Goal: Task Accomplishment & Management: Manage account settings

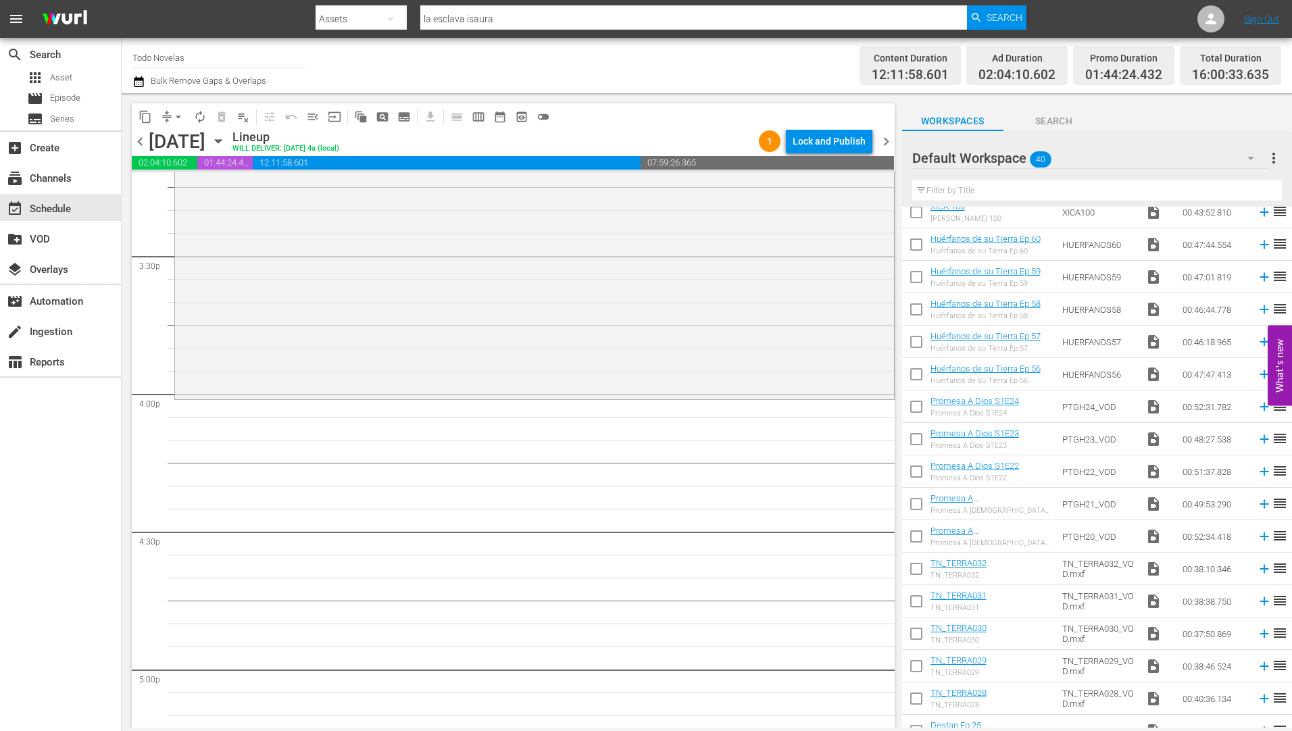
scroll to position [808, 0]
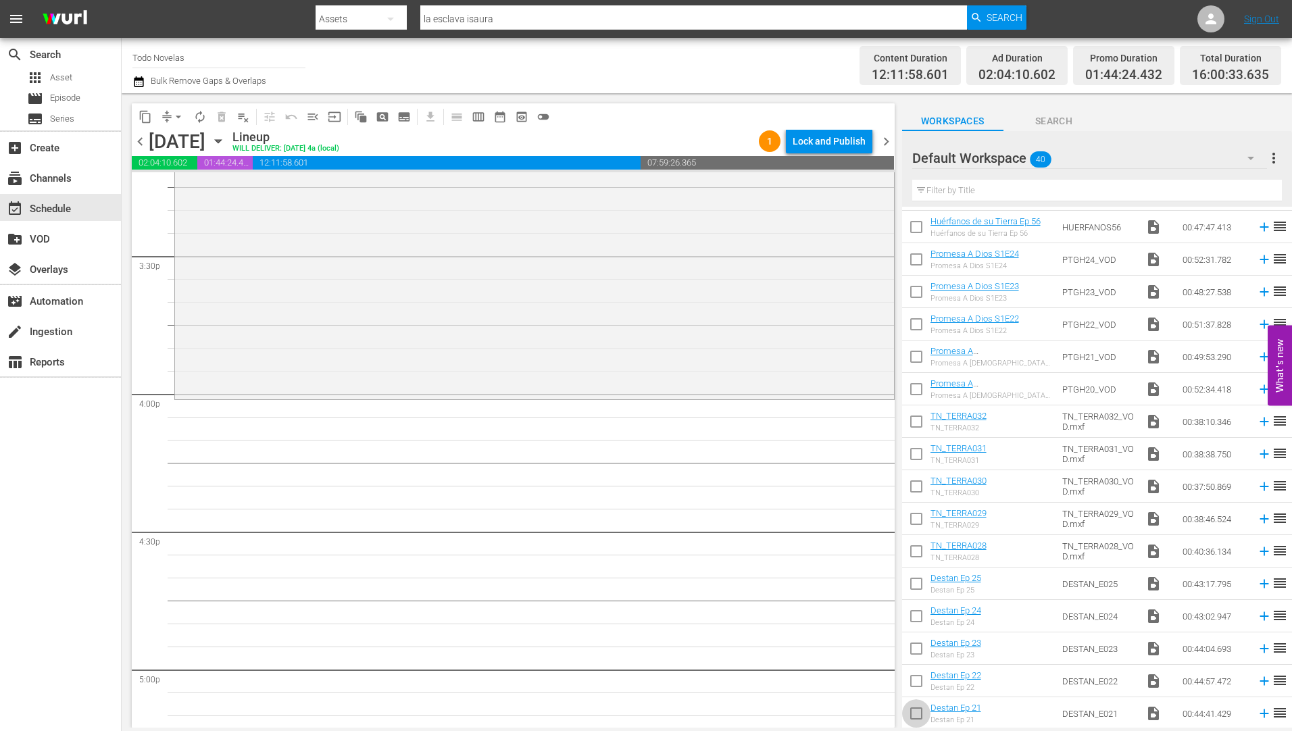
click at [916, 714] on input "checkbox" at bounding box center [916, 716] width 28 height 28
checkbox input "true"
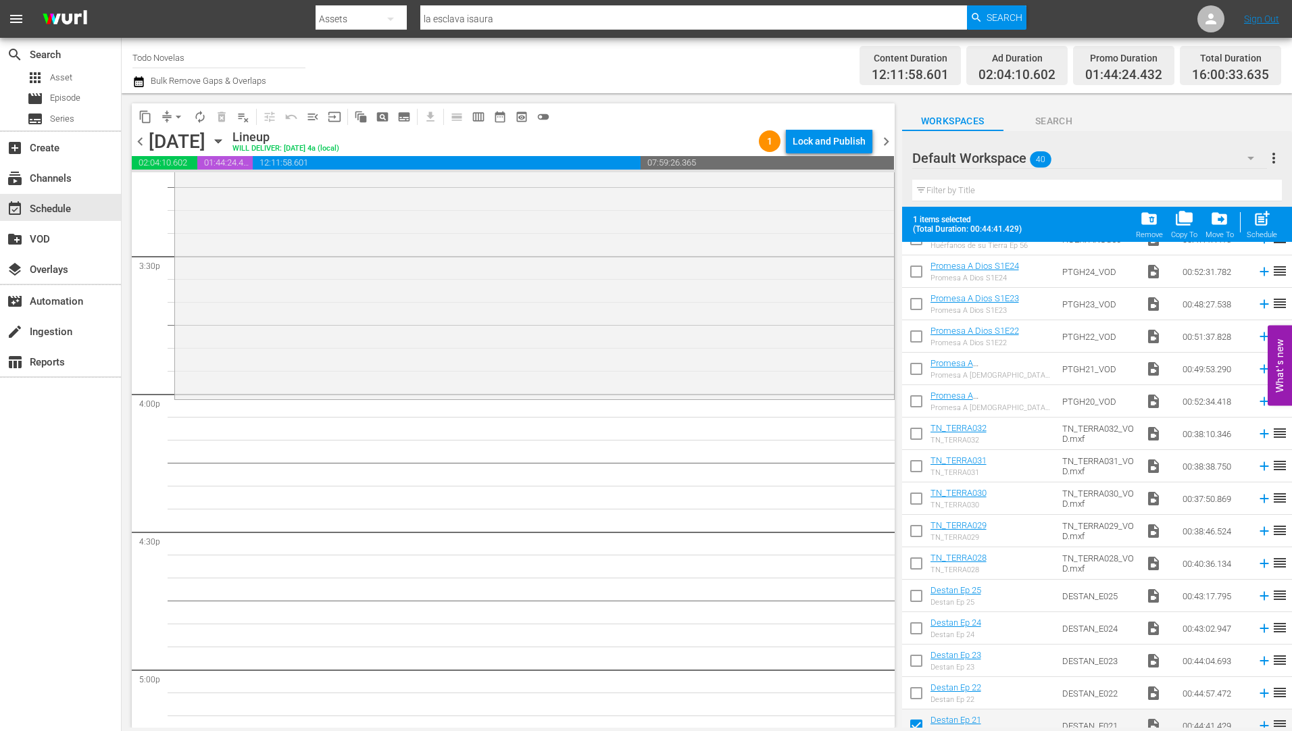
scroll to position [843, 0]
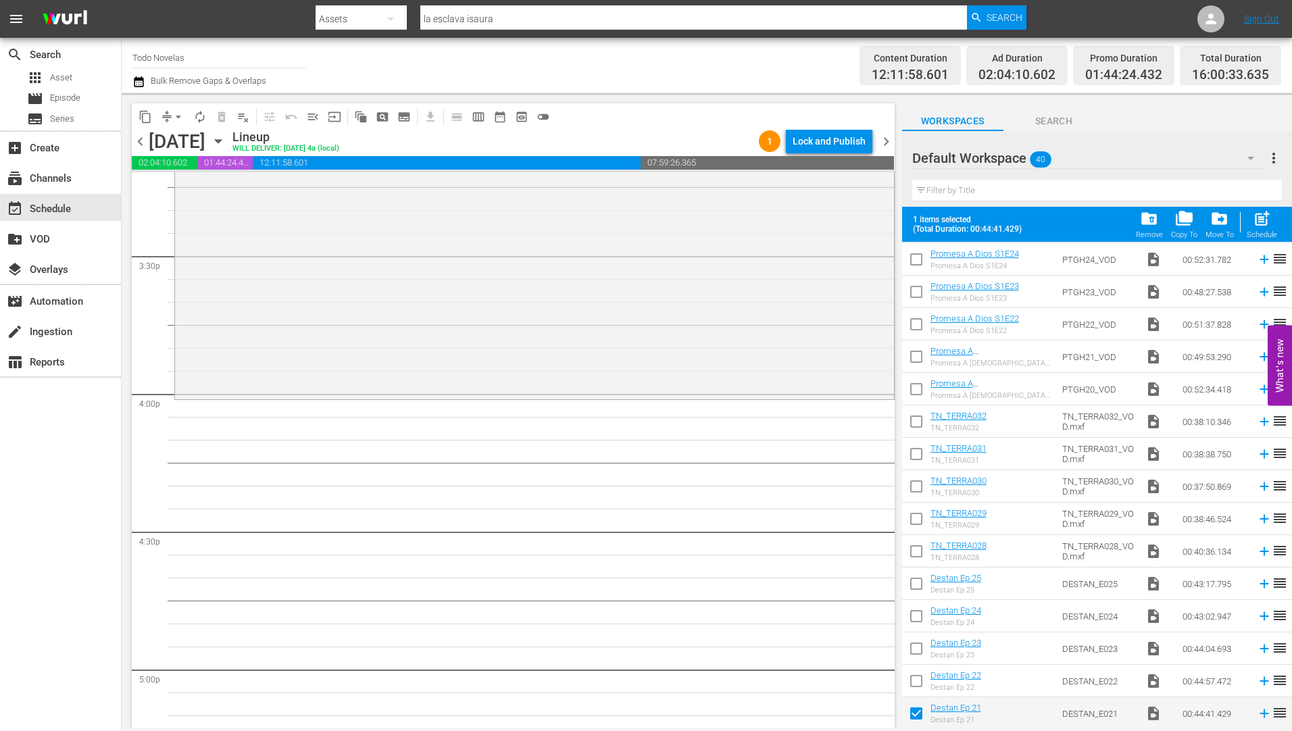
drag, startPoint x: 918, startPoint y: 682, endPoint x: 923, endPoint y: 649, distance: 33.4
click at [918, 682] on input "checkbox" at bounding box center [916, 684] width 28 height 28
checkbox input "true"
click at [920, 648] on input "checkbox" at bounding box center [916, 651] width 28 height 28
checkbox input "true"
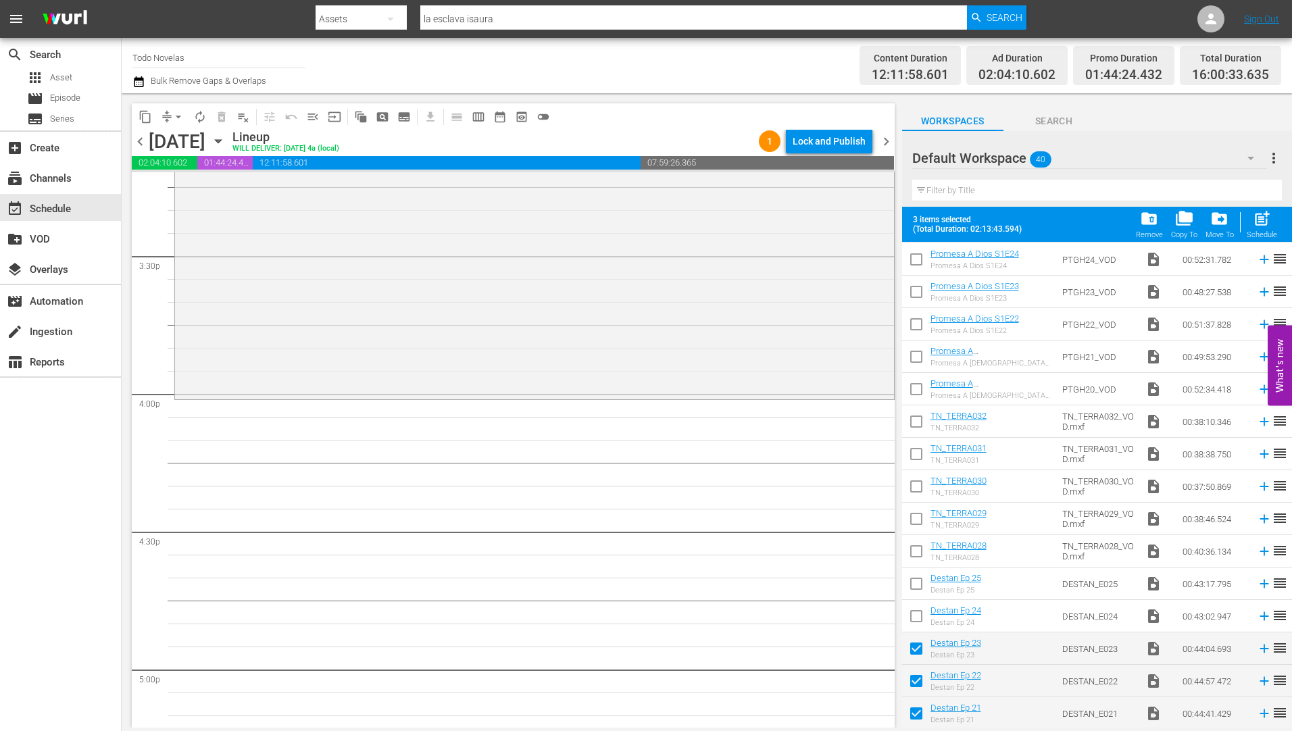
drag, startPoint x: 918, startPoint y: 621, endPoint x: 919, endPoint y: 589, distance: 32.5
click at [918, 619] on input "checkbox" at bounding box center [916, 619] width 28 height 28
checkbox input "true"
click at [919, 584] on input "checkbox" at bounding box center [916, 586] width 28 height 28
checkbox input "true"
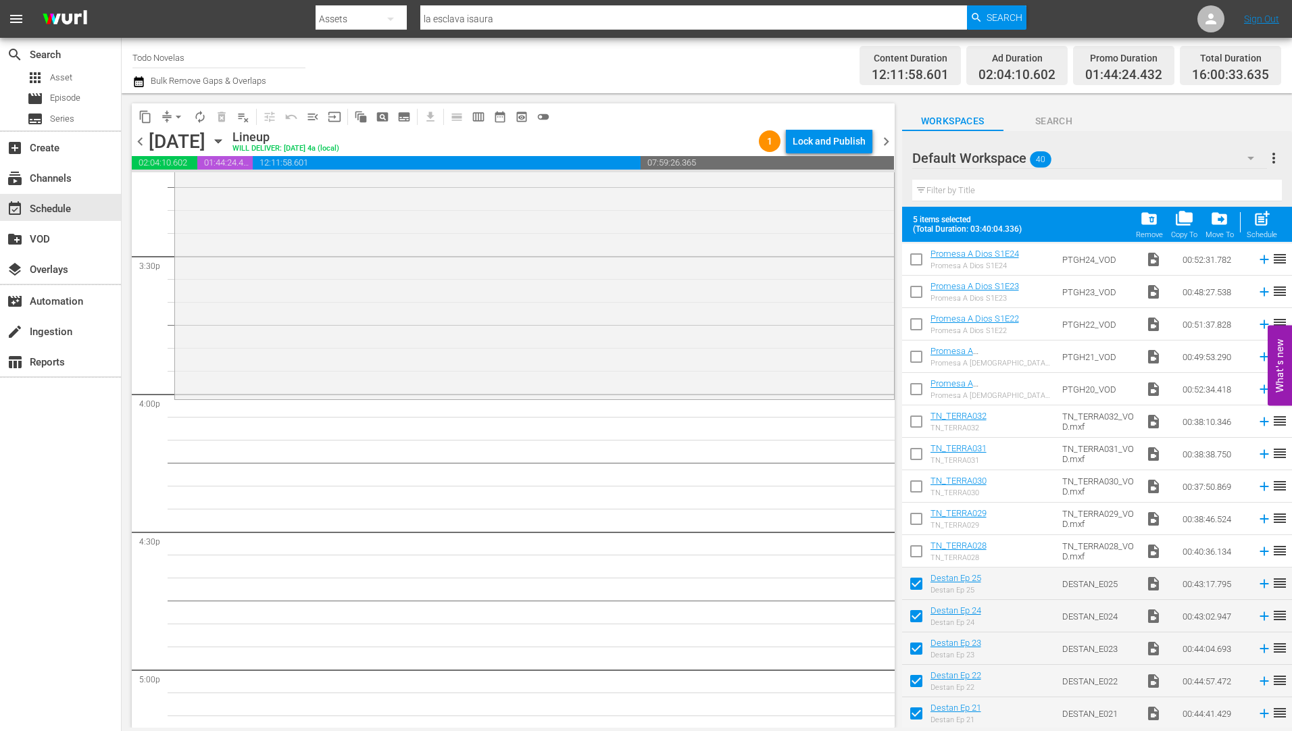
drag, startPoint x: 920, startPoint y: 553, endPoint x: 920, endPoint y: 482, distance: 70.3
click at [919, 551] on input "checkbox" at bounding box center [916, 554] width 28 height 28
checkbox input "true"
click at [916, 522] on input "checkbox" at bounding box center [916, 521] width 28 height 28
checkbox input "true"
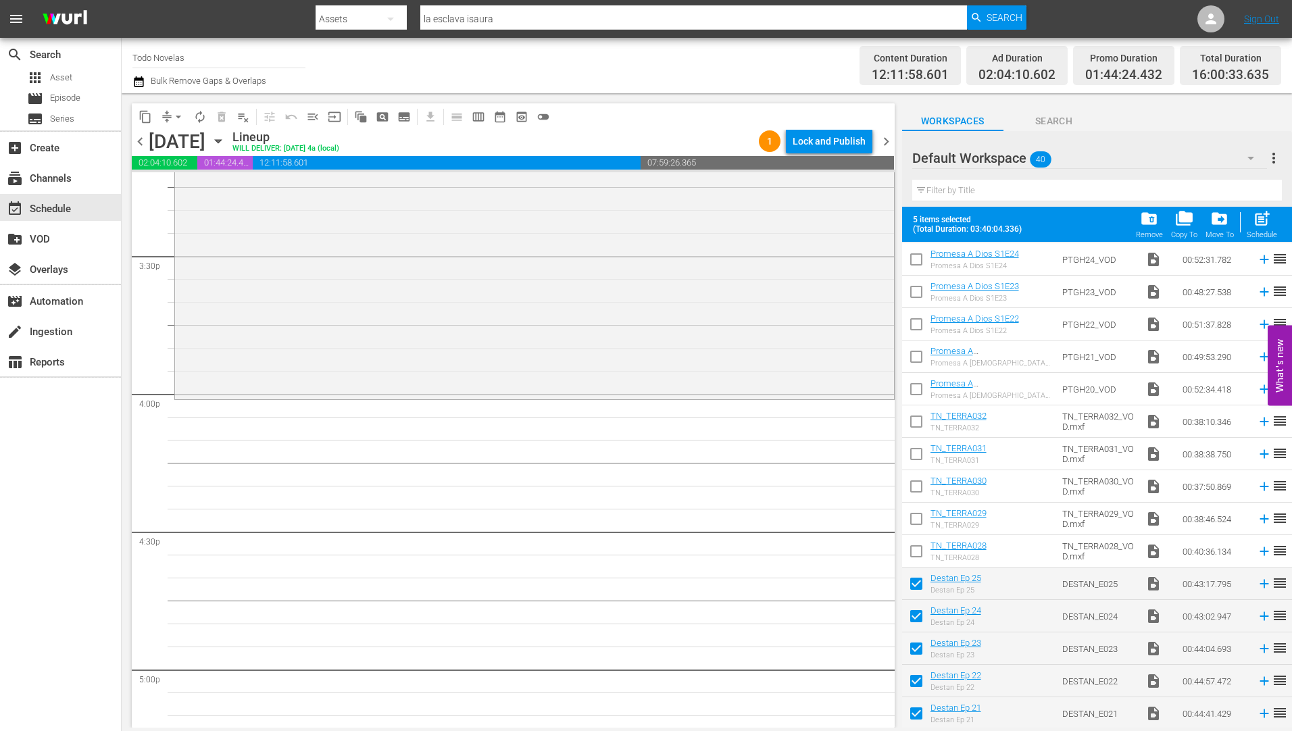
click at [914, 485] on input "checkbox" at bounding box center [916, 489] width 28 height 28
checkbox input "true"
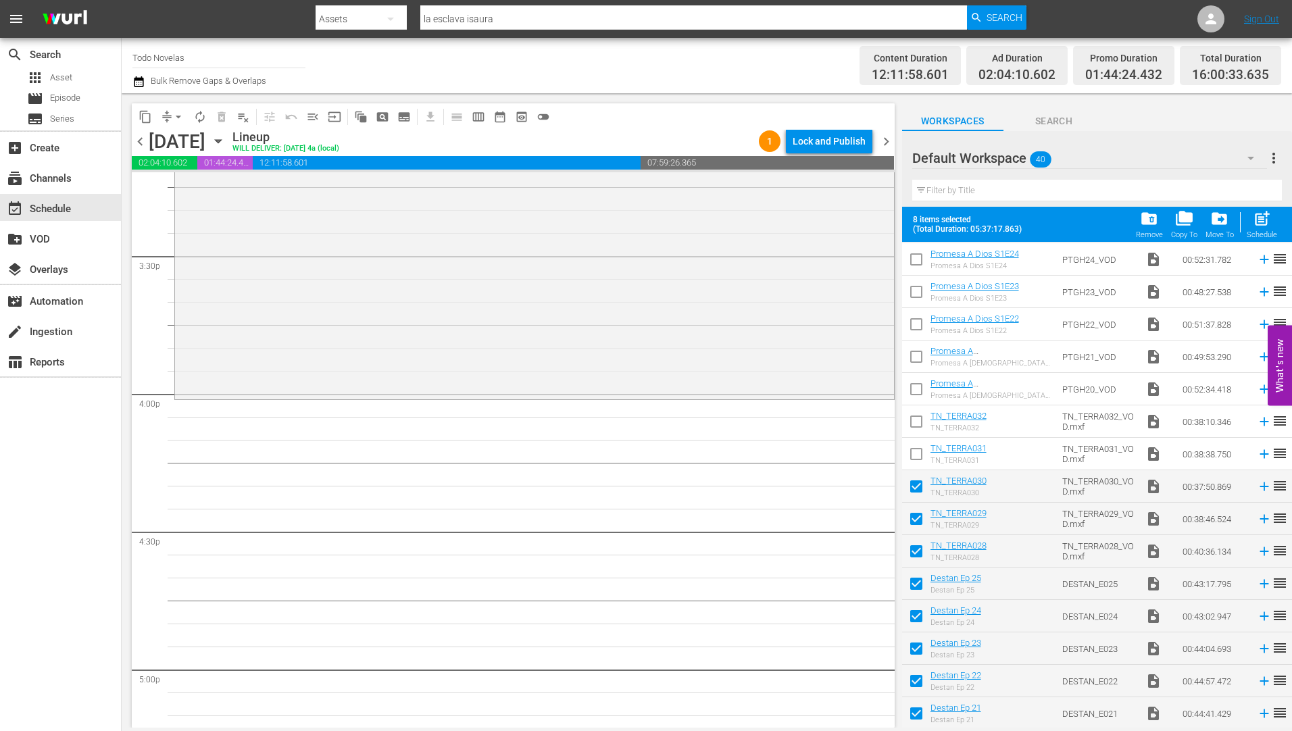
click at [918, 451] on input "checkbox" at bounding box center [916, 457] width 28 height 28
checkbox input "true"
click at [918, 420] on input "checkbox" at bounding box center [916, 424] width 28 height 28
checkbox input "true"
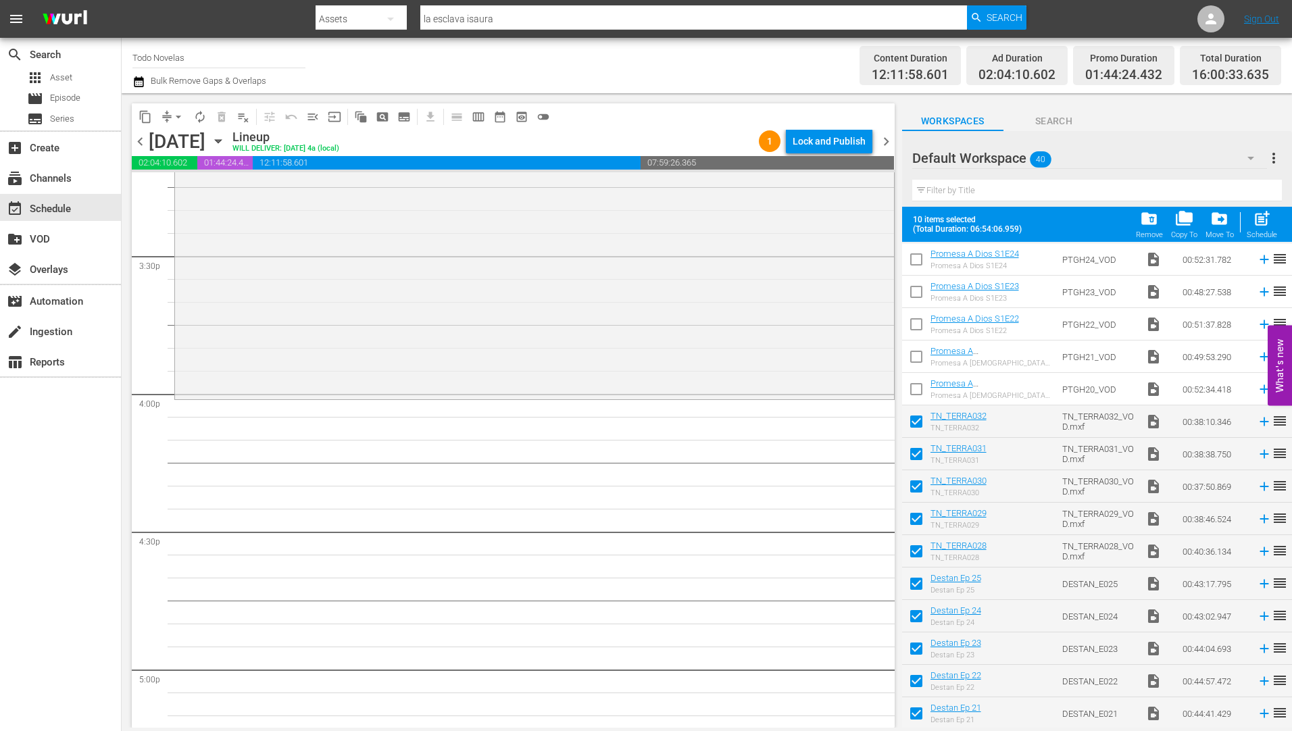
click at [920, 390] on input "checkbox" at bounding box center [916, 392] width 28 height 28
checkbox input "true"
click at [915, 355] on input "checkbox" at bounding box center [916, 359] width 28 height 28
checkbox input "true"
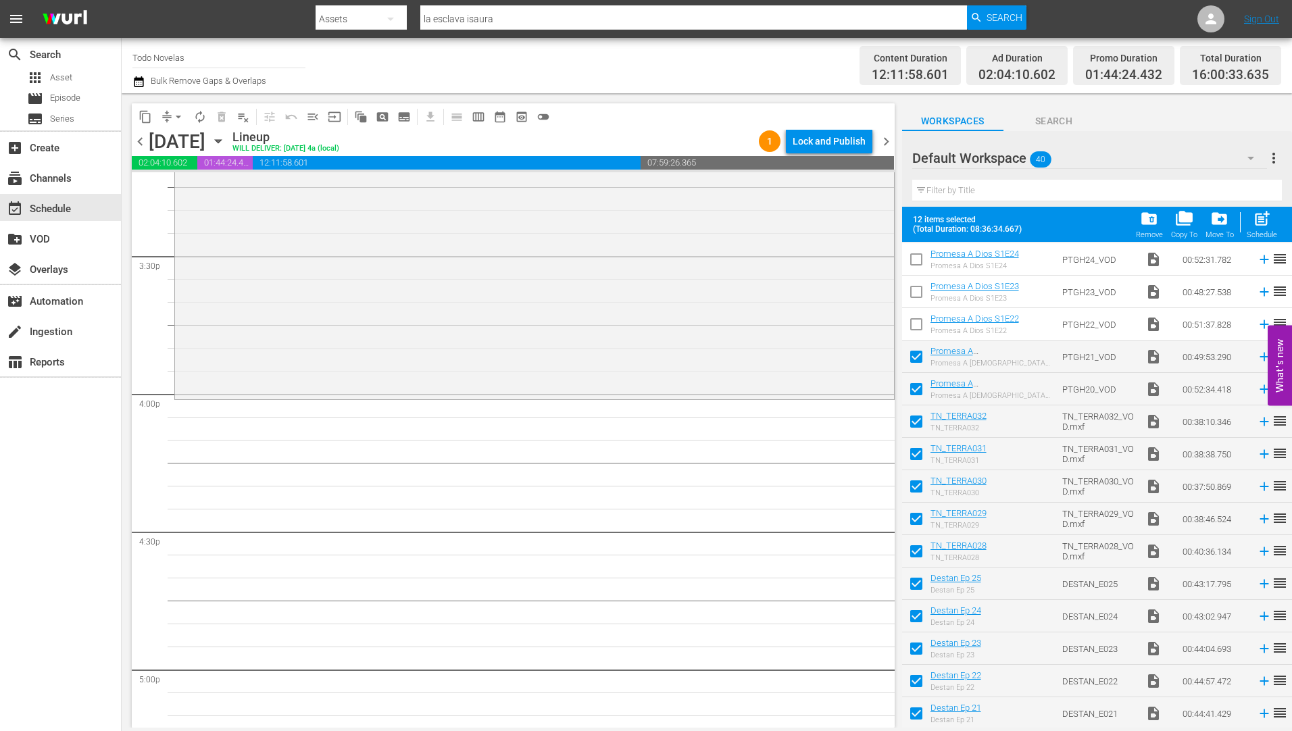
drag, startPoint x: 918, startPoint y: 327, endPoint x: 905, endPoint y: 302, distance: 28.1
click at [918, 326] on input "checkbox" at bounding box center [916, 327] width 28 height 28
checkbox input "true"
click at [914, 291] on input "checkbox" at bounding box center [916, 294] width 28 height 28
checkbox input "true"
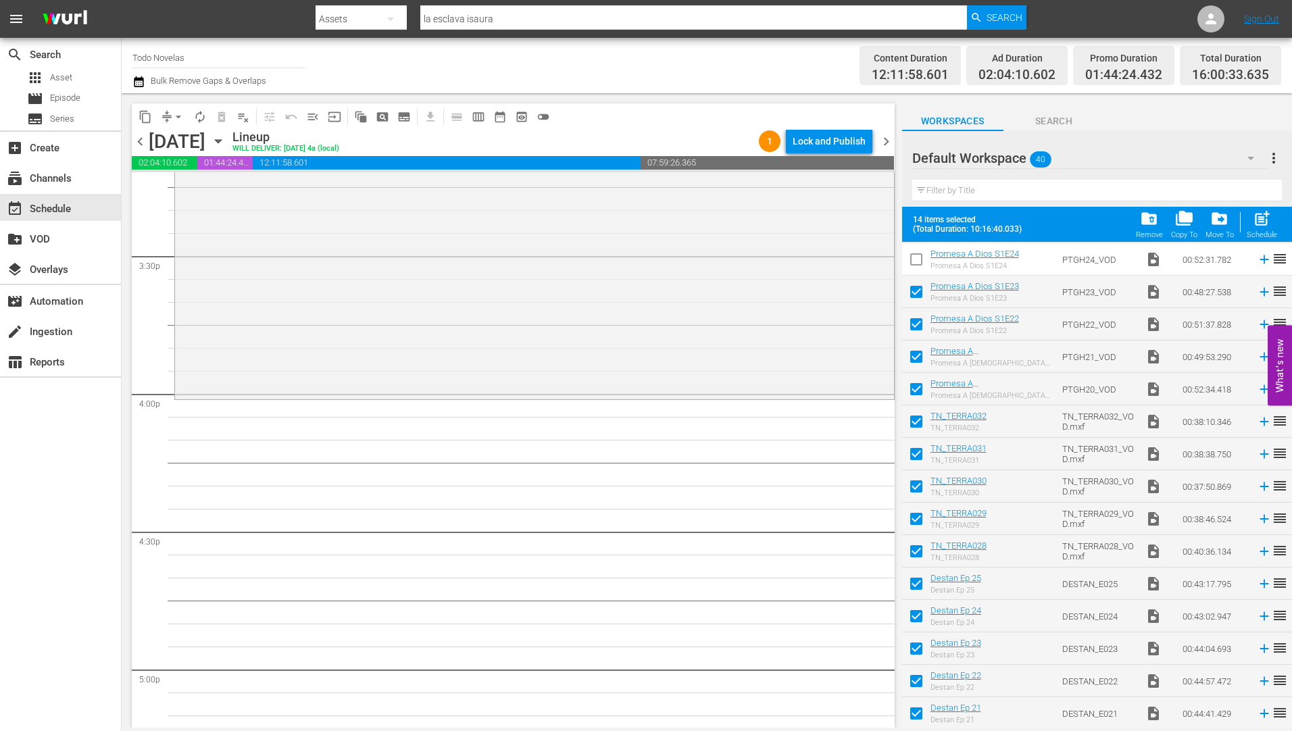
click at [916, 257] on input "checkbox" at bounding box center [916, 262] width 28 height 28
checkbox input "true"
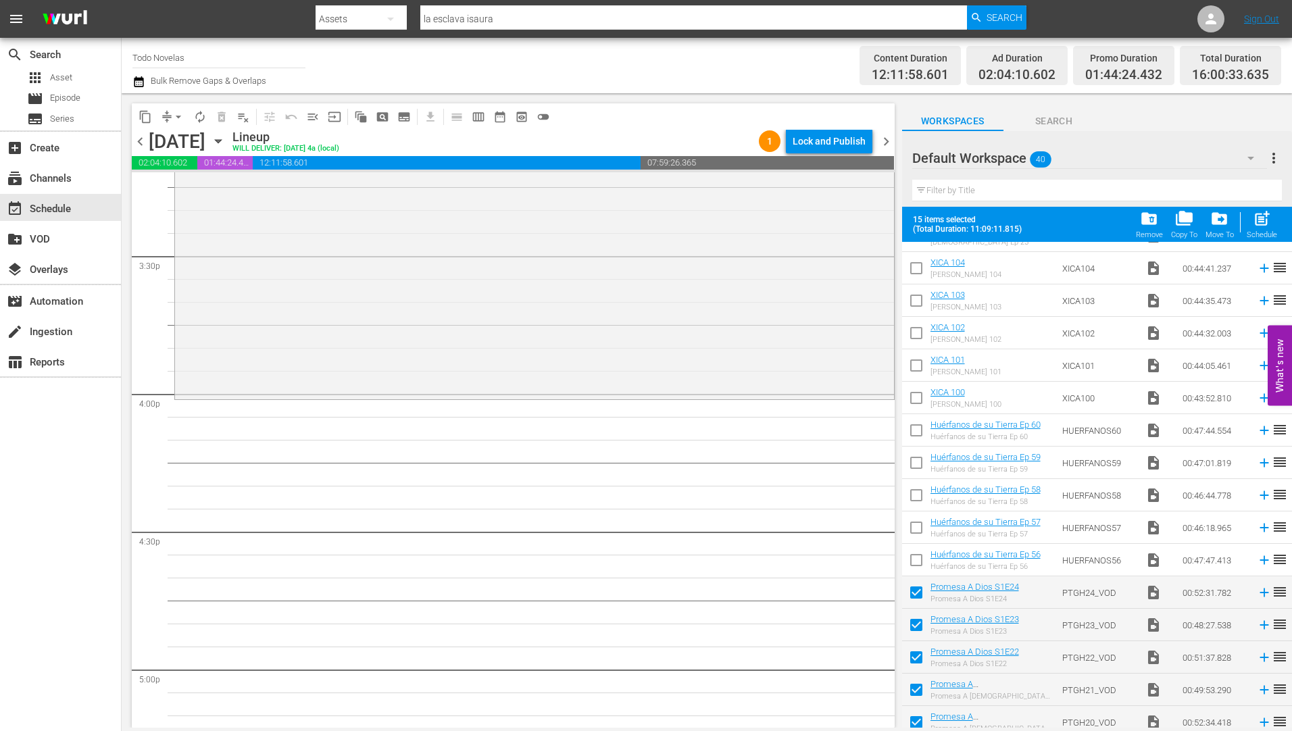
scroll to position [505, 0]
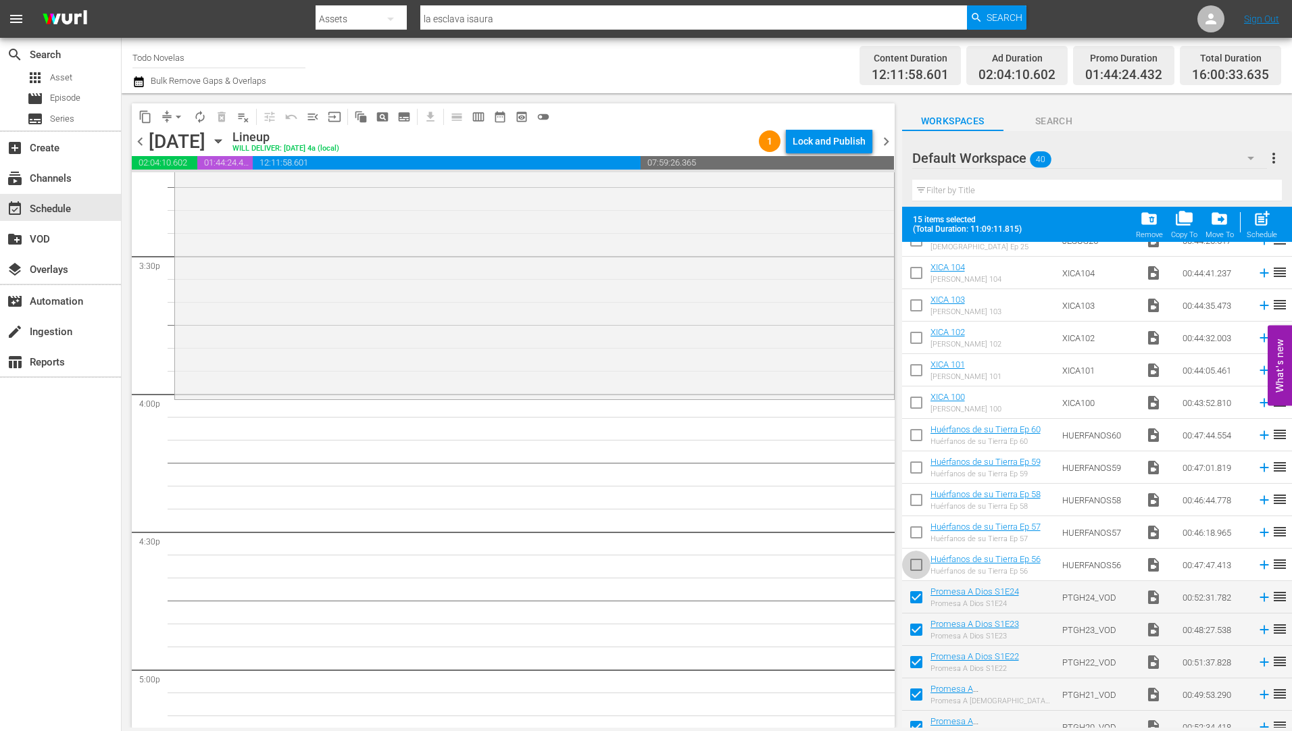
click at [916, 563] on input "checkbox" at bounding box center [916, 567] width 28 height 28
checkbox input "true"
click at [916, 535] on input "checkbox" at bounding box center [916, 535] width 28 height 28
checkbox input "true"
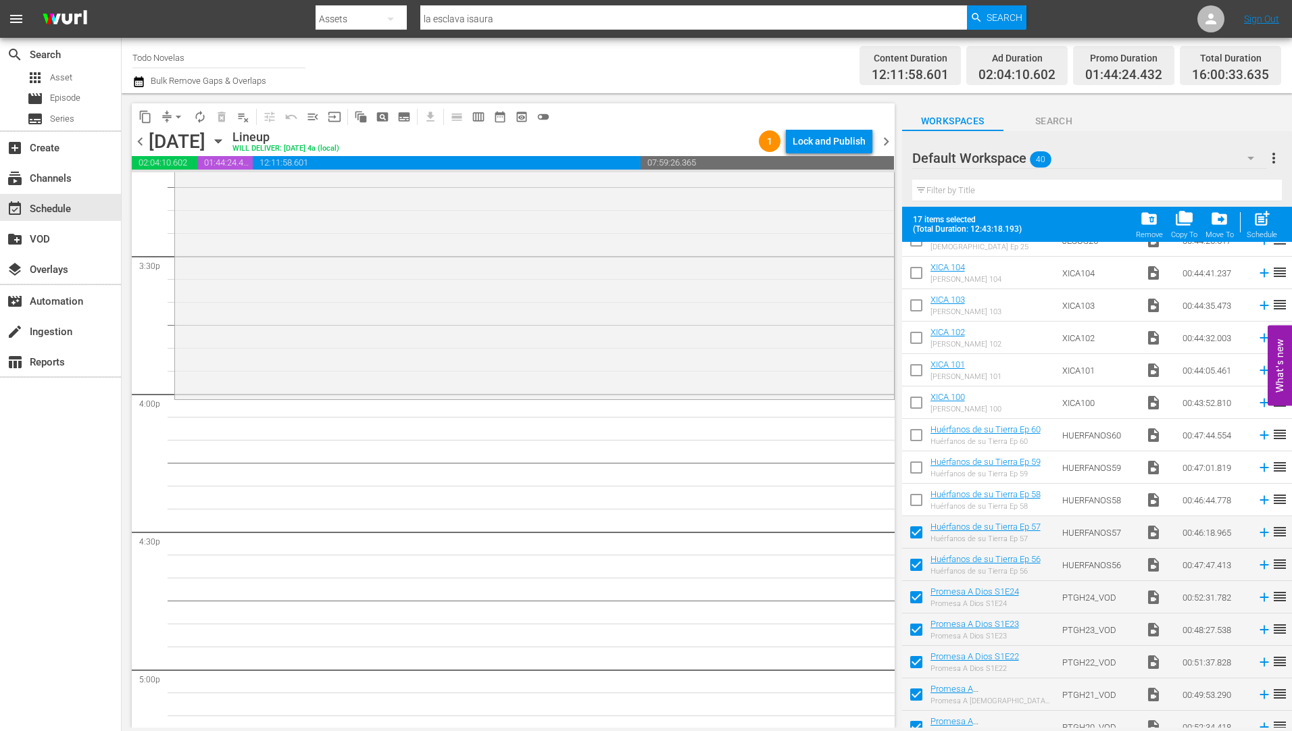
drag, startPoint x: 917, startPoint y: 497, endPoint x: 918, endPoint y: 448, distance: 49.3
click at [916, 497] on input "checkbox" at bounding box center [916, 503] width 28 height 28
checkbox input "true"
click at [916, 469] on input "checkbox" at bounding box center [916, 470] width 28 height 28
checkbox input "true"
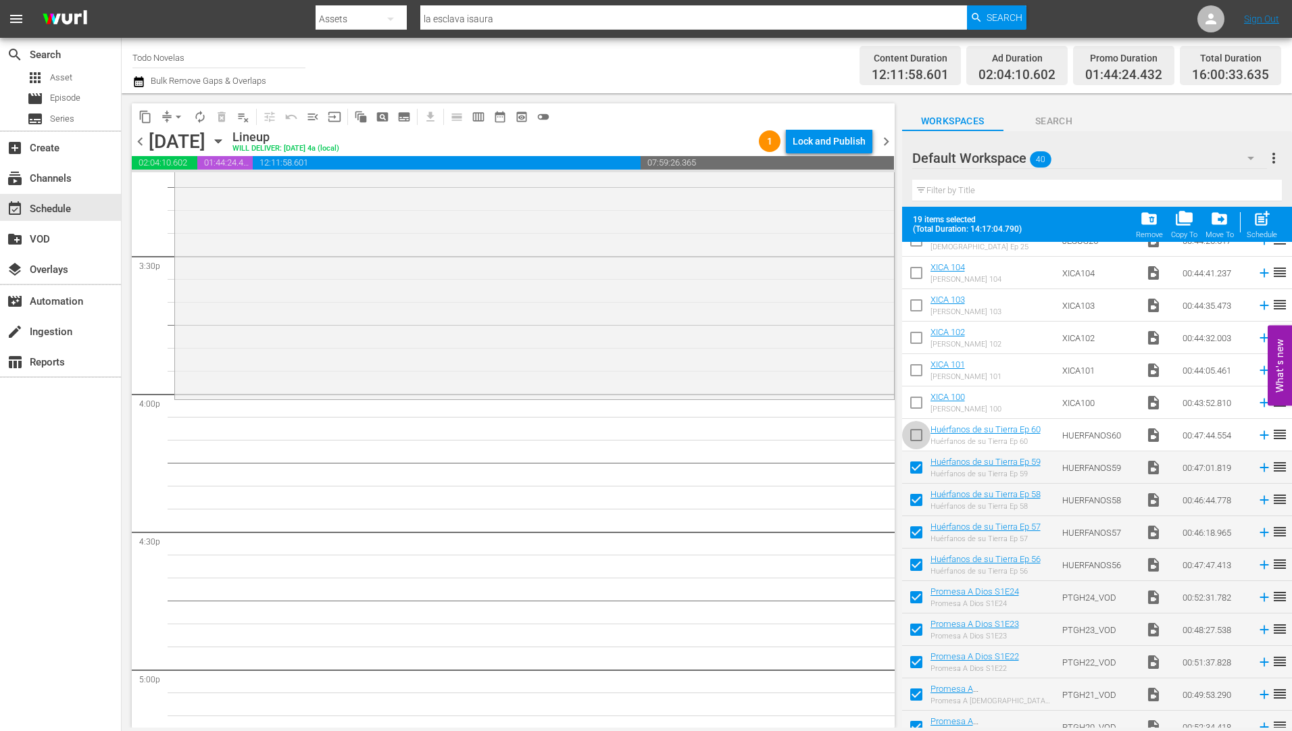
click at [914, 437] on input "checkbox" at bounding box center [916, 438] width 28 height 28
checkbox input "true"
drag, startPoint x: 921, startPoint y: 406, endPoint x: 918, endPoint y: 370, distance: 36.6
click at [920, 405] on input "checkbox" at bounding box center [916, 405] width 28 height 28
checkbox input "true"
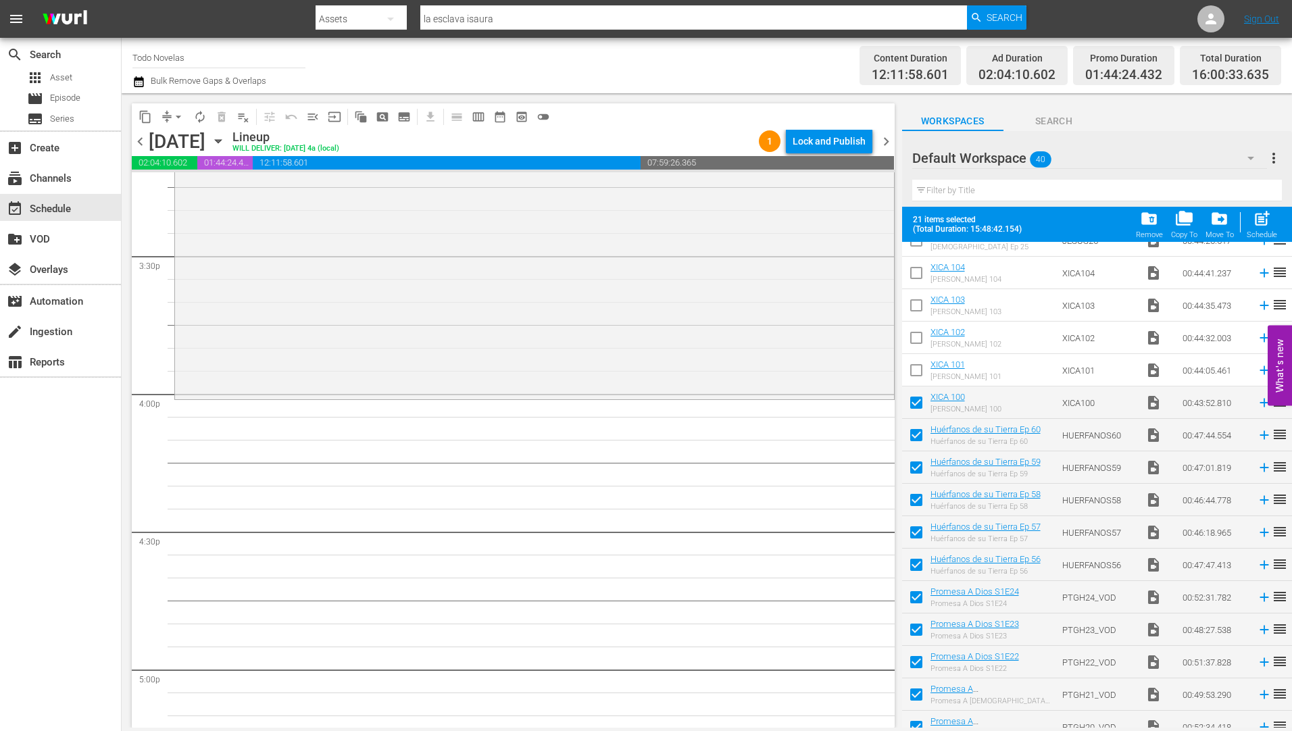
drag, startPoint x: 918, startPoint y: 370, endPoint x: 916, endPoint y: 330, distance: 39.2
click at [918, 370] on input "checkbox" at bounding box center [916, 373] width 28 height 28
checkbox input "true"
drag, startPoint x: 916, startPoint y: 338, endPoint x: 920, endPoint y: 305, distance: 33.3
click at [917, 338] on input "checkbox" at bounding box center [916, 340] width 28 height 28
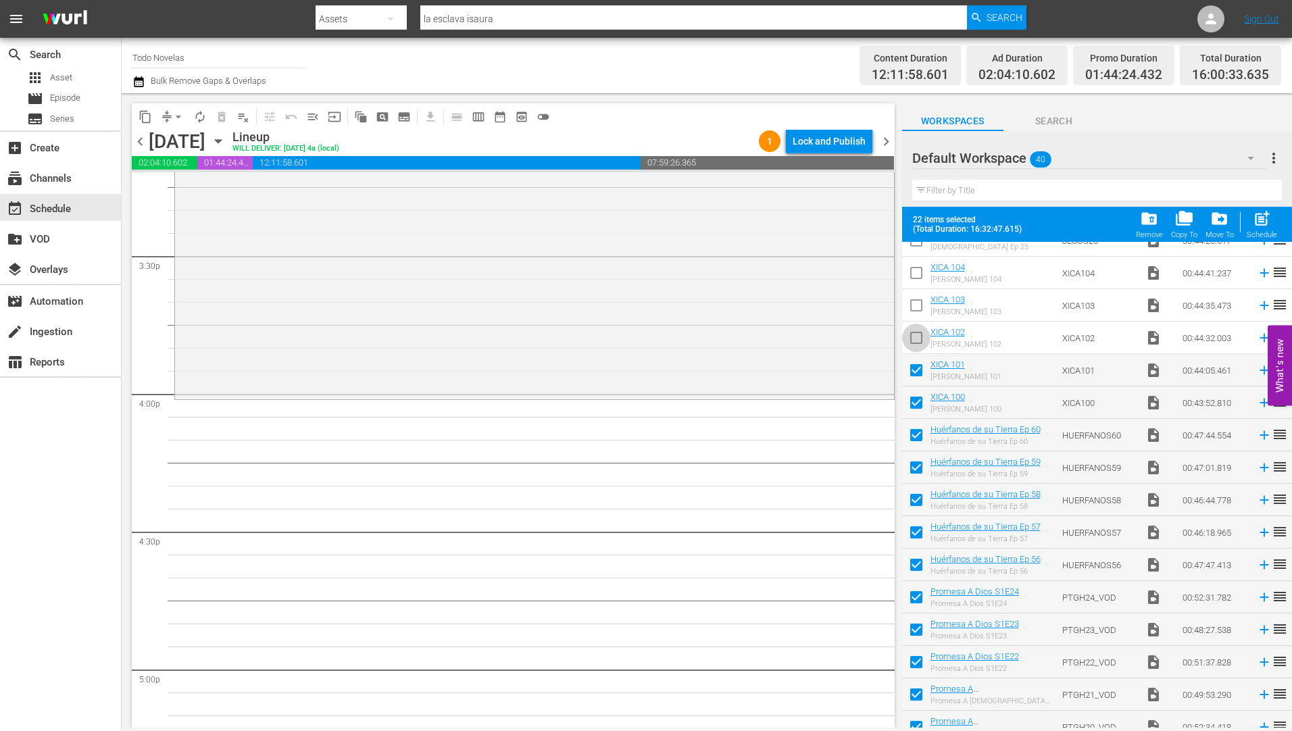
checkbox input "true"
click at [917, 303] on input "checkbox" at bounding box center [916, 308] width 28 height 28
checkbox input "true"
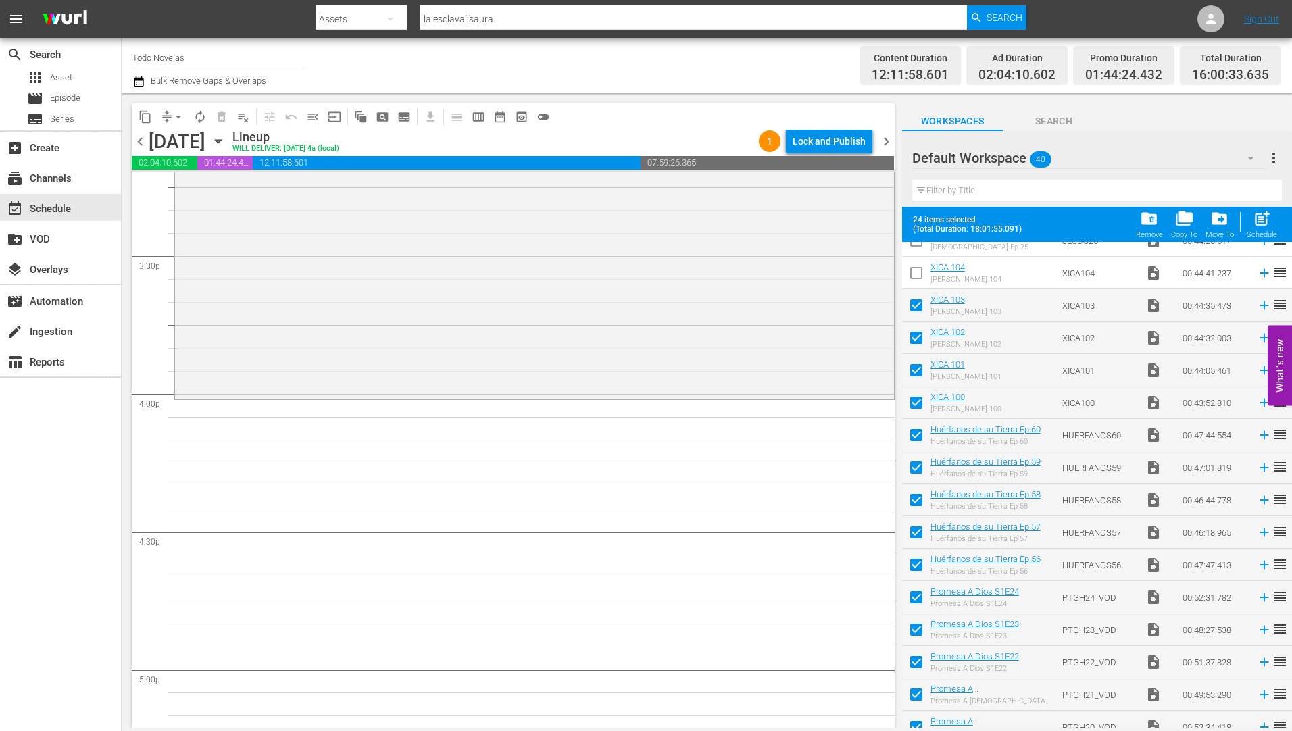
click at [917, 275] on input "checkbox" at bounding box center [916, 276] width 28 height 28
checkbox input "true"
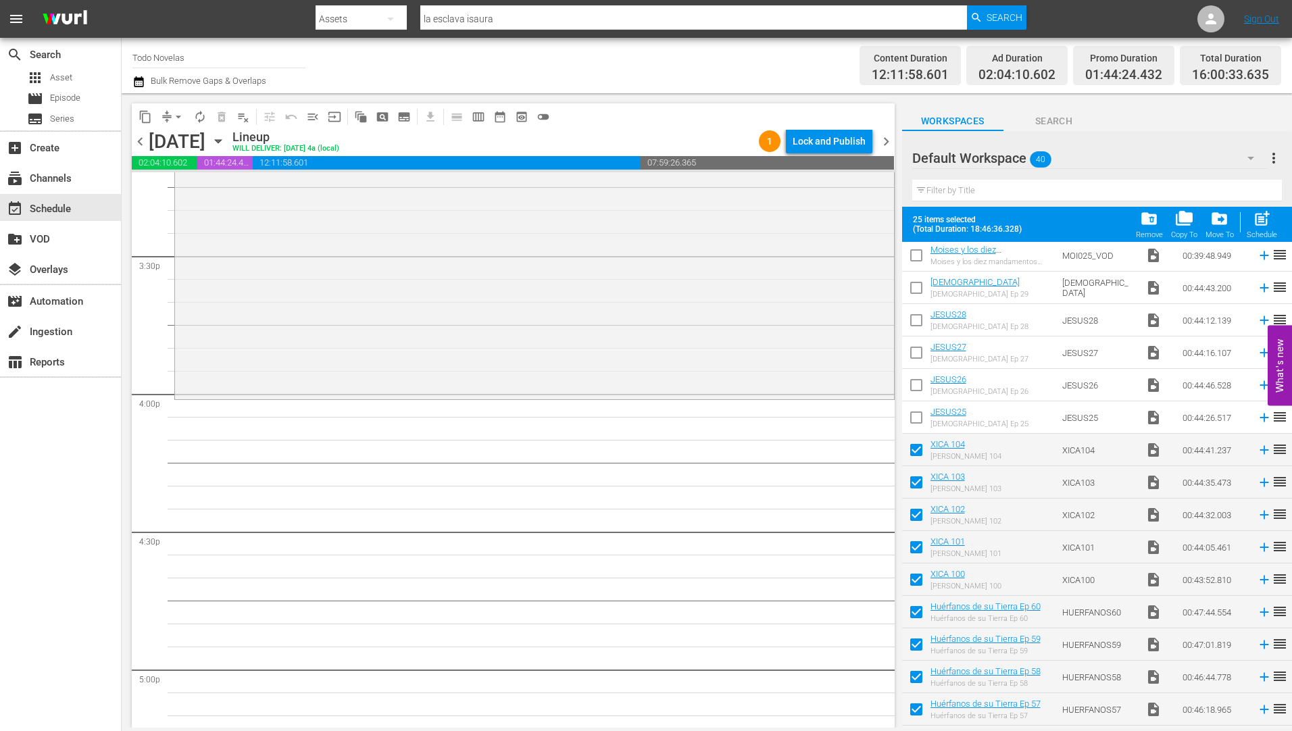
scroll to position [302, 0]
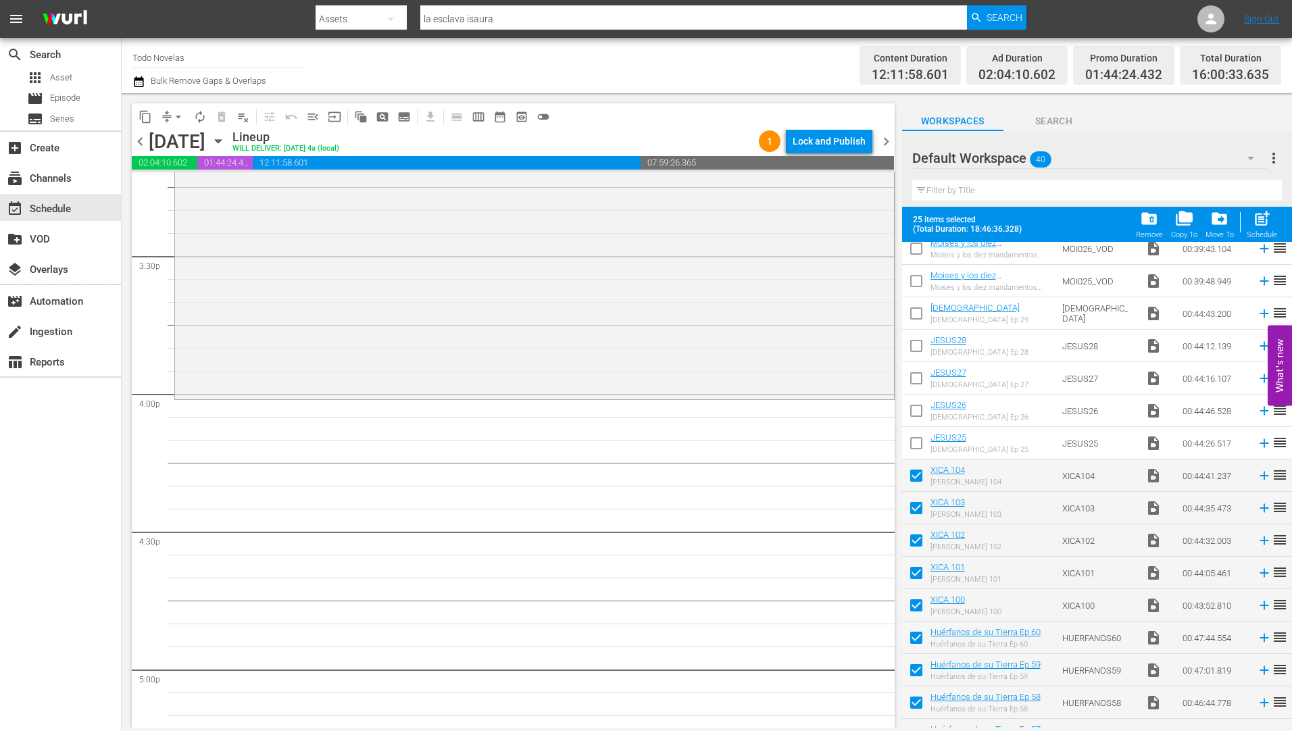
click at [917, 439] on input "checkbox" at bounding box center [916, 446] width 28 height 28
checkbox input "true"
drag, startPoint x: 919, startPoint y: 410, endPoint x: 910, endPoint y: 366, distance: 44.8
click at [919, 410] on input "checkbox" at bounding box center [916, 413] width 28 height 28
checkbox input "true"
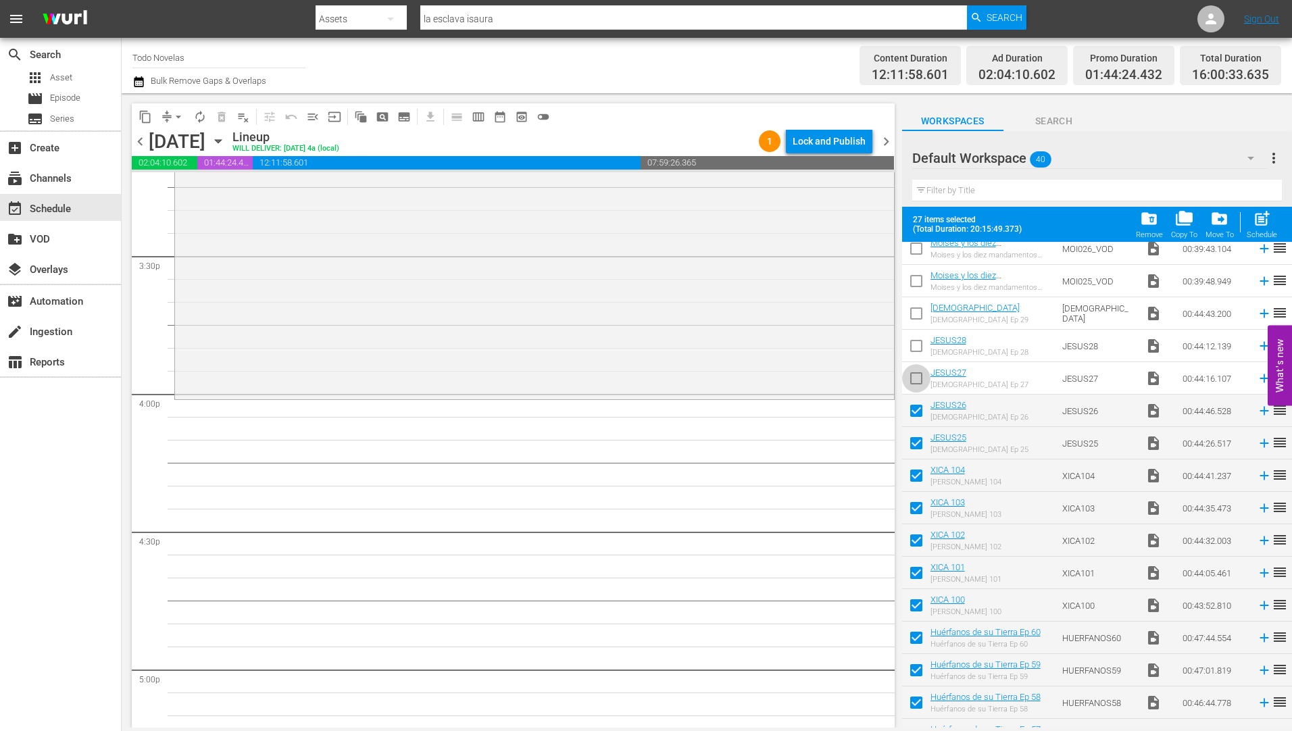
click at [917, 379] on input "checkbox" at bounding box center [916, 381] width 28 height 28
checkbox input "true"
click at [920, 349] on input "checkbox" at bounding box center [916, 348] width 28 height 28
checkbox input "true"
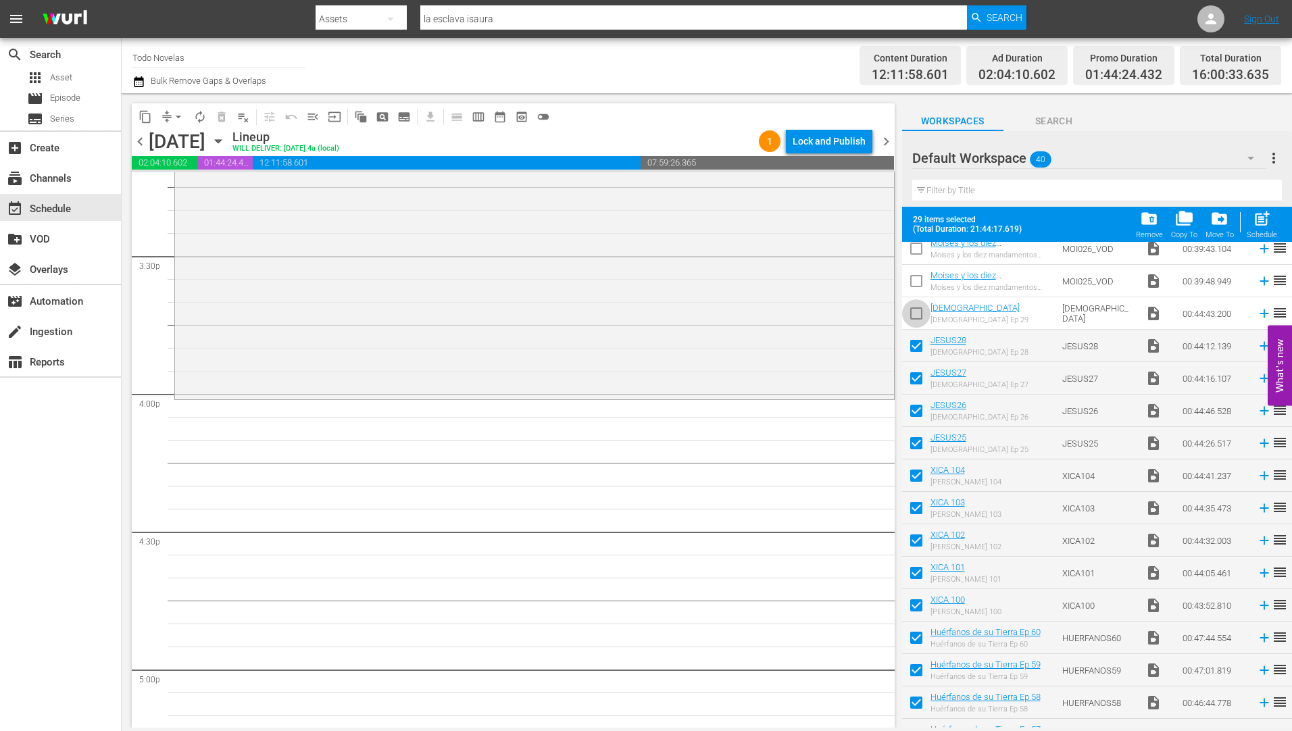
click at [916, 314] on input "checkbox" at bounding box center [916, 316] width 28 height 28
checkbox input "true"
drag, startPoint x: 918, startPoint y: 279, endPoint x: 1010, endPoint y: 376, distance: 133.4
click at [919, 279] on input "checkbox" at bounding box center [916, 284] width 28 height 28
checkbox input "true"
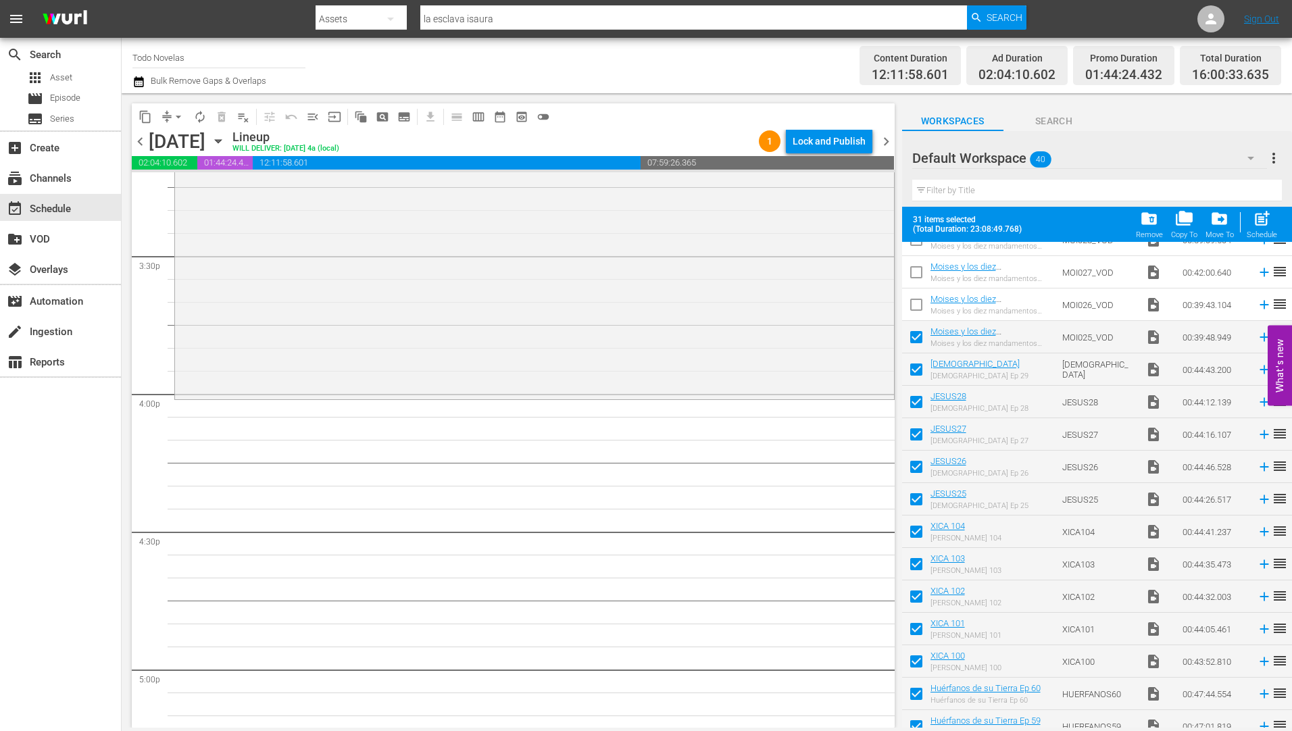
scroll to position [167, 0]
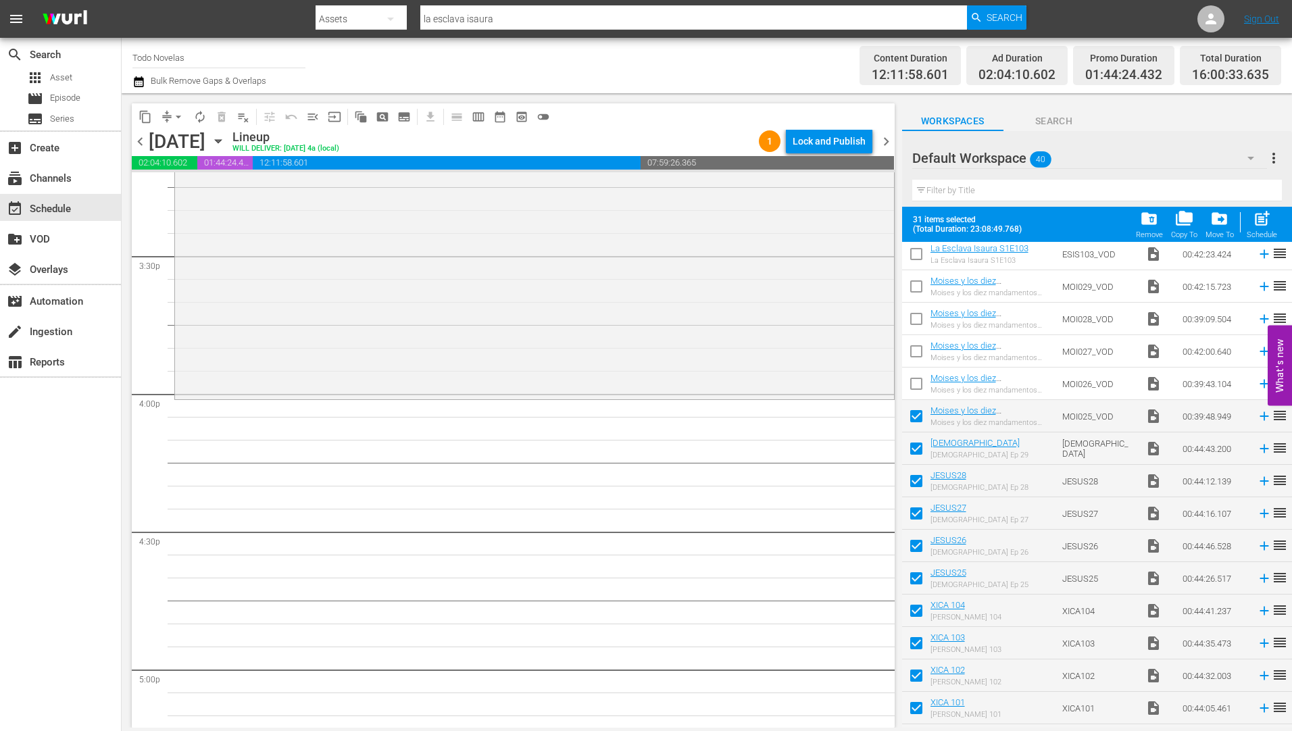
click at [914, 385] on input "checkbox" at bounding box center [916, 386] width 28 height 28
checkbox input "true"
click at [914, 352] on input "checkbox" at bounding box center [916, 354] width 28 height 28
checkbox input "true"
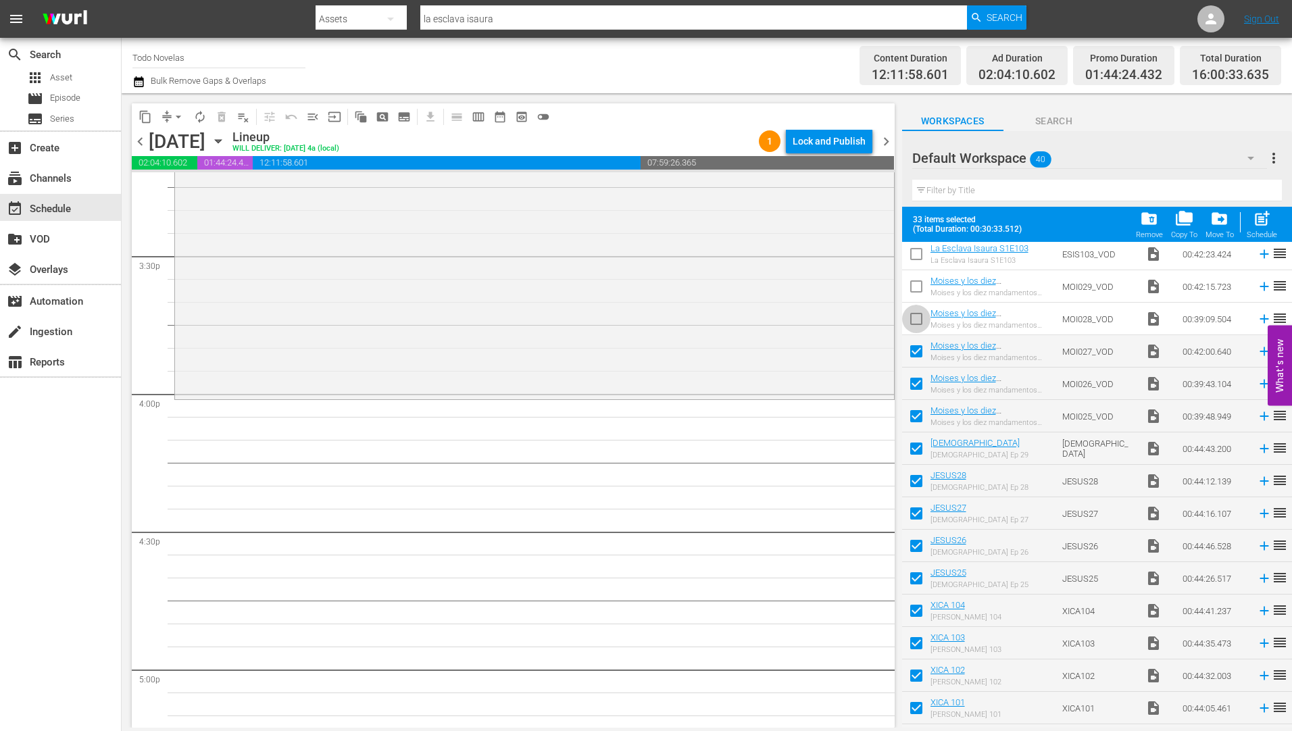
click at [920, 318] on input "checkbox" at bounding box center [916, 321] width 28 height 28
checkbox input "true"
click at [914, 287] on input "checkbox" at bounding box center [916, 289] width 28 height 28
checkbox input "true"
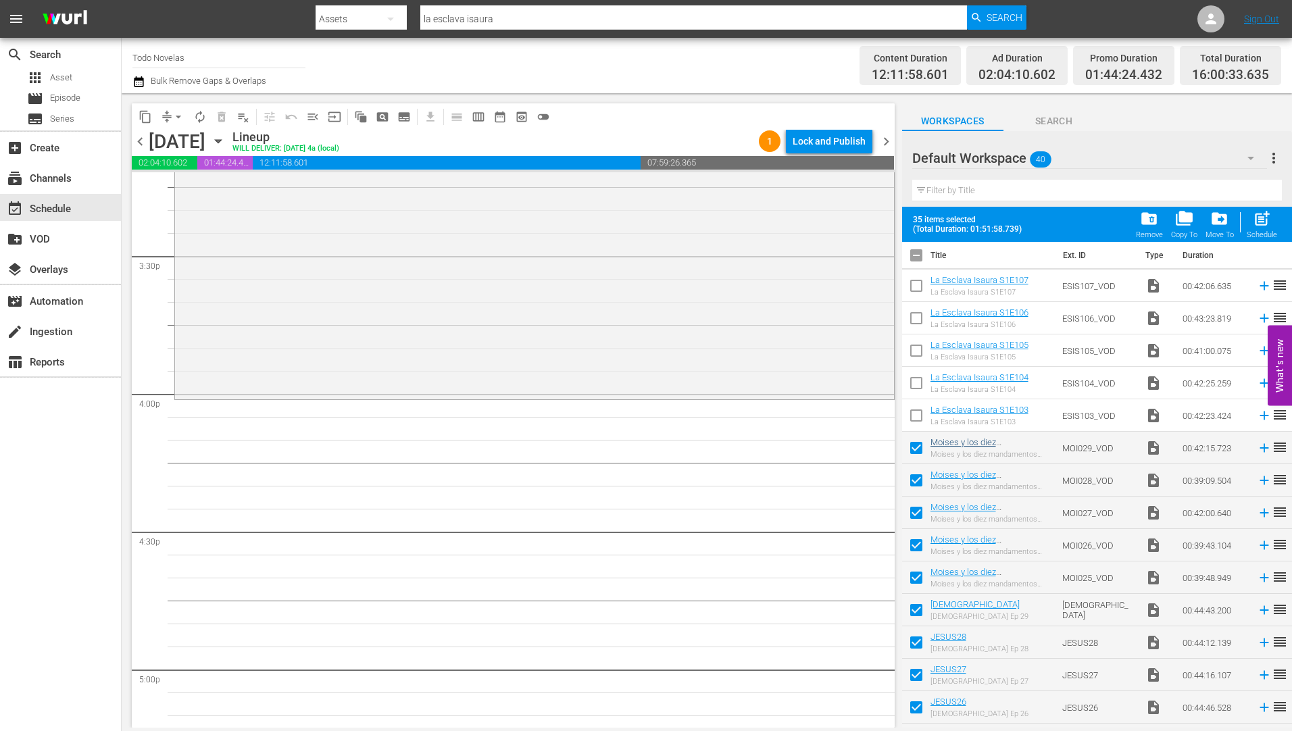
scroll to position [0, 0]
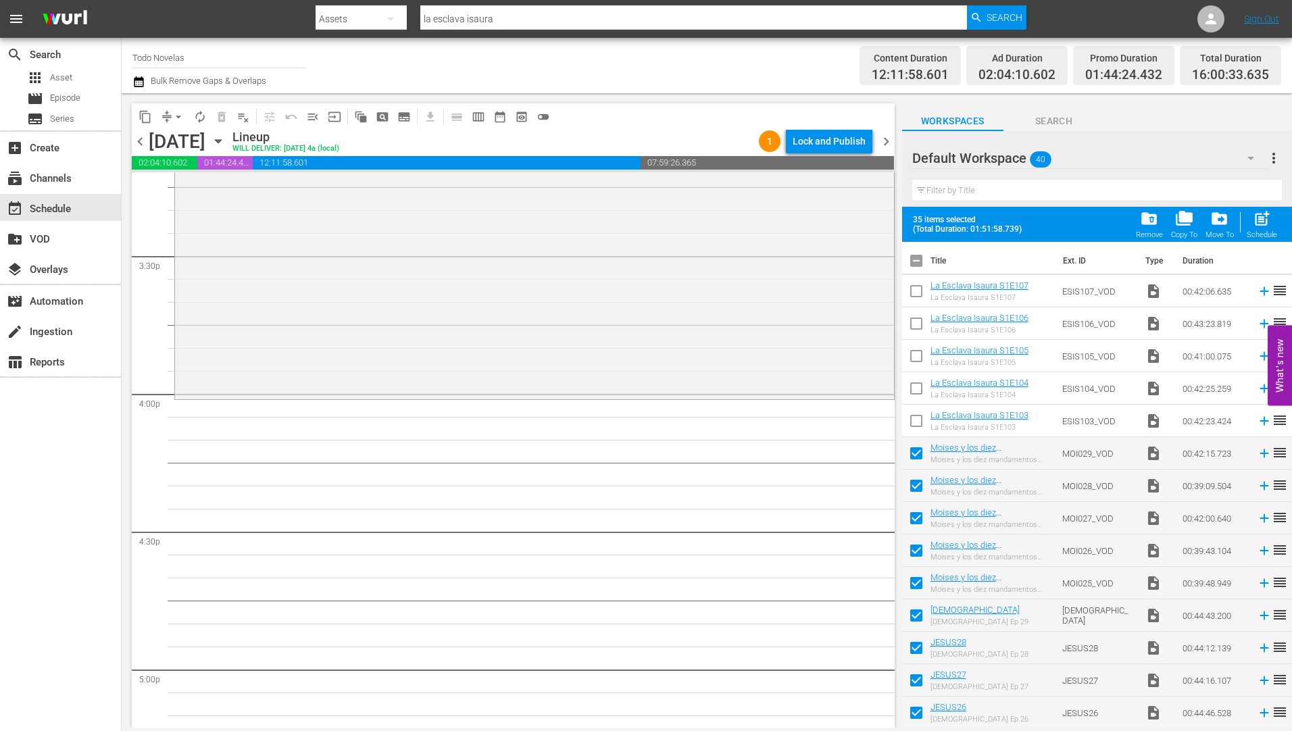
drag, startPoint x: 915, startPoint y: 425, endPoint x: 917, endPoint y: 353, distance: 71.7
click at [914, 424] on input "checkbox" at bounding box center [916, 424] width 28 height 28
checkbox input "true"
click at [915, 387] on input "checkbox" at bounding box center [916, 391] width 28 height 28
checkbox input "true"
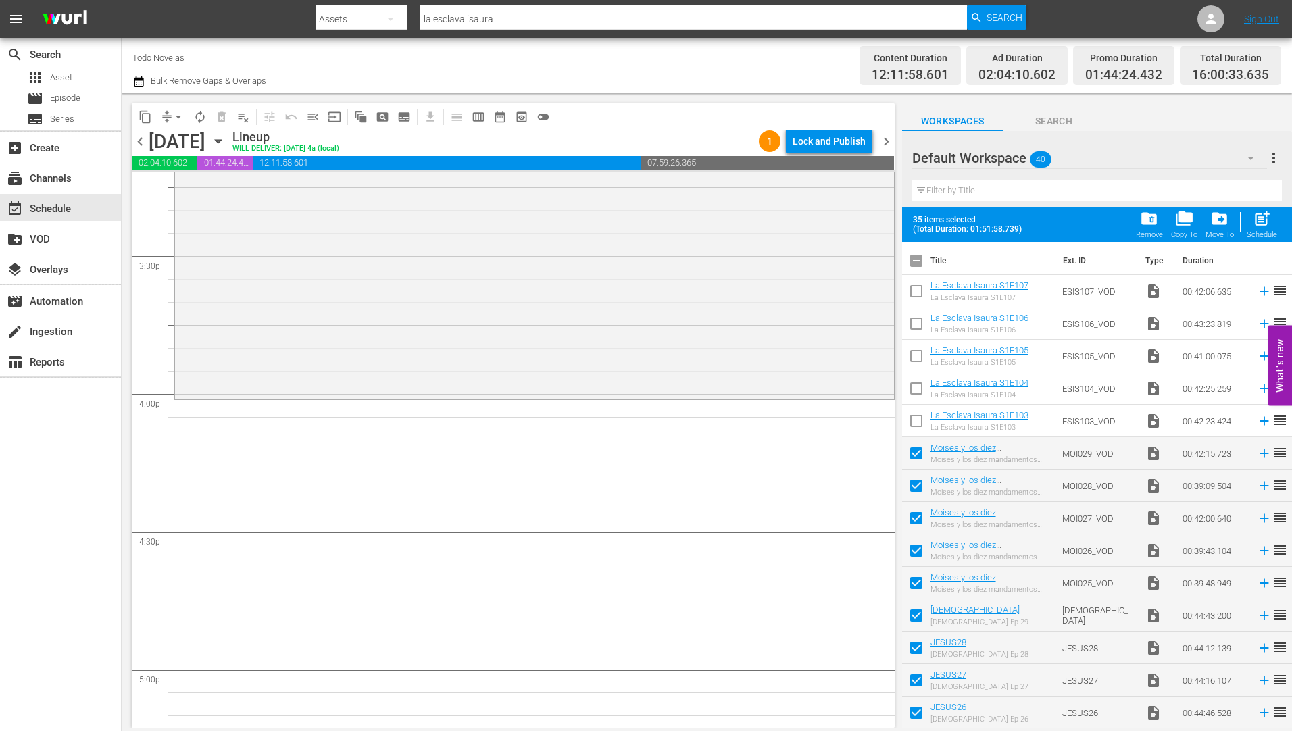
click at [917, 353] on input "checkbox" at bounding box center [916, 359] width 28 height 28
checkbox input "true"
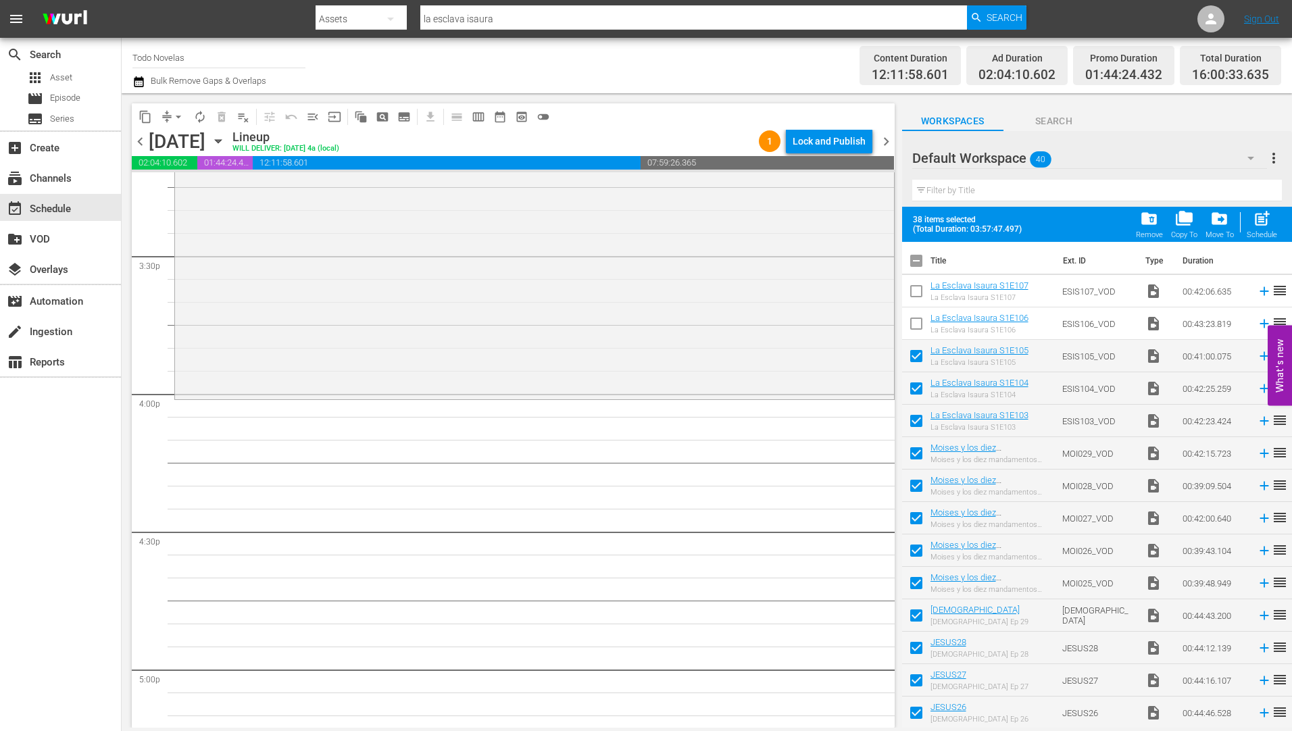
click at [920, 326] on input "checkbox" at bounding box center [916, 326] width 28 height 28
checkbox input "true"
click at [918, 289] on input "checkbox" at bounding box center [916, 294] width 28 height 28
checkbox input "true"
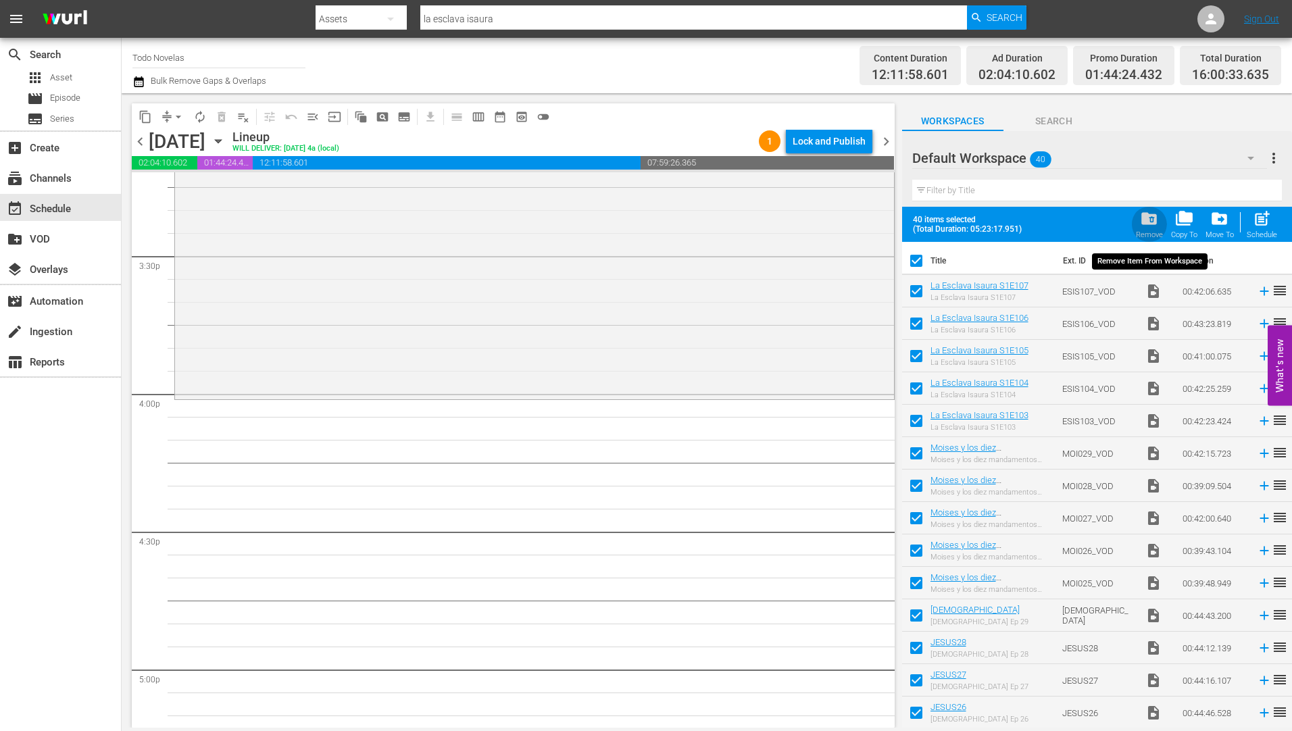
click at [1147, 218] on span "folder_delete" at bounding box center [1149, 218] width 18 height 18
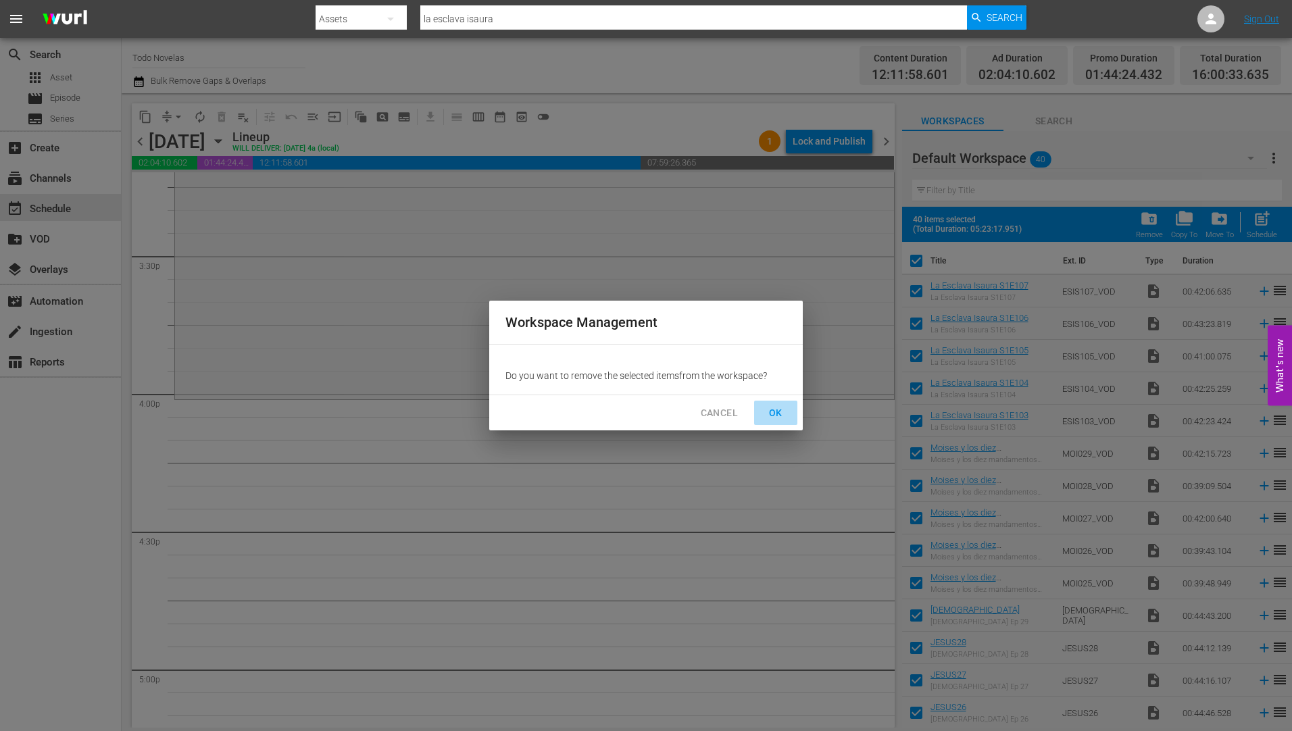
click at [780, 408] on span "OK" at bounding box center [776, 413] width 22 height 17
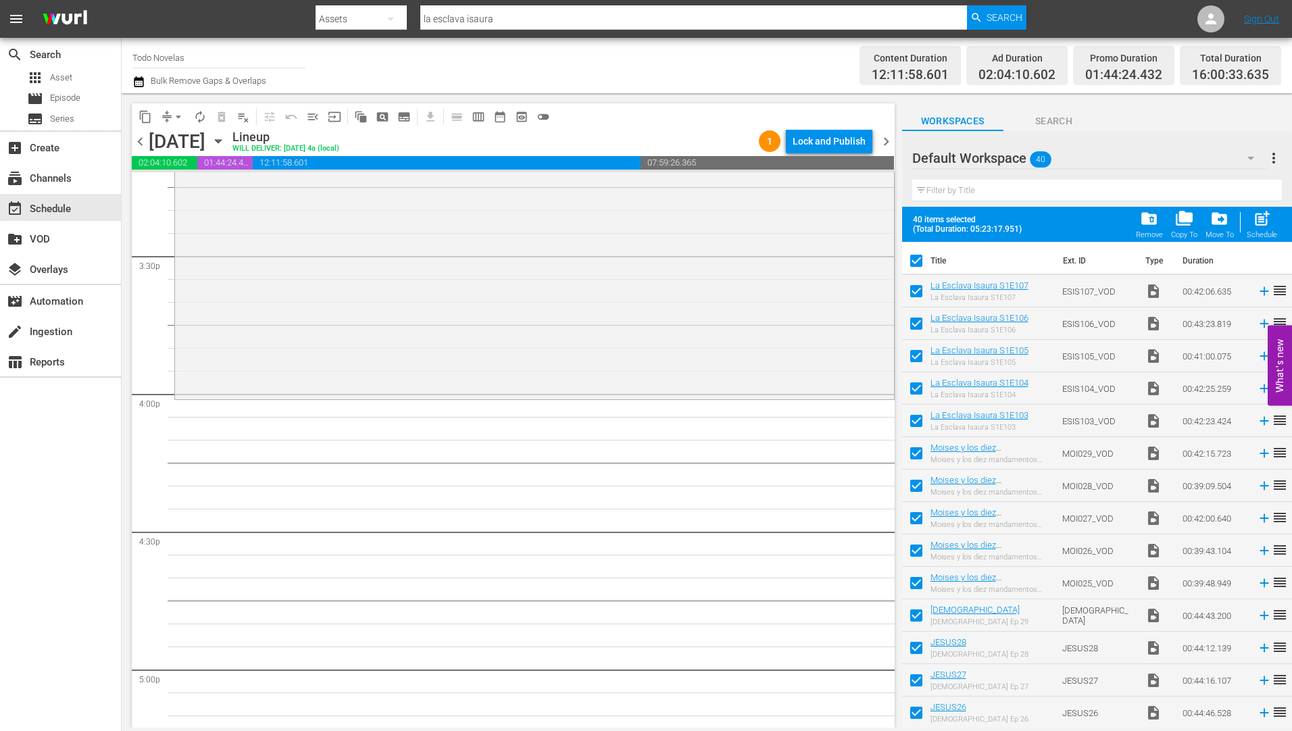
checkbox input "false"
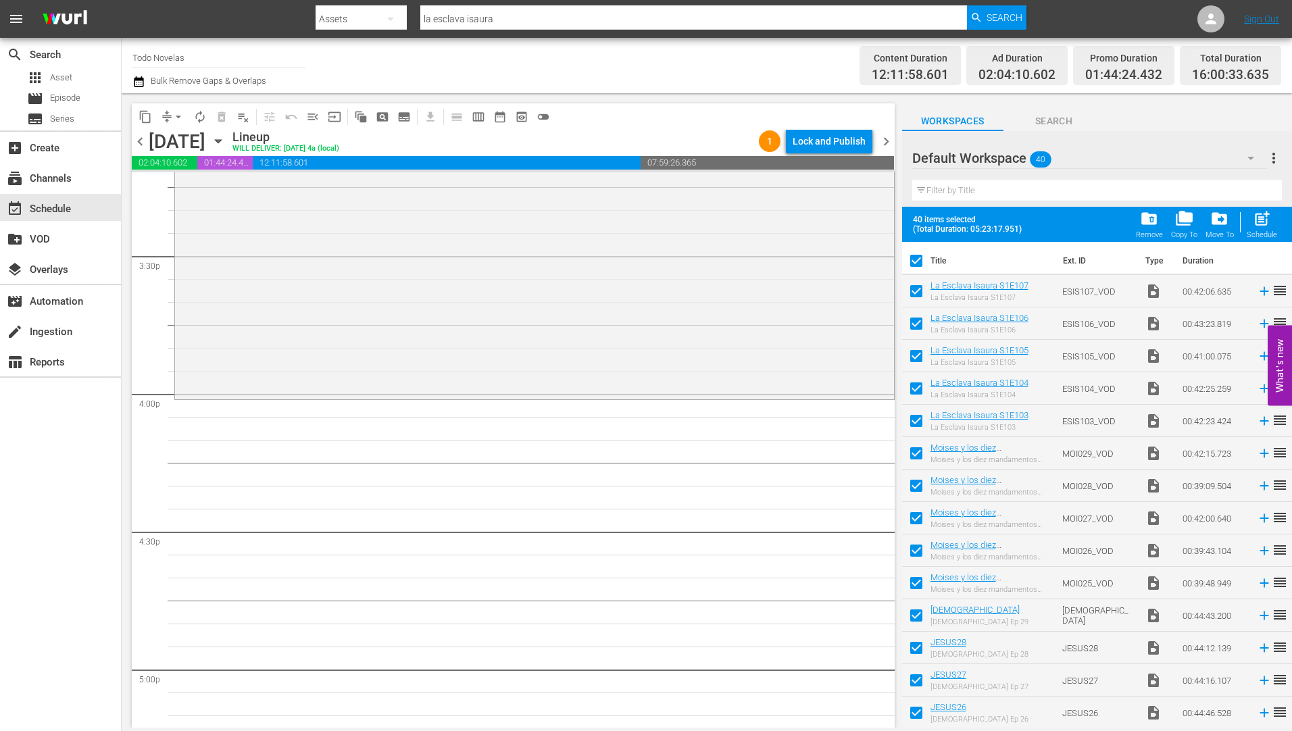
checkbox input "false"
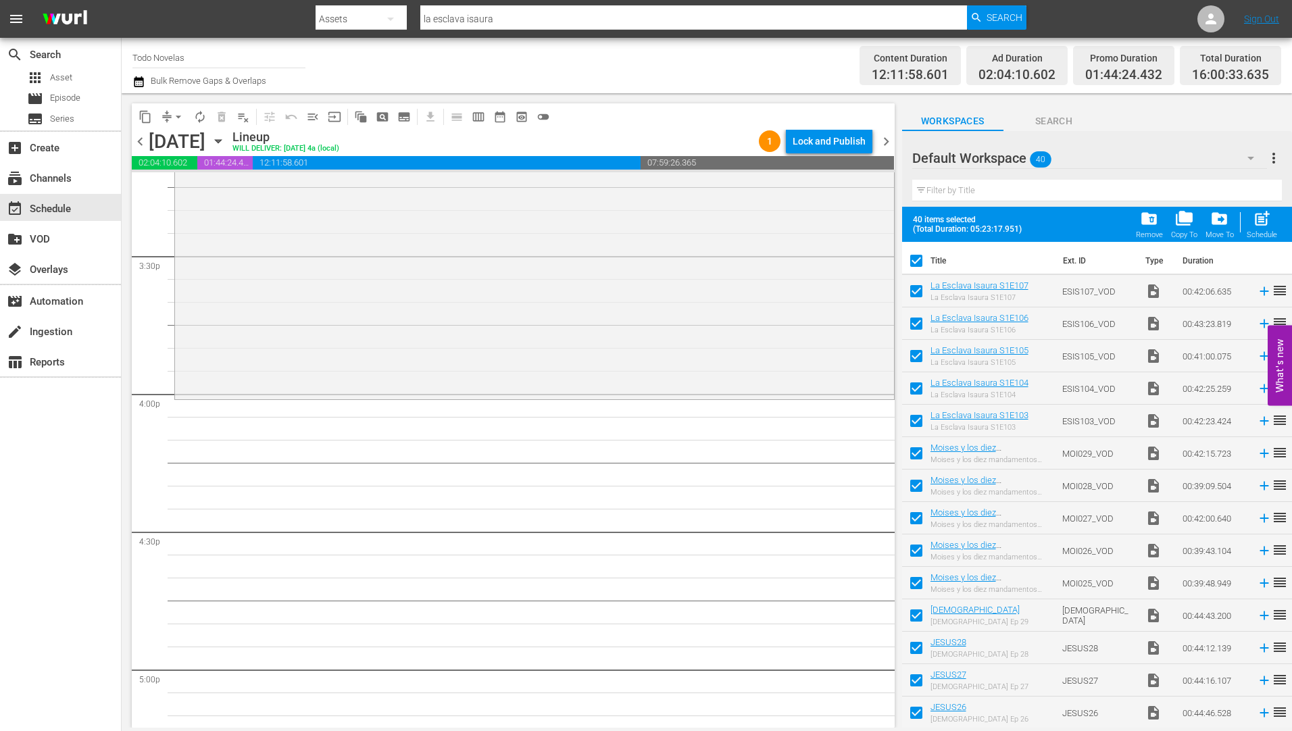
checkbox input "false"
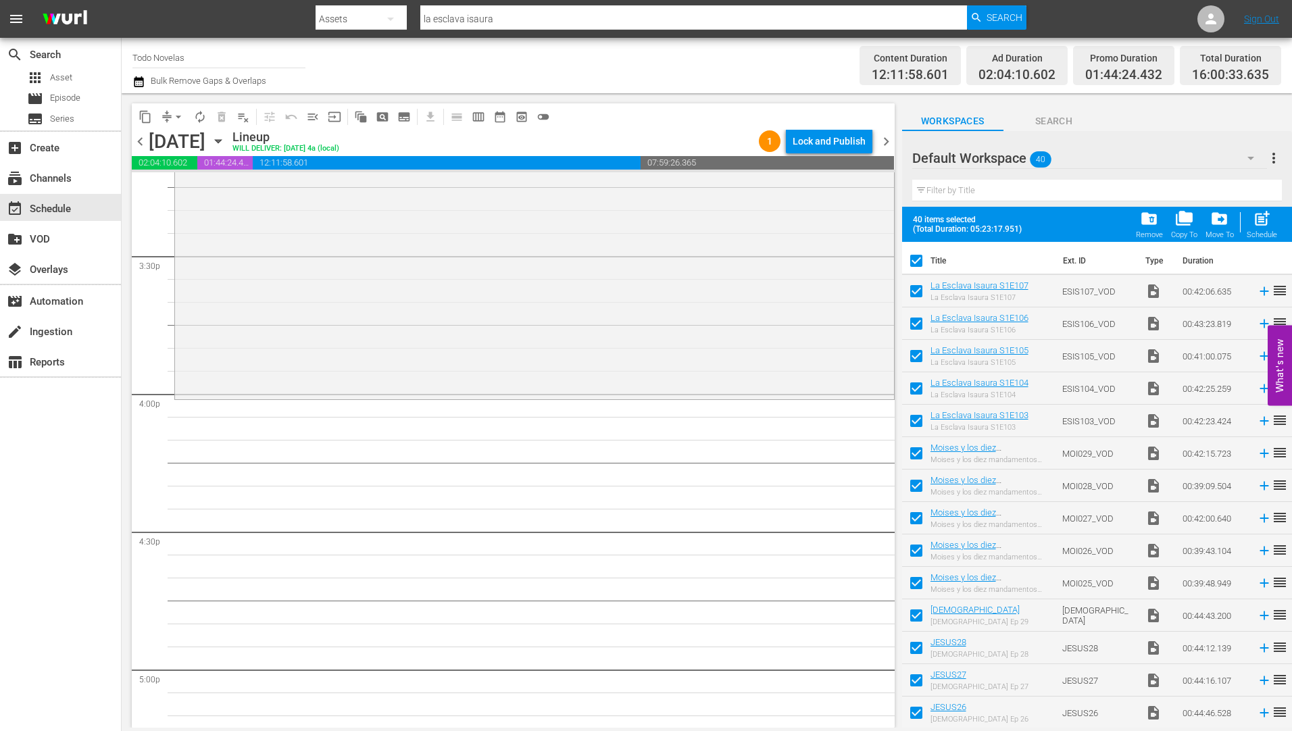
checkbox input "false"
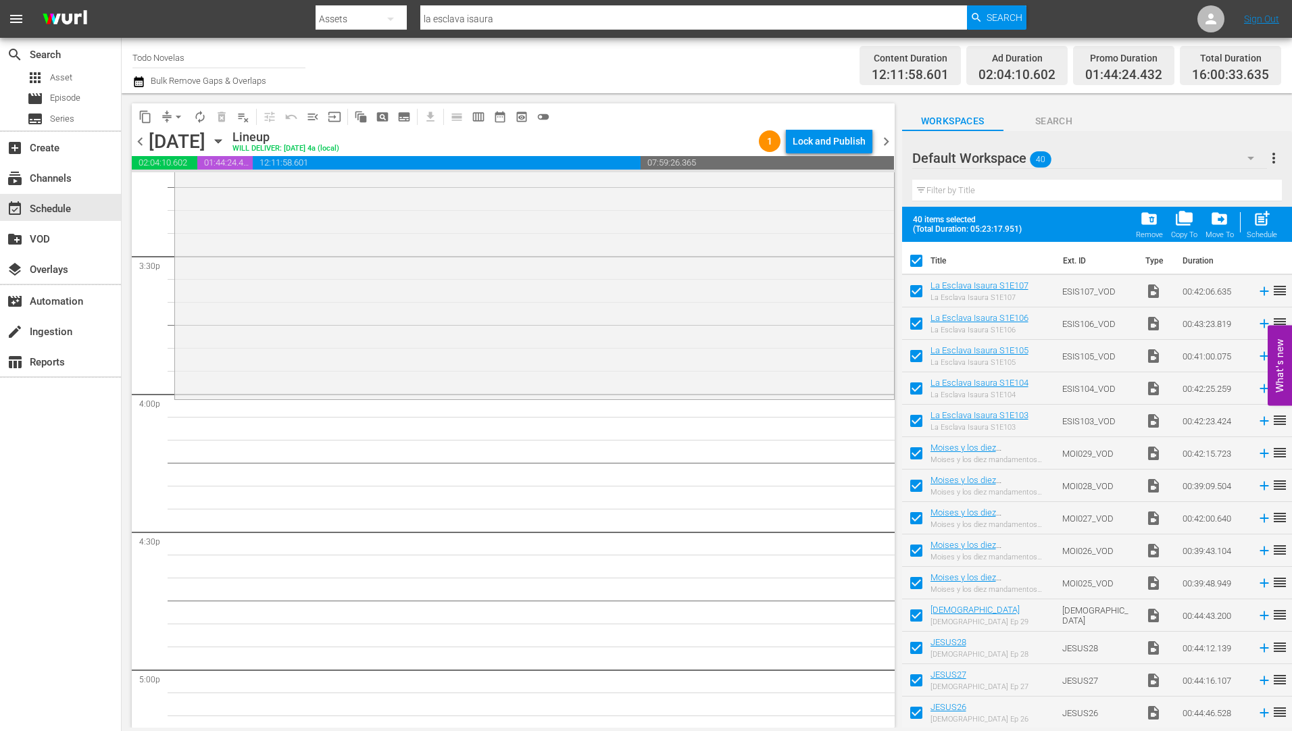
checkbox input "false"
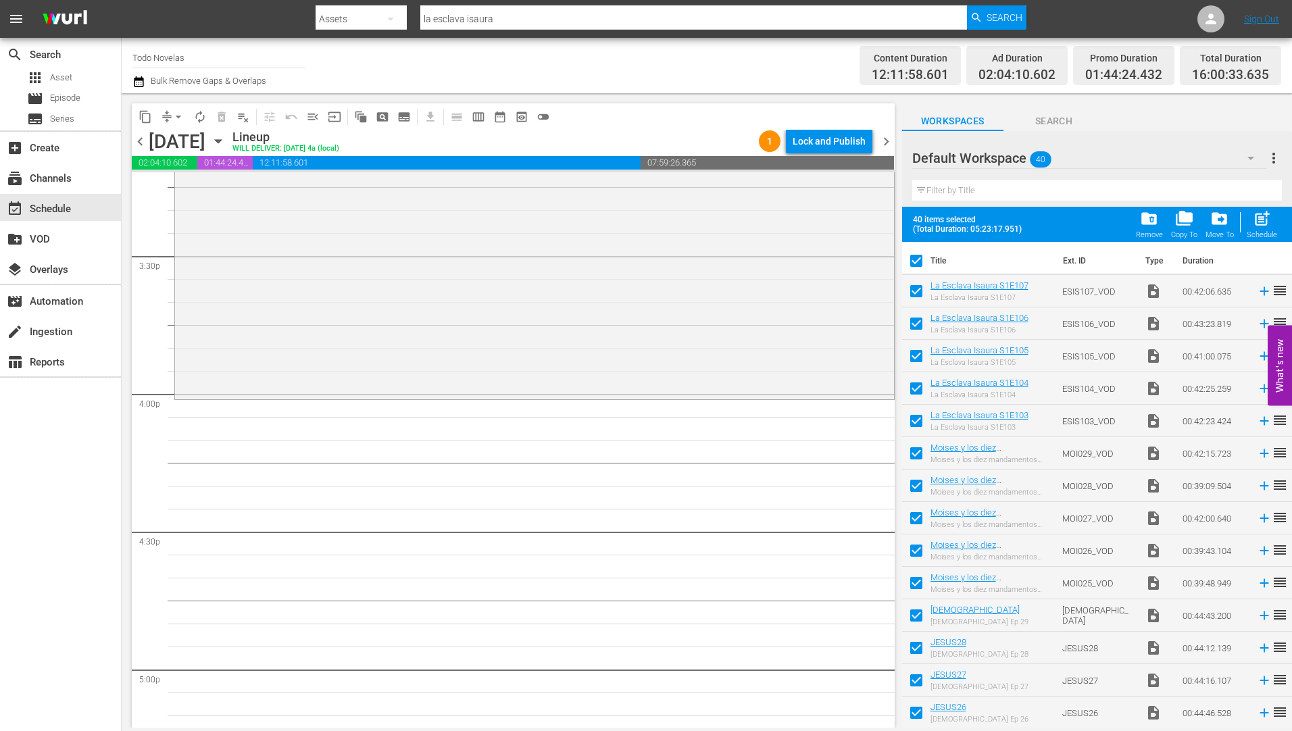
checkbox input "false"
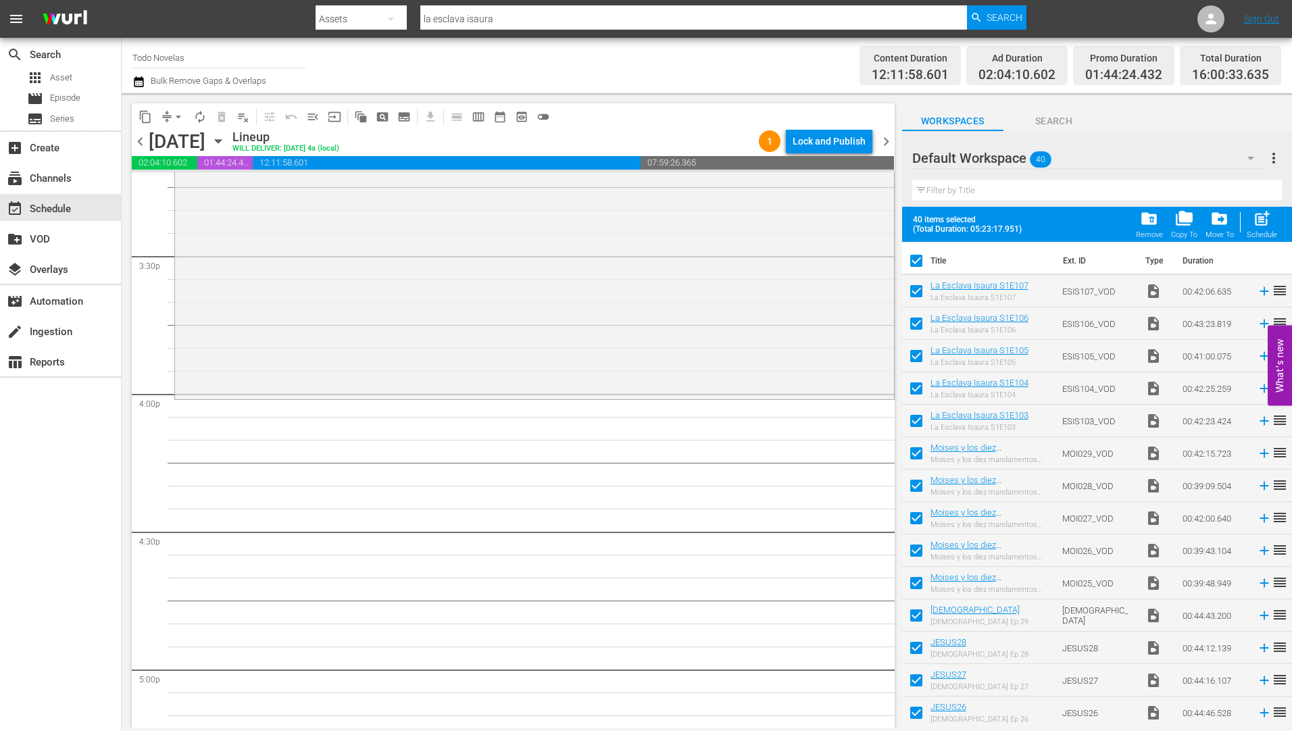
checkbox input "false"
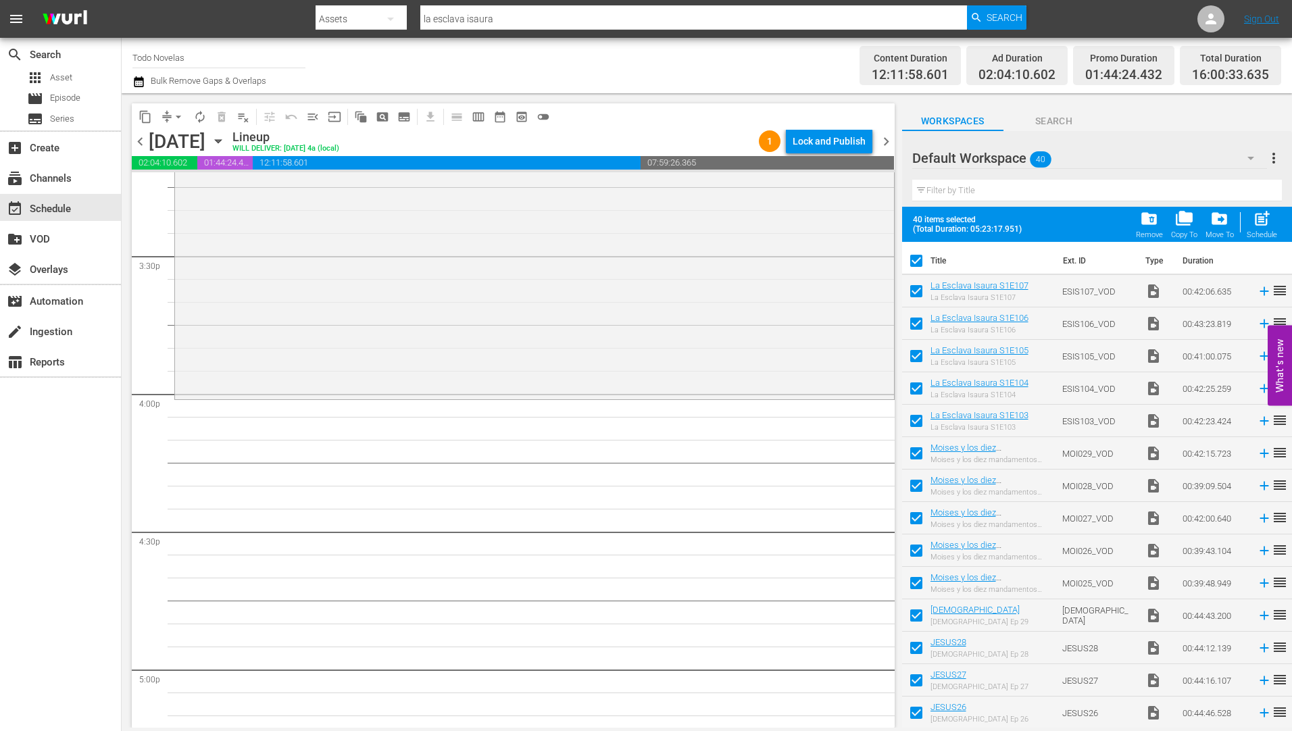
checkbox input "false"
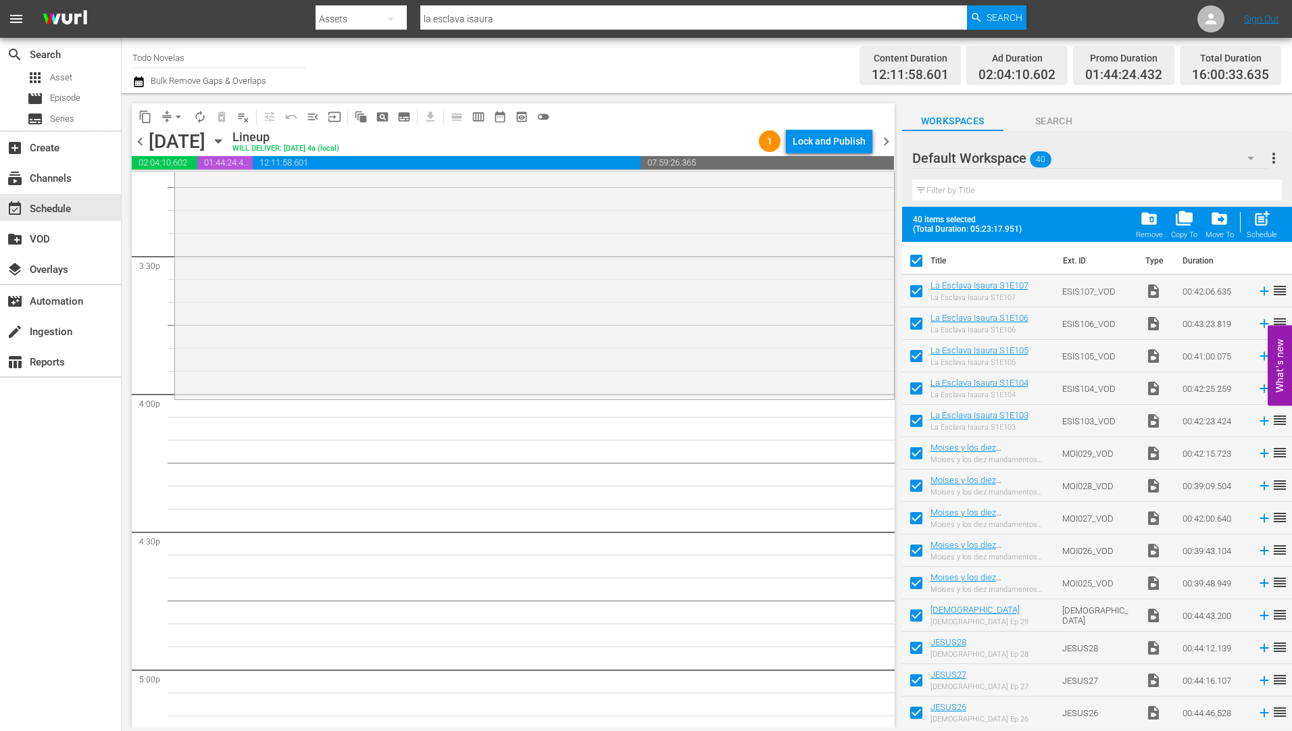
checkbox input "false"
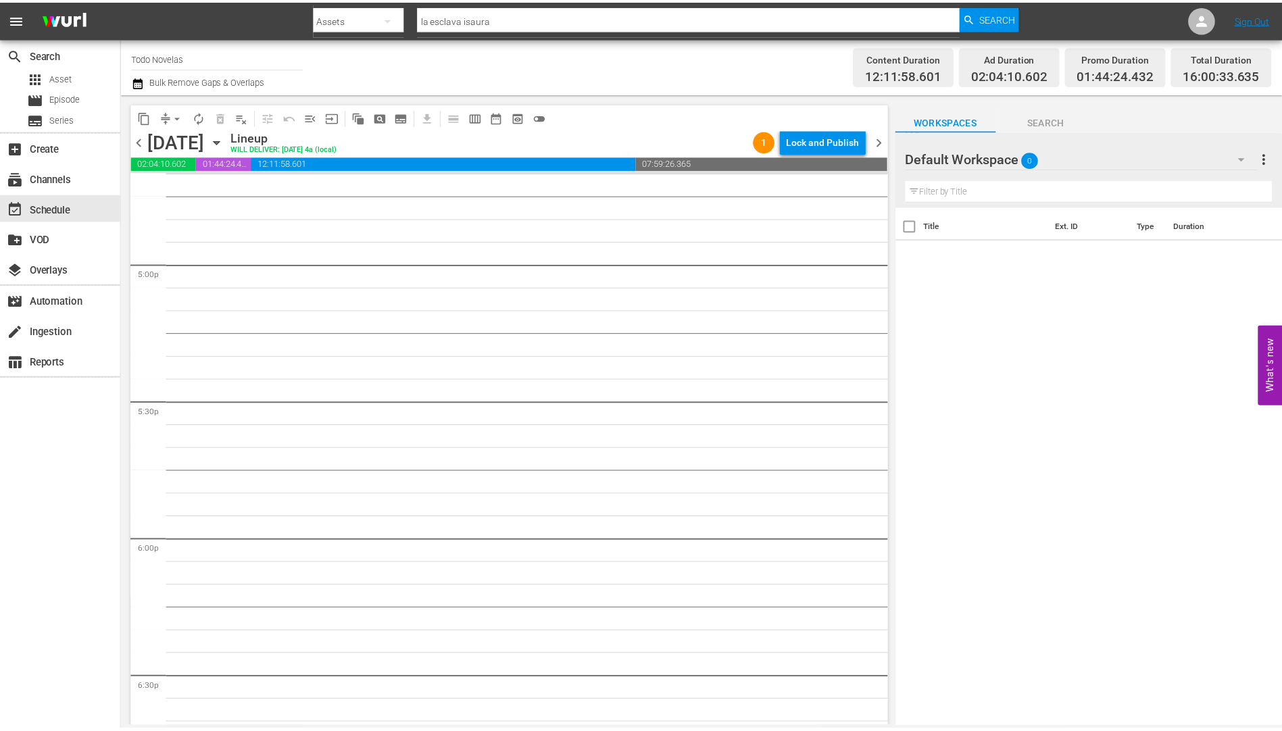
scroll to position [4325, 0]
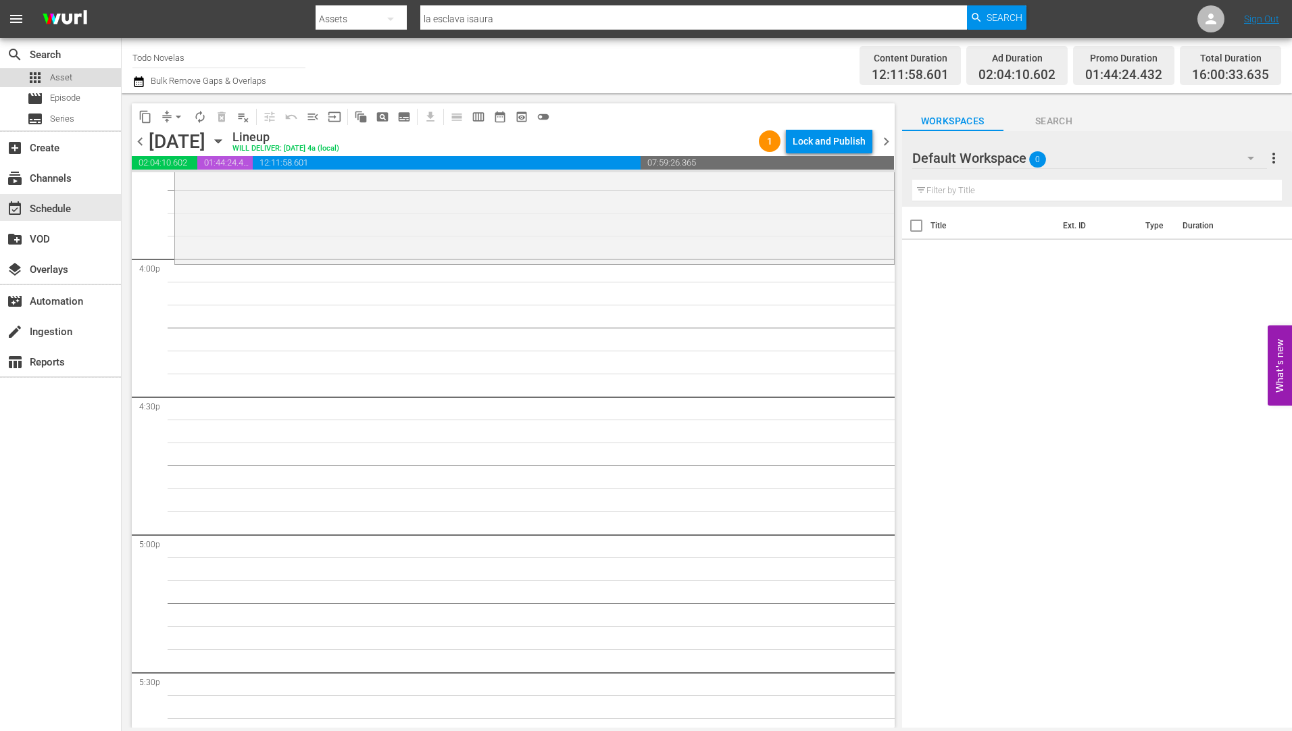
click at [56, 76] on span "Asset" at bounding box center [61, 78] width 22 height 14
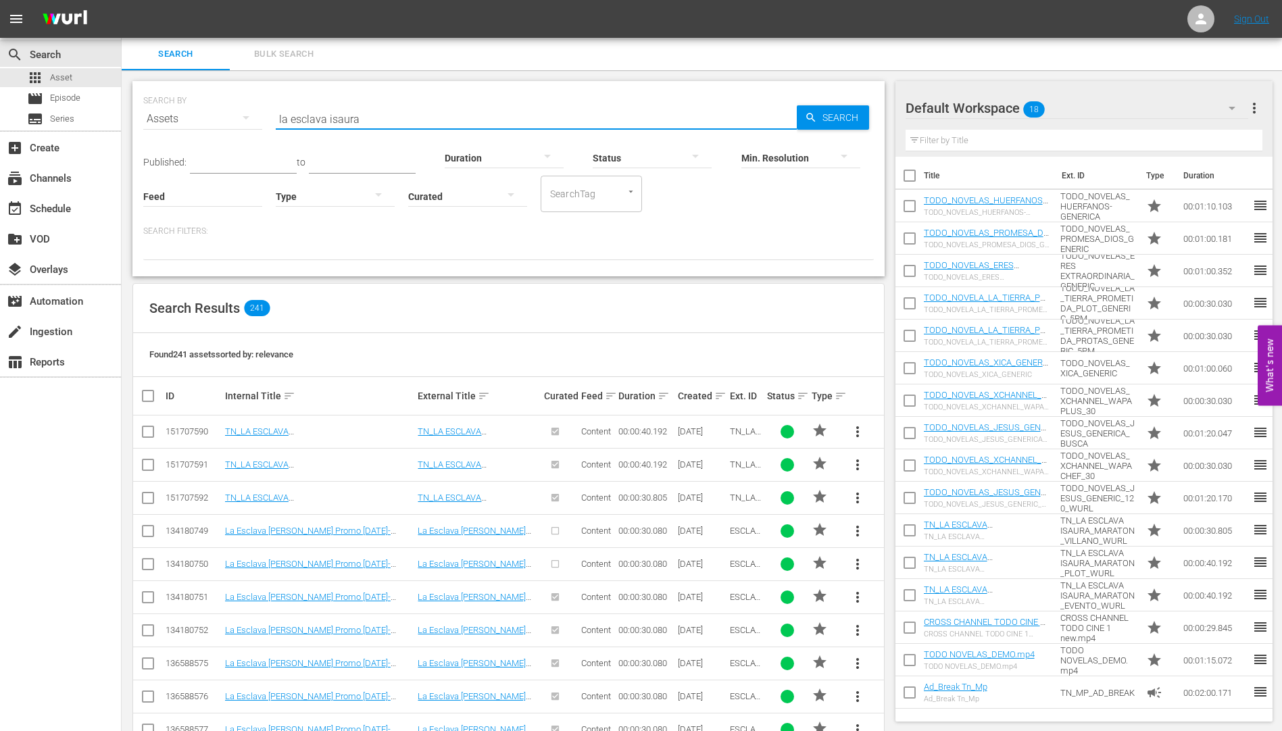
click at [259, 109] on div "SEARCH BY Search By Assets Search ID, Title, Description, Keywords, or Category…" at bounding box center [508, 110] width 730 height 49
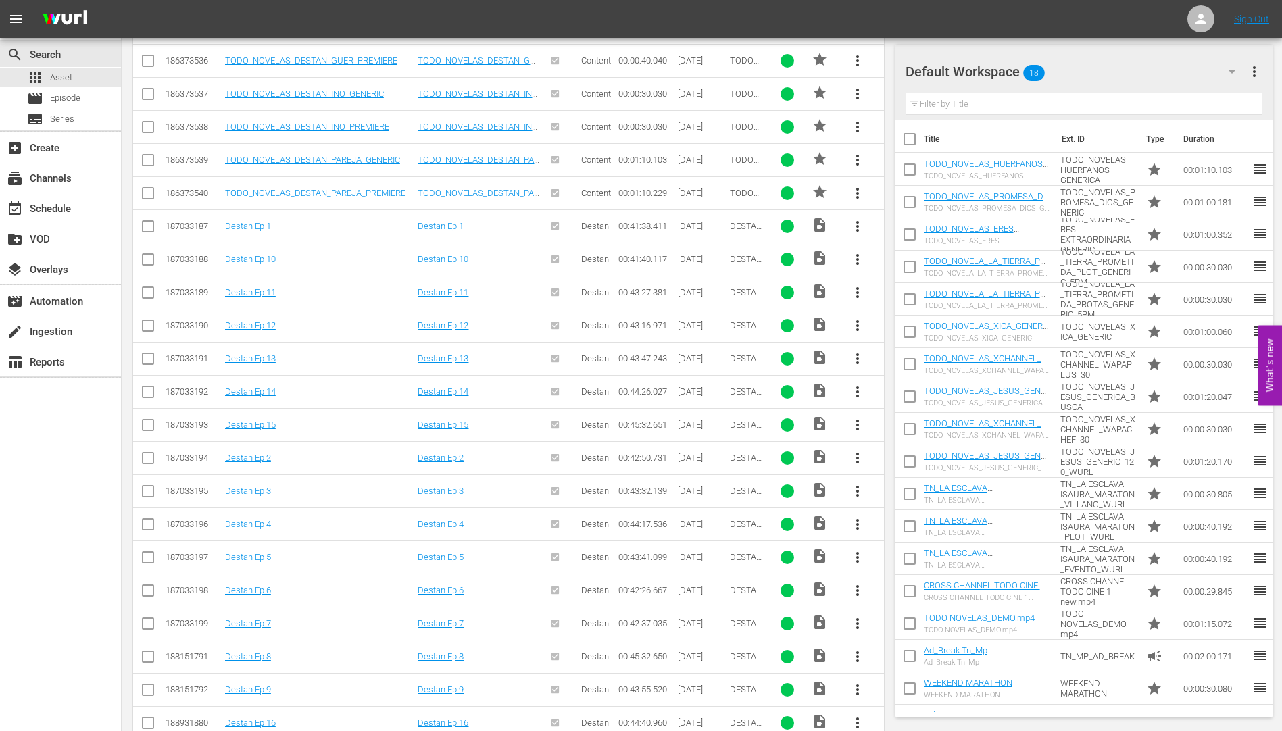
scroll to position [945, 0]
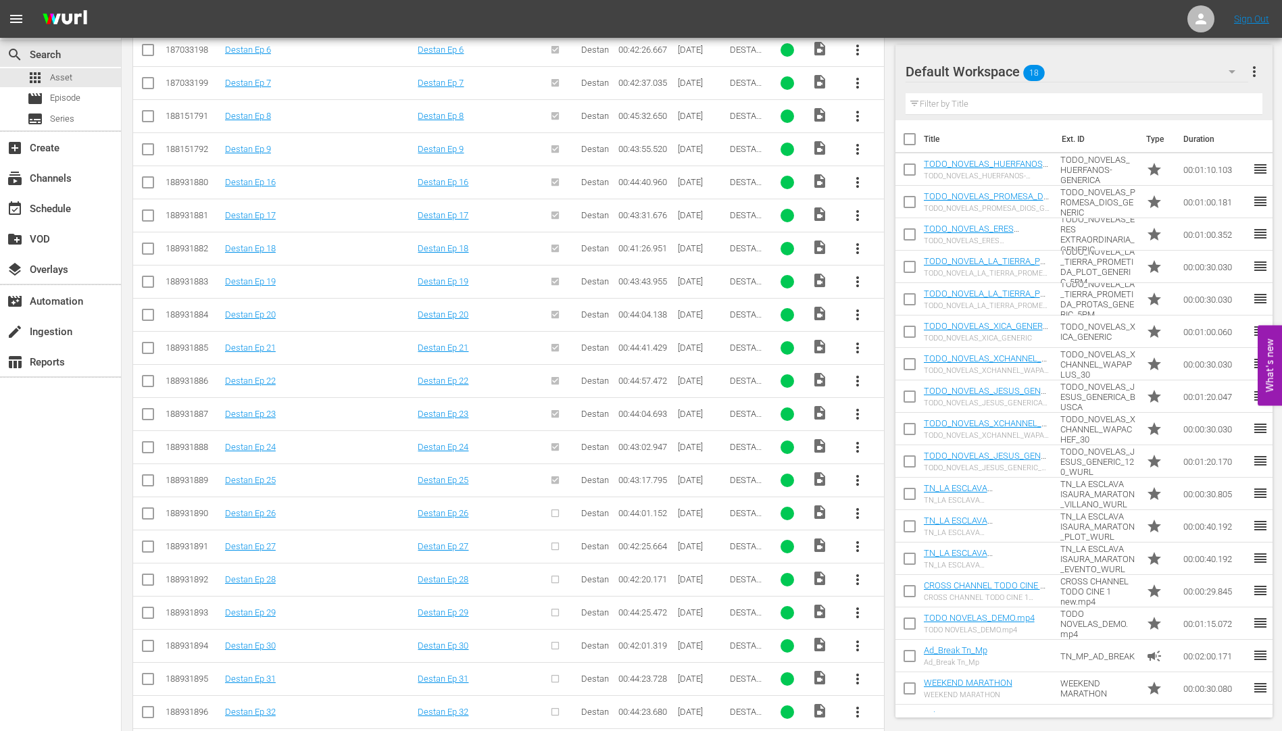
click at [858, 507] on span "more_vert" at bounding box center [857, 513] width 16 height 16
click at [894, 544] on div "Workspace" at bounding box center [931, 551] width 92 height 32
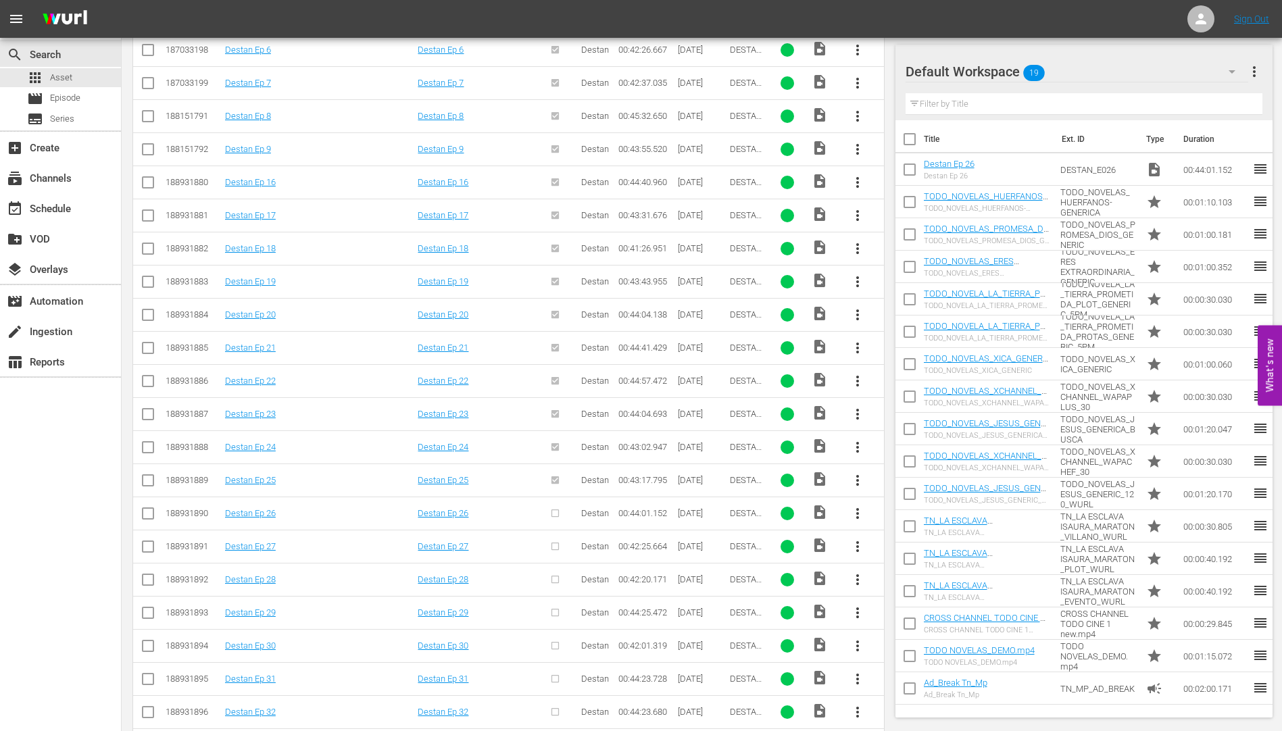
click at [857, 543] on span "more_vert" at bounding box center [857, 547] width 16 height 16
click at [916, 580] on div "Workspace" at bounding box center [931, 584] width 92 height 32
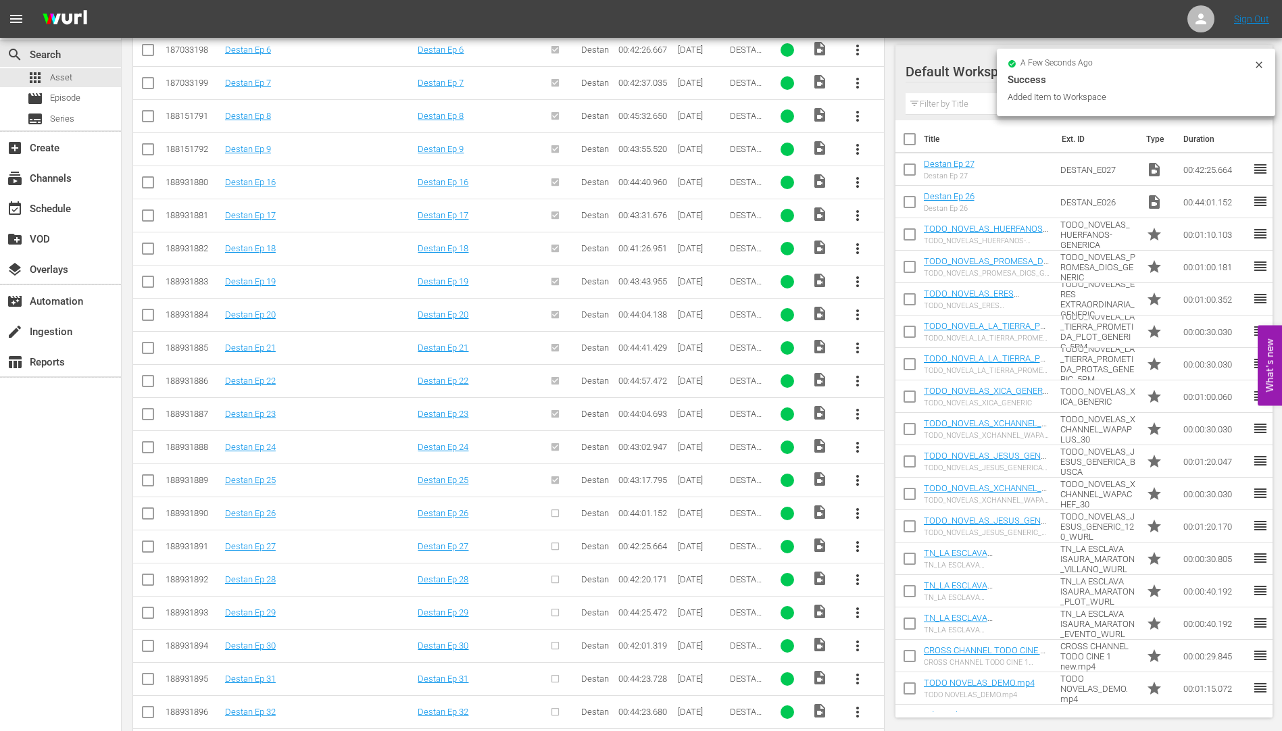
click at [858, 574] on span "more_vert" at bounding box center [857, 580] width 16 height 16
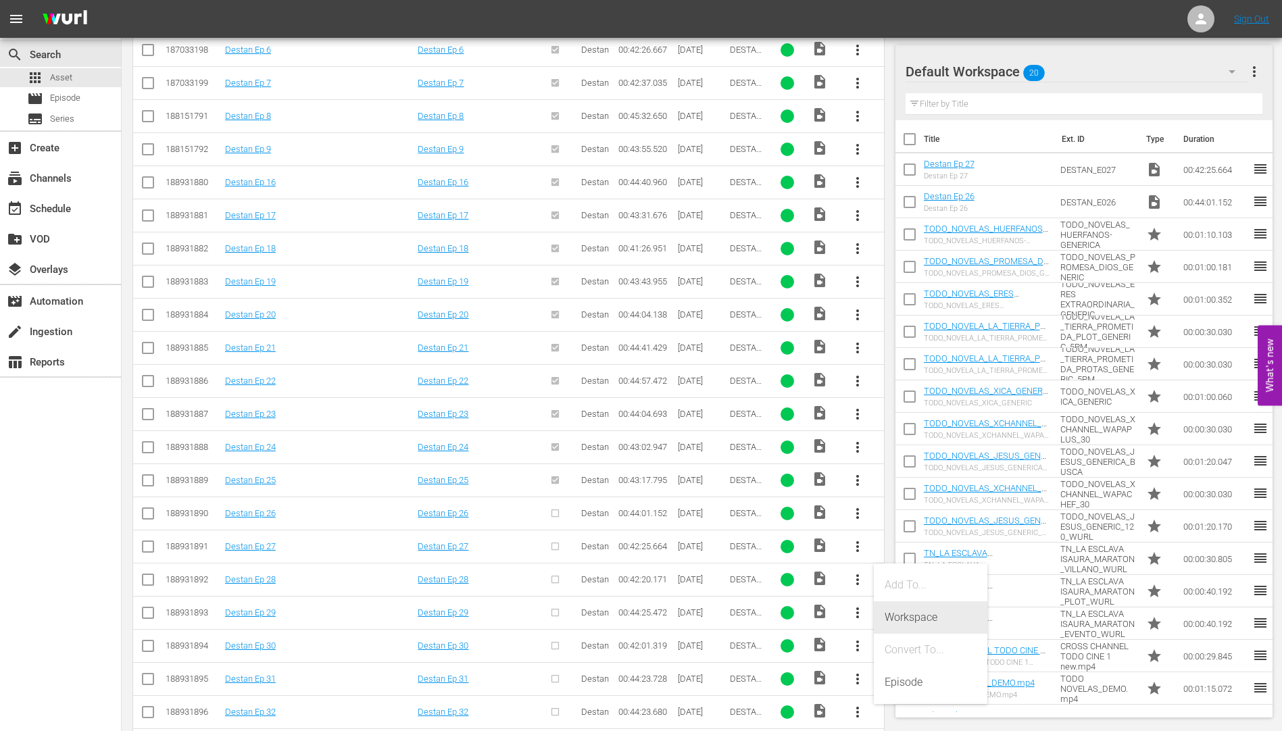
click at [910, 613] on div "Workspace" at bounding box center [931, 617] width 92 height 32
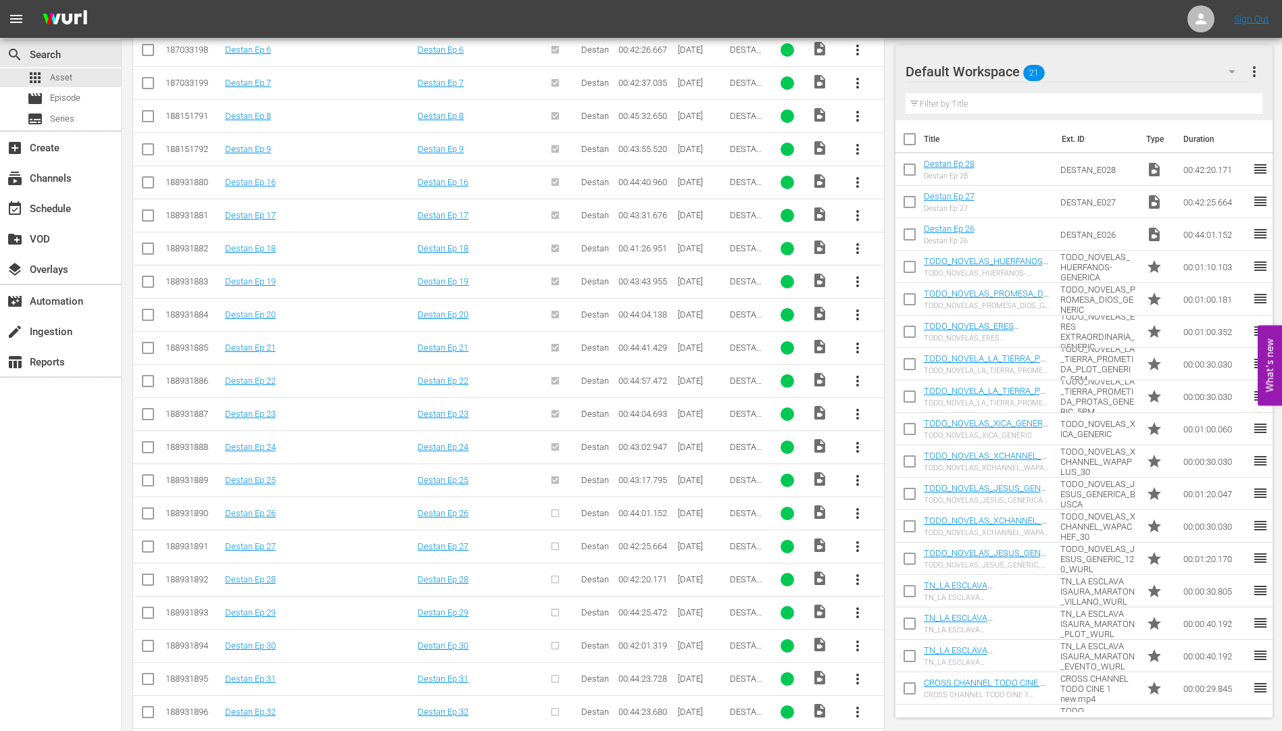
click at [854, 574] on span "more_vert" at bounding box center [857, 580] width 16 height 16
click at [915, 612] on div "Workspace" at bounding box center [931, 617] width 92 height 32
click at [857, 609] on span "more_vert" at bounding box center [857, 613] width 16 height 16
click at [912, 540] on div "Workspace" at bounding box center [931, 542] width 92 height 32
click at [856, 641] on span "more_vert" at bounding box center [857, 646] width 16 height 16
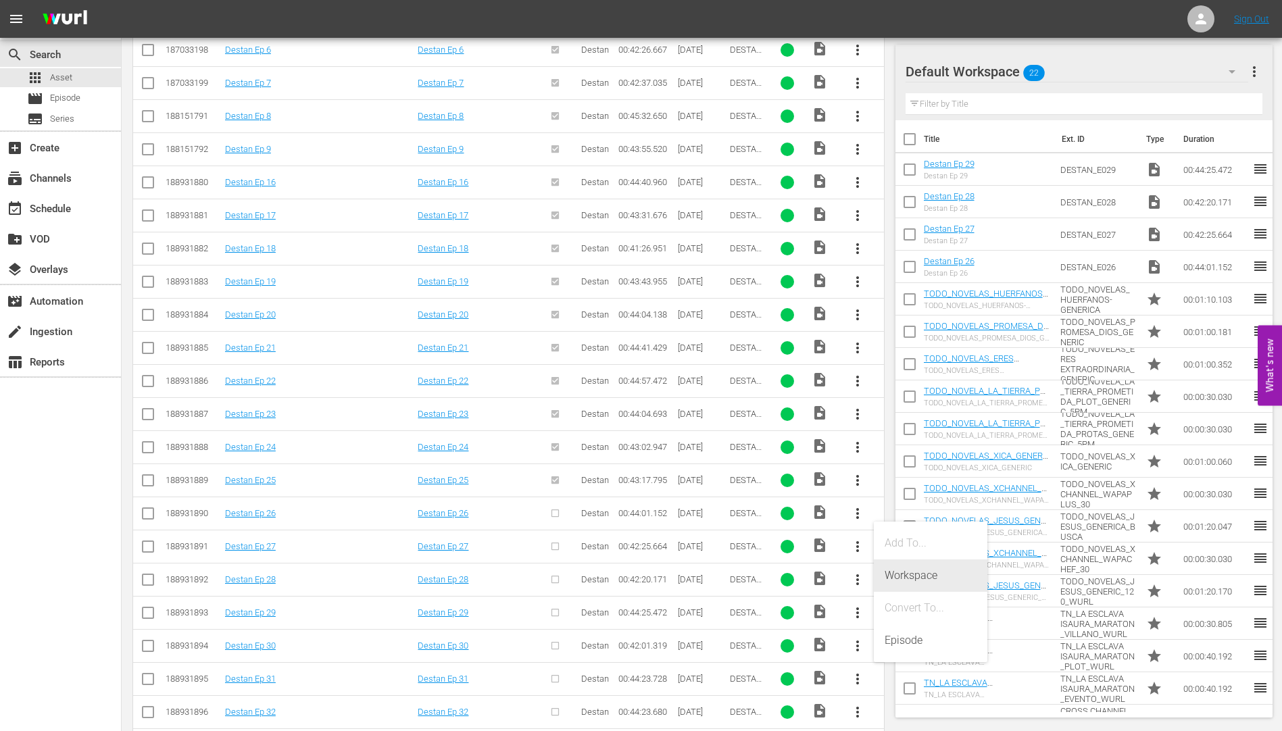
click at [911, 574] on div "Workspace" at bounding box center [931, 576] width 92 height 32
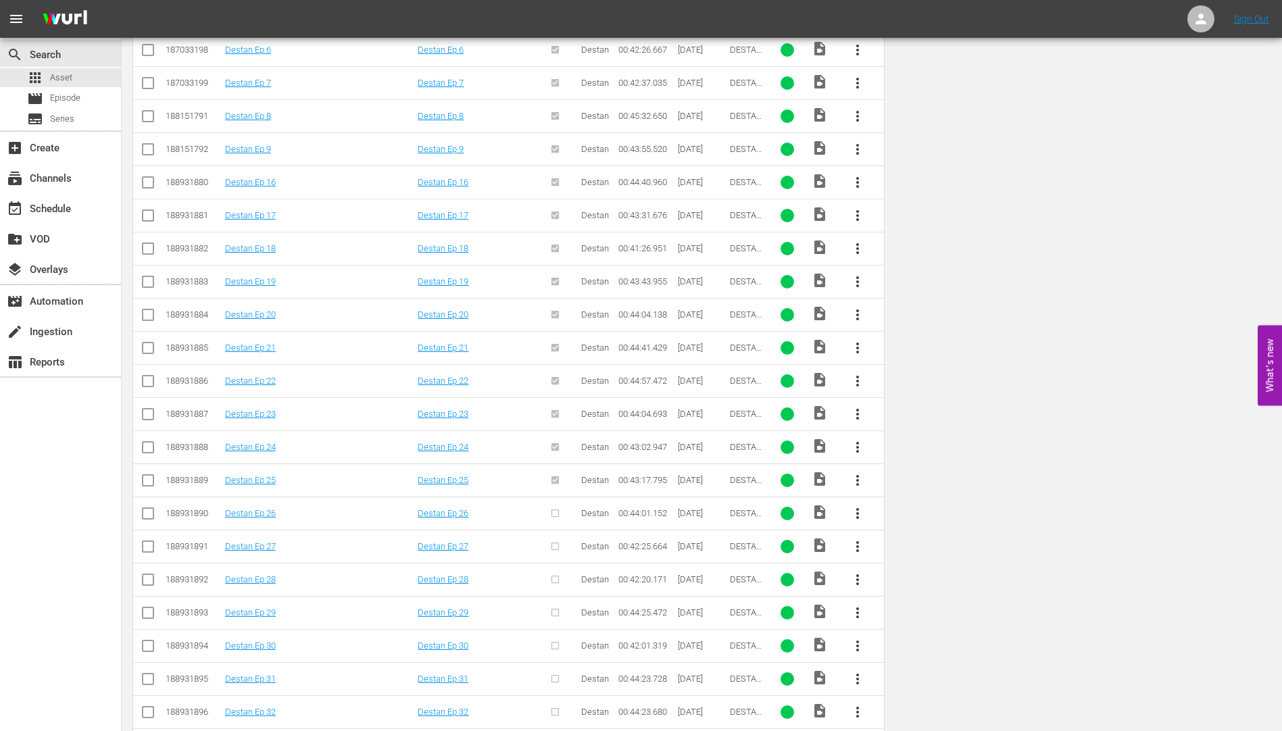
scroll to position [0, 0]
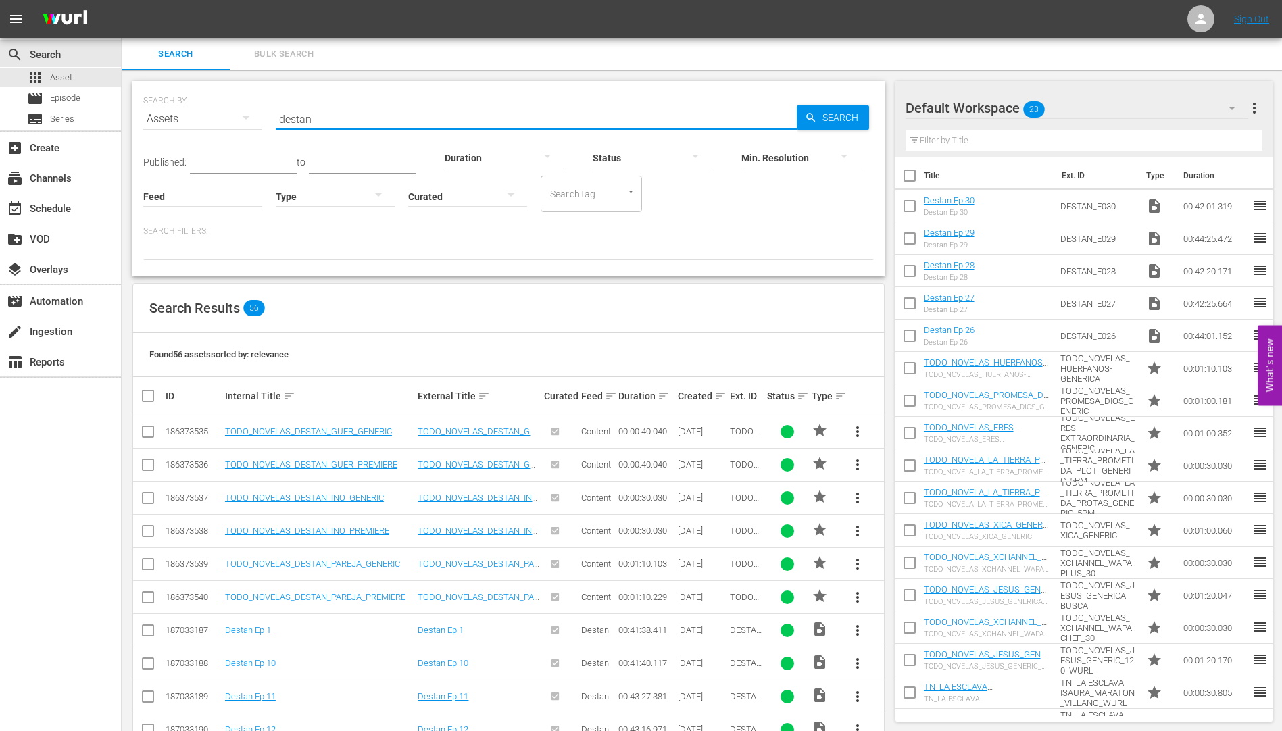
click at [324, 125] on input "destan" at bounding box center [536, 119] width 521 height 32
type input "d"
type input "y"
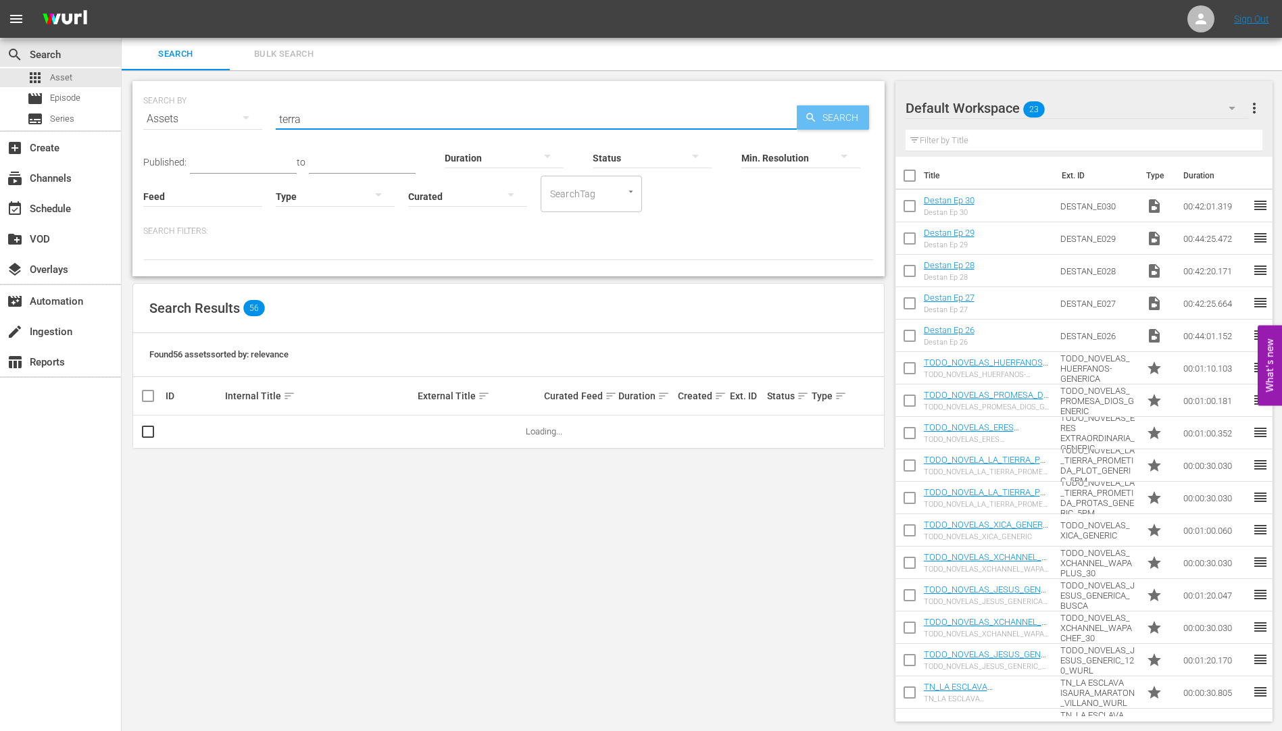
type input "terra"
click at [851, 116] on span "Search" at bounding box center [843, 117] width 52 height 24
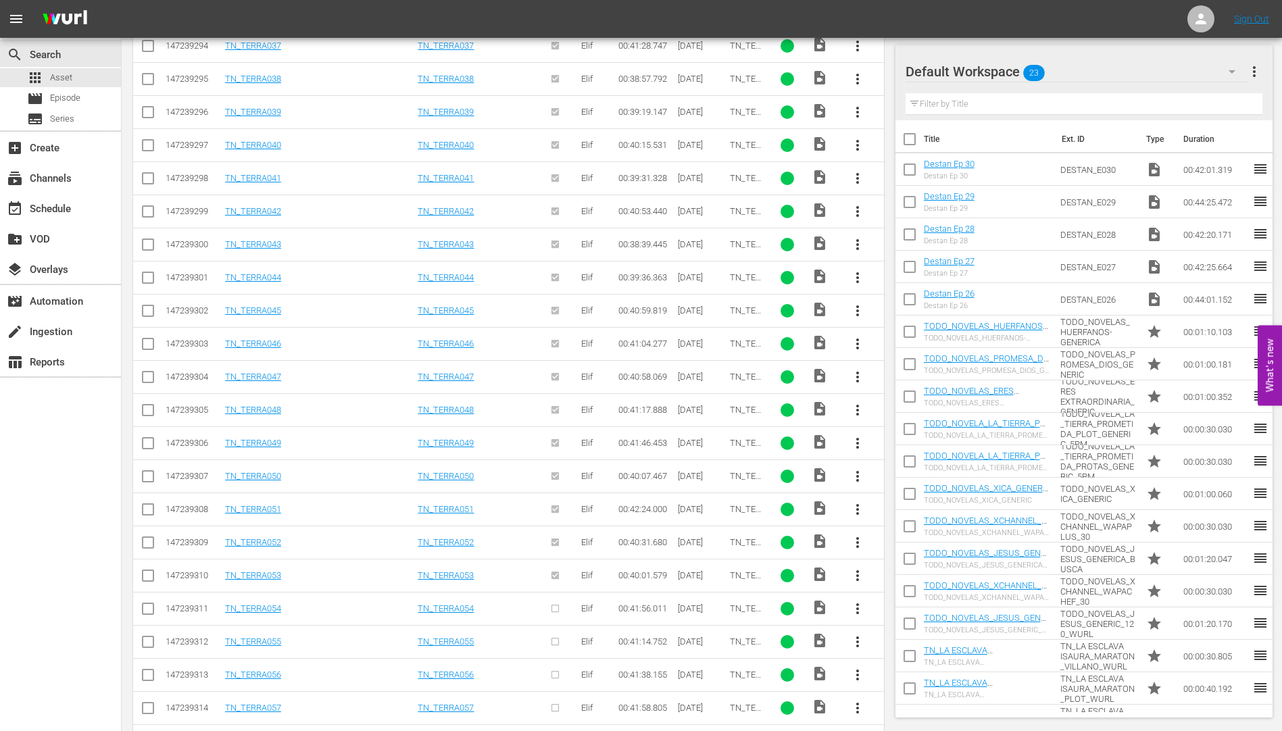
scroll to position [2715, 0]
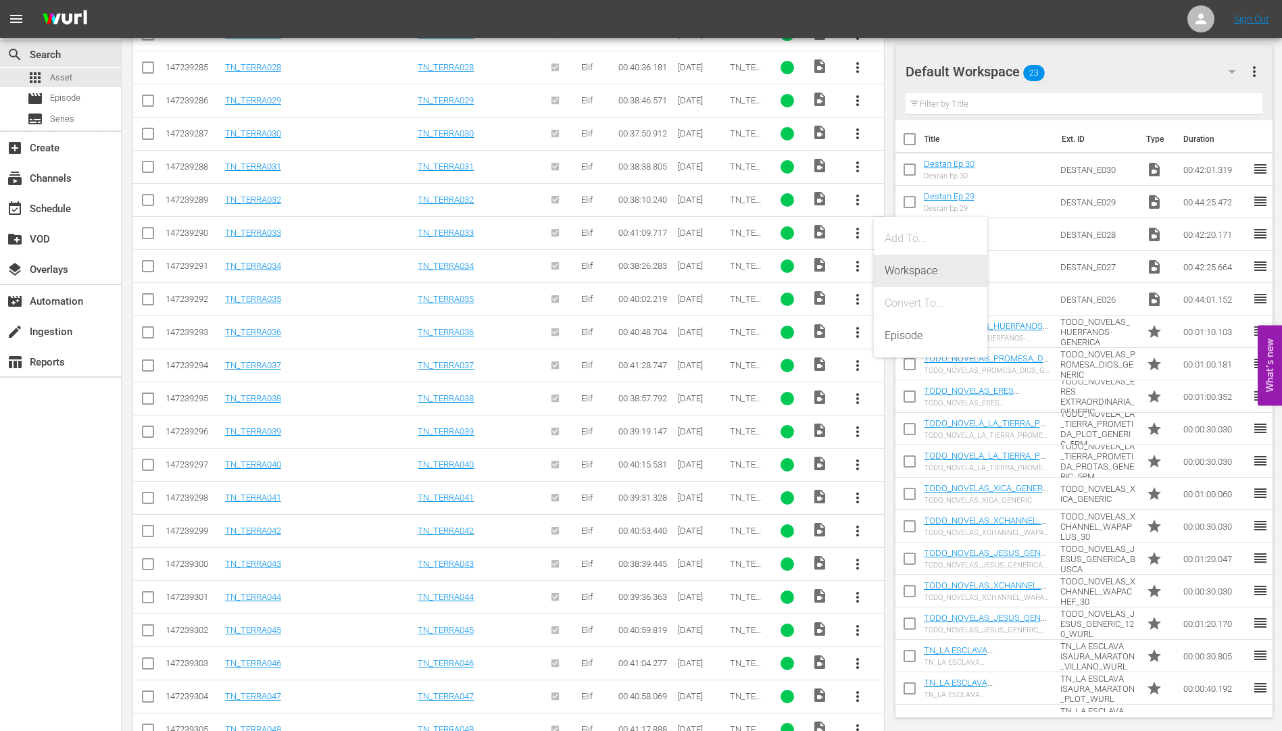
click at [923, 265] on div "Workspace" at bounding box center [931, 271] width 92 height 32
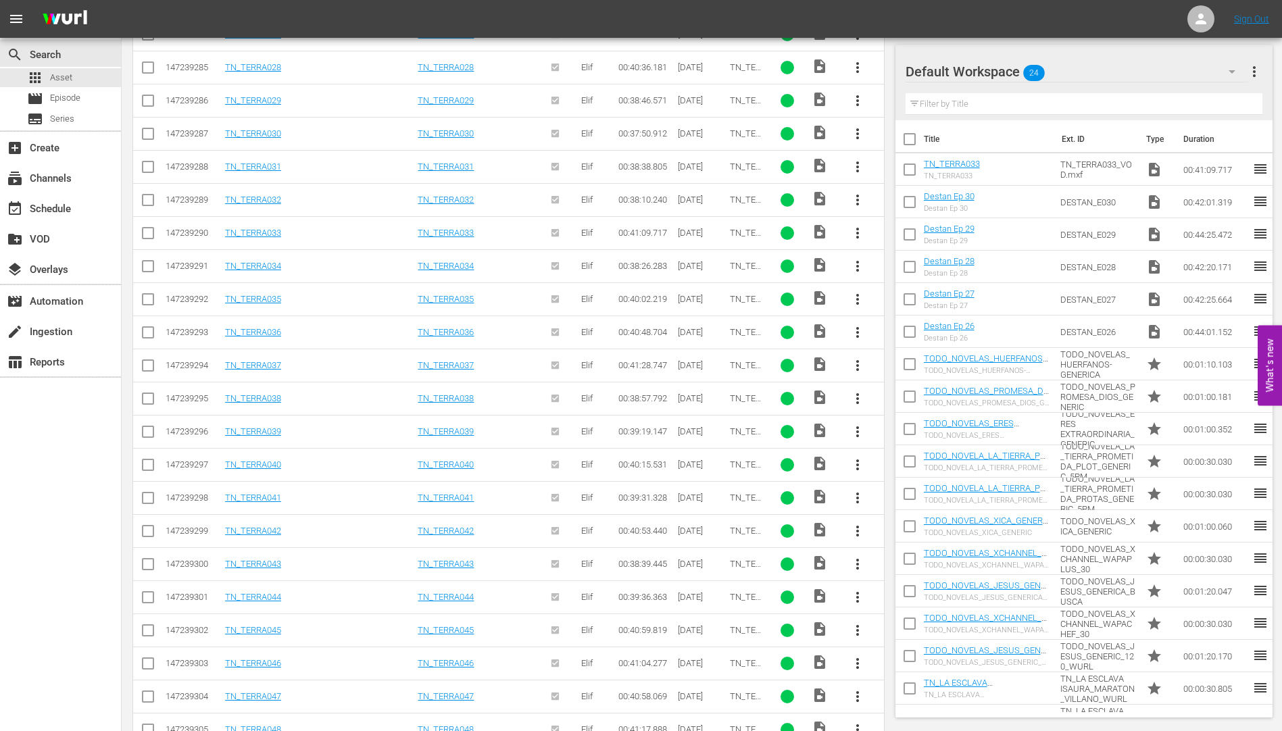
click at [855, 264] on span "more_vert" at bounding box center [857, 266] width 16 height 16
click at [921, 301] on div "Workspace" at bounding box center [931, 304] width 92 height 32
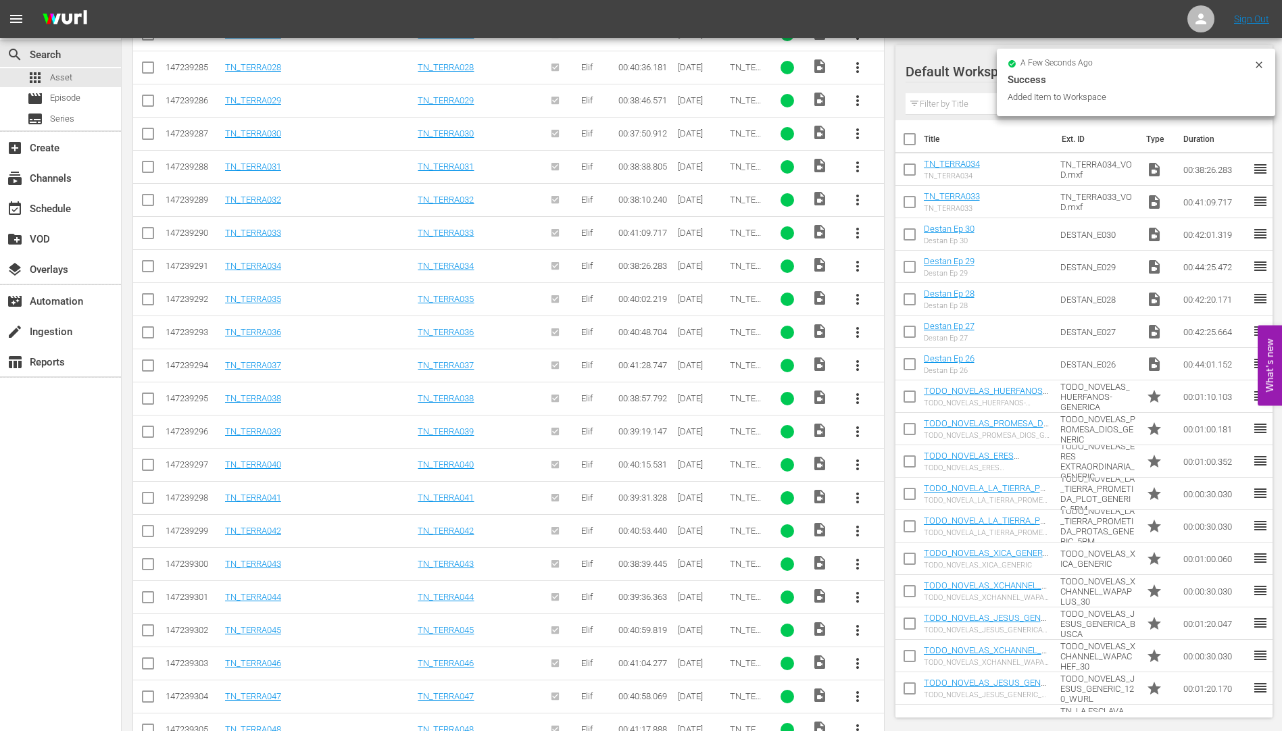
click at [853, 293] on span "more_vert" at bounding box center [857, 299] width 16 height 16
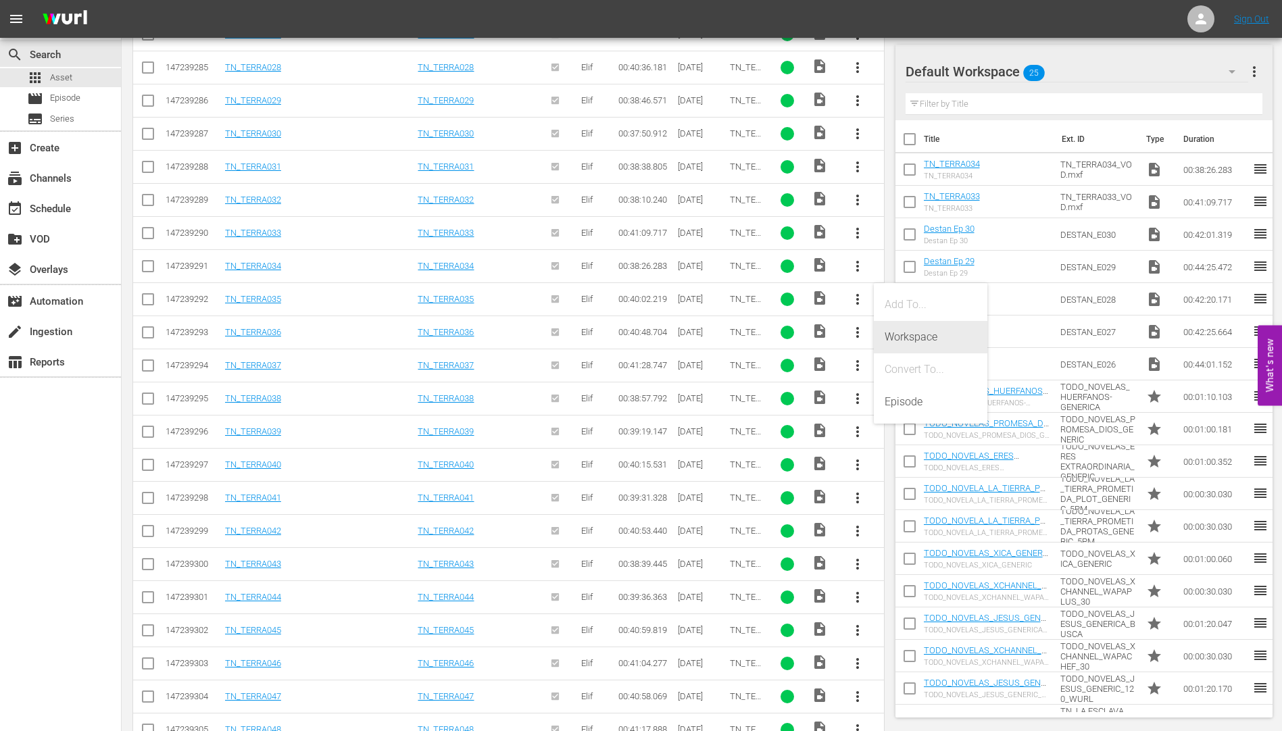
click at [908, 333] on div "Workspace" at bounding box center [931, 337] width 92 height 32
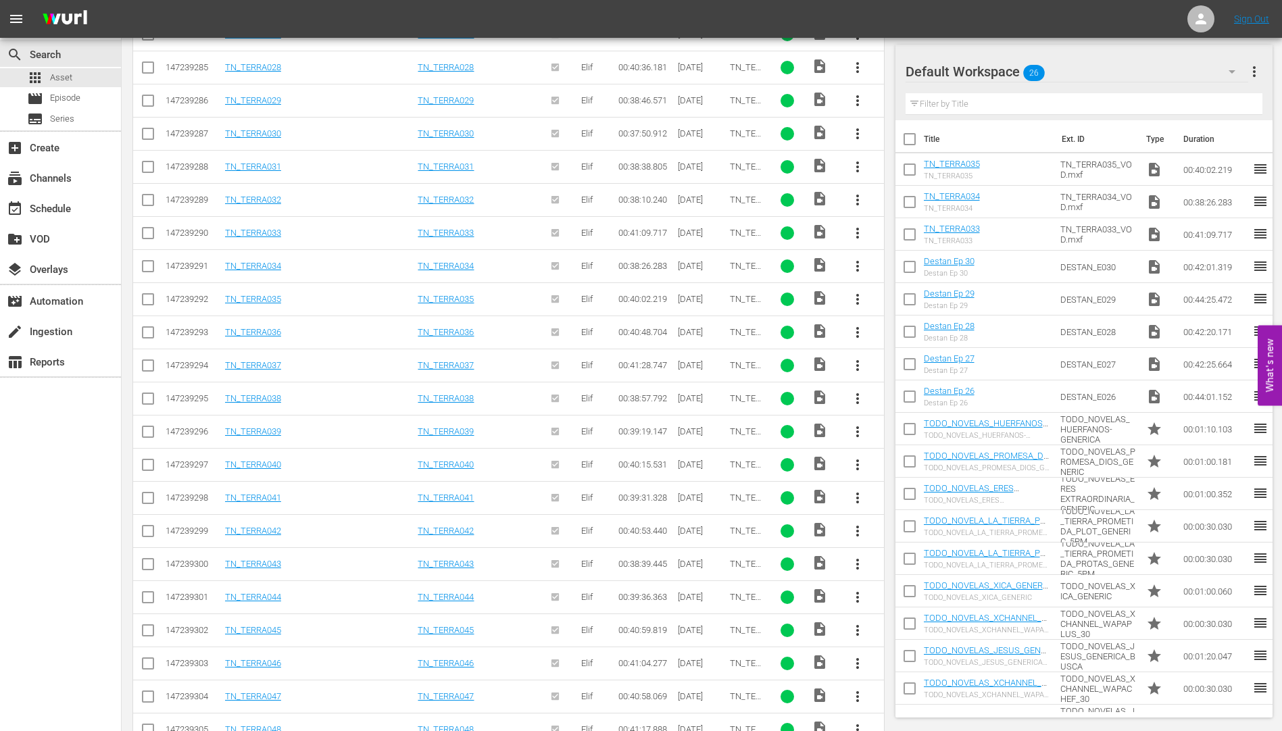
click at [856, 327] on span "more_vert" at bounding box center [857, 332] width 16 height 16
click at [916, 368] on div "Workspace" at bounding box center [931, 370] width 92 height 32
click at [854, 357] on span "more_vert" at bounding box center [857, 365] width 16 height 16
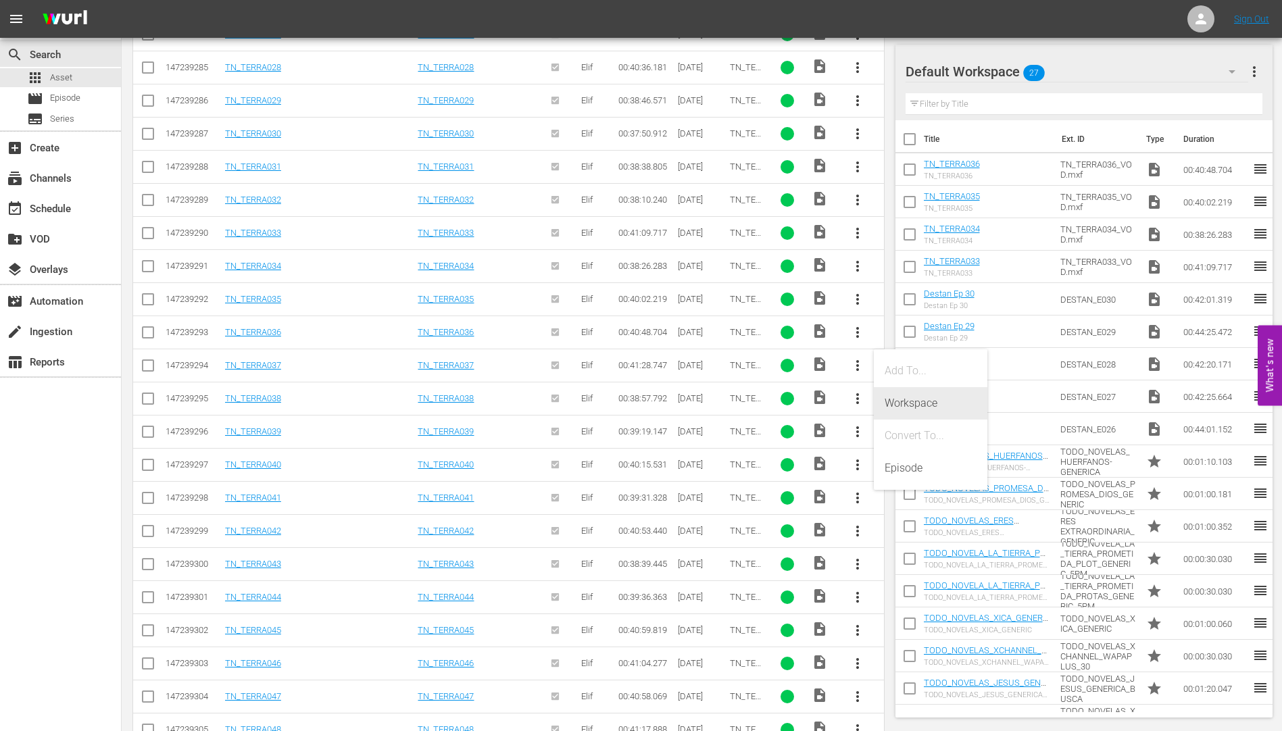
click at [912, 399] on div "Workspace" at bounding box center [931, 403] width 92 height 32
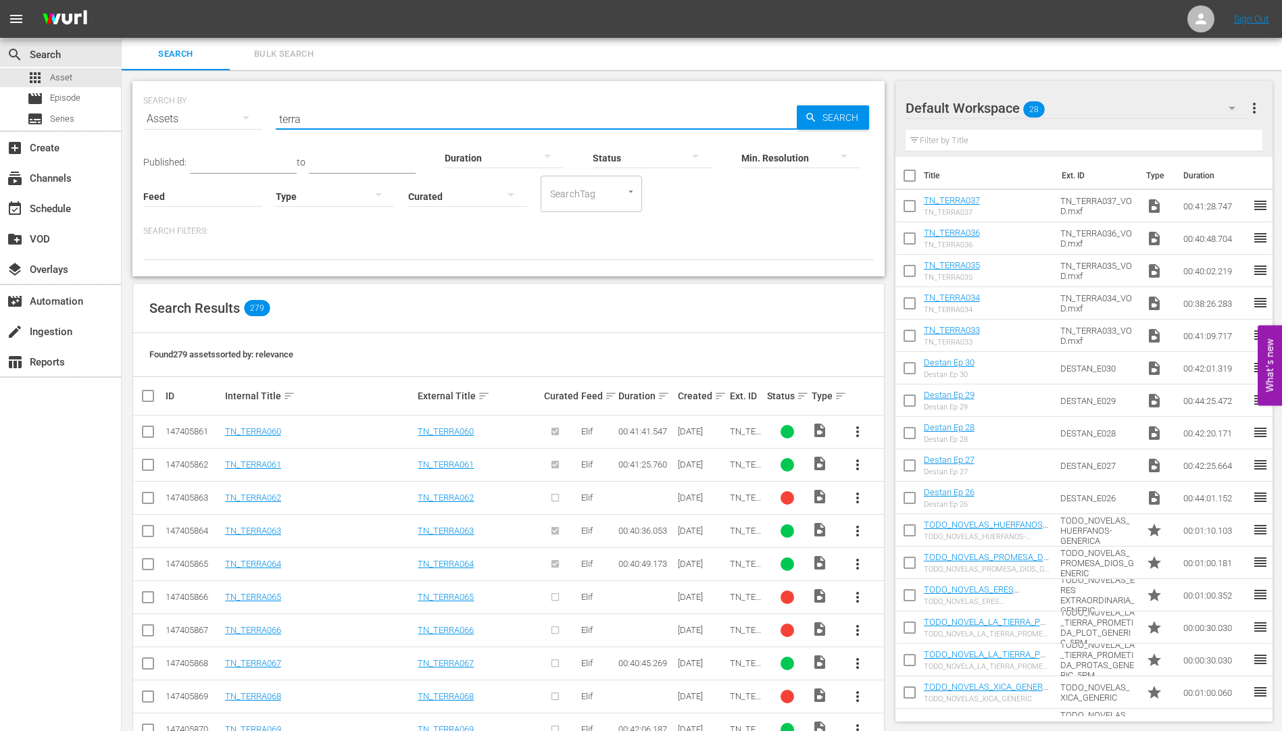
drag, startPoint x: 316, startPoint y: 118, endPoint x: 243, endPoint y: 117, distance: 73.7
click at [243, 117] on div "SEARCH BY Search By Assets Search ID, Title, Description, Keywords, or Category…" at bounding box center [508, 110] width 730 height 49
type input "terrius"
click at [845, 111] on span "Search" at bounding box center [843, 117] width 52 height 24
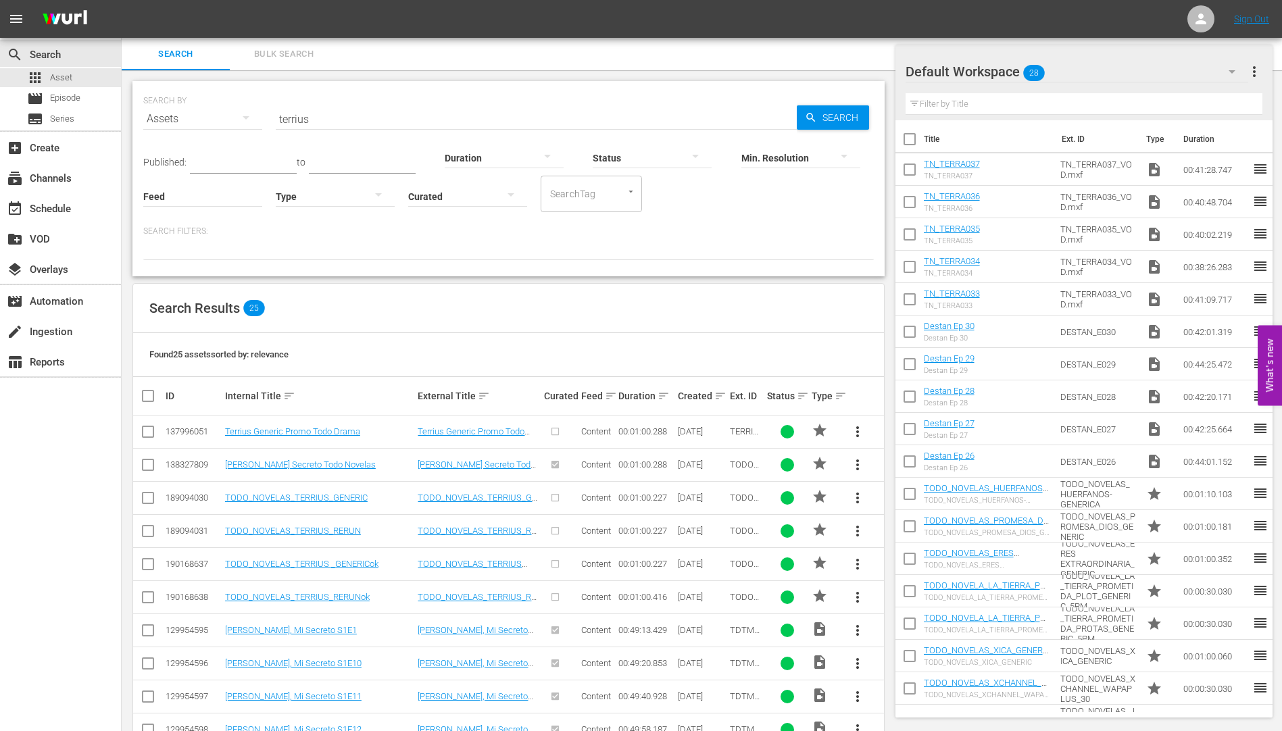
scroll to position [270, 0]
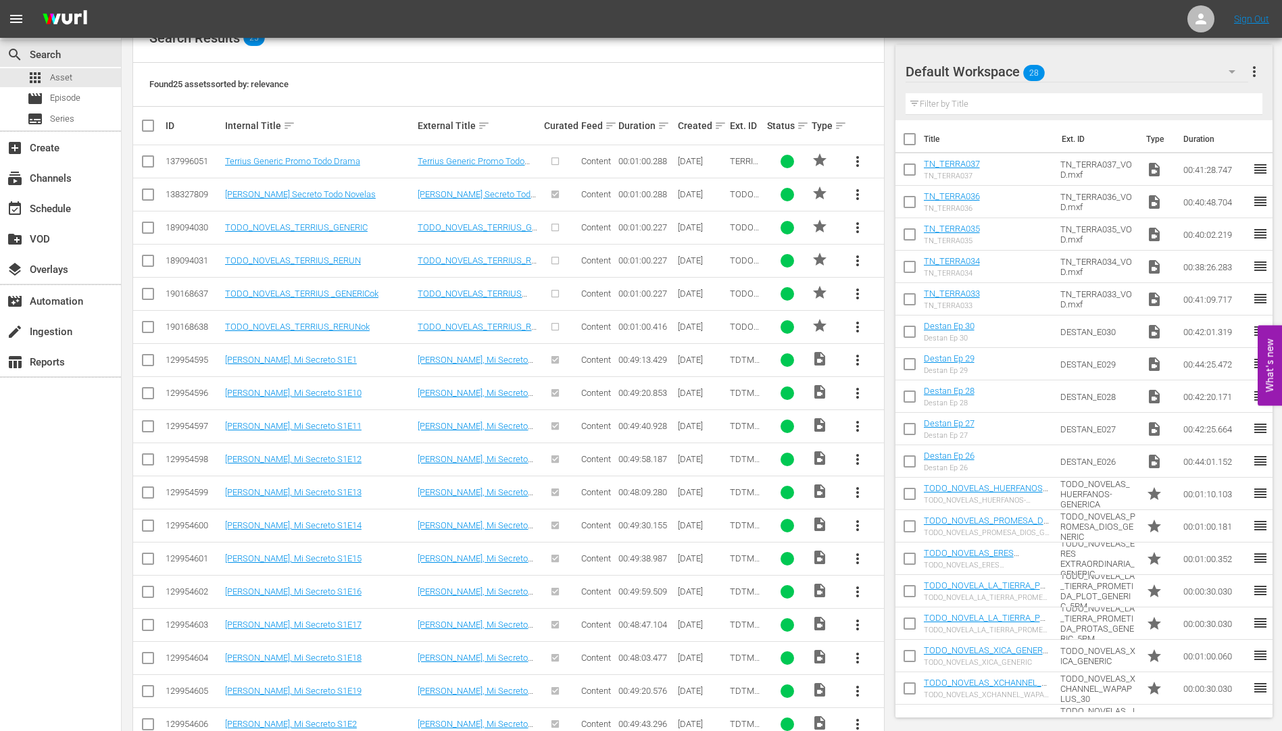
click at [856, 357] on span "more_vert" at bounding box center [857, 360] width 16 height 16
click at [899, 395] on div "Workspace" at bounding box center [931, 398] width 92 height 32
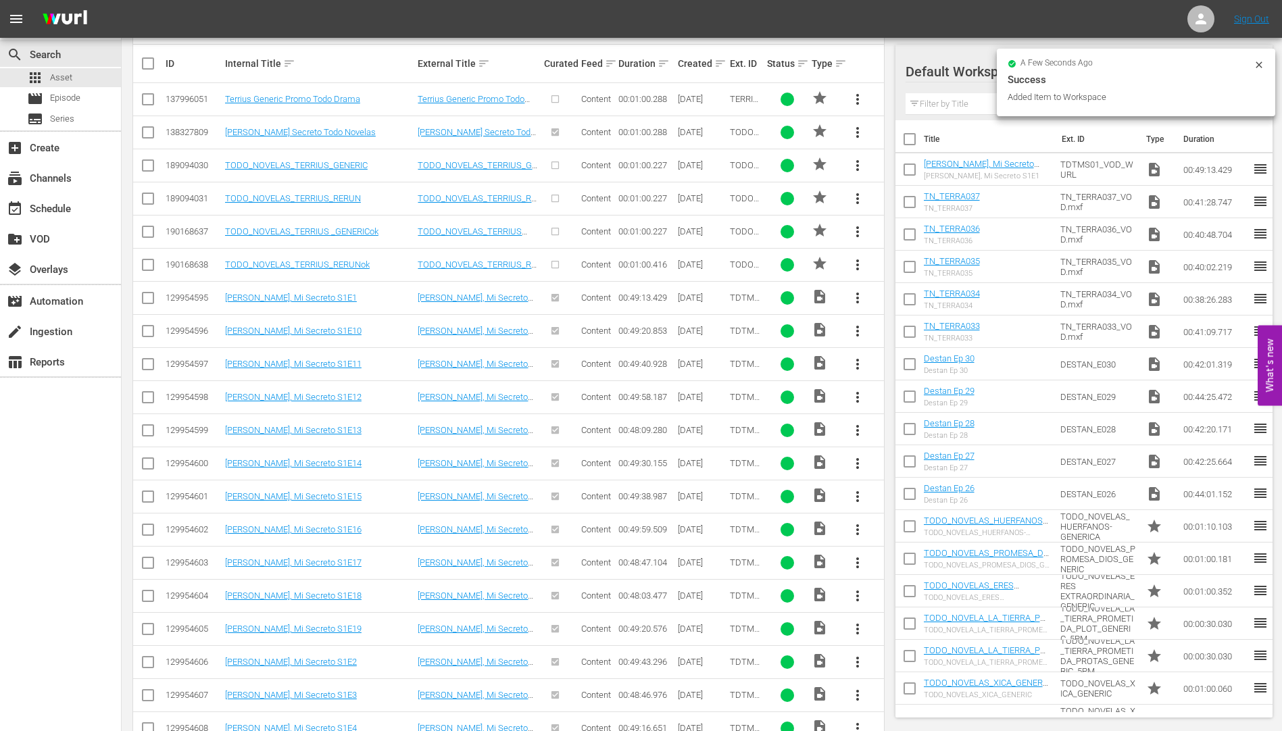
scroll to position [404, 0]
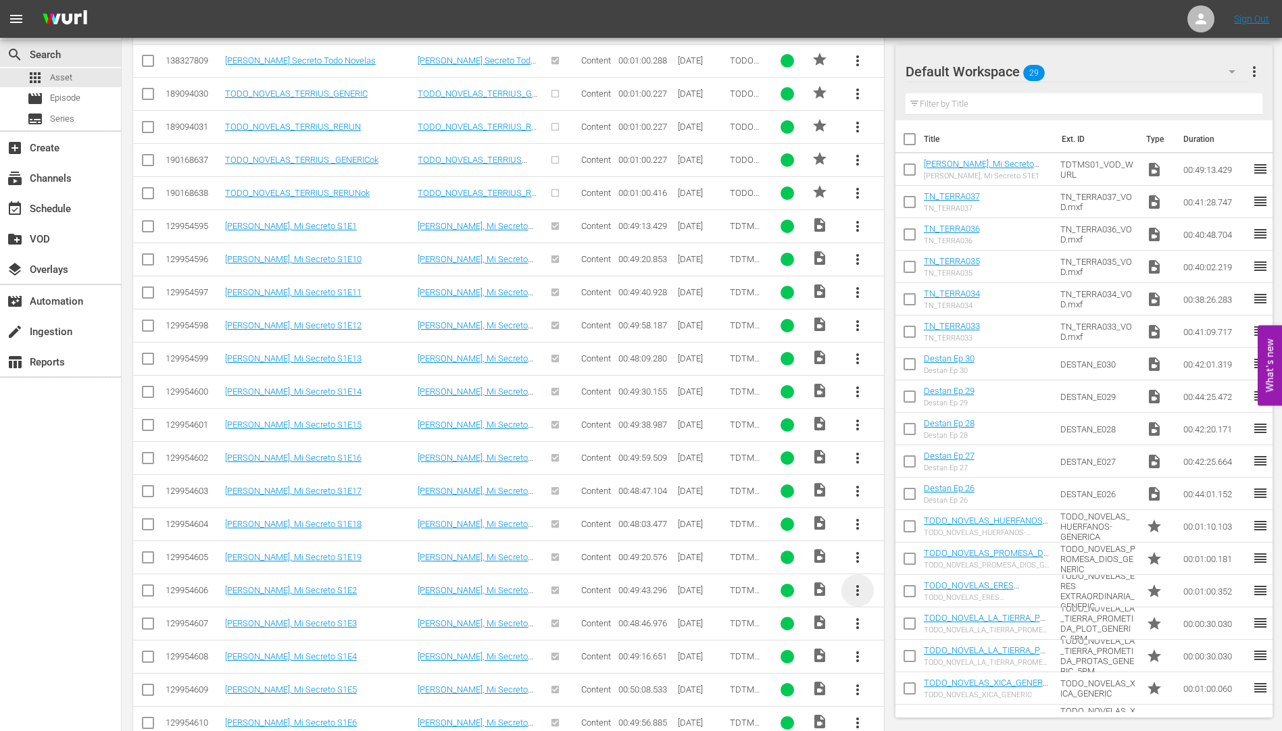
click at [854, 585] on span "more_vert" at bounding box center [857, 590] width 16 height 16
click at [904, 625] on div "Workspace" at bounding box center [931, 628] width 92 height 32
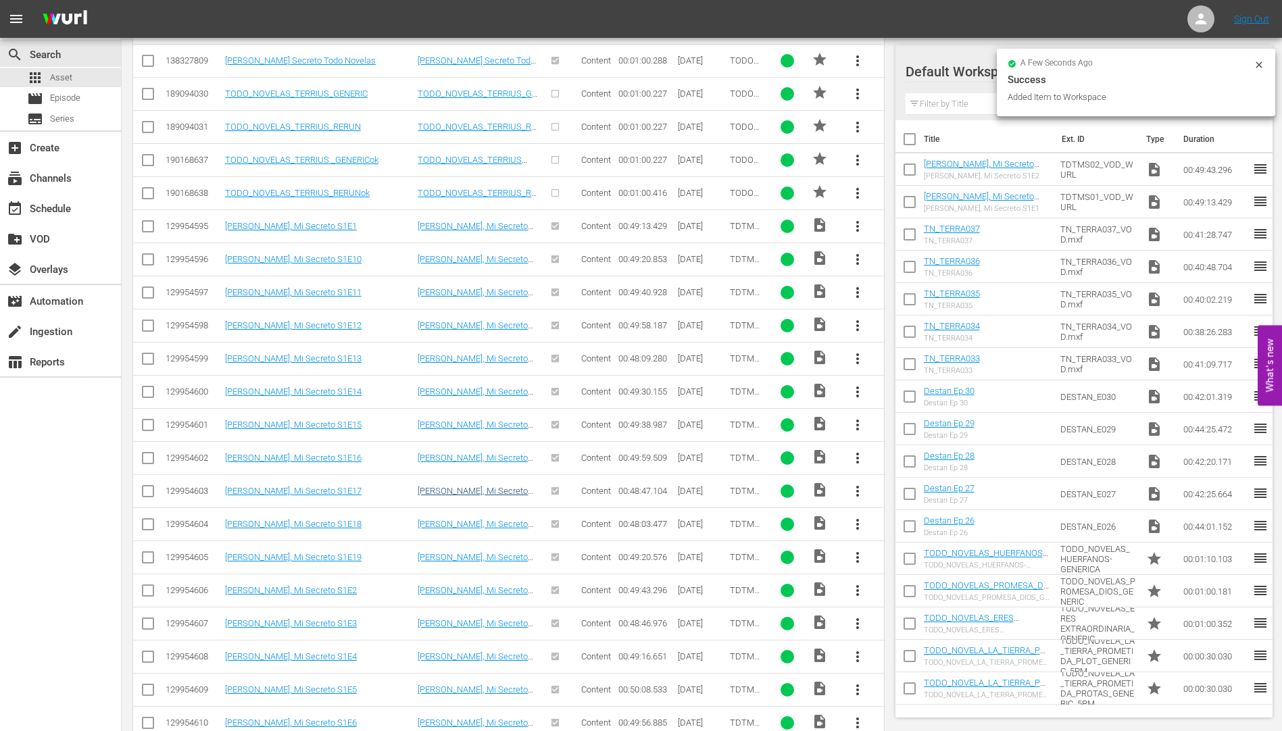
scroll to position [537, 0]
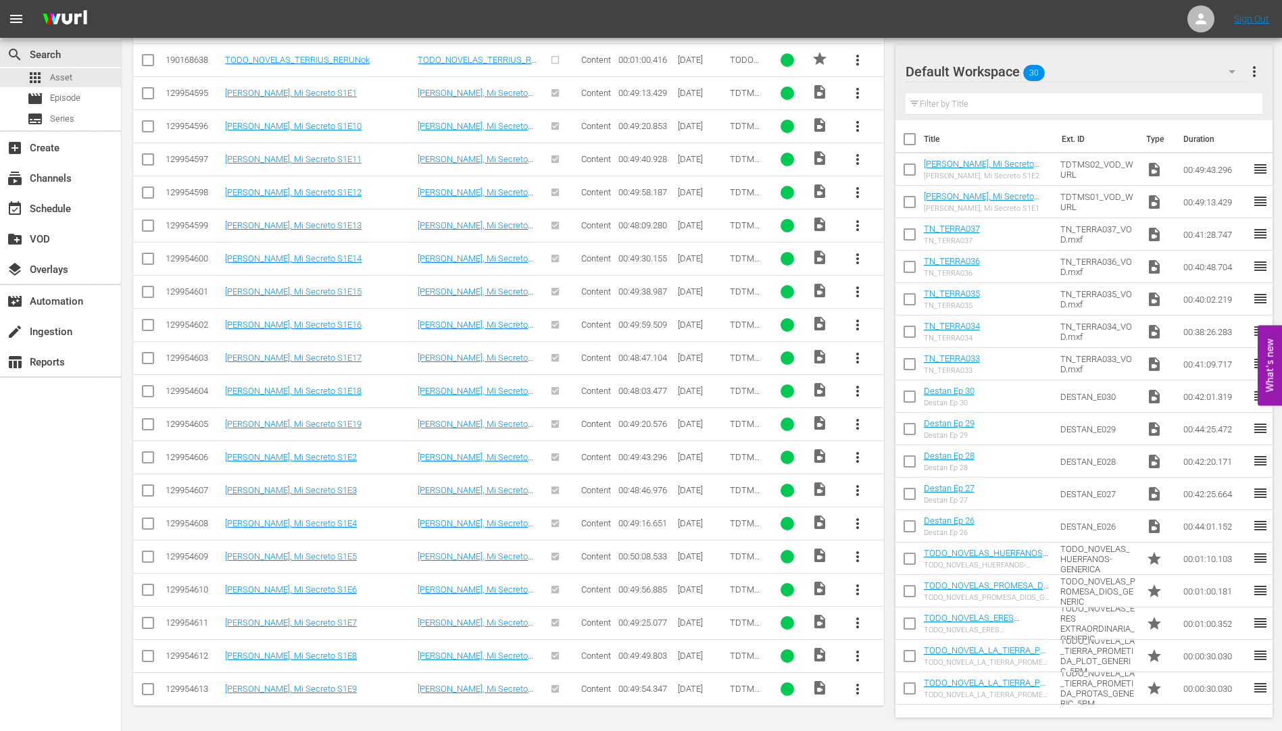
click at [856, 485] on span "more_vert" at bounding box center [857, 490] width 16 height 16
click at [903, 523] on div "Workspace" at bounding box center [931, 528] width 92 height 32
click at [855, 522] on span "more_vert" at bounding box center [857, 524] width 16 height 16
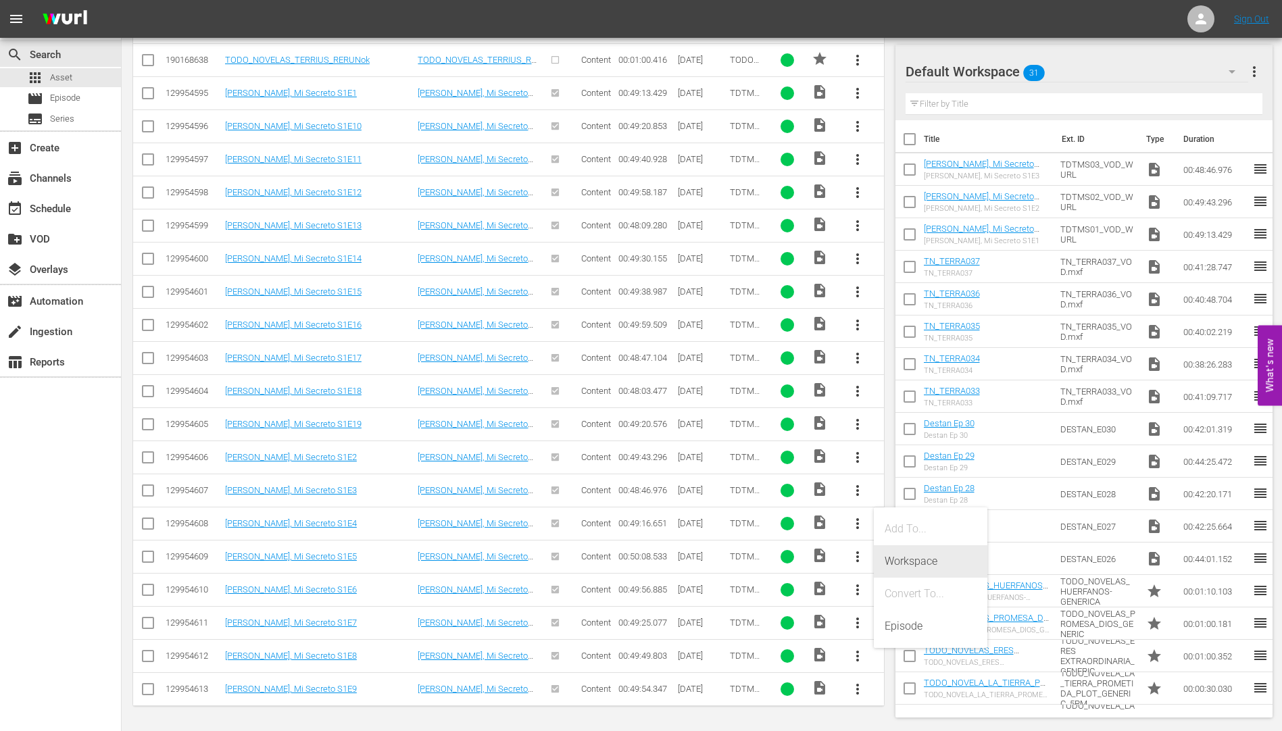
drag, startPoint x: 905, startPoint y: 554, endPoint x: 890, endPoint y: 555, distance: 14.9
click at [903, 554] on div "Workspace" at bounding box center [931, 561] width 92 height 32
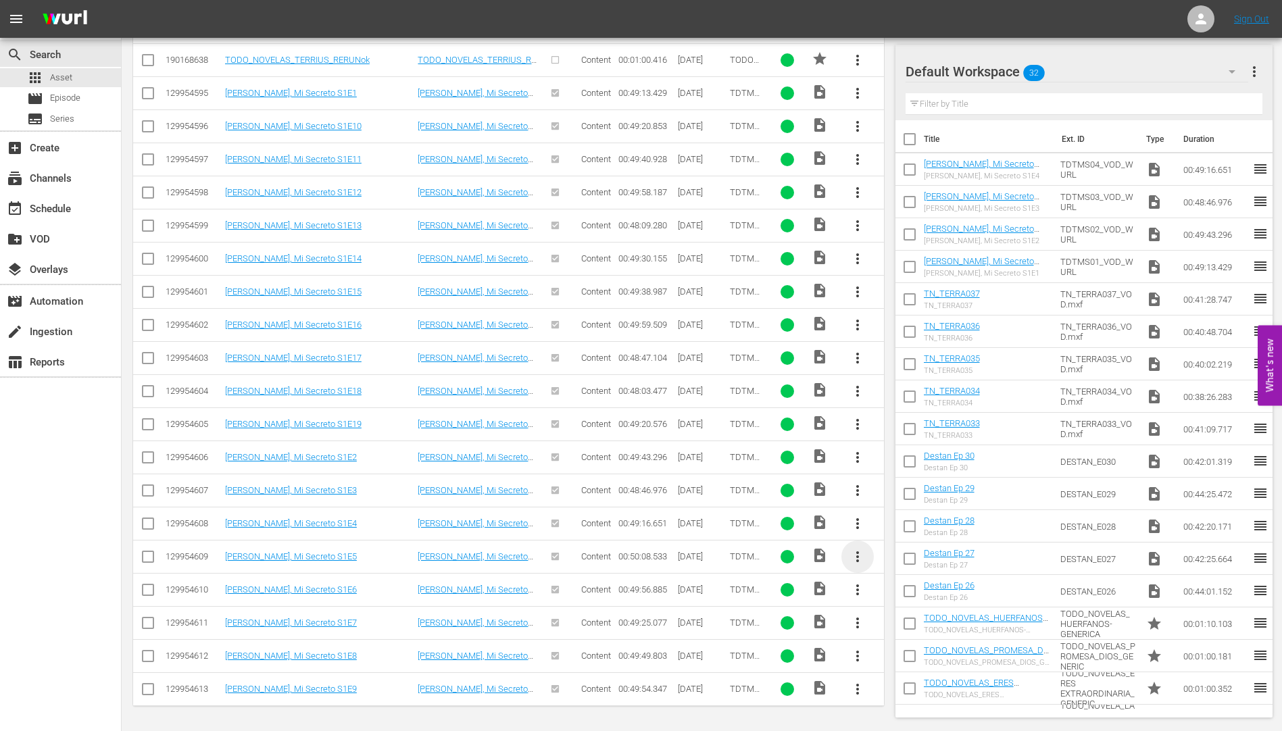
click at [854, 555] on span "more_vert" at bounding box center [857, 557] width 16 height 16
click at [920, 589] on div "Workspace" at bounding box center [931, 594] width 92 height 32
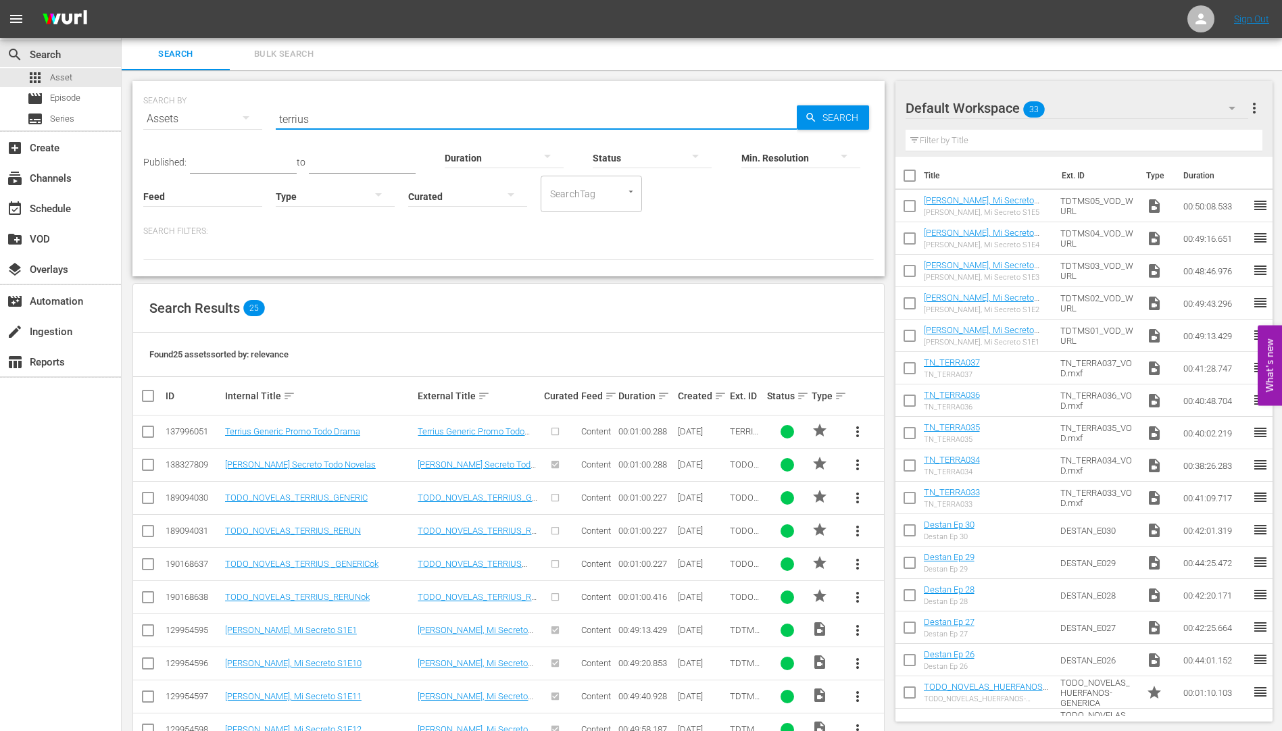
drag, startPoint x: 321, startPoint y: 118, endPoint x: 251, endPoint y: 114, distance: 69.7
click at [251, 114] on div "SEARCH BY Search By Assets Search ID, Title, Description, Keywords, or Category…" at bounding box center [508, 110] width 730 height 49
type input "huerfanos"
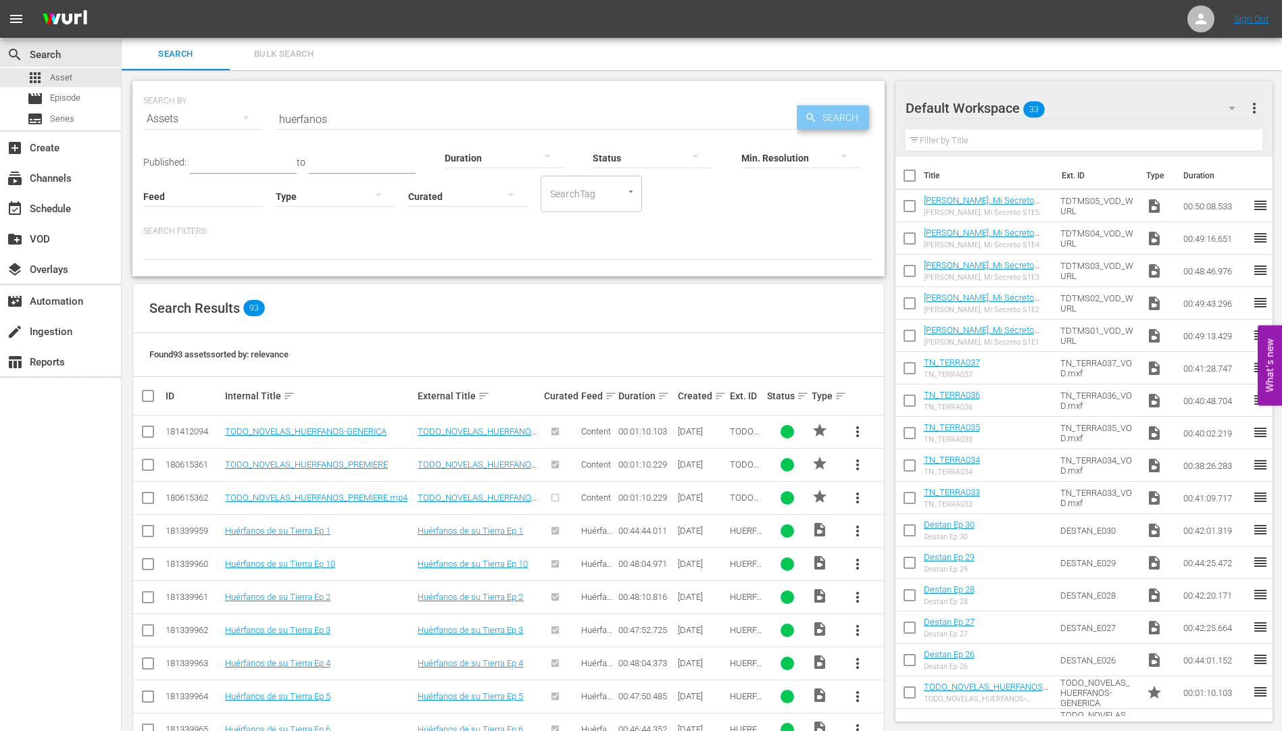
click at [842, 113] on span "Search" at bounding box center [843, 117] width 52 height 24
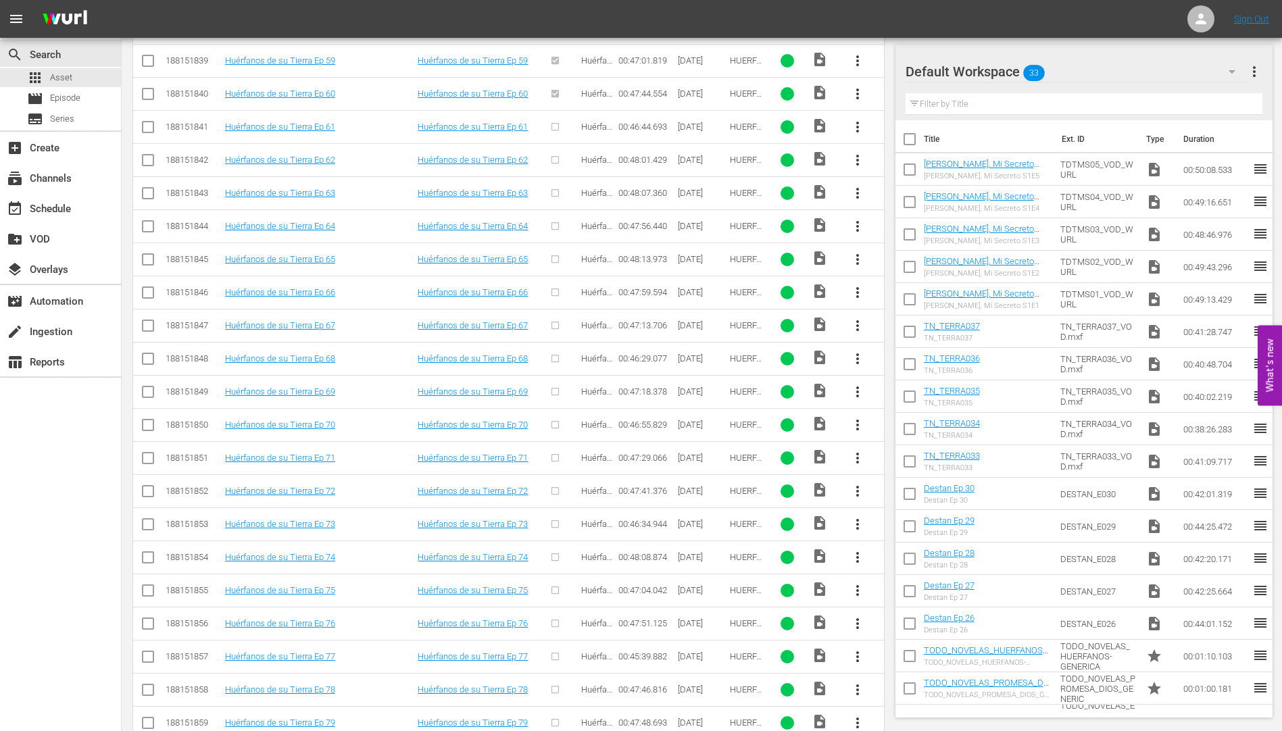
scroll to position [2121, 0]
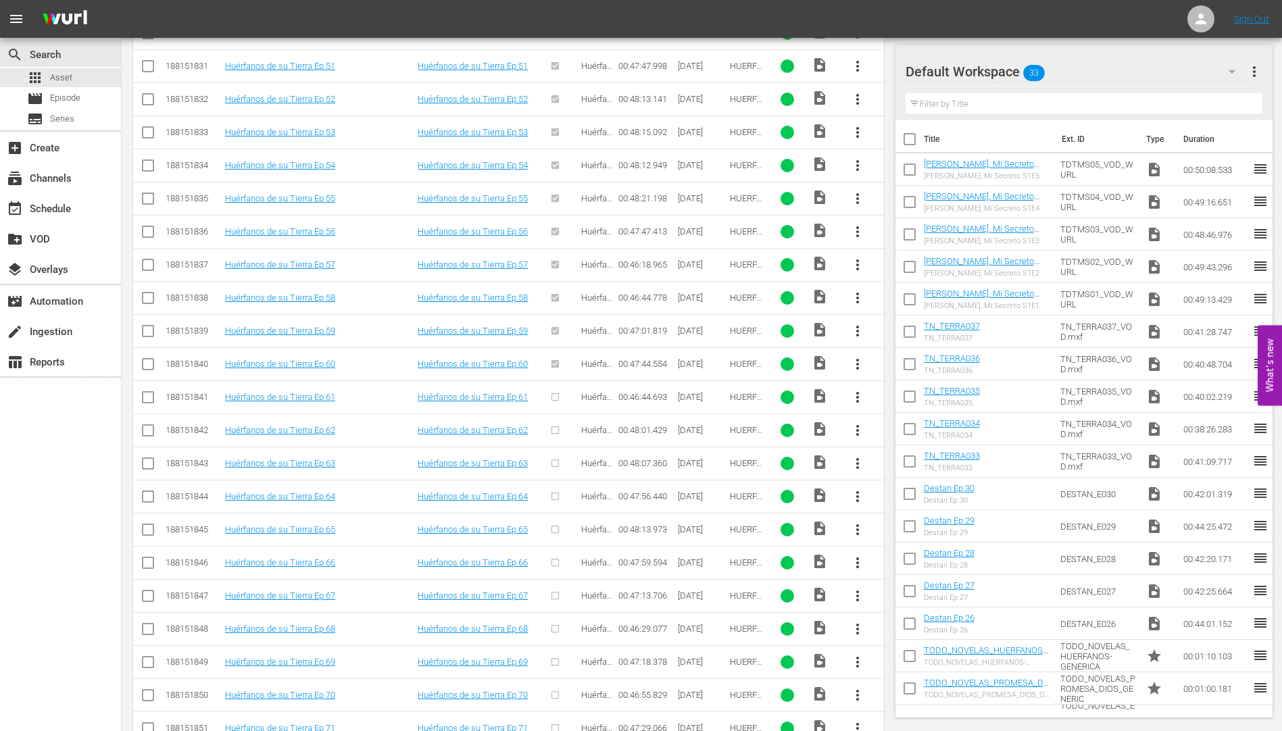
click at [856, 392] on span "more_vert" at bounding box center [857, 397] width 16 height 16
click at [924, 432] on div "Workspace" at bounding box center [931, 435] width 92 height 32
click at [857, 426] on span "more_vert" at bounding box center [857, 430] width 16 height 16
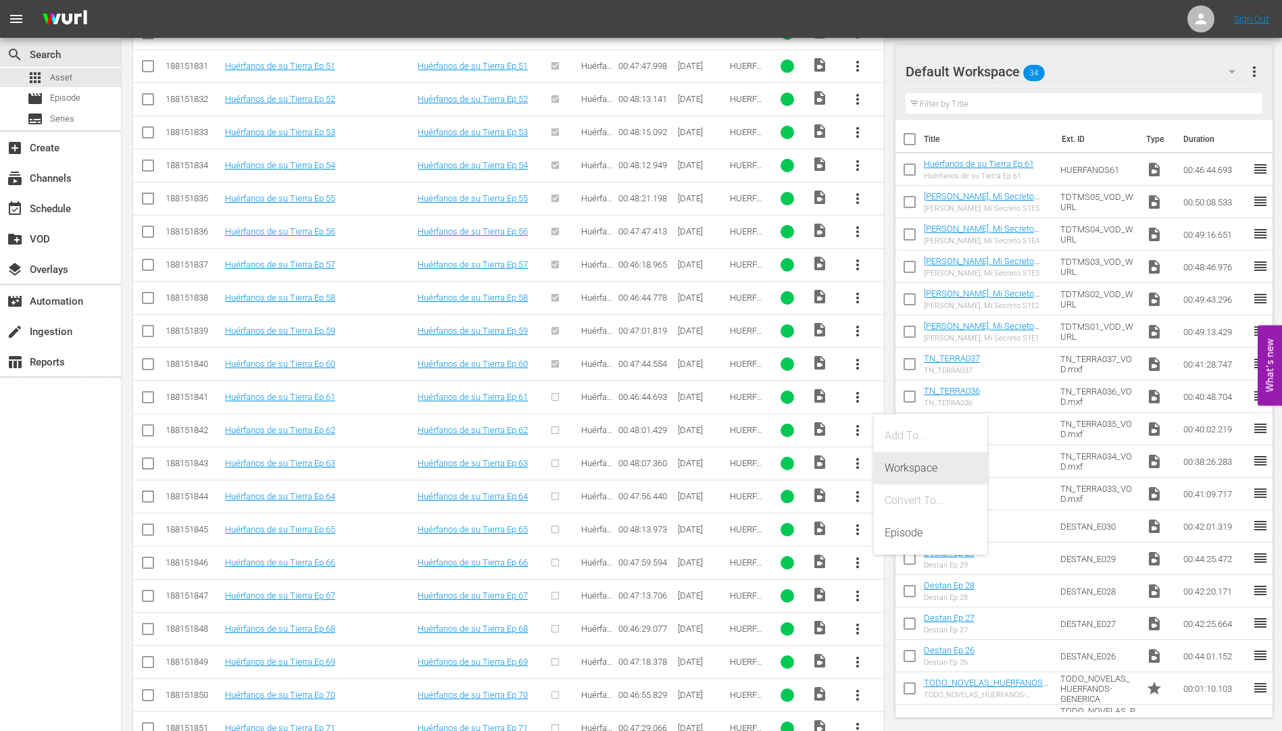
click at [916, 465] on div "Workspace" at bounding box center [931, 468] width 92 height 32
click at [854, 458] on span "more_vert" at bounding box center [857, 463] width 16 height 16
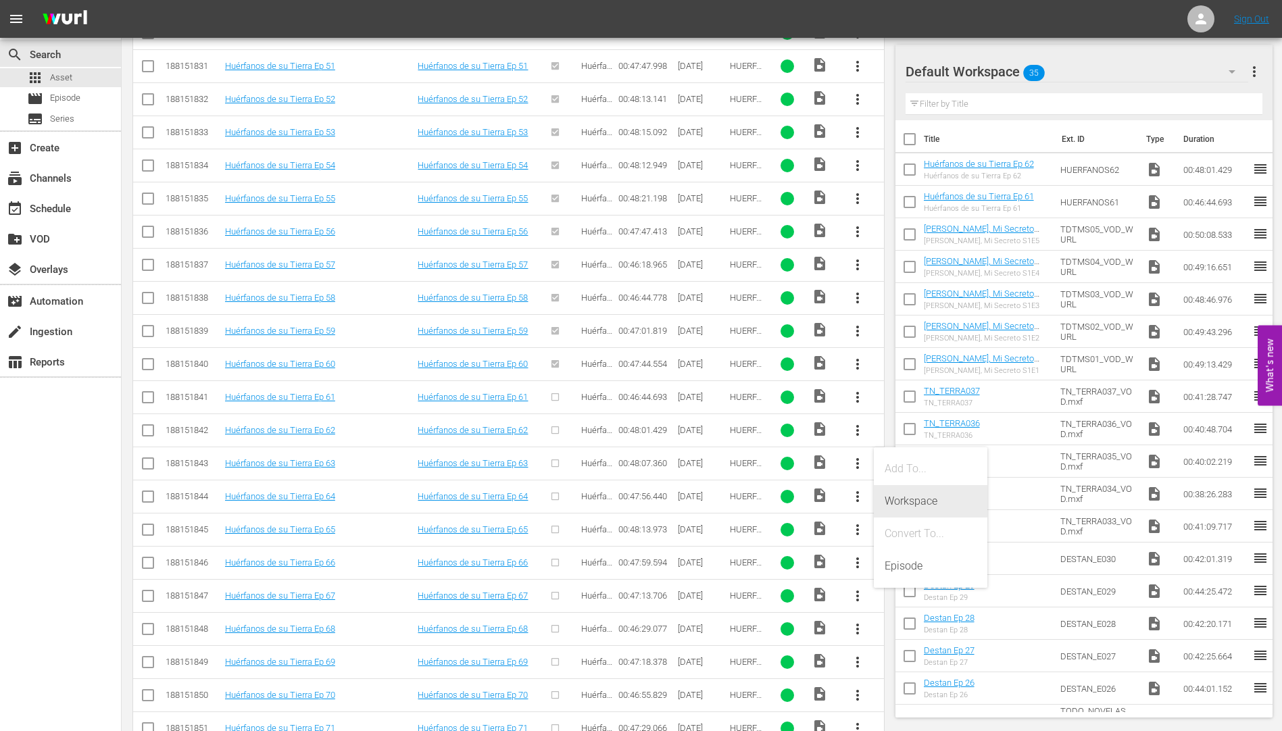
click at [899, 495] on div "Workspace" at bounding box center [931, 501] width 92 height 32
click at [856, 492] on span "more_vert" at bounding box center [857, 497] width 16 height 16
click at [910, 532] on div "Workspace" at bounding box center [931, 534] width 92 height 32
click at [855, 524] on span "more_vert" at bounding box center [857, 530] width 16 height 16
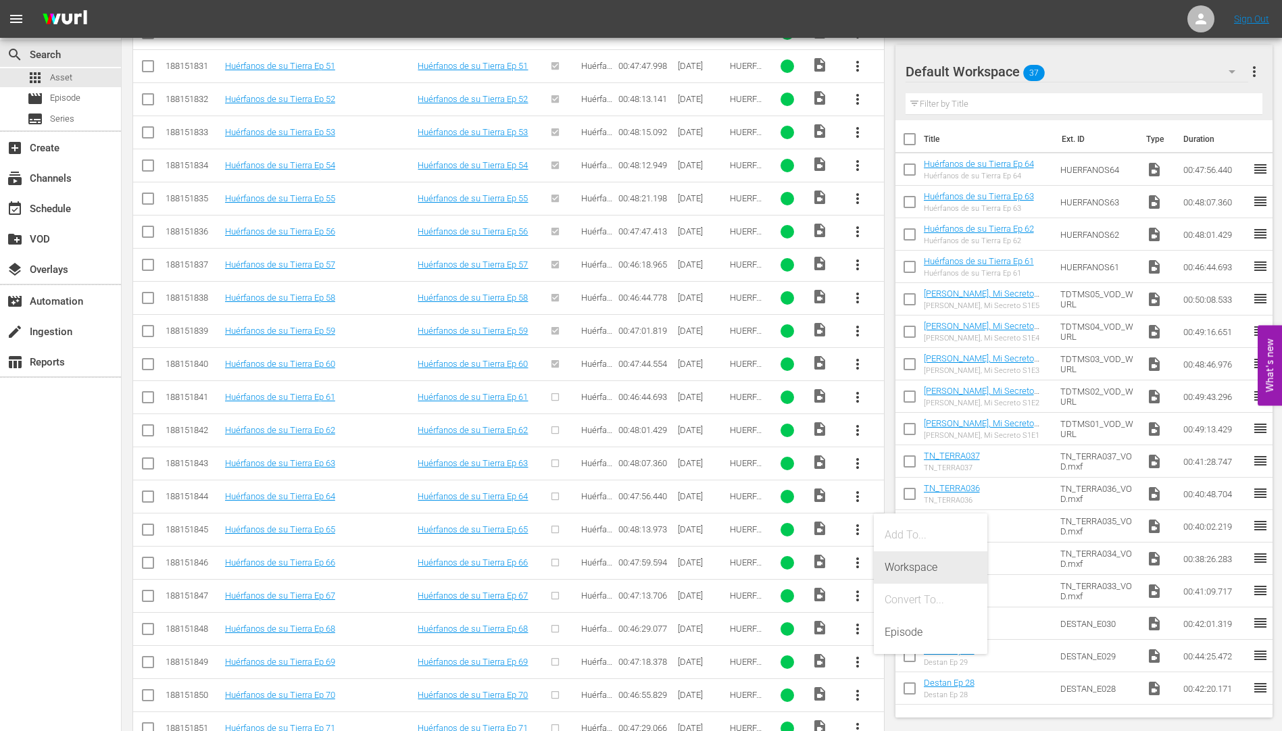
click at [910, 564] on div "Workspace" at bounding box center [931, 567] width 92 height 32
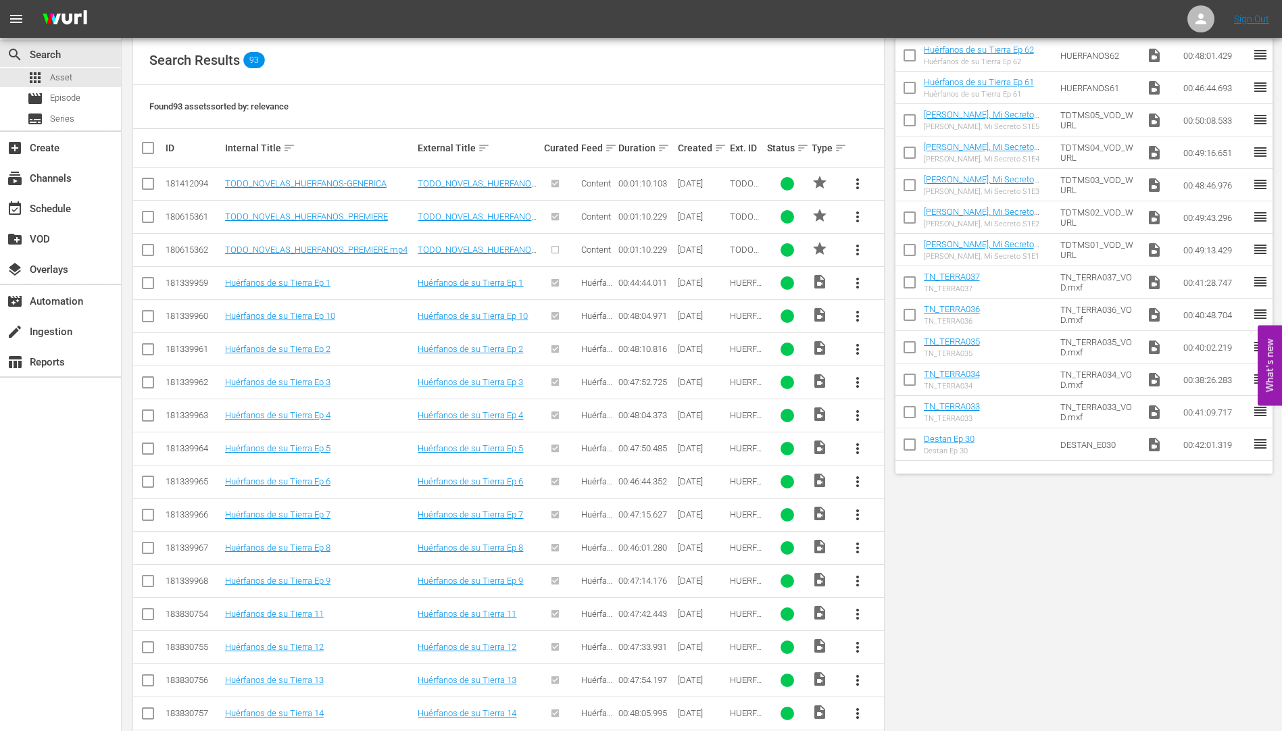
scroll to position [0, 0]
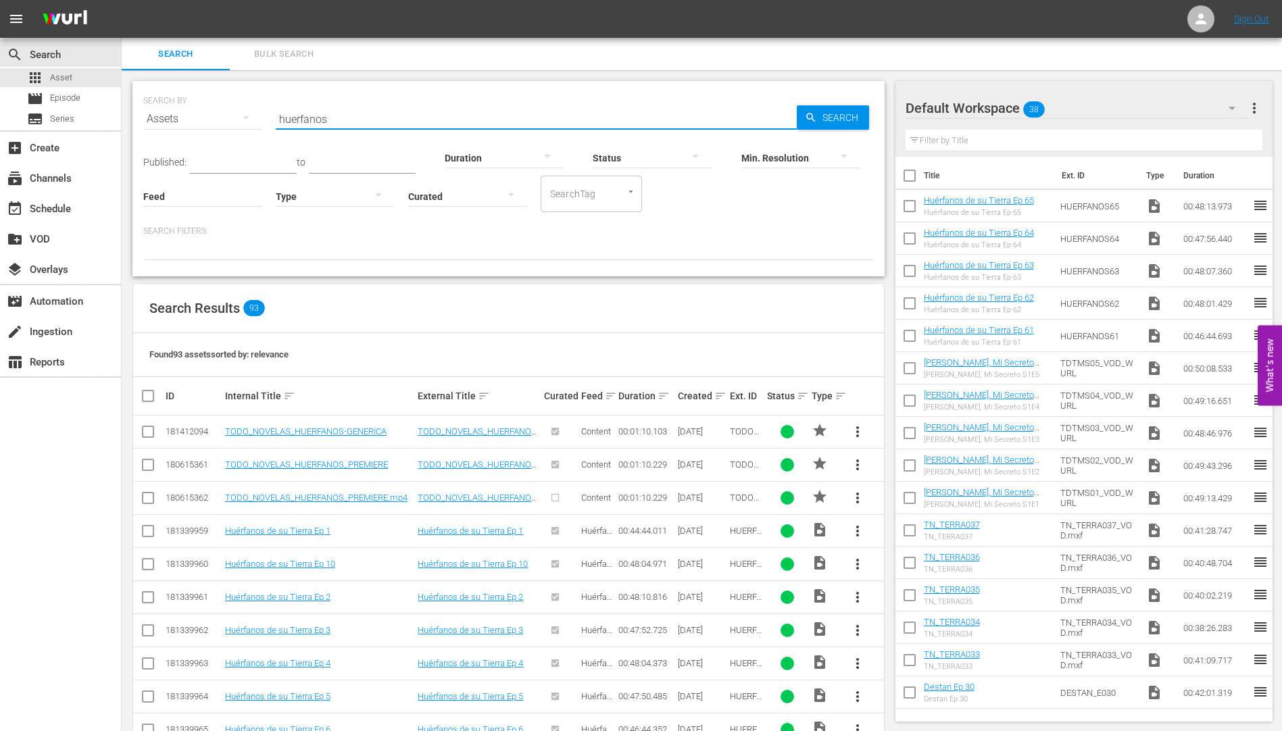
drag, startPoint x: 345, startPoint y: 120, endPoint x: 241, endPoint y: 114, distance: 104.2
click at [241, 114] on div "SEARCH BY Search By Assets Search ID, Title, Description, Keywords, or Category…" at bounding box center [508, 110] width 730 height 49
type input "x"
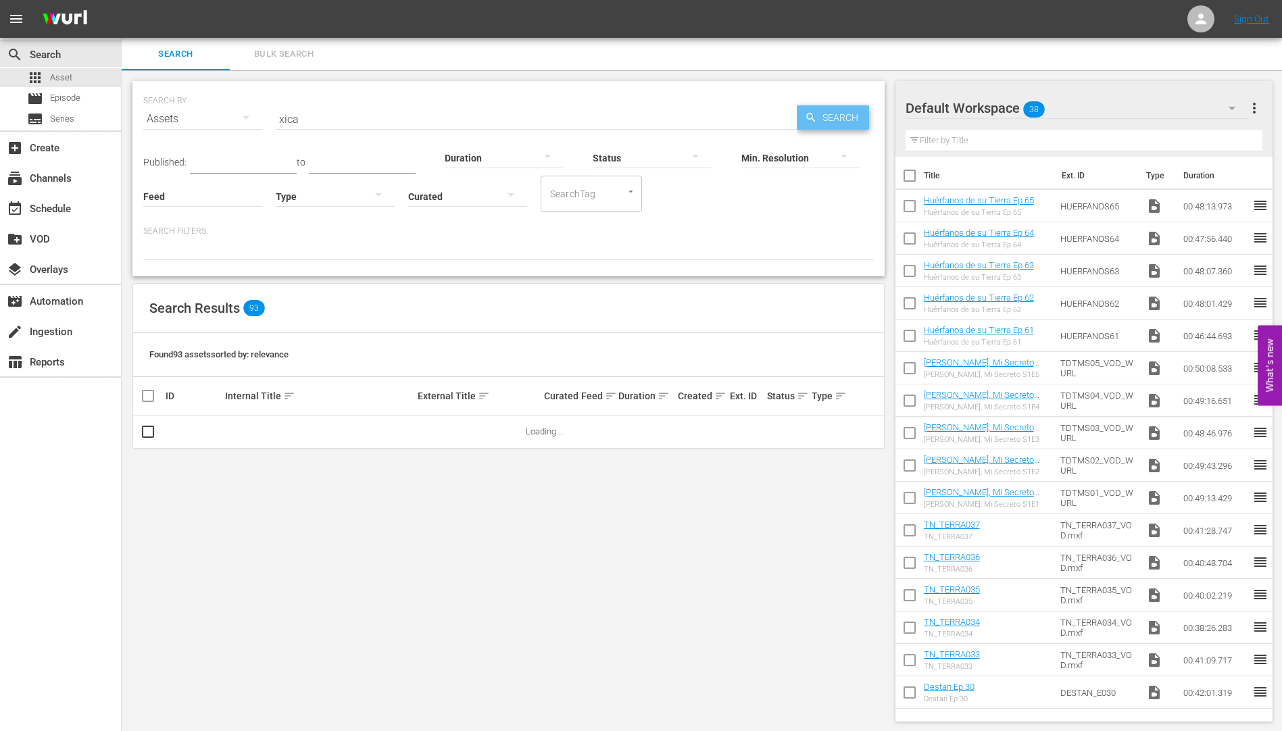
click at [830, 113] on span "Search" at bounding box center [843, 117] width 52 height 24
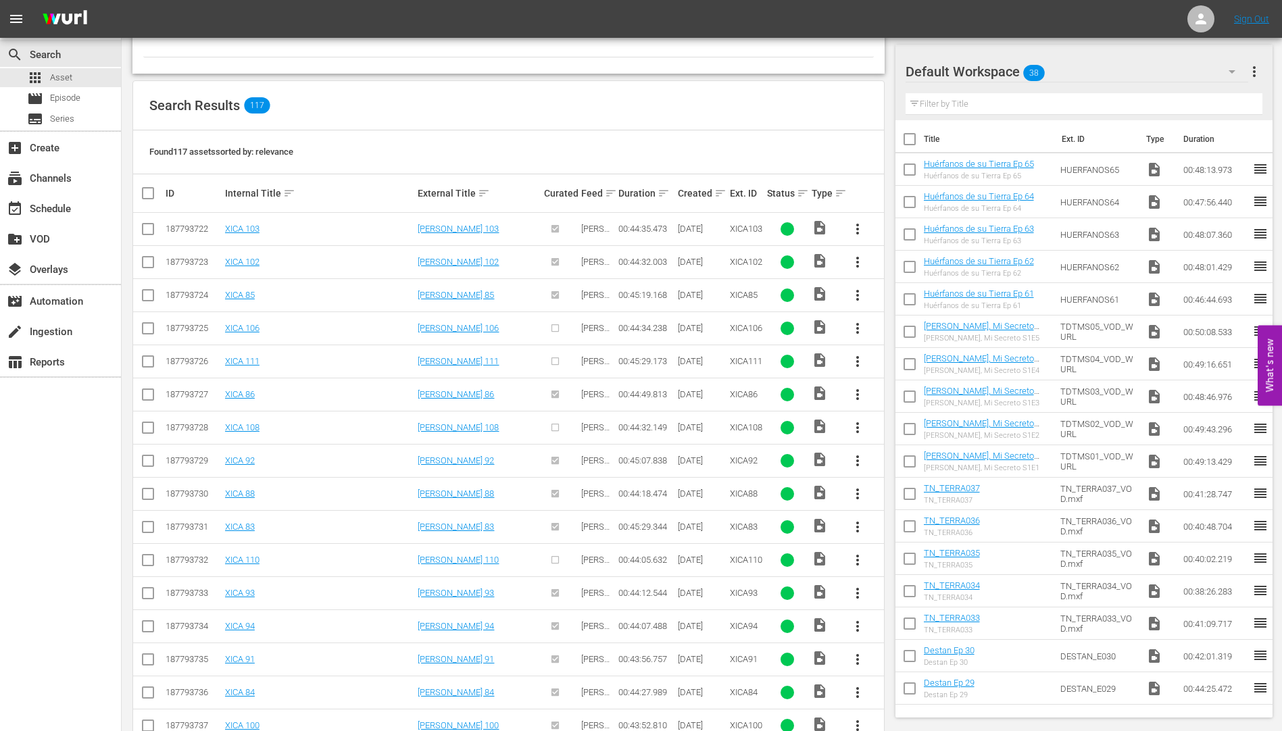
scroll to position [404, 0]
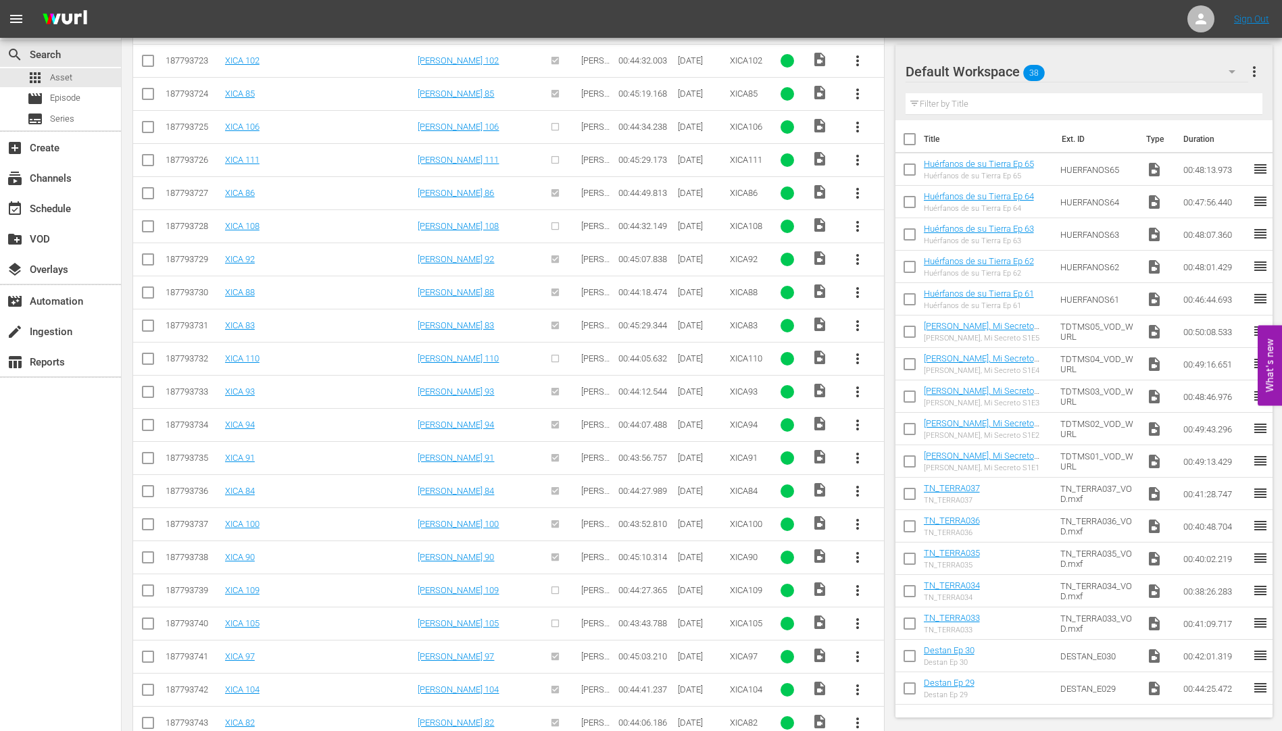
click at [856, 620] on span "more_vert" at bounding box center [857, 624] width 16 height 16
click at [915, 548] on div "Workspace" at bounding box center [931, 553] width 92 height 32
click at [856, 124] on span "more_vert" at bounding box center [857, 127] width 16 height 16
click at [924, 158] on div "Workspace" at bounding box center [931, 165] width 92 height 32
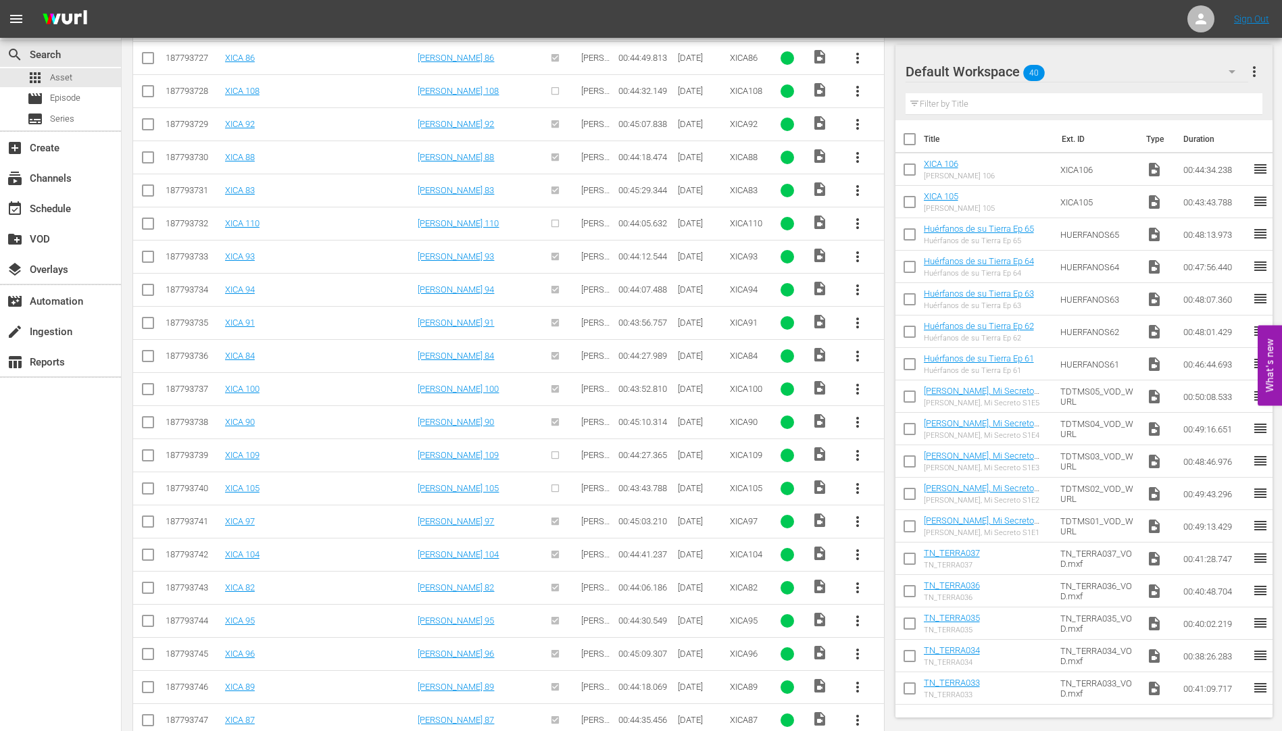
scroll to position [810, 0]
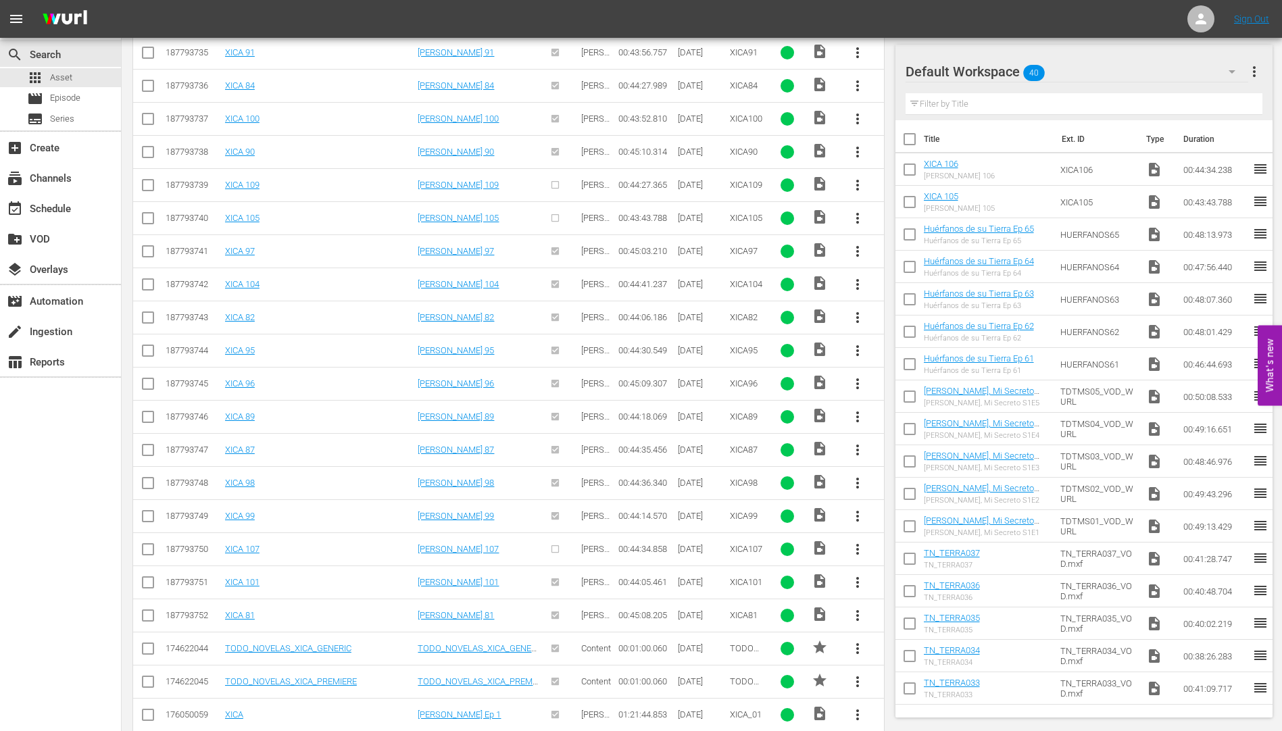
click at [856, 545] on span "more_vert" at bounding box center [857, 549] width 16 height 16
click at [913, 582] on div "Workspace" at bounding box center [931, 587] width 92 height 32
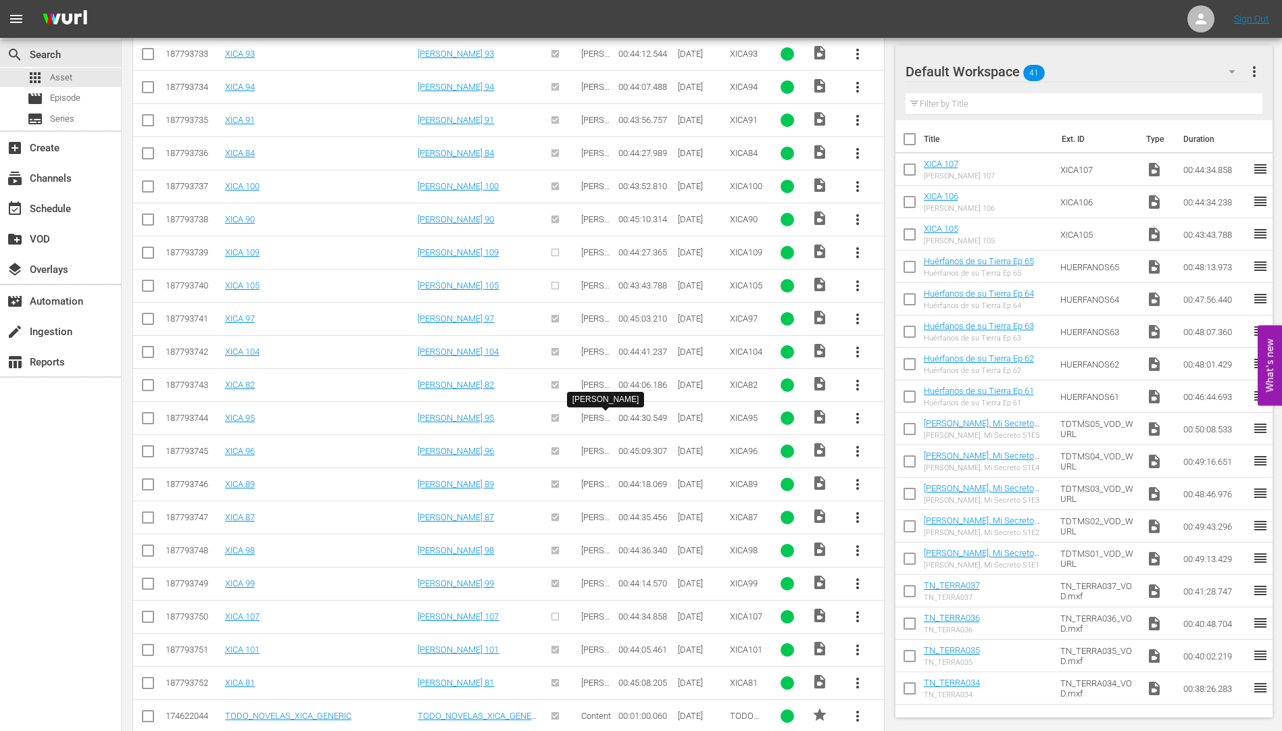
scroll to position [472, 0]
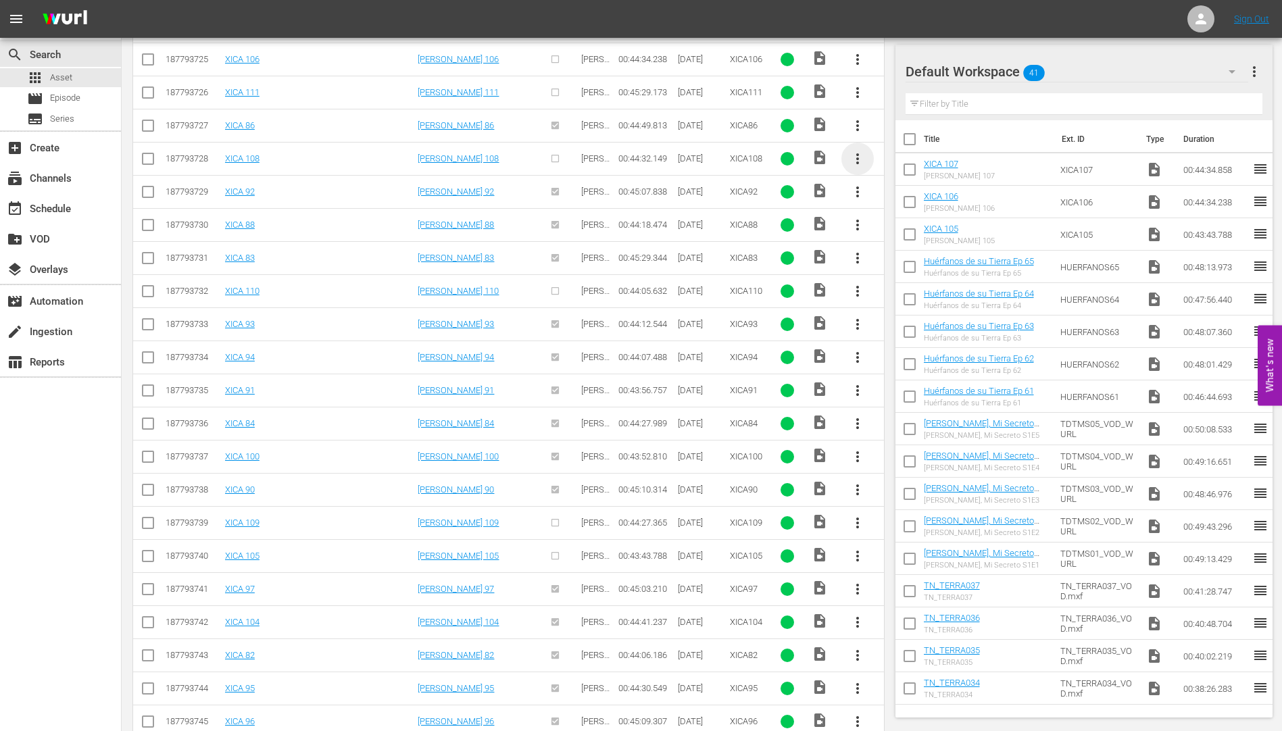
click at [856, 153] on span "more_vert" at bounding box center [857, 159] width 16 height 16
click at [924, 192] on div "Workspace" at bounding box center [931, 196] width 92 height 32
click at [857, 518] on span "more_vert" at bounding box center [857, 523] width 16 height 16
click at [905, 555] on div "Workspace" at bounding box center [931, 561] width 92 height 32
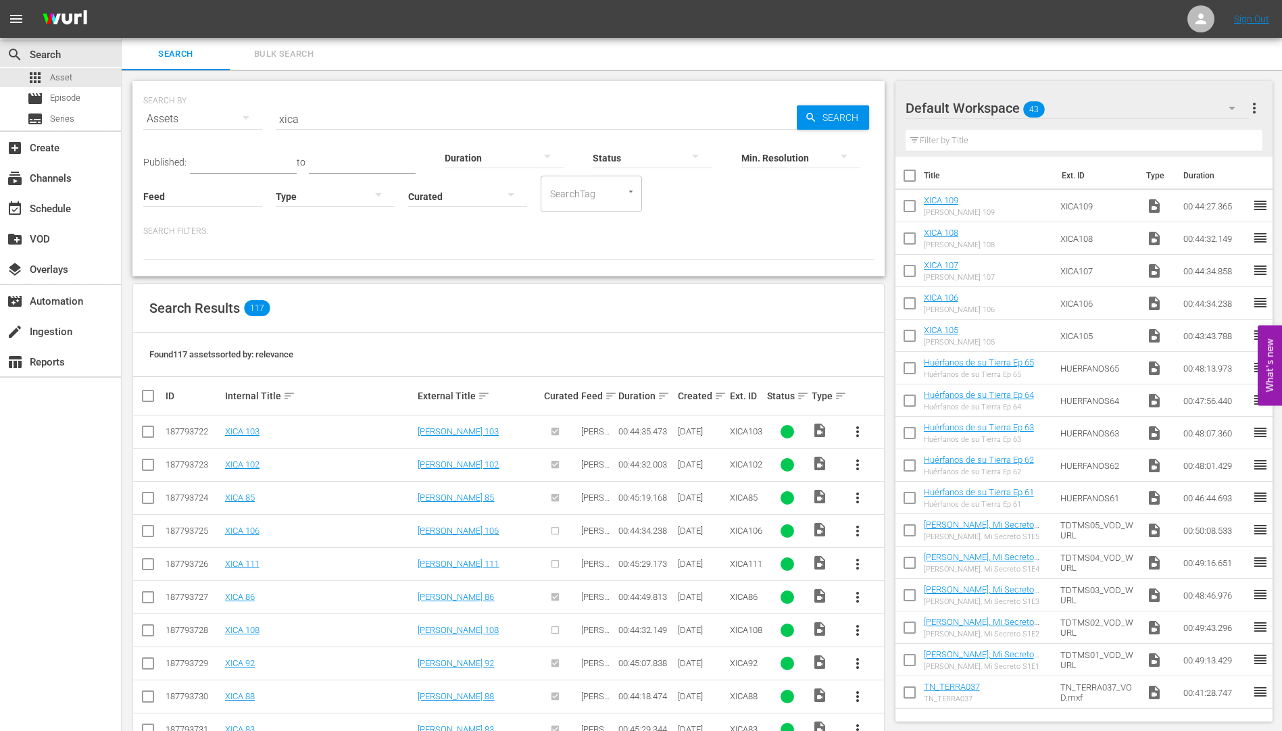
click at [298, 120] on input "xica" at bounding box center [536, 119] width 521 height 32
type input "x"
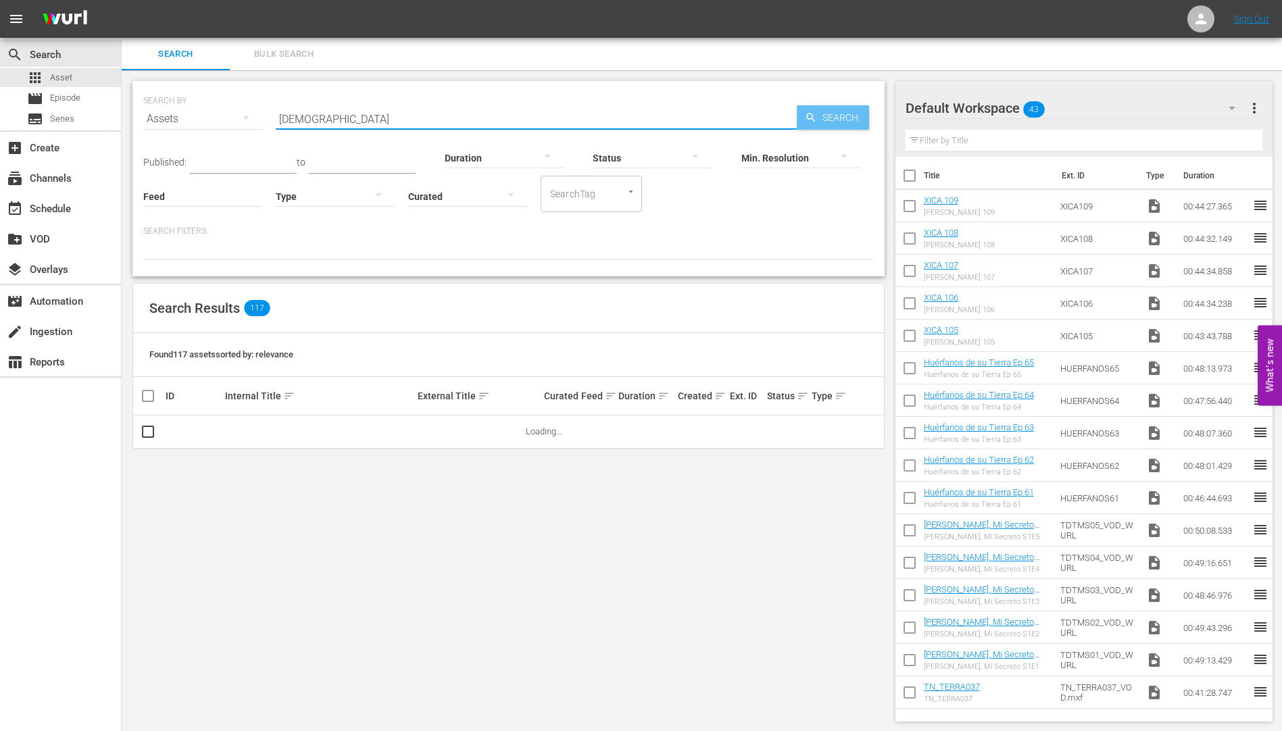
type input "jesus"
click at [837, 114] on span "Search" at bounding box center [843, 117] width 52 height 24
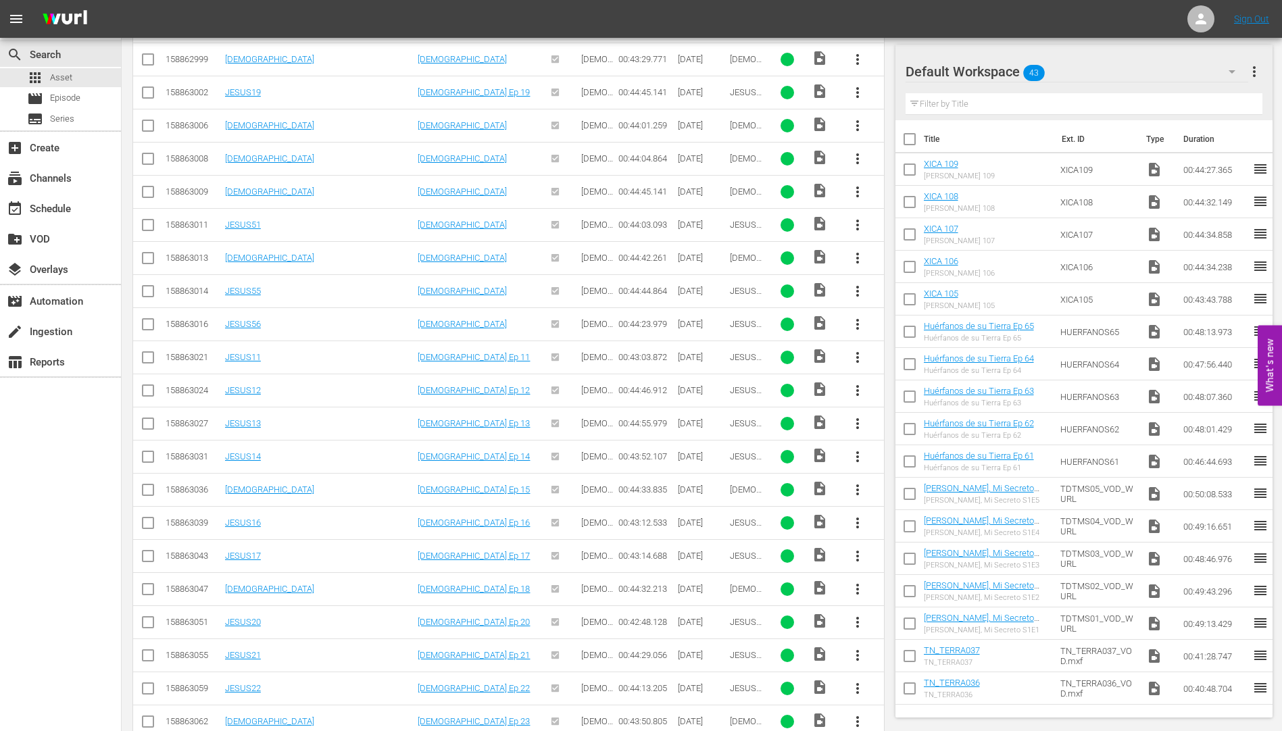
scroll to position [1539, 0]
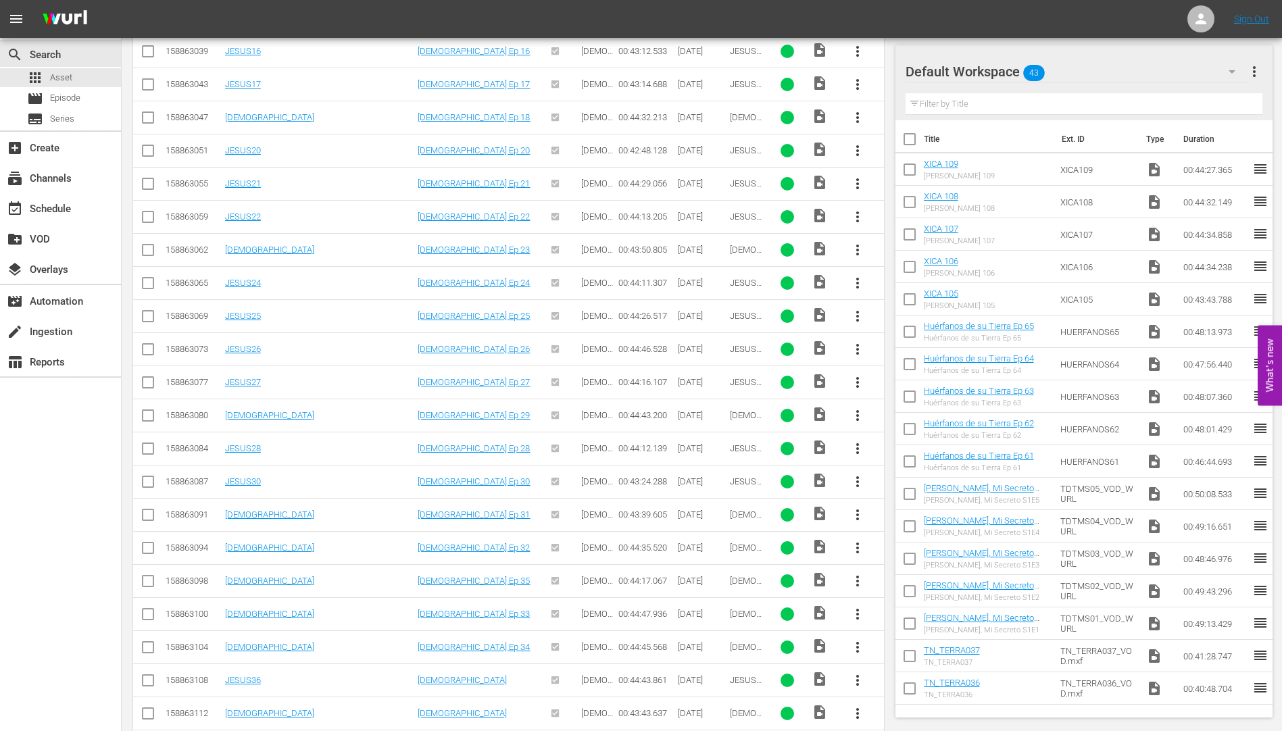
click at [855, 478] on span "more_vert" at bounding box center [857, 482] width 16 height 16
click at [903, 516] on div "Workspace" at bounding box center [931, 519] width 92 height 32
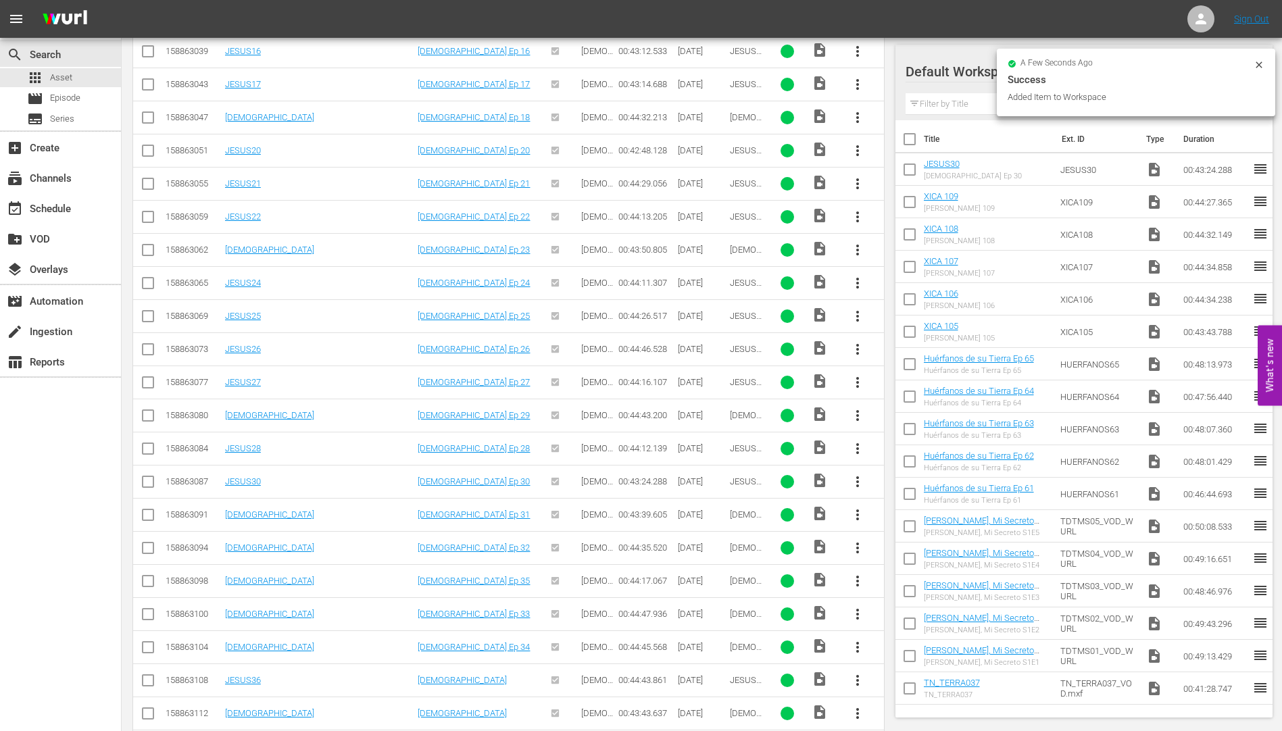
click at [854, 511] on span "more_vert" at bounding box center [857, 515] width 16 height 16
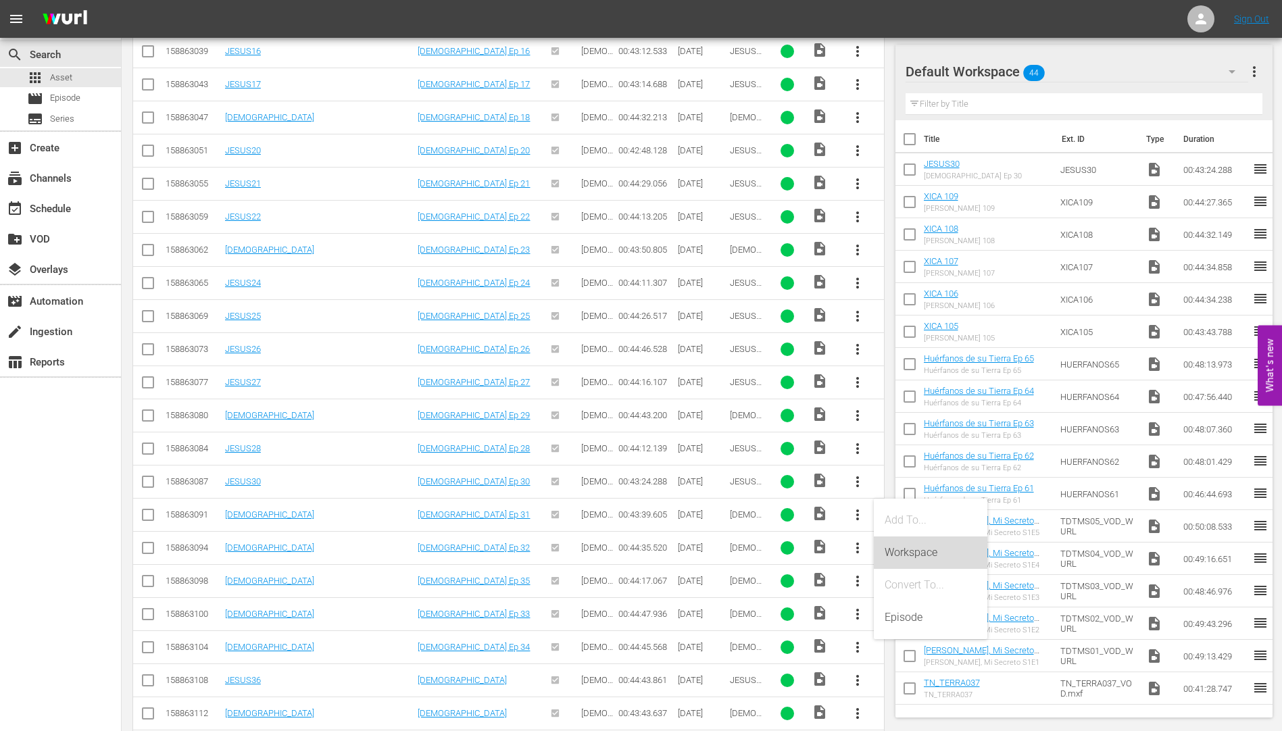
click at [914, 549] on div "Workspace" at bounding box center [931, 553] width 92 height 32
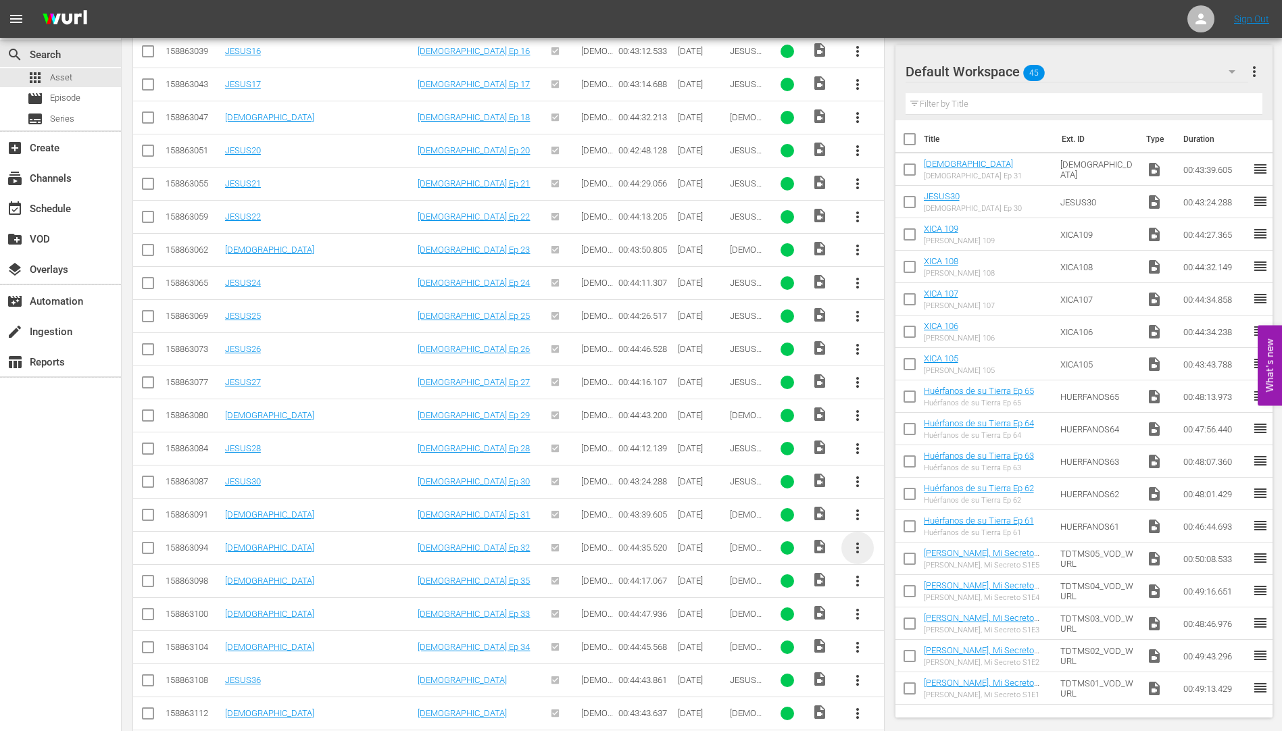
click at [855, 543] on span "more_vert" at bounding box center [857, 548] width 16 height 16
click at [899, 585] on div "Workspace" at bounding box center [931, 586] width 92 height 32
click at [856, 609] on span "more_vert" at bounding box center [857, 614] width 16 height 16
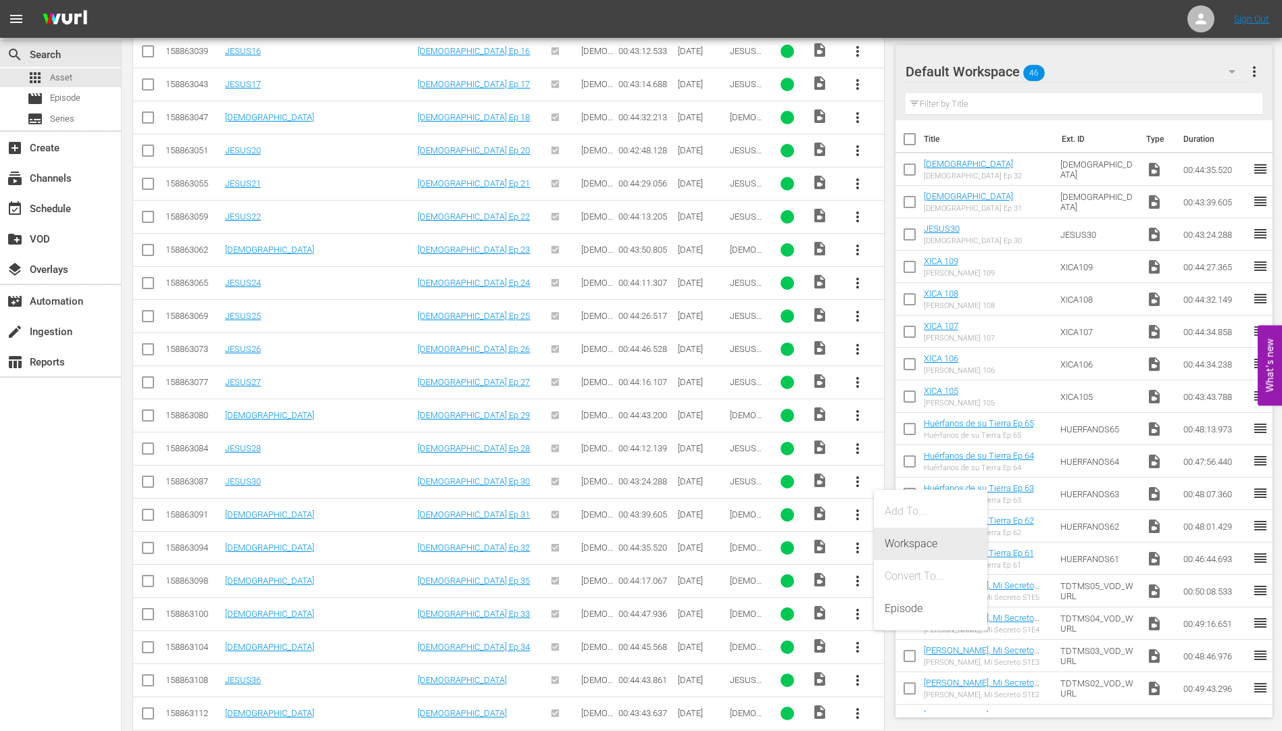
click at [908, 542] on div "Workspace" at bounding box center [931, 544] width 92 height 32
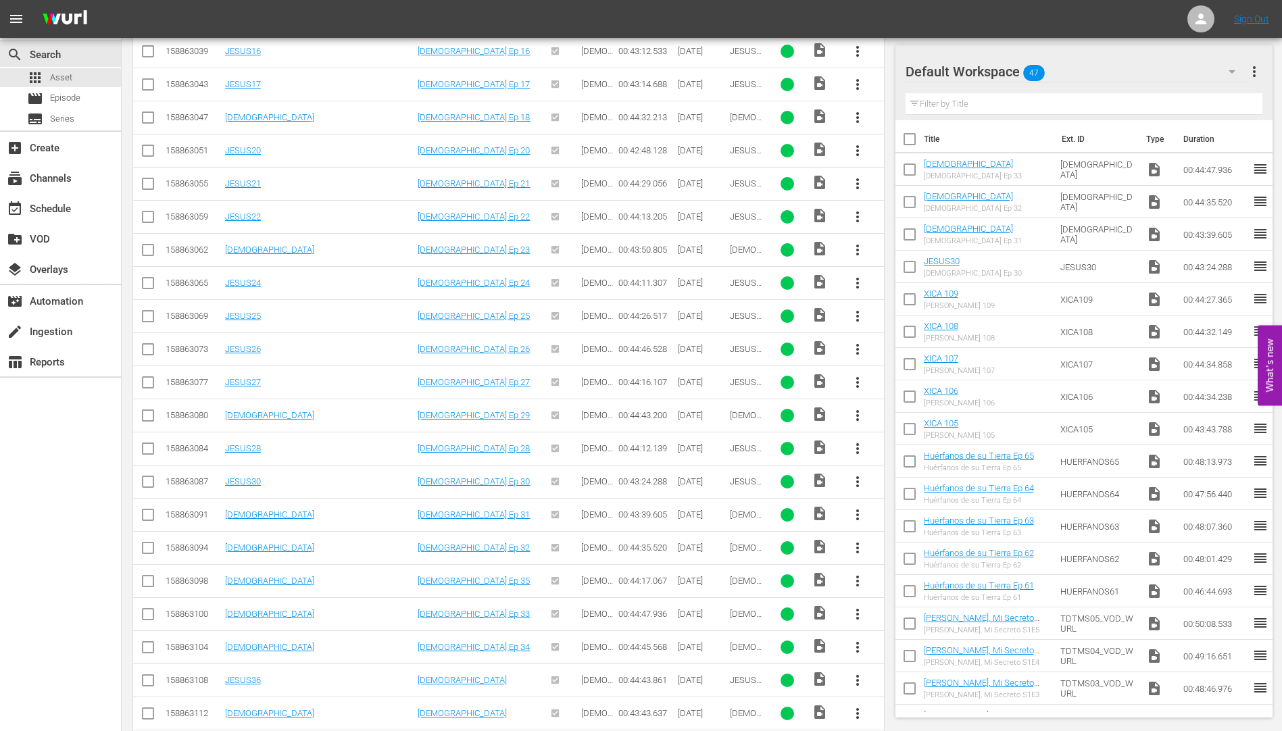
click at [856, 643] on span "more_vert" at bounding box center [857, 647] width 16 height 16
click at [927, 575] on div "Workspace" at bounding box center [931, 577] width 92 height 32
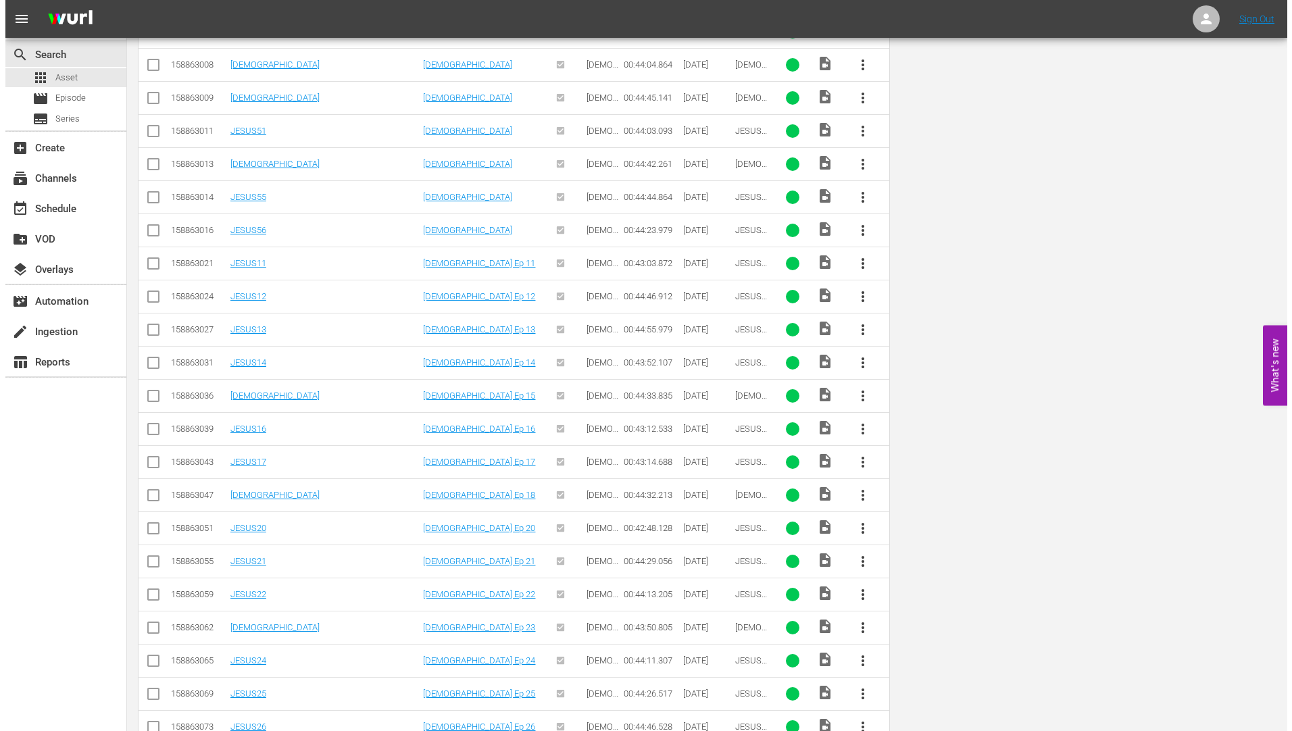
scroll to position [0, 0]
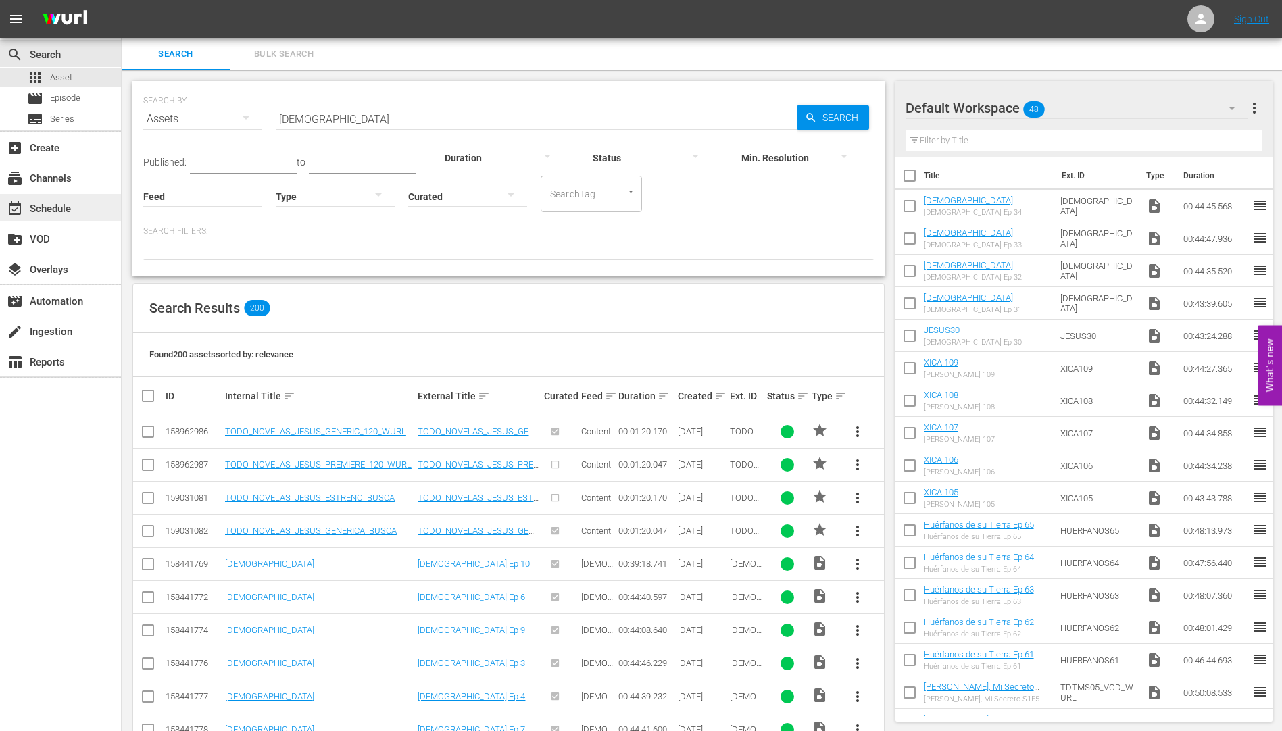
click at [57, 205] on div "event_available Schedule" at bounding box center [38, 207] width 76 height 12
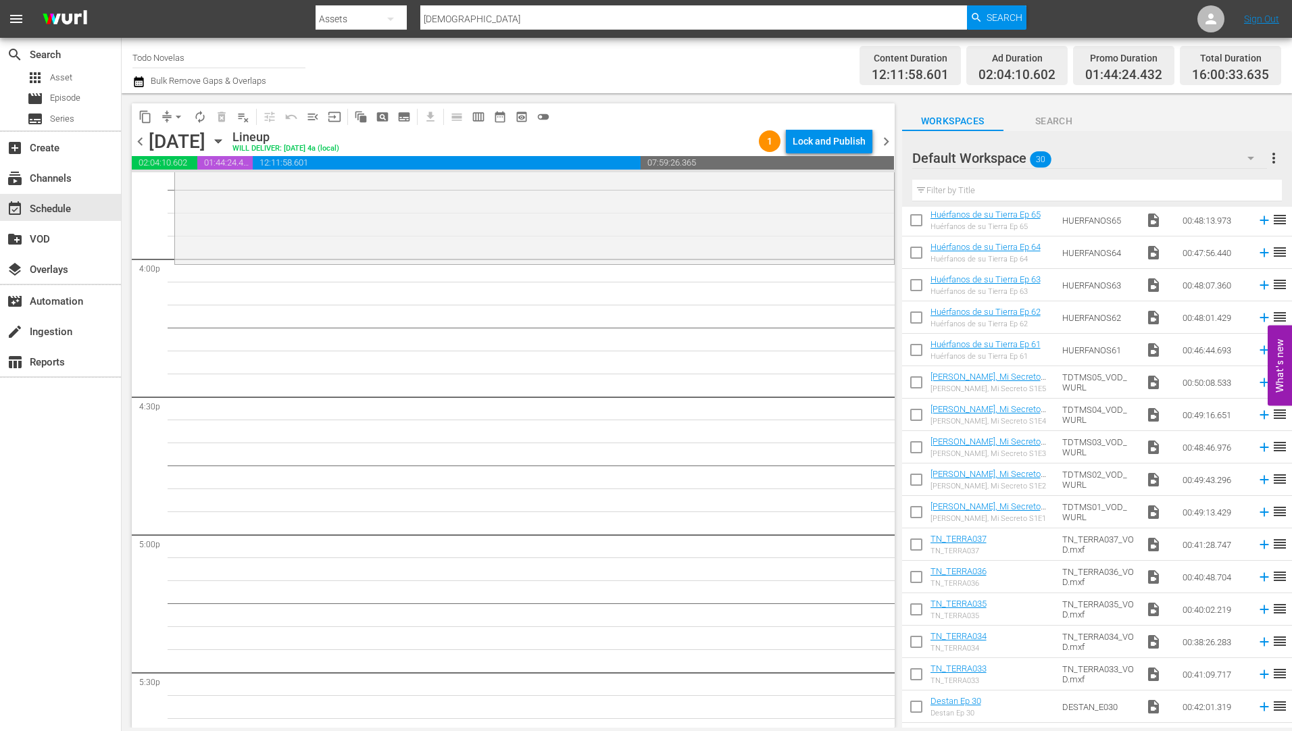
scroll to position [483, 0]
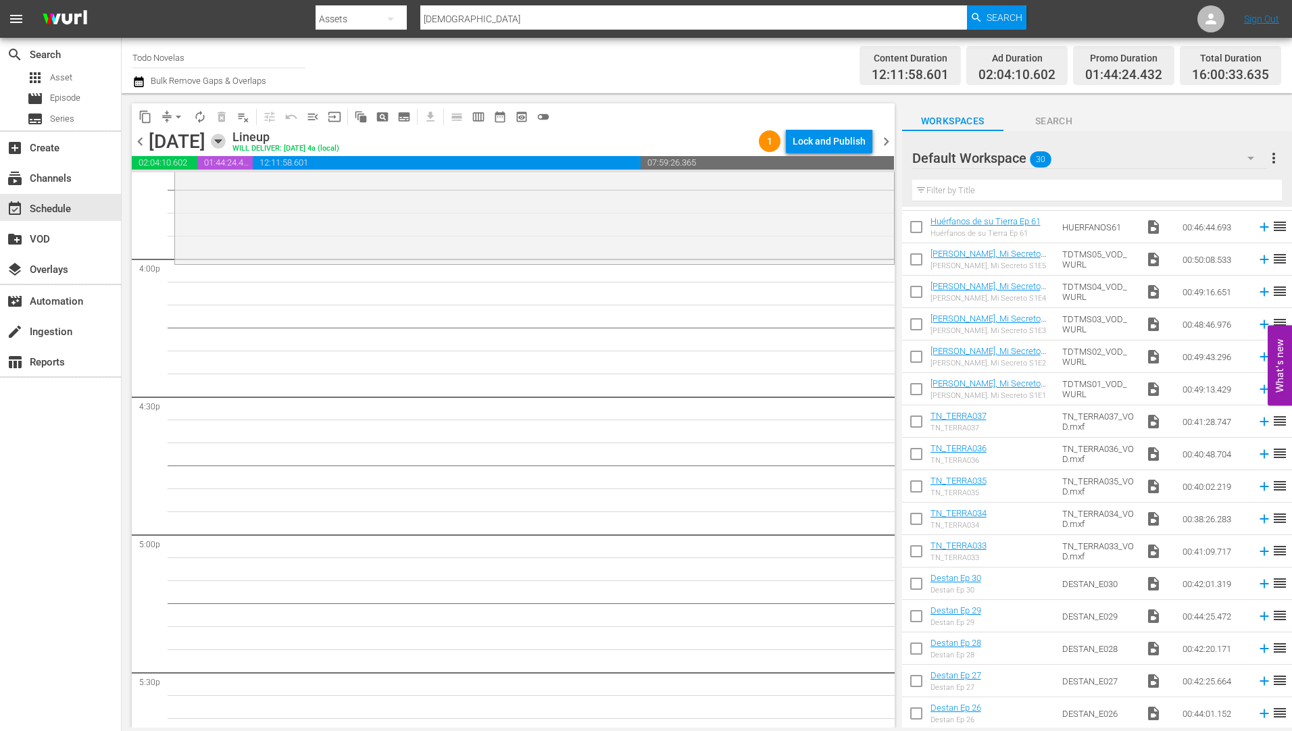
click at [226, 138] on icon "button" at bounding box center [218, 141] width 15 height 15
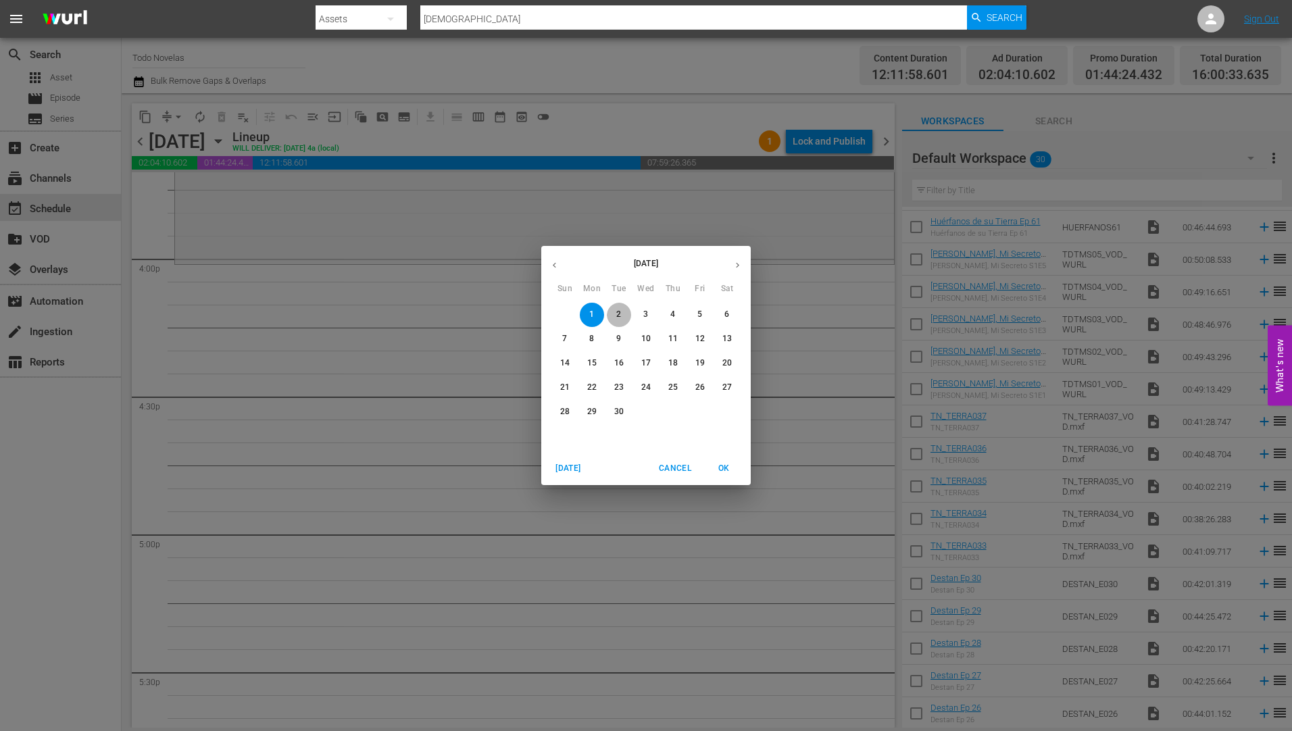
click at [618, 310] on p "2" at bounding box center [618, 314] width 5 height 11
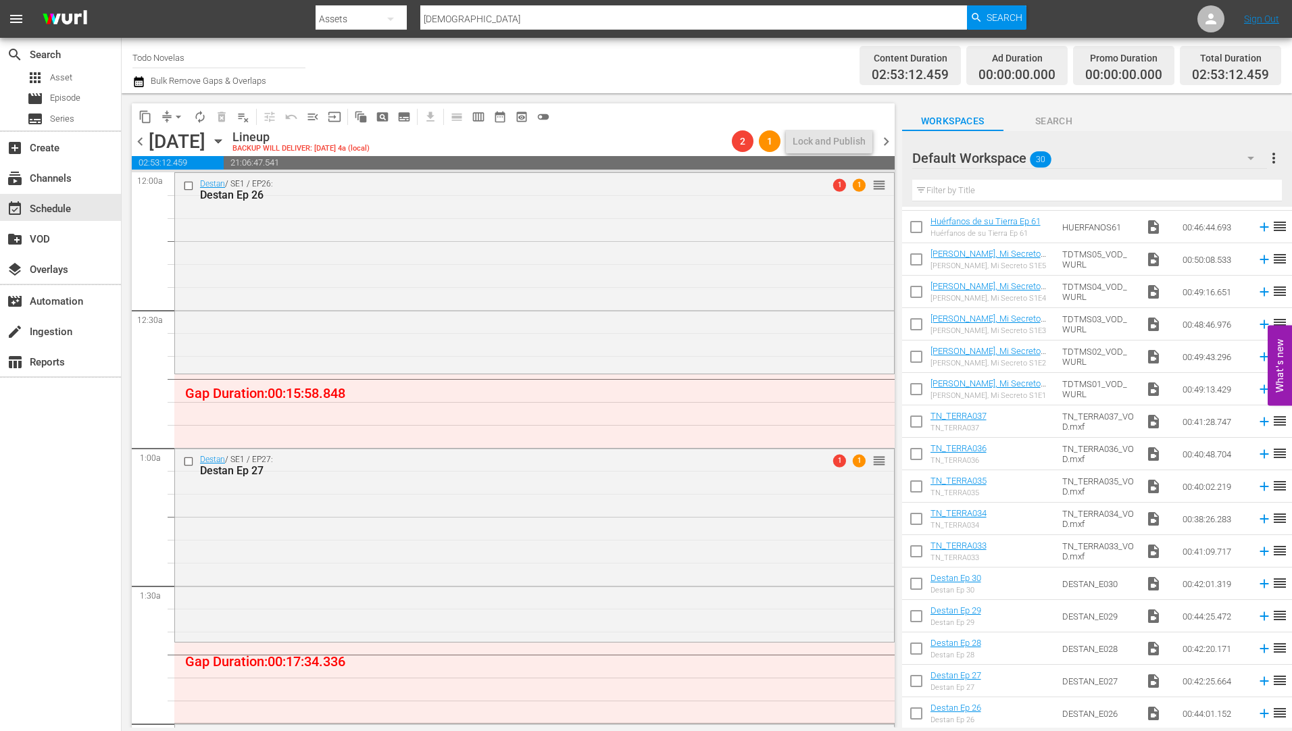
click at [226, 136] on icon "button" at bounding box center [218, 141] width 15 height 15
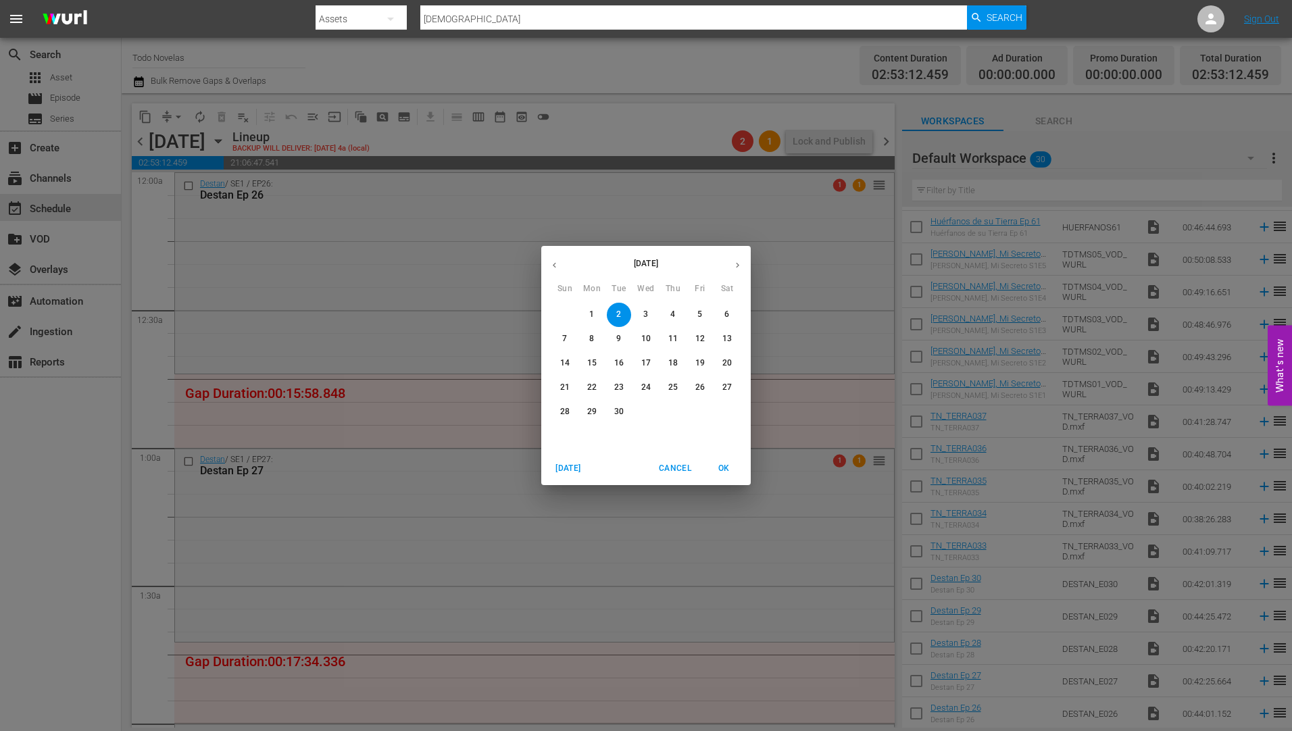
click at [645, 308] on button "3" at bounding box center [646, 315] width 24 height 24
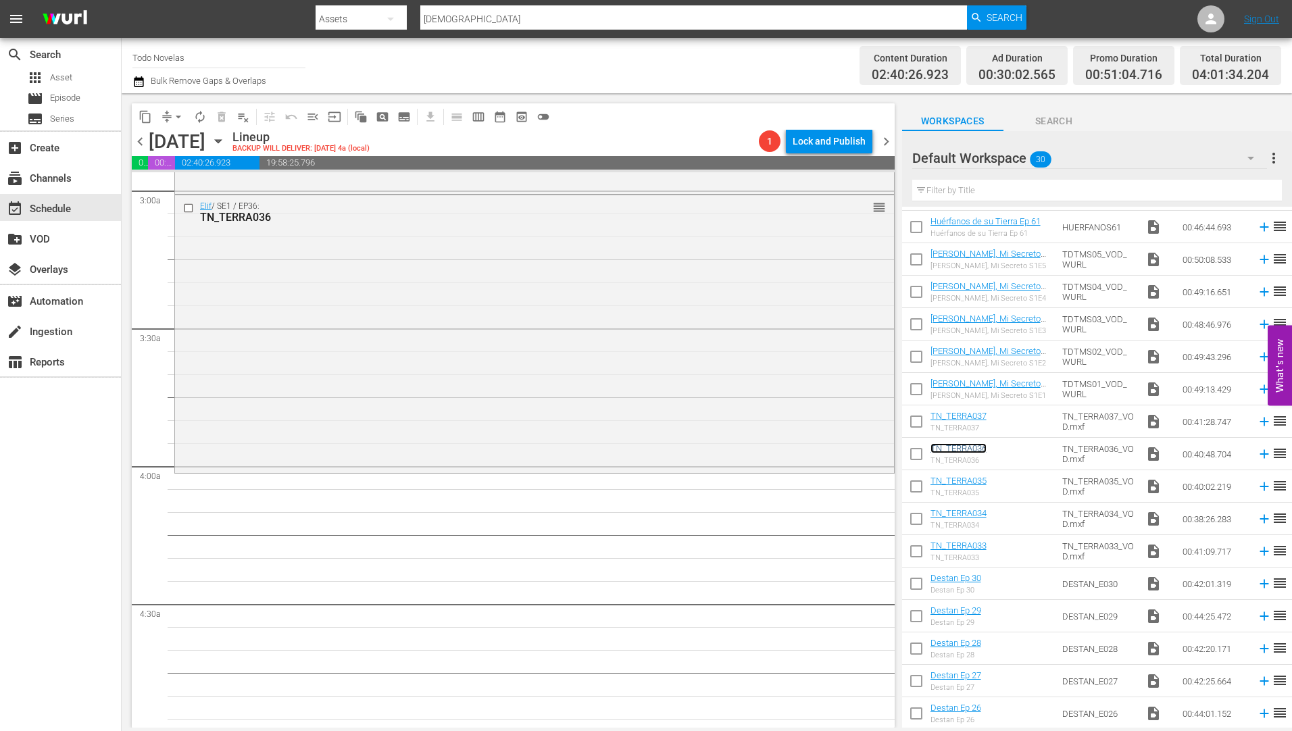
scroll to position [811, 0]
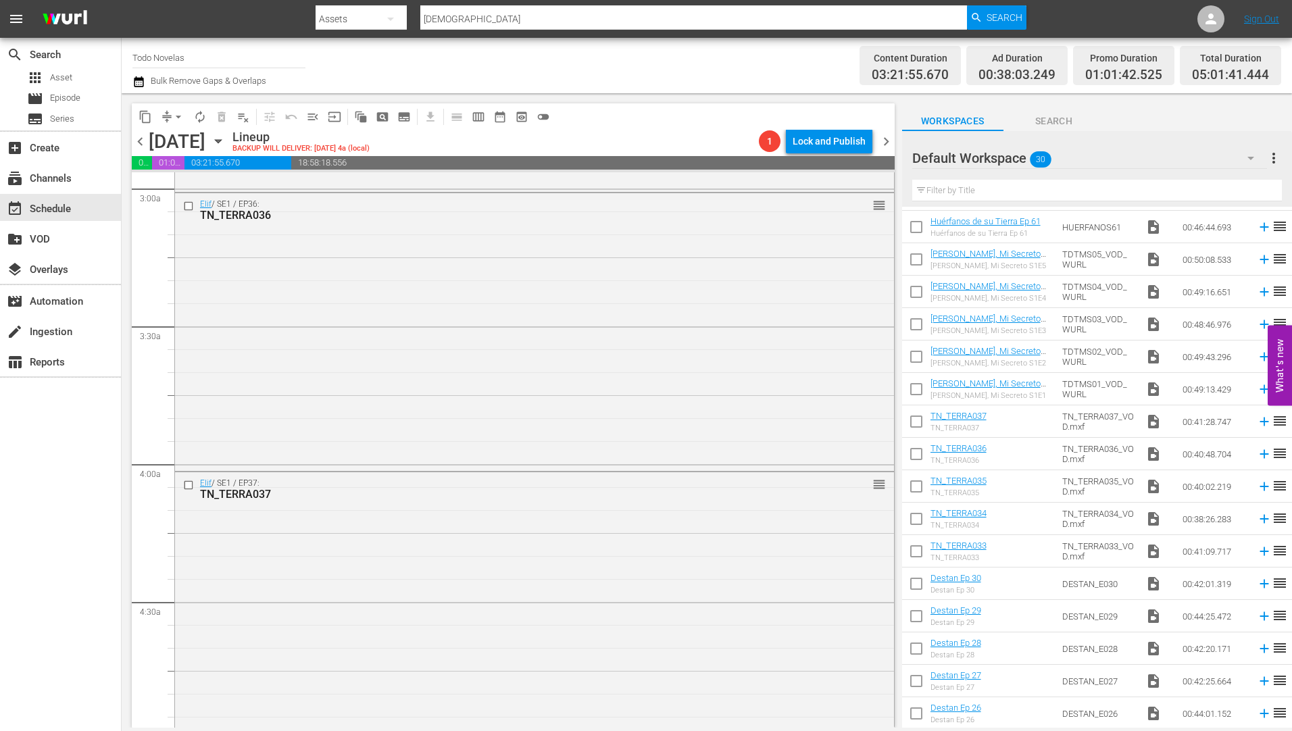
click at [226, 137] on icon "button" at bounding box center [218, 141] width 15 height 15
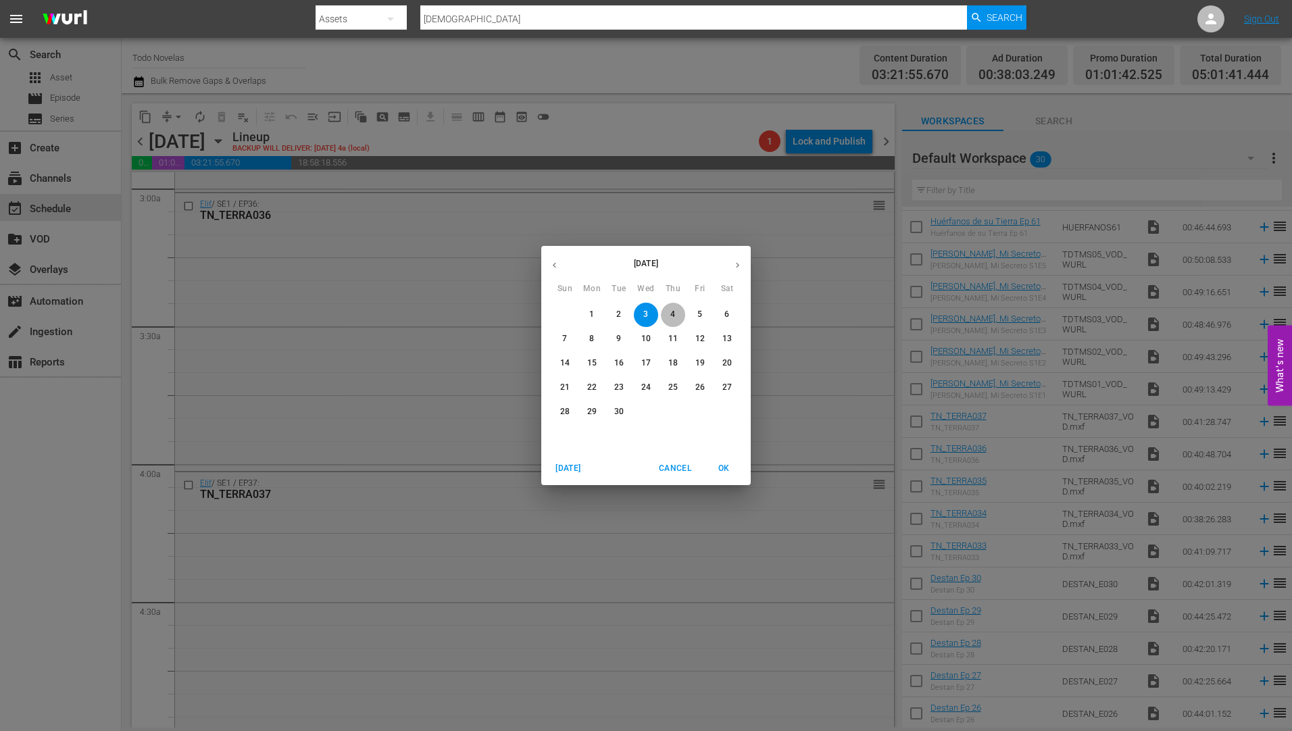
click at [676, 308] on button "4" at bounding box center [673, 315] width 24 height 24
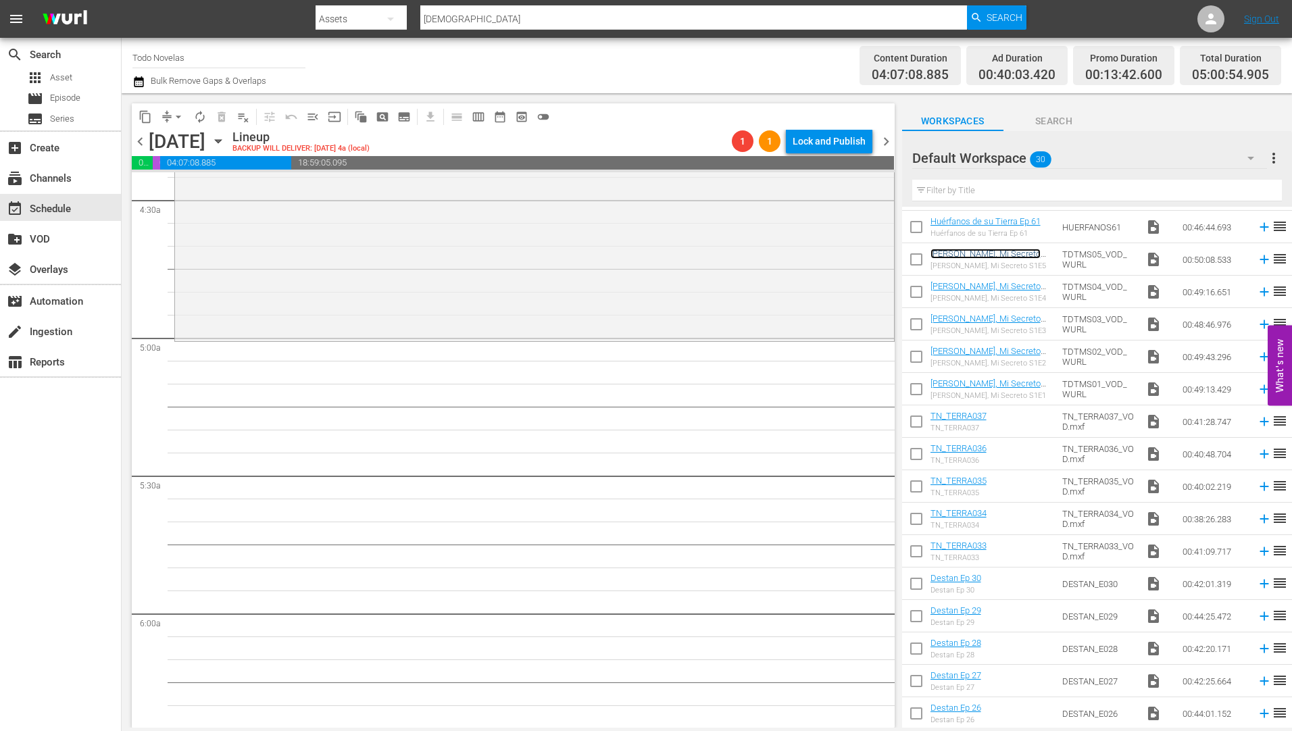
scroll to position [1216, 0]
click at [226, 137] on icon "button" at bounding box center [218, 141] width 15 height 15
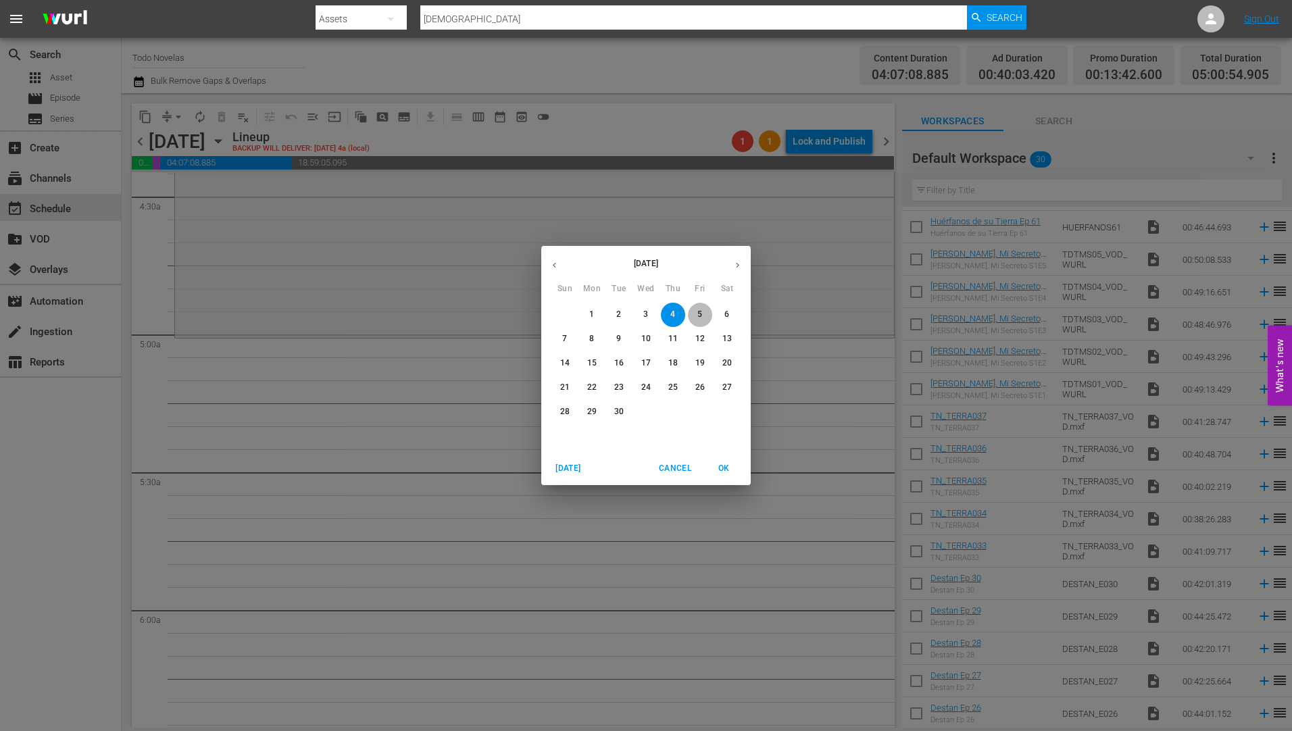
click at [697, 311] on p "5" at bounding box center [699, 314] width 5 height 11
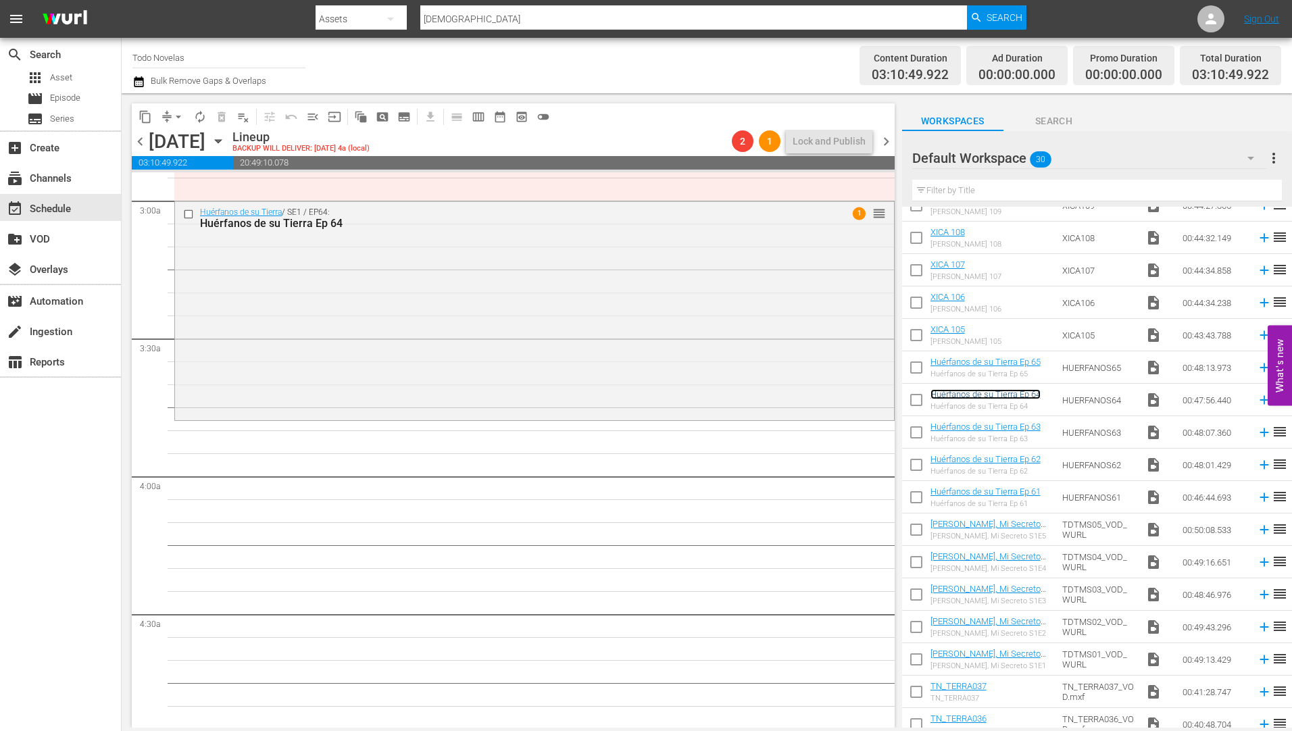
scroll to position [946, 0]
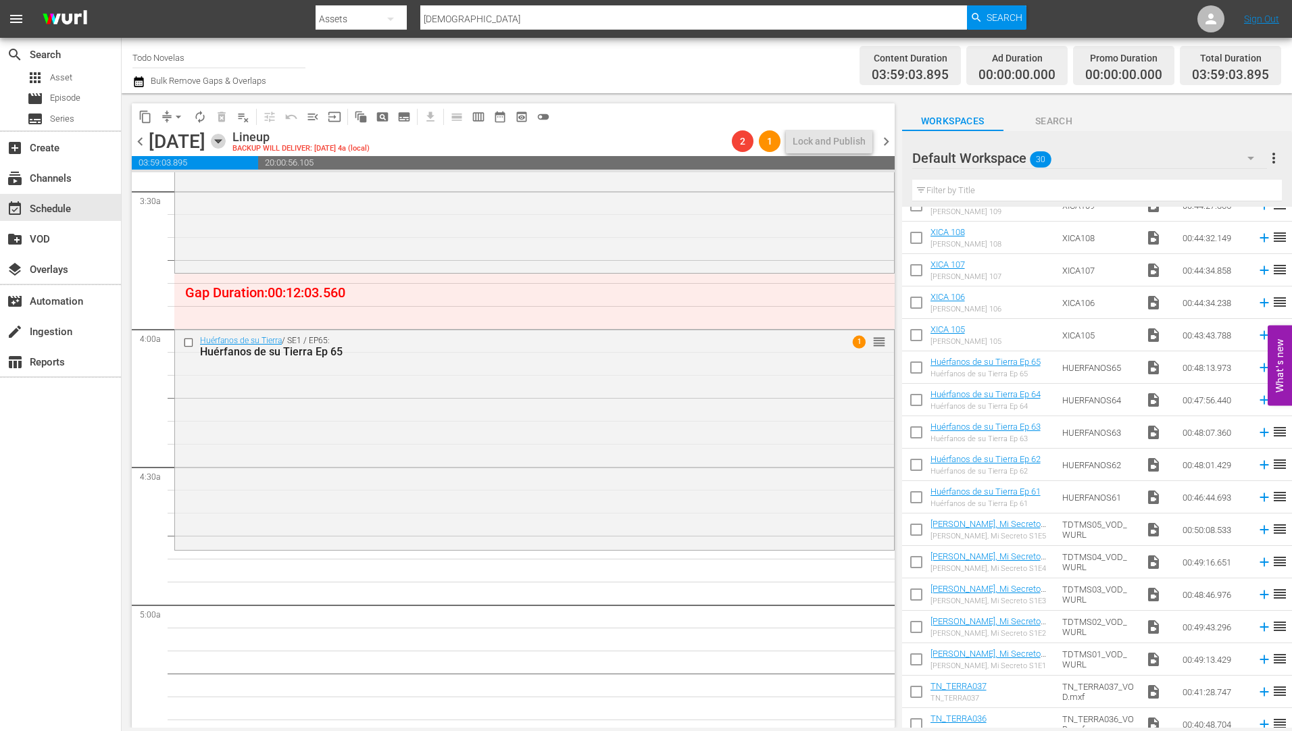
click at [226, 137] on icon "button" at bounding box center [218, 141] width 15 height 15
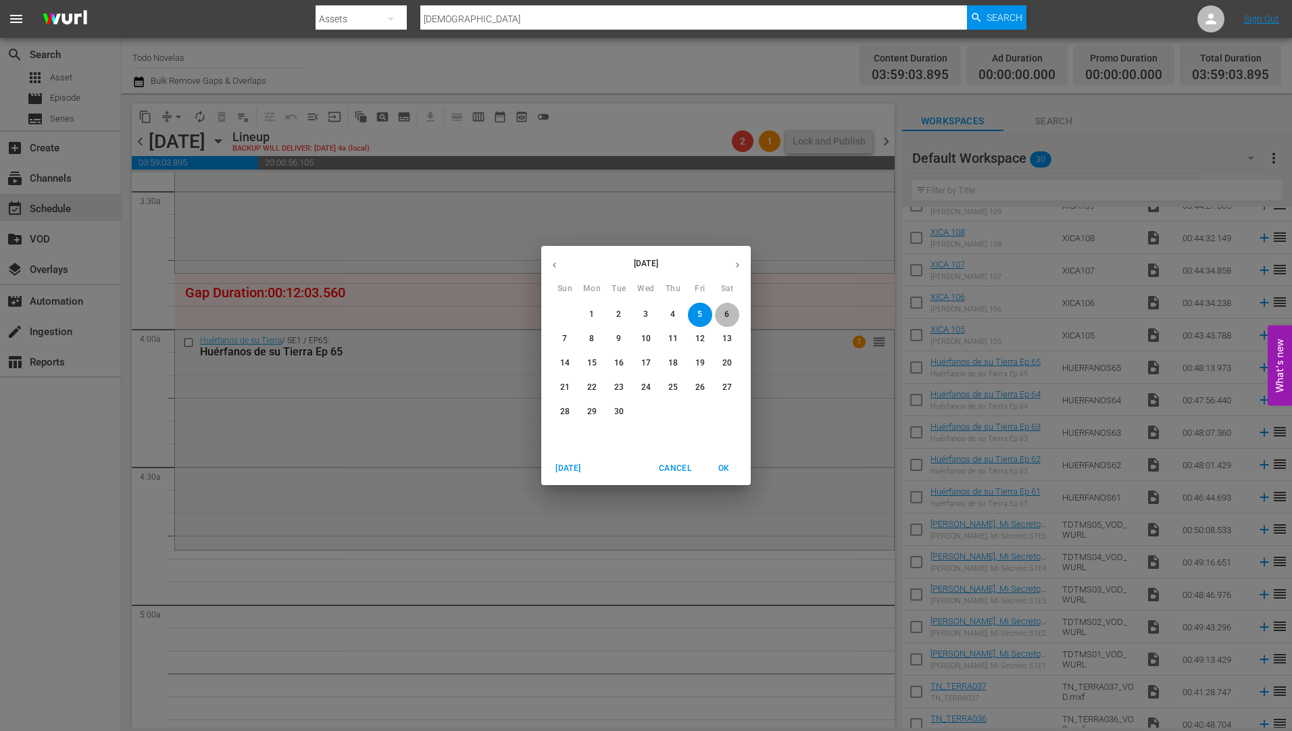
click at [727, 310] on p "6" at bounding box center [726, 314] width 5 height 11
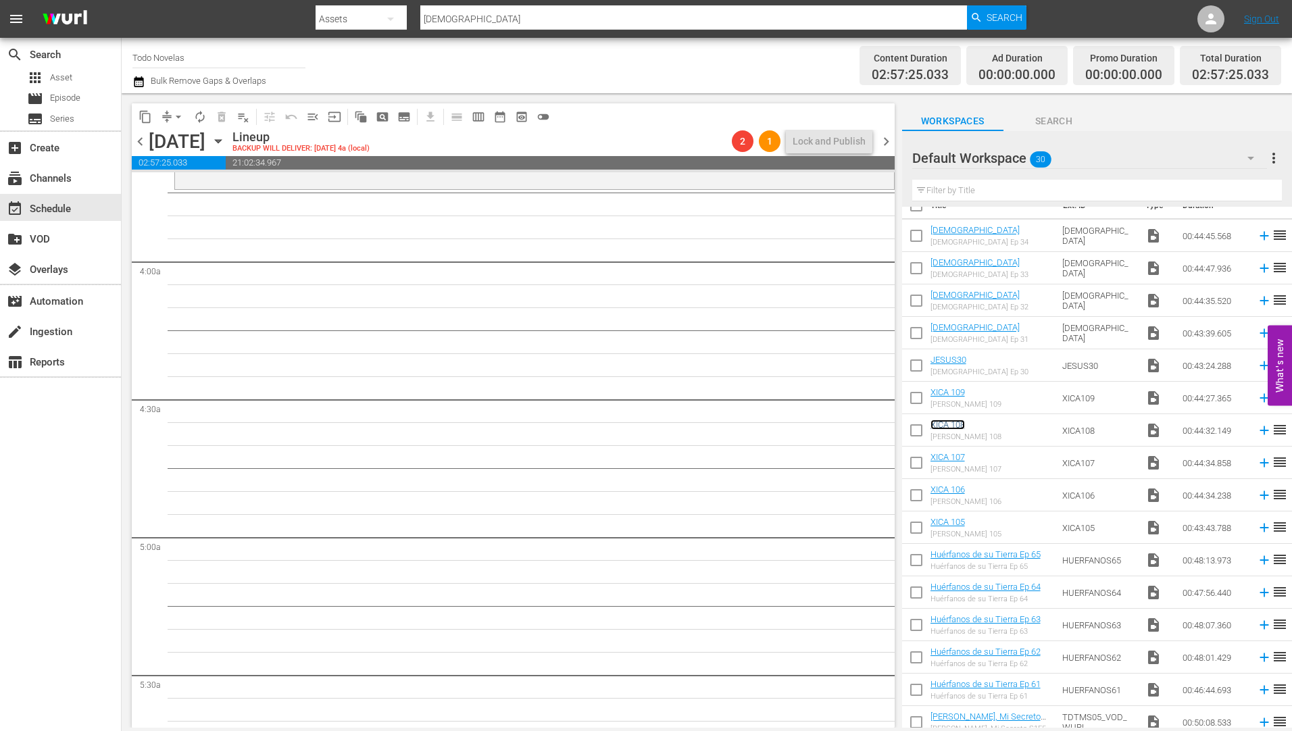
scroll to position [10, 0]
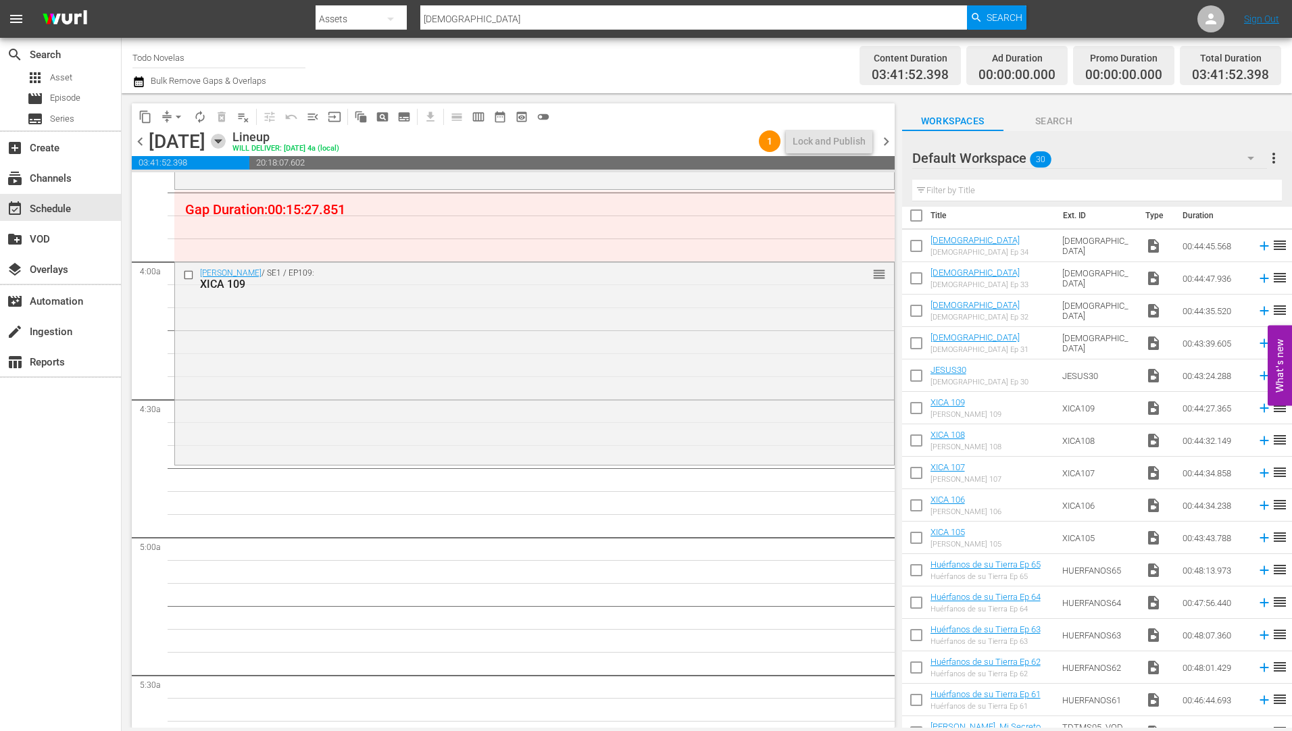
click at [221, 140] on icon "button" at bounding box center [218, 141] width 6 height 3
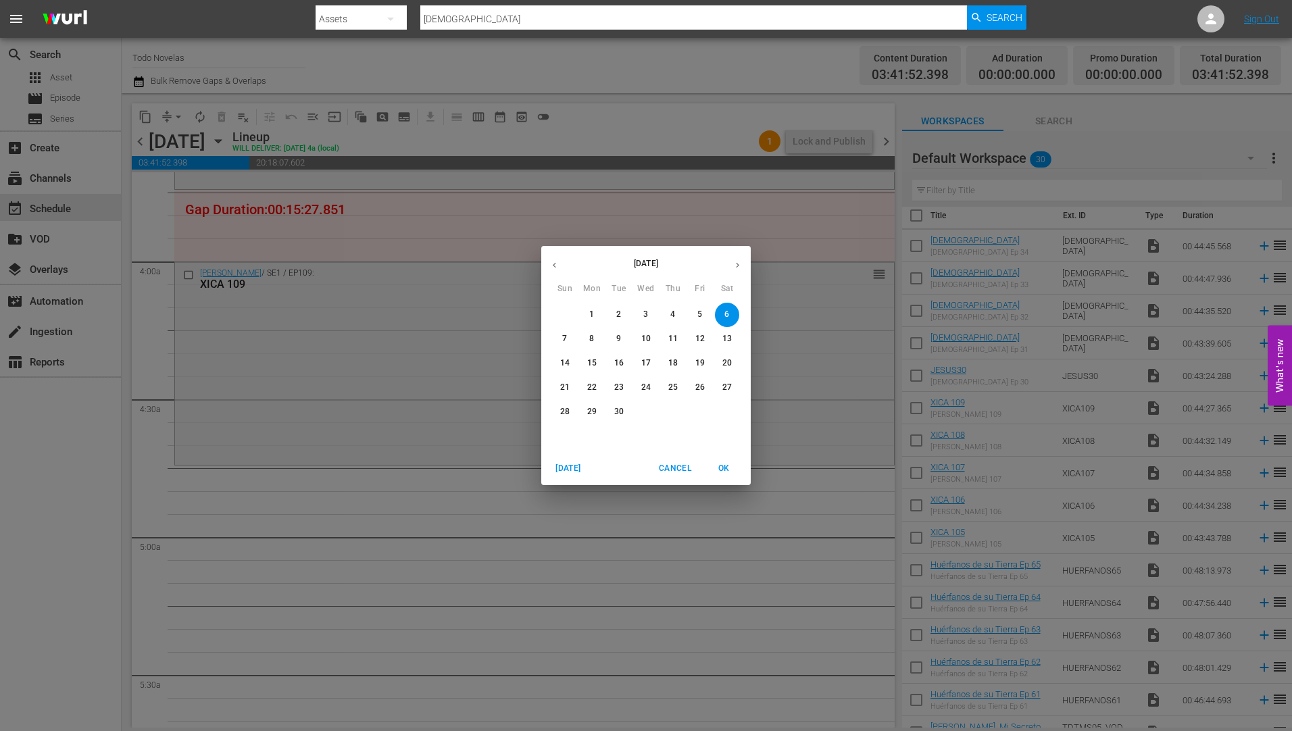
click at [564, 333] on p "7" at bounding box center [564, 338] width 5 height 11
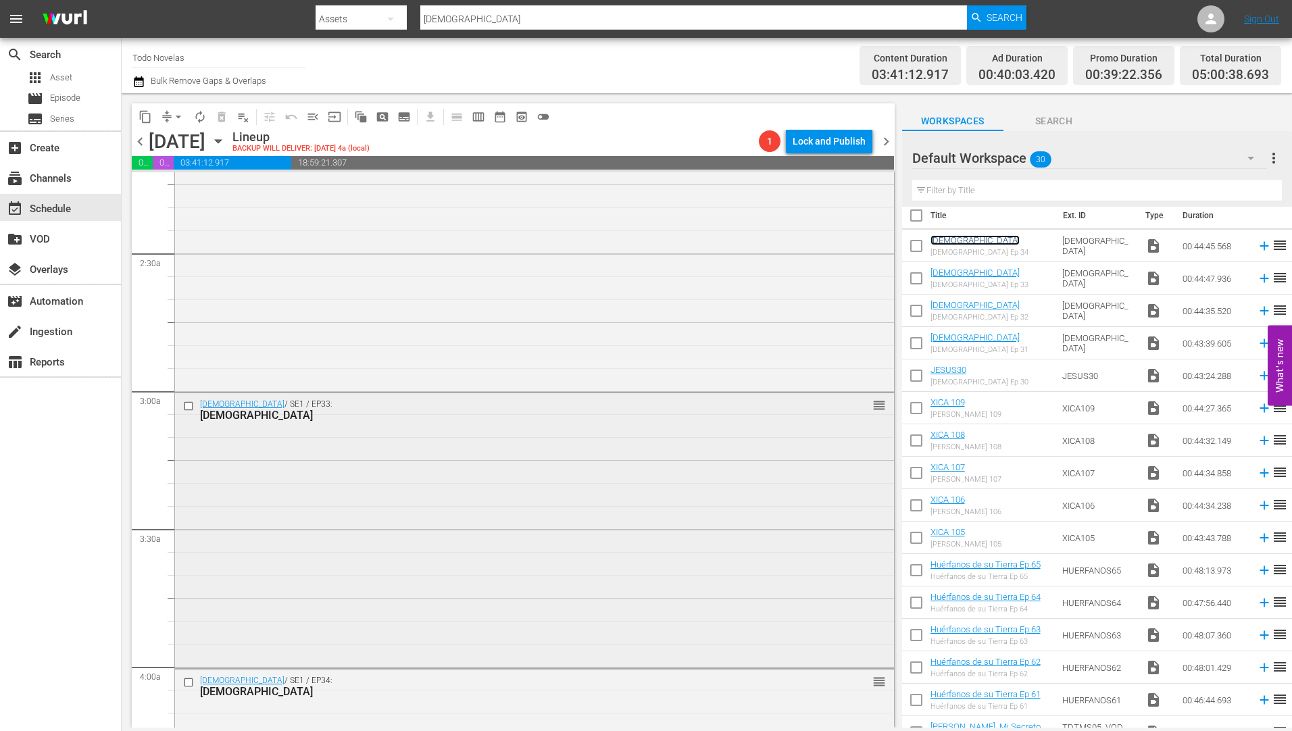
scroll to position [338, 0]
click at [226, 138] on icon "button" at bounding box center [218, 141] width 15 height 15
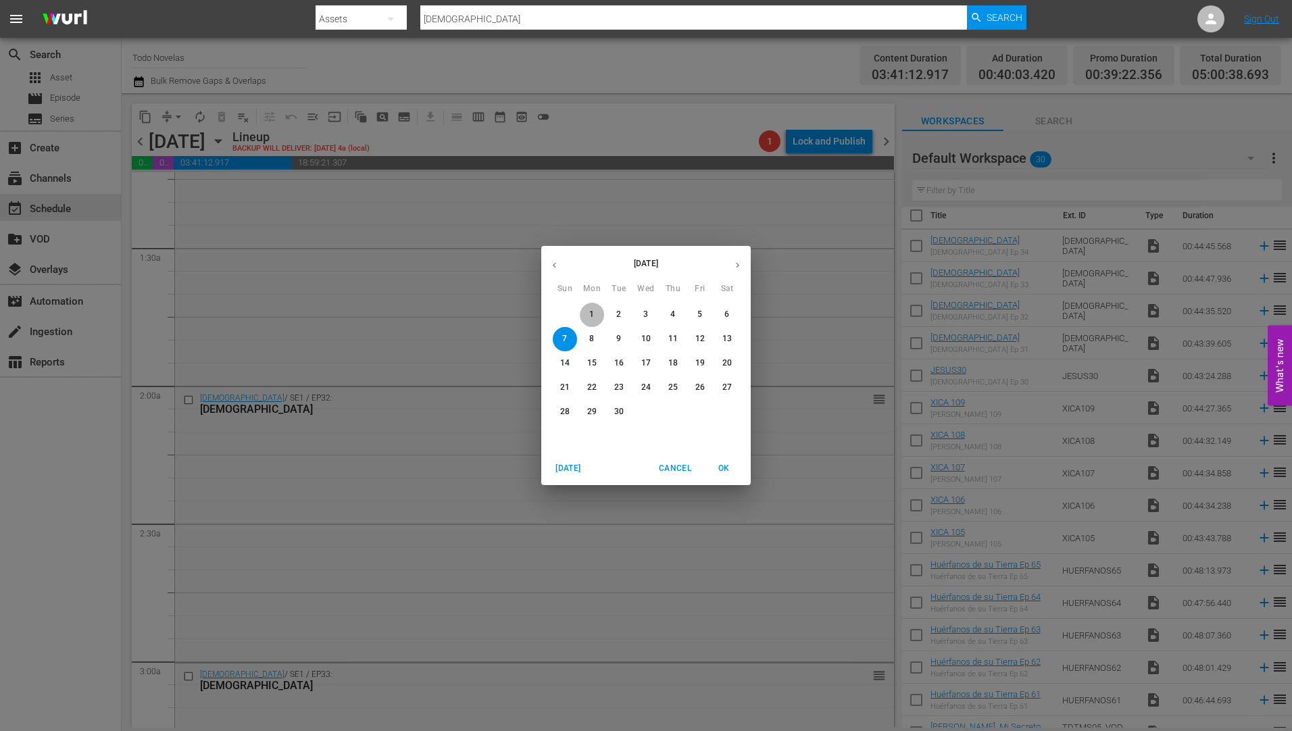
click at [591, 307] on button "1" at bounding box center [592, 315] width 24 height 24
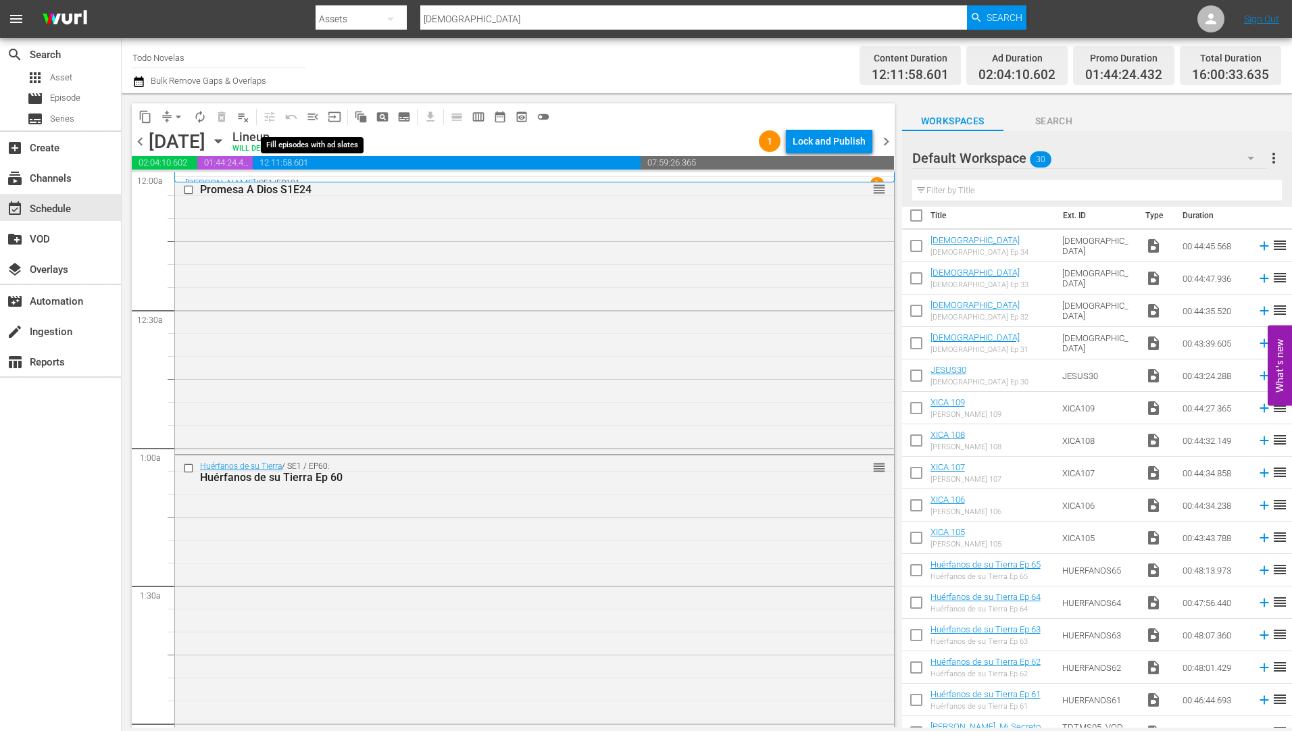
click at [309, 111] on span "menu_open" at bounding box center [313, 117] width 14 height 14
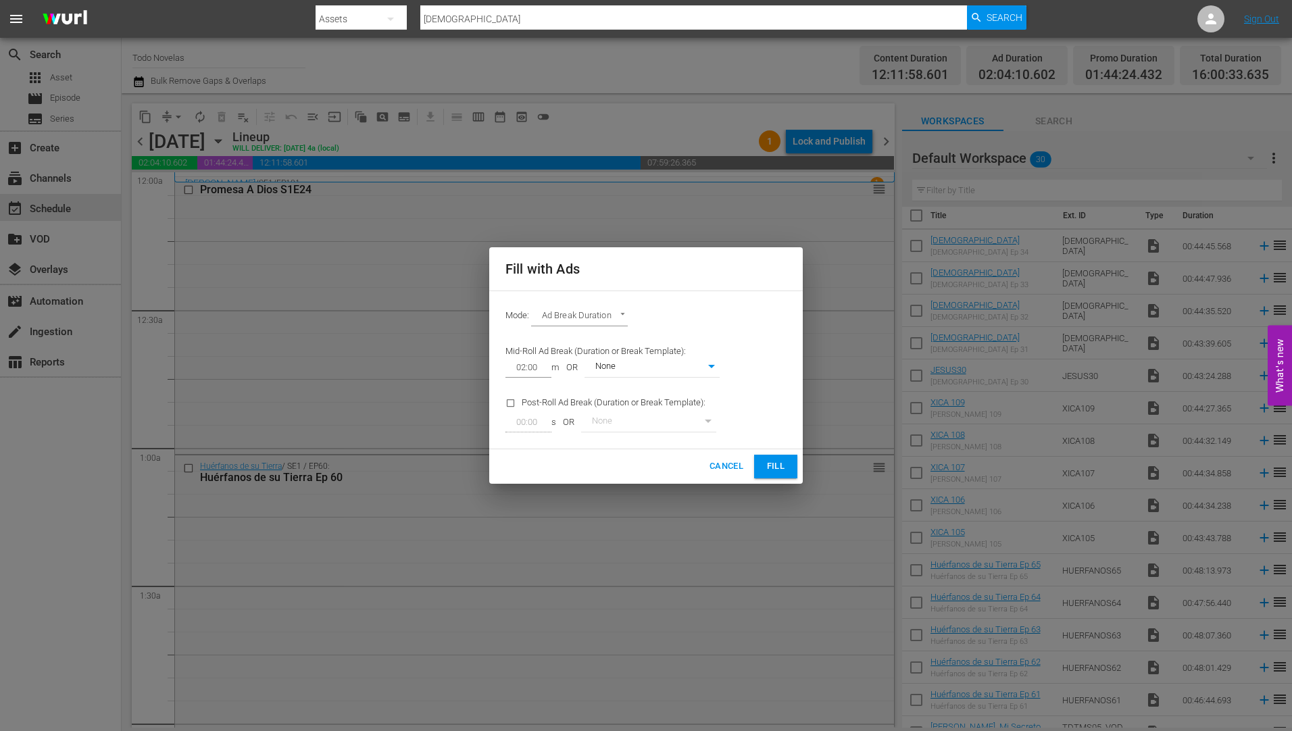
click at [787, 460] on button "Fill" at bounding box center [775, 467] width 43 height 24
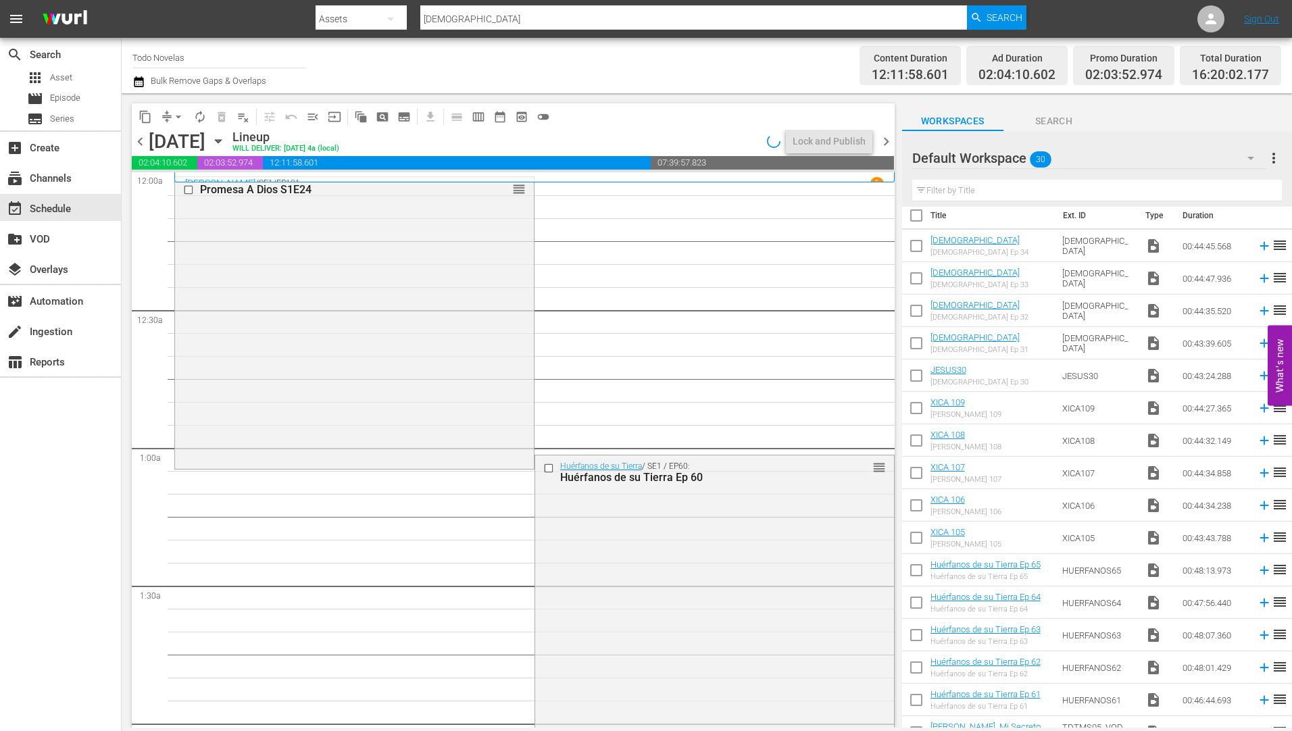
click at [221, 141] on icon "button" at bounding box center [218, 141] width 6 height 3
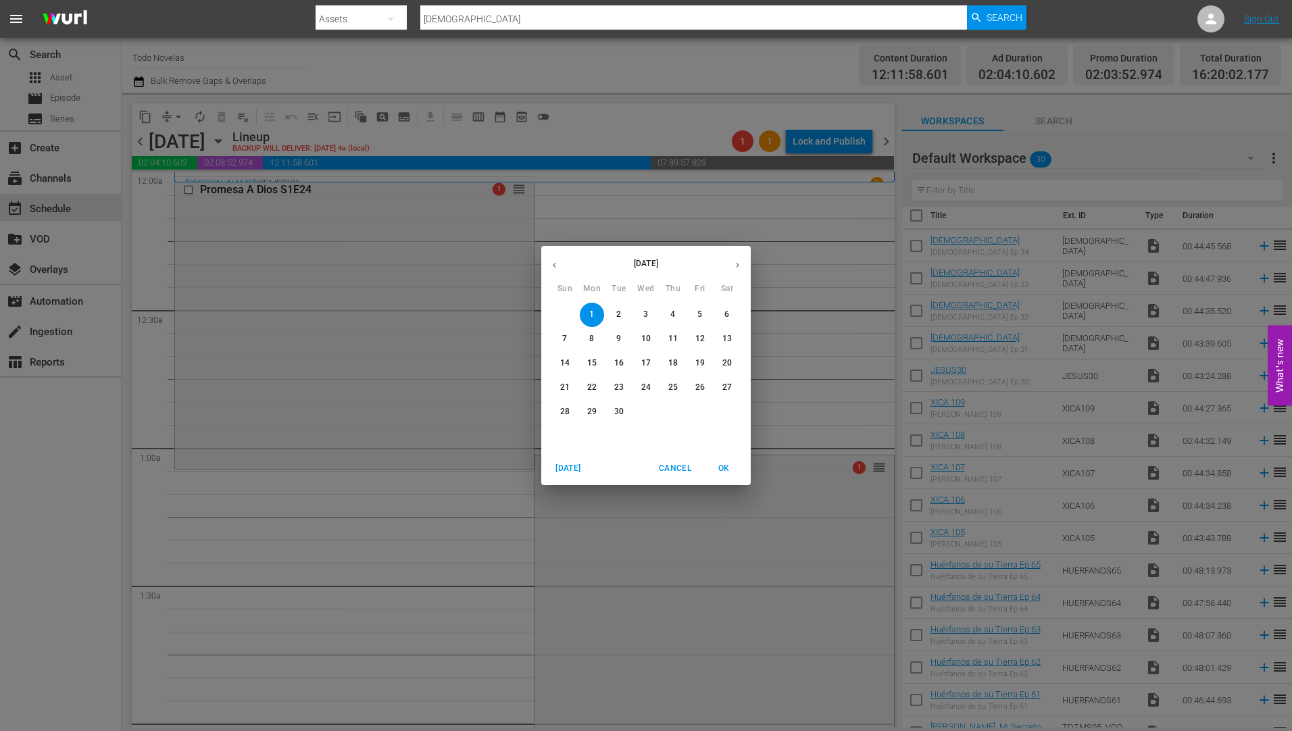
click at [619, 309] on p "2" at bounding box center [618, 314] width 5 height 11
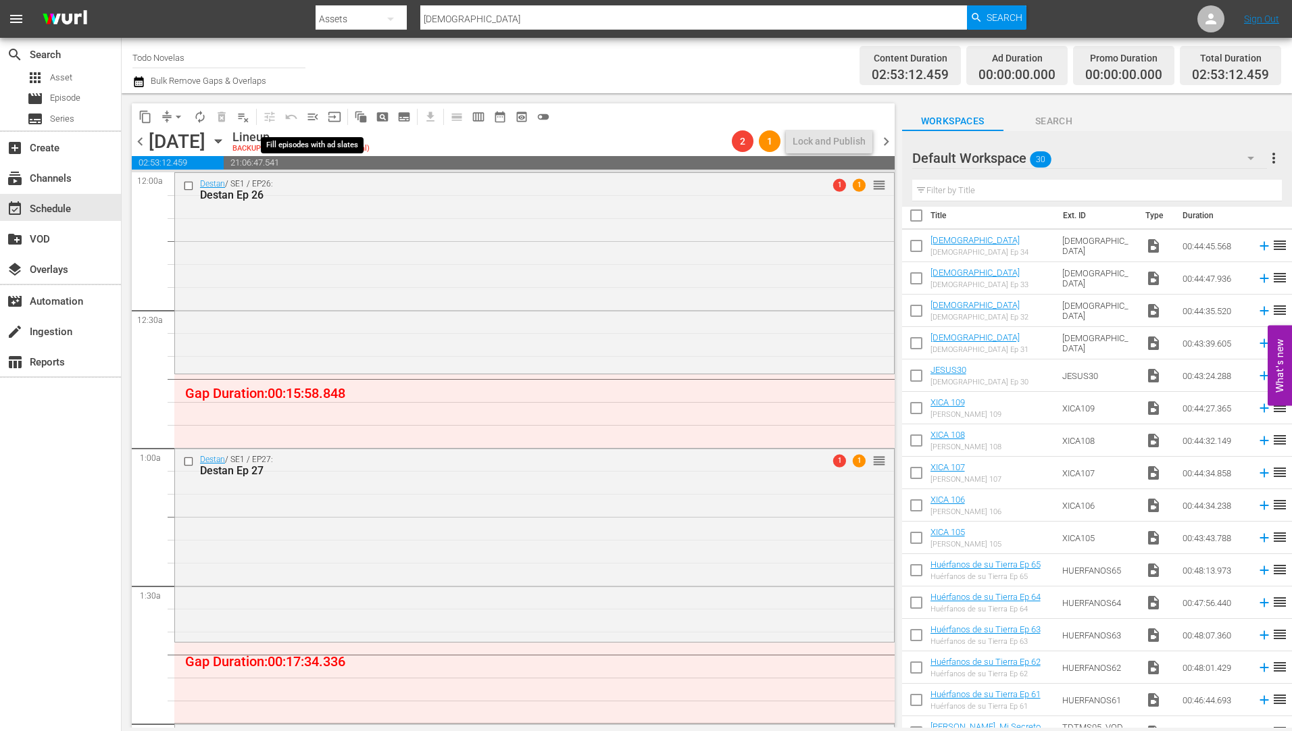
click at [311, 113] on span "menu_open" at bounding box center [313, 117] width 14 height 14
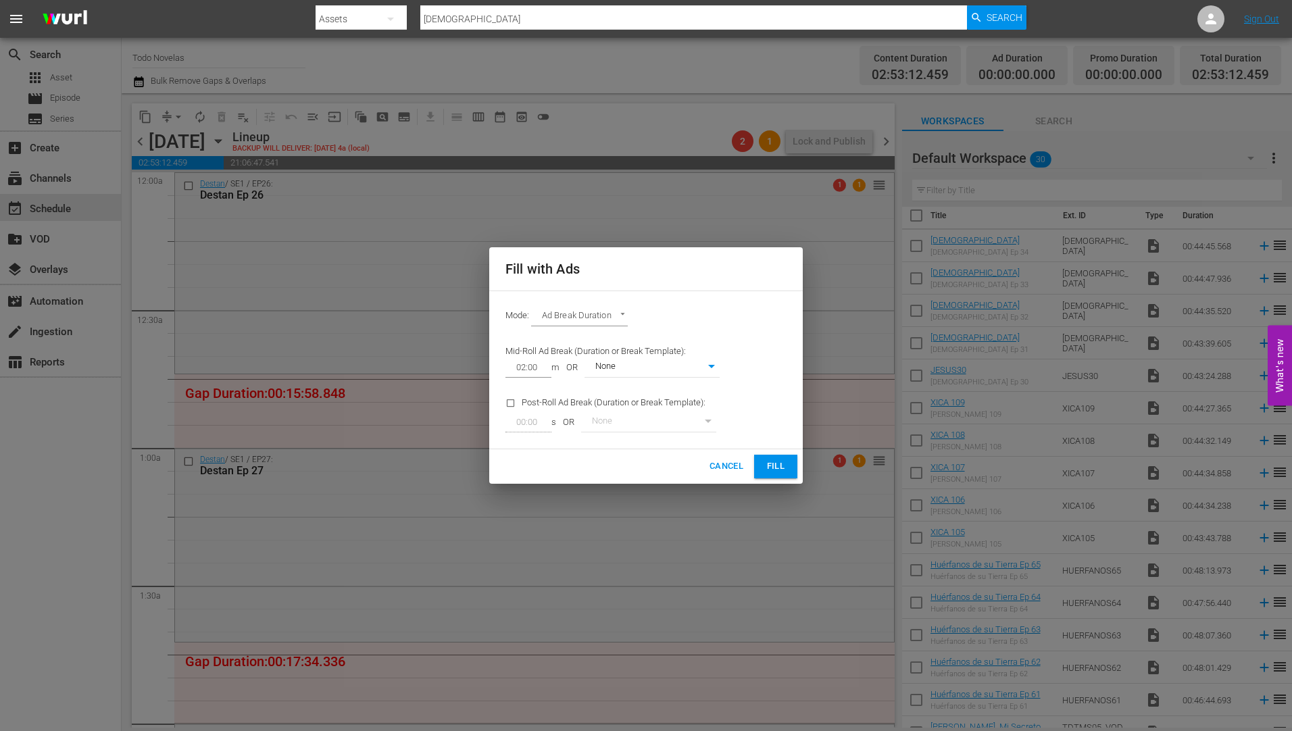
click at [775, 457] on button "Fill" at bounding box center [775, 467] width 43 height 24
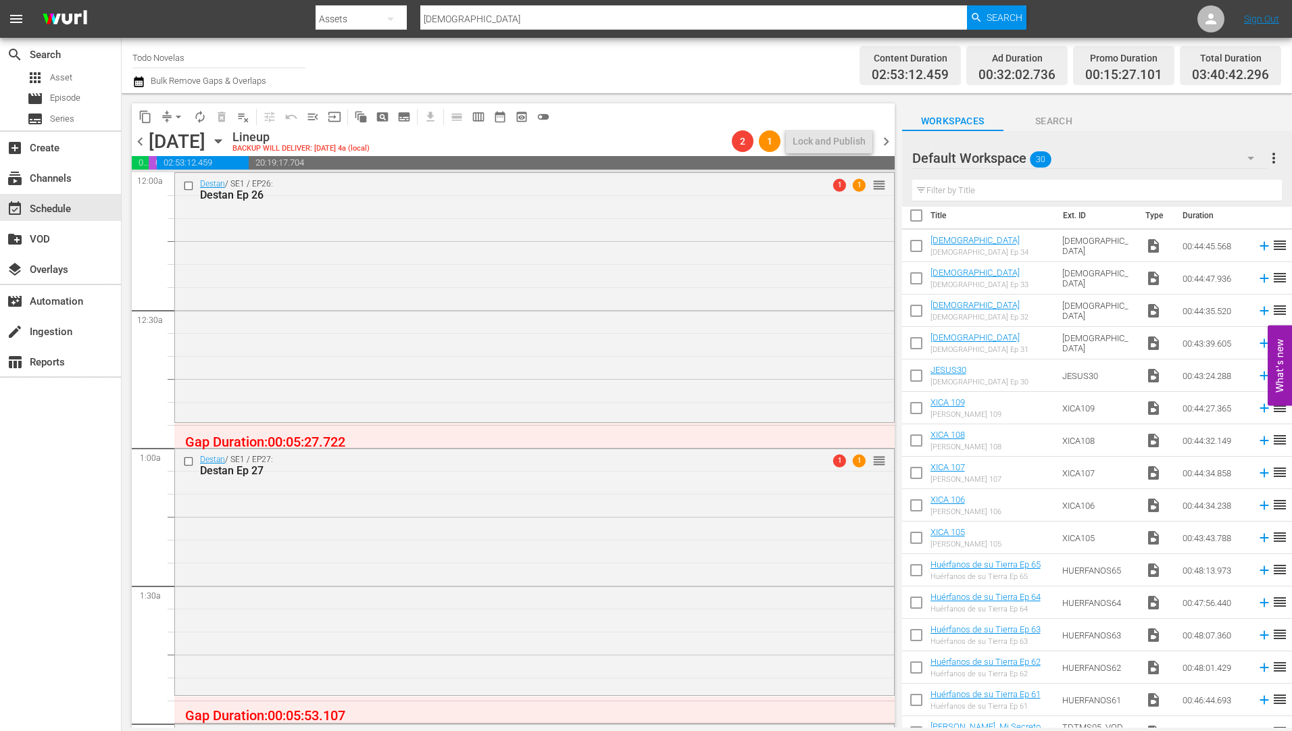
click at [226, 138] on icon "button" at bounding box center [218, 141] width 15 height 15
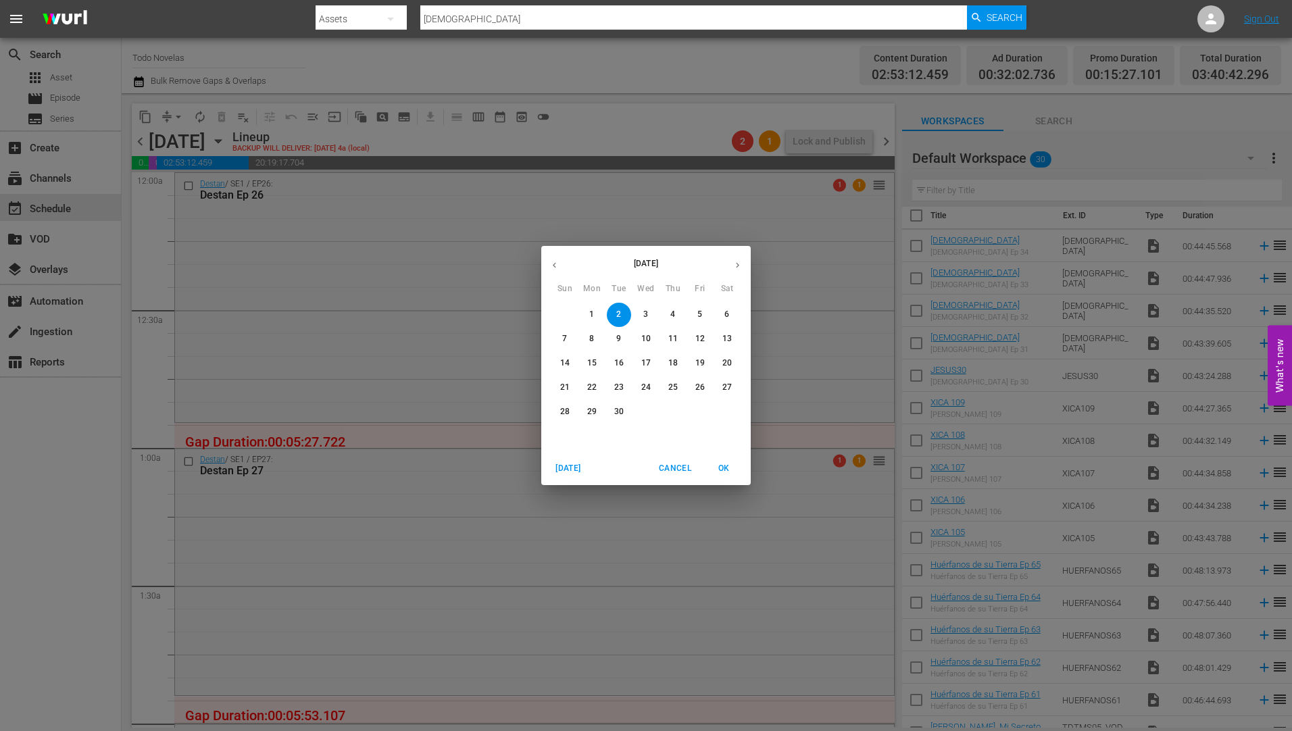
click at [645, 307] on button "3" at bounding box center [646, 315] width 24 height 24
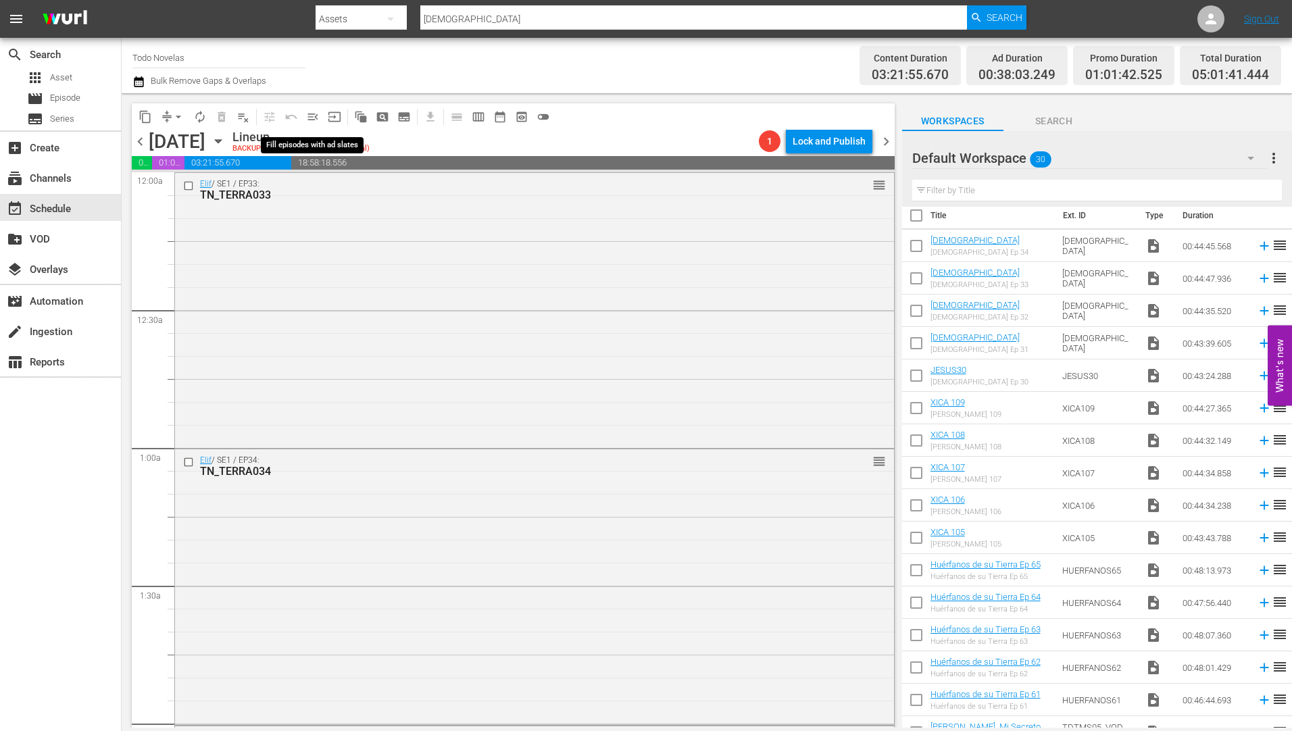
click at [312, 114] on span "menu_open" at bounding box center [313, 117] width 14 height 14
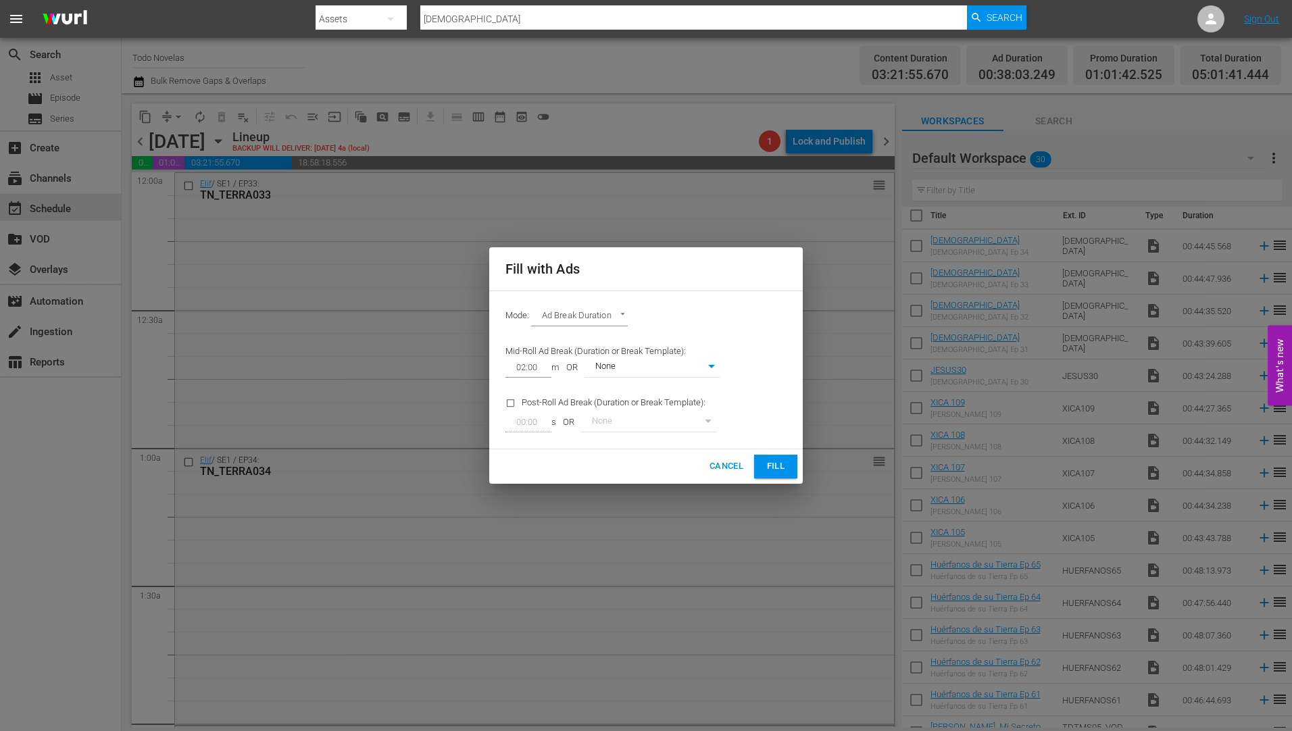
click at [775, 459] on button "Fill" at bounding box center [775, 467] width 43 height 24
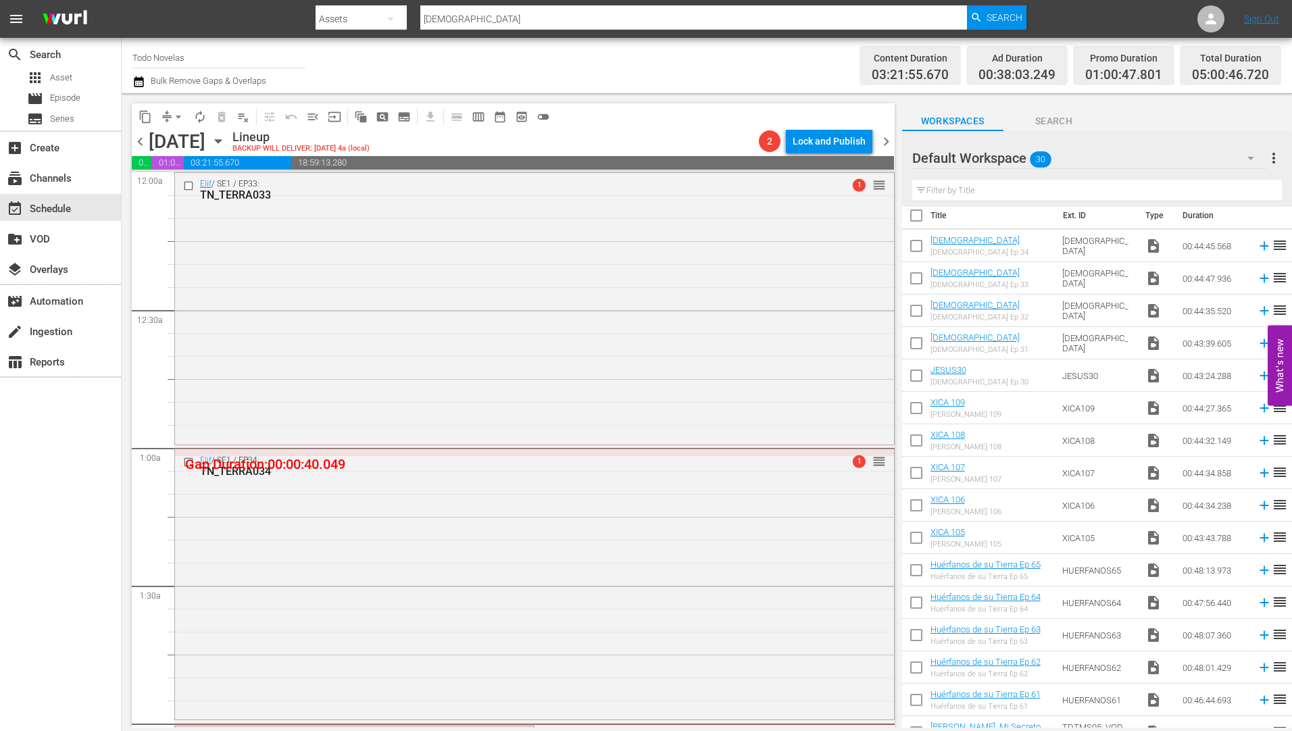
click at [226, 139] on icon "button" at bounding box center [218, 141] width 15 height 15
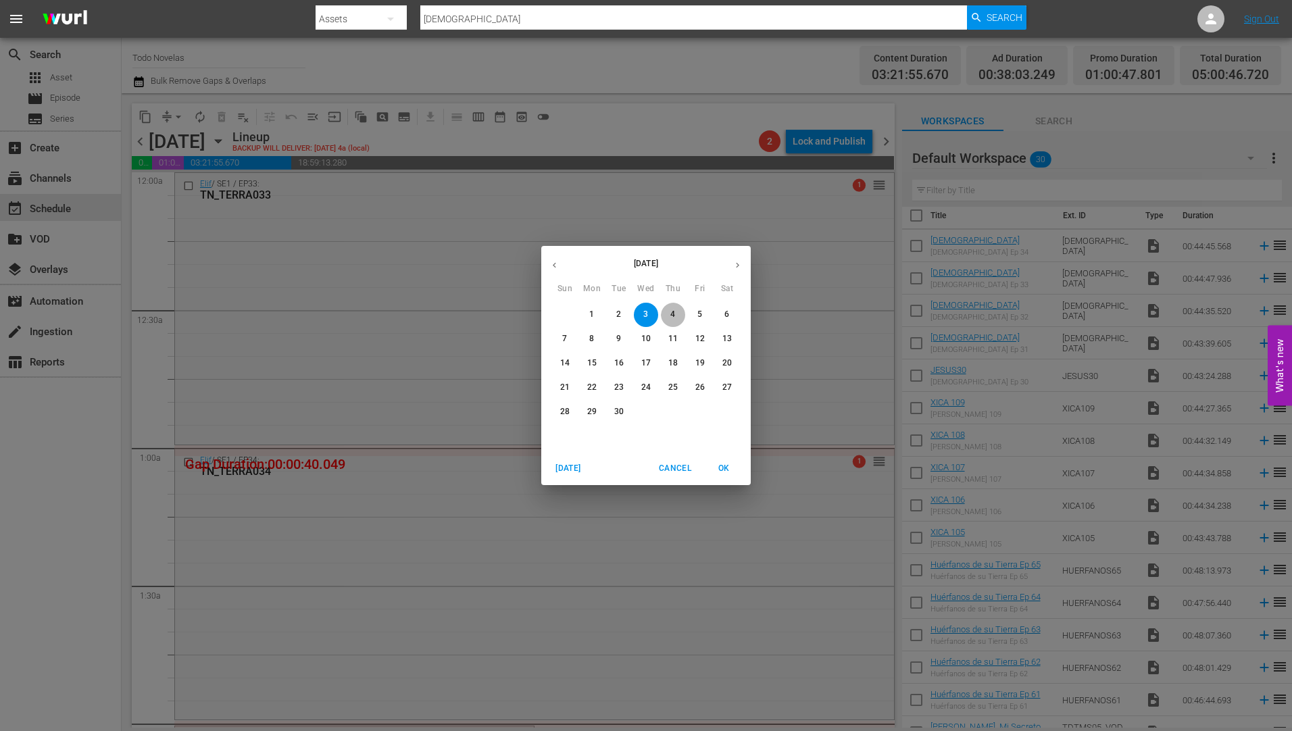
click at [672, 311] on p "4" at bounding box center [672, 314] width 5 height 11
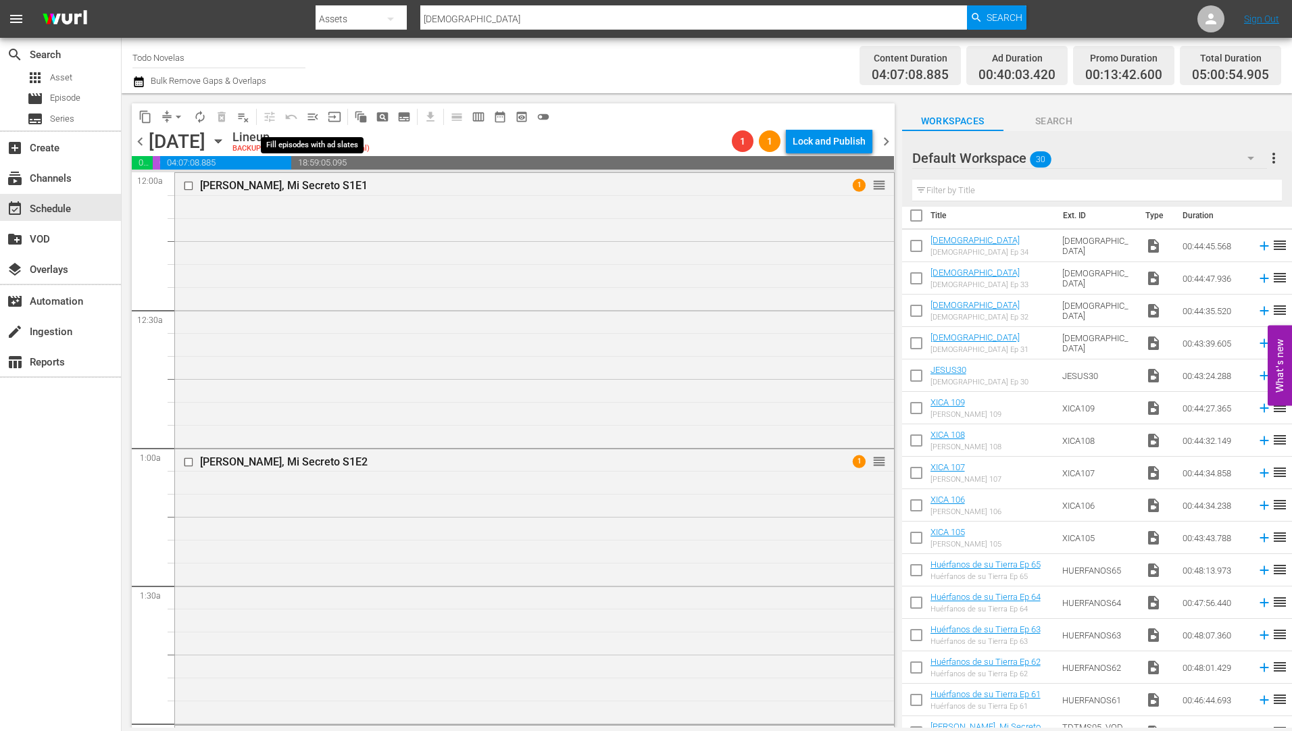
click at [311, 114] on span "menu_open" at bounding box center [313, 117] width 14 height 14
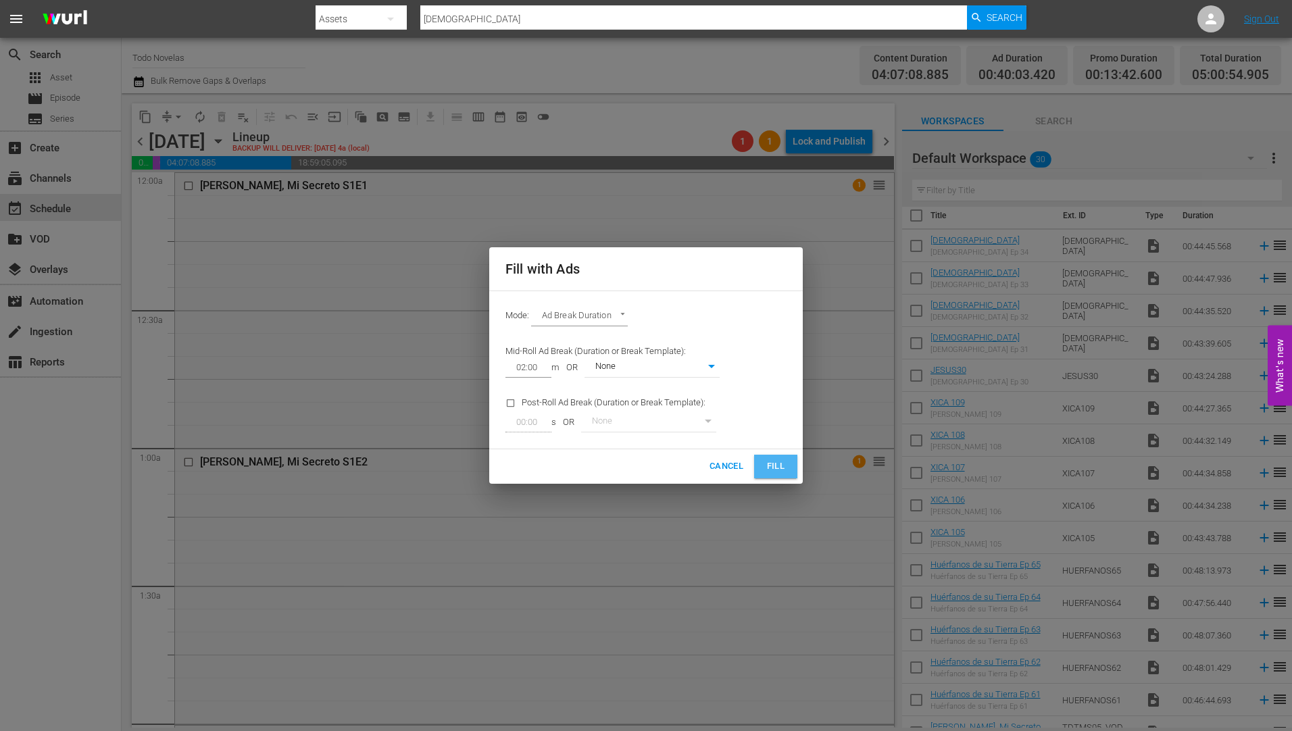
drag, startPoint x: 773, startPoint y: 459, endPoint x: 691, endPoint y: 449, distance: 82.4
click at [770, 459] on span "Fill" at bounding box center [776, 467] width 22 height 16
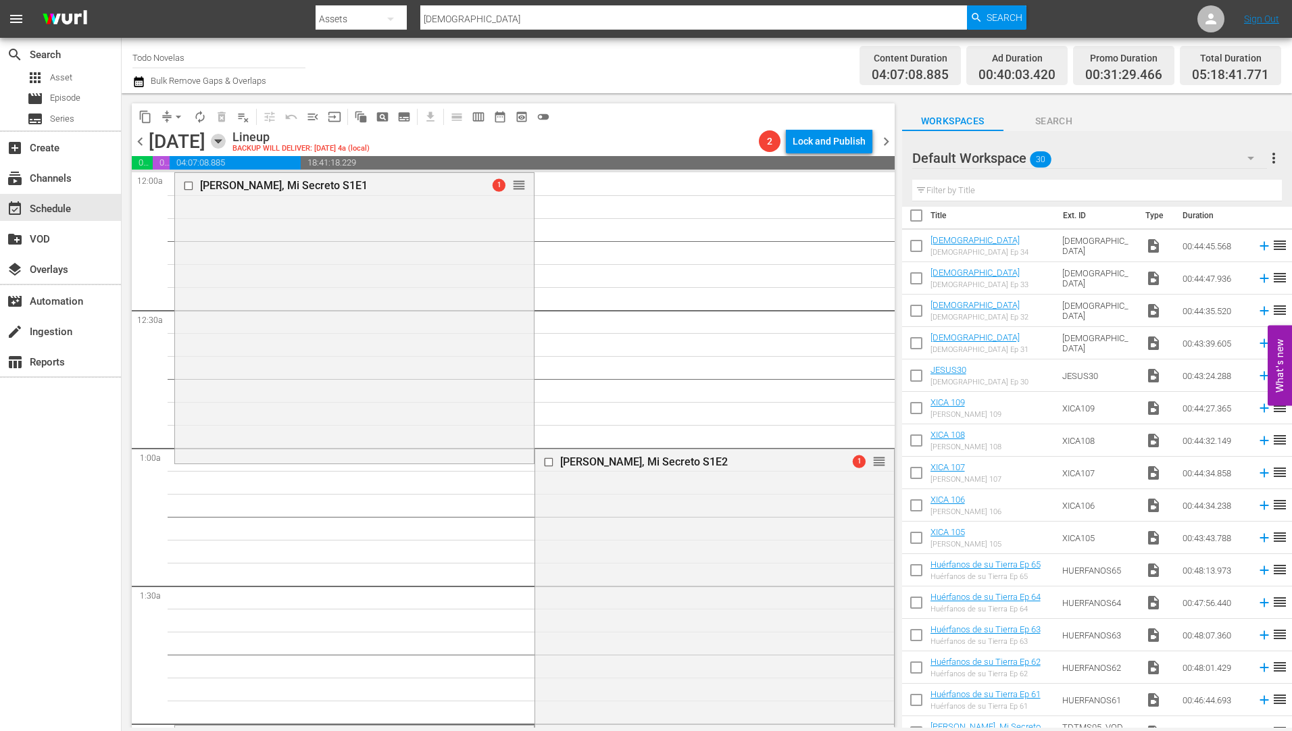
click at [226, 139] on icon "button" at bounding box center [218, 141] width 15 height 15
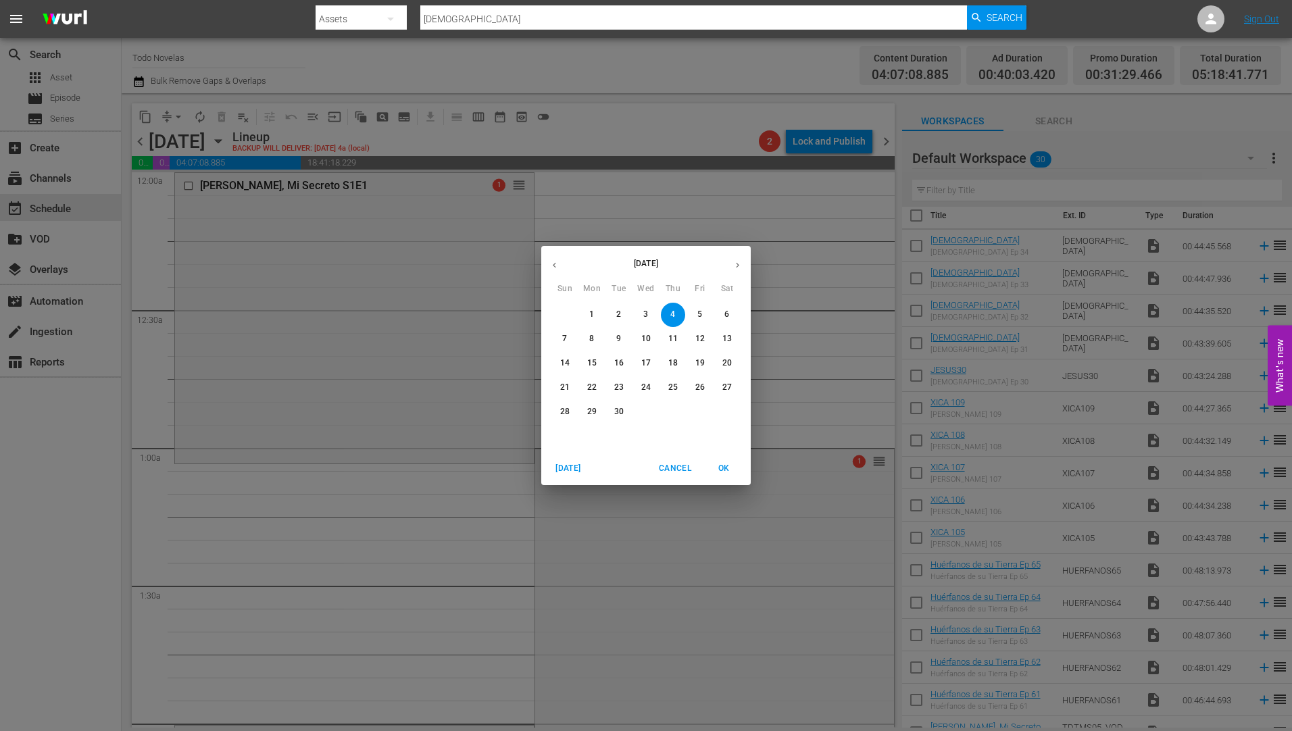
click at [697, 310] on p "5" at bounding box center [699, 314] width 5 height 11
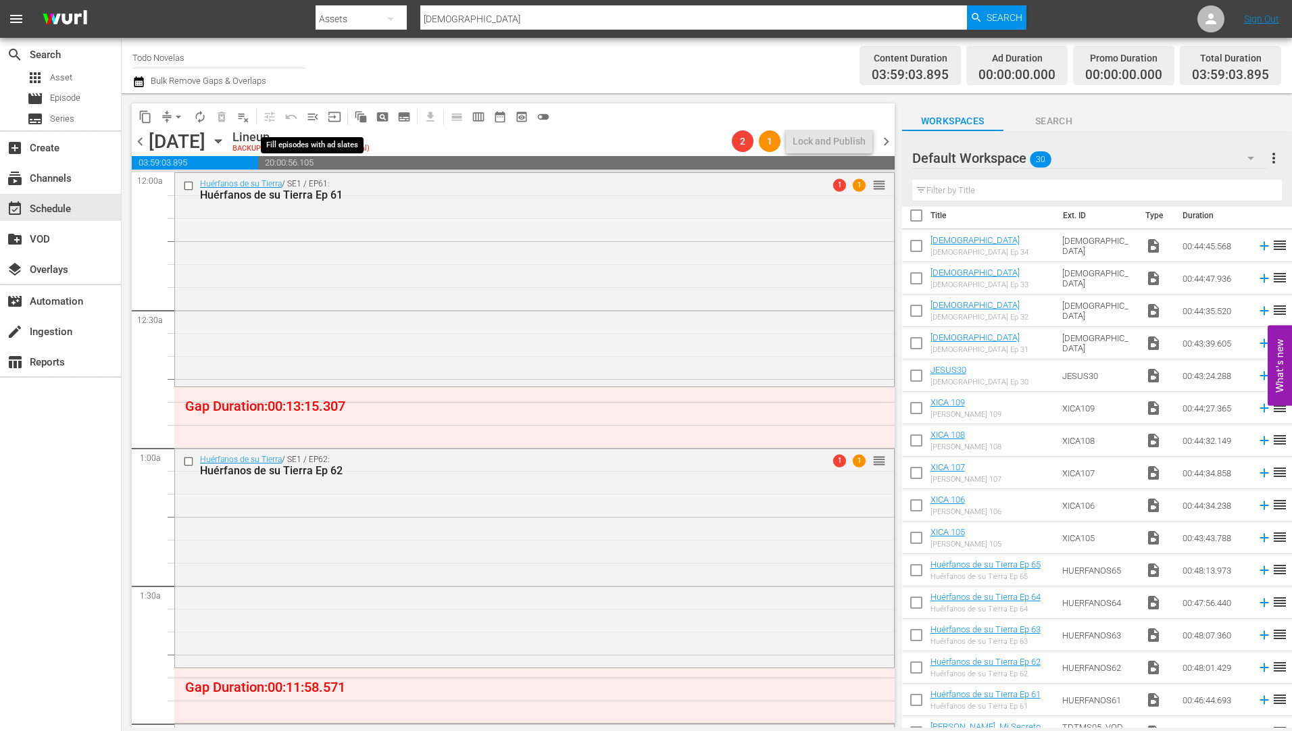
click at [312, 116] on span "menu_open" at bounding box center [313, 117] width 14 height 14
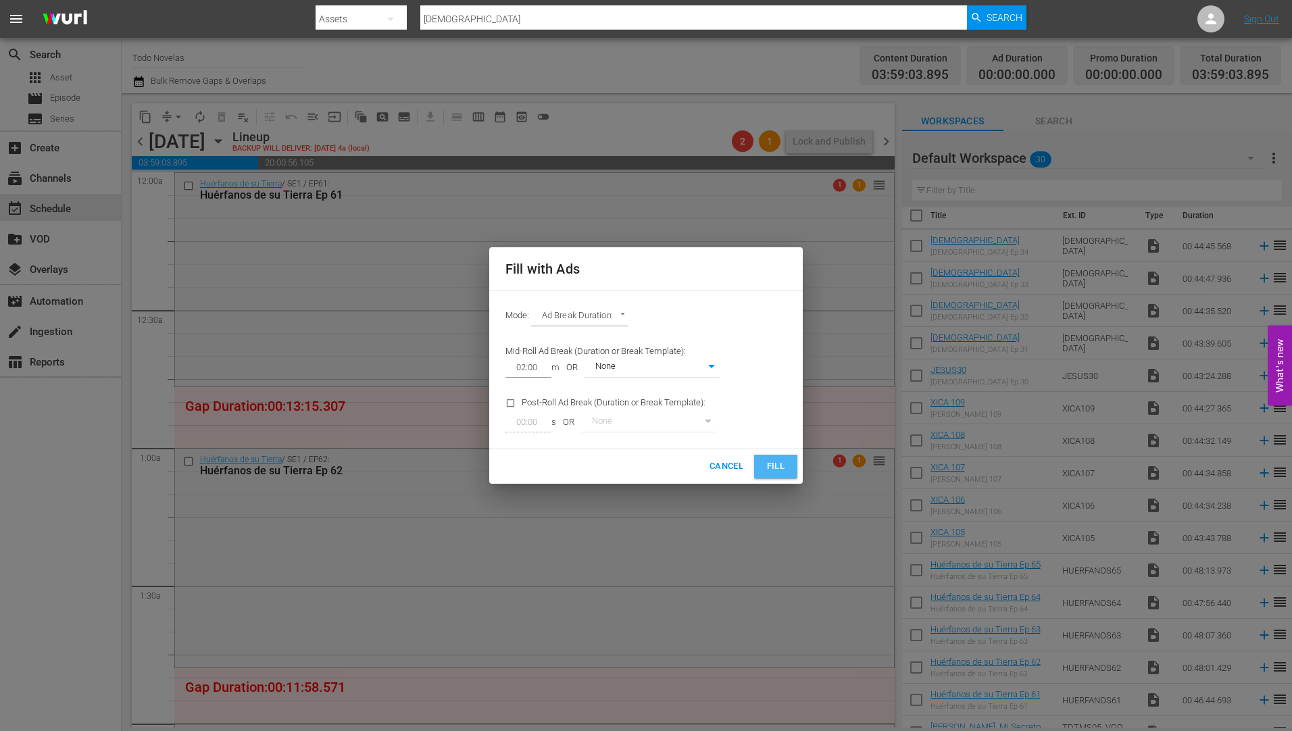
click at [769, 465] on span "Fill" at bounding box center [776, 467] width 22 height 16
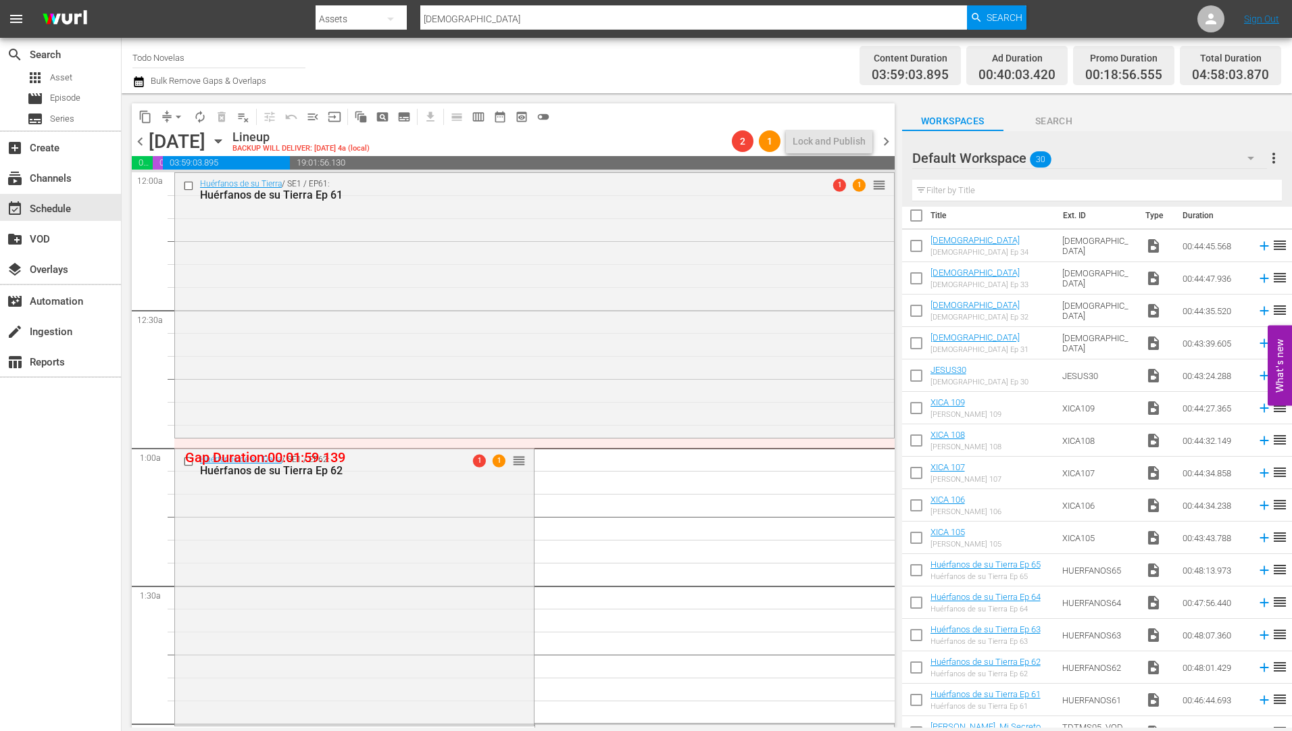
click at [226, 137] on icon "button" at bounding box center [218, 141] width 15 height 15
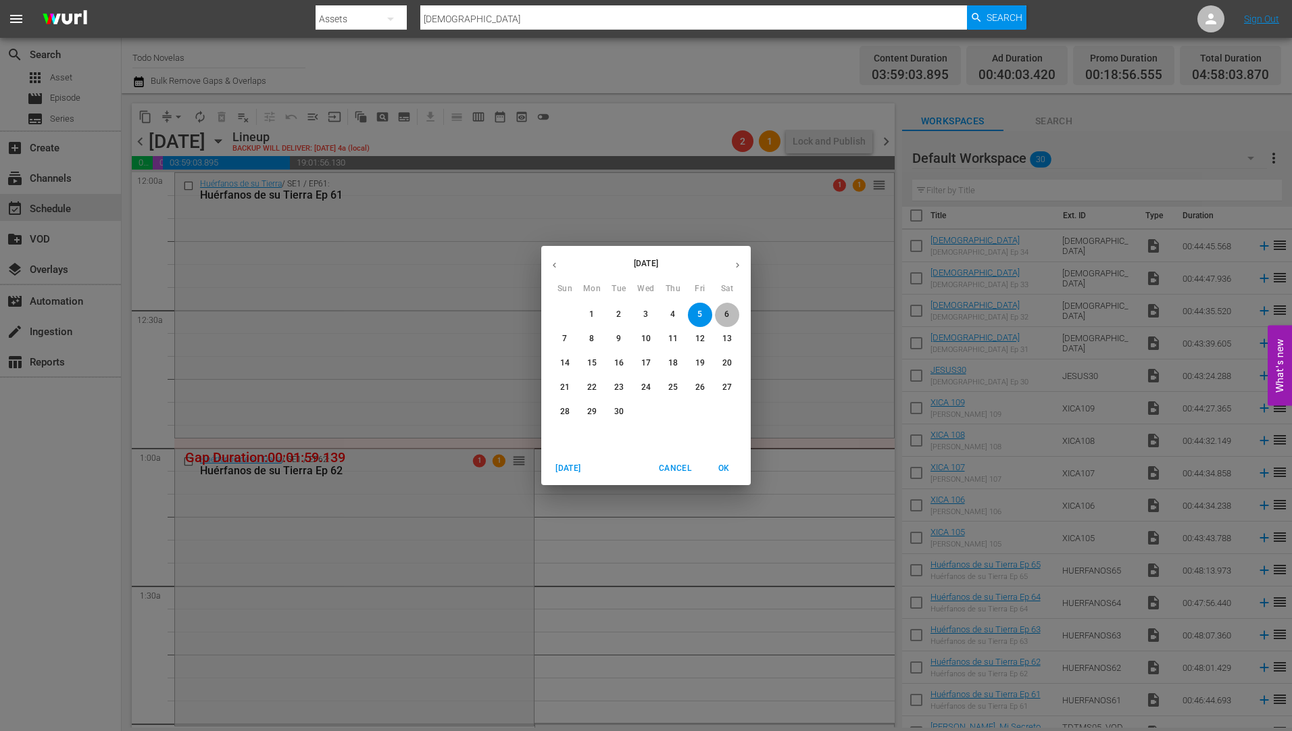
click at [723, 310] on span "6" at bounding box center [727, 314] width 24 height 11
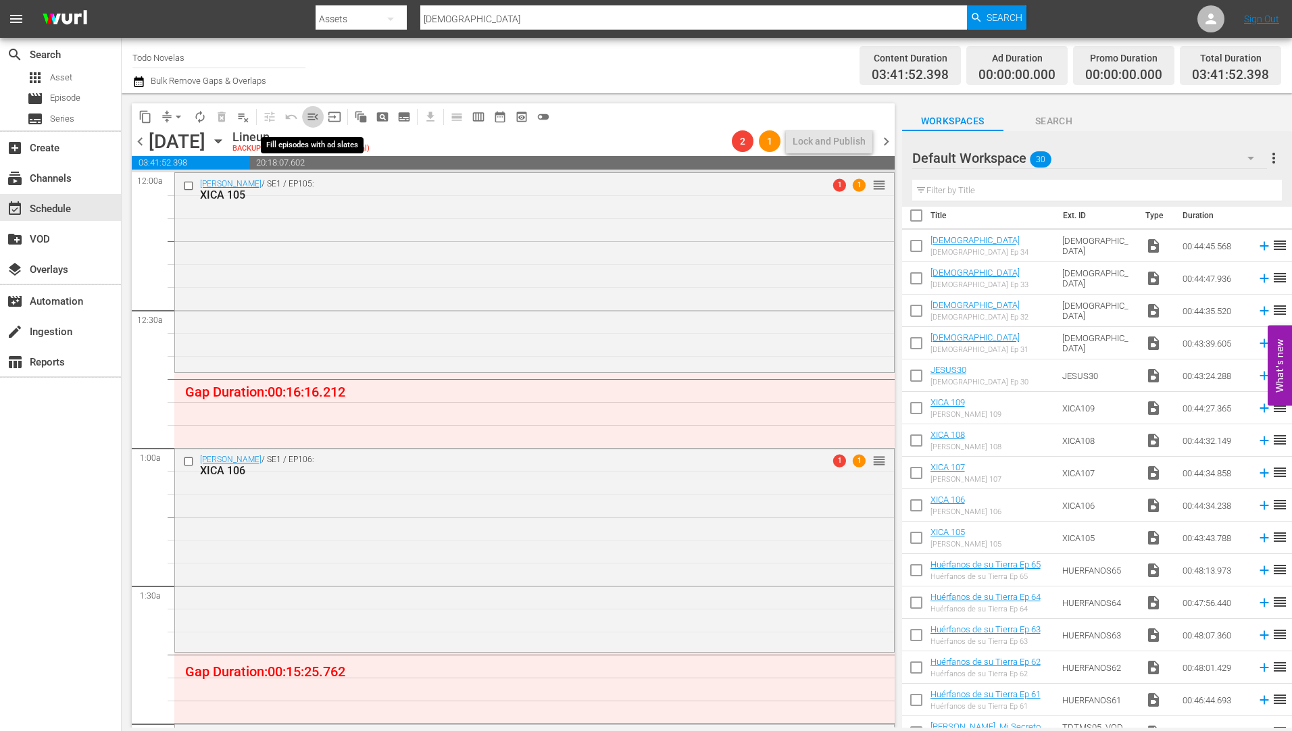
click at [312, 114] on span "menu_open" at bounding box center [313, 117] width 14 height 14
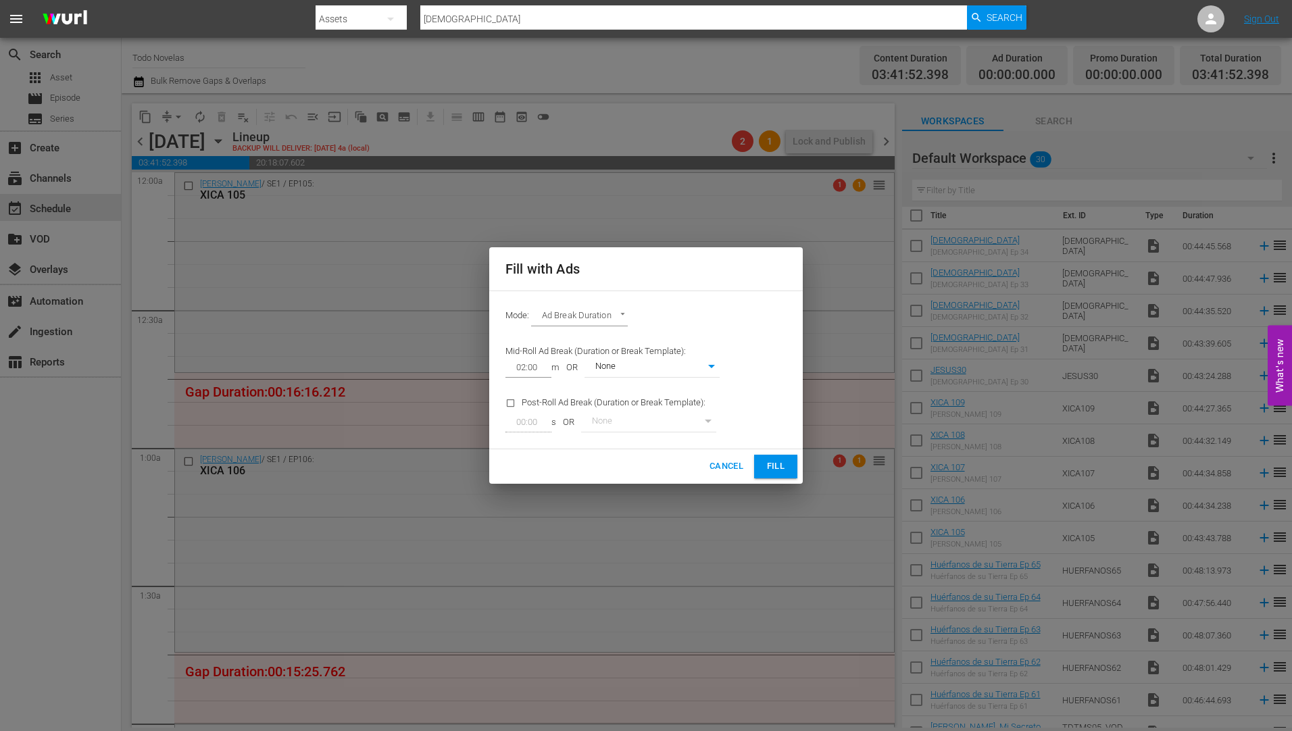
click at [780, 470] on span "Fill" at bounding box center [776, 467] width 22 height 16
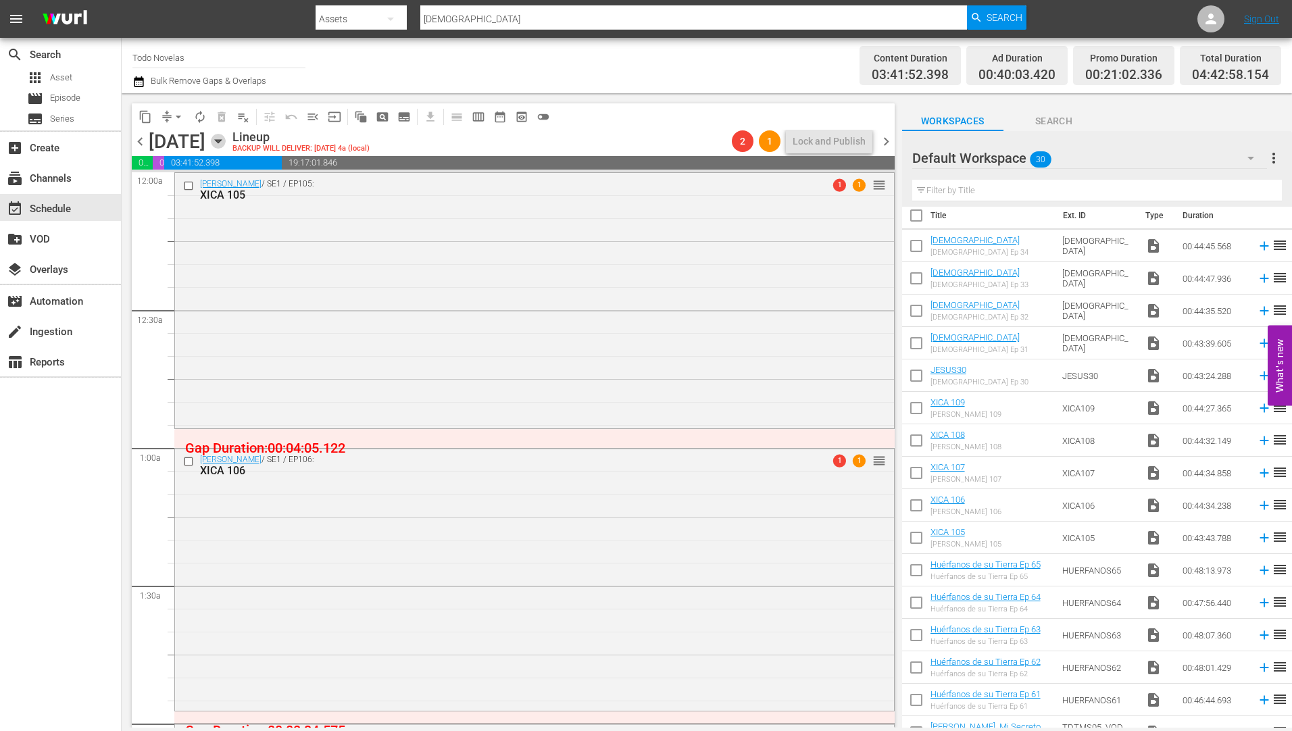
click at [226, 137] on icon "button" at bounding box center [218, 141] width 15 height 15
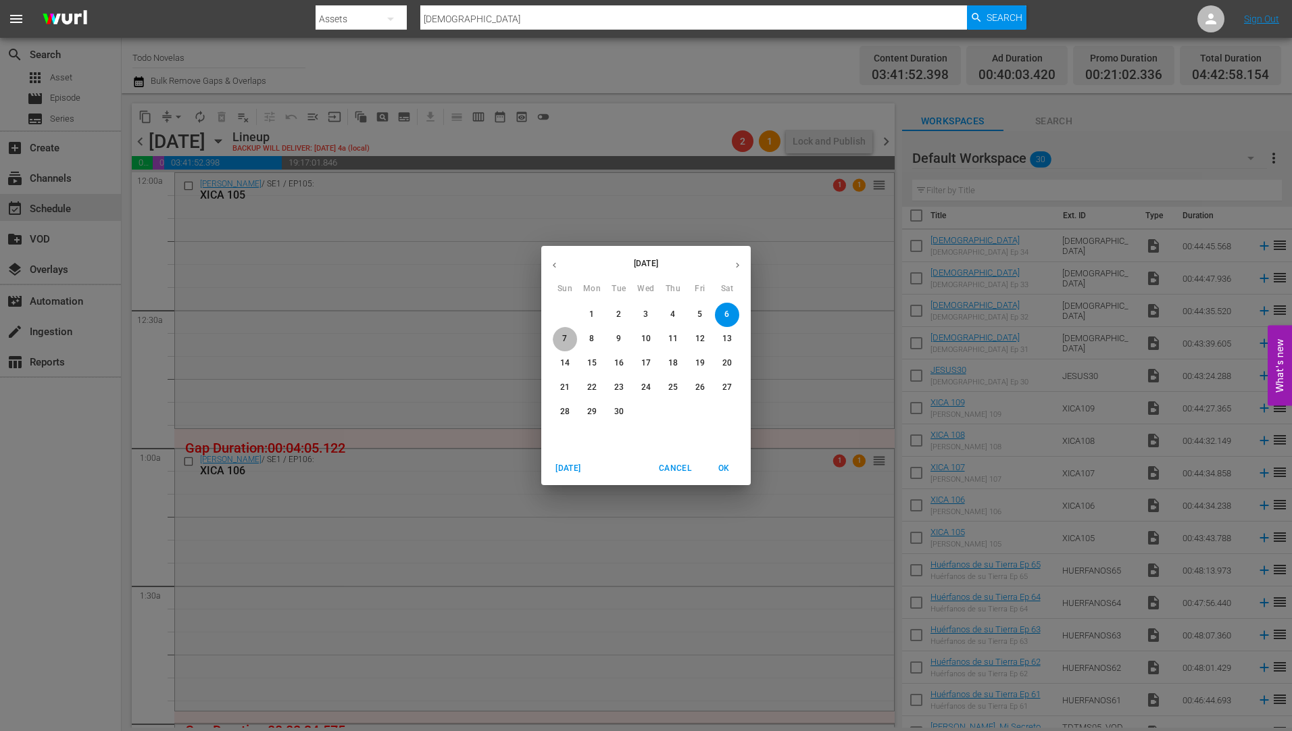
click at [564, 332] on button "7" at bounding box center [565, 339] width 24 height 24
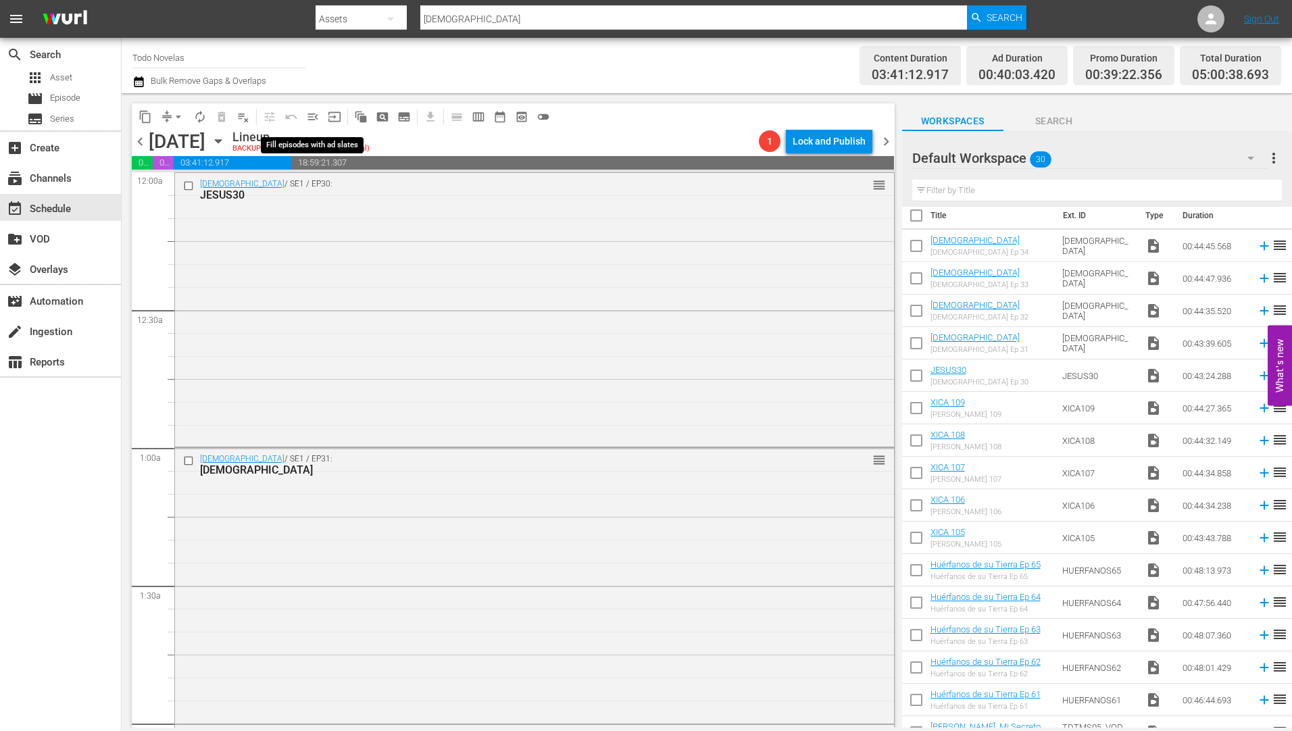
click at [311, 114] on span "menu_open" at bounding box center [313, 117] width 14 height 14
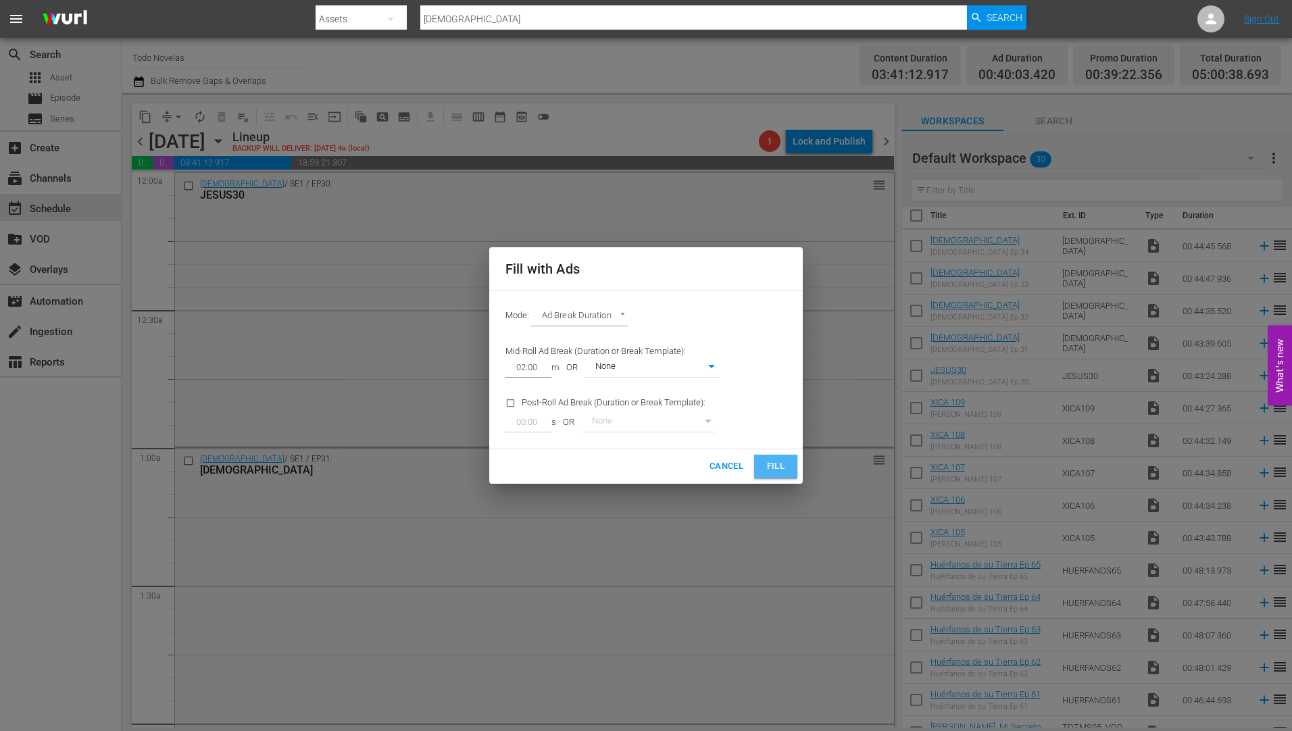
click at [770, 464] on span "Fill" at bounding box center [776, 467] width 22 height 16
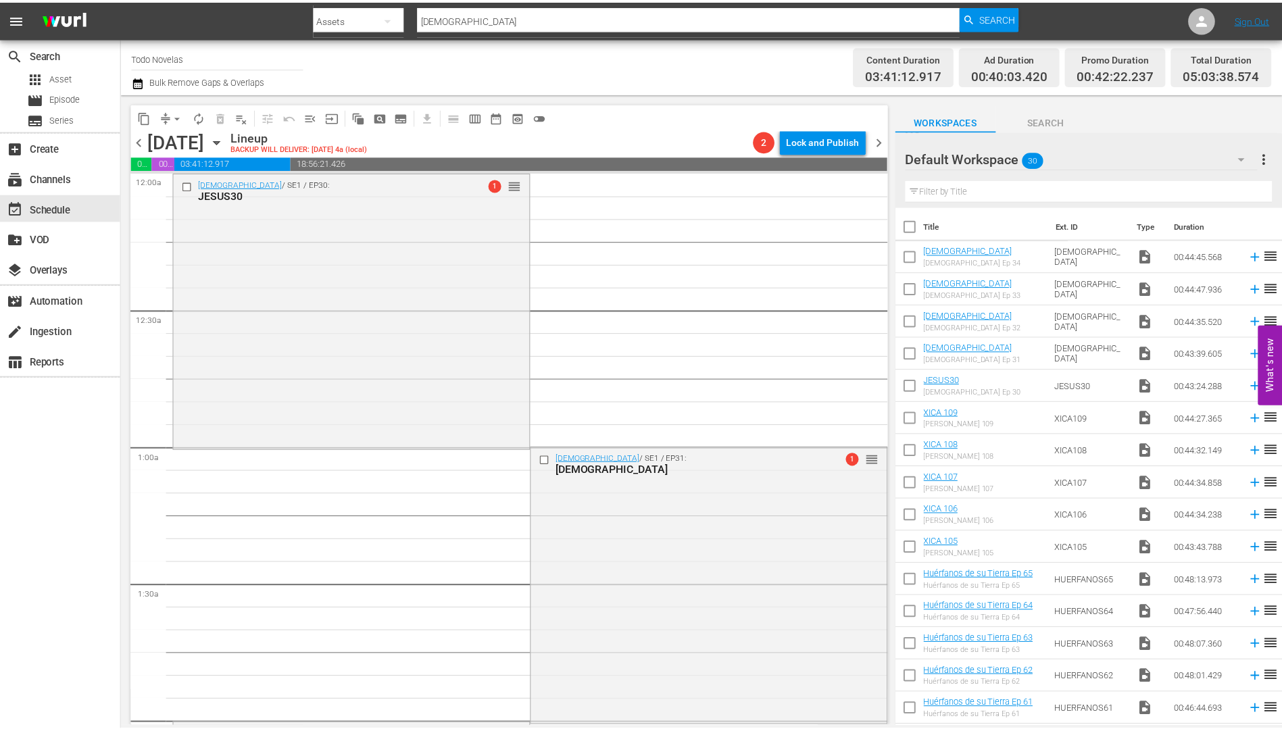
scroll to position [10, 0]
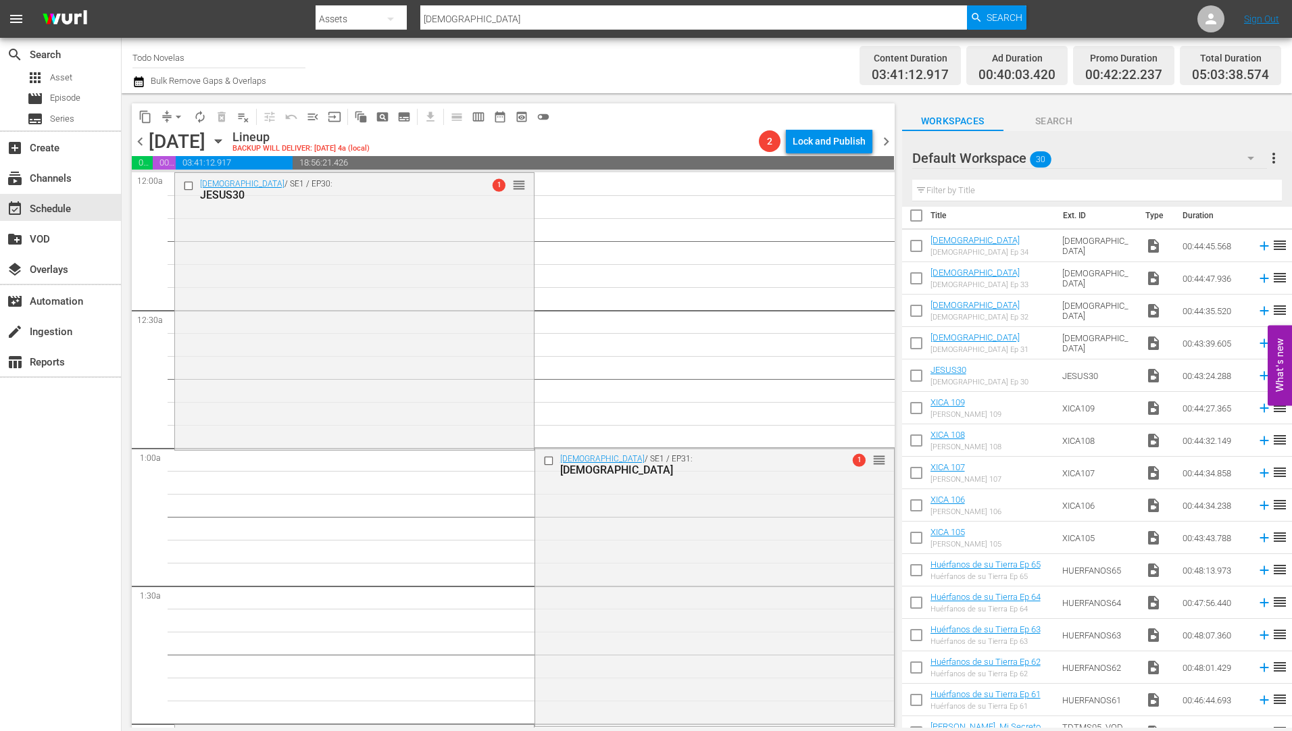
click at [221, 141] on icon "button" at bounding box center [218, 141] width 6 height 3
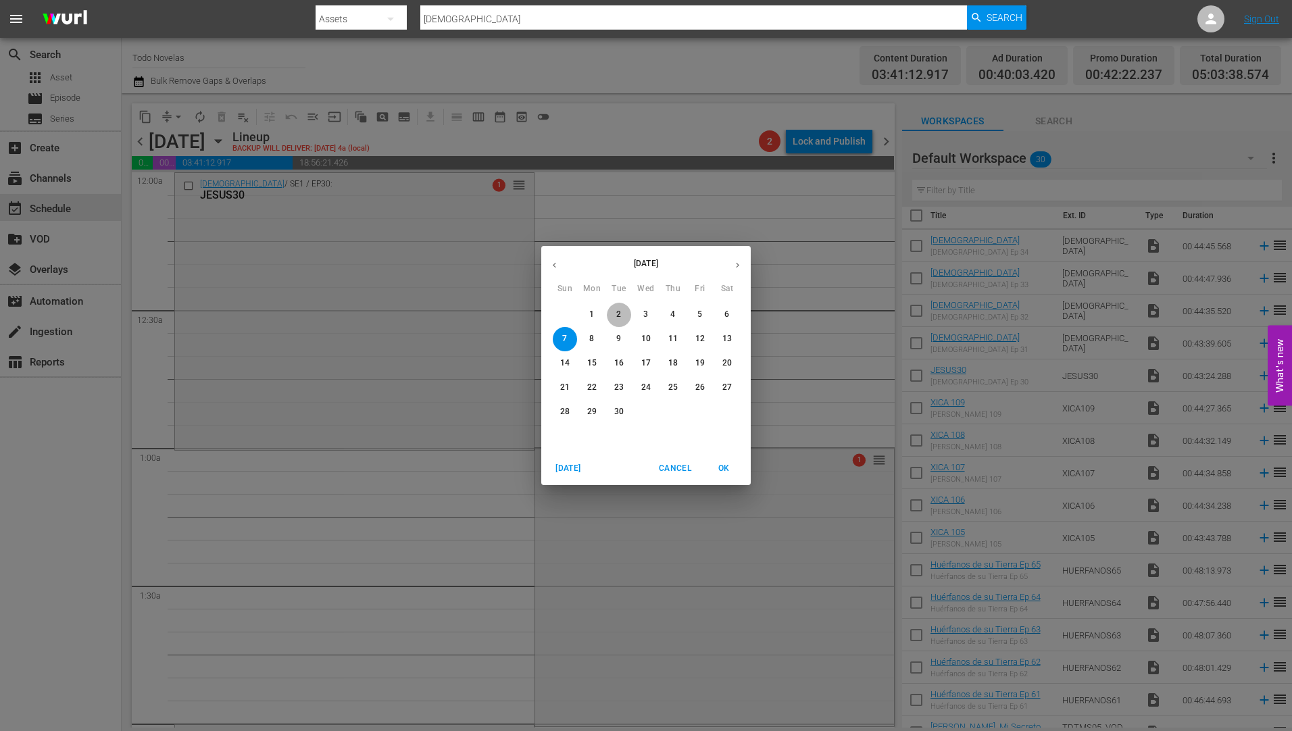
click at [617, 311] on p "2" at bounding box center [618, 314] width 5 height 11
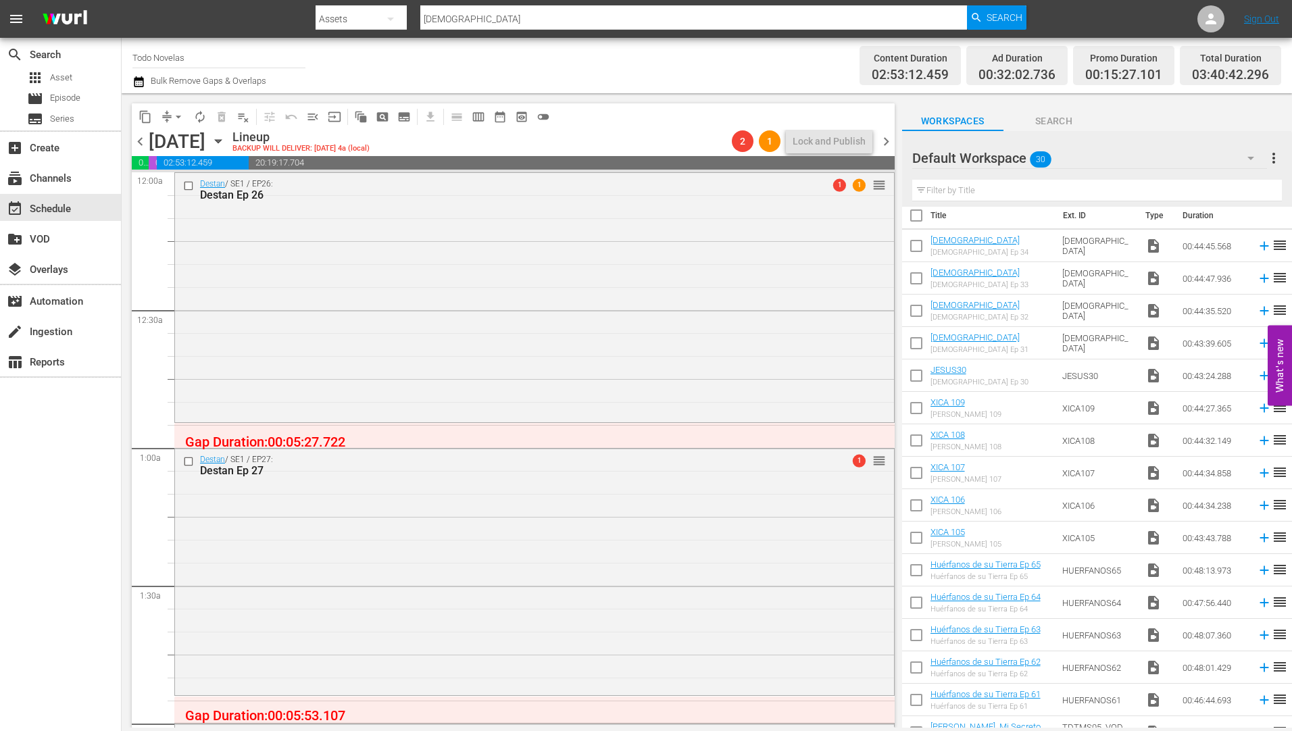
click at [230, 193] on div "Destan Ep 26" at bounding box center [509, 195] width 618 height 13
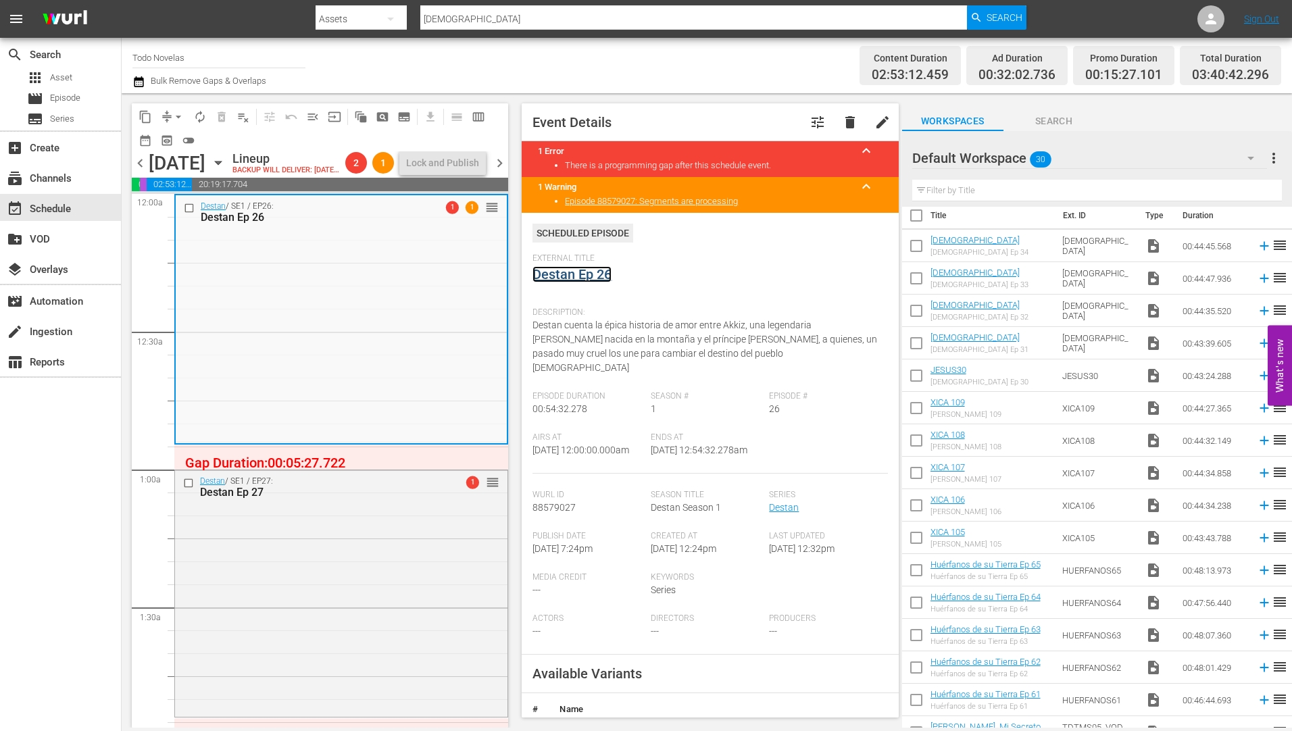
click at [574, 274] on link "Destan Ep 26" at bounding box center [571, 274] width 79 height 16
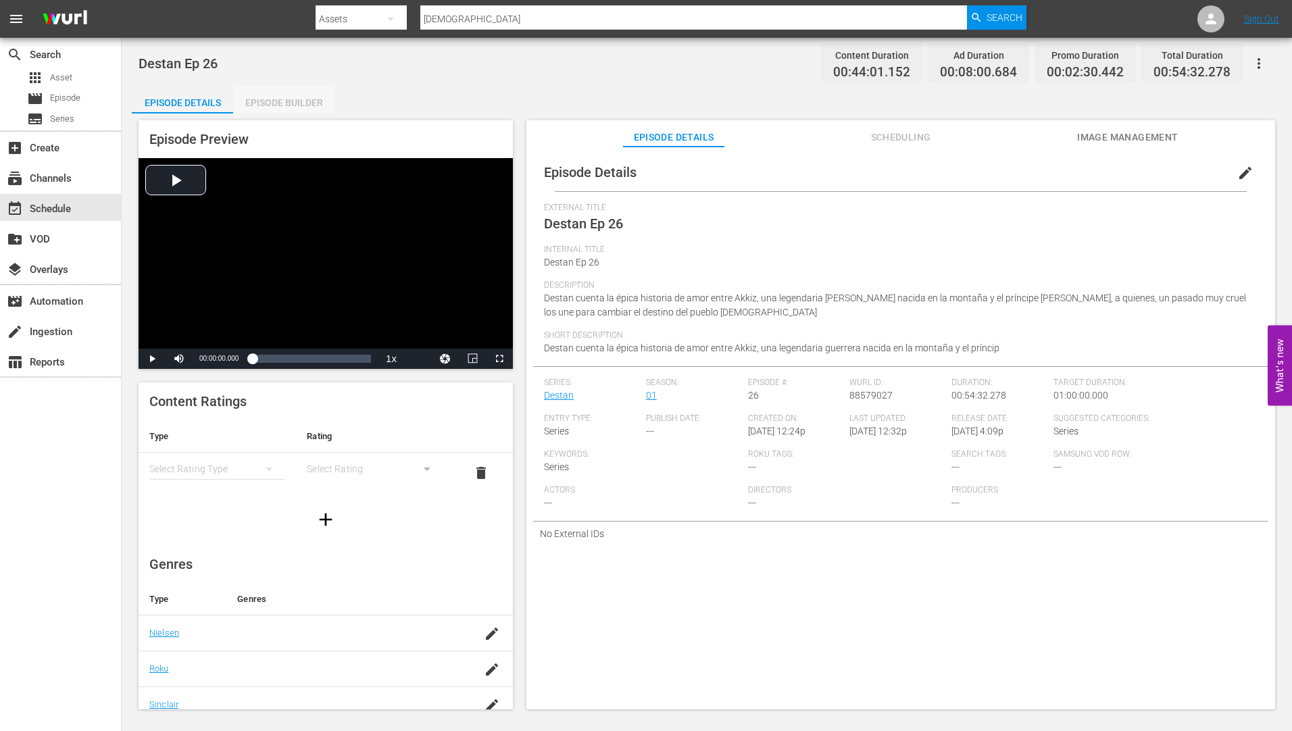
click at [282, 103] on div "Episode Builder" at bounding box center [283, 102] width 101 height 32
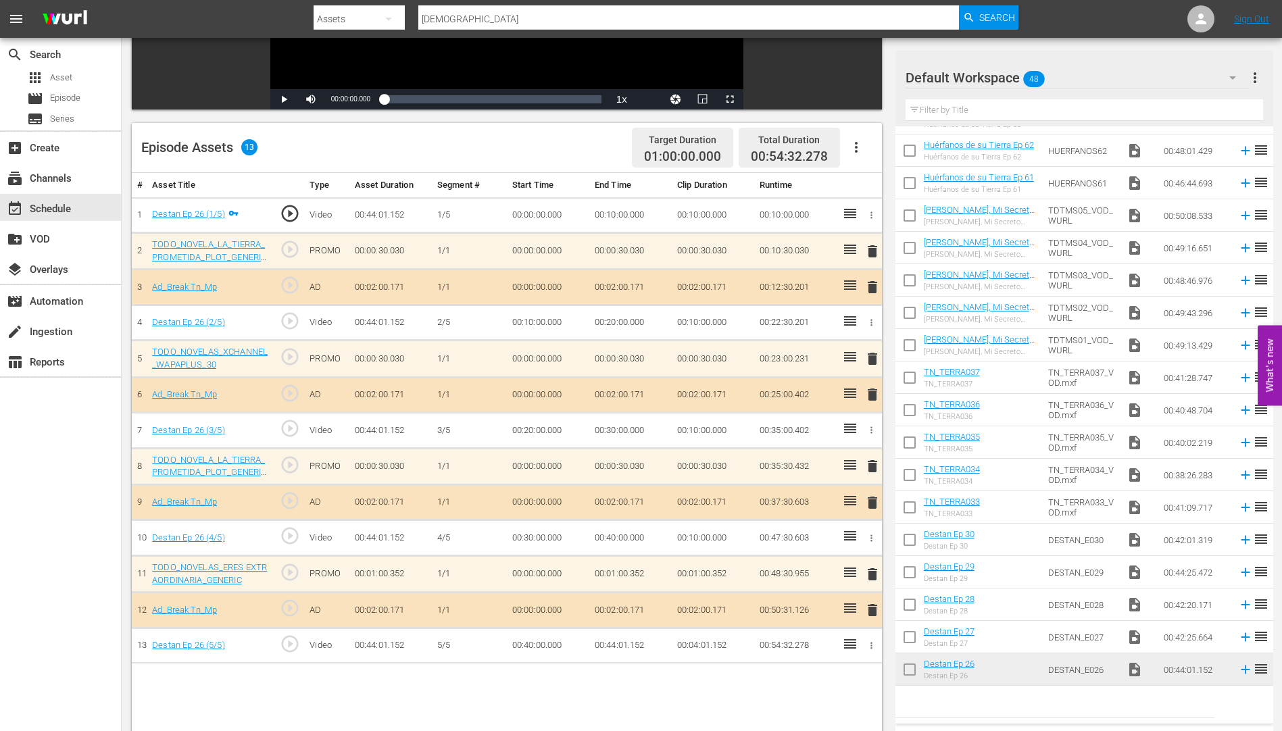
scroll to position [447, 0]
click at [872, 466] on span "delete" at bounding box center [872, 466] width 16 height 16
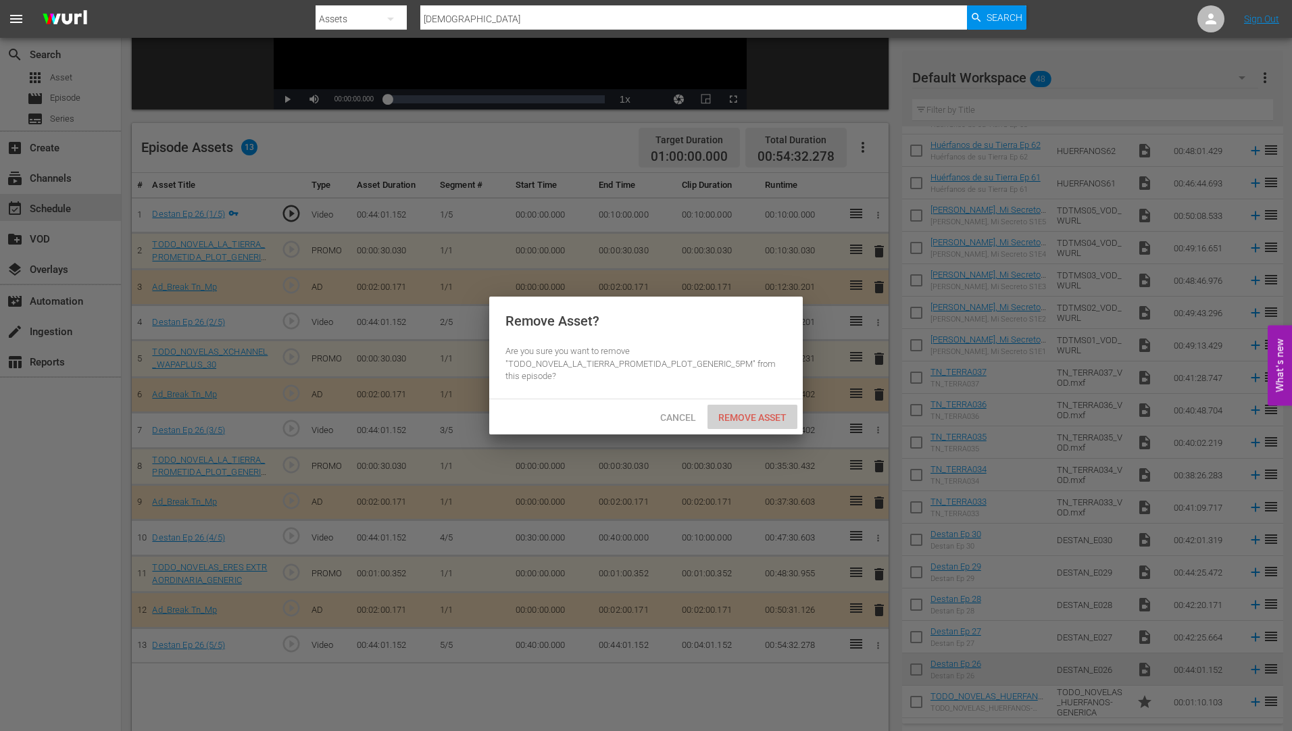
click at [752, 414] on span "Remove Asset" at bounding box center [753, 417] width 90 height 11
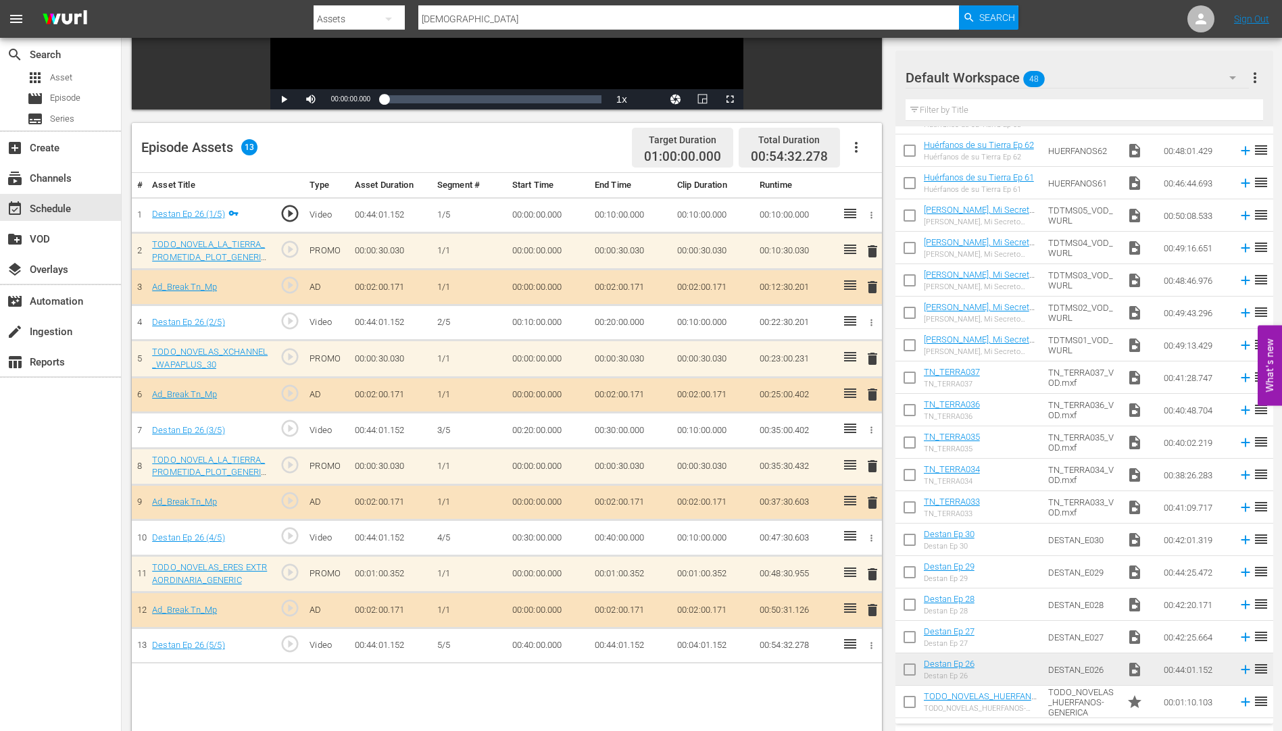
click at [871, 249] on span "delete" at bounding box center [872, 251] width 16 height 16
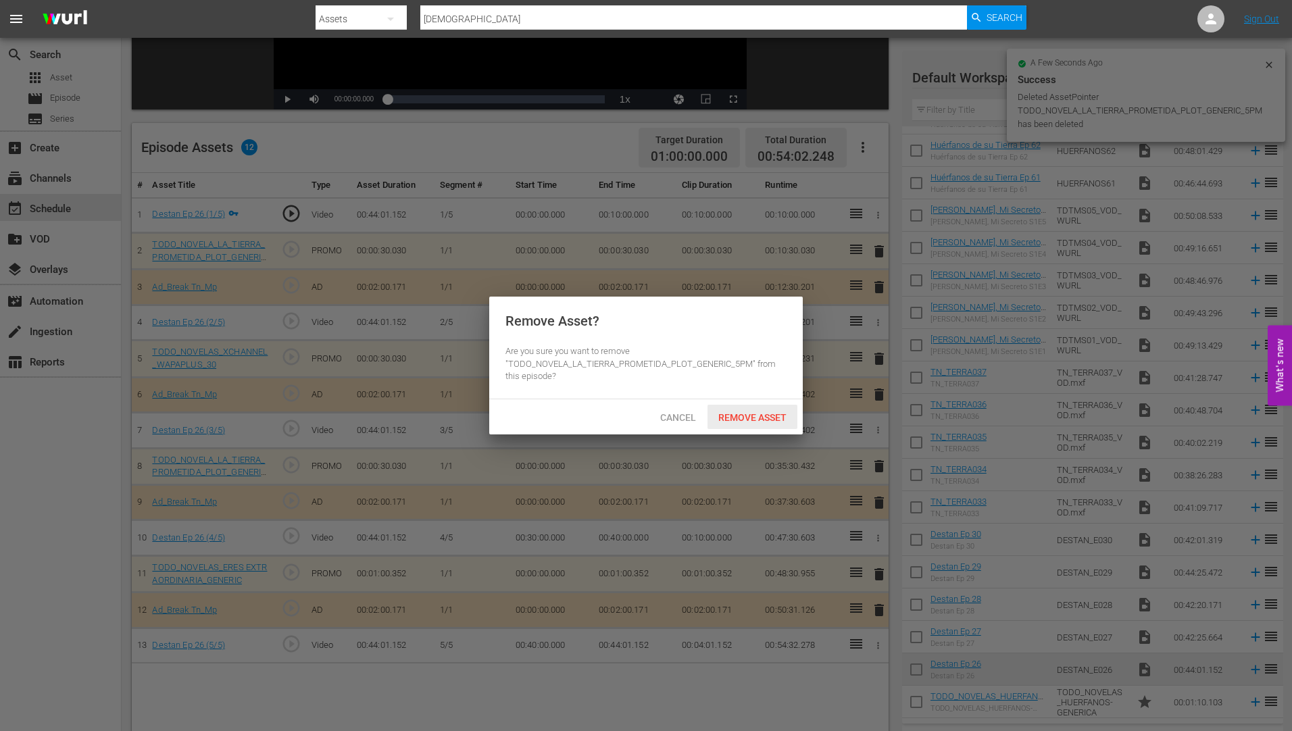
drag, startPoint x: 764, startPoint y: 416, endPoint x: 766, endPoint y: 408, distance: 8.4
click at [763, 416] on span "Remove Asset" at bounding box center [753, 417] width 90 height 11
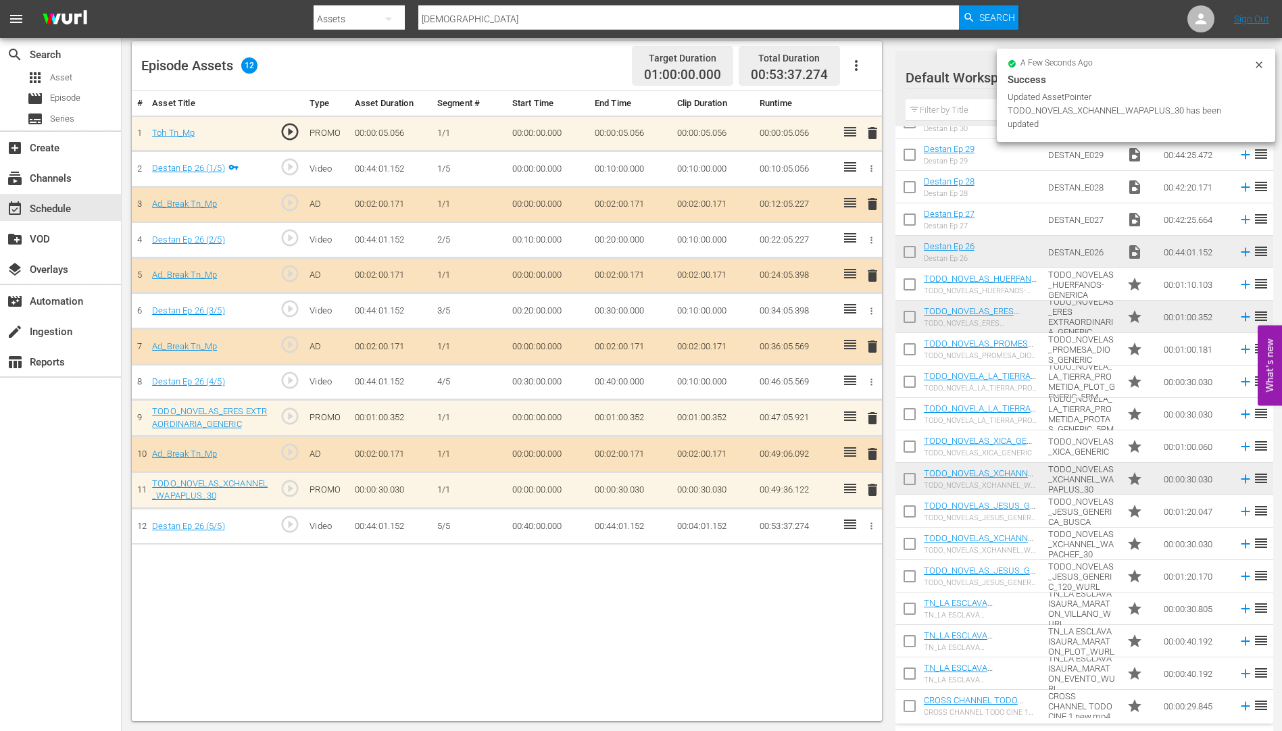
scroll to position [863, 0]
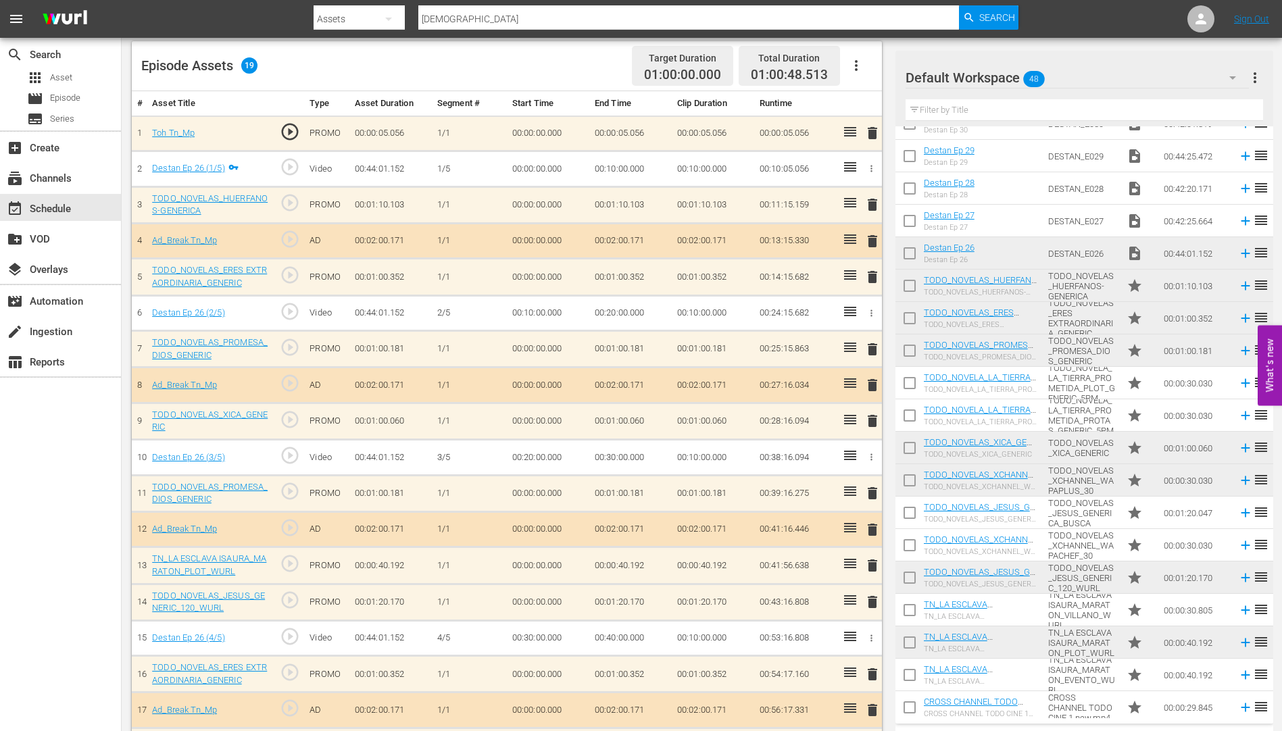
click at [870, 564] on span "delete" at bounding box center [872, 565] width 16 height 16
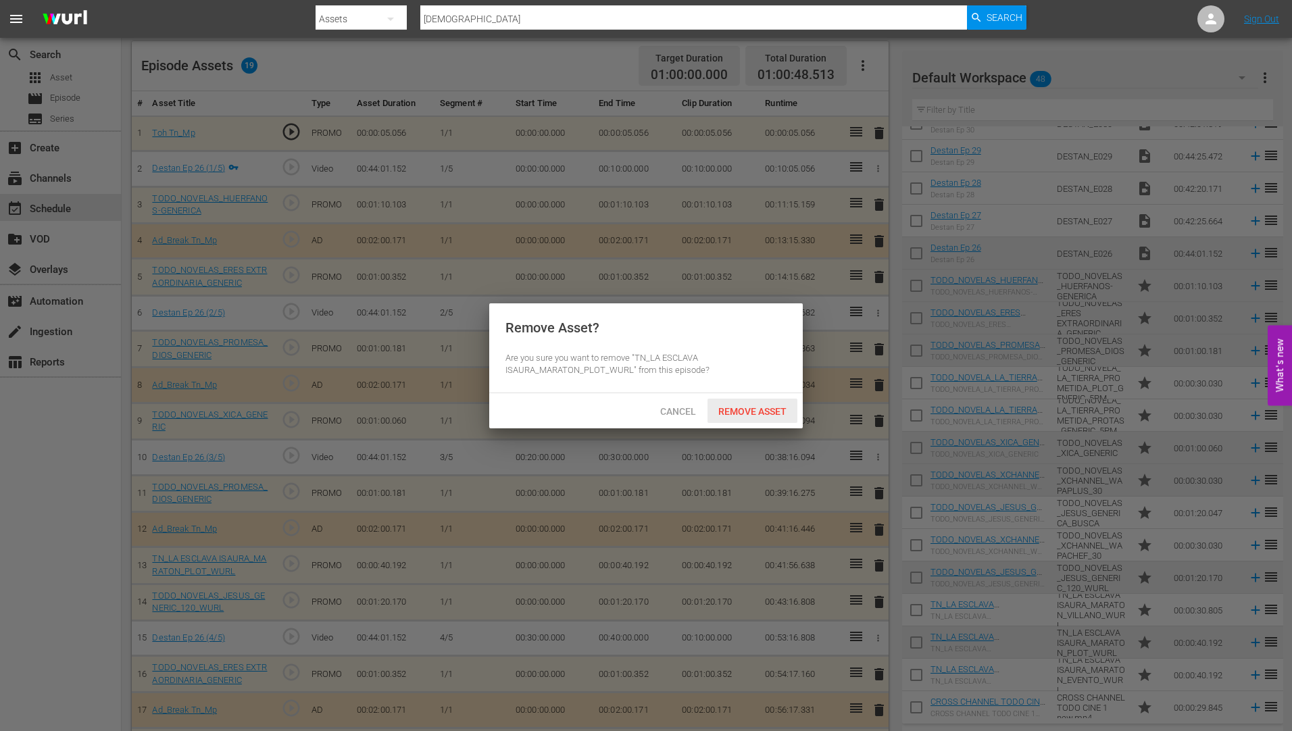
click at [729, 403] on div "Remove Asset" at bounding box center [753, 411] width 90 height 25
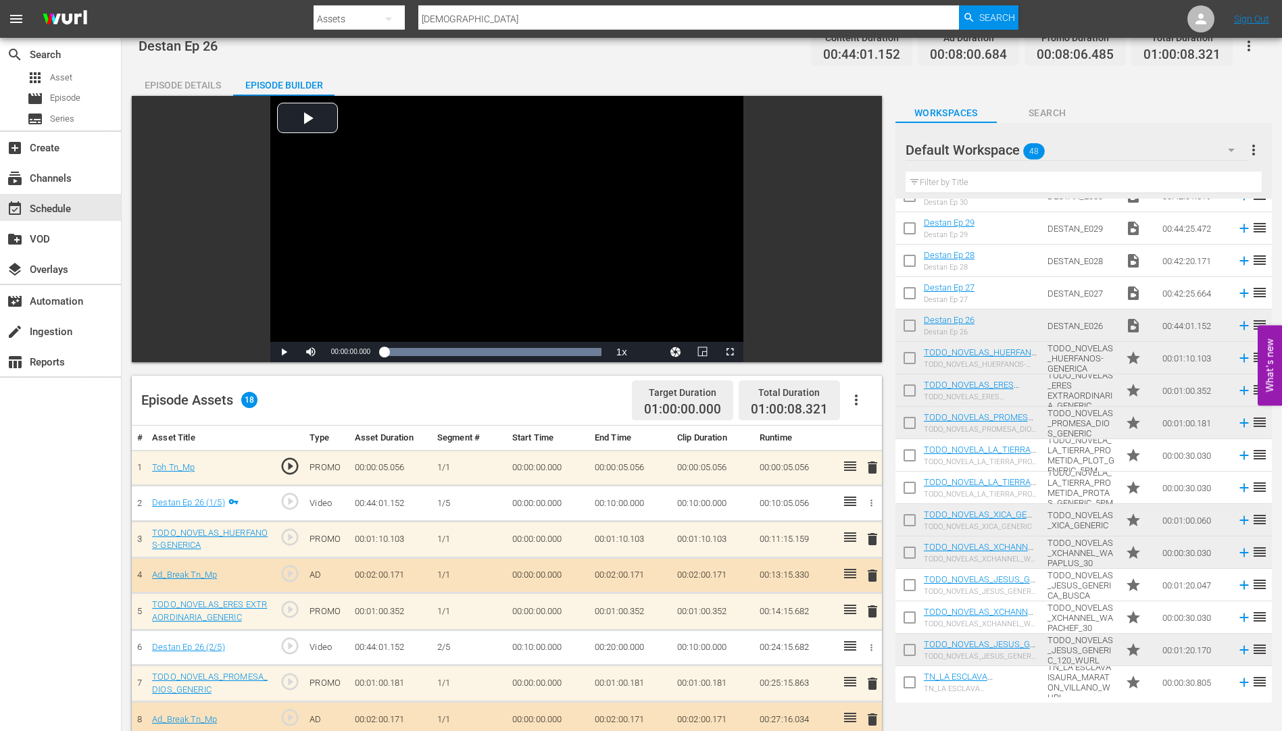
scroll to position [0, 0]
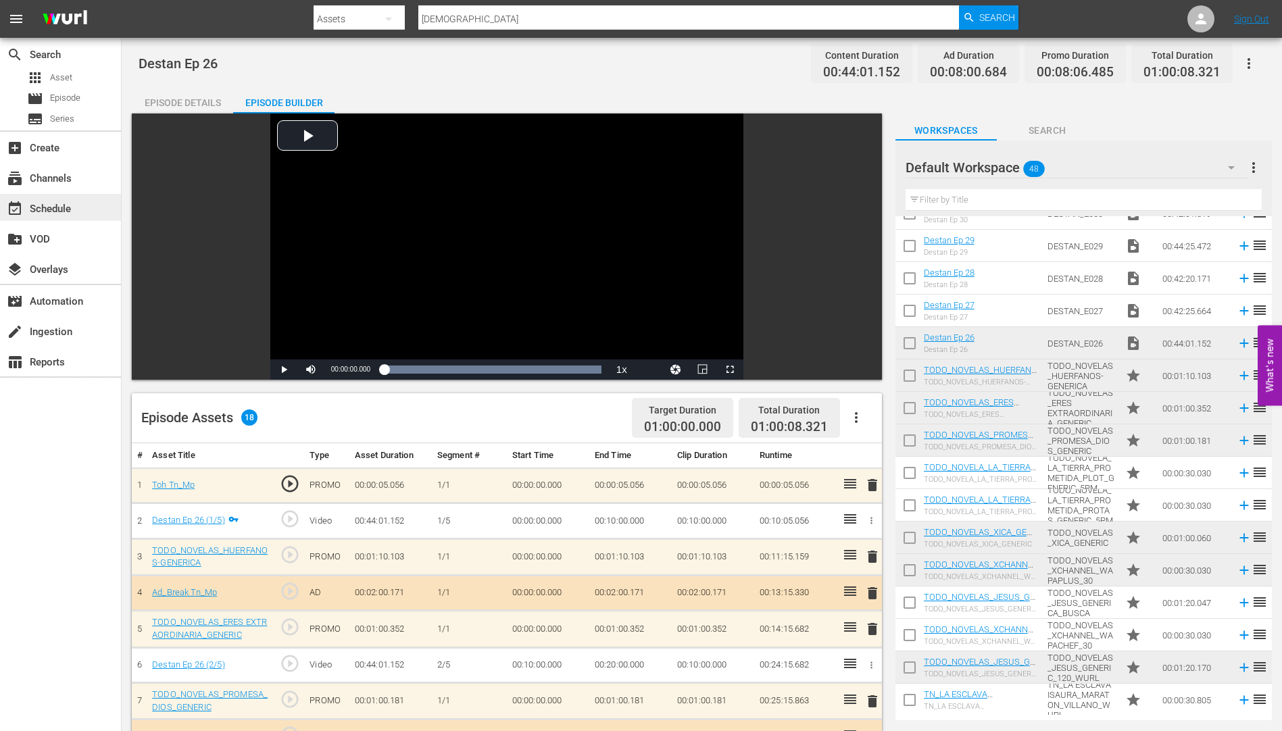
click at [65, 207] on div "event_available Schedule" at bounding box center [38, 207] width 76 height 12
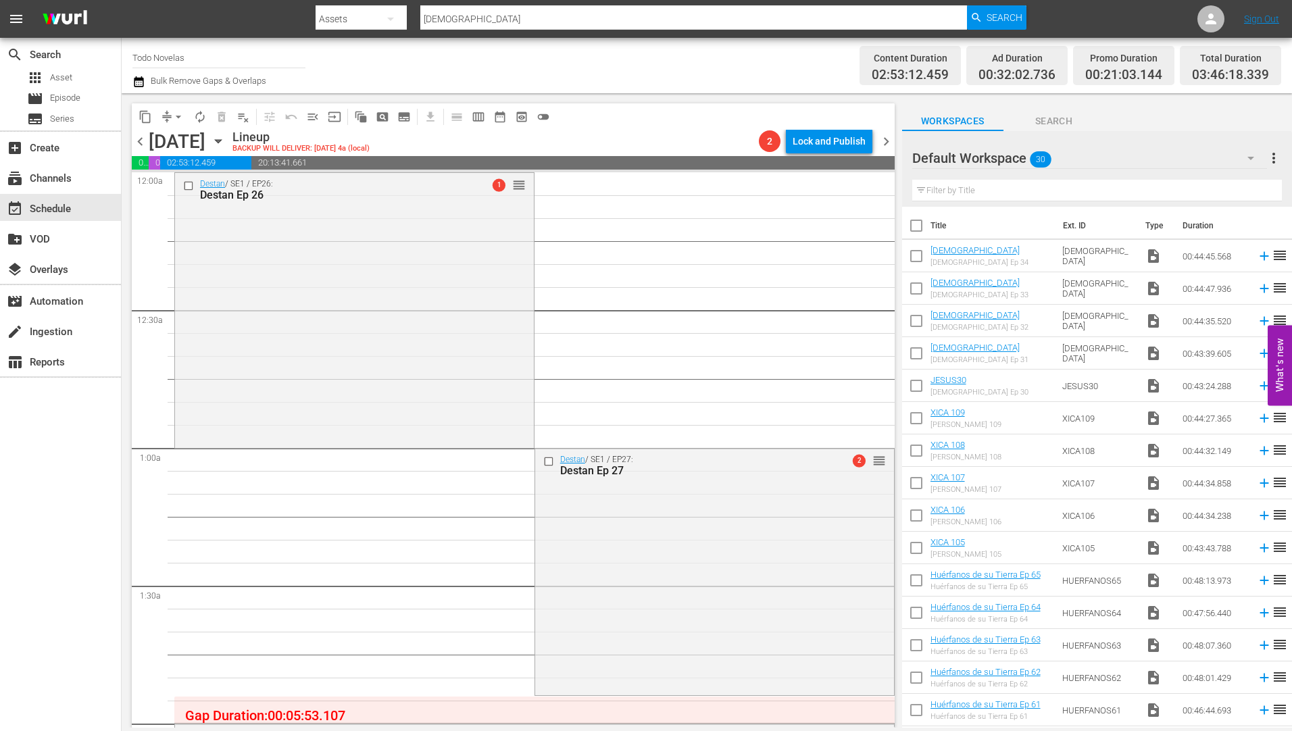
click at [226, 134] on icon "button" at bounding box center [218, 141] width 15 height 15
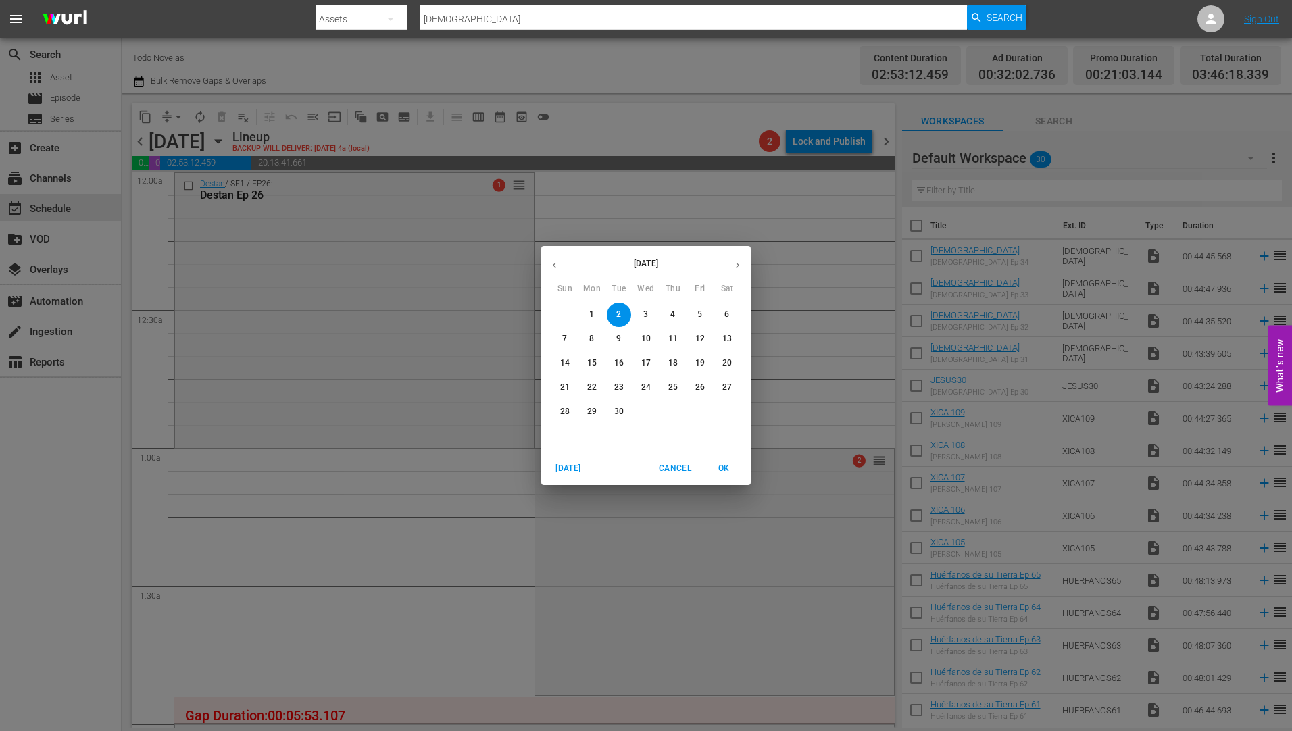
click at [643, 312] on p "3" at bounding box center [645, 314] width 5 height 11
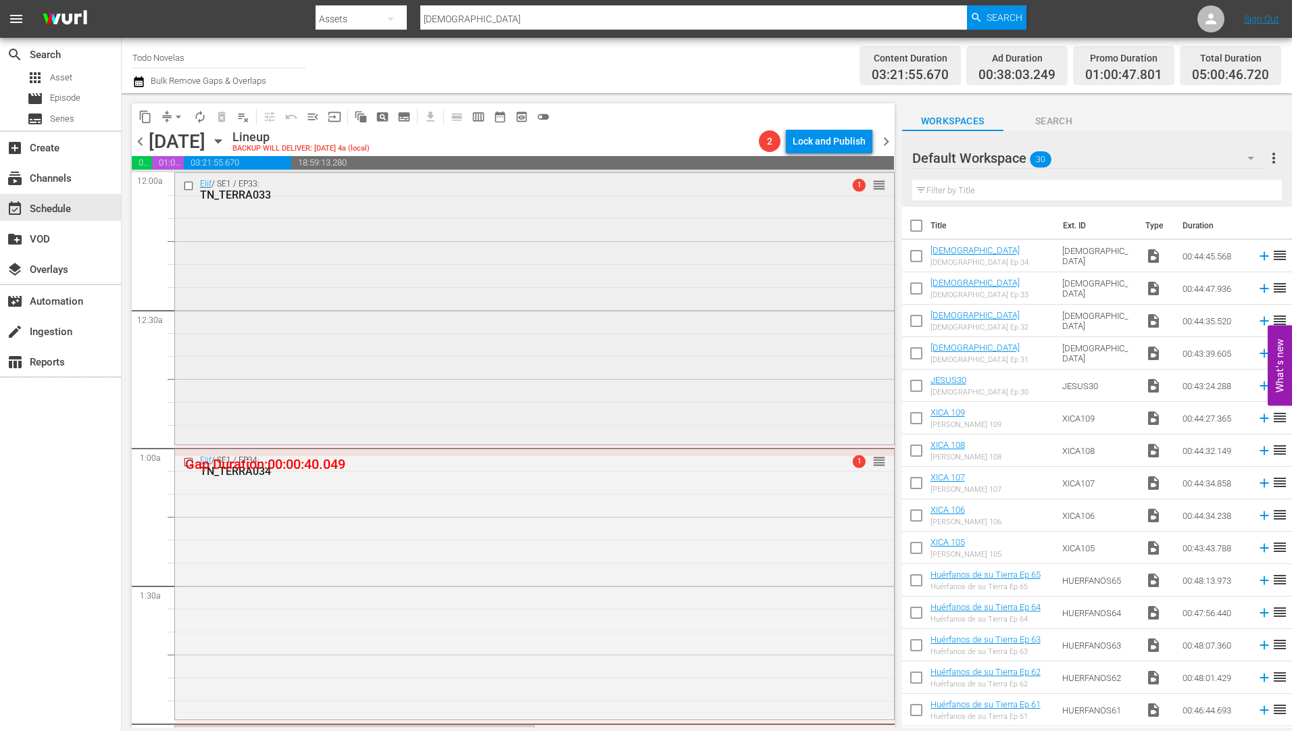
click at [240, 189] on div "TN_TERRA033" at bounding box center [509, 195] width 618 height 13
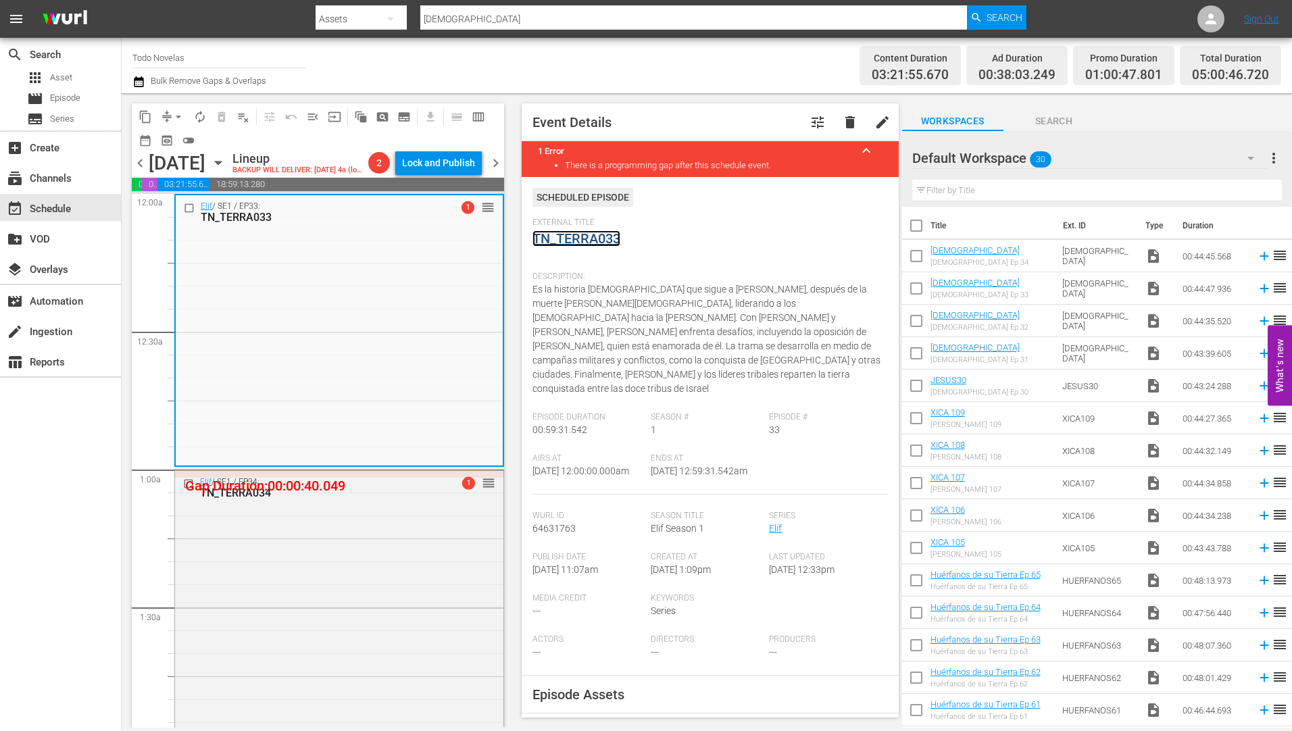
click at [557, 241] on link "TN_TERRA033" at bounding box center [576, 238] width 88 height 16
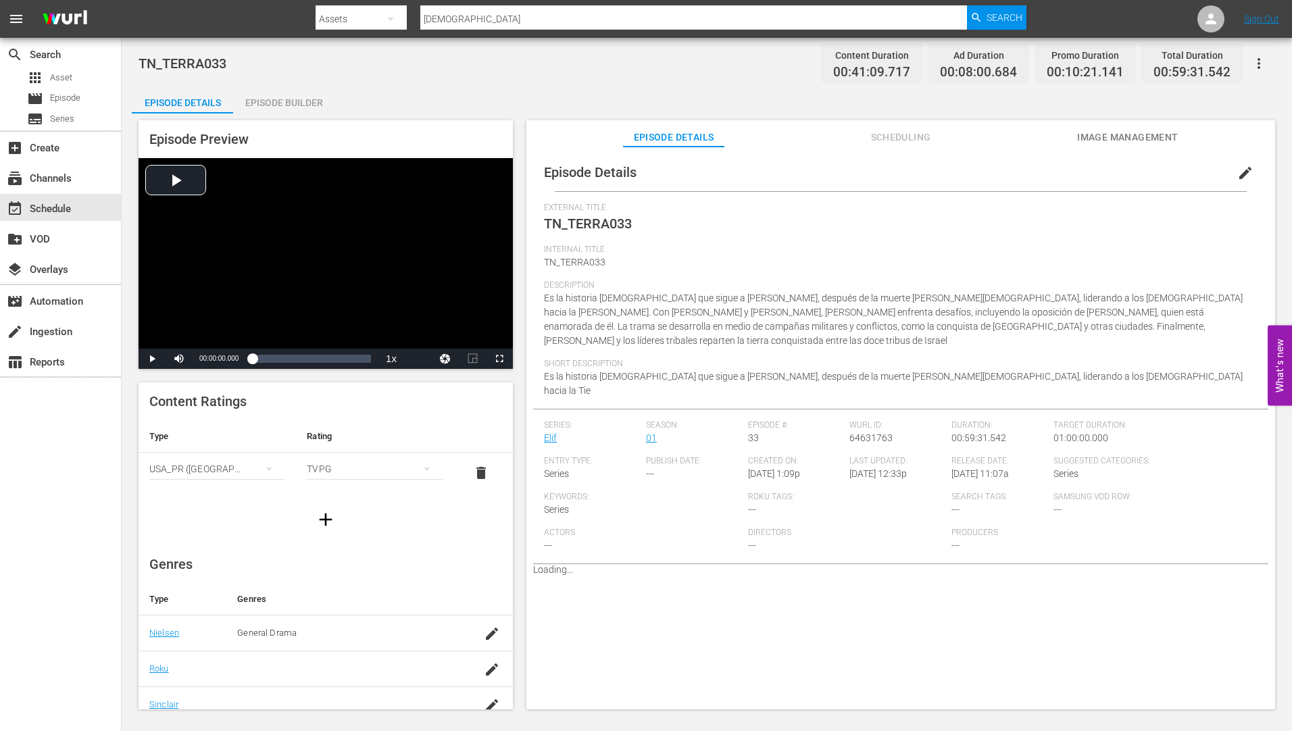
click at [292, 101] on div "Episode Builder" at bounding box center [283, 102] width 101 height 32
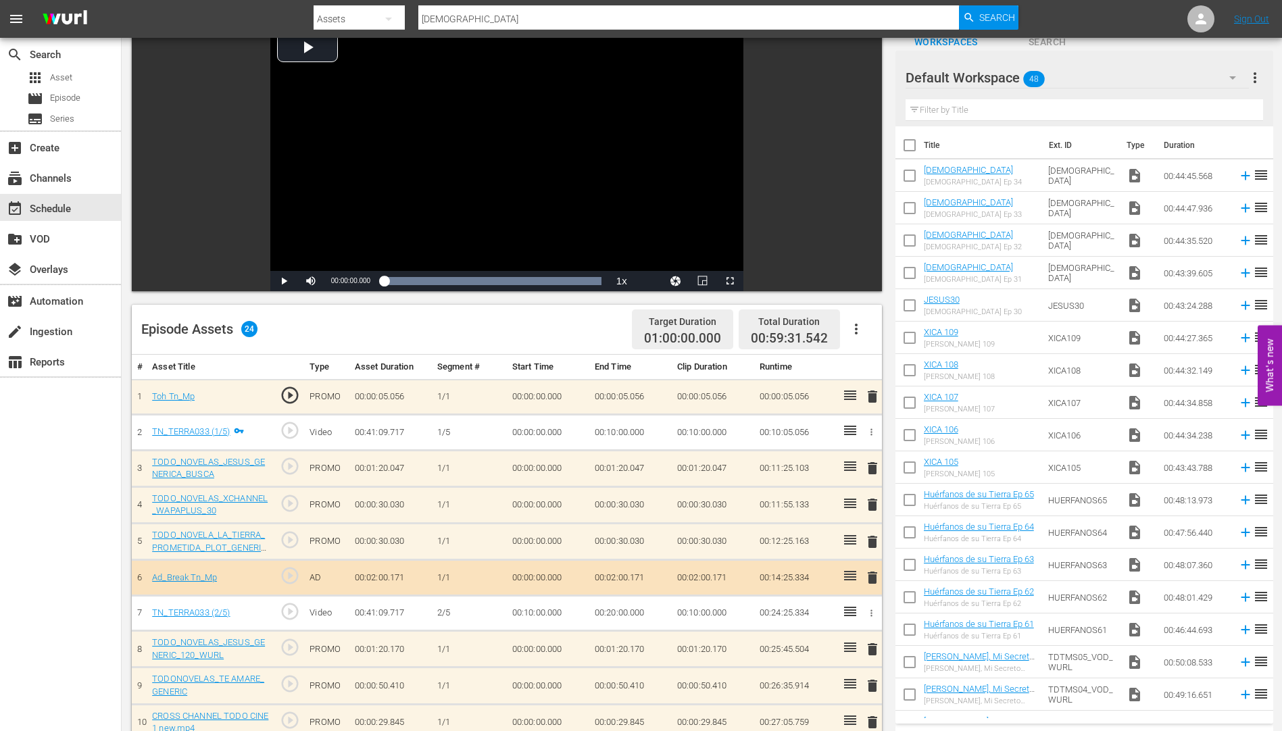
scroll to position [270, 0]
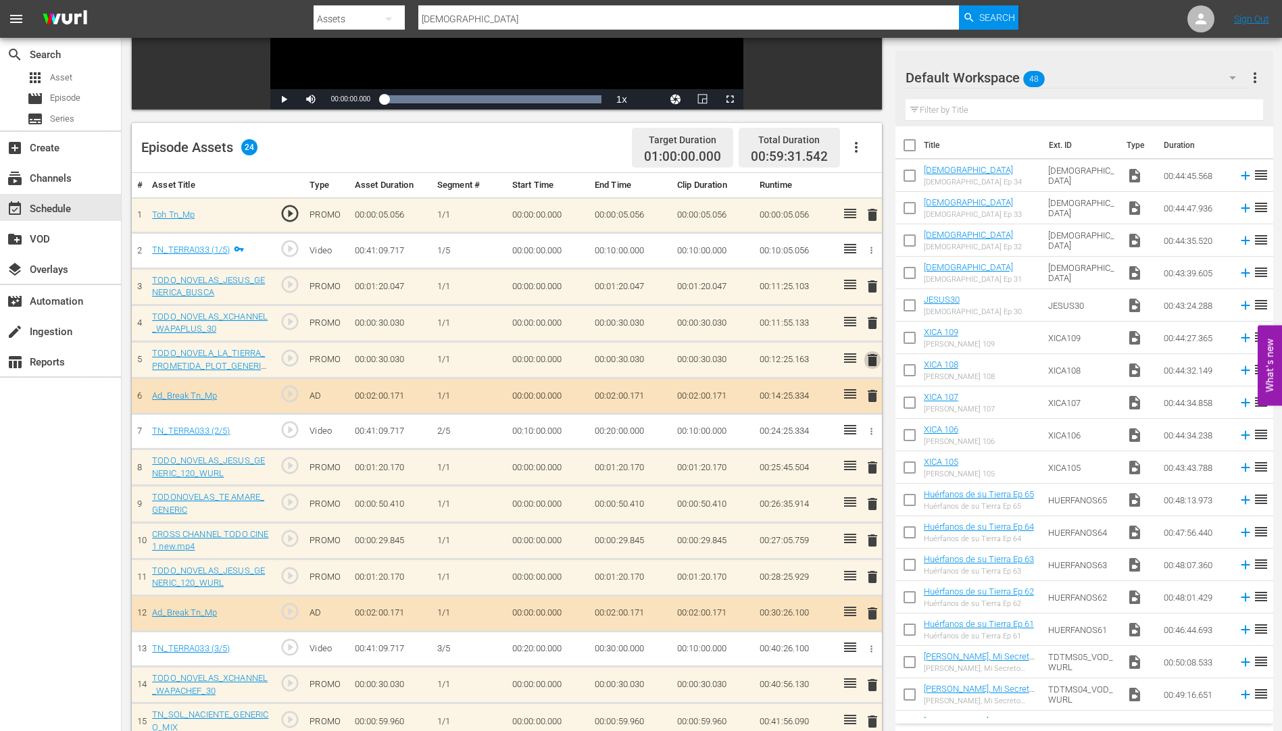
click at [874, 356] on span "delete" at bounding box center [872, 360] width 16 height 16
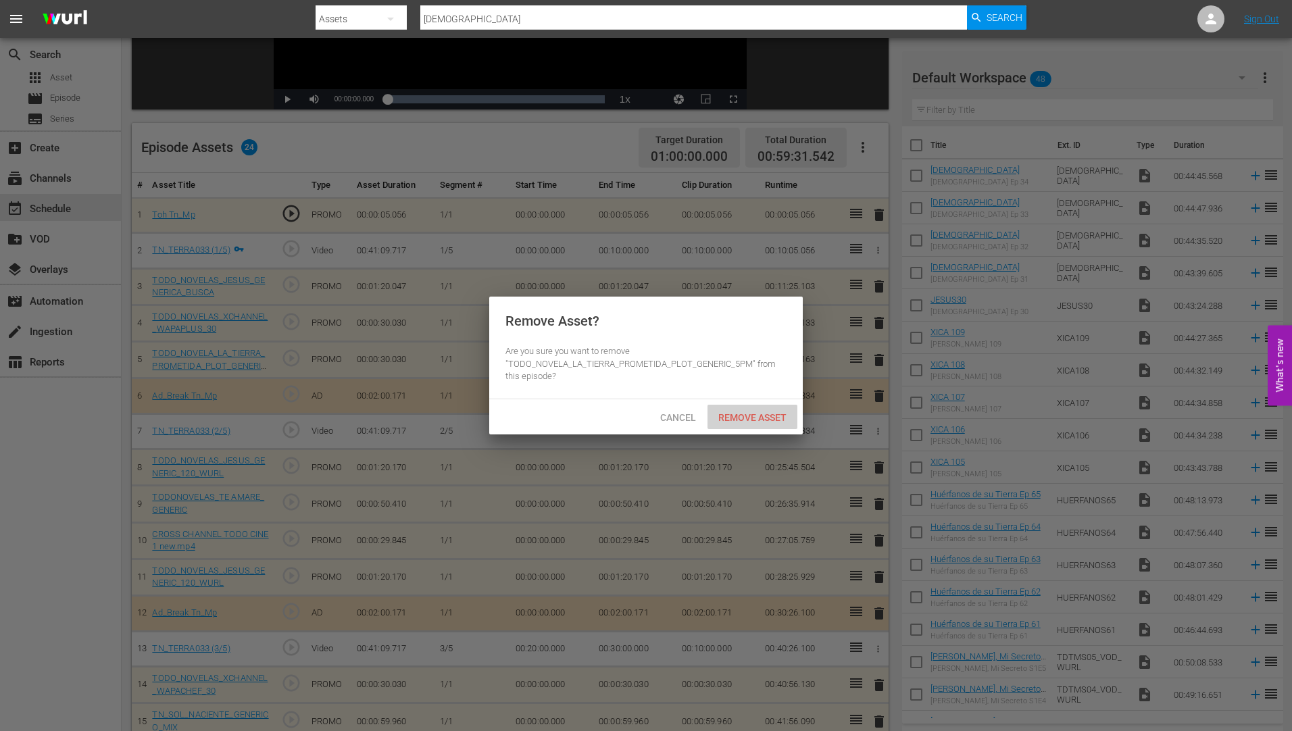
click at [767, 407] on div "Remove Asset" at bounding box center [753, 417] width 90 height 25
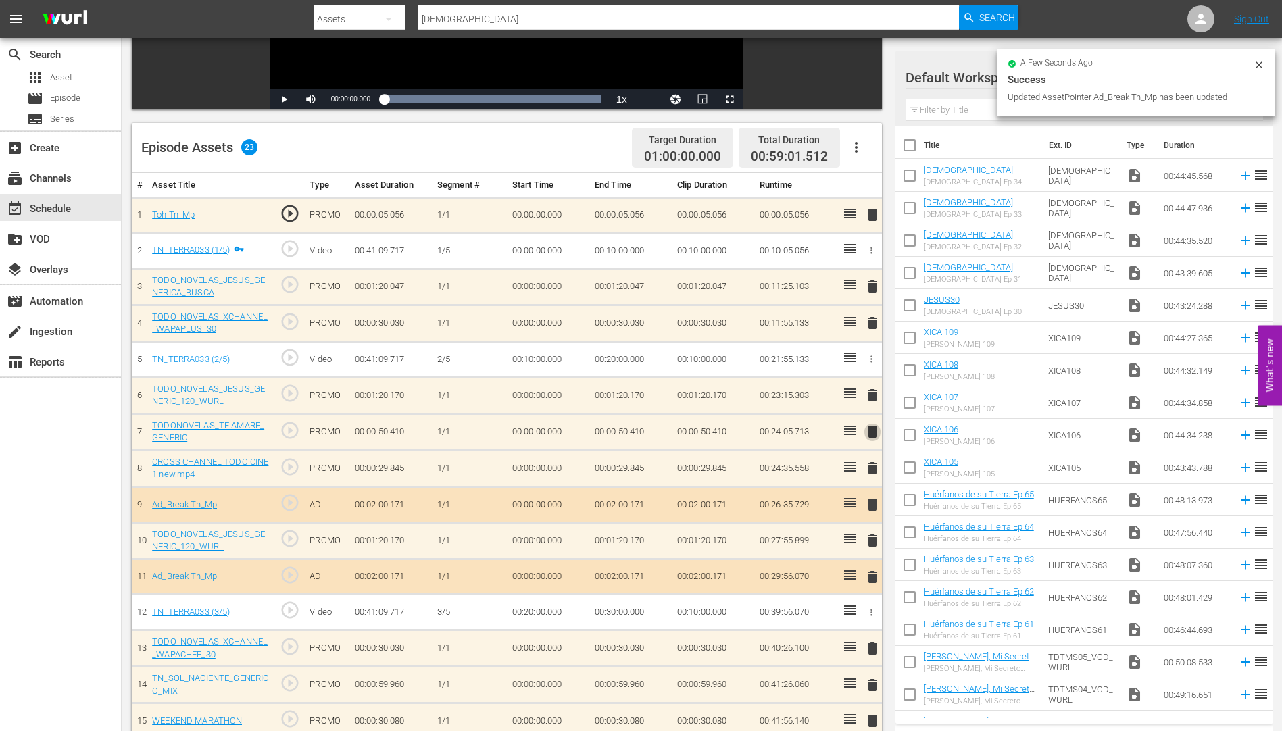
click at [874, 430] on span "delete" at bounding box center [872, 432] width 16 height 16
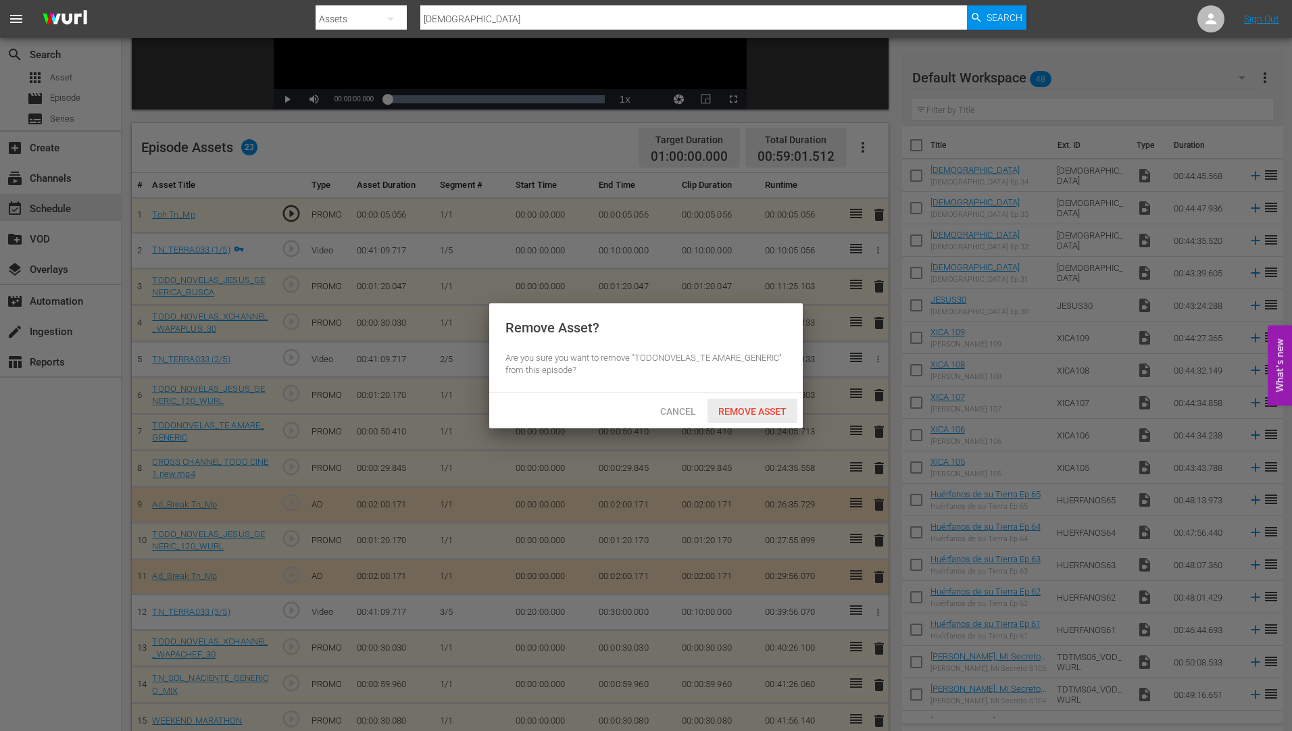
click at [760, 406] on span "Remove Asset" at bounding box center [753, 411] width 90 height 11
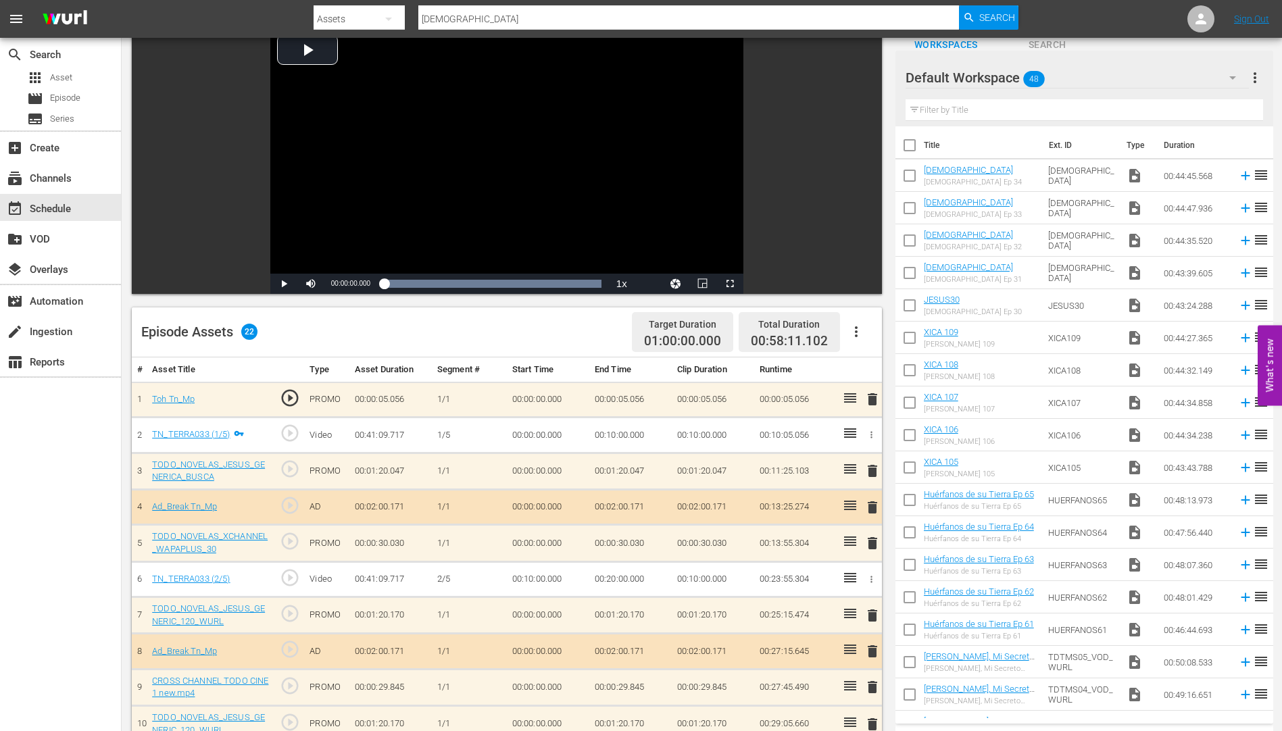
scroll to position [337, 0]
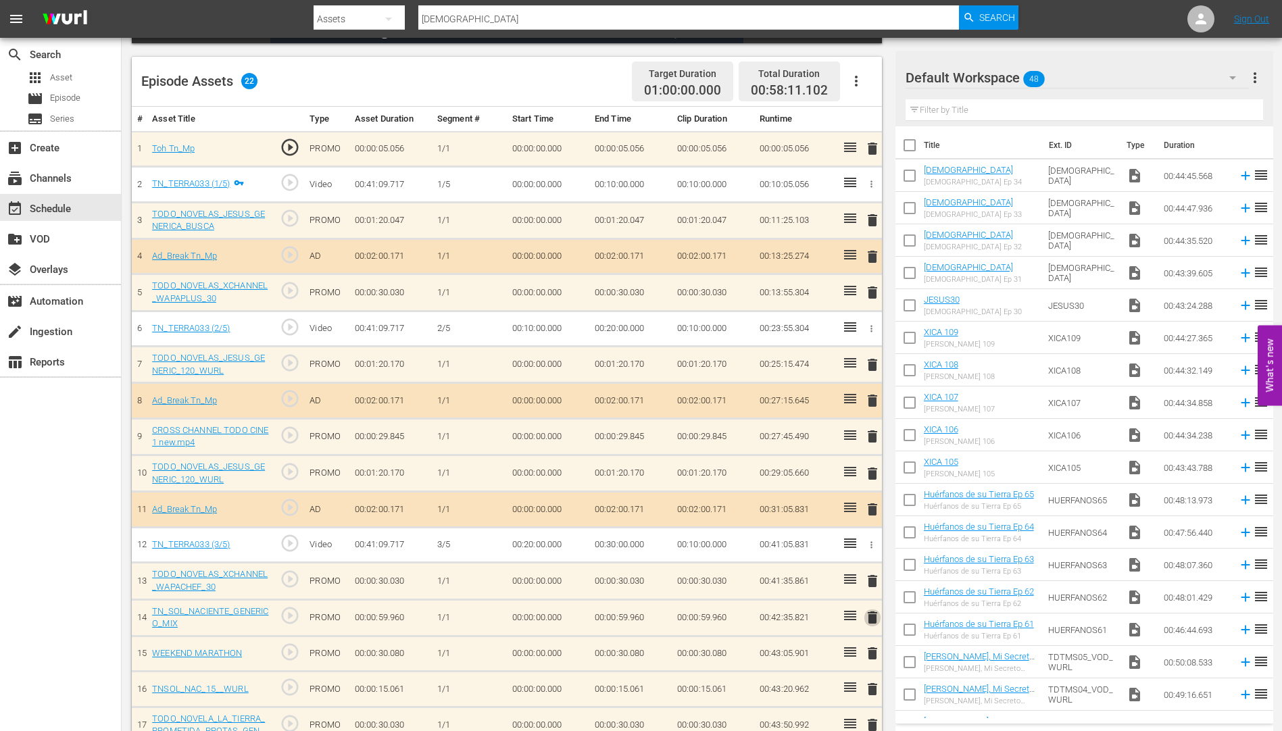
click at [874, 615] on span "delete" at bounding box center [872, 618] width 16 height 16
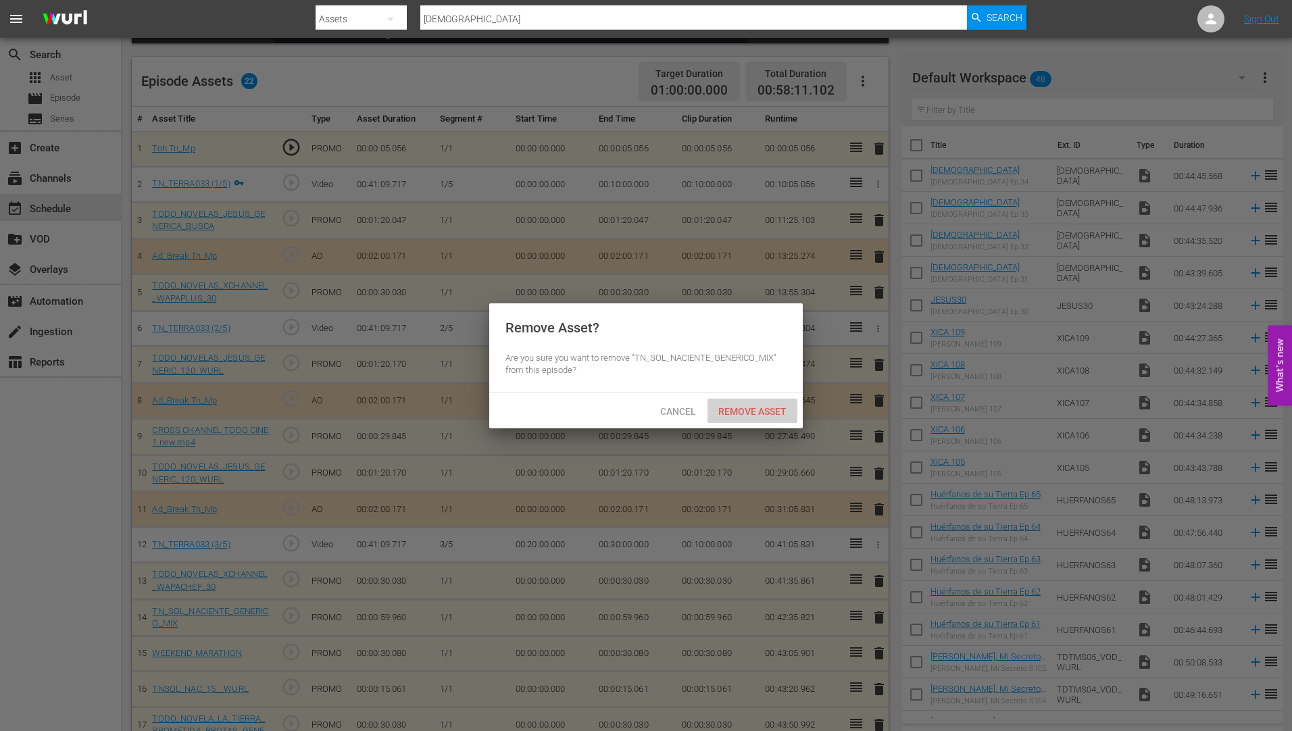
click at [758, 406] on span "Remove Asset" at bounding box center [753, 411] width 90 height 11
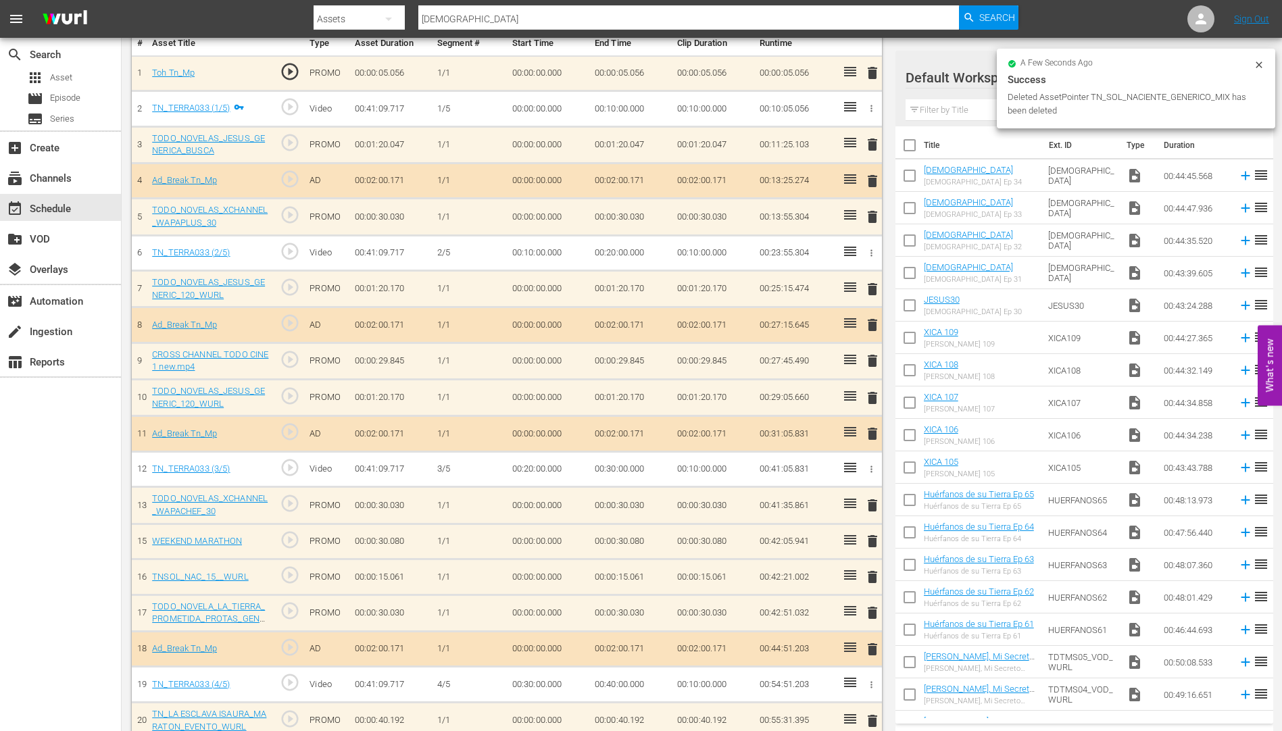
scroll to position [503, 0]
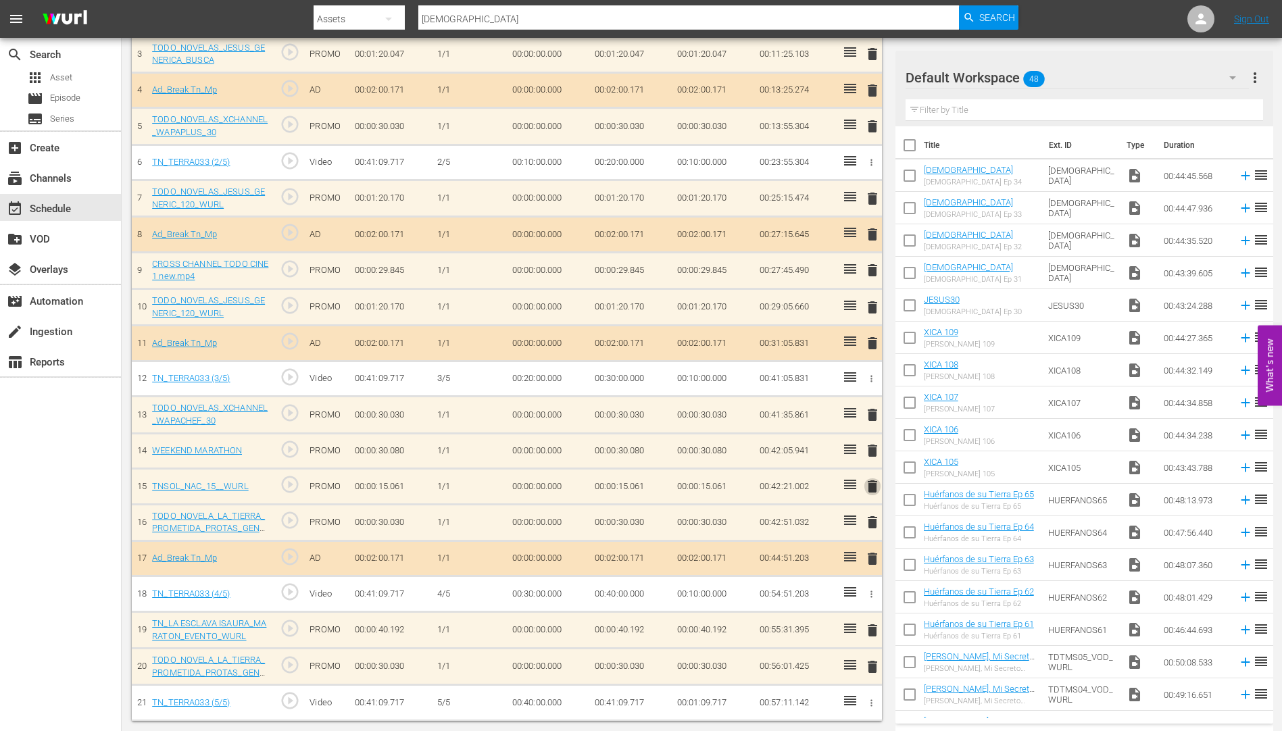
click at [875, 489] on span "delete" at bounding box center [872, 486] width 16 height 16
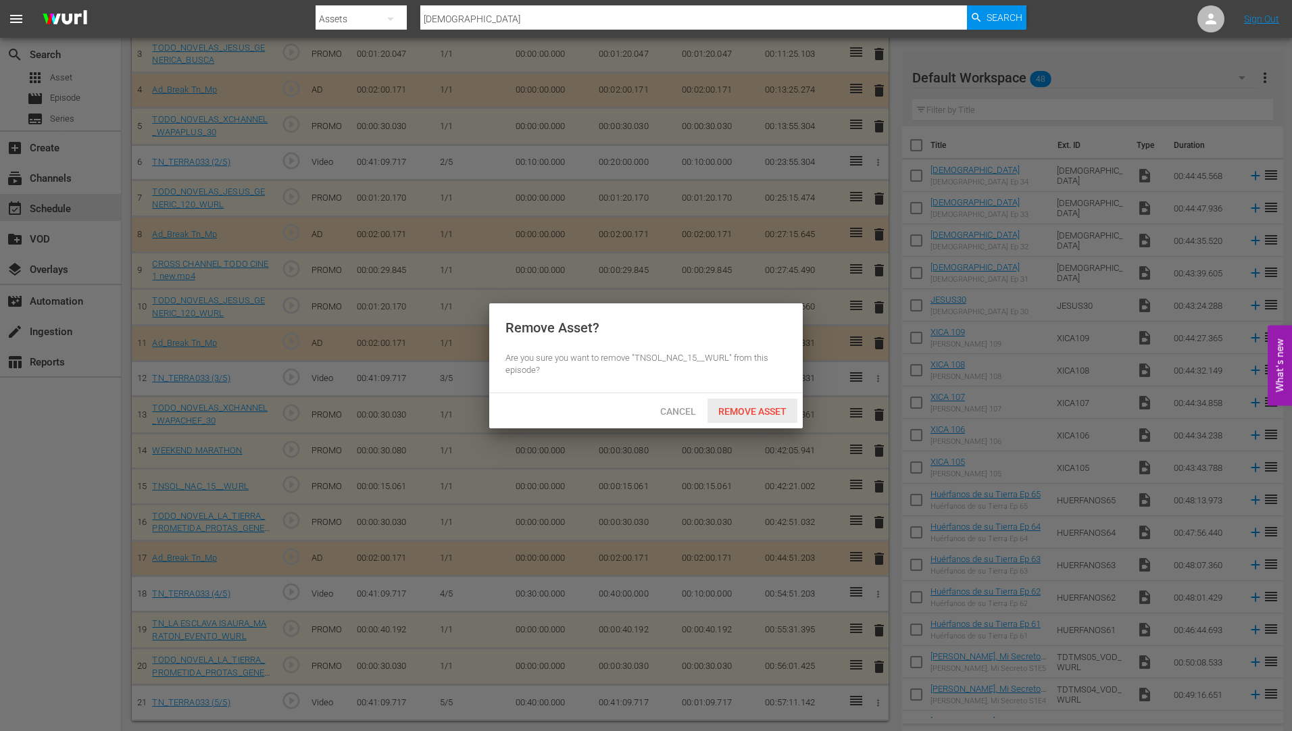
click at [740, 411] on span "Remove Asset" at bounding box center [753, 411] width 90 height 11
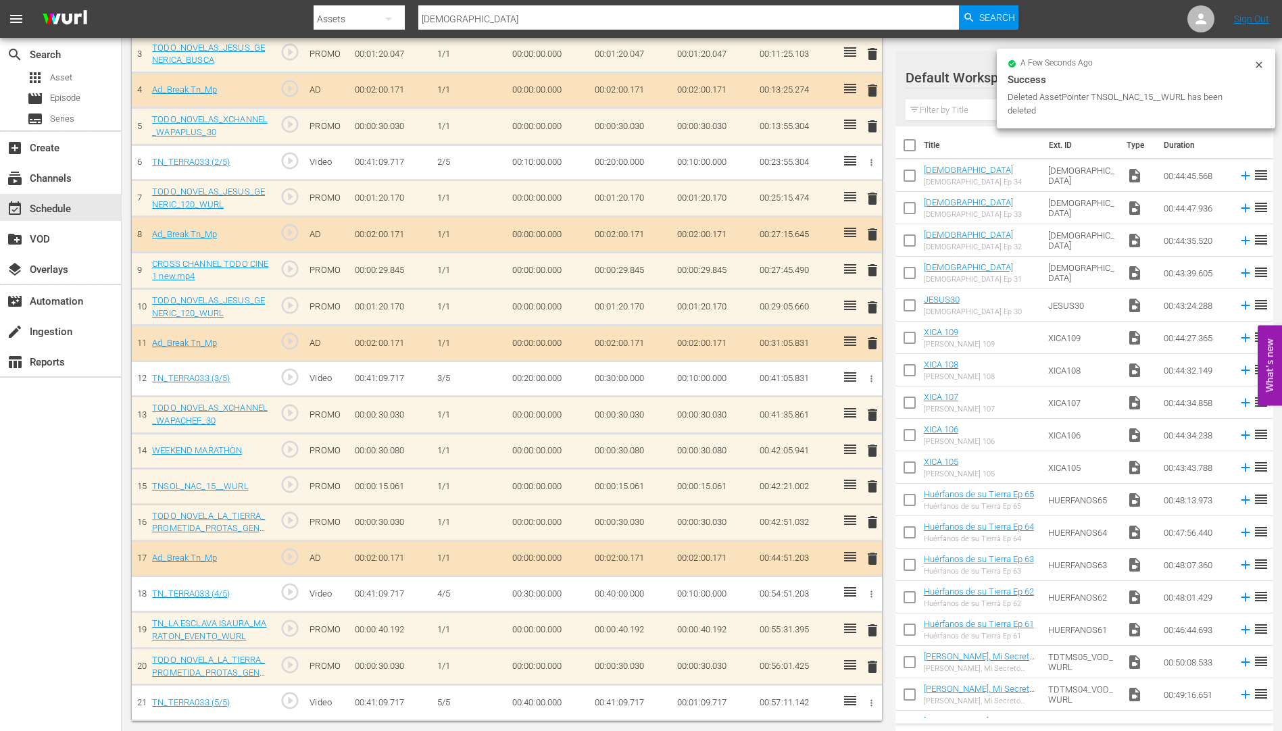
scroll to position [467, 0]
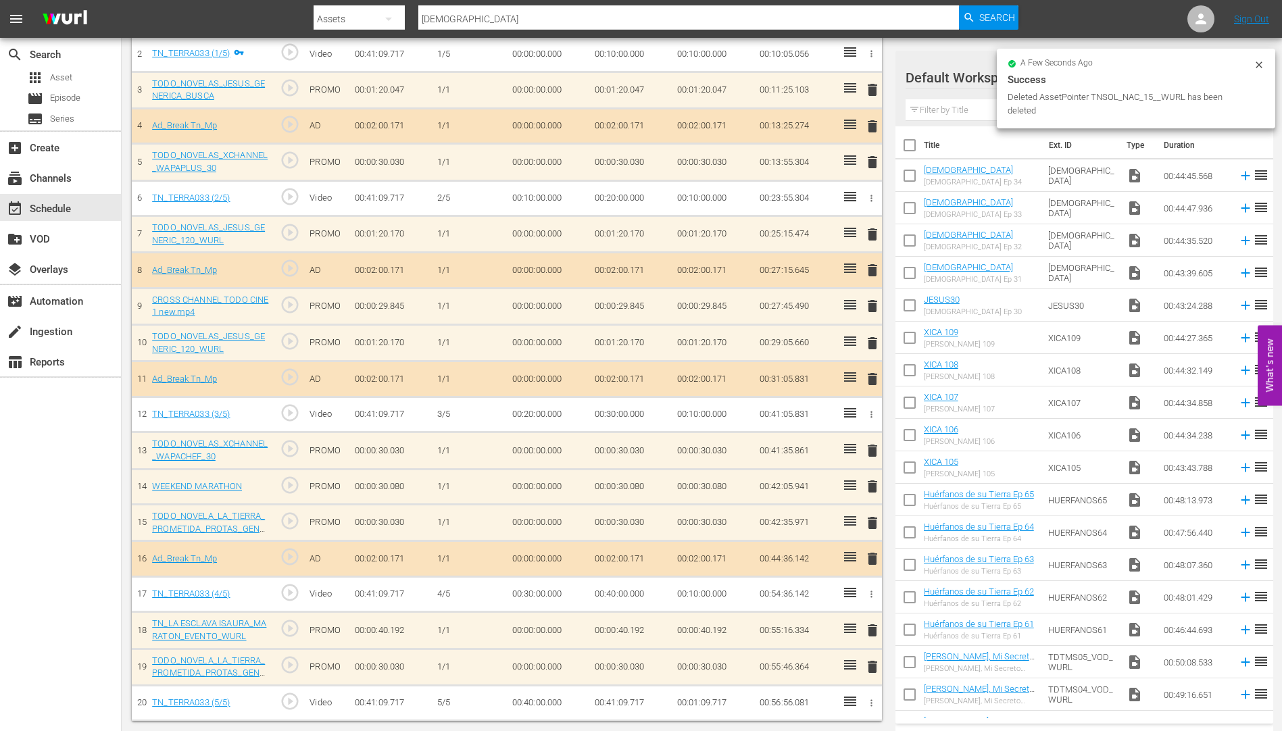
click at [870, 520] on span "delete" at bounding box center [872, 523] width 16 height 16
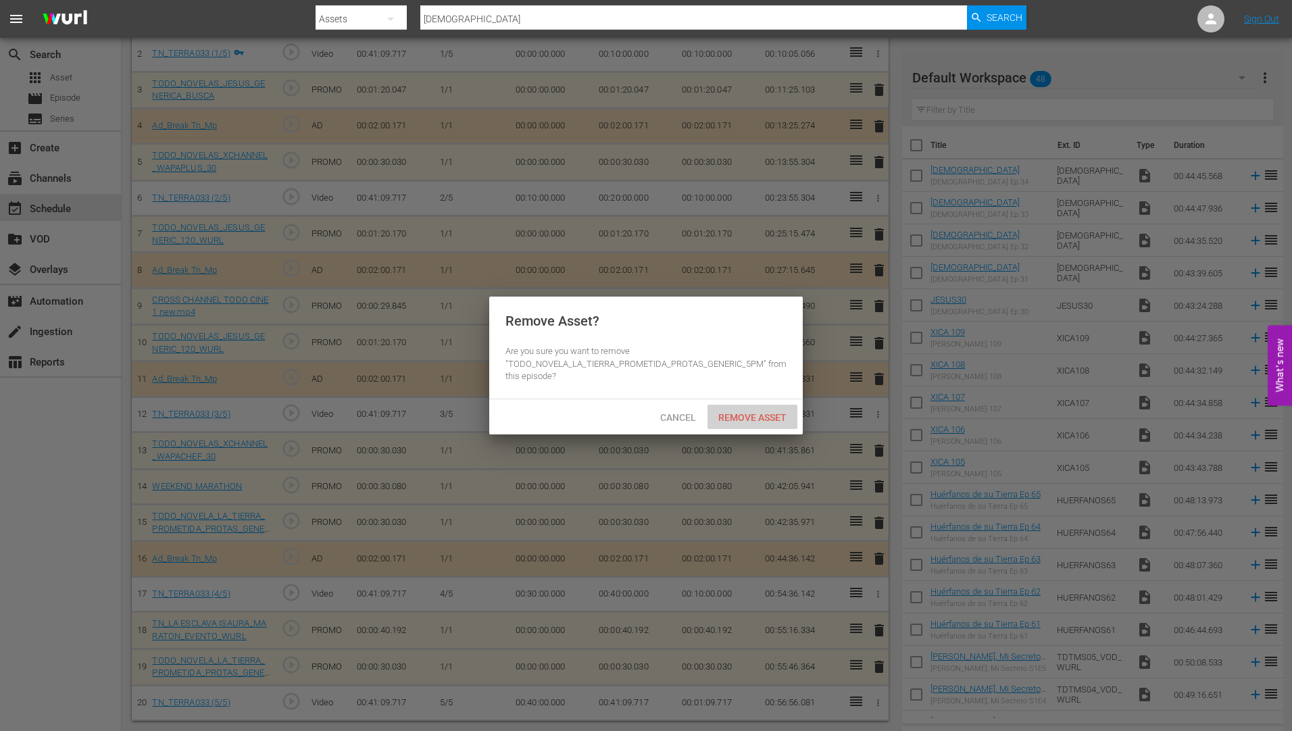
click at [749, 410] on div "Remove Asset" at bounding box center [753, 417] width 90 height 25
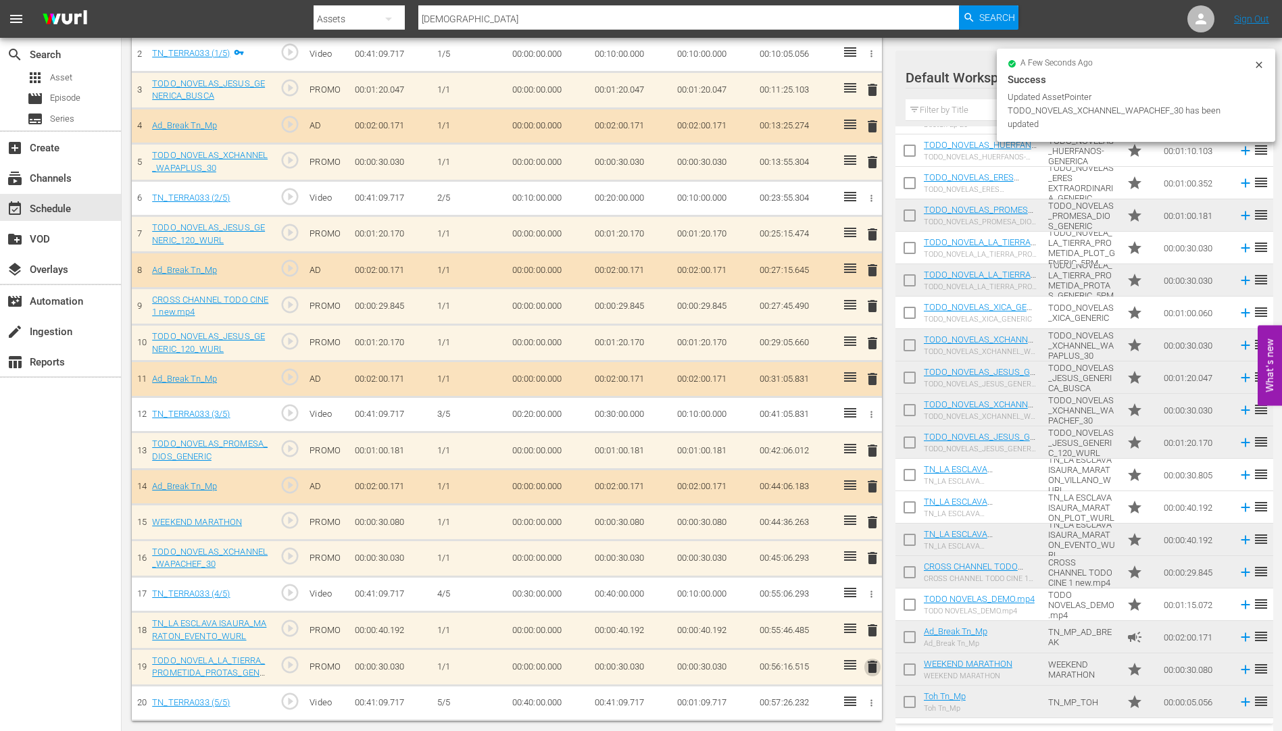
click at [871, 668] on span "delete" at bounding box center [872, 667] width 16 height 16
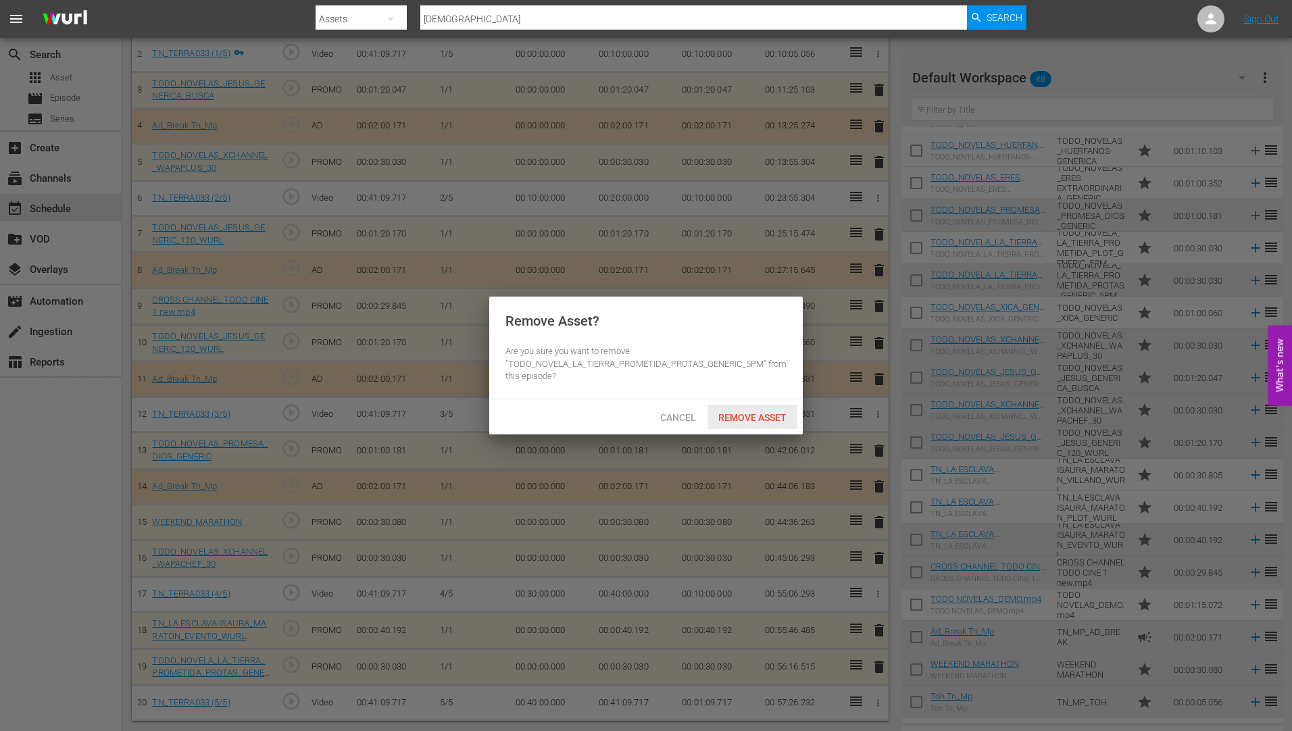
click at [753, 414] on span "Remove Asset" at bounding box center [753, 417] width 90 height 11
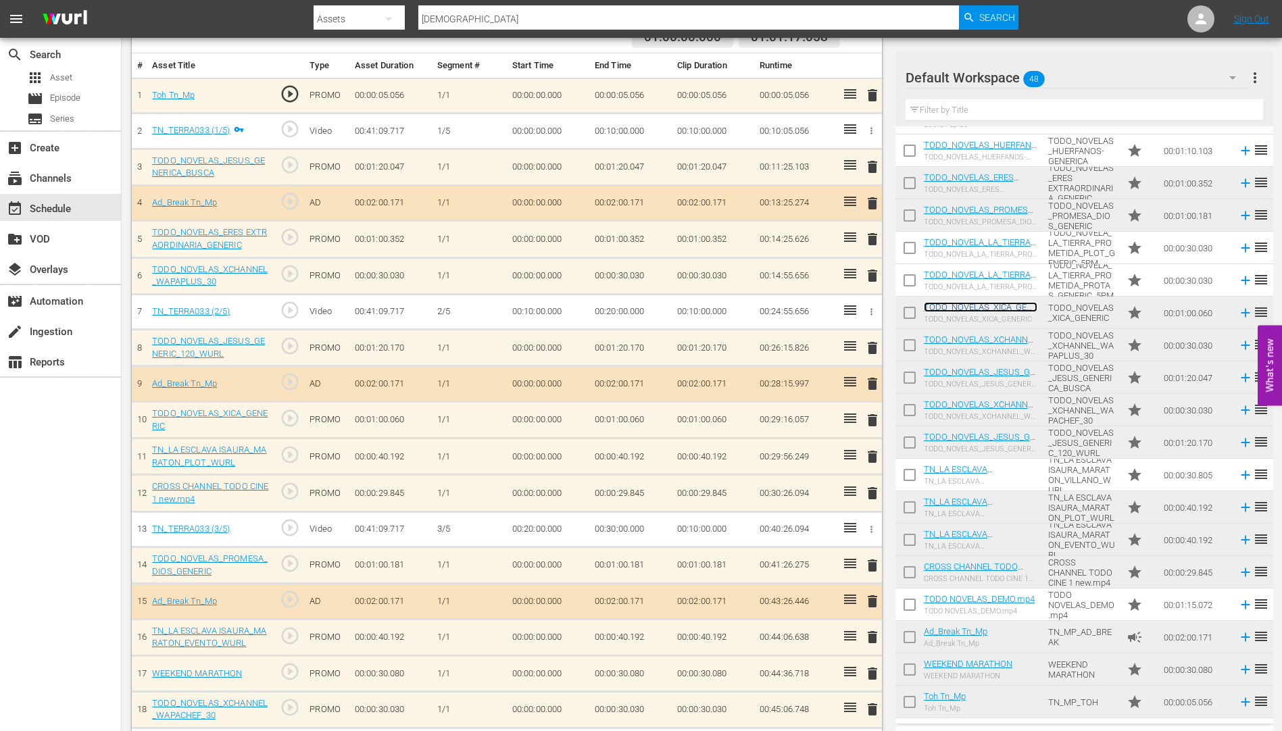
scroll to position [374, 0]
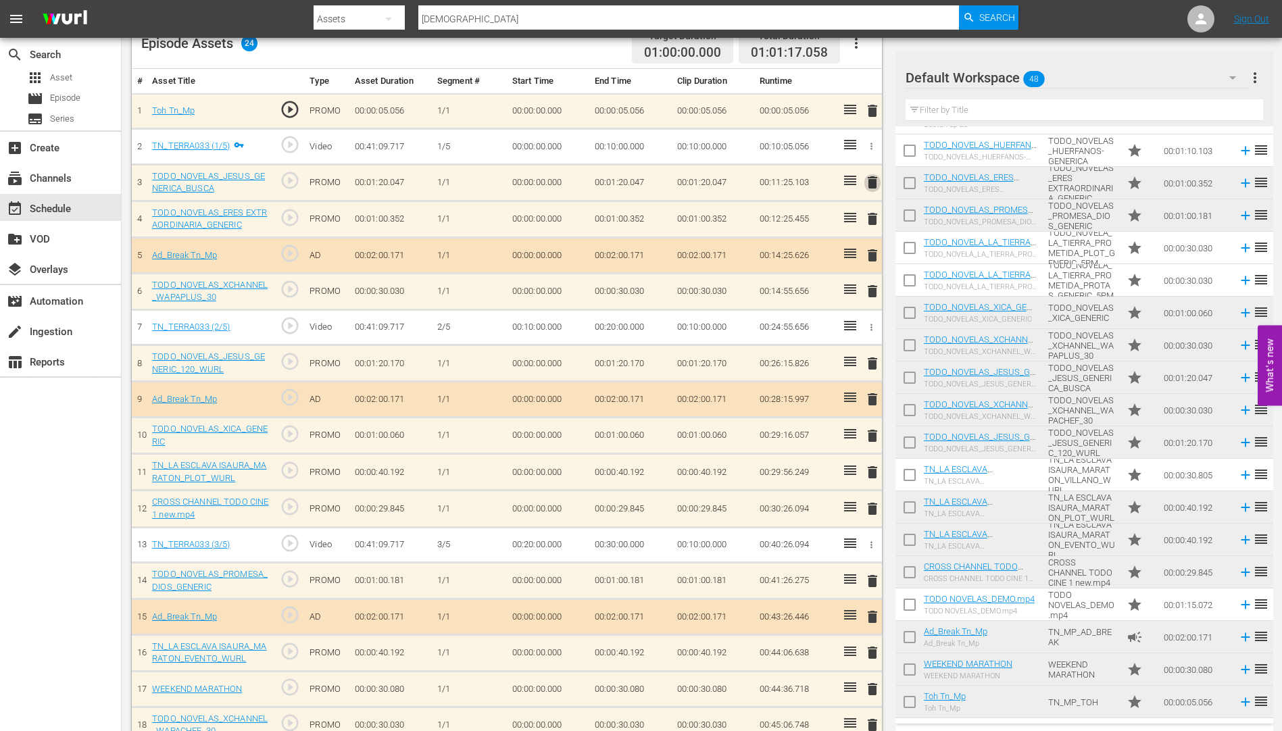
click at [874, 183] on span "delete" at bounding box center [872, 182] width 16 height 16
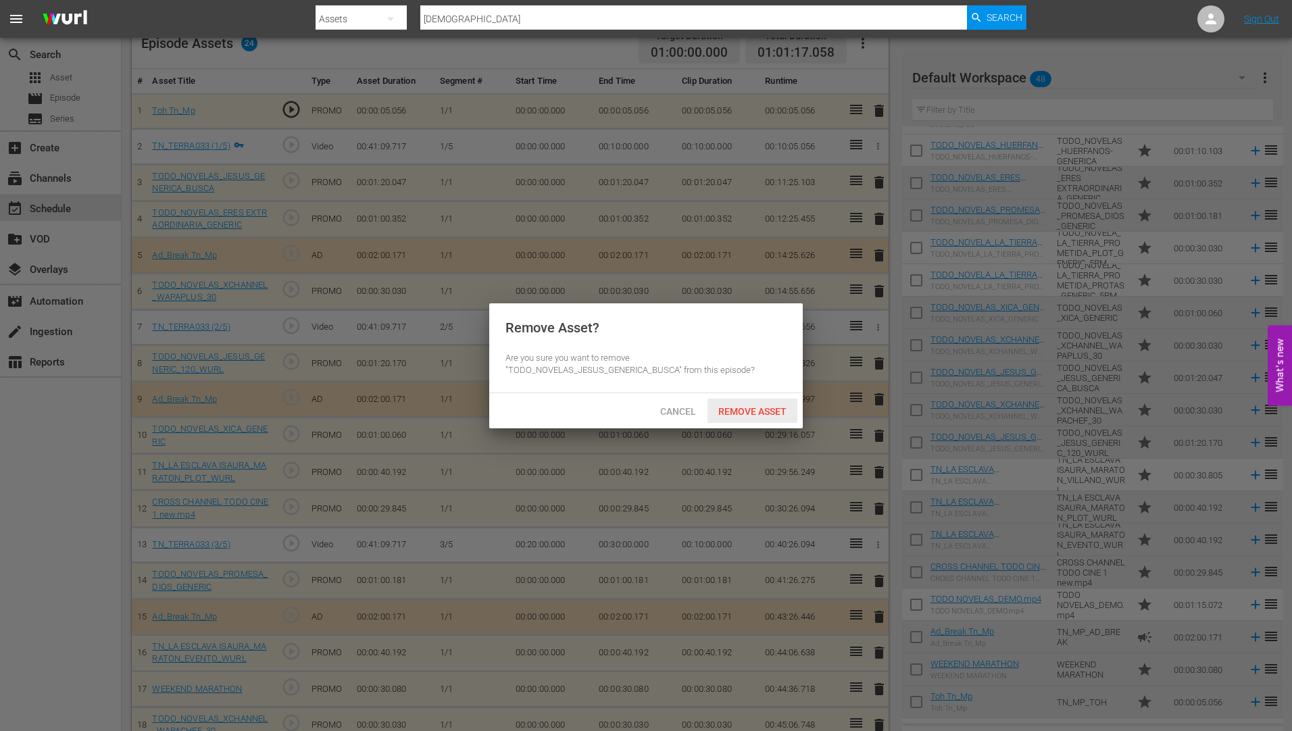
click at [773, 406] on span "Remove Asset" at bounding box center [753, 411] width 90 height 11
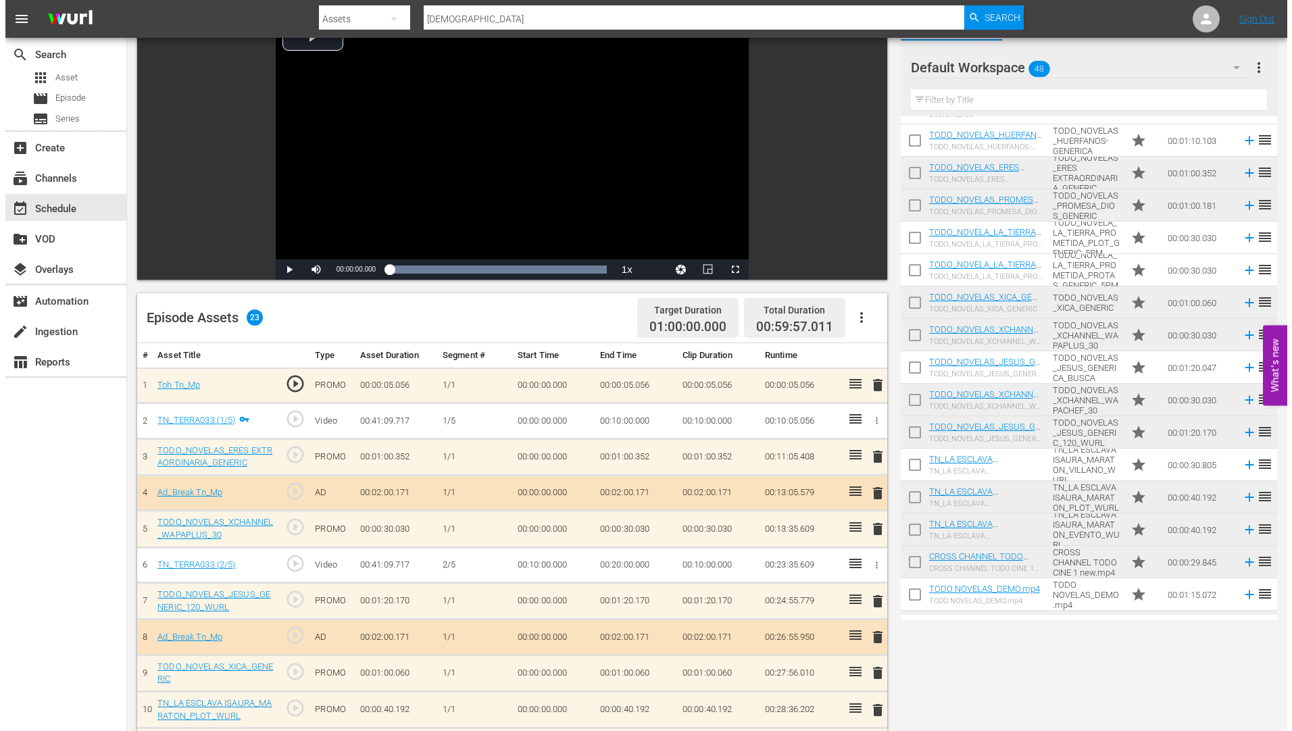
scroll to position [0, 0]
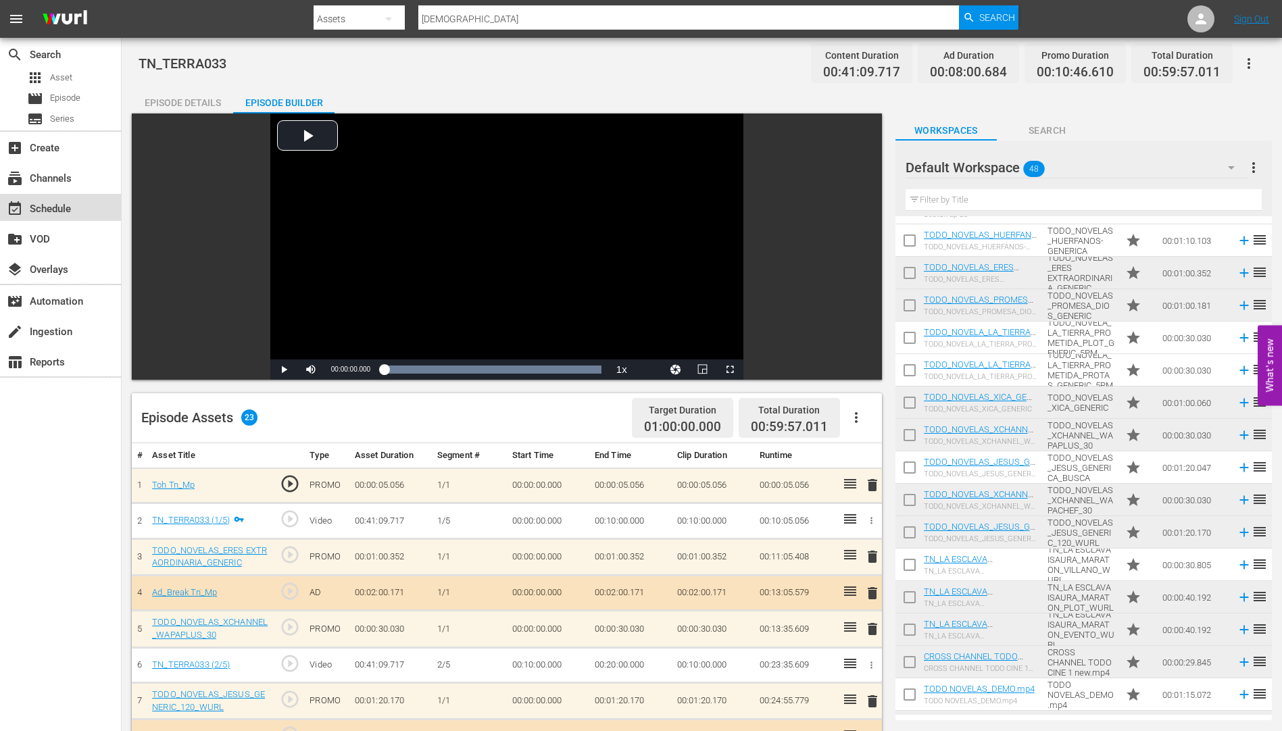
click at [64, 207] on div "event_available Schedule" at bounding box center [38, 207] width 76 height 12
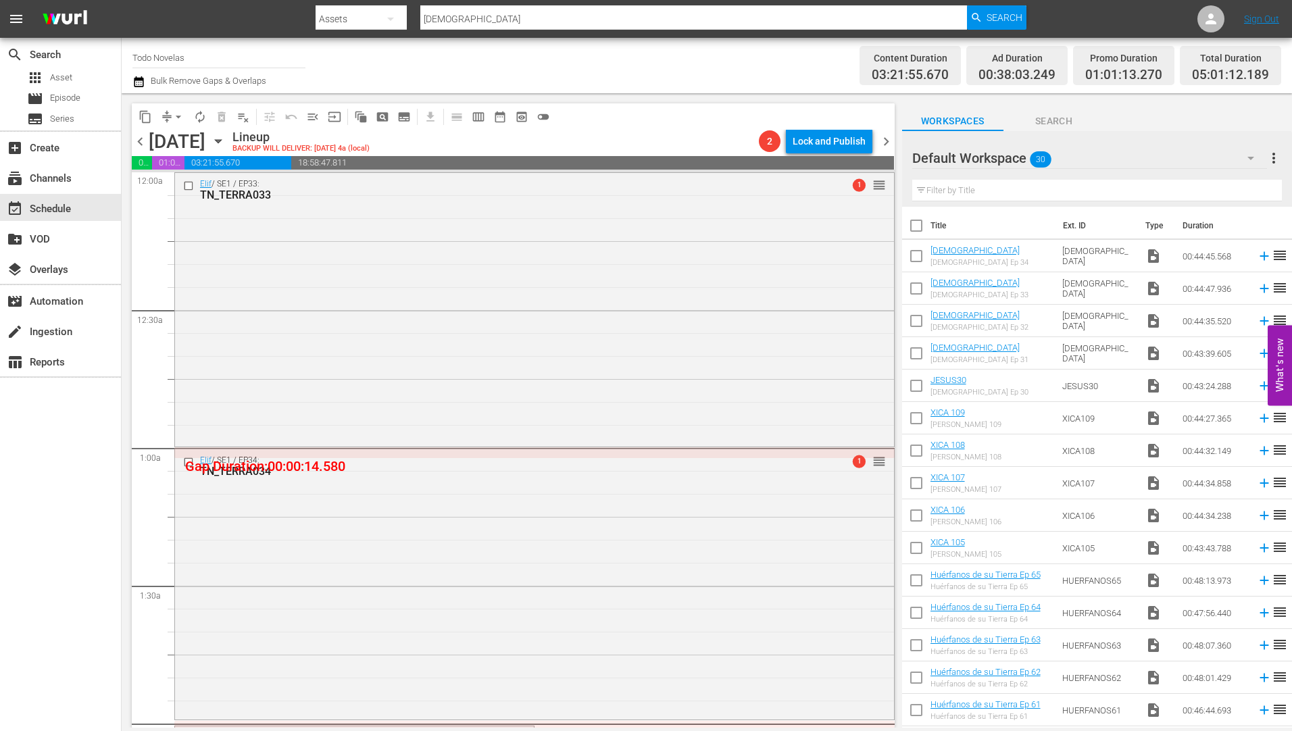
click at [226, 138] on icon "button" at bounding box center [218, 141] width 15 height 15
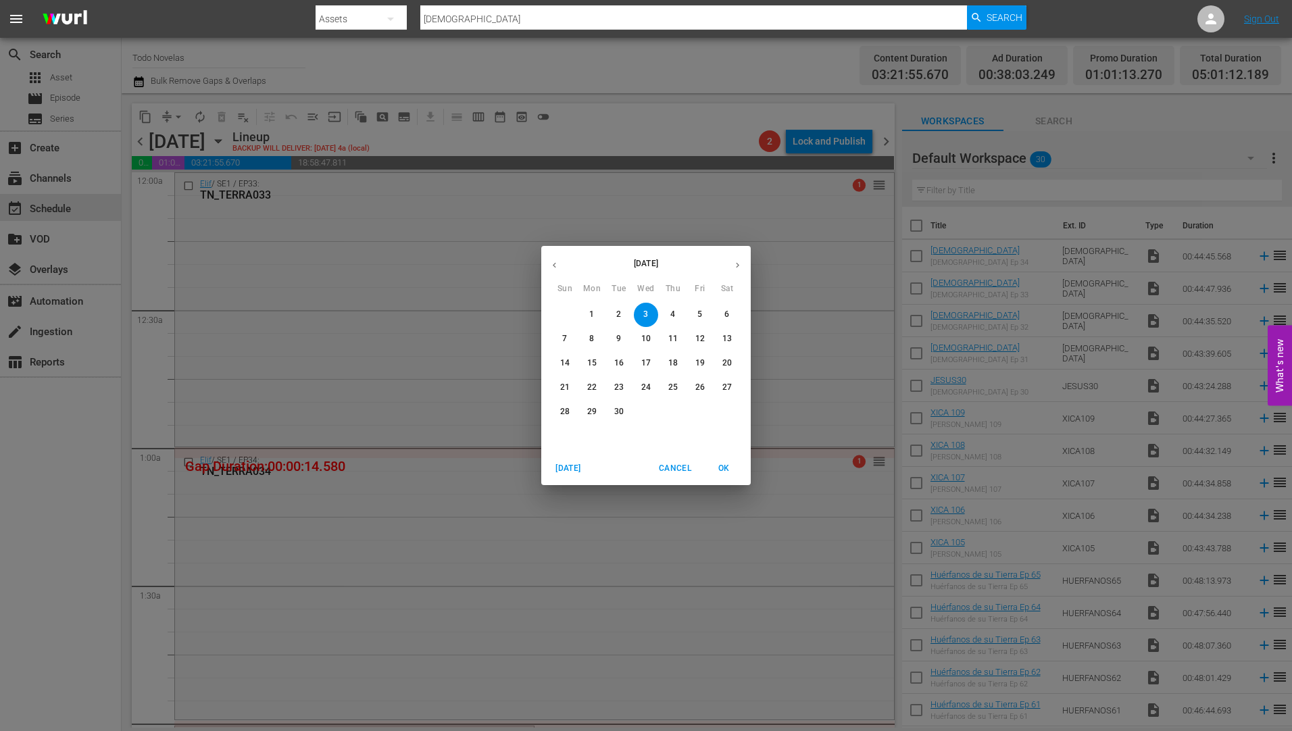
click at [672, 309] on p "4" at bounding box center [672, 314] width 5 height 11
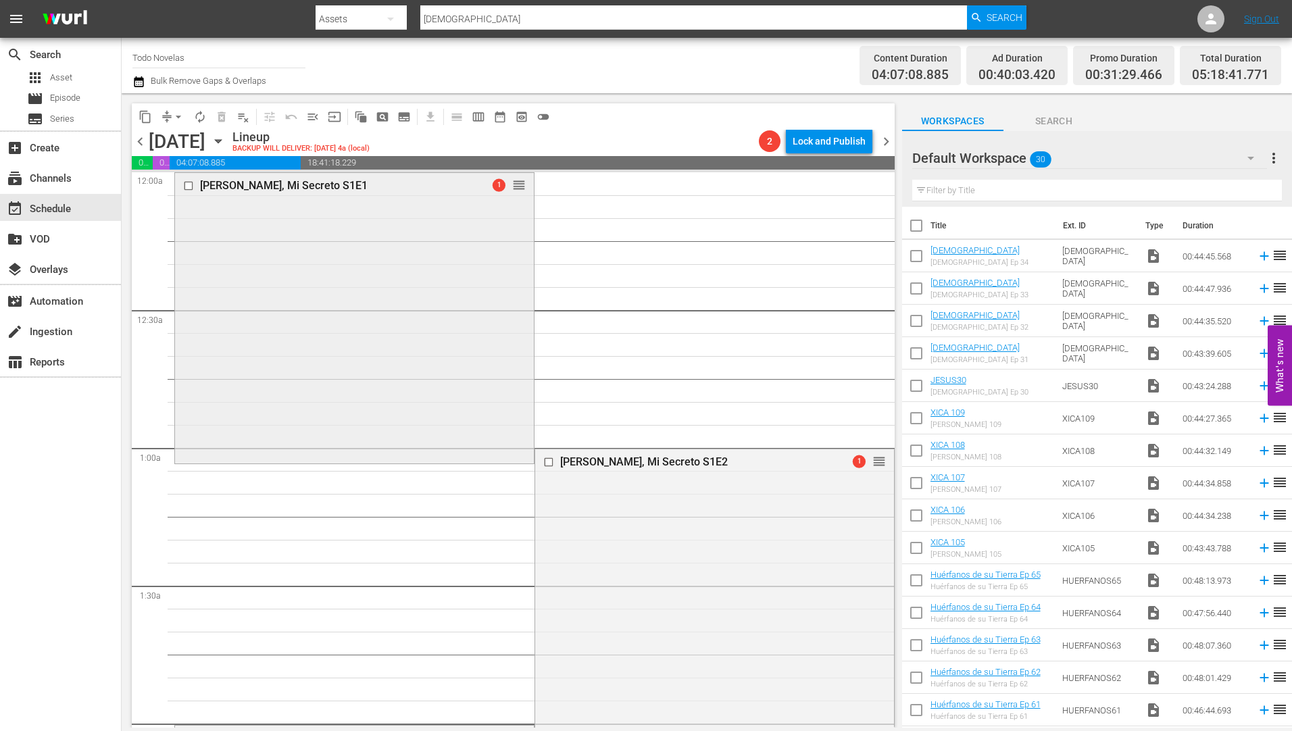
click at [251, 185] on div "[PERSON_NAME], Mi Secreto S1E1" at bounding box center [332, 185] width 265 height 13
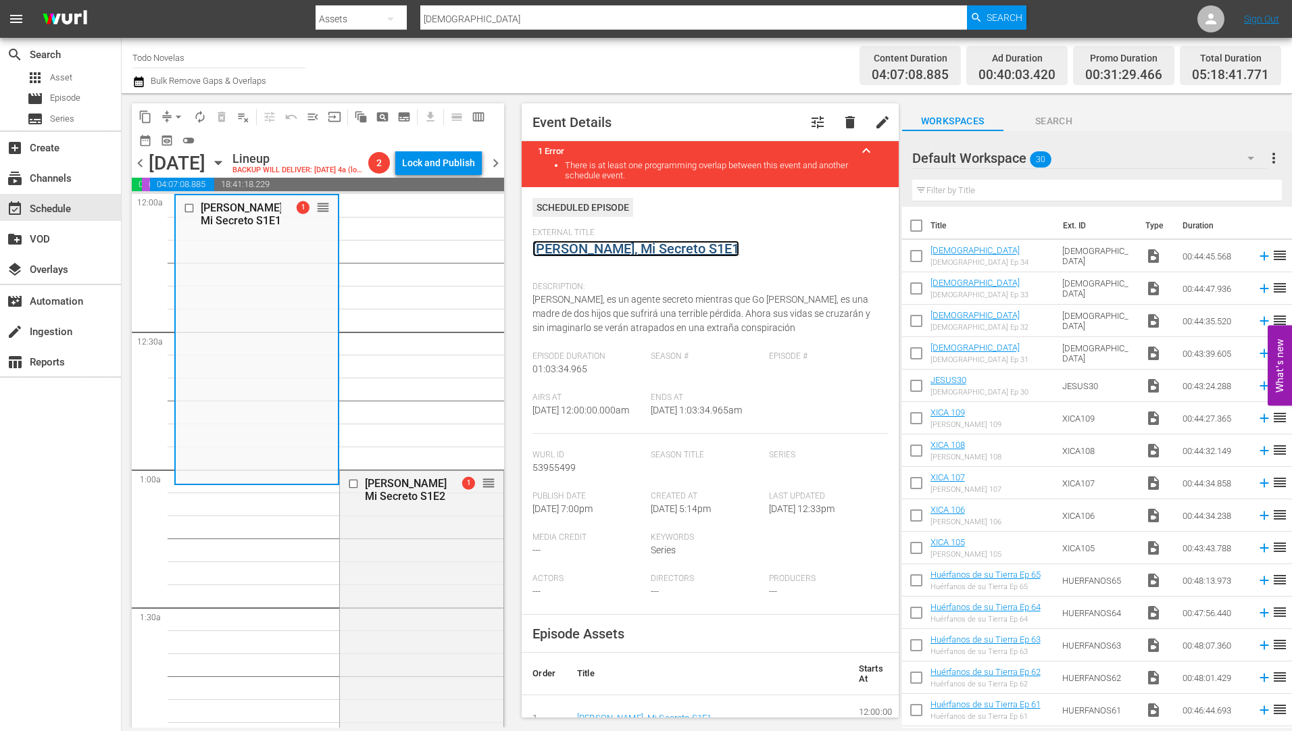
click at [607, 246] on link "[PERSON_NAME], Mi Secreto S1E1" at bounding box center [635, 249] width 207 height 16
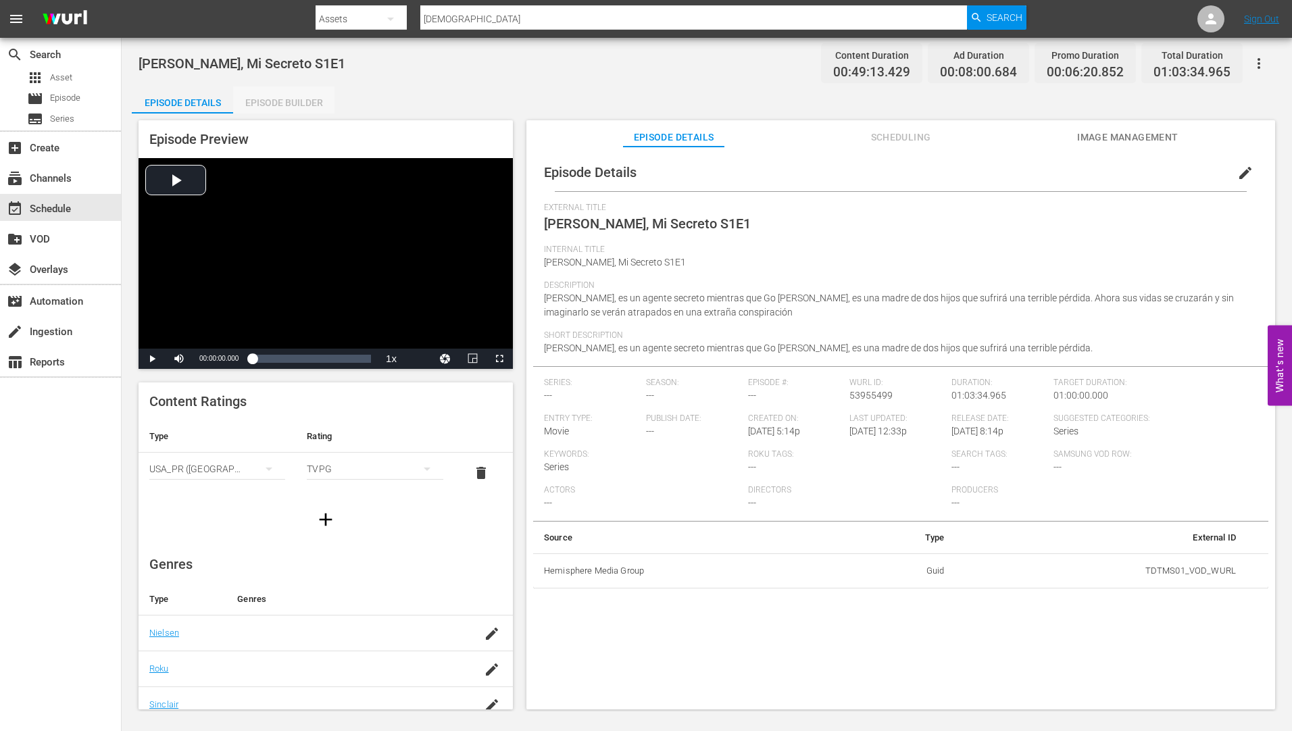
click at [300, 102] on div "Episode Builder" at bounding box center [283, 102] width 101 height 32
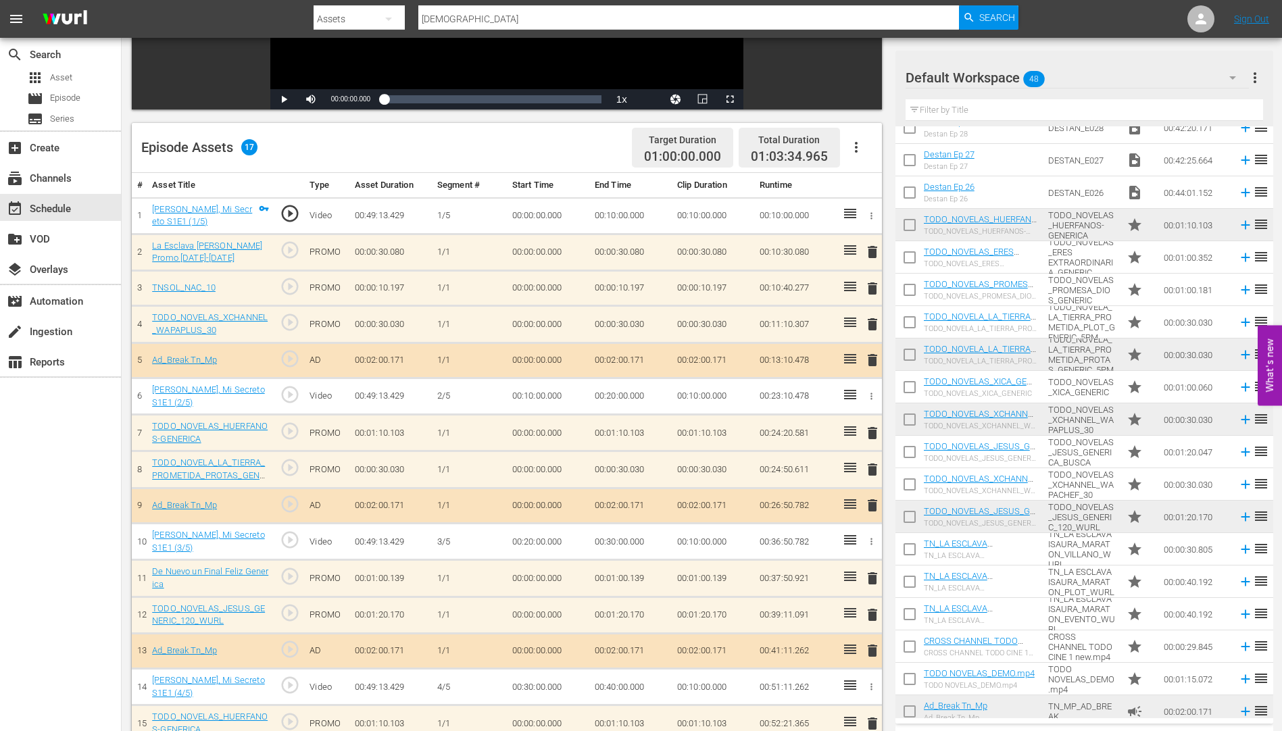
scroll to position [998, 0]
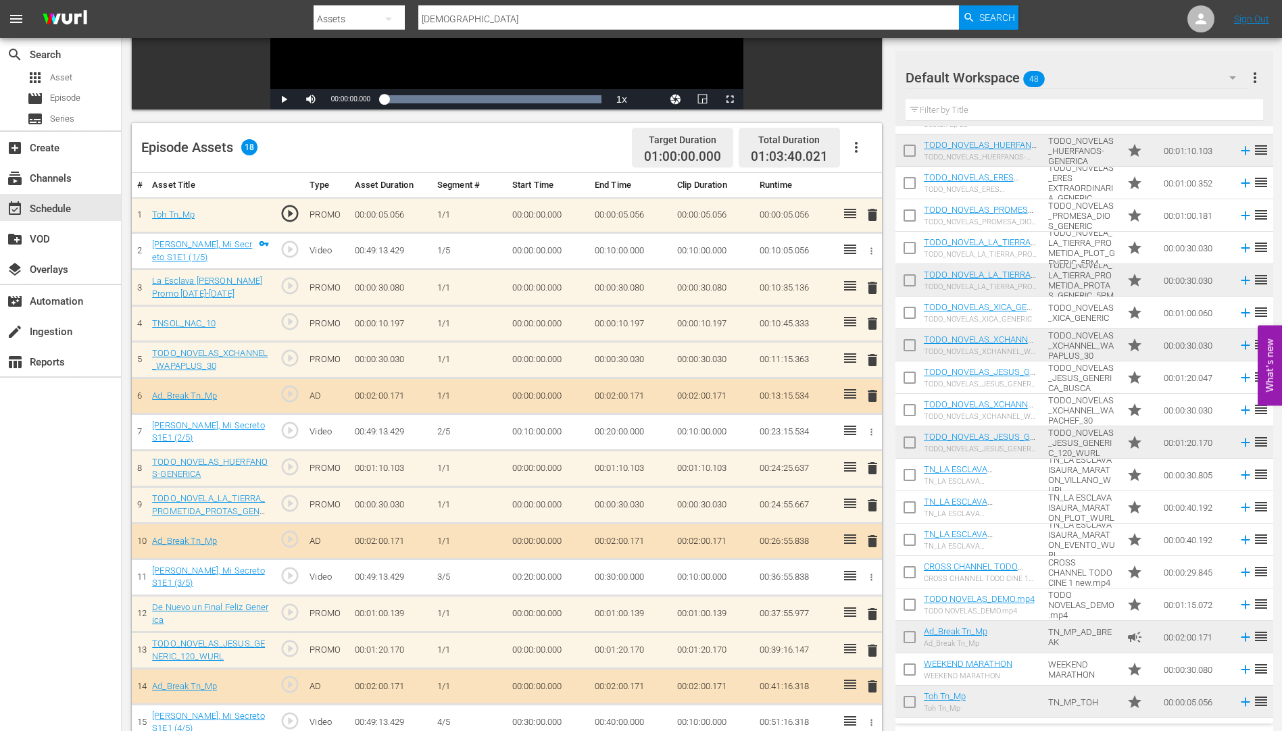
click at [853, 143] on icon "button" at bounding box center [856, 147] width 16 height 16
click at [872, 178] on div "Clear Ads" at bounding box center [897, 185] width 92 height 32
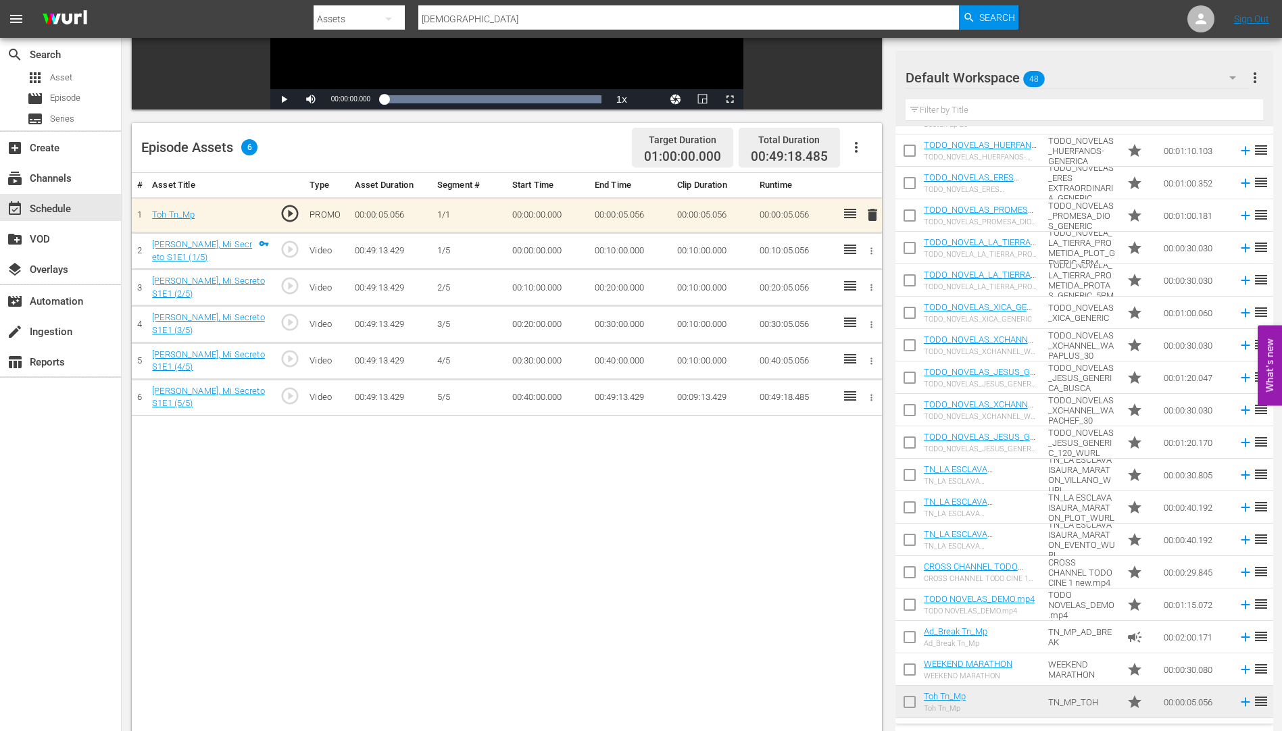
click at [854, 142] on icon "button" at bounding box center [856, 147] width 16 height 16
click at [877, 152] on div "Fill with Ads" at bounding box center [897, 153] width 92 height 32
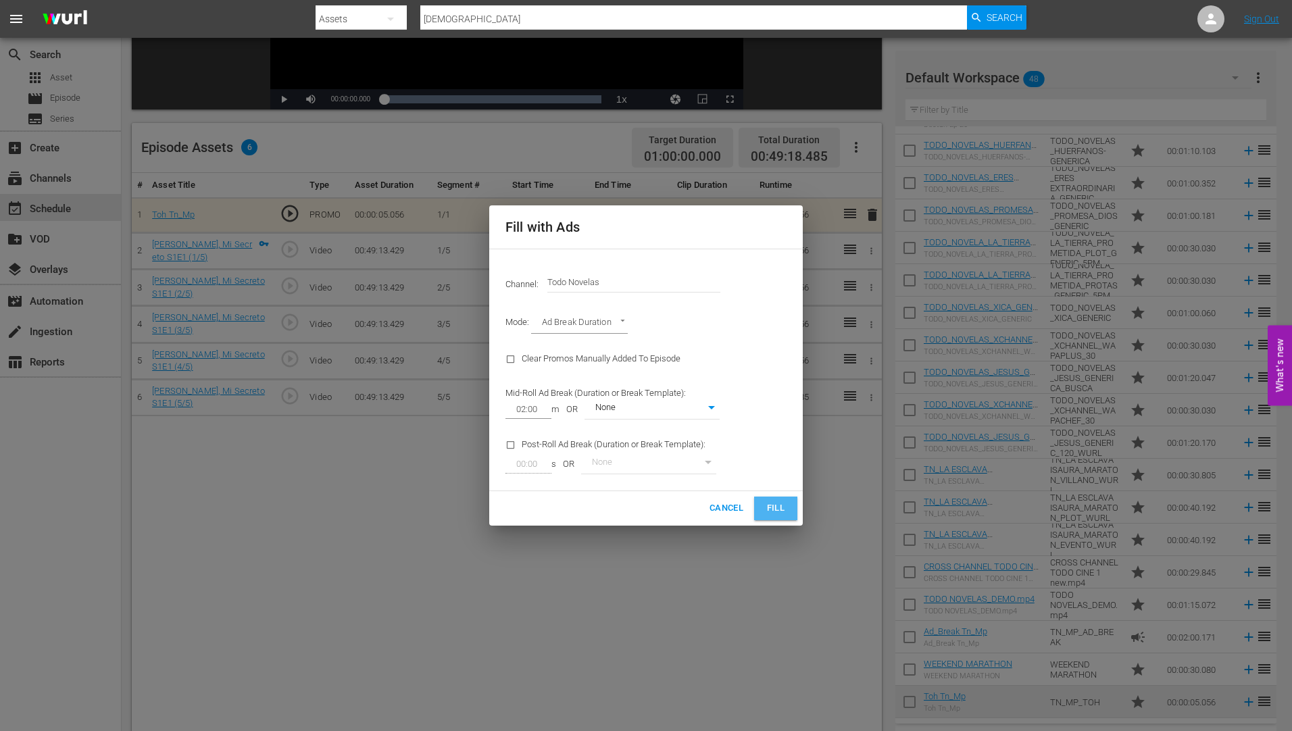
click at [765, 504] on span "Fill" at bounding box center [776, 509] width 22 height 16
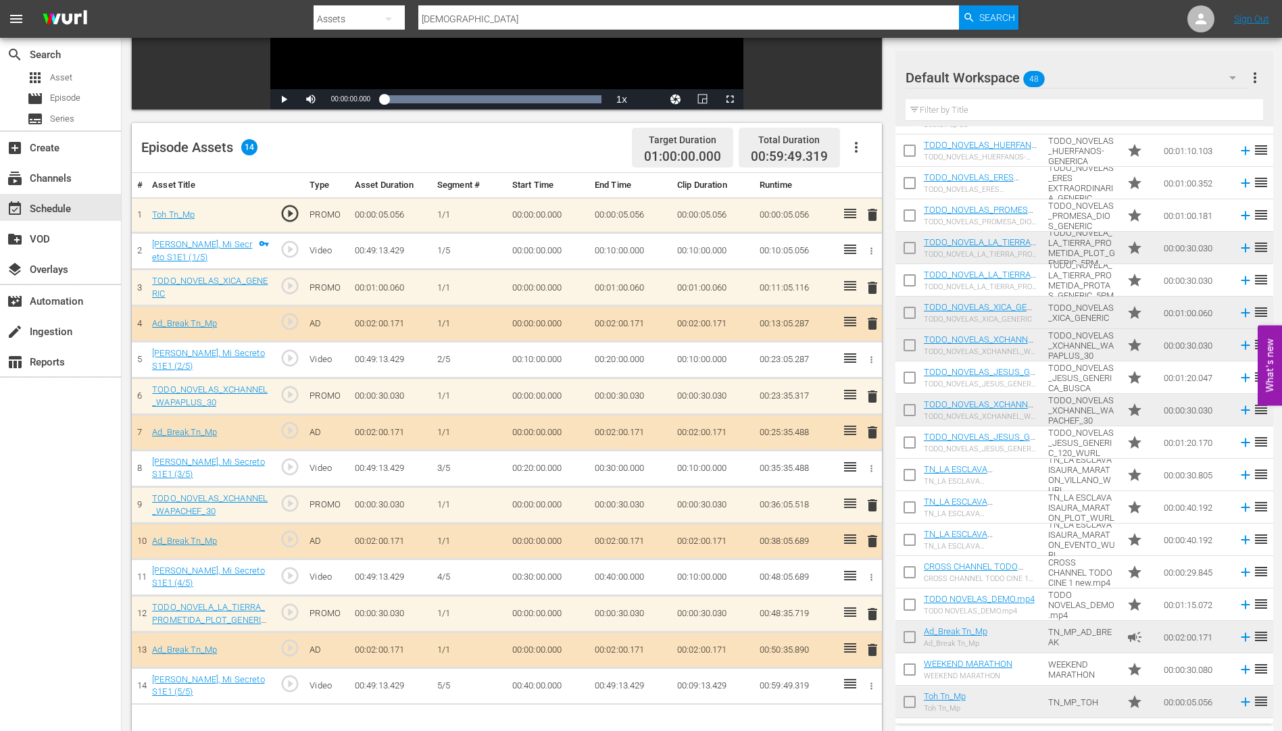
click at [870, 612] on span "delete" at bounding box center [872, 614] width 16 height 16
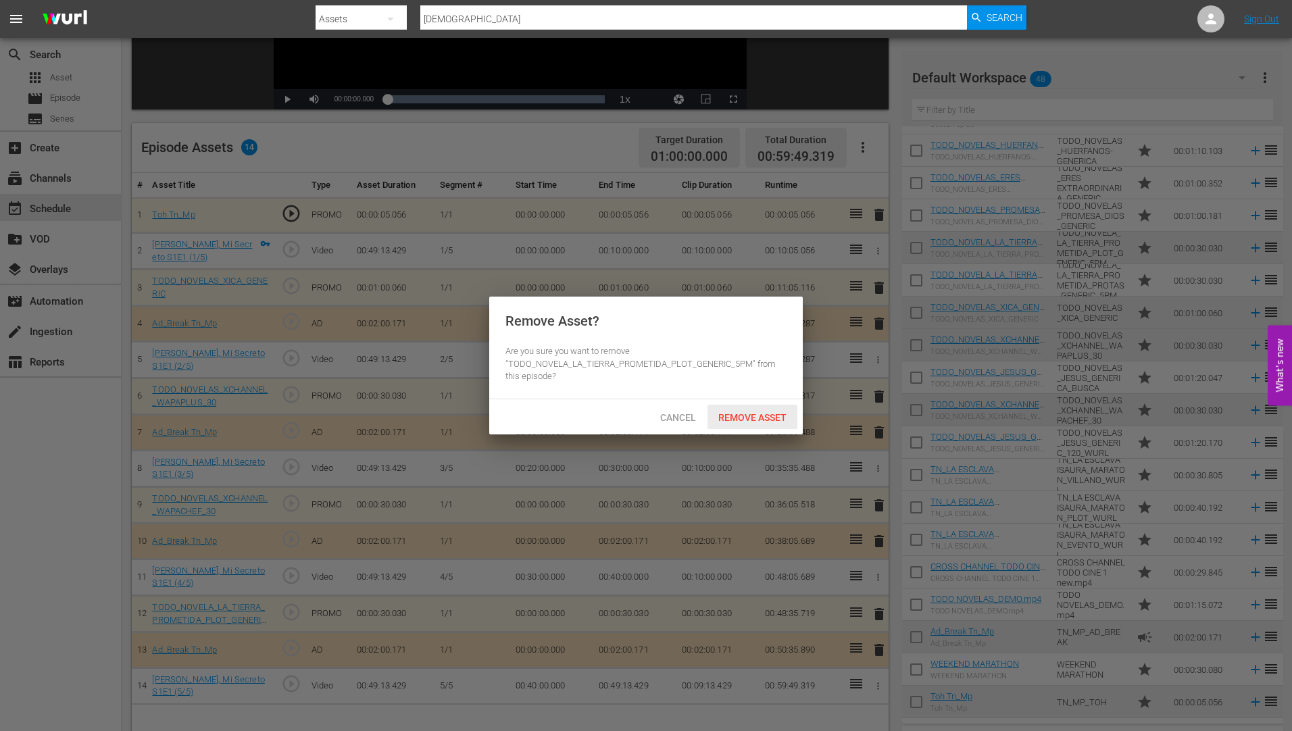
click at [752, 415] on span "Remove Asset" at bounding box center [753, 417] width 90 height 11
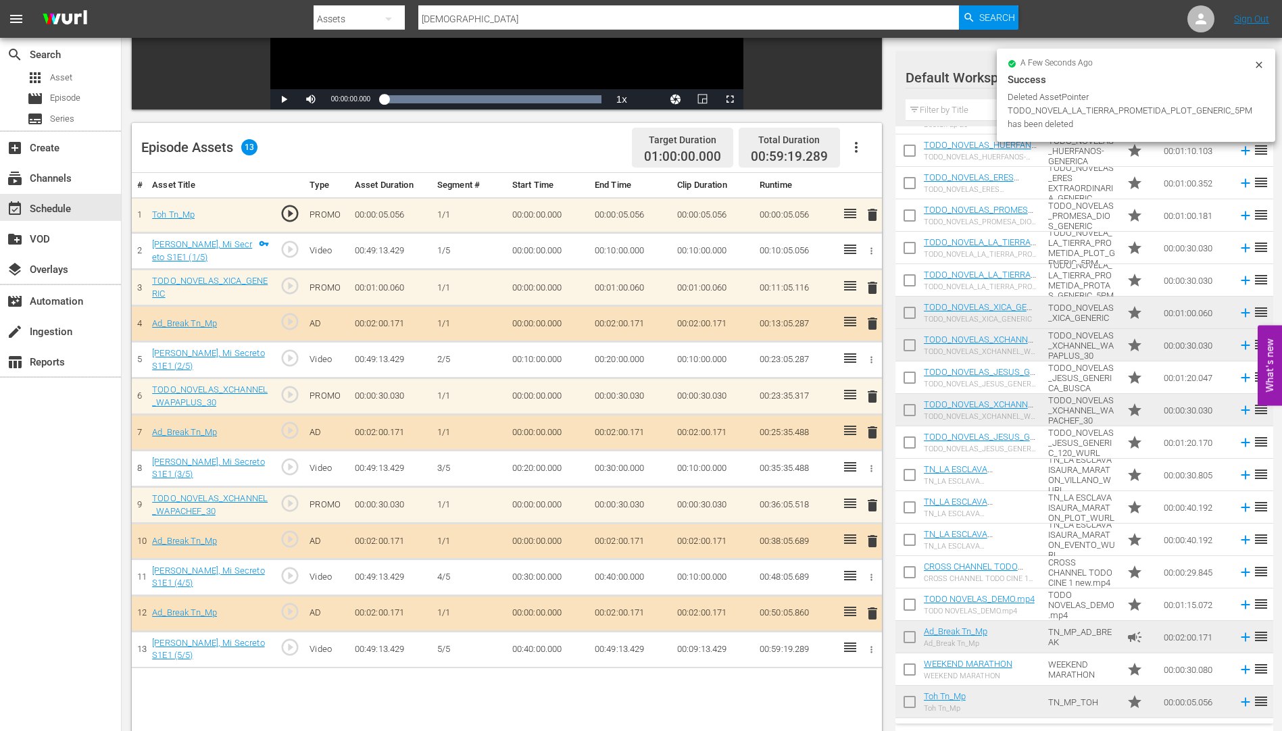
click at [873, 505] on span "delete" at bounding box center [872, 505] width 16 height 16
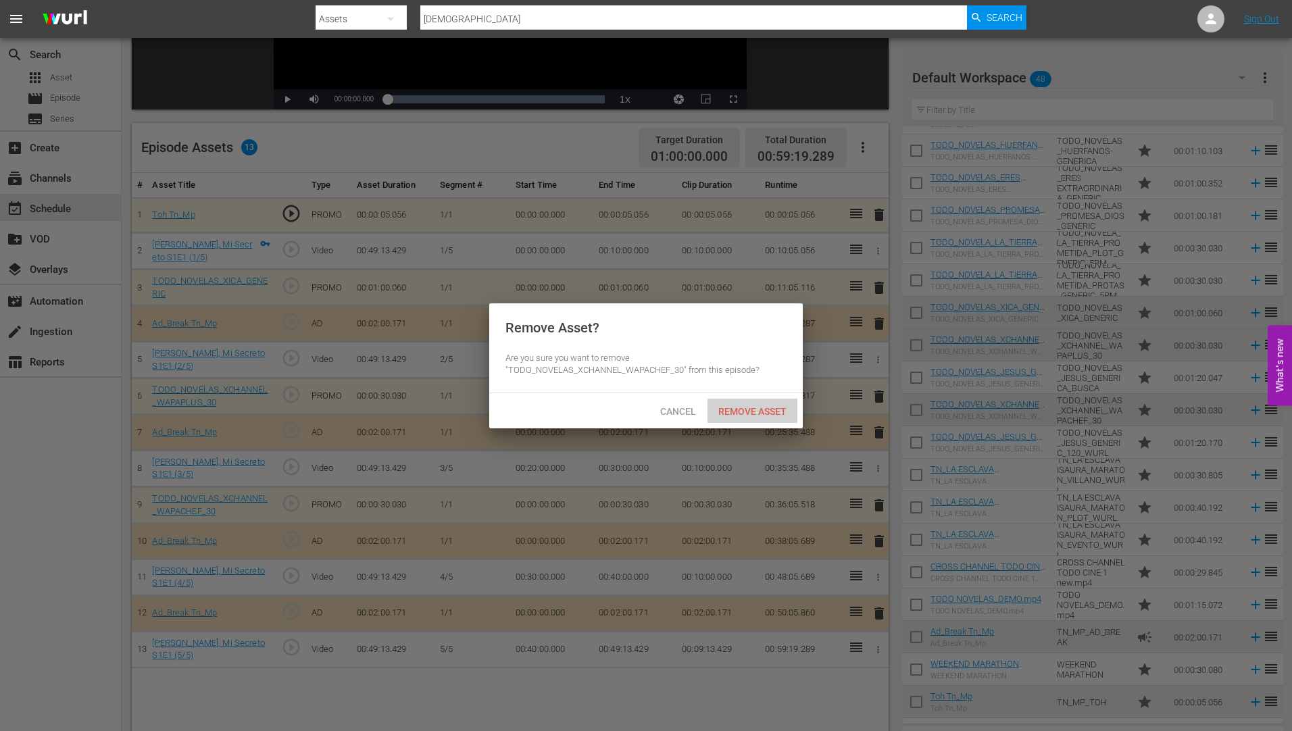
click at [764, 407] on span "Remove Asset" at bounding box center [753, 411] width 90 height 11
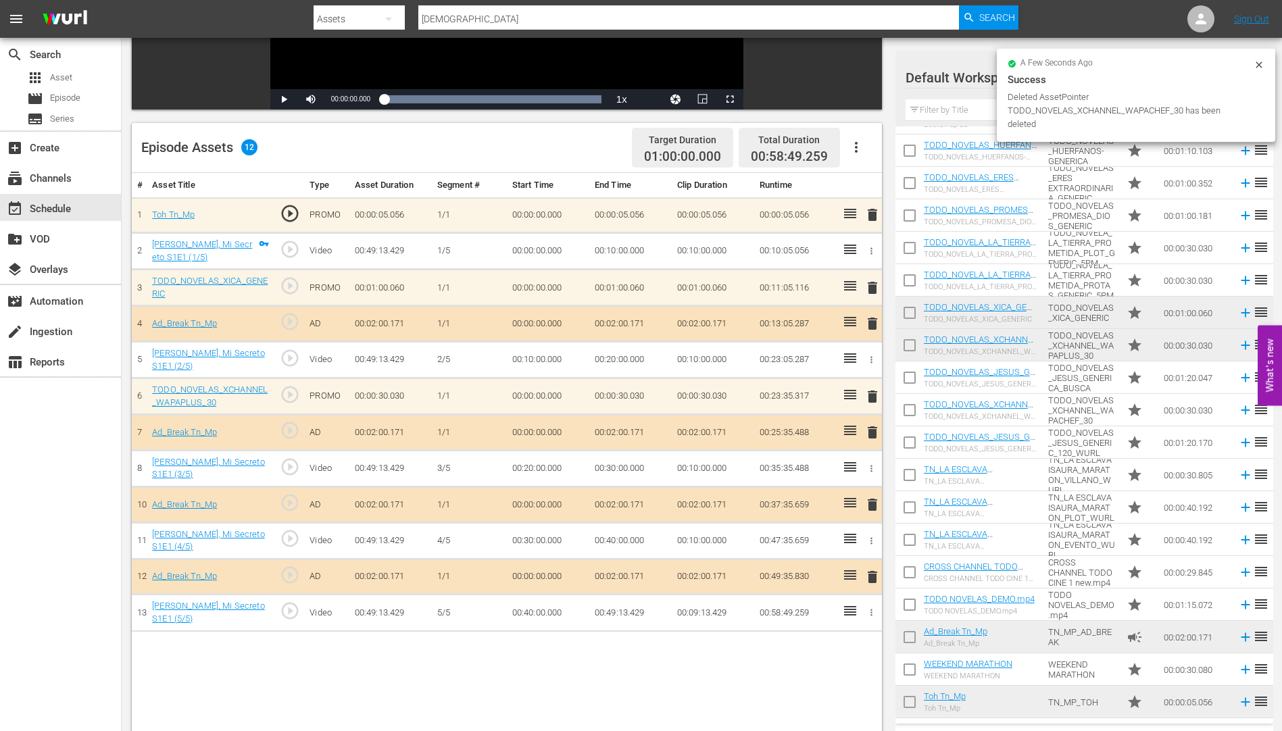
click at [872, 397] on span "delete" at bounding box center [872, 397] width 16 height 16
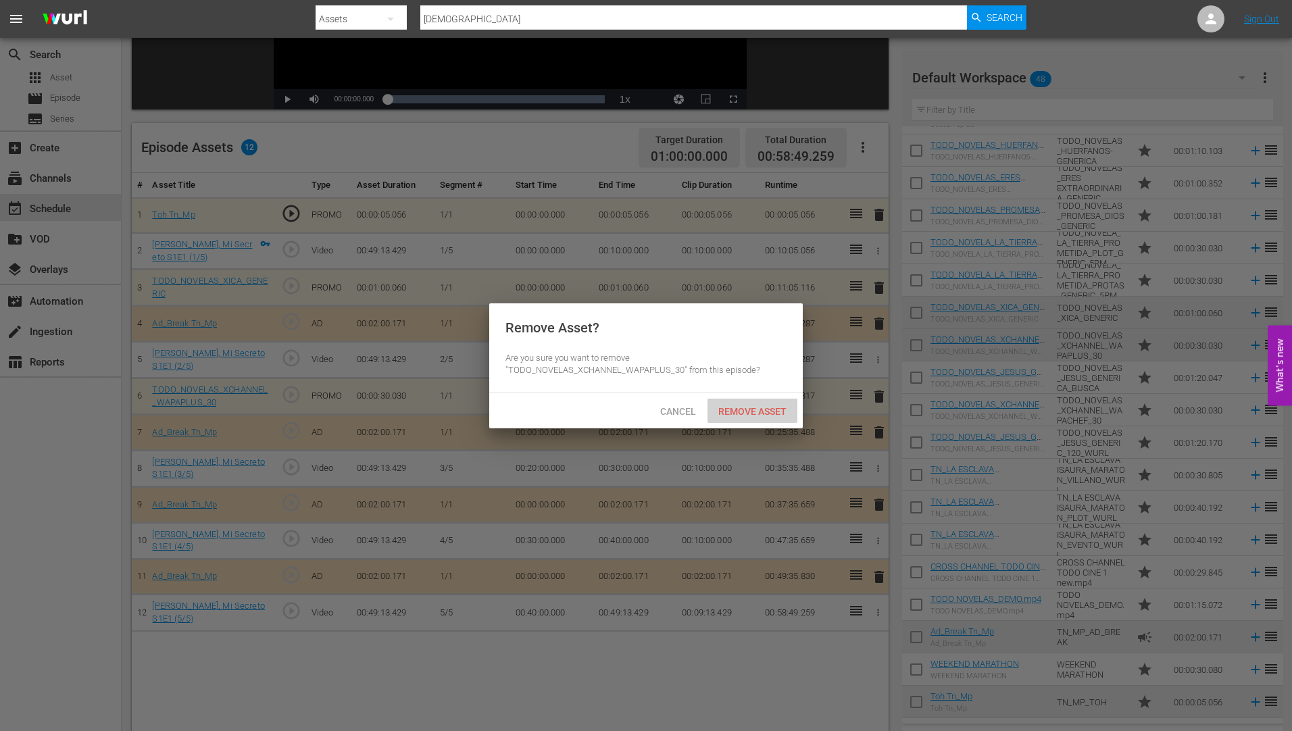
click at [770, 403] on div "Remove Asset" at bounding box center [753, 411] width 90 height 25
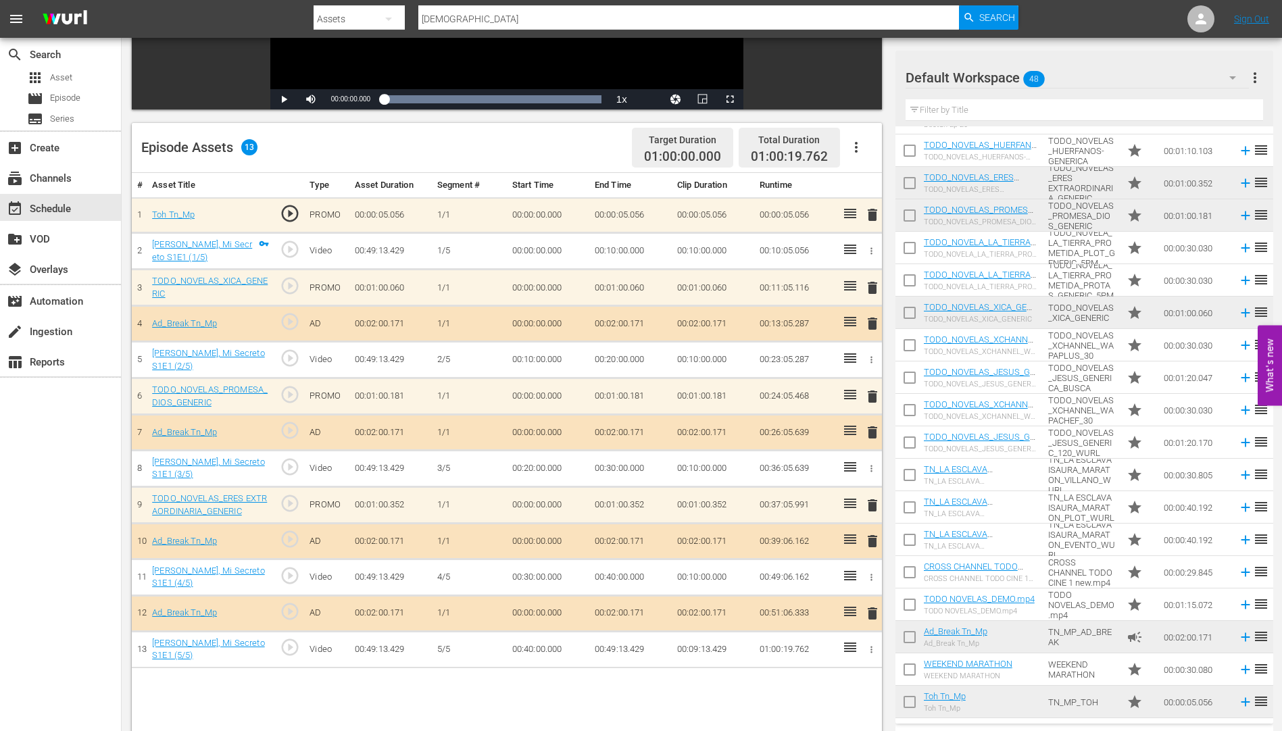
click at [912, 247] on input "checkbox" at bounding box center [909, 251] width 28 height 28
checkbox input "true"
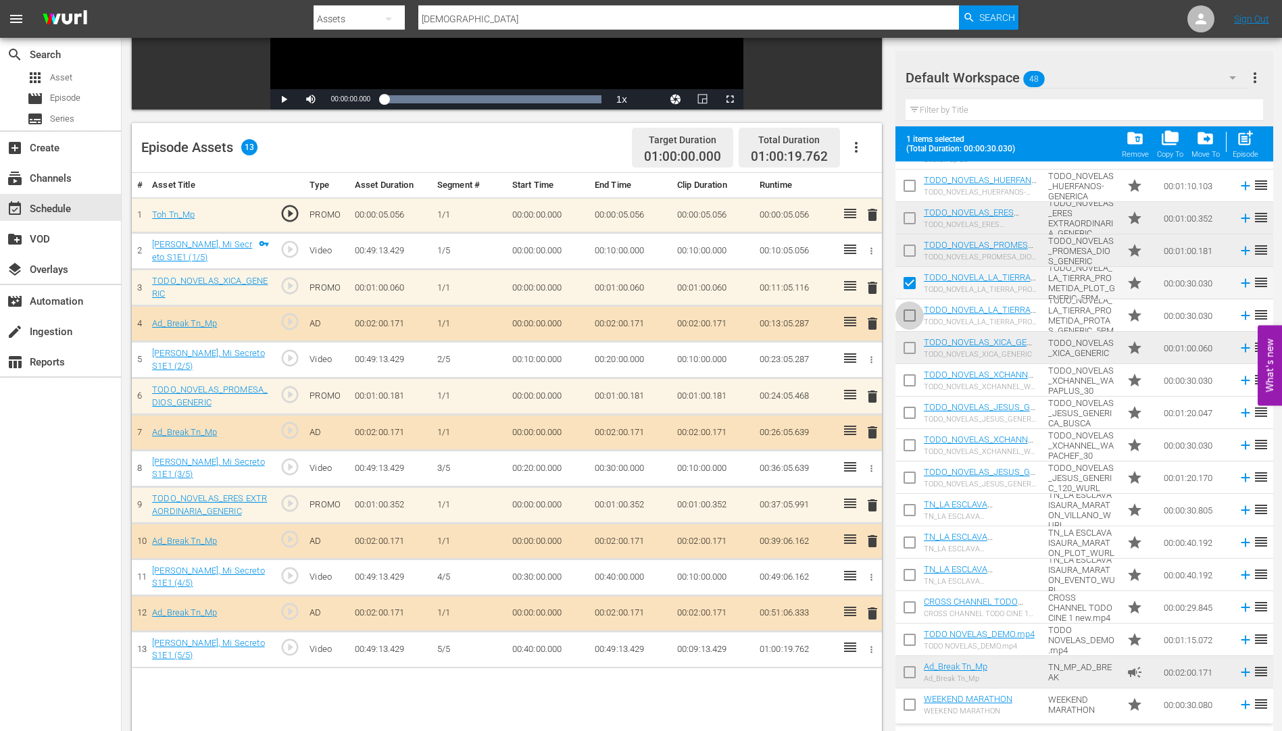
click at [908, 310] on input "checkbox" at bounding box center [909, 318] width 28 height 28
checkbox input "true"
click at [1135, 137] on span "folder_delete" at bounding box center [1135, 138] width 18 height 18
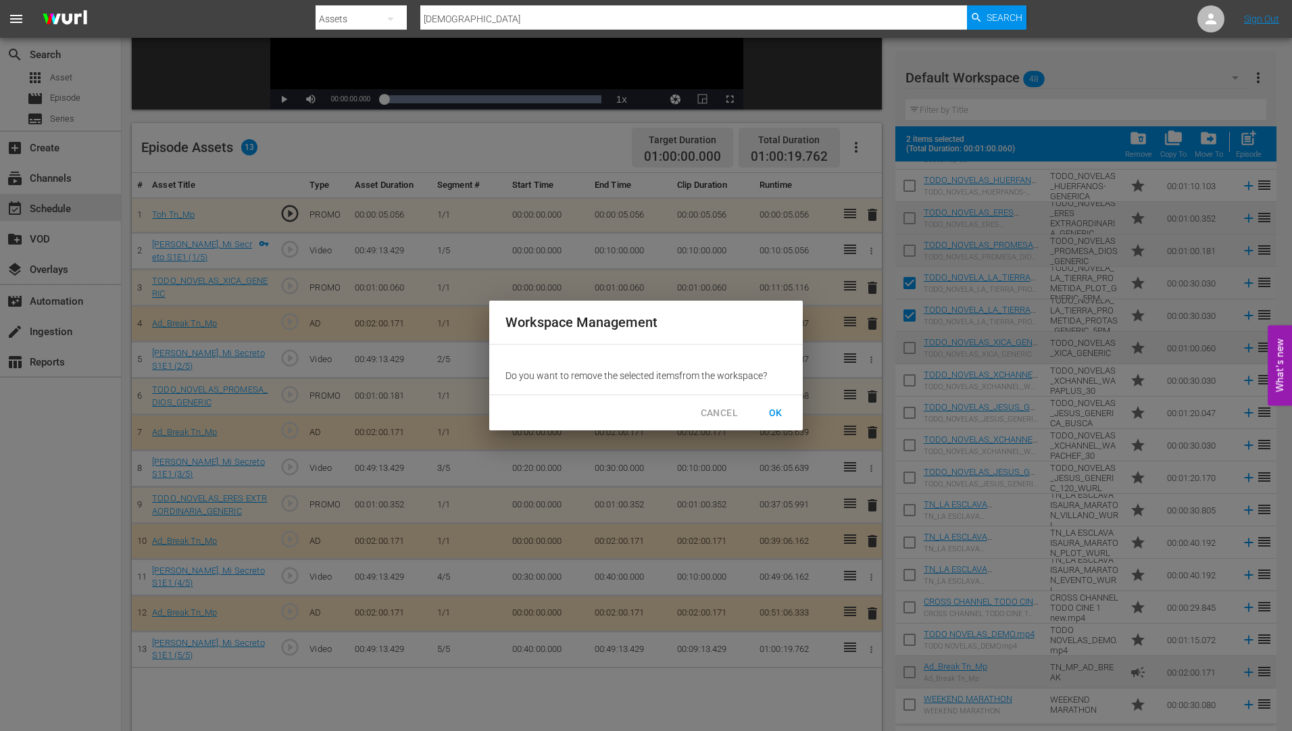
click at [770, 407] on span "OK" at bounding box center [776, 413] width 22 height 17
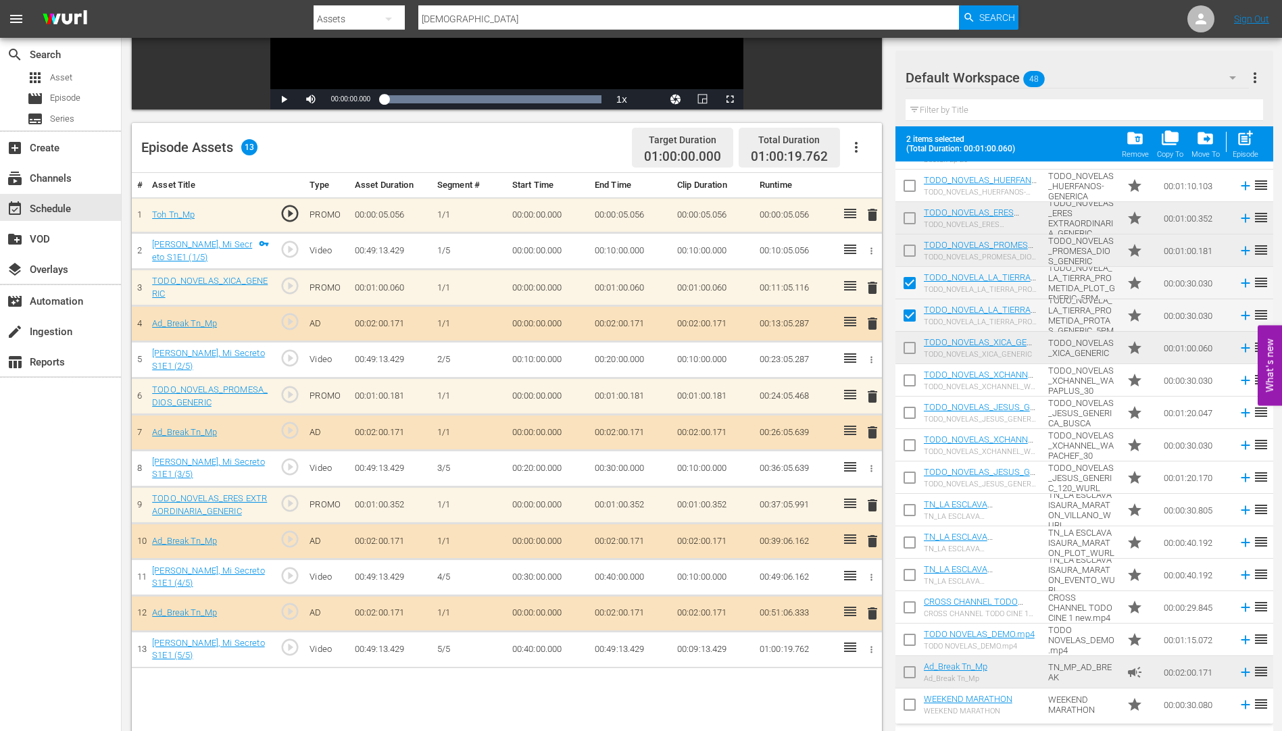
checkbox input "false"
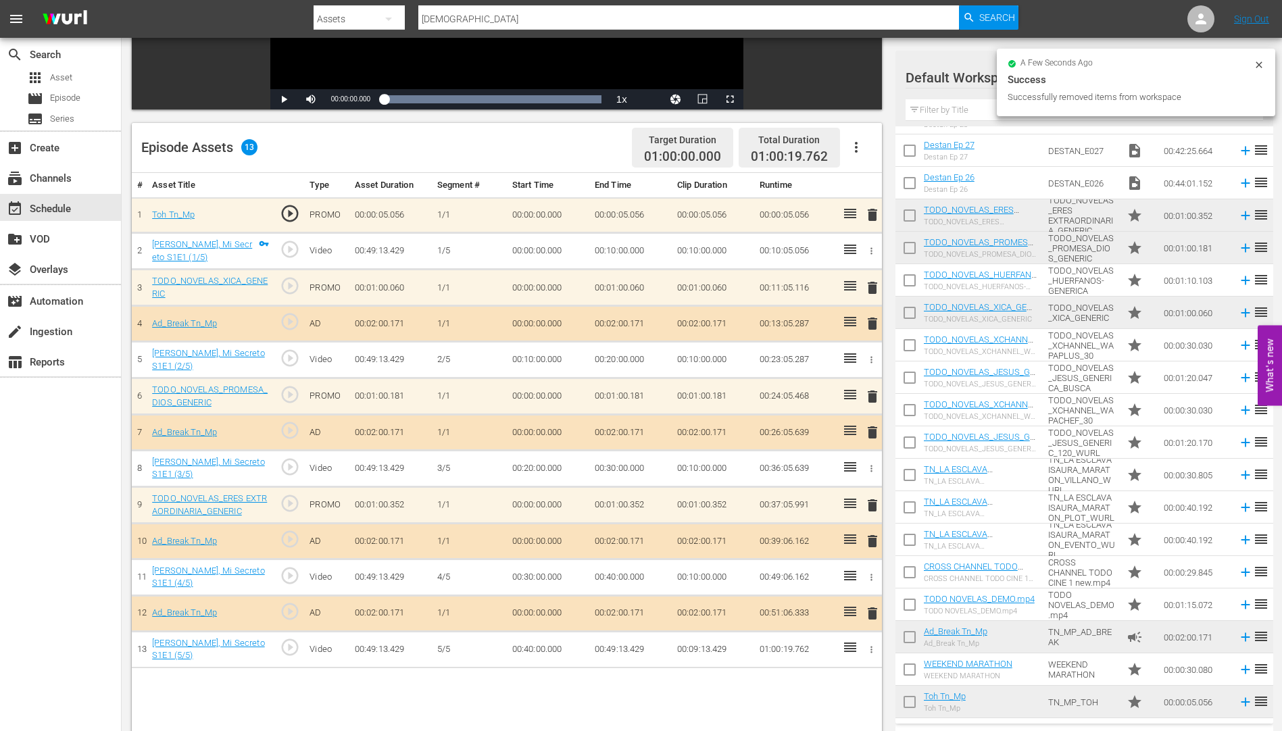
scroll to position [933, 0]
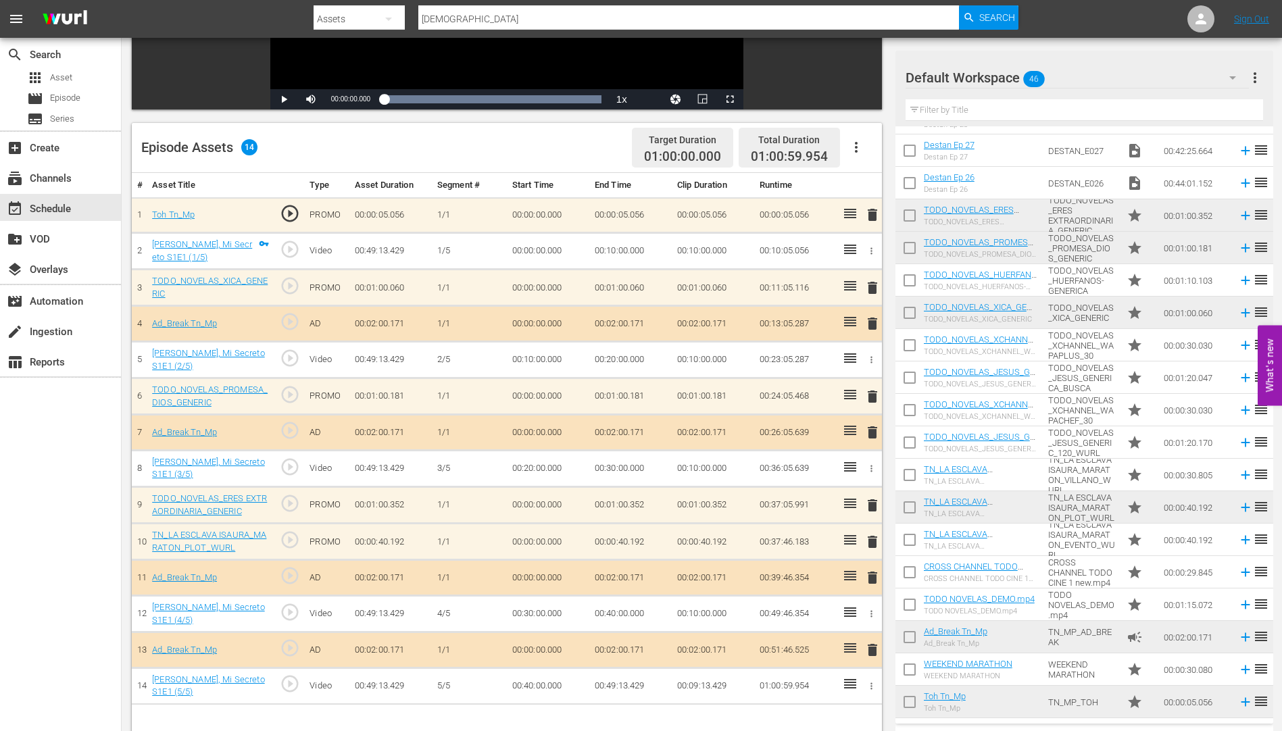
click at [872, 501] on span "delete" at bounding box center [872, 505] width 16 height 16
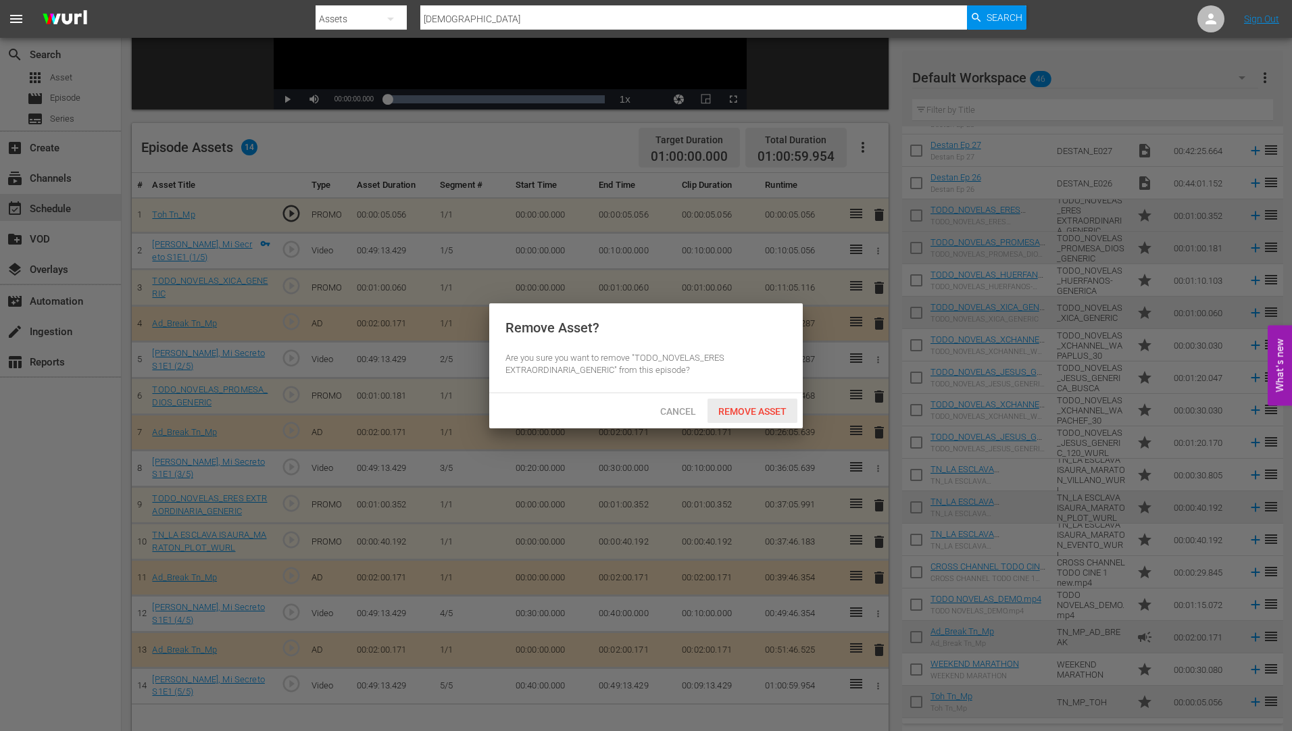
click at [745, 403] on div "Remove Asset" at bounding box center [753, 411] width 90 height 25
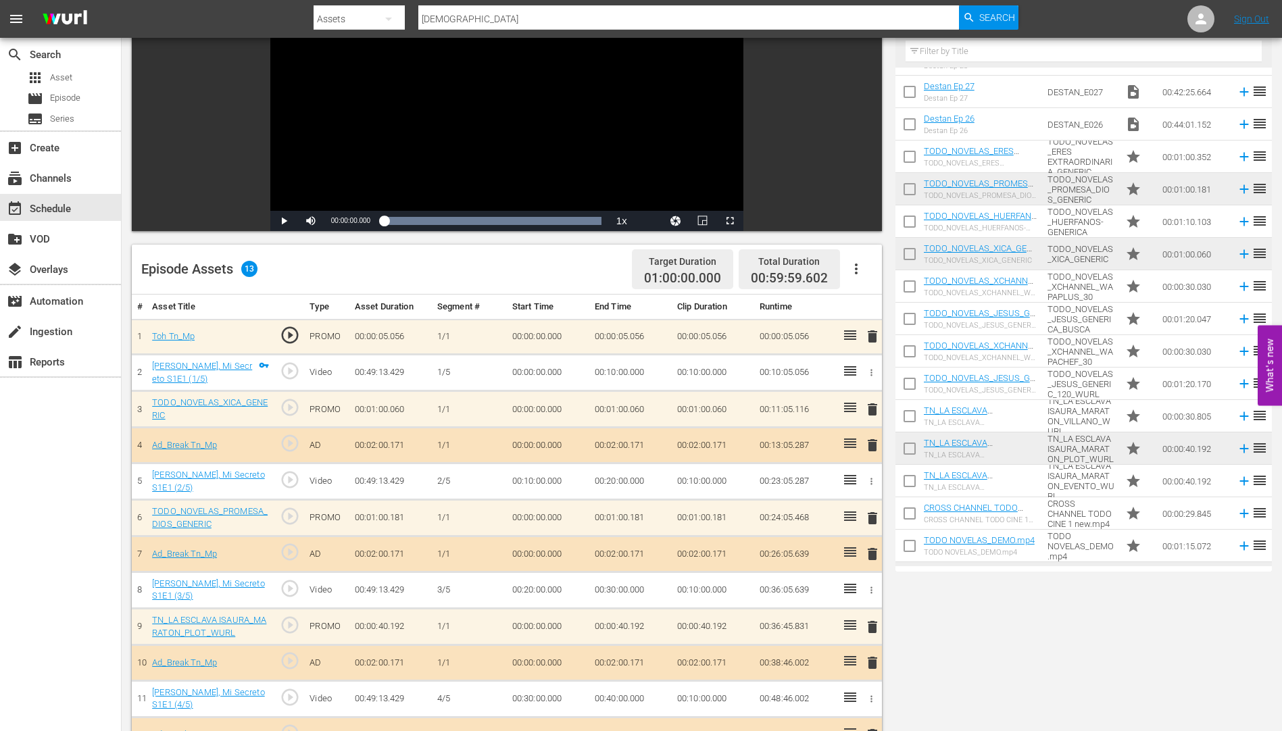
scroll to position [0, 0]
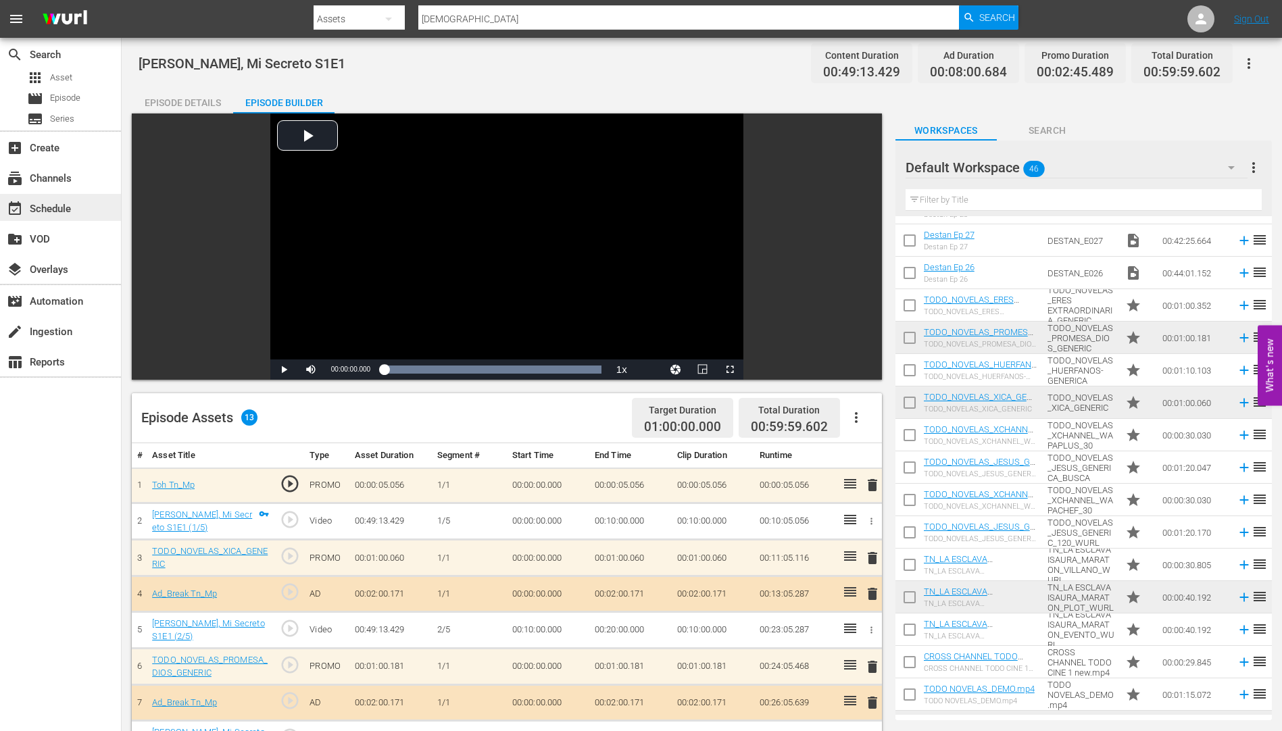
click at [35, 209] on div "event_available Schedule" at bounding box center [38, 207] width 76 height 12
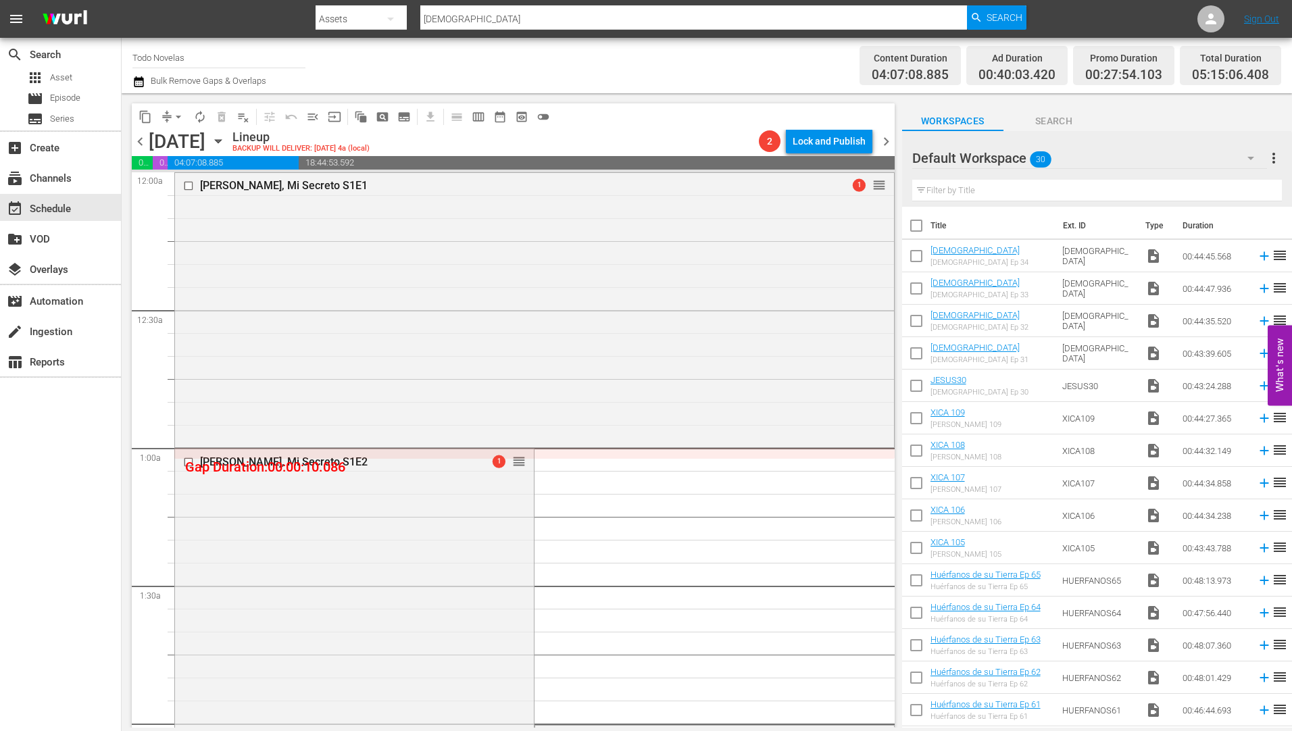
click at [226, 137] on icon "button" at bounding box center [218, 141] width 15 height 15
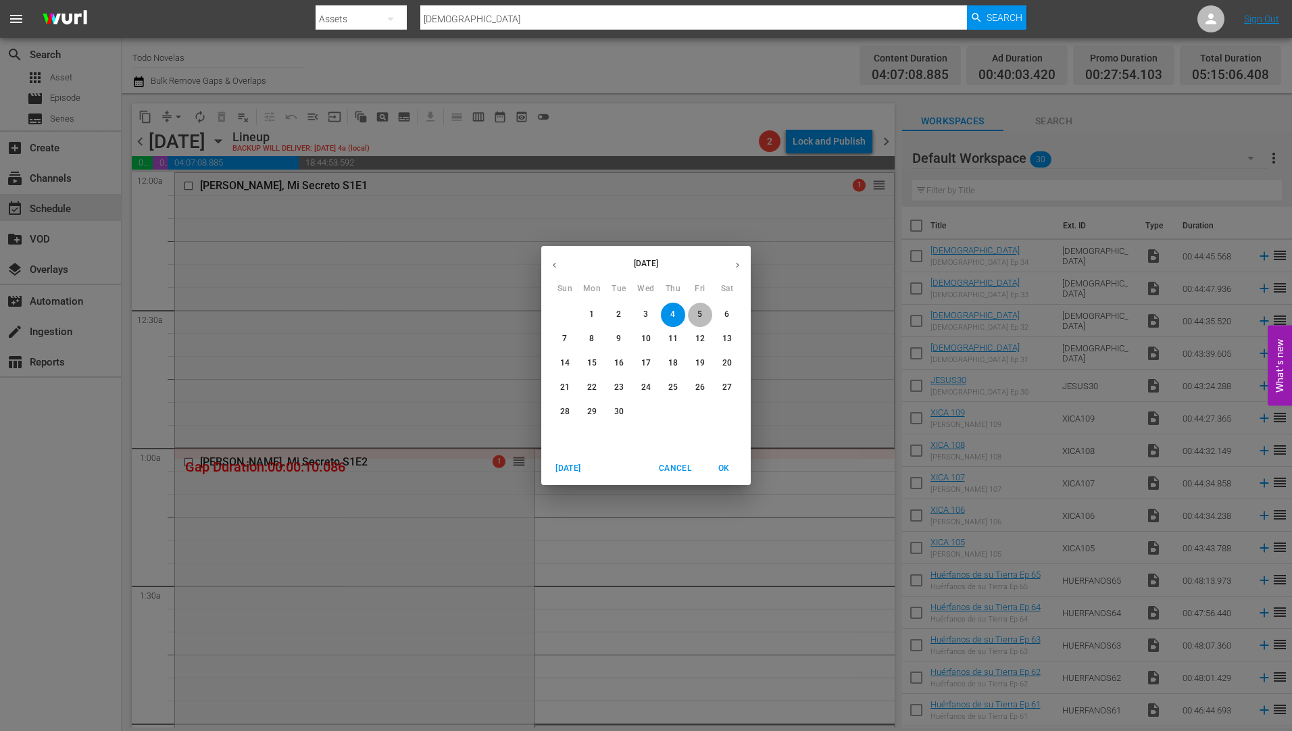
click at [695, 309] on span "5" at bounding box center [700, 314] width 24 height 11
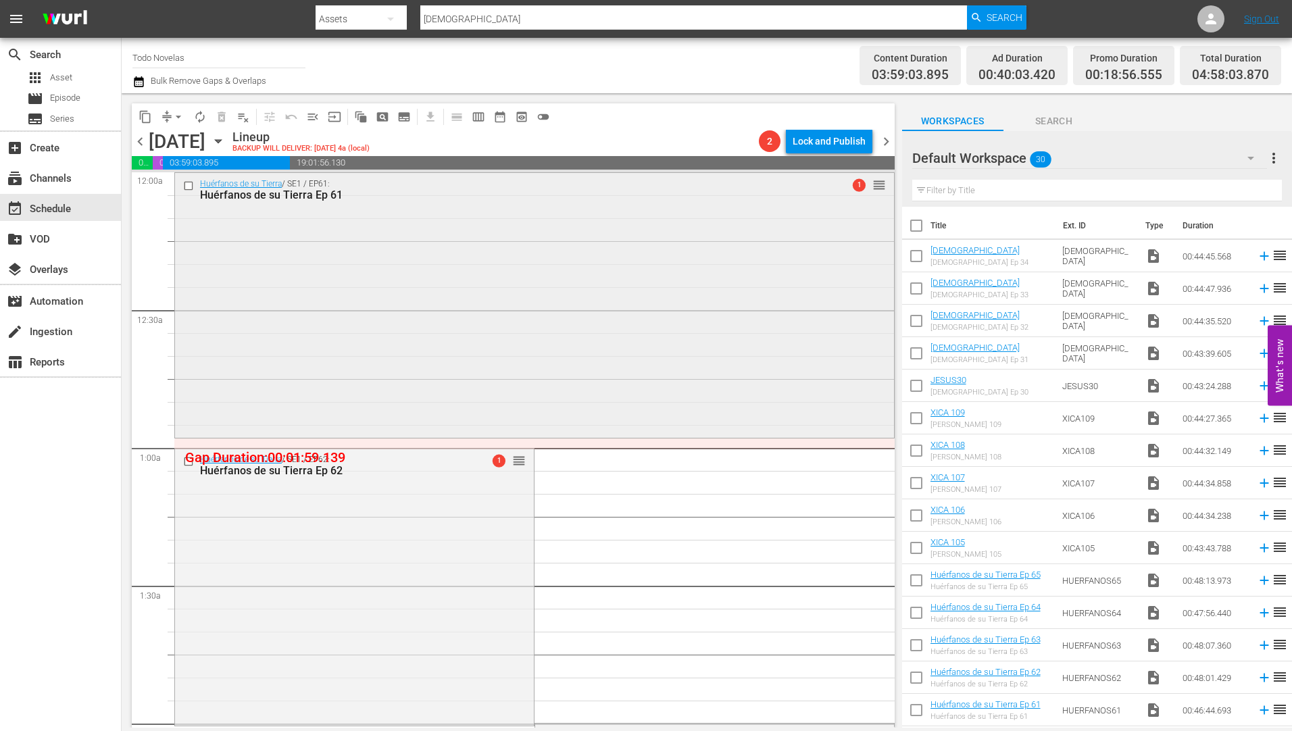
click at [280, 192] on div "Huérfanos de su Tierra Ep 61" at bounding box center [509, 195] width 618 height 13
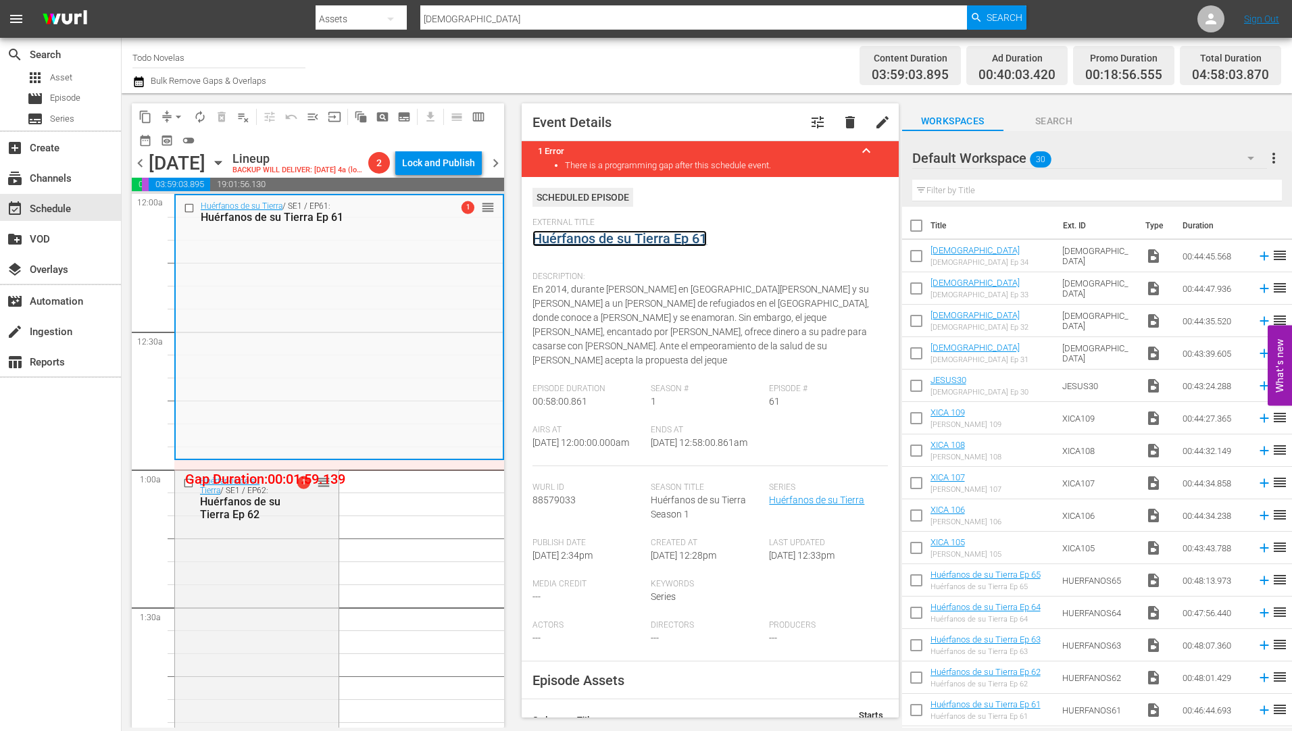
click at [580, 239] on link "Huérfanos de su Tierra Ep 61" at bounding box center [619, 238] width 174 height 16
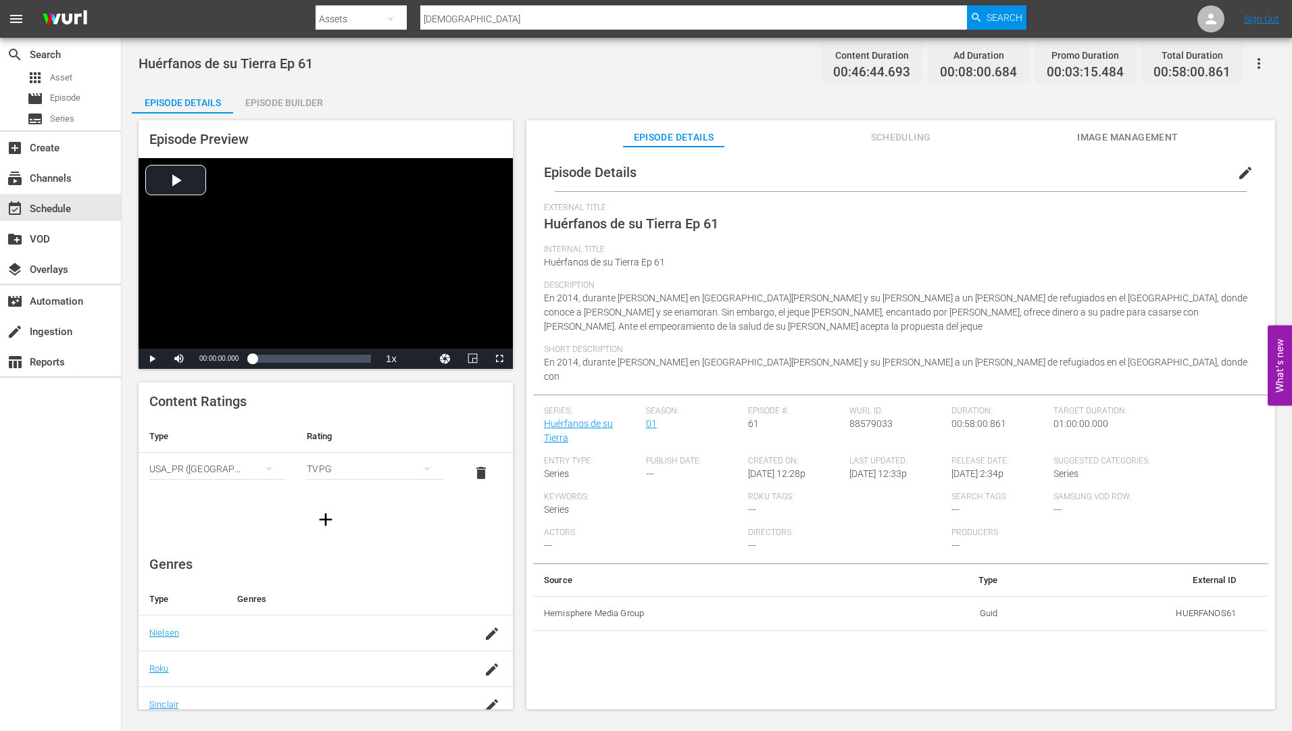
click at [299, 101] on div "Episode Builder" at bounding box center [283, 102] width 101 height 32
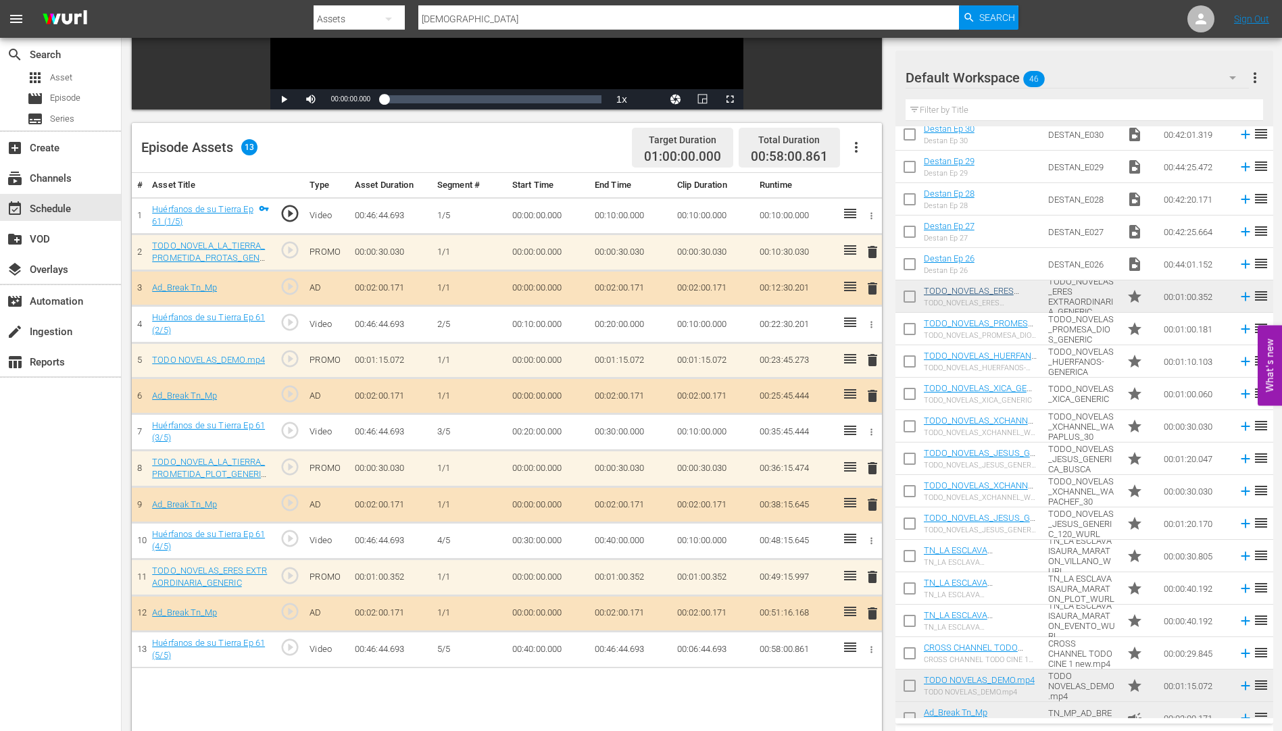
scroll to position [933, 0]
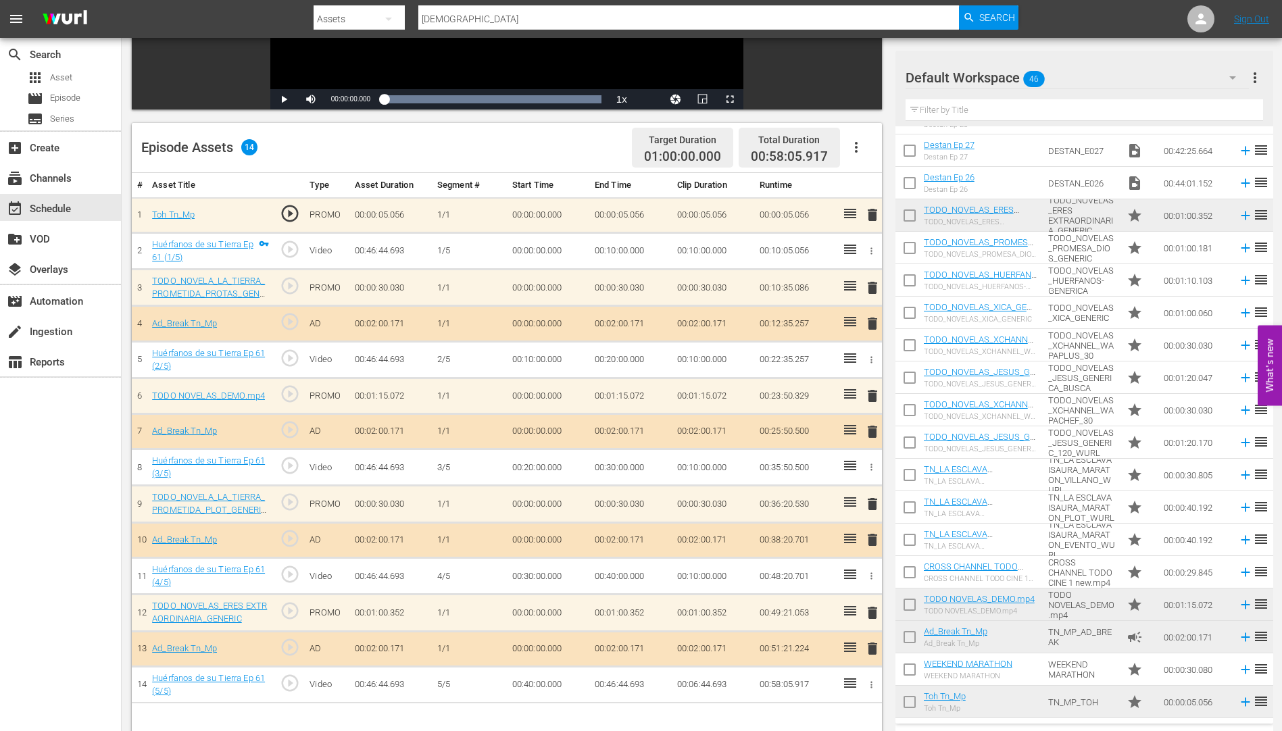
click at [874, 287] on span "delete" at bounding box center [872, 288] width 16 height 16
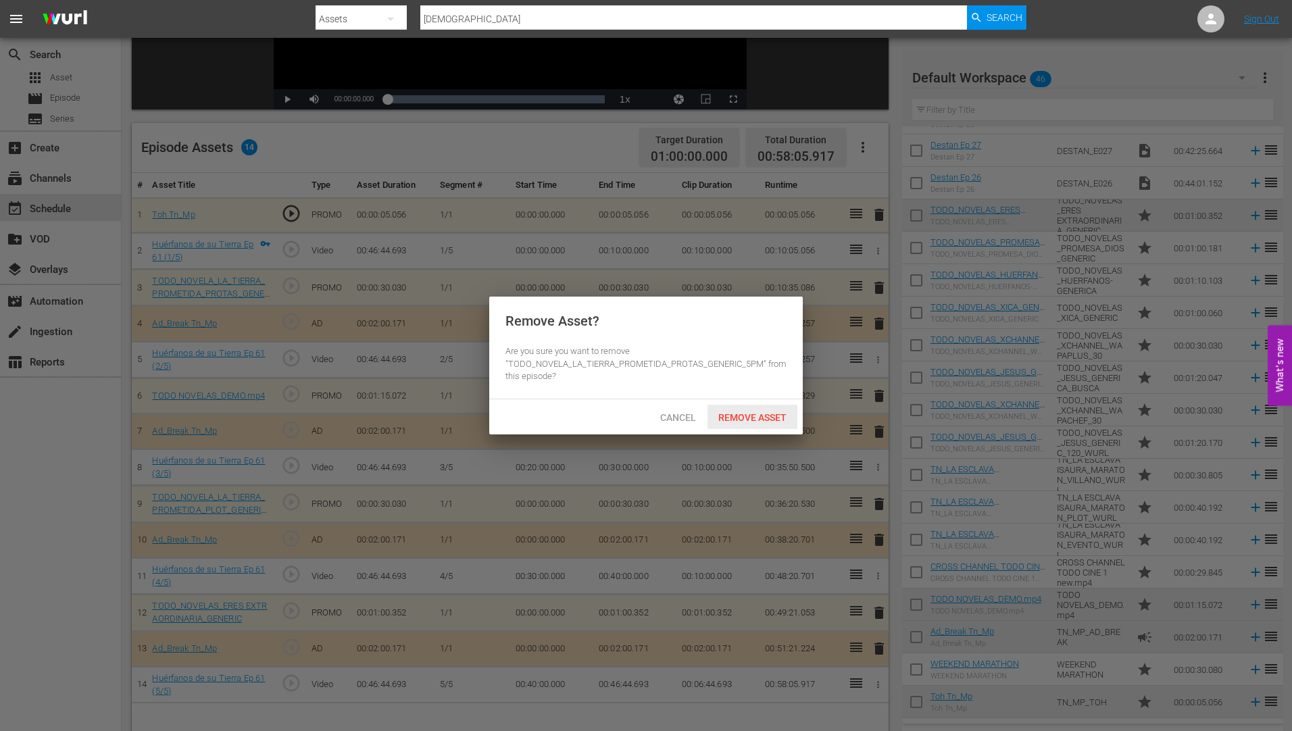
click at [755, 416] on span "Remove Asset" at bounding box center [753, 417] width 90 height 11
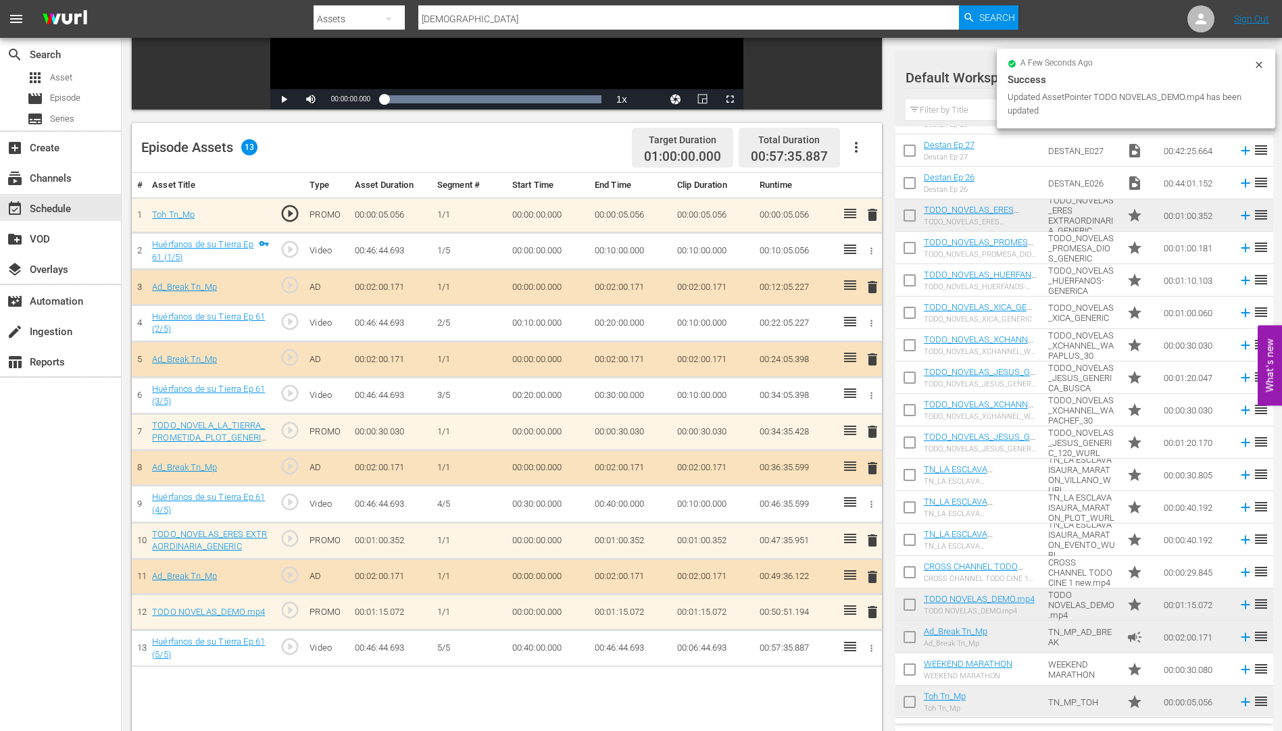
click at [874, 431] on span "delete" at bounding box center [872, 432] width 16 height 16
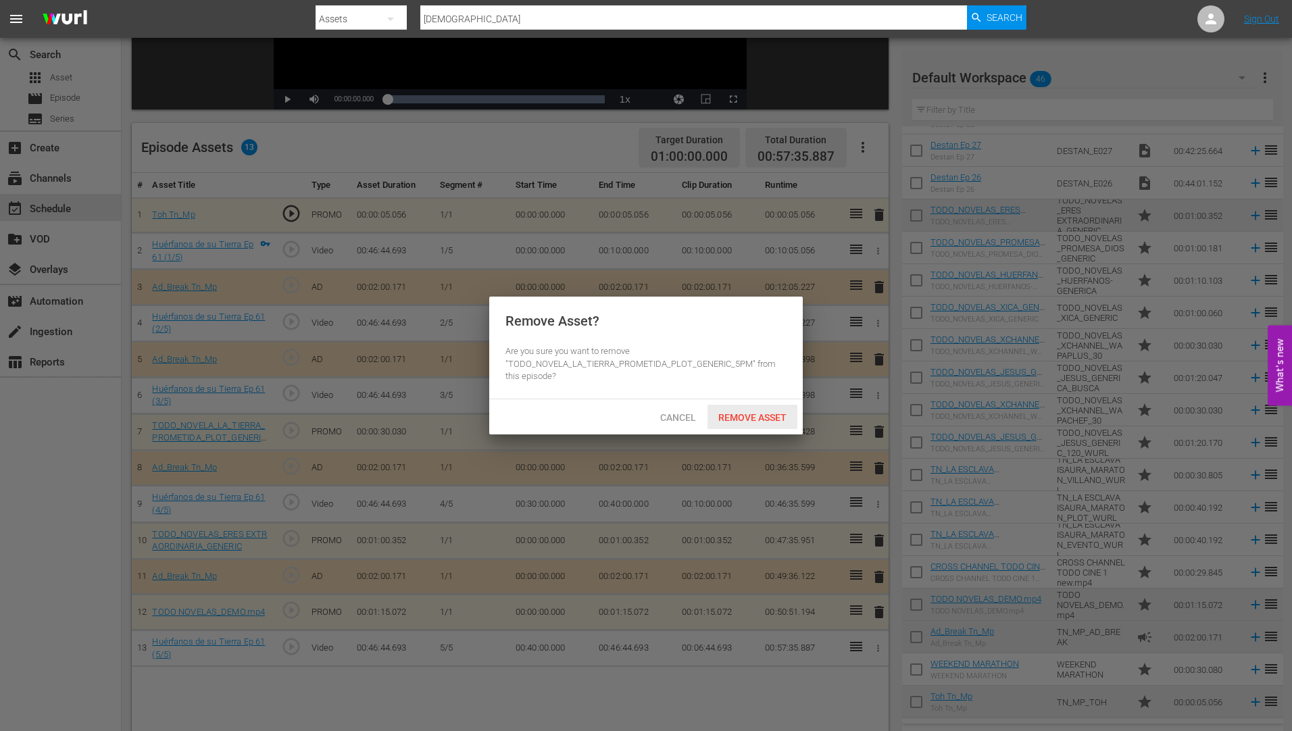
click at [764, 415] on span "Remove Asset" at bounding box center [753, 417] width 90 height 11
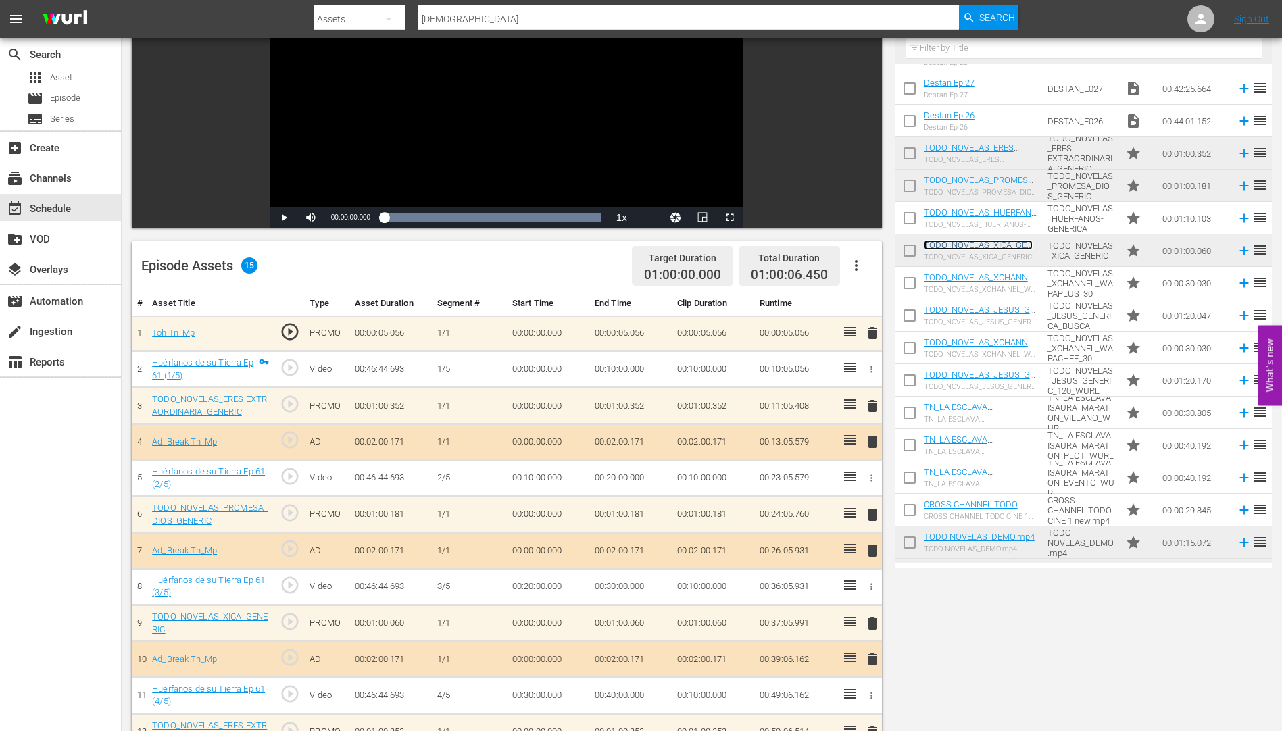
scroll to position [0, 0]
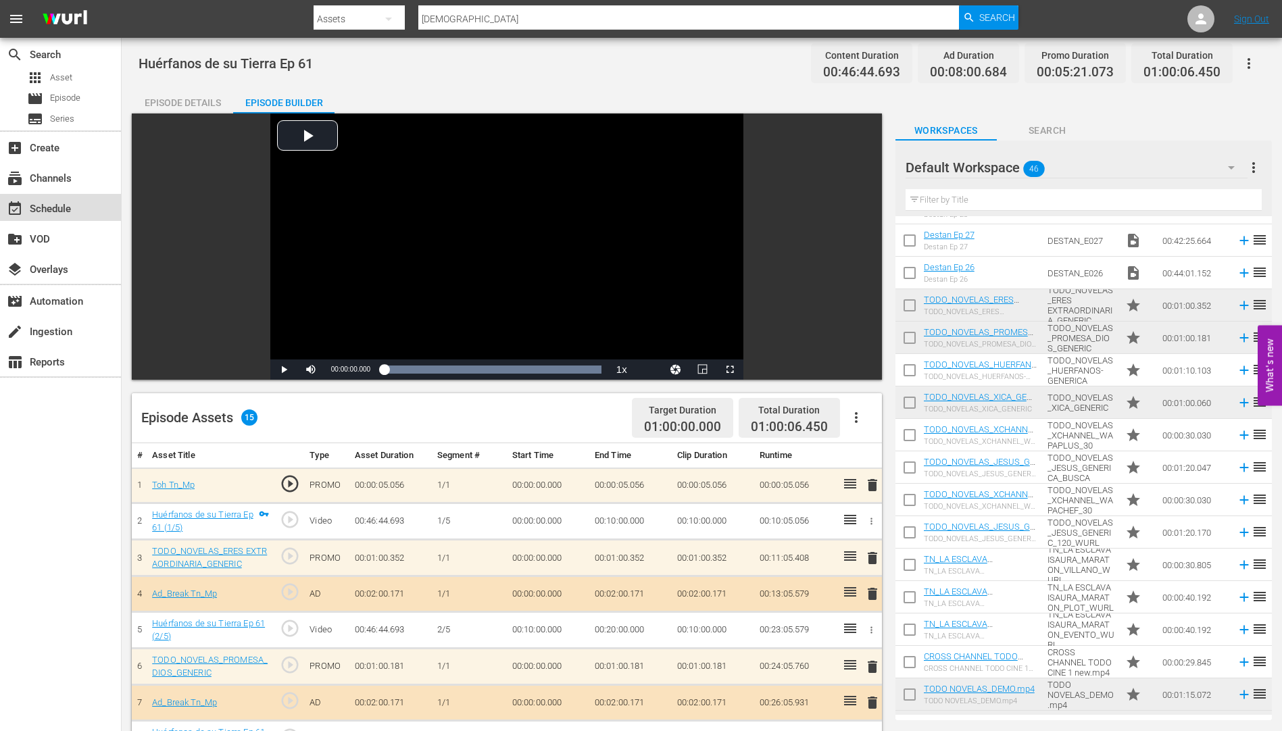
click at [54, 205] on div "event_available Schedule" at bounding box center [38, 207] width 76 height 12
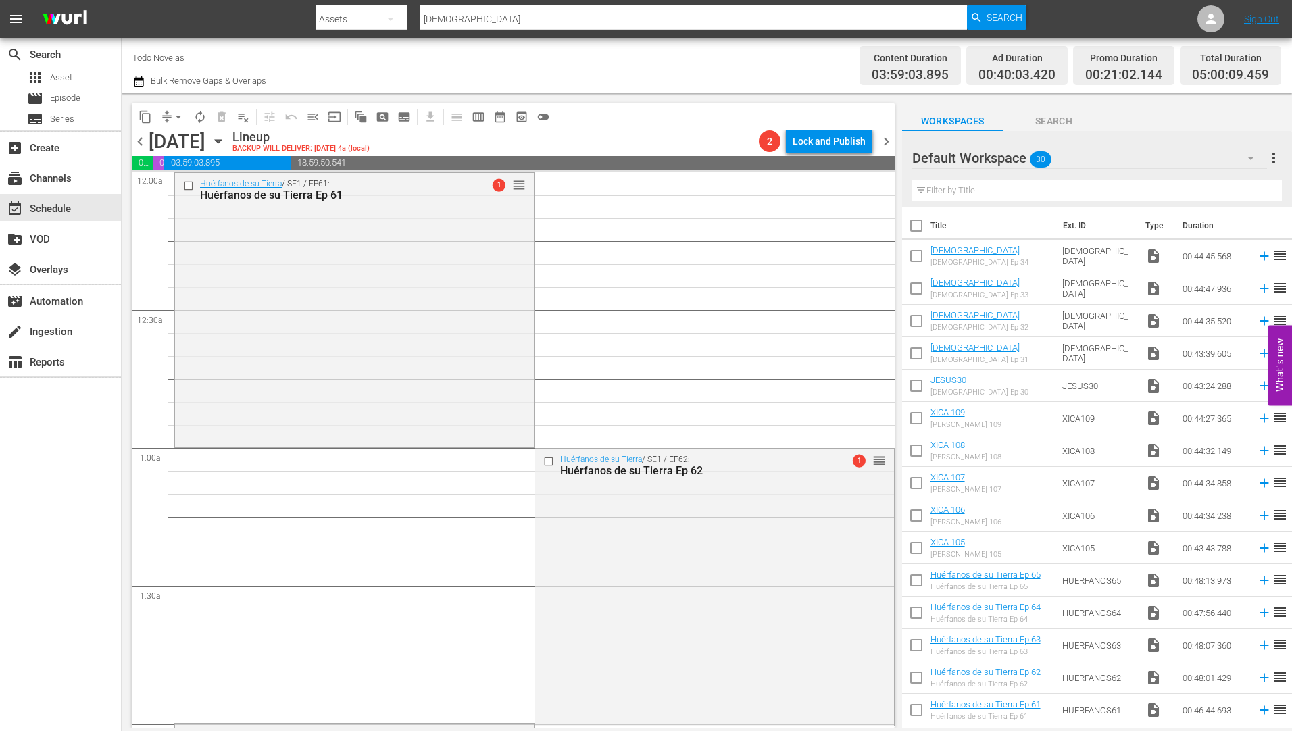
click at [226, 135] on icon "button" at bounding box center [218, 141] width 15 height 15
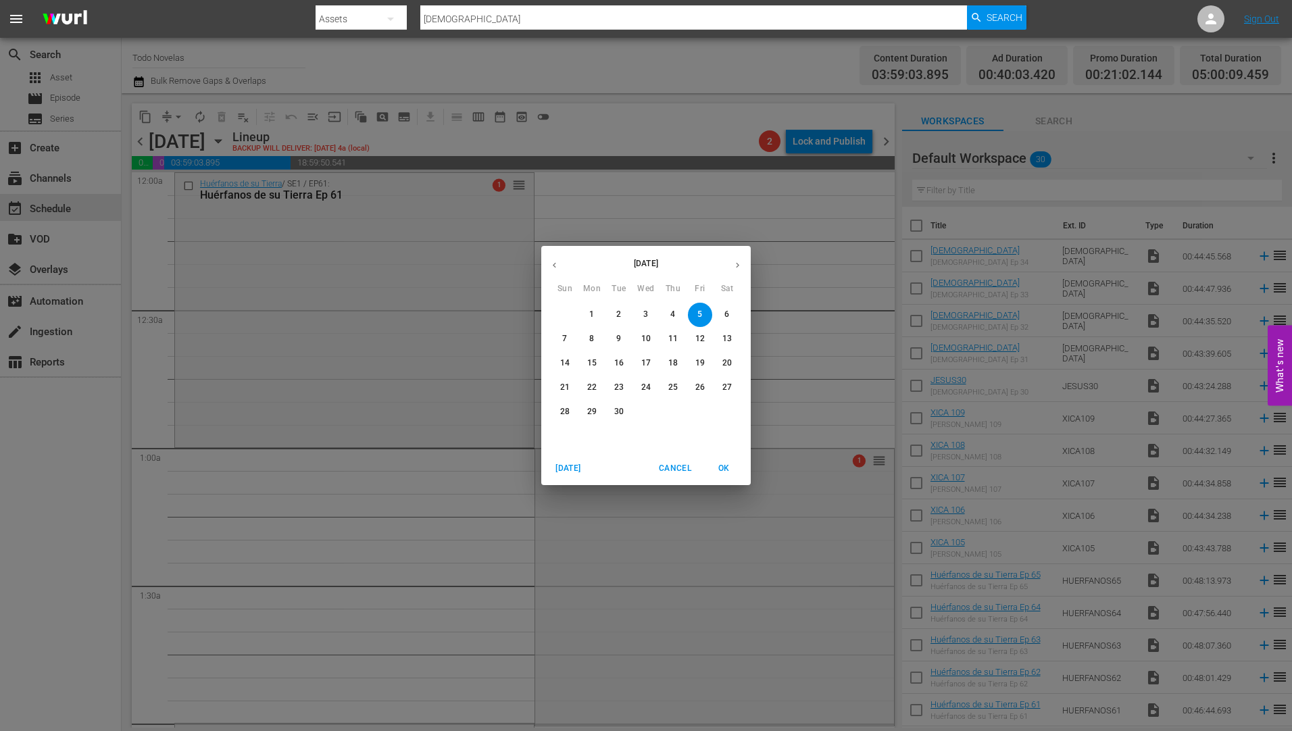
drag, startPoint x: 726, startPoint y: 309, endPoint x: 725, endPoint y: 324, distance: 14.9
click at [726, 309] on p "6" at bounding box center [726, 314] width 5 height 11
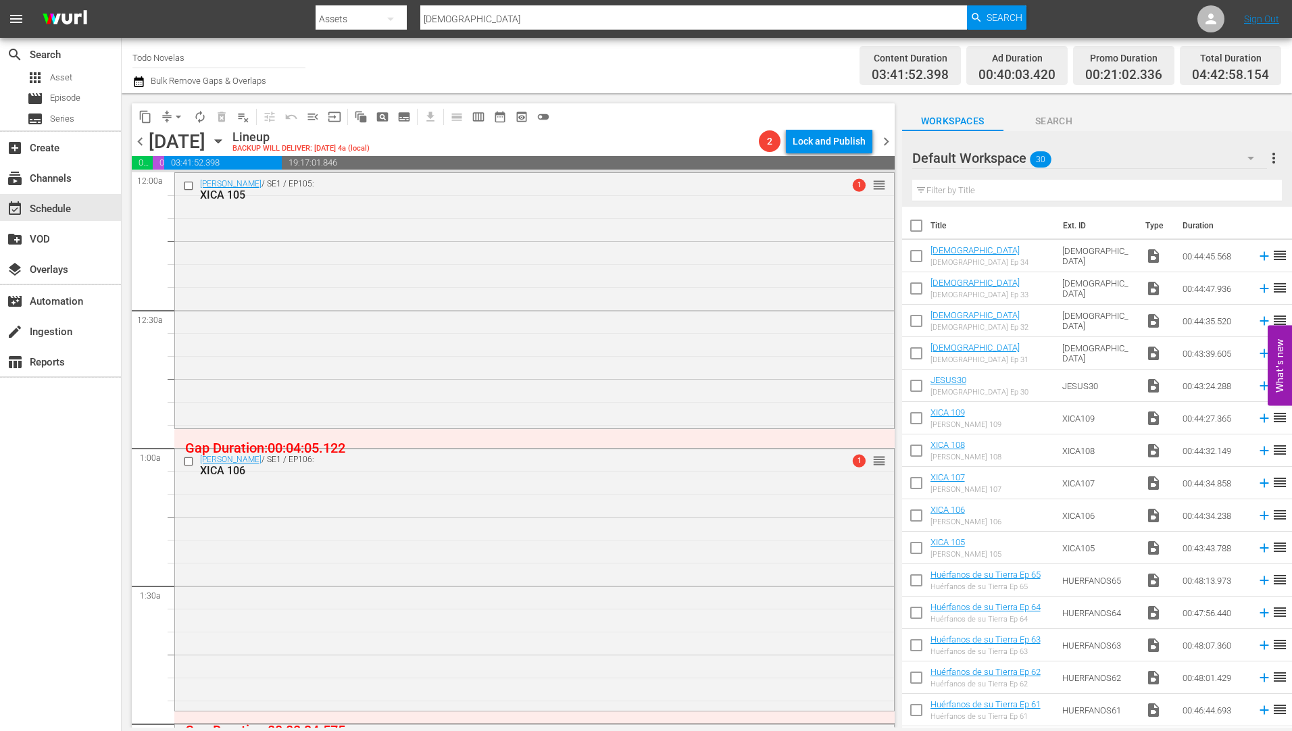
click at [220, 193] on div "XICA 105" at bounding box center [509, 195] width 618 height 13
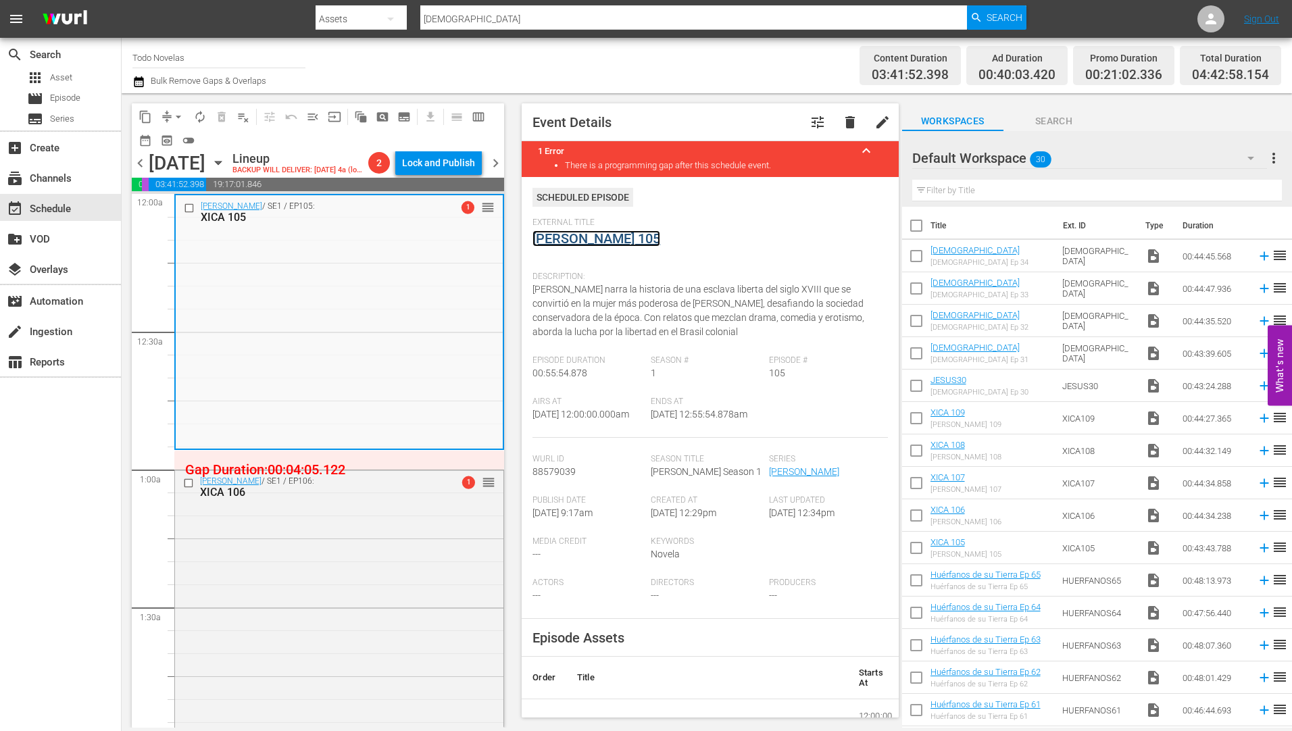
click at [597, 241] on link "[PERSON_NAME] 105" at bounding box center [596, 238] width 128 height 16
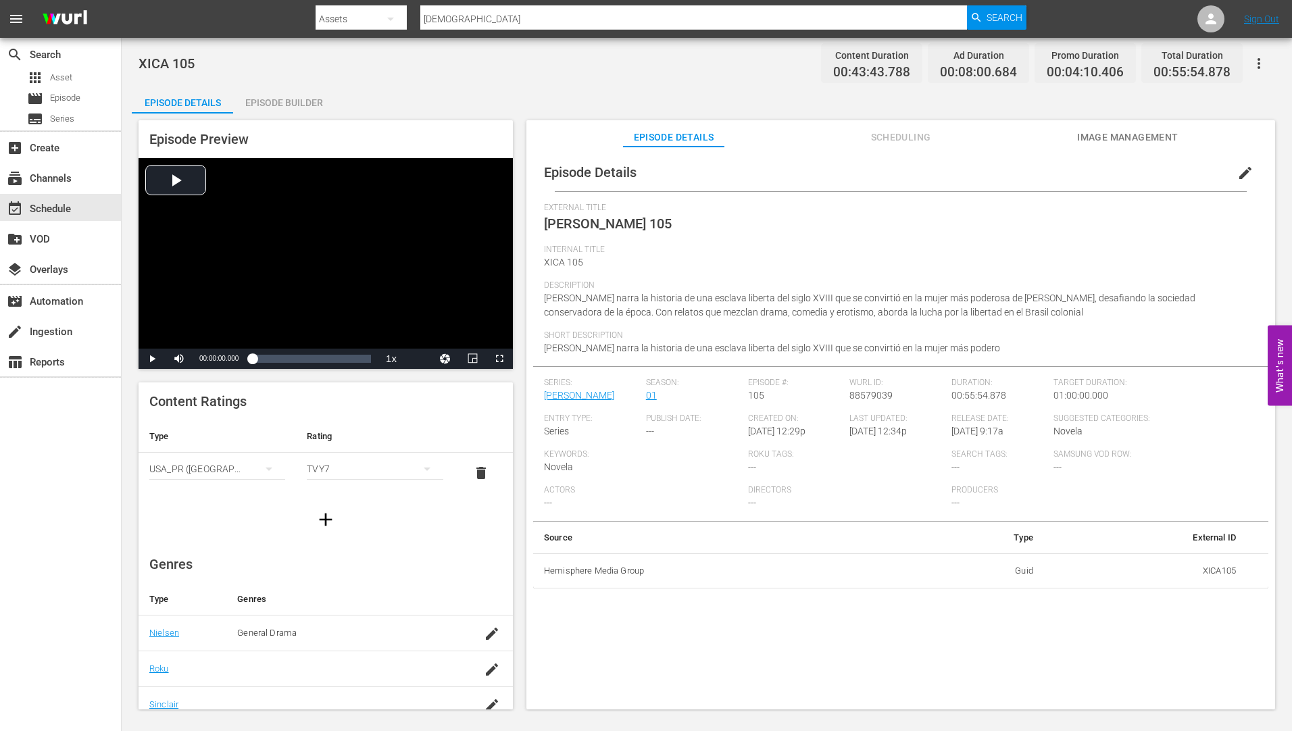
click at [272, 99] on div "Episode Builder" at bounding box center [283, 102] width 101 height 32
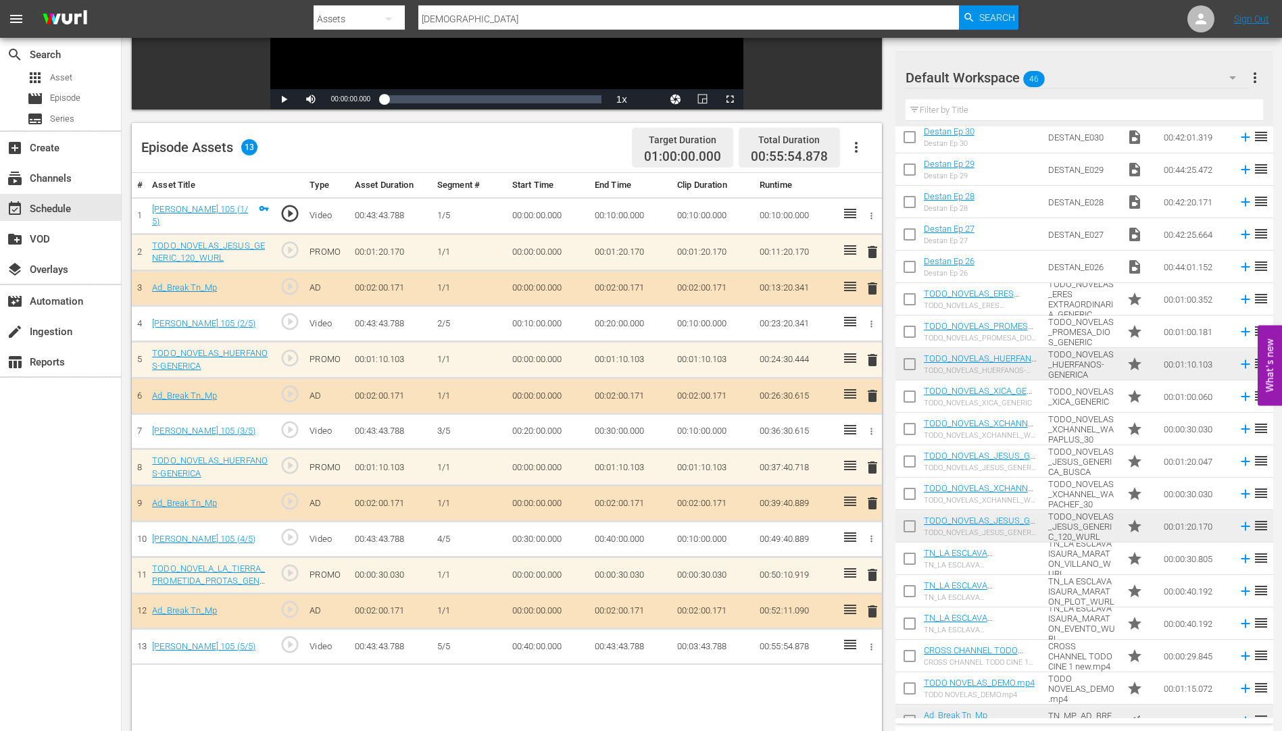
scroll to position [933, 0]
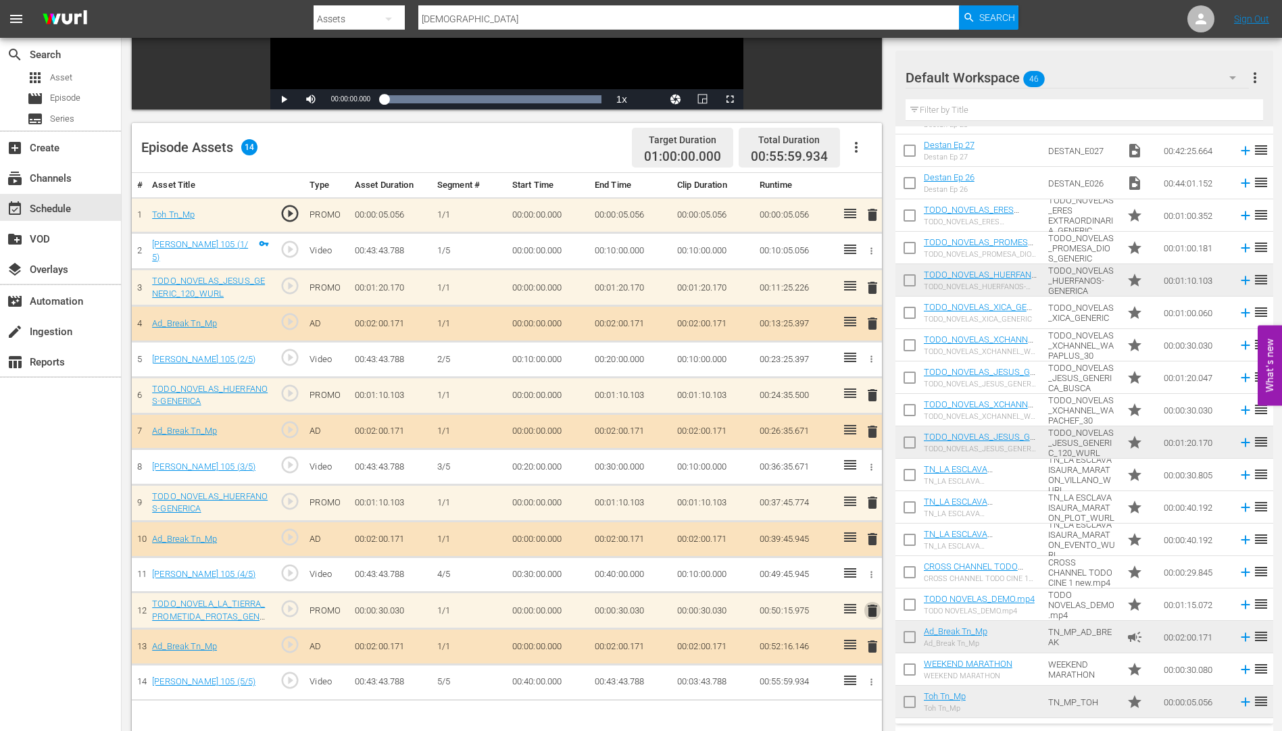
click at [873, 611] on span "delete" at bounding box center [872, 611] width 16 height 16
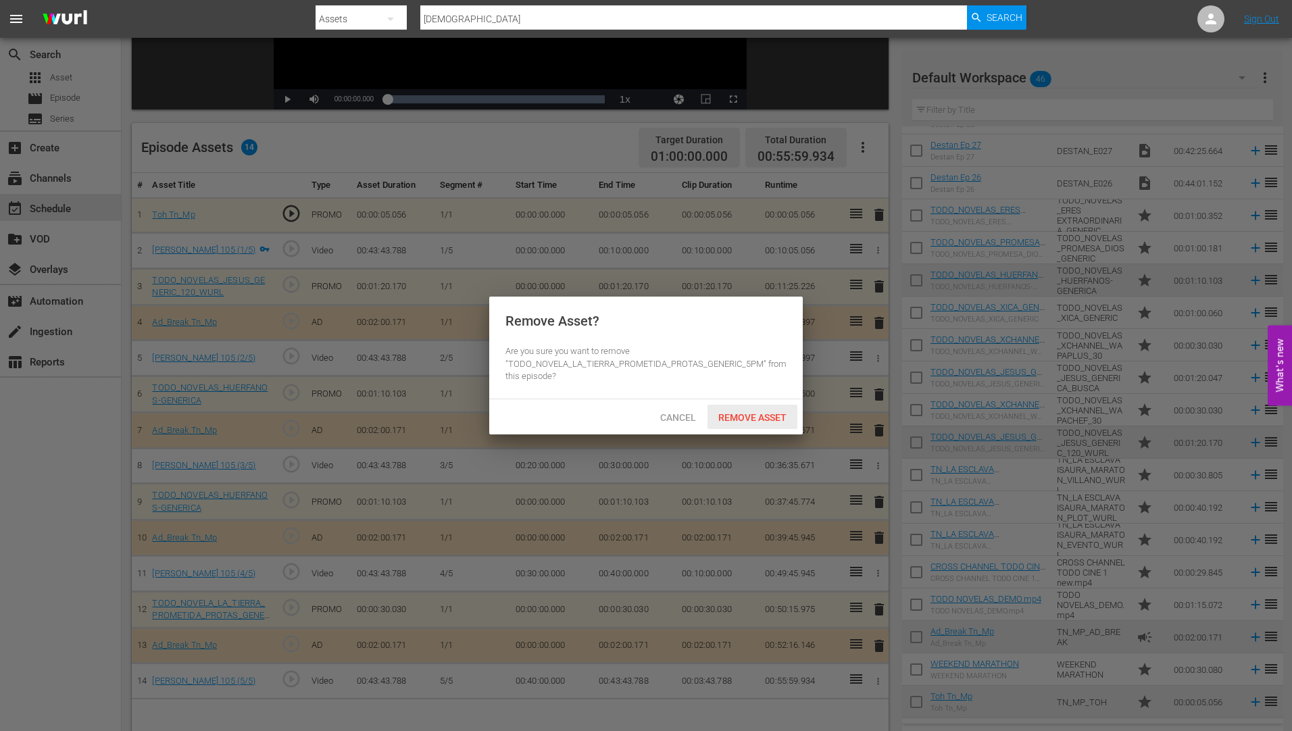
click at [766, 414] on span "Remove Asset" at bounding box center [753, 417] width 90 height 11
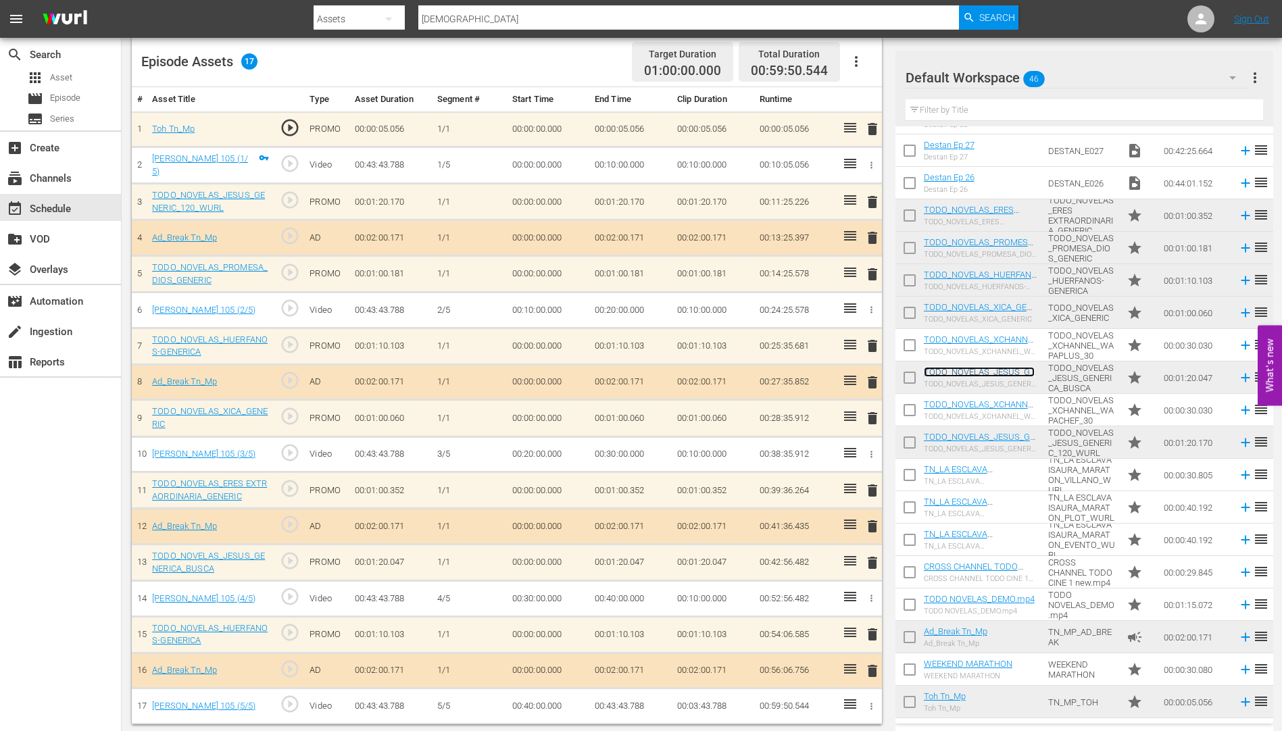
scroll to position [358, 0]
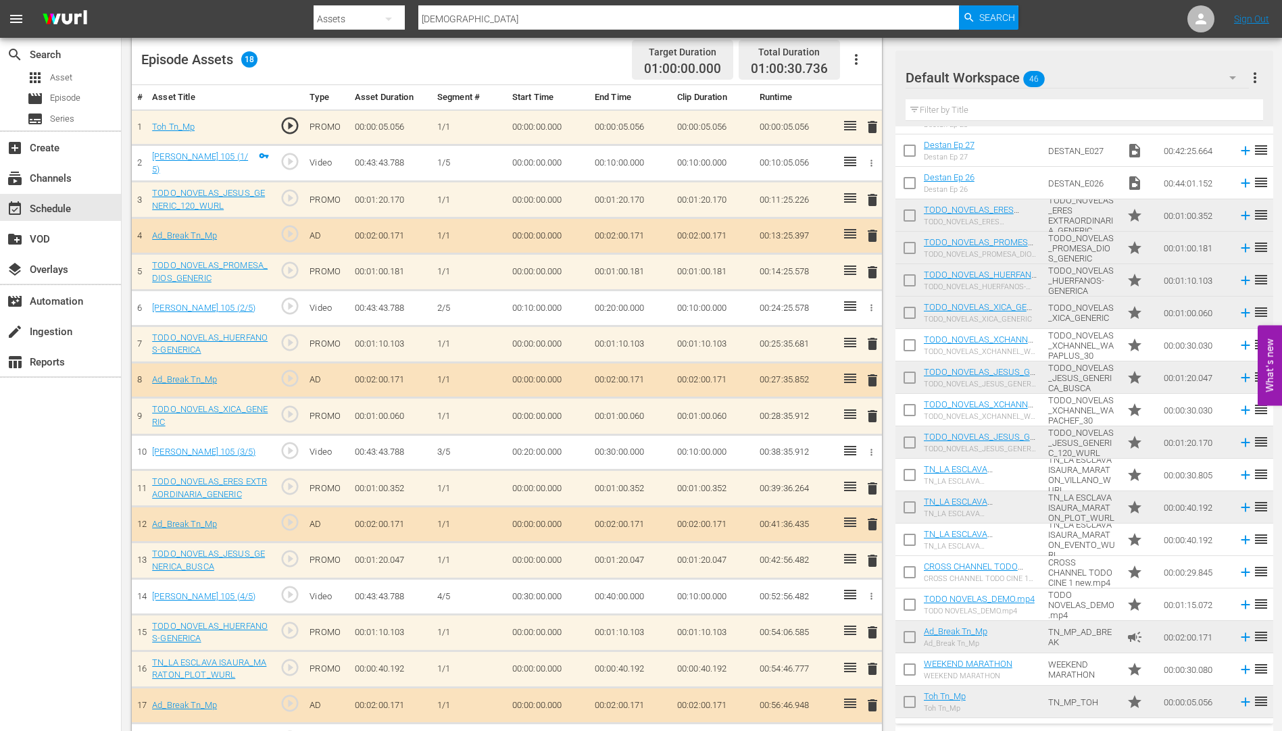
click at [873, 631] on span "delete" at bounding box center [872, 632] width 16 height 16
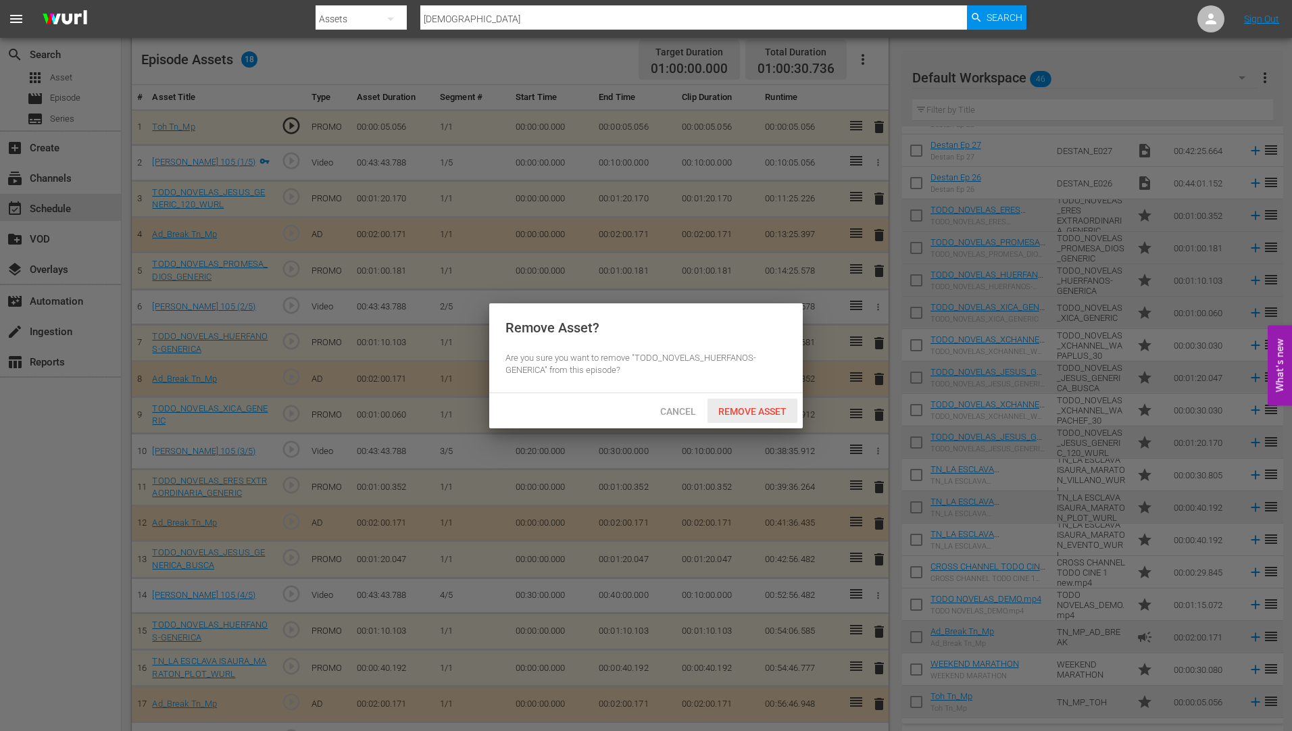
click at [748, 408] on span "Remove Asset" at bounding box center [753, 411] width 90 height 11
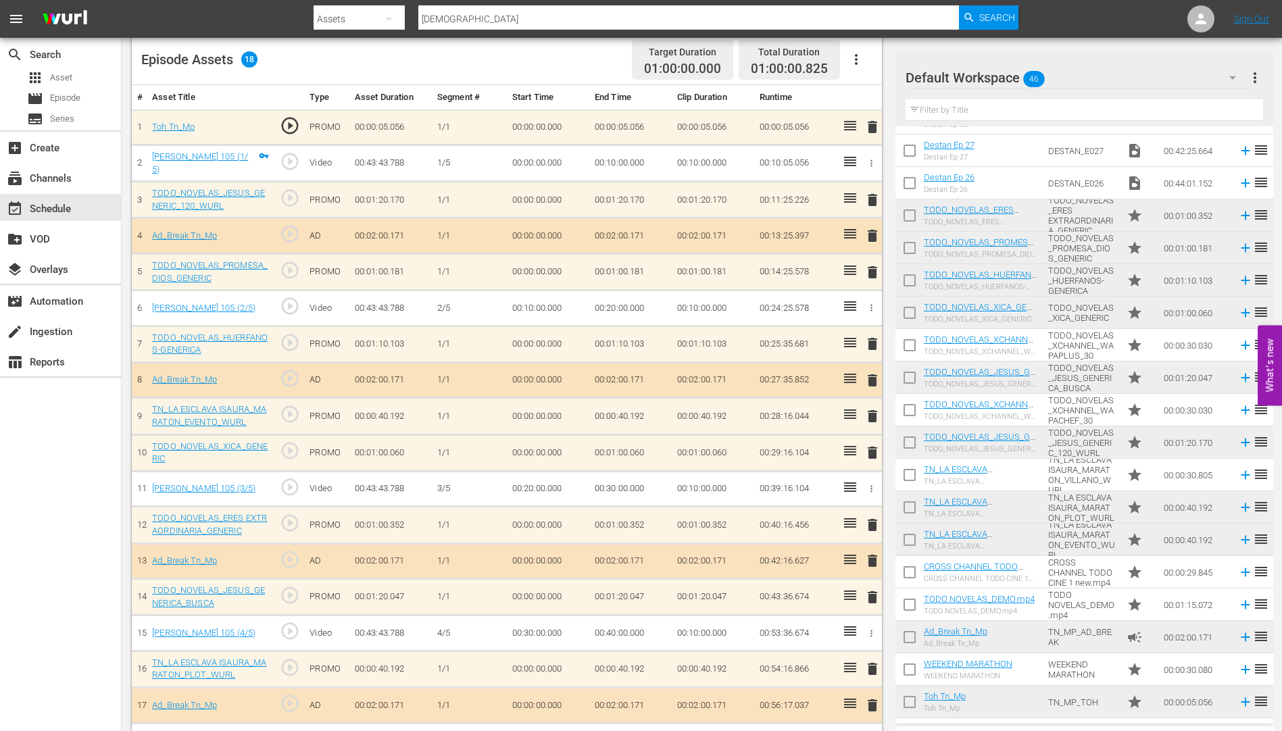
click at [874, 451] on span "delete" at bounding box center [872, 453] width 16 height 16
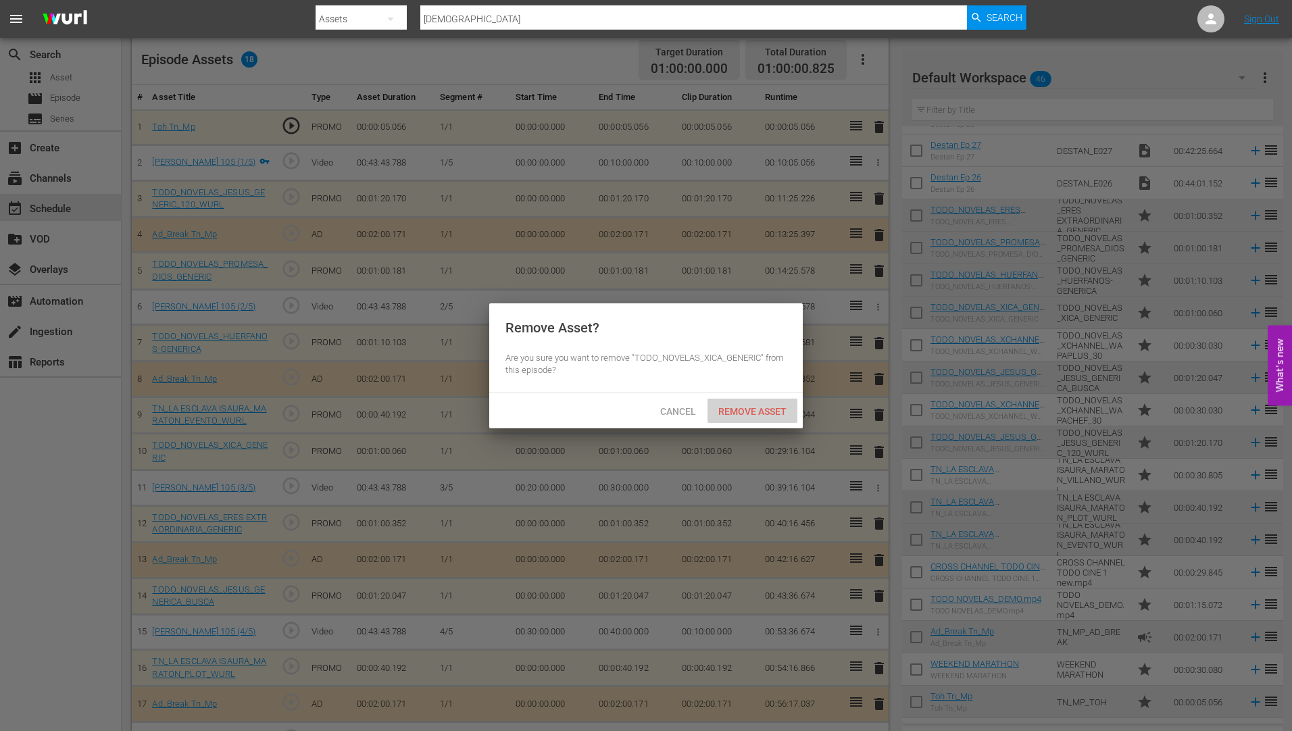
click at [740, 402] on div "Remove Asset" at bounding box center [753, 411] width 90 height 25
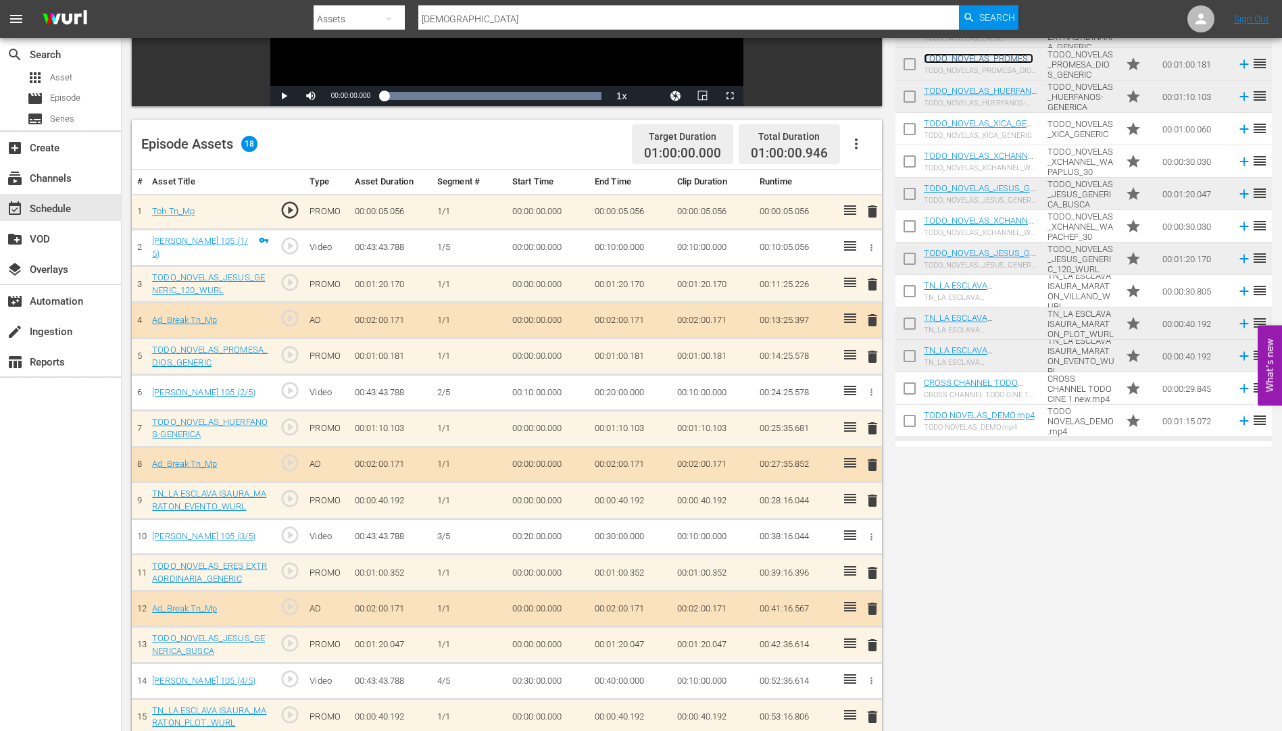
scroll to position [0, 0]
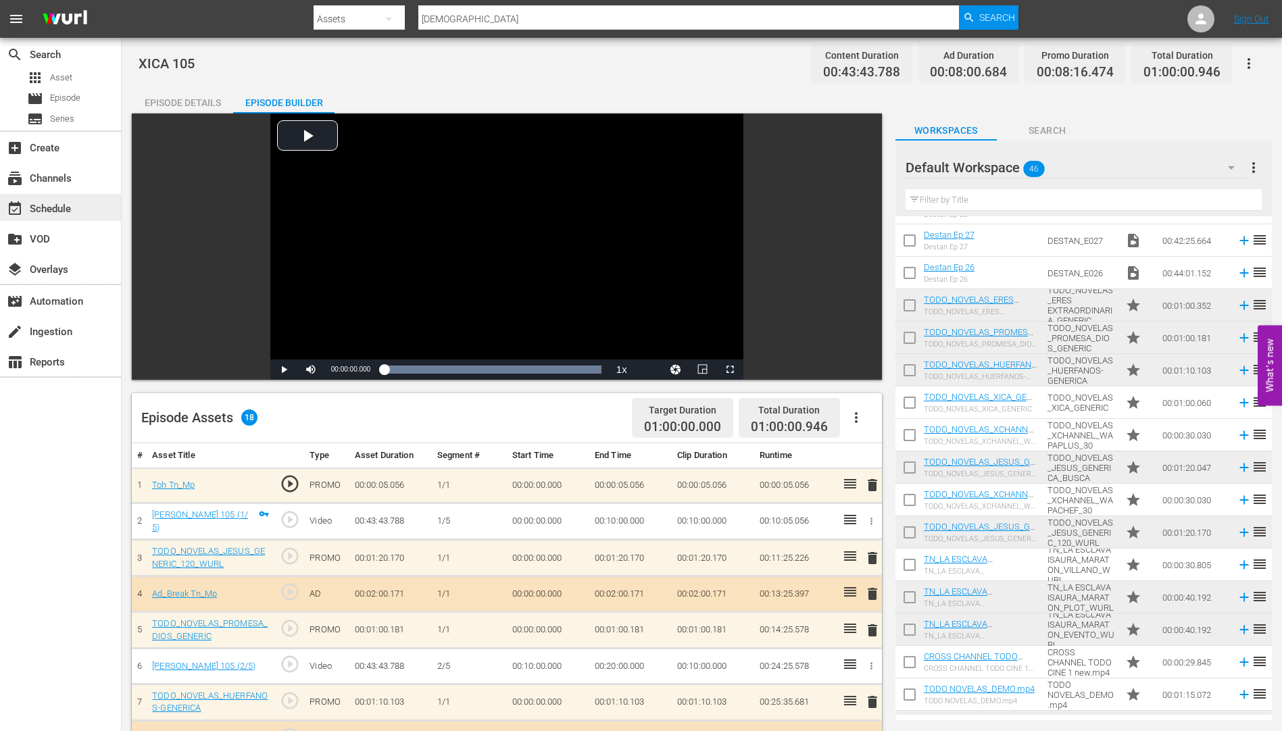
click at [63, 205] on div "event_available Schedule" at bounding box center [38, 207] width 76 height 12
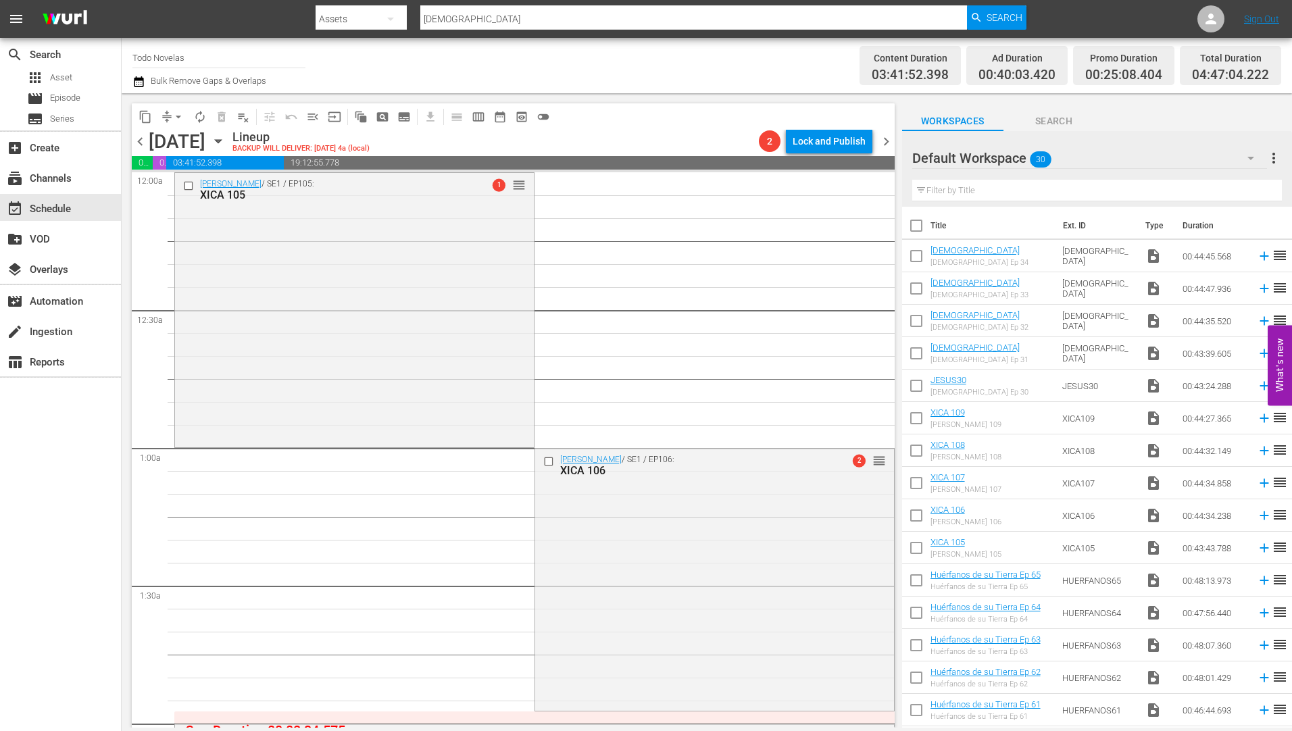
click at [226, 137] on icon "button" at bounding box center [218, 141] width 15 height 15
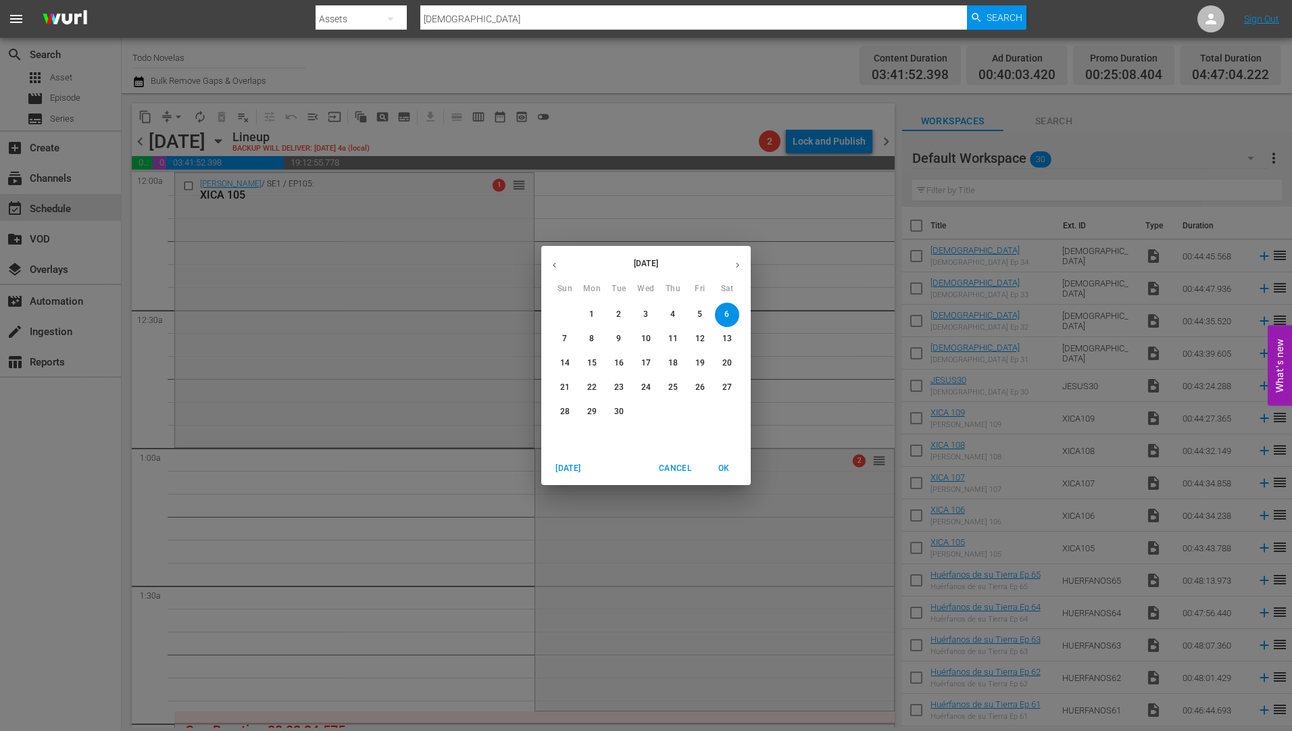
click at [563, 332] on button "7" at bounding box center [565, 339] width 24 height 24
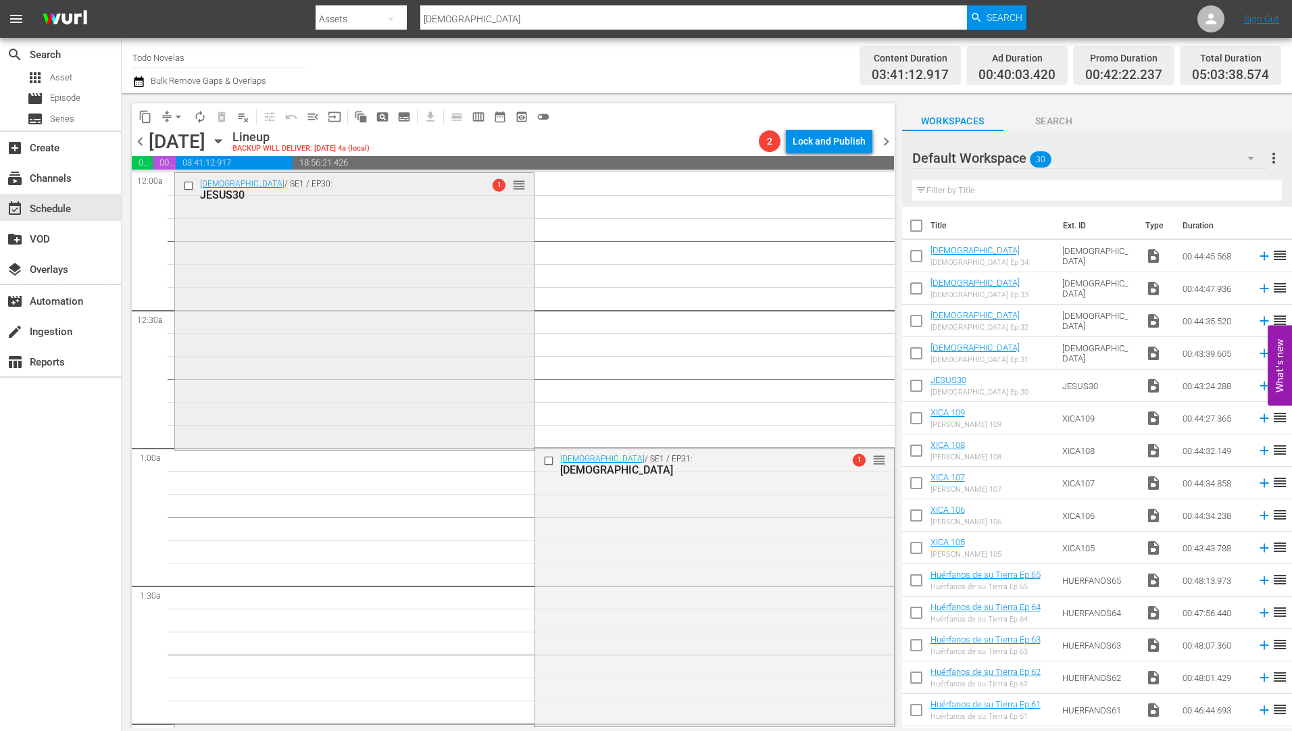
click at [223, 190] on div "JESUS30" at bounding box center [332, 195] width 265 height 13
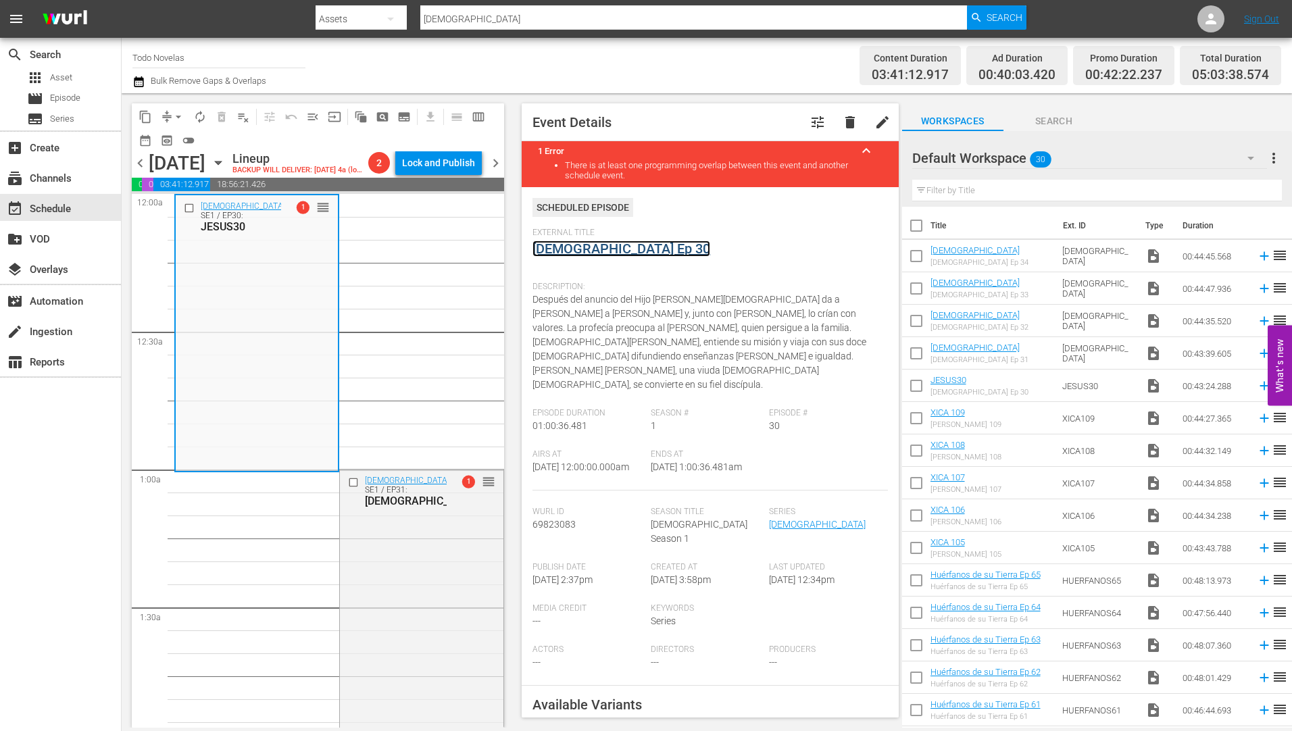
click at [562, 248] on link "[DEMOGRAPHIC_DATA] Ep 30" at bounding box center [621, 249] width 178 height 16
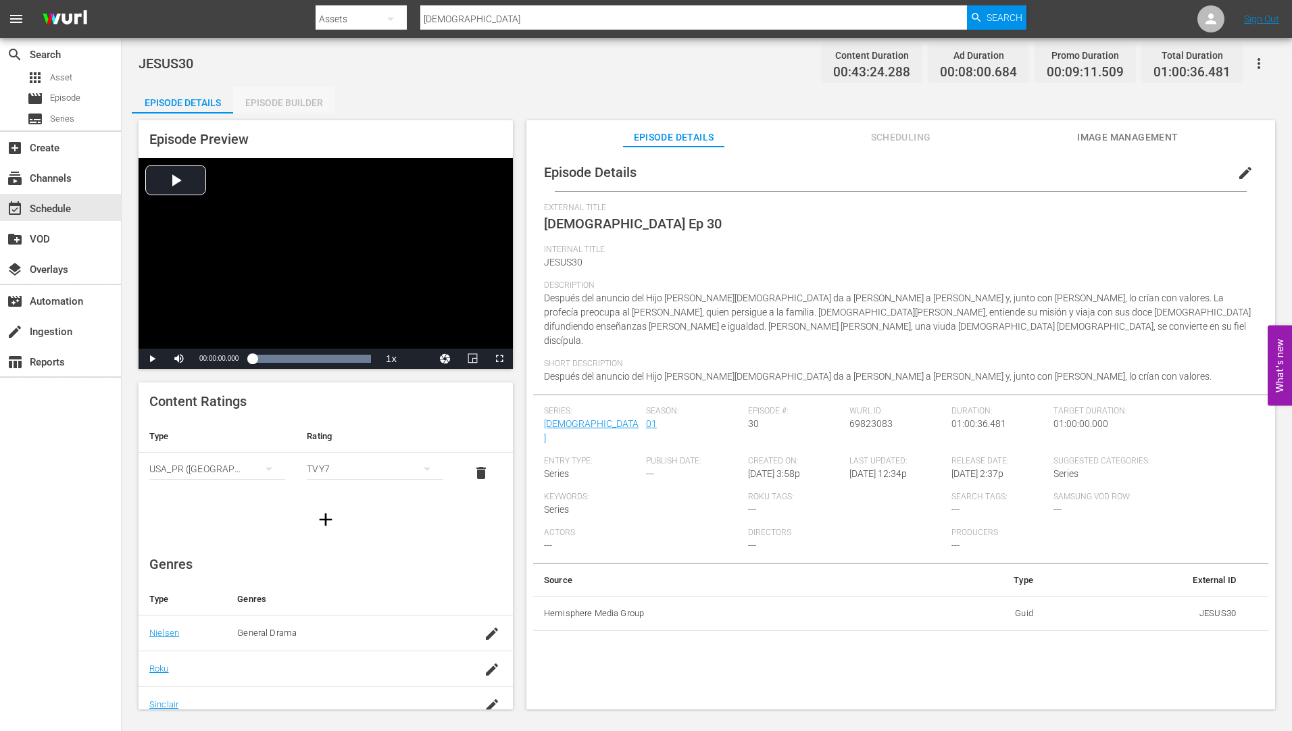
click at [299, 101] on div "Episode Builder" at bounding box center [283, 102] width 101 height 32
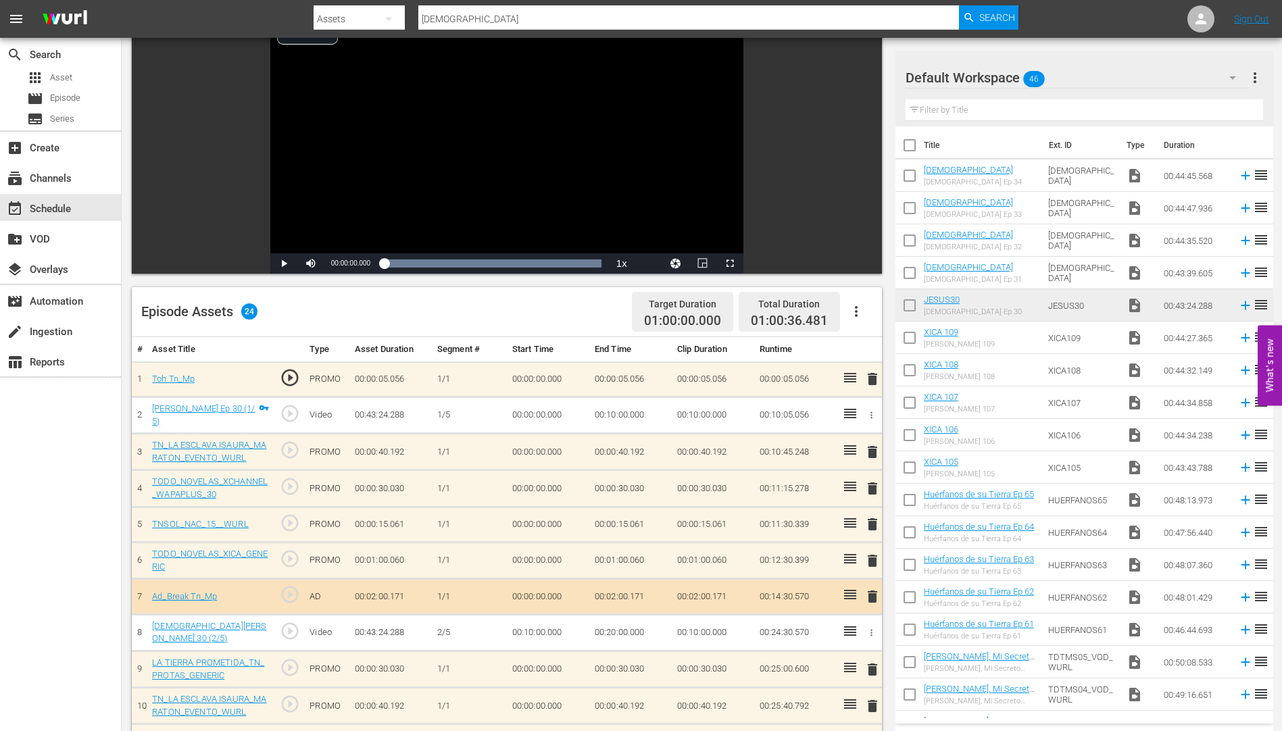
scroll to position [270, 0]
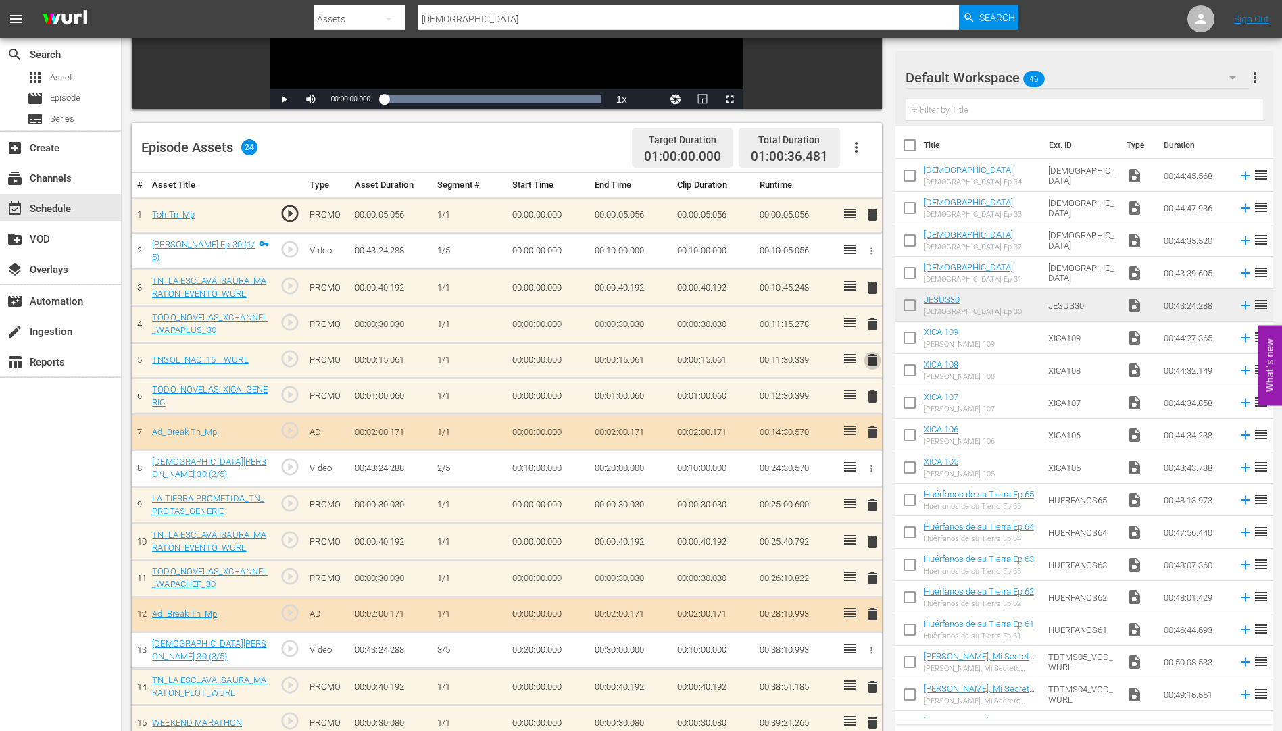
click at [872, 357] on span "delete" at bounding box center [872, 360] width 16 height 16
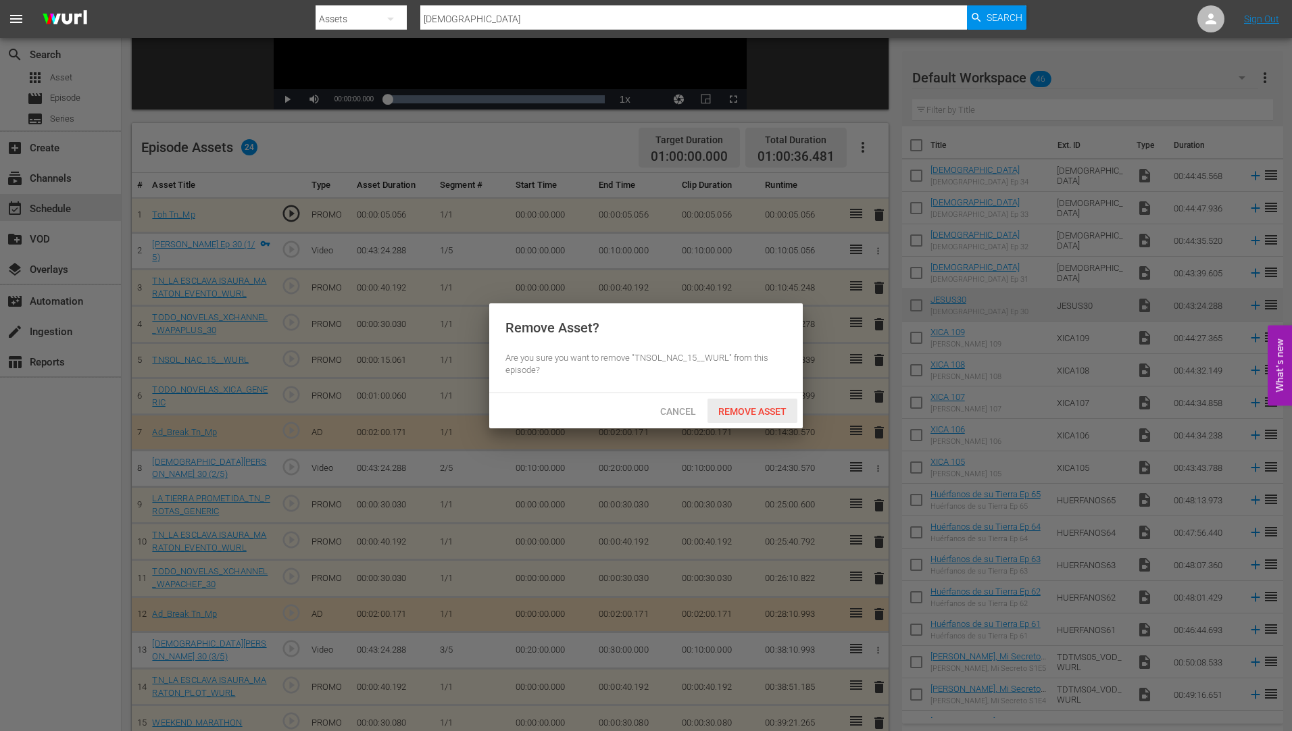
click at [743, 407] on span "Remove Asset" at bounding box center [753, 411] width 90 height 11
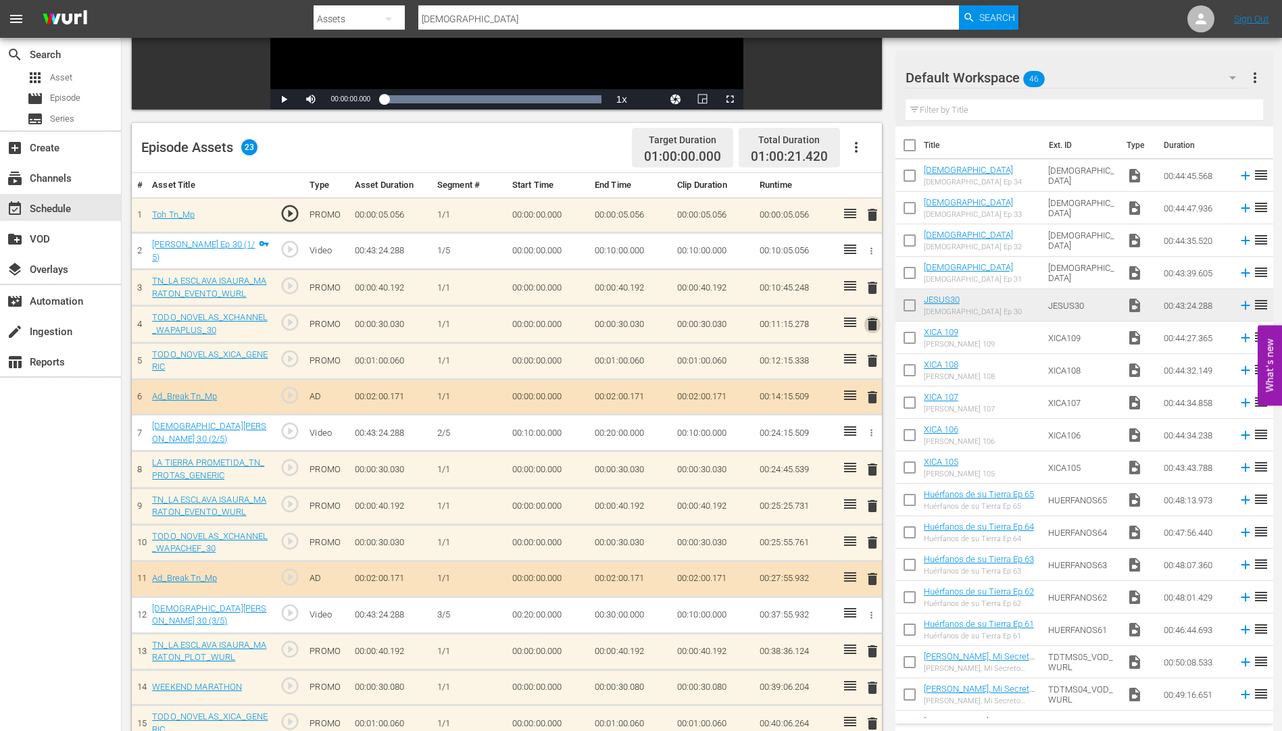
click at [876, 317] on span "delete" at bounding box center [872, 324] width 16 height 16
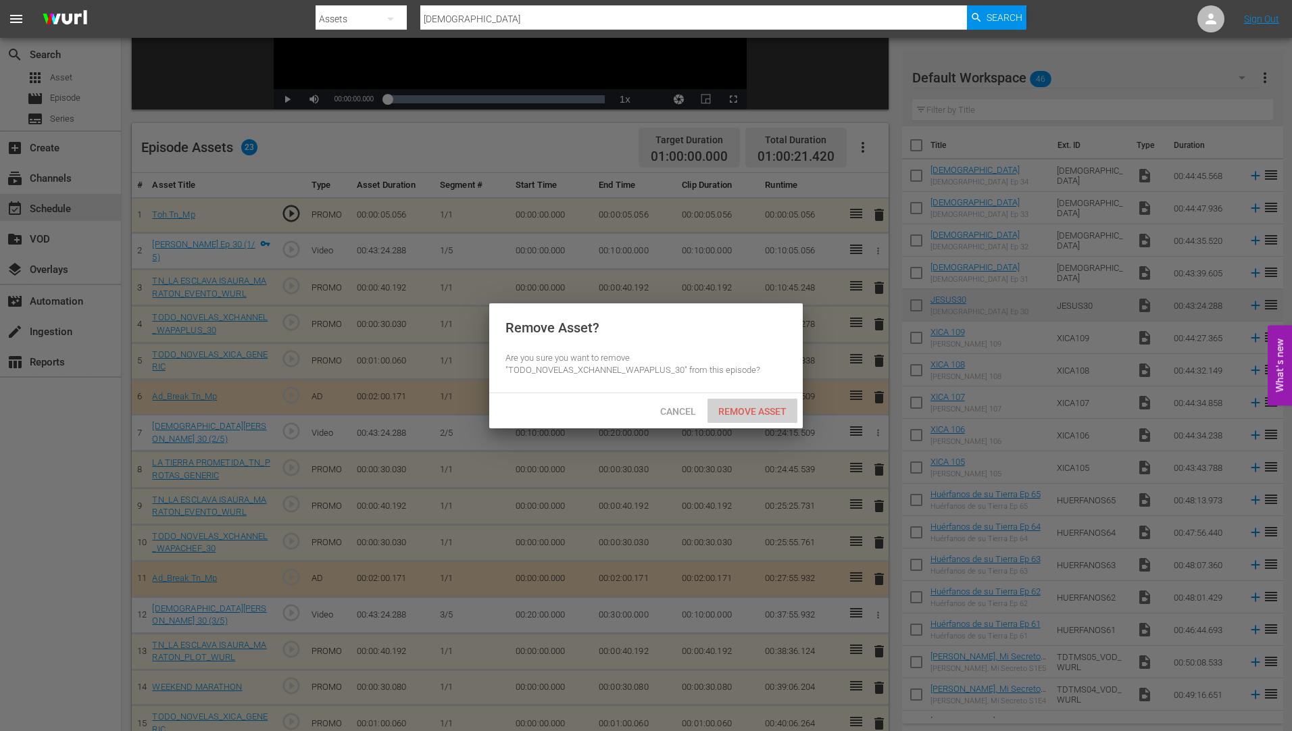
click at [771, 410] on span "Remove Asset" at bounding box center [753, 411] width 90 height 11
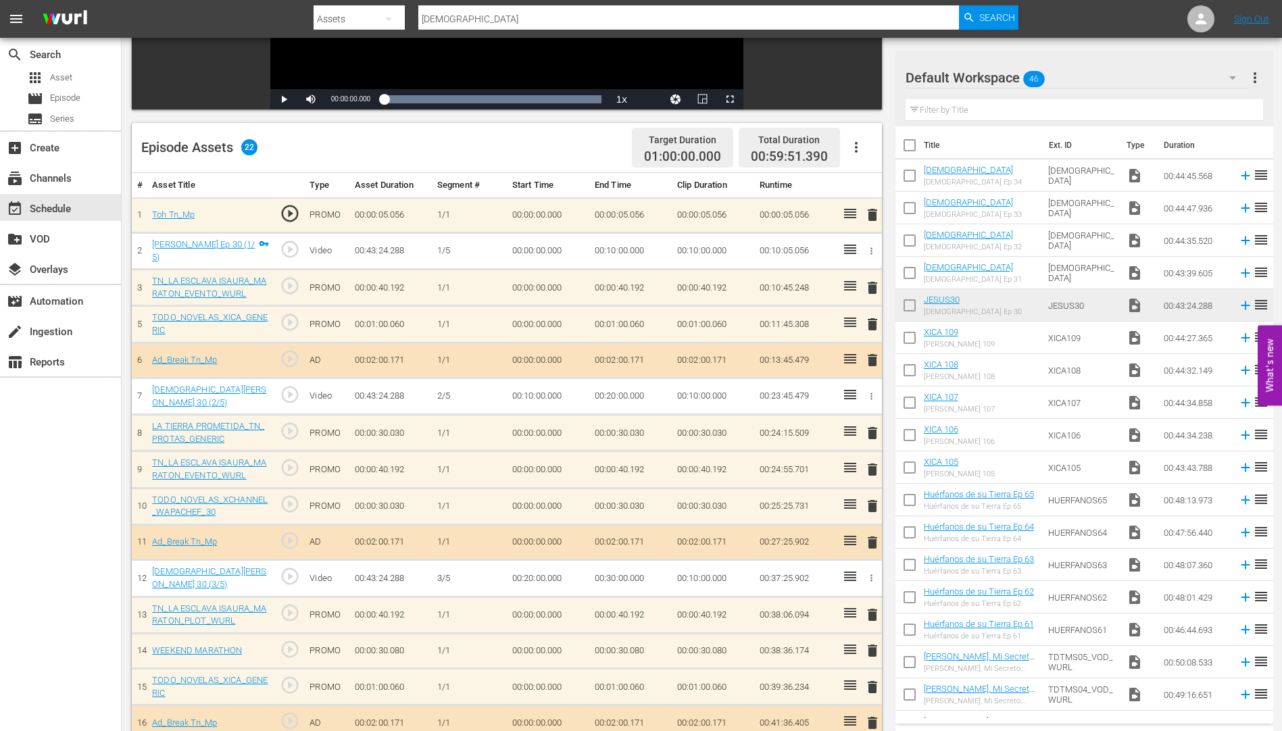
click at [873, 502] on span "delete" at bounding box center [872, 506] width 16 height 16
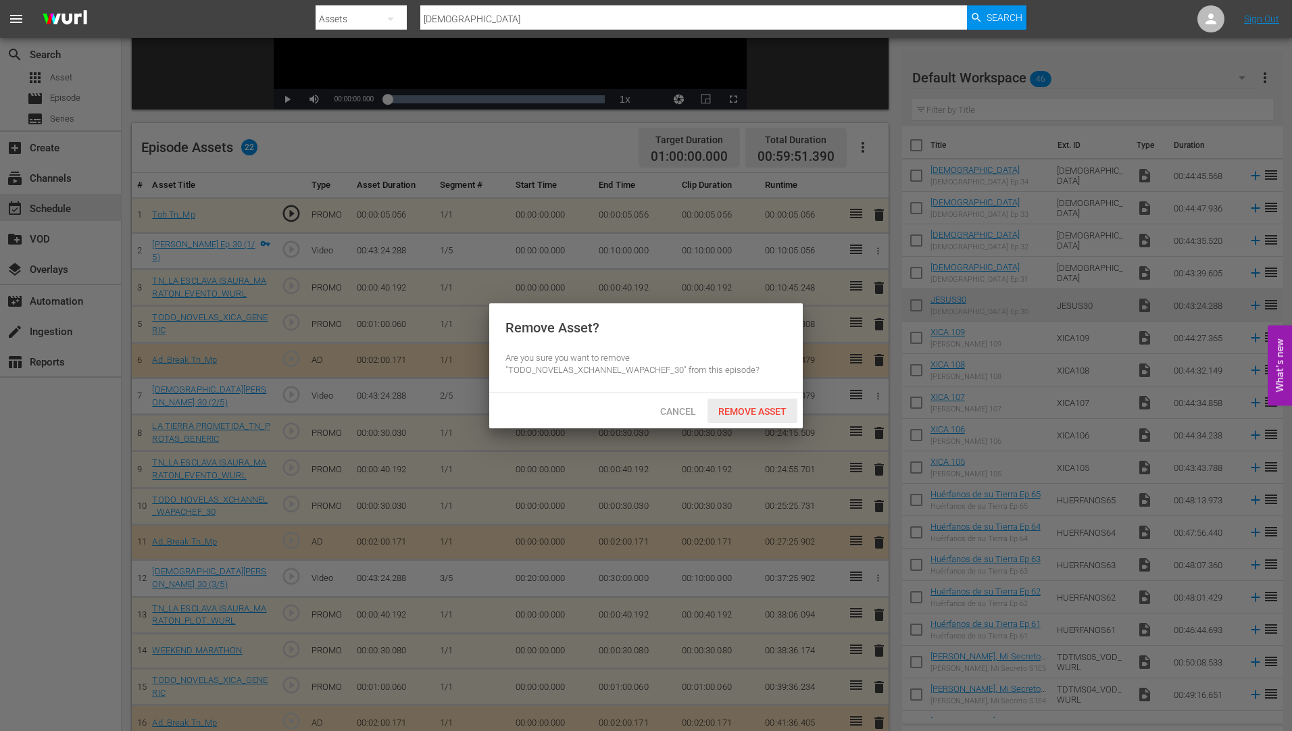
click at [755, 408] on span "Remove Asset" at bounding box center [753, 411] width 90 height 11
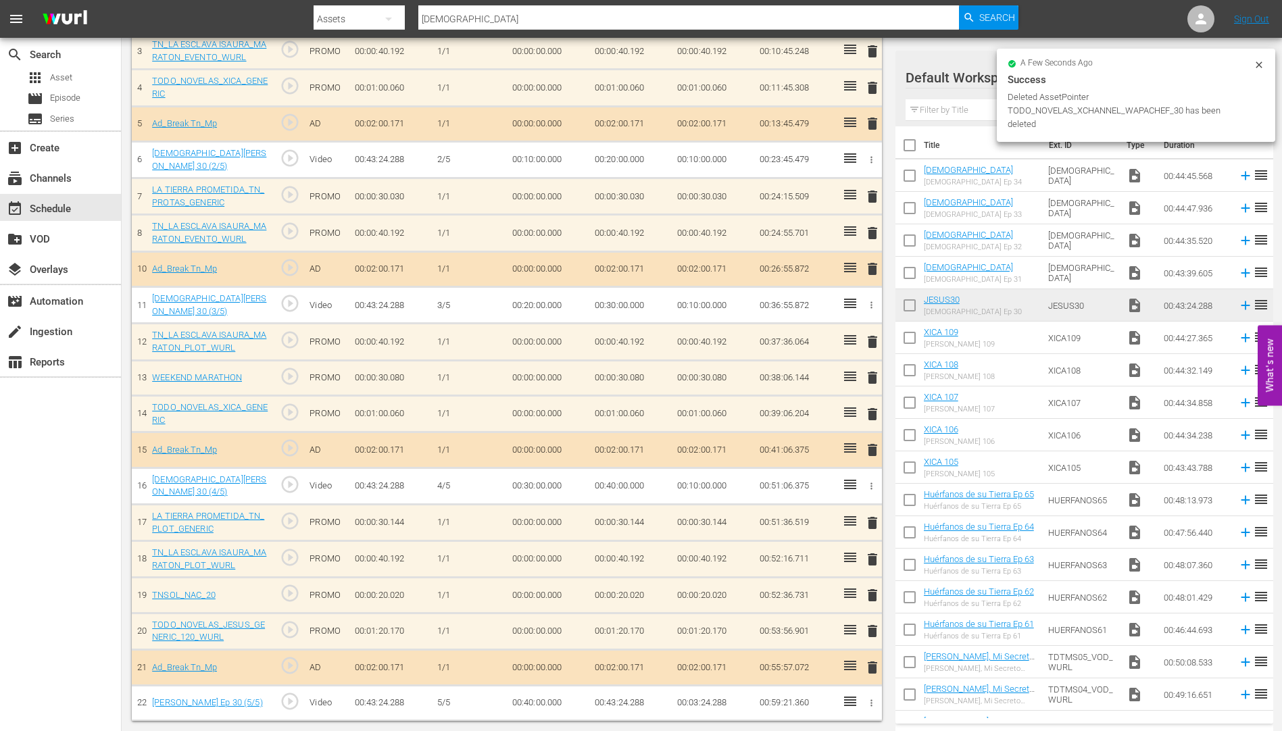
scroll to position [503, 0]
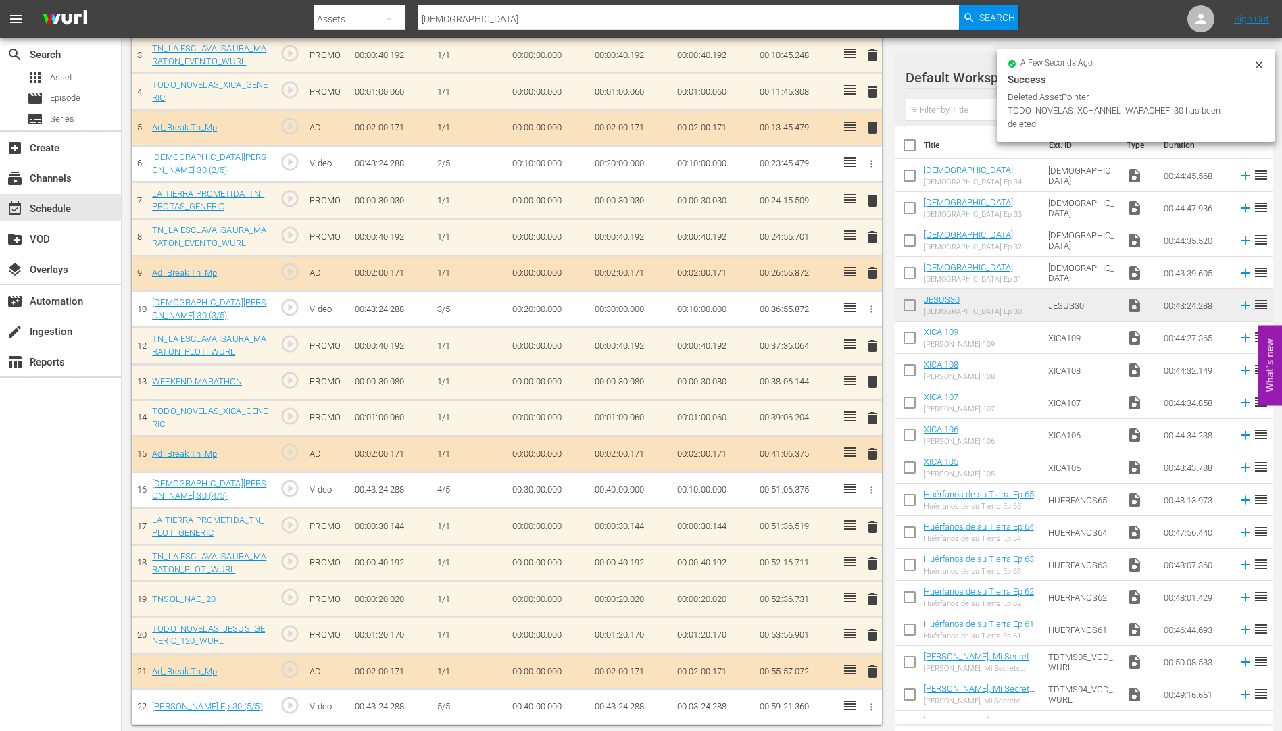
click at [871, 628] on span "delete" at bounding box center [872, 635] width 16 height 16
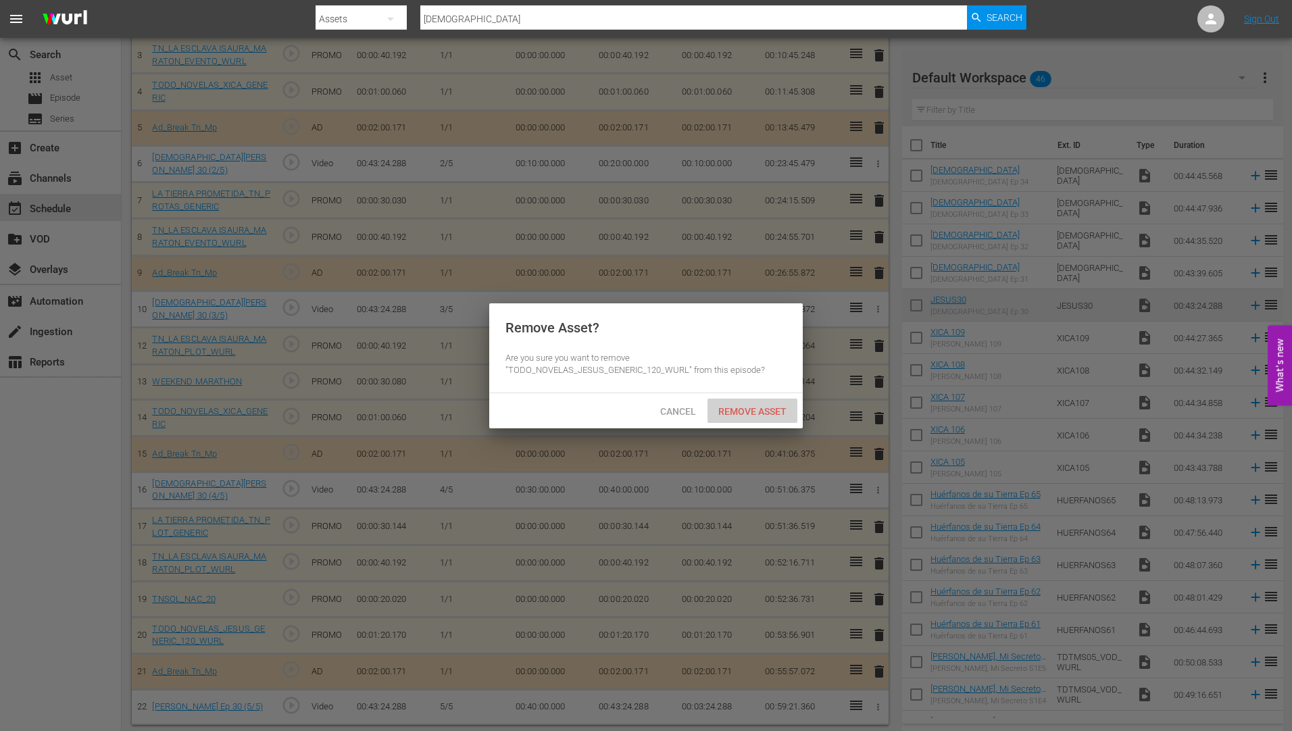
click at [751, 403] on div "Remove Asset" at bounding box center [753, 411] width 90 height 25
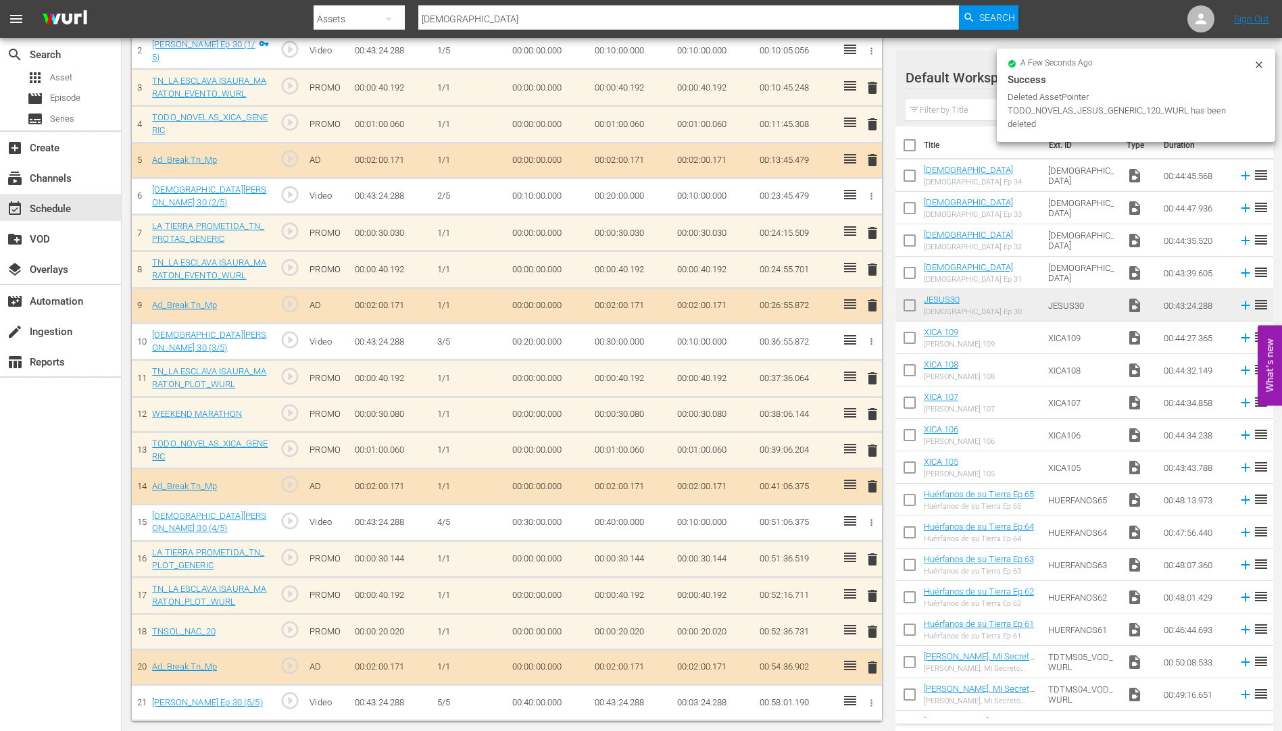
scroll to position [466, 0]
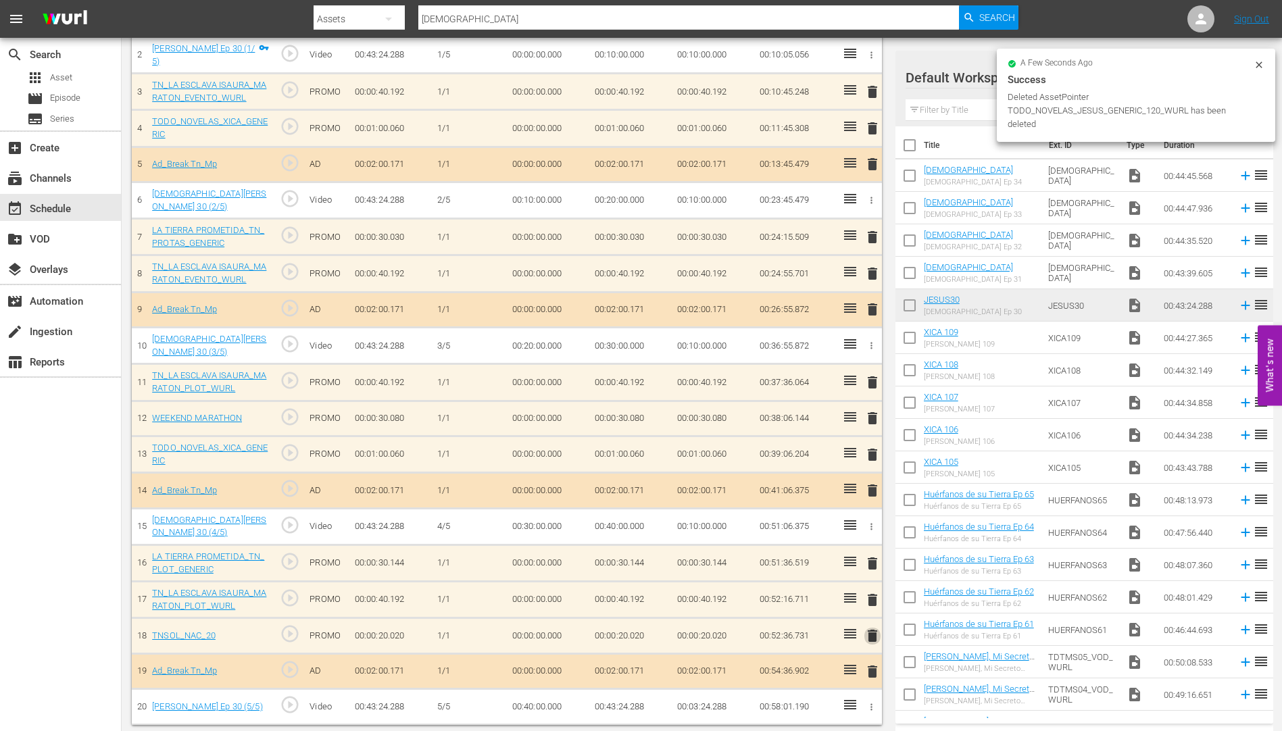
click at [873, 630] on span "delete" at bounding box center [872, 636] width 16 height 16
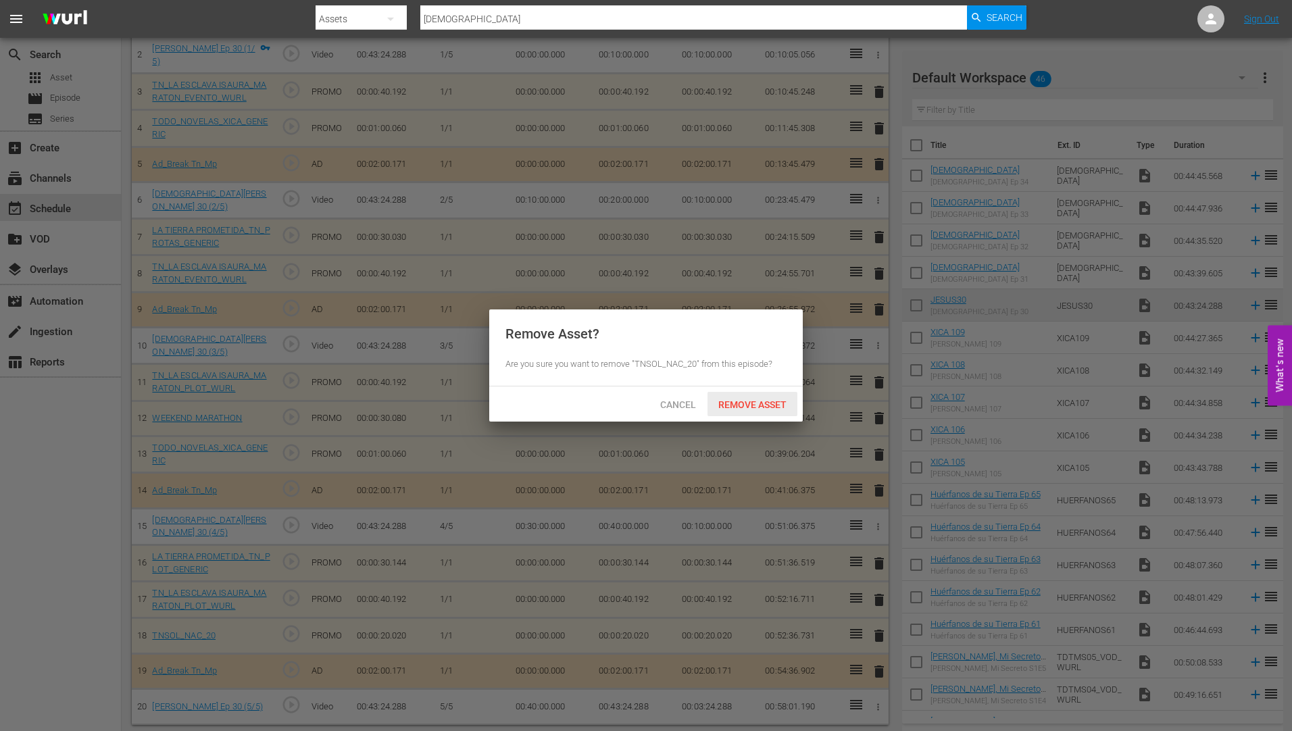
click at [770, 399] on span "Remove Asset" at bounding box center [753, 404] width 90 height 11
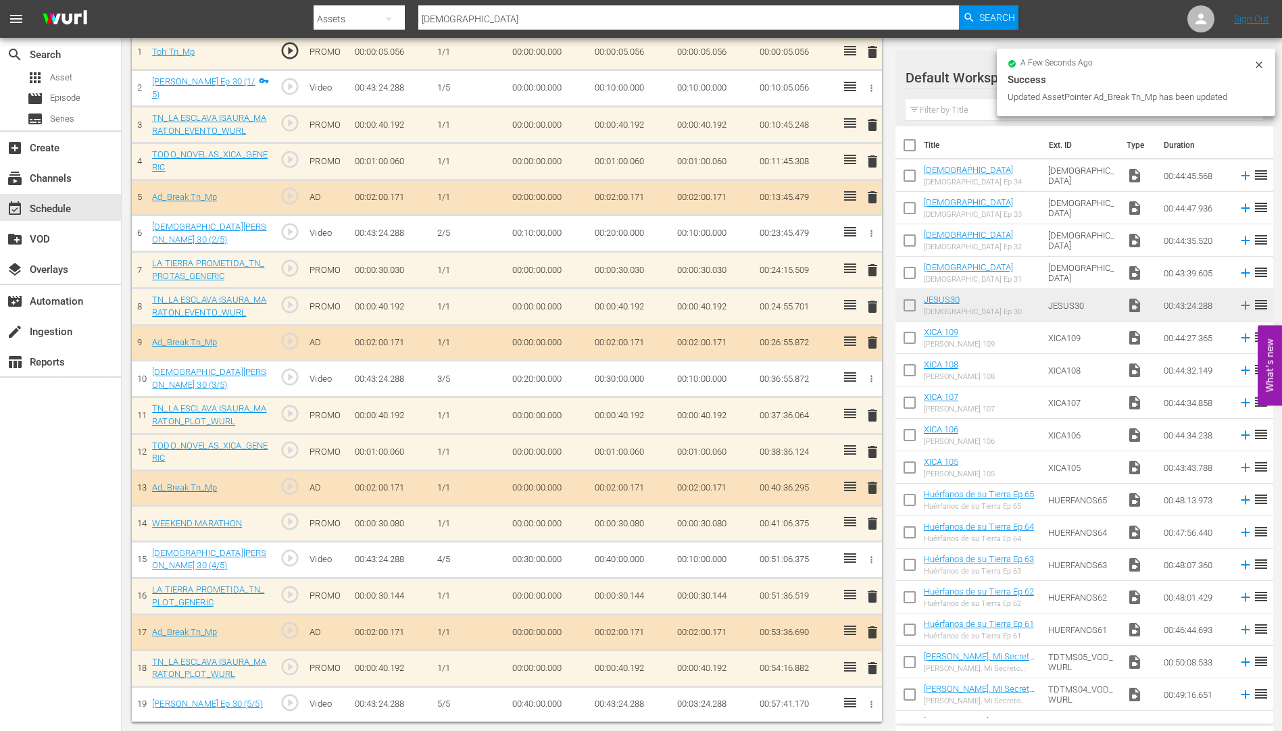
scroll to position [430, 0]
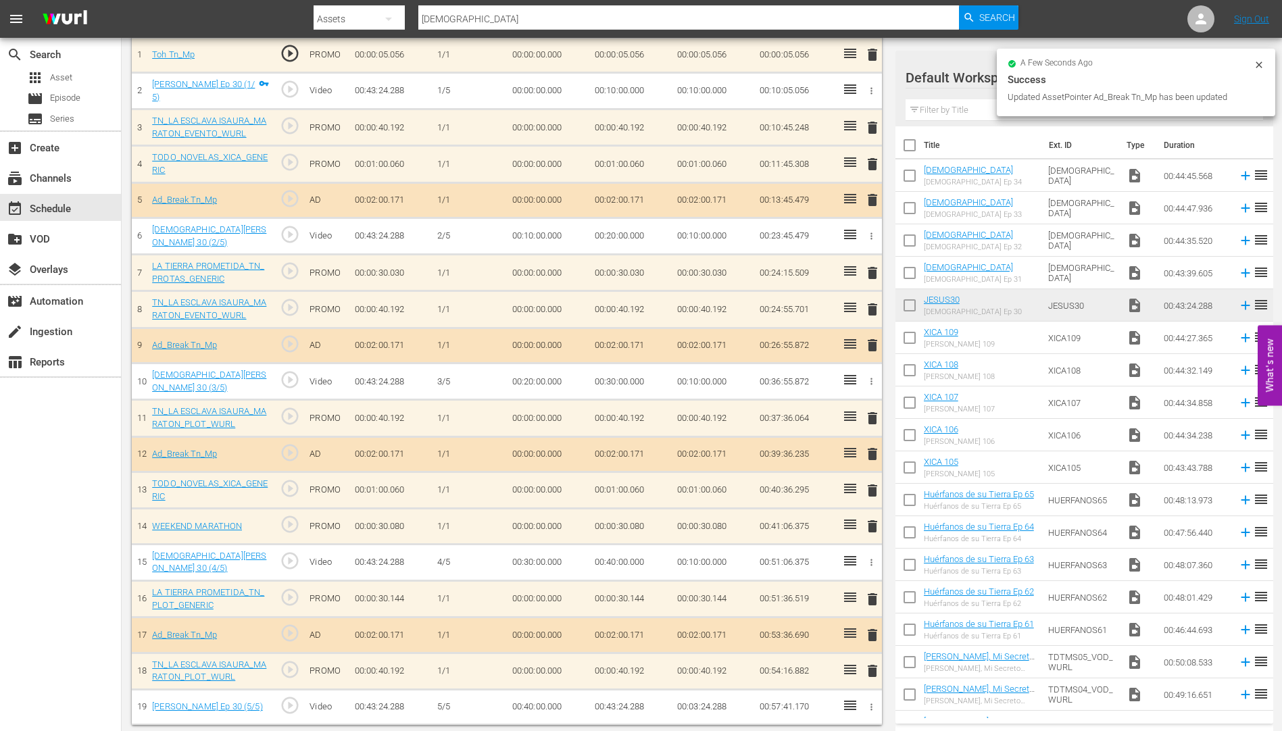
click at [876, 270] on span "delete" at bounding box center [872, 273] width 16 height 16
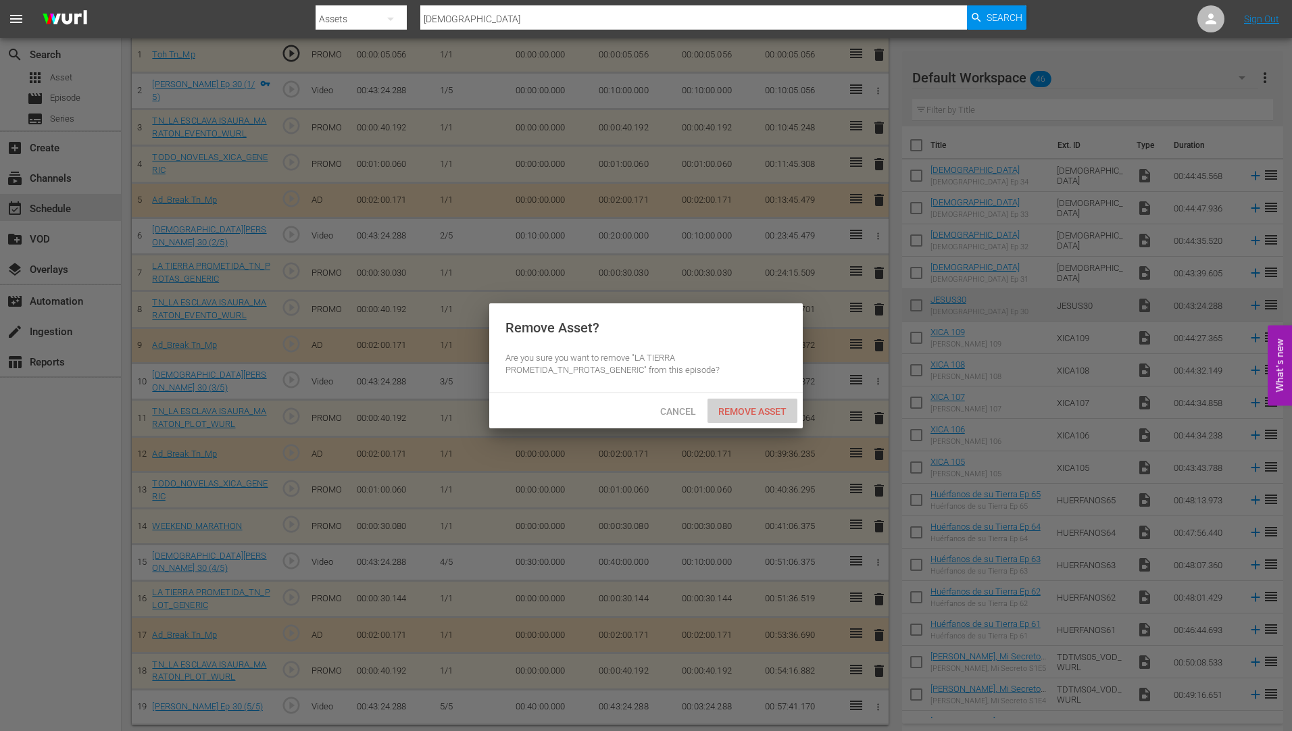
click at [767, 403] on div "Remove Asset" at bounding box center [753, 411] width 90 height 25
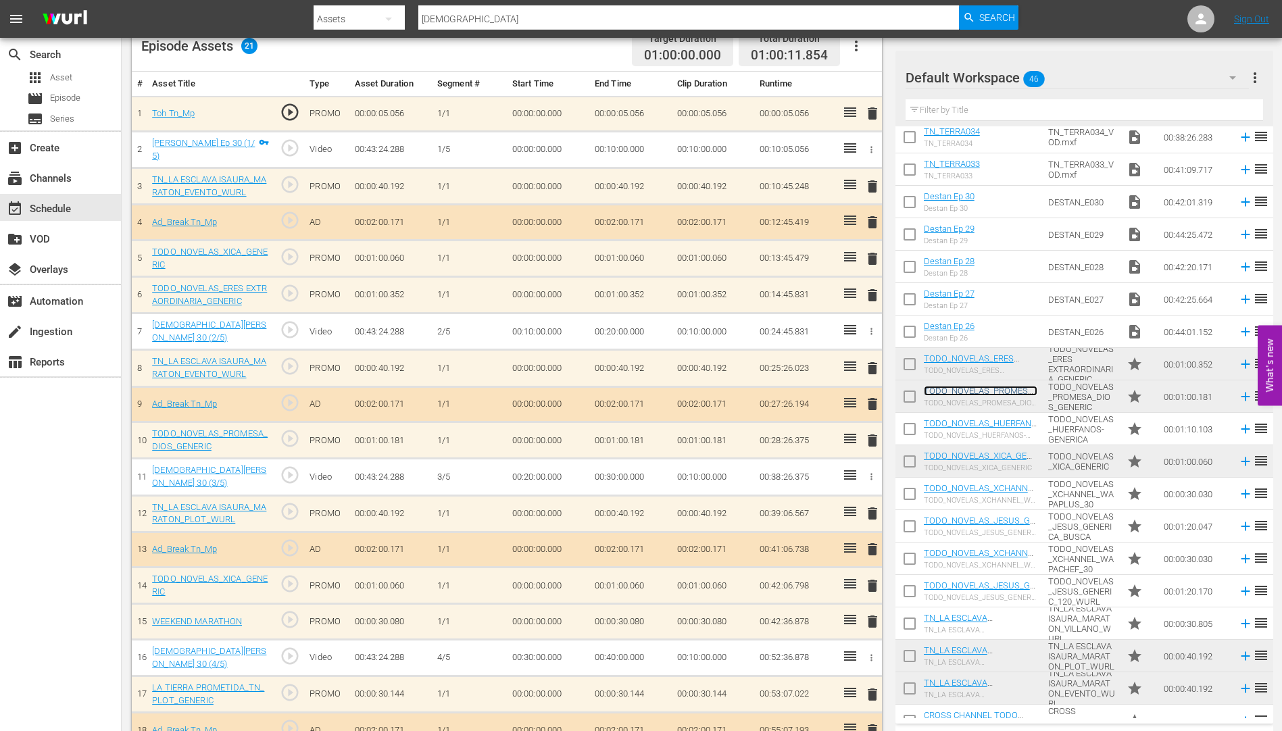
scroll to position [503, 0]
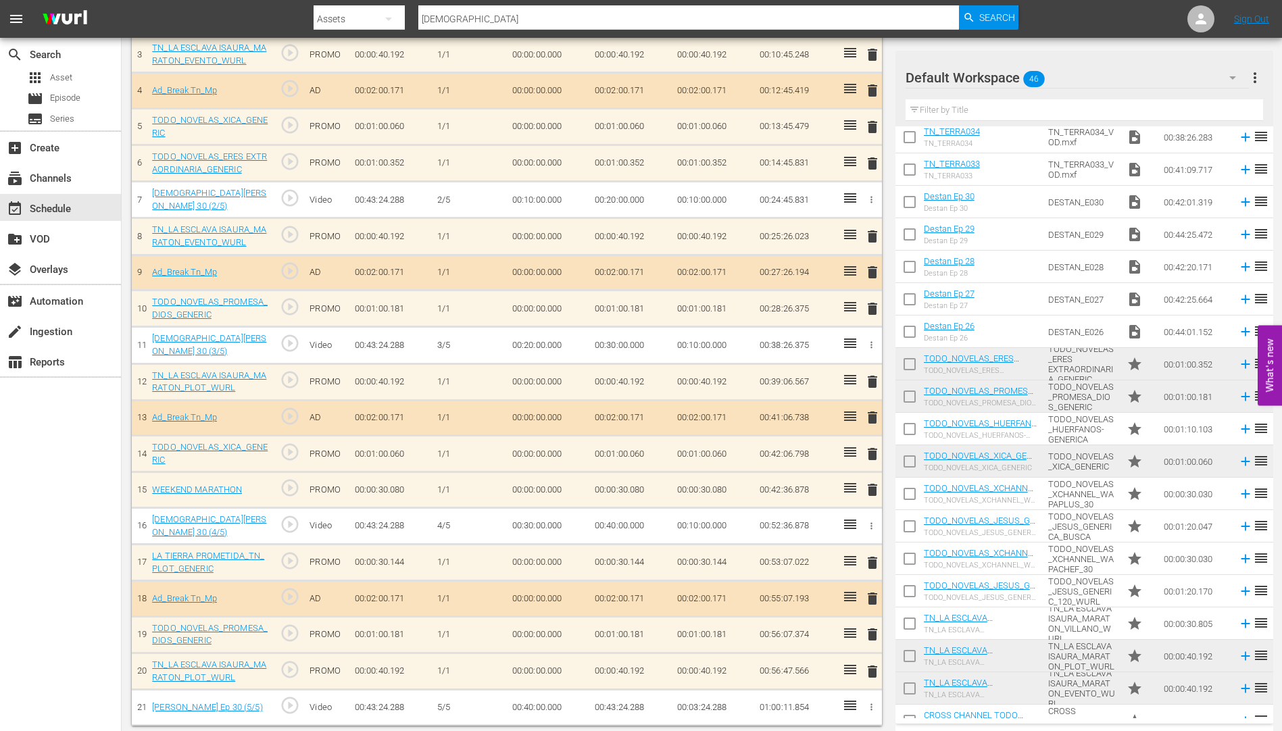
click at [876, 557] on span "delete" at bounding box center [872, 563] width 16 height 16
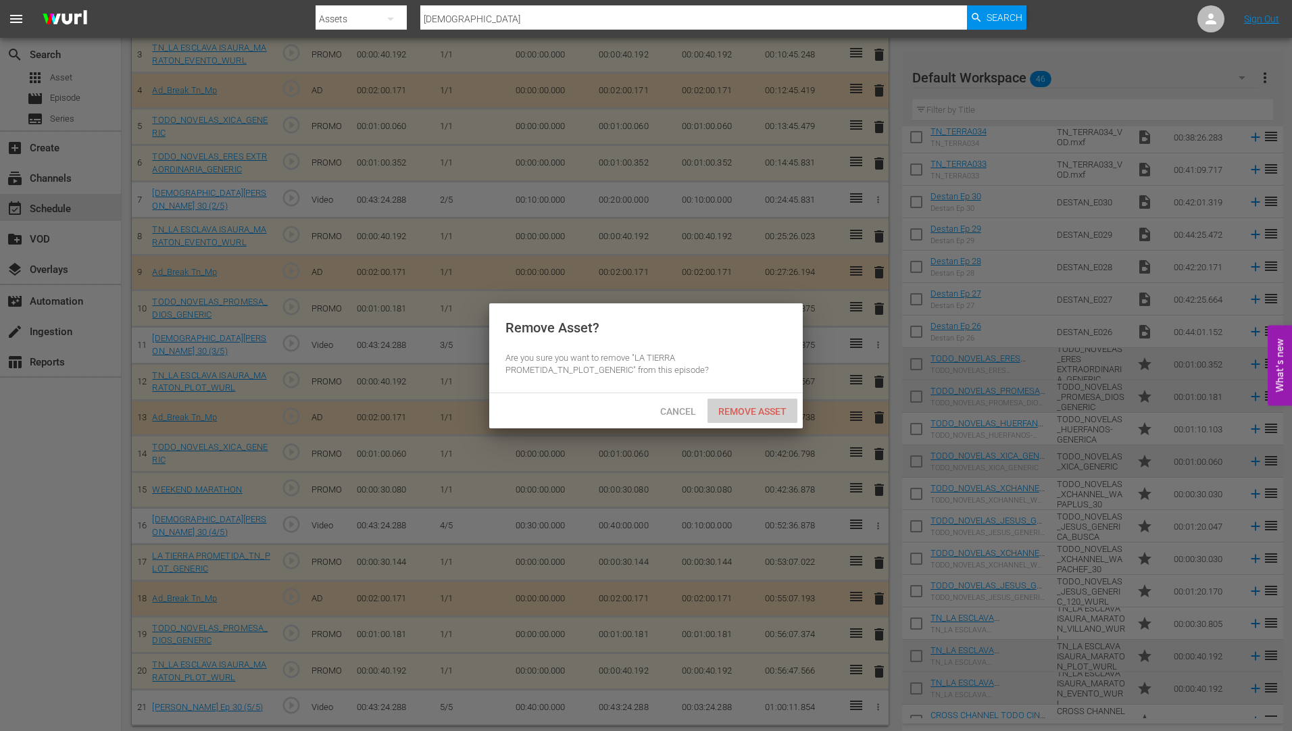
click at [756, 403] on div "Remove Asset" at bounding box center [753, 411] width 90 height 25
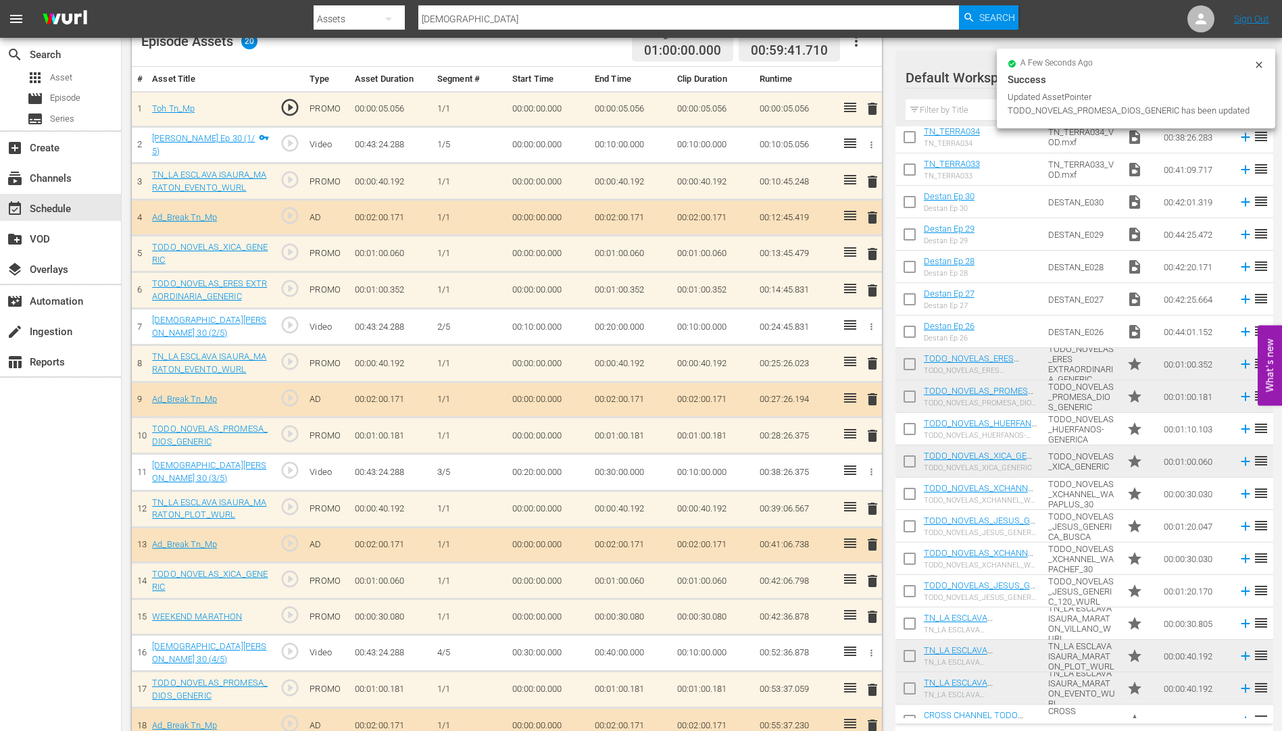
scroll to position [399, 0]
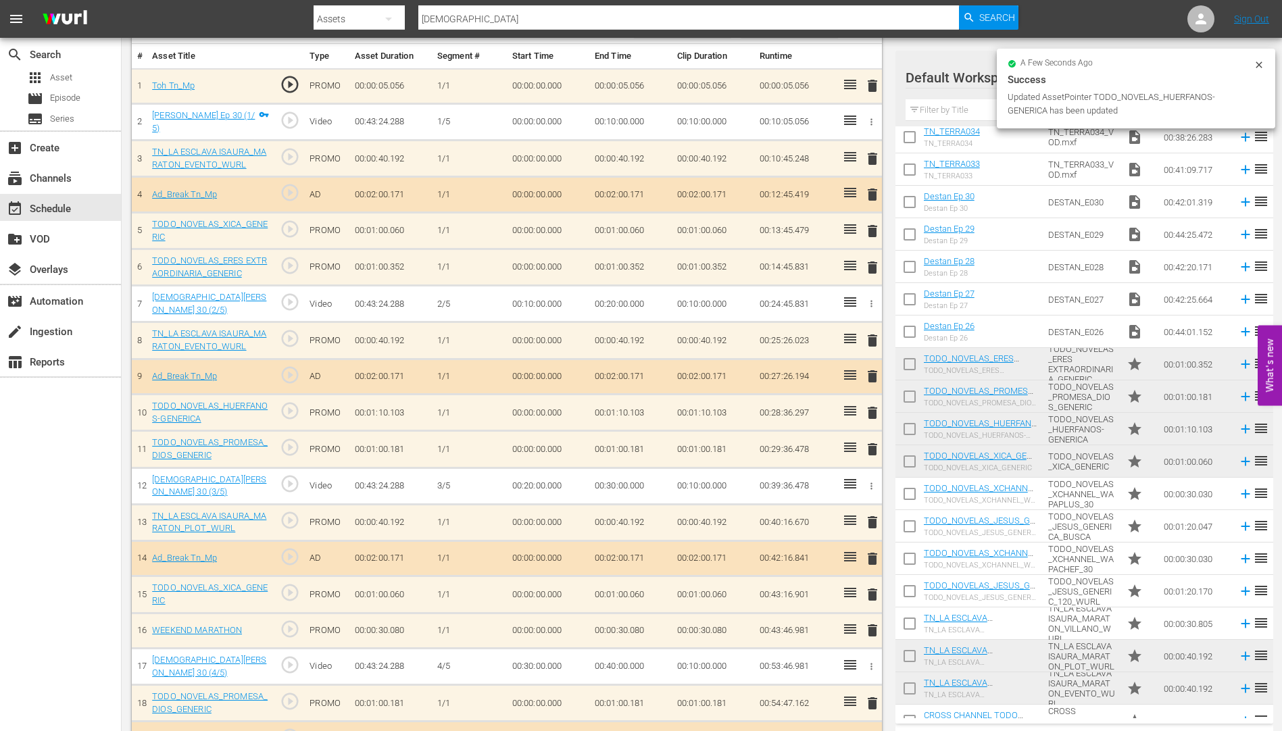
click at [874, 447] on span "delete" at bounding box center [872, 449] width 16 height 16
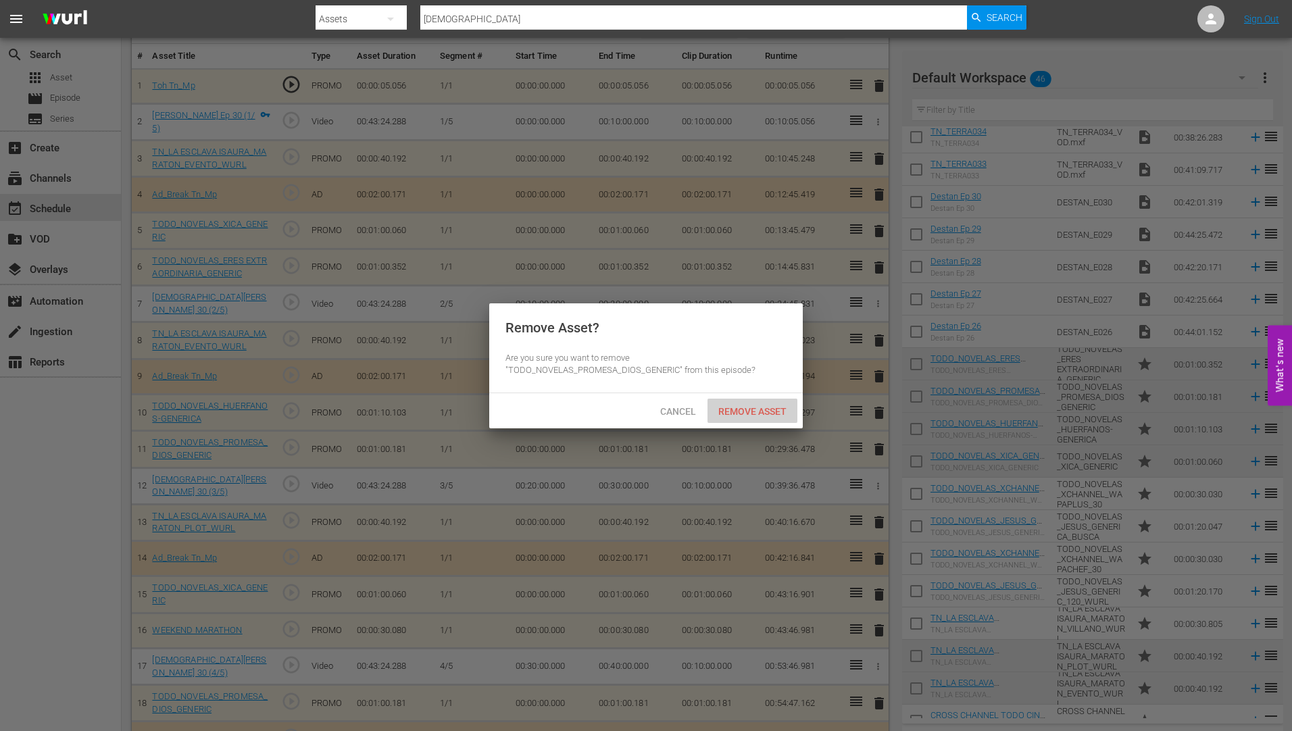
click at [758, 407] on span "Remove Asset" at bounding box center [753, 411] width 90 height 11
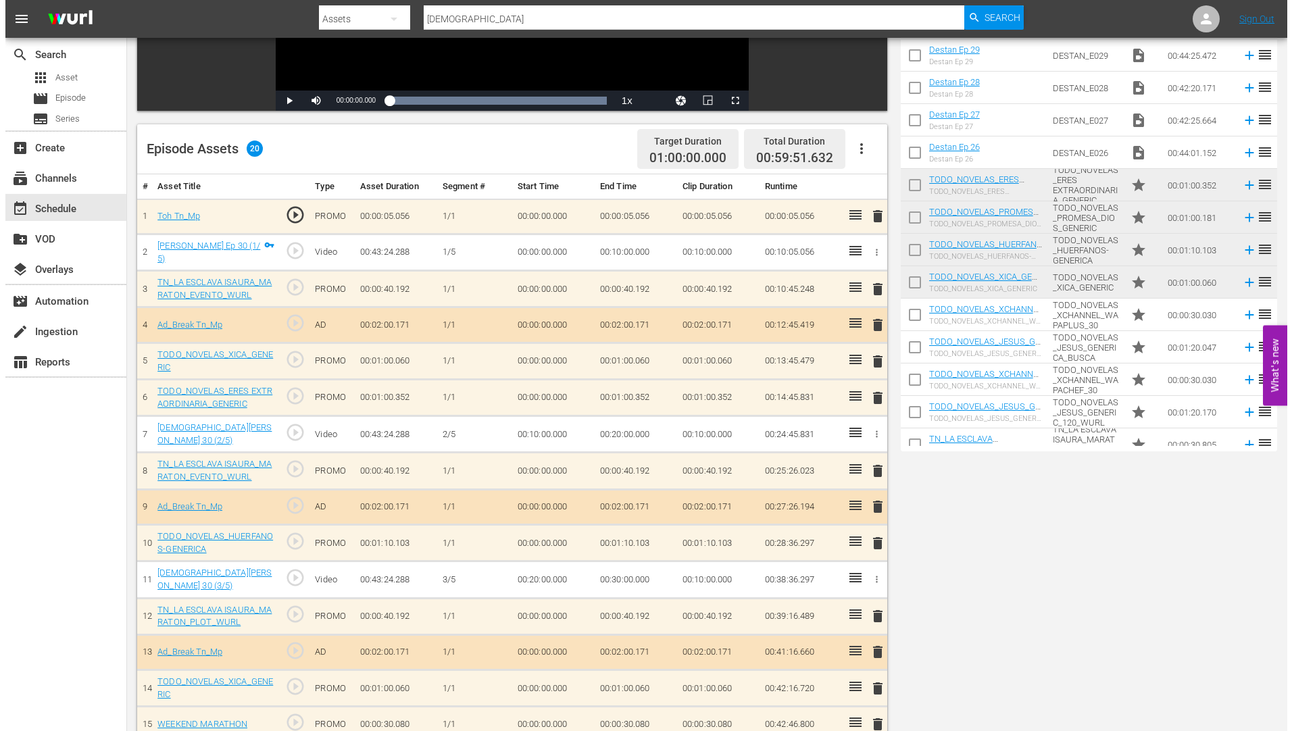
scroll to position [0, 0]
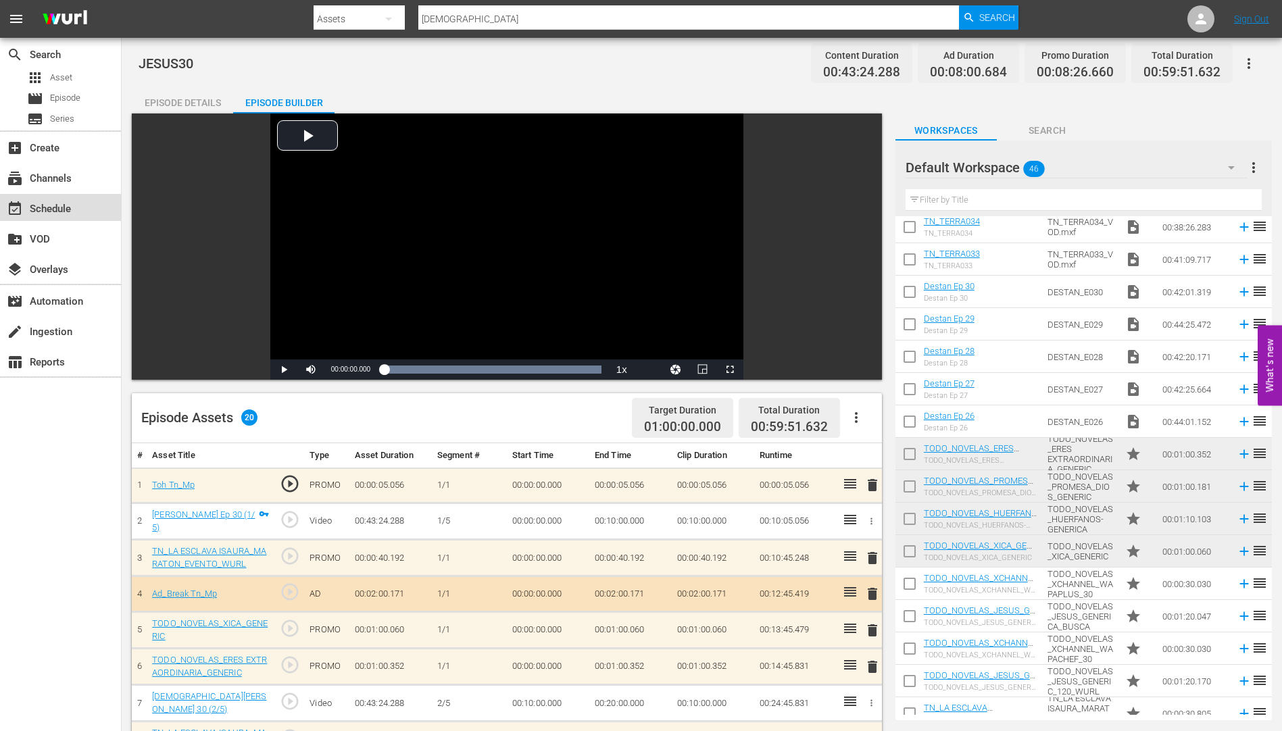
click at [64, 207] on div "event_available Schedule" at bounding box center [38, 207] width 76 height 12
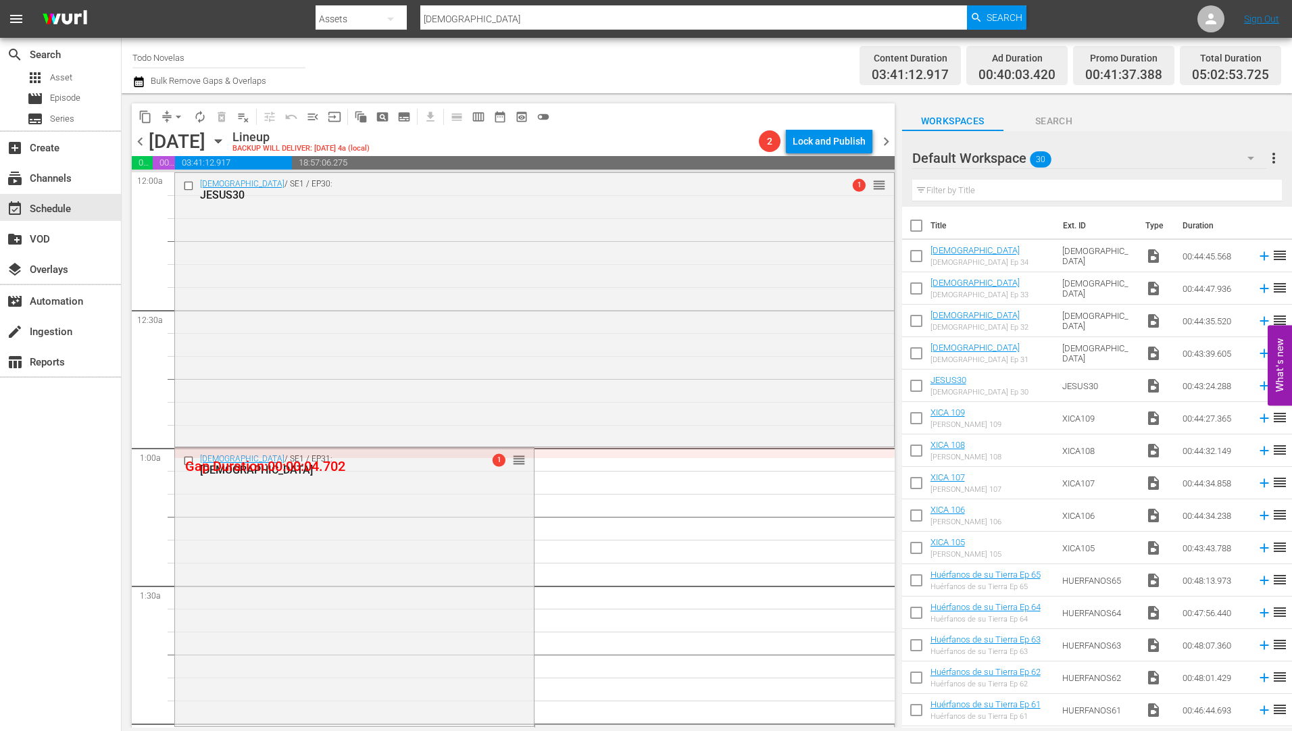
click at [226, 139] on icon "button" at bounding box center [218, 141] width 15 height 15
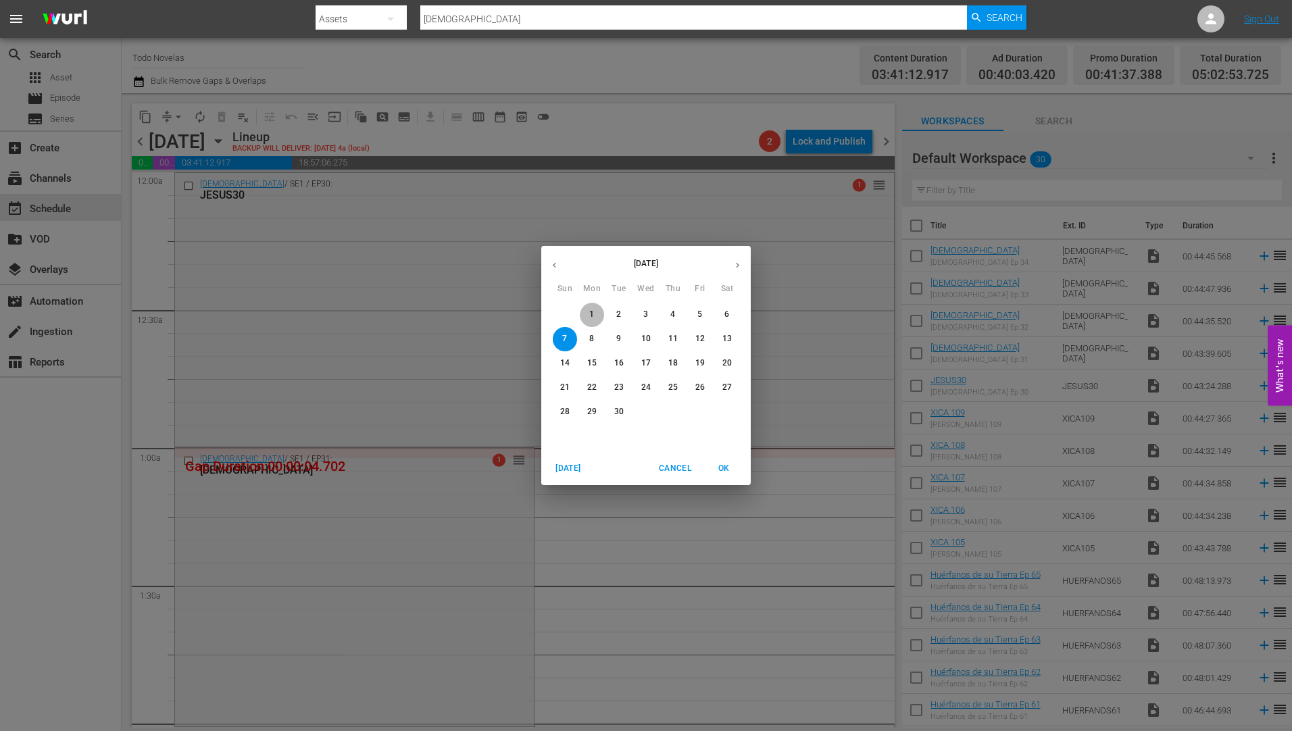
click at [591, 309] on p "1" at bounding box center [591, 314] width 5 height 11
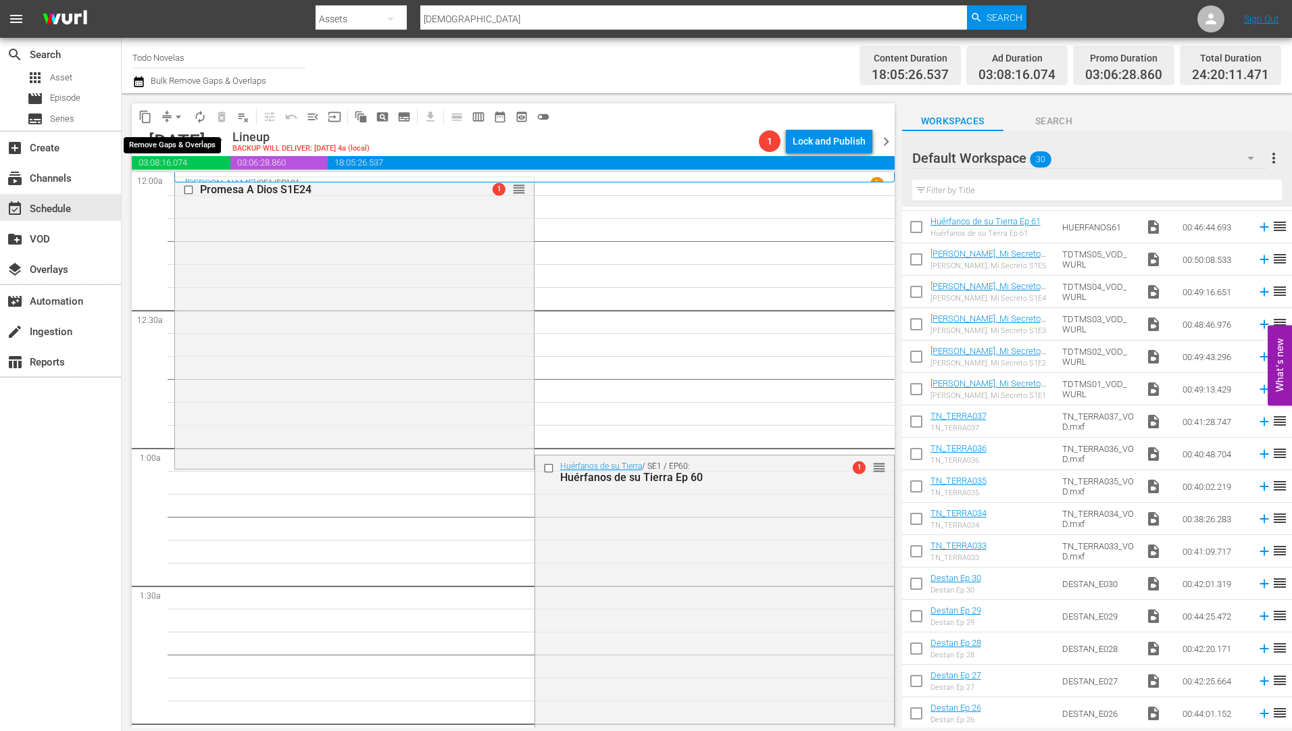
click at [179, 112] on span "arrow_drop_down" at bounding box center [179, 117] width 14 height 14
click at [169, 139] on li "Align to Midnight" at bounding box center [179, 144] width 142 height 22
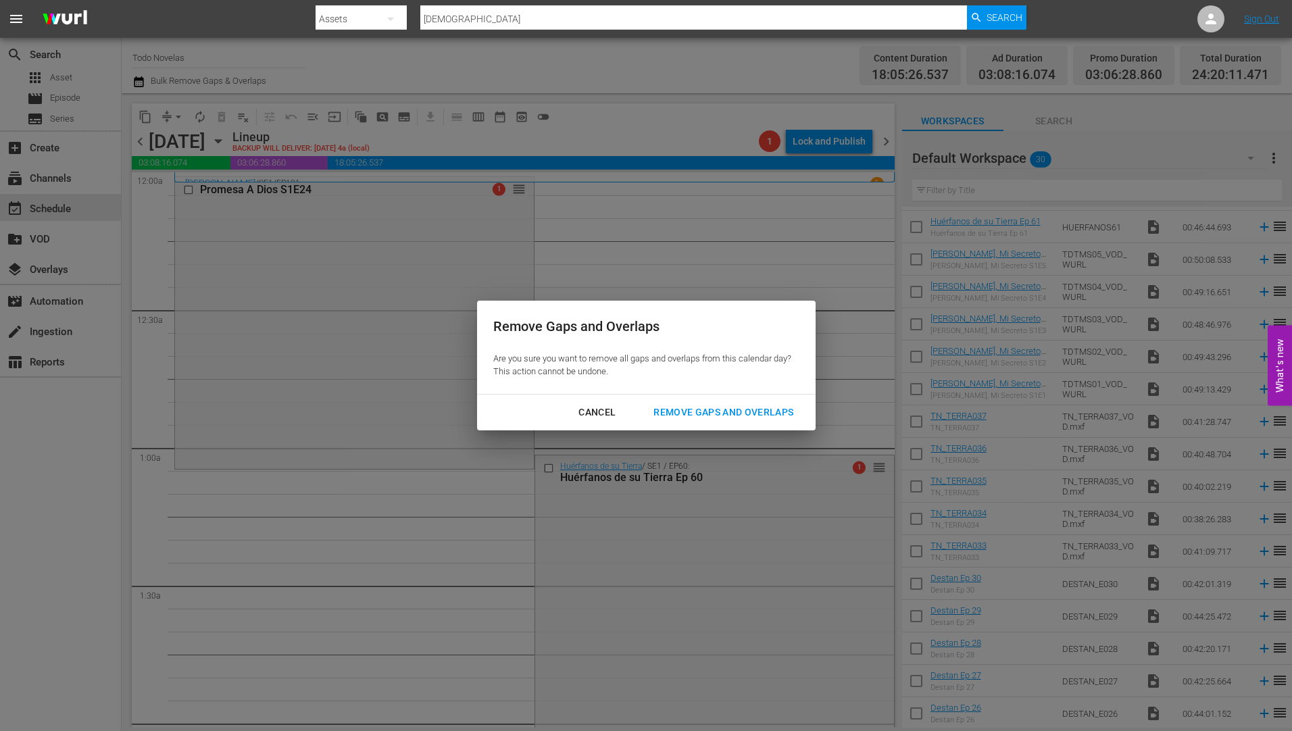
click at [712, 407] on div "Remove Gaps and Overlaps" at bounding box center [724, 412] width 162 height 17
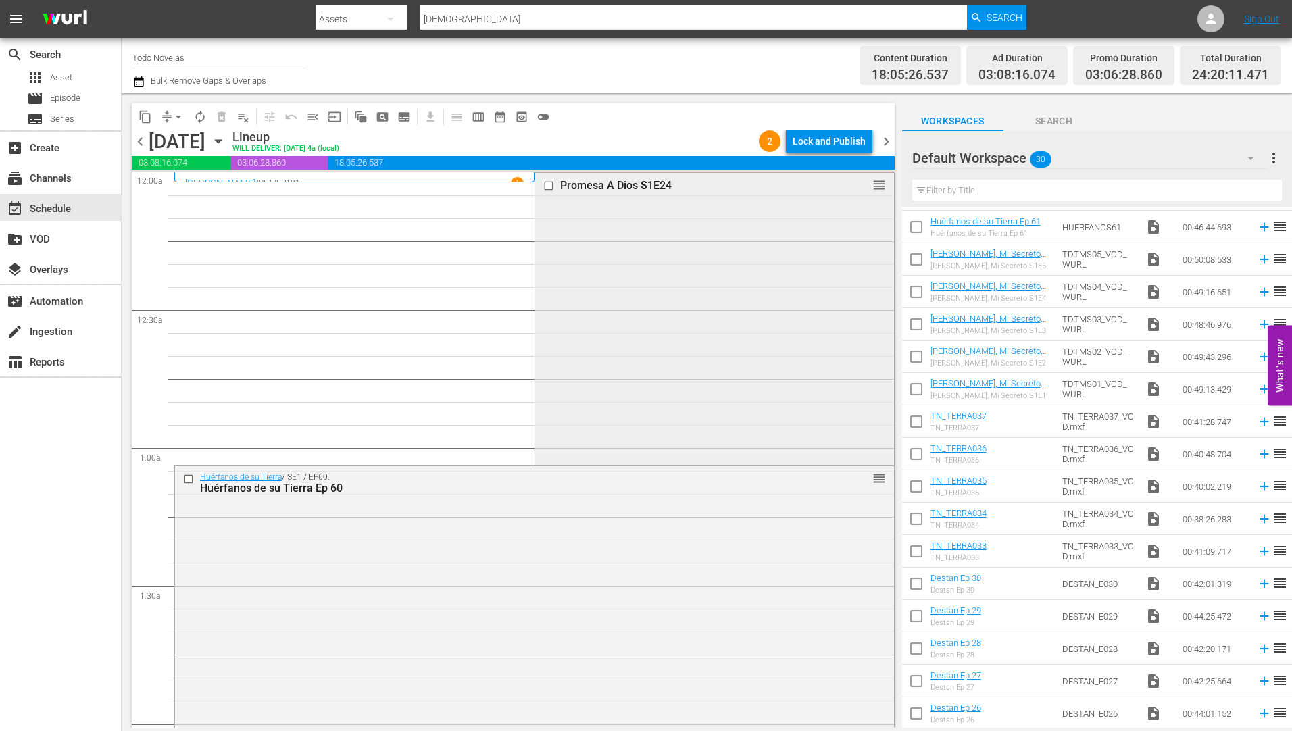
click at [599, 184] on div "Promesa A Dios S1E24" at bounding box center [692, 185] width 265 height 13
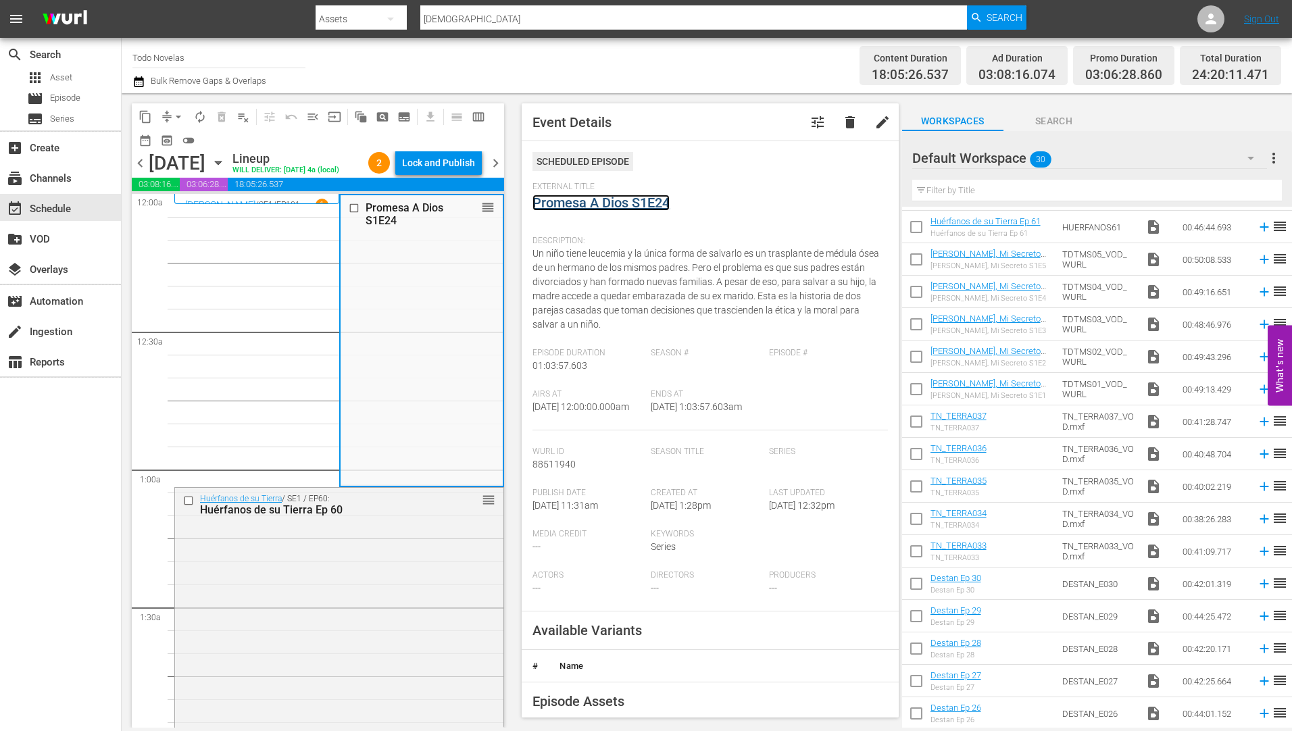
click at [614, 202] on link "Promesa A Dios S1E24" at bounding box center [600, 203] width 137 height 16
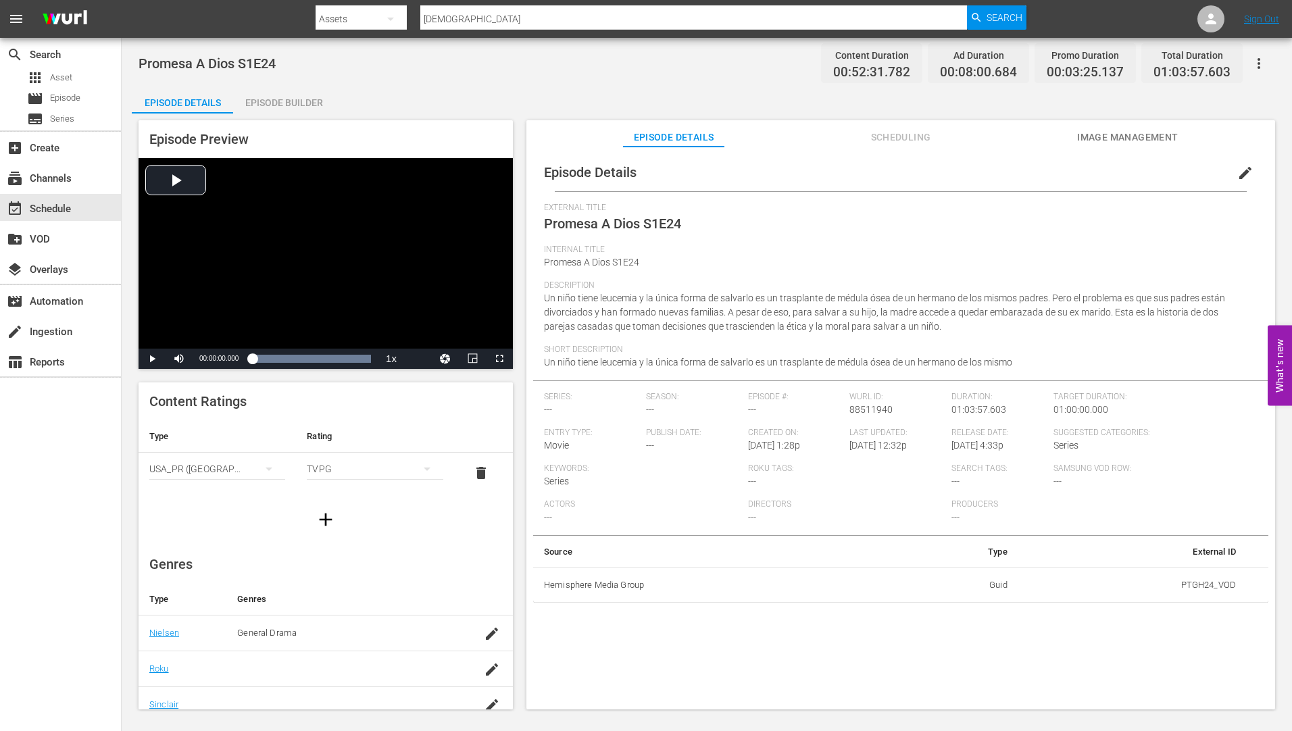
click at [287, 97] on div "Episode Builder" at bounding box center [283, 102] width 101 height 32
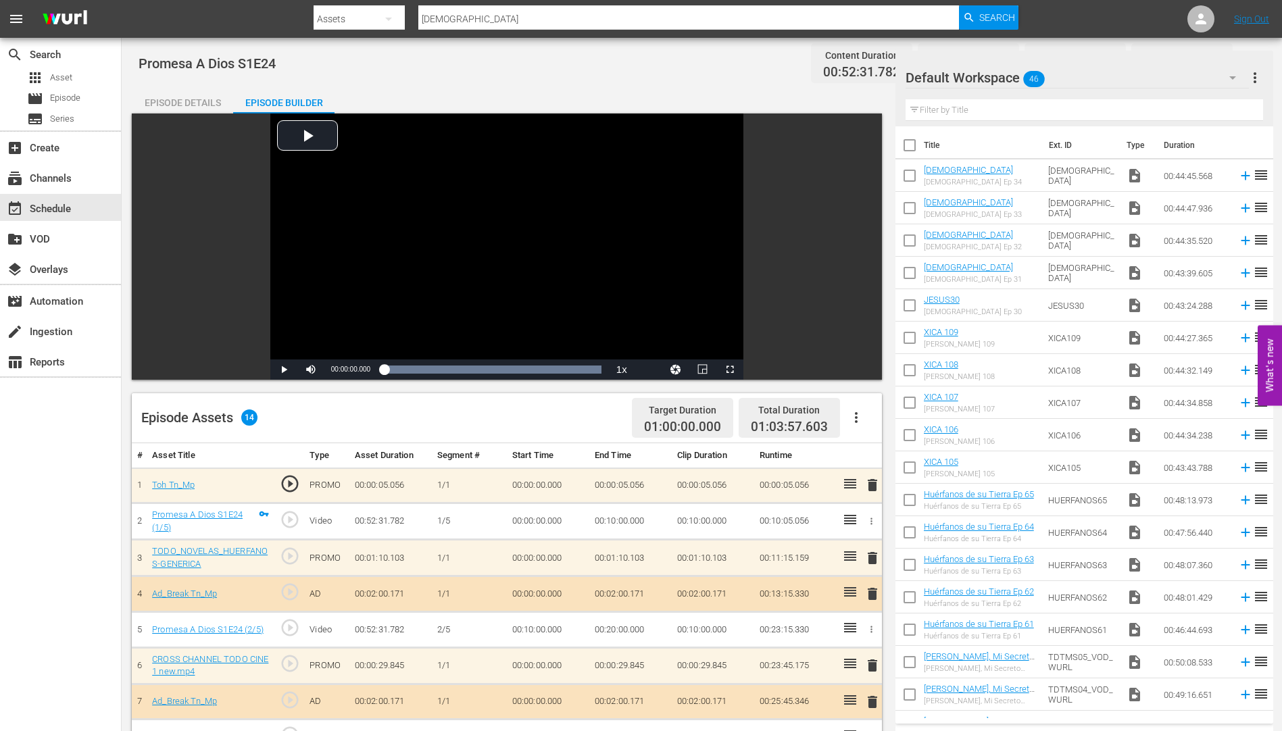
scroll to position [338, 0]
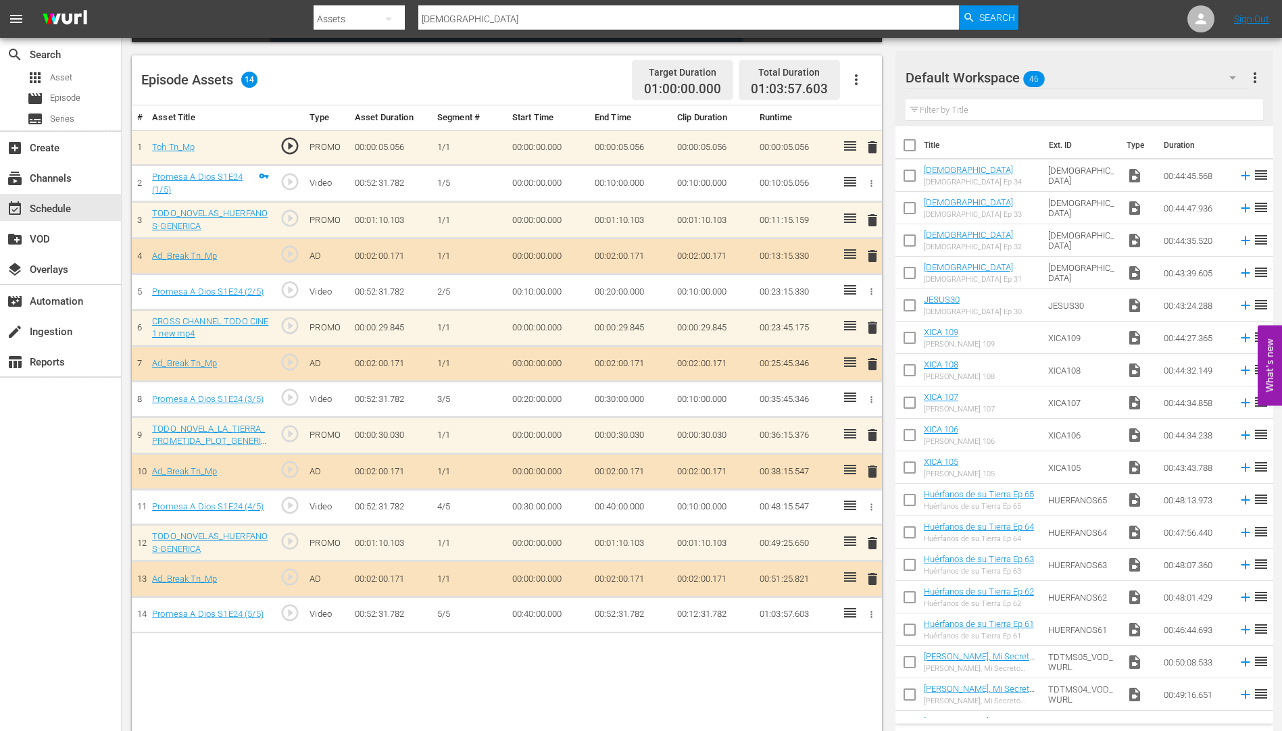
click at [874, 216] on span "delete" at bounding box center [872, 220] width 16 height 16
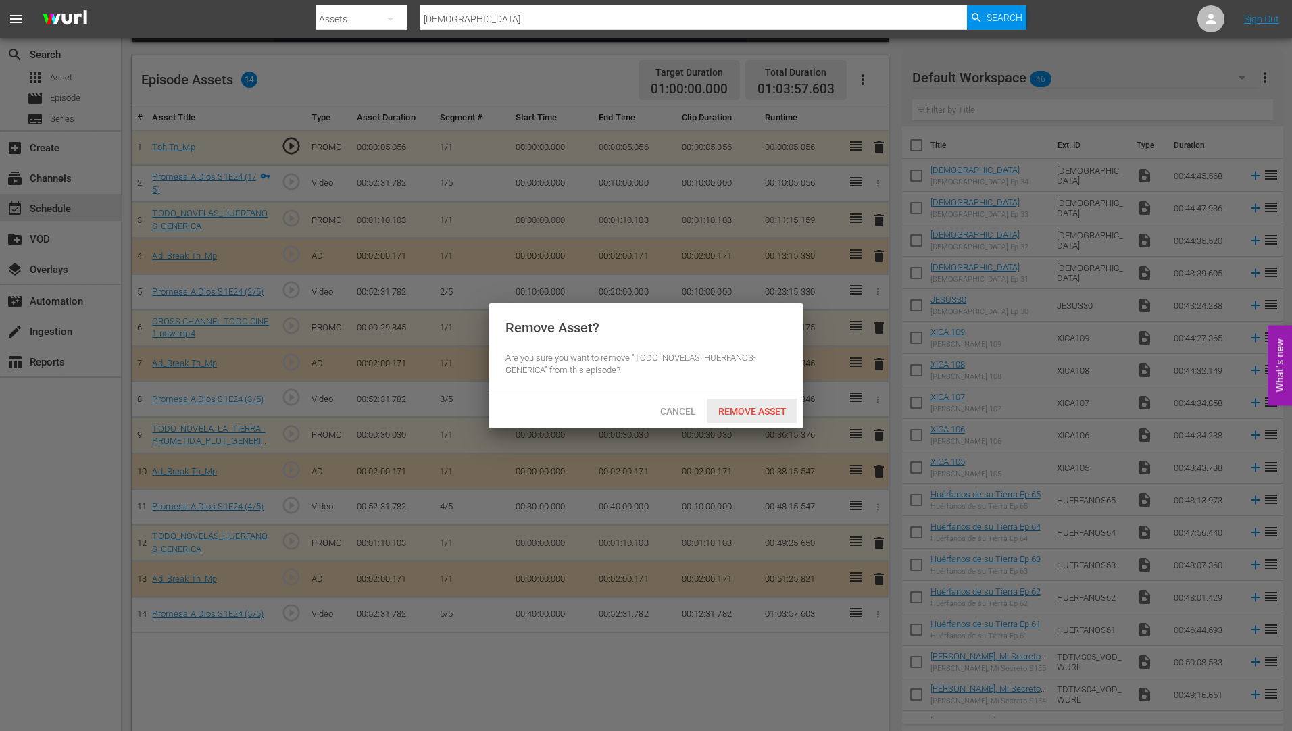
drag, startPoint x: 771, startPoint y: 403, endPoint x: 766, endPoint y: 409, distance: 7.2
click at [769, 404] on div "Remove Asset" at bounding box center [753, 411] width 90 height 25
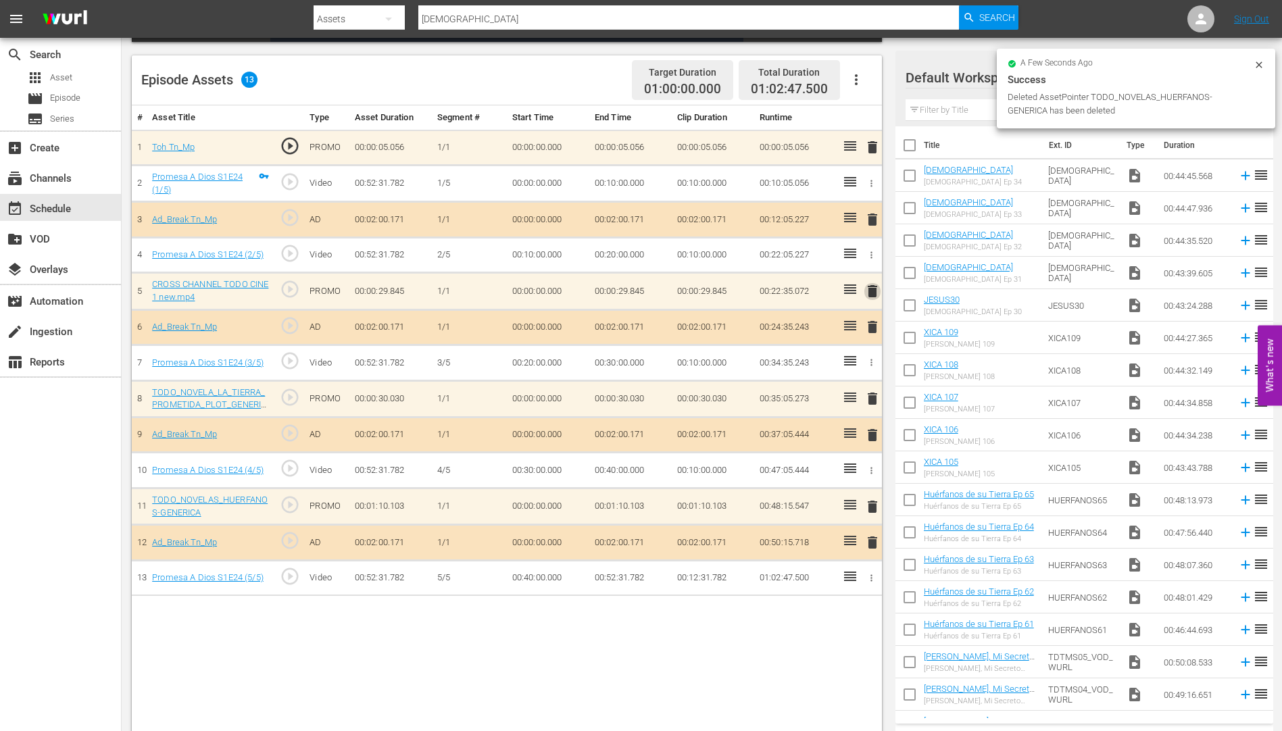
click at [874, 293] on span "delete" at bounding box center [872, 291] width 16 height 16
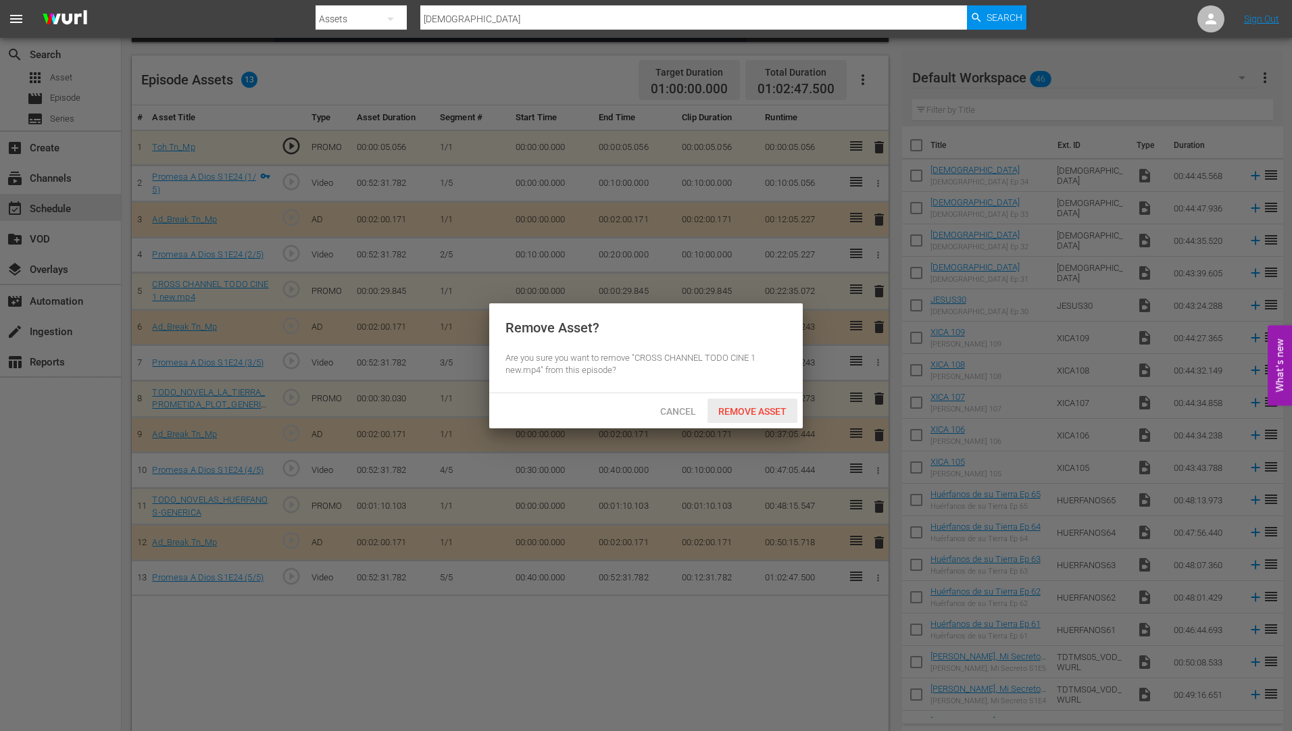
click at [755, 403] on div "Remove Asset" at bounding box center [753, 411] width 90 height 25
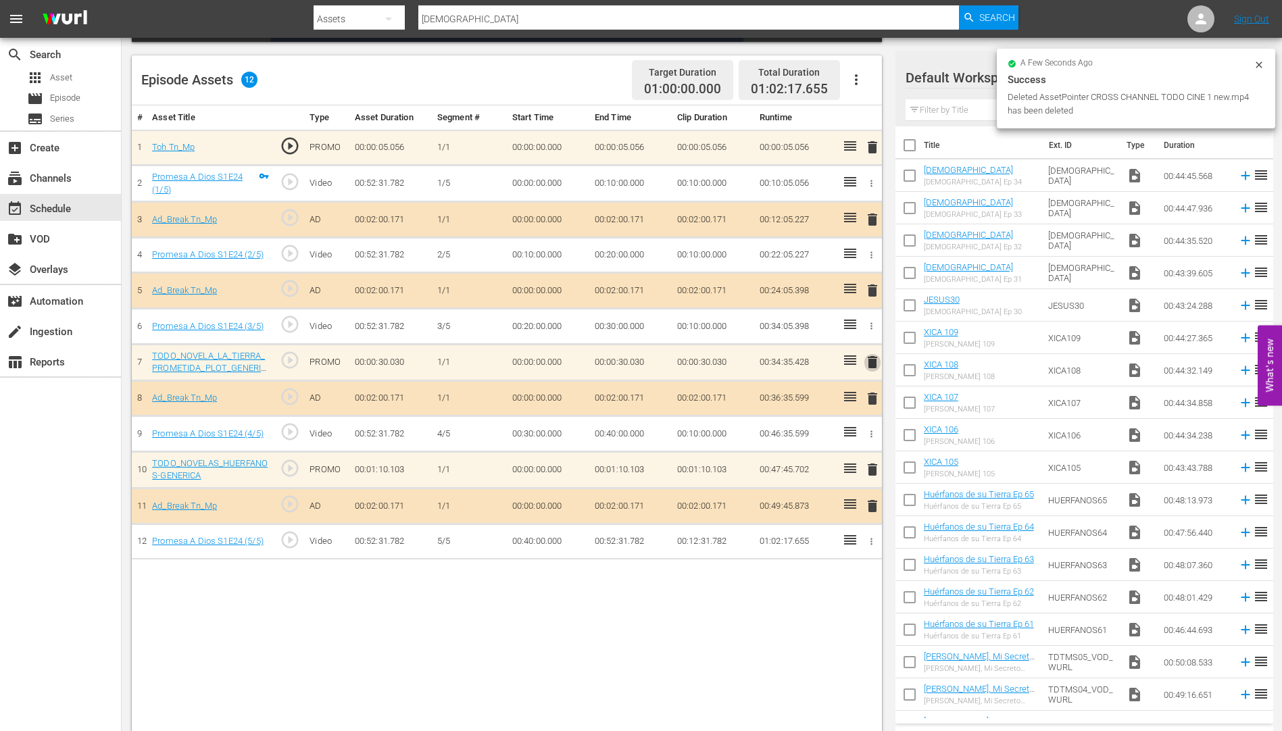
click at [870, 361] on span "delete" at bounding box center [872, 362] width 16 height 16
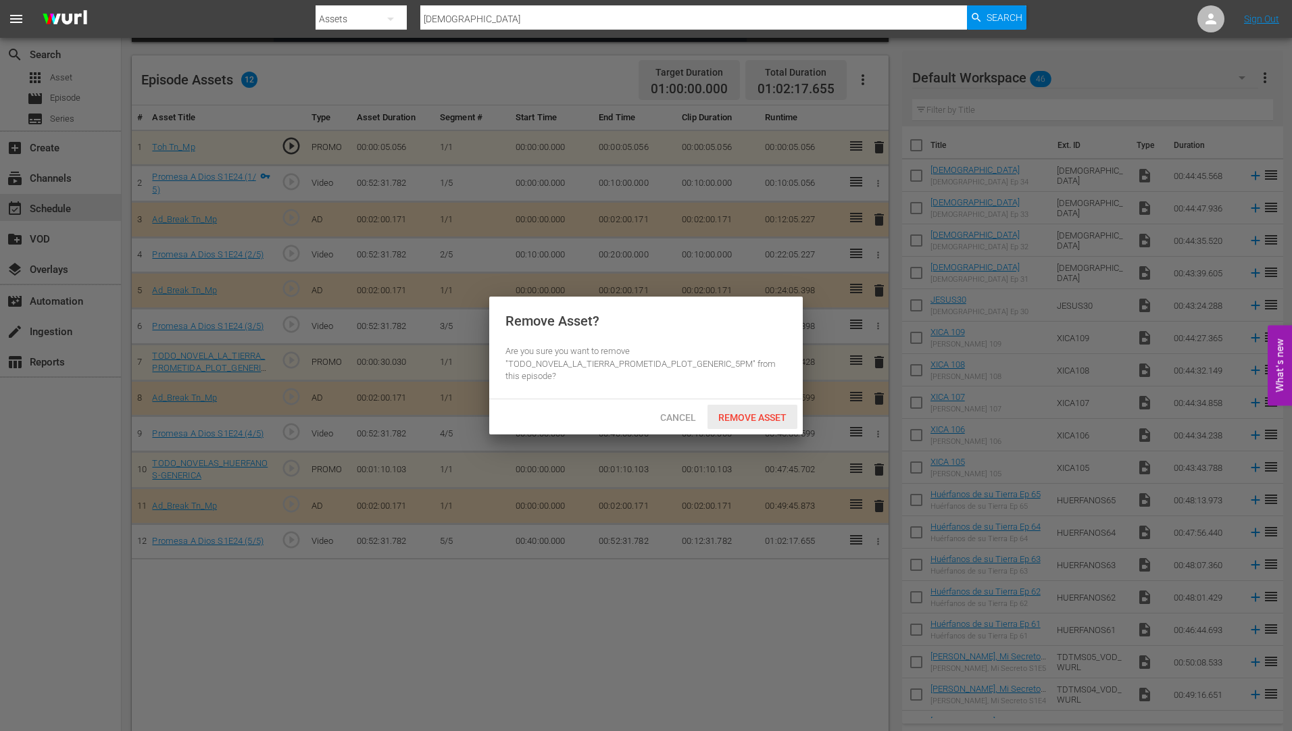
click at [761, 412] on span "Remove Asset" at bounding box center [753, 417] width 90 height 11
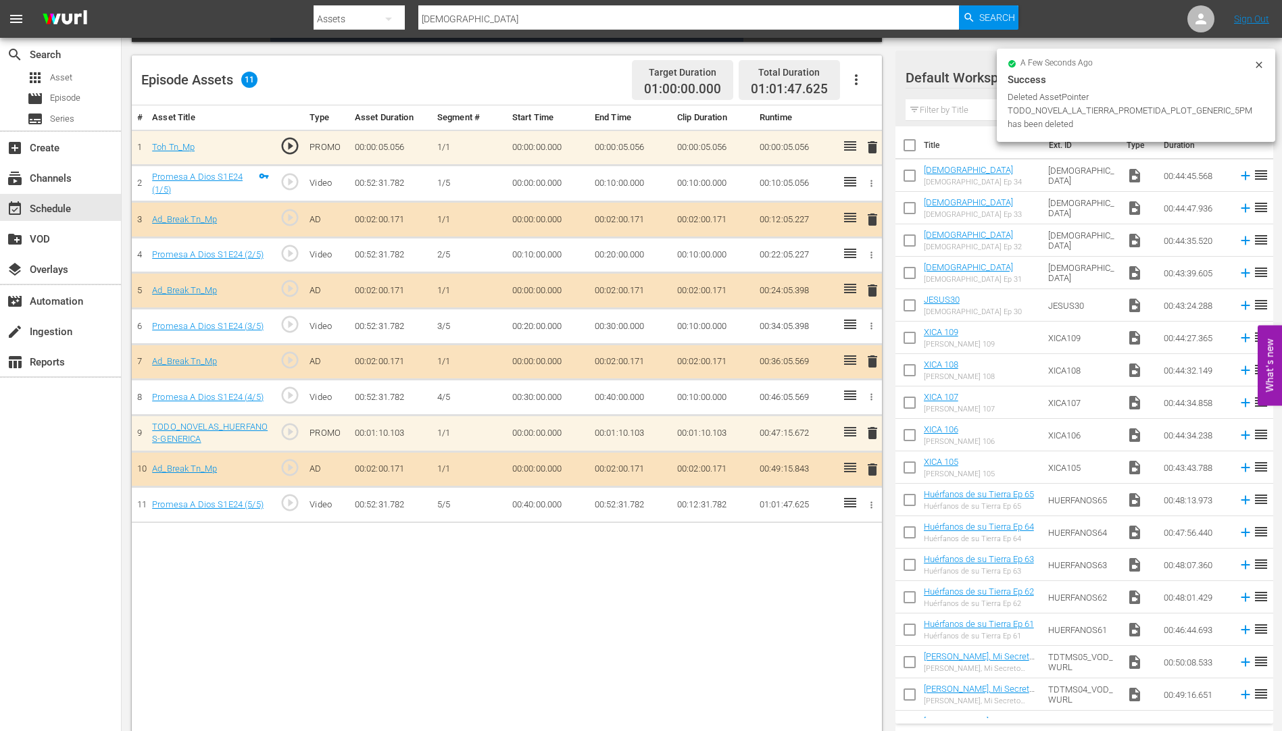
click at [872, 432] on span "delete" at bounding box center [872, 433] width 16 height 16
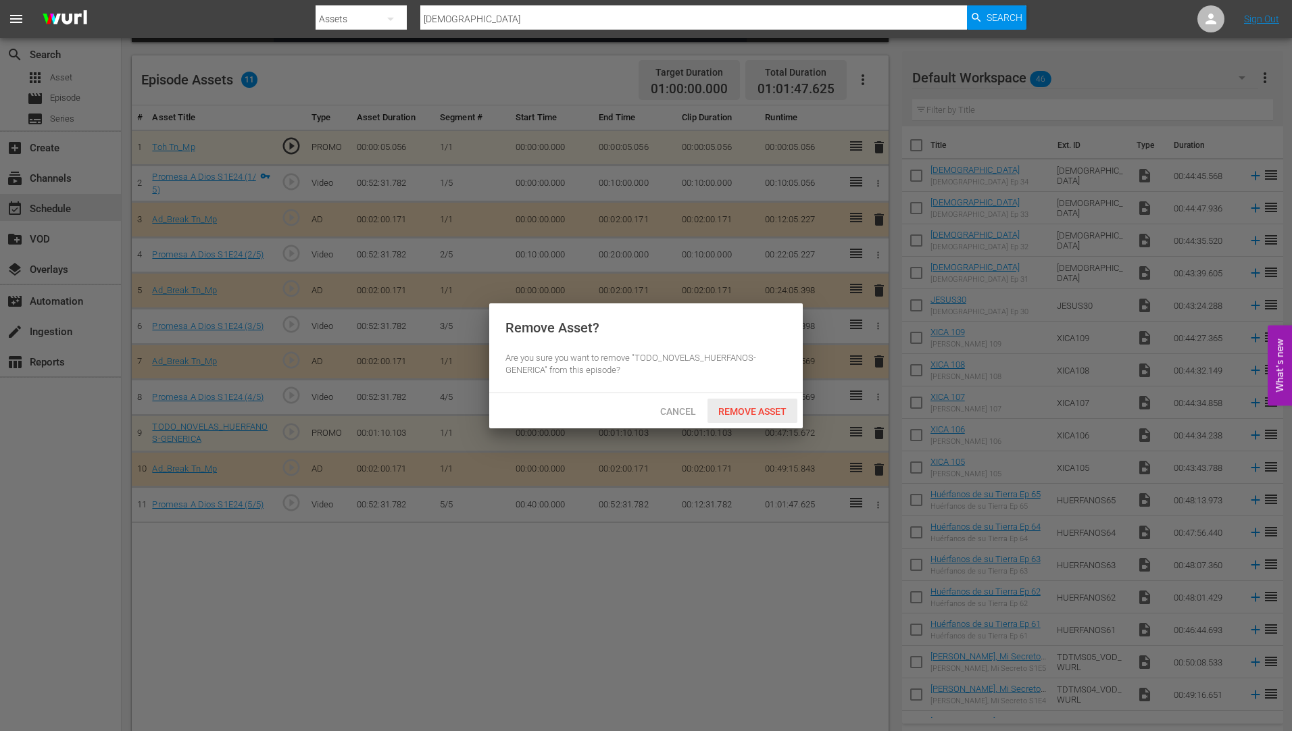
click at [758, 406] on span "Remove Asset" at bounding box center [753, 411] width 90 height 11
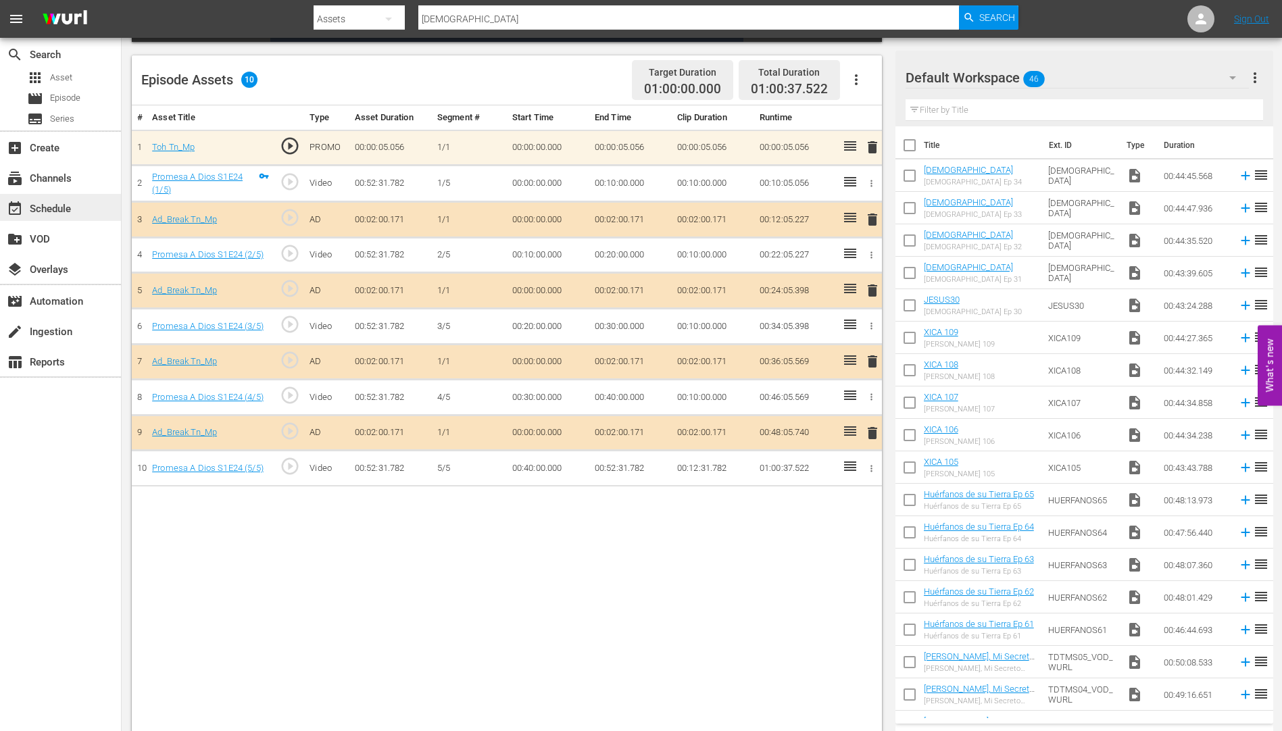
click at [58, 207] on div "event_available Schedule" at bounding box center [38, 207] width 76 height 12
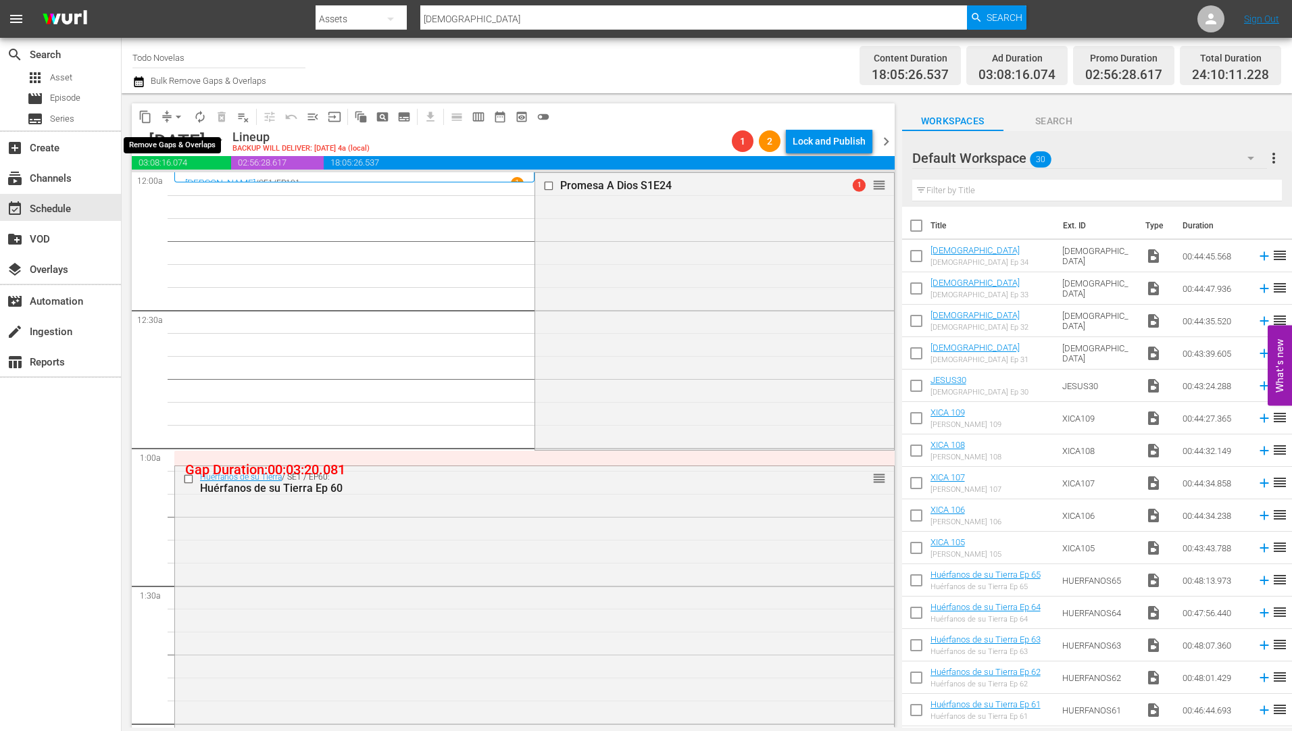
click at [175, 111] on span "arrow_drop_down" at bounding box center [179, 117] width 14 height 14
click at [163, 142] on li "Align to Midnight" at bounding box center [179, 144] width 142 height 22
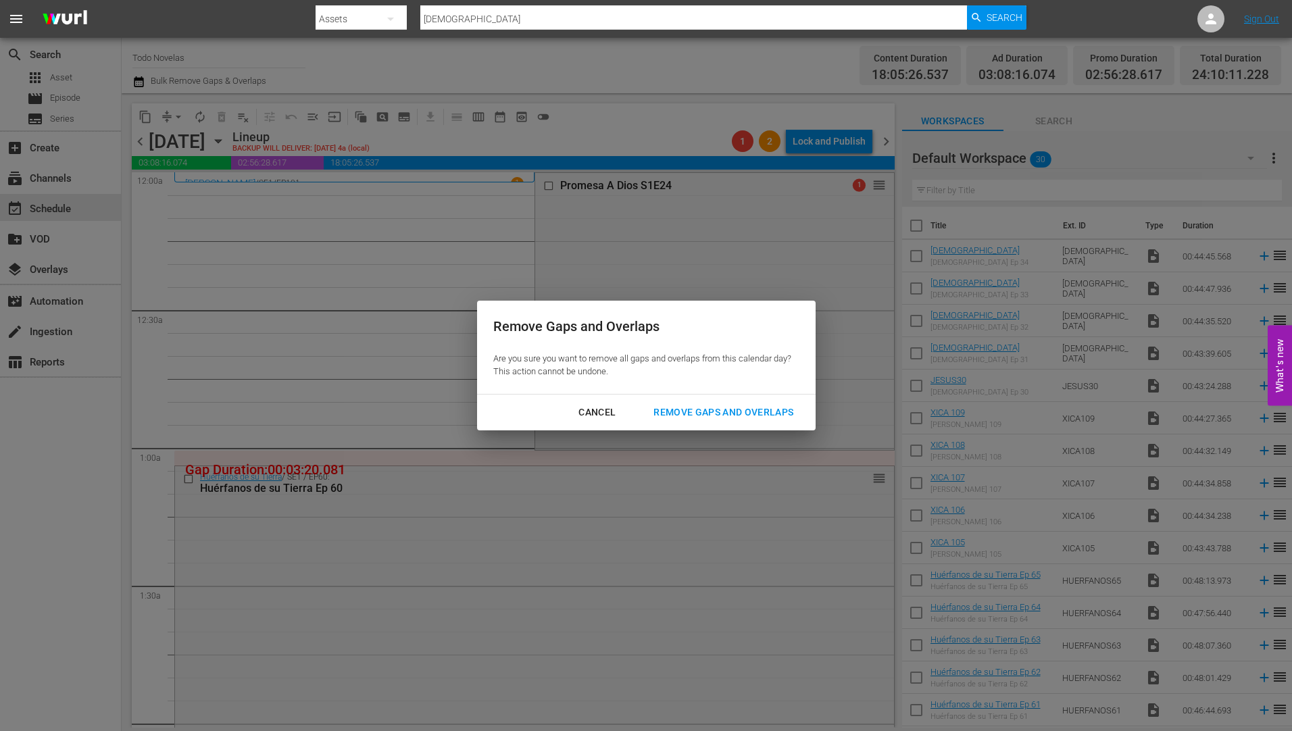
drag, startPoint x: 711, startPoint y: 409, endPoint x: 336, endPoint y: 322, distance: 385.0
click at [710, 409] on div "Remove Gaps and Overlaps" at bounding box center [724, 412] width 162 height 17
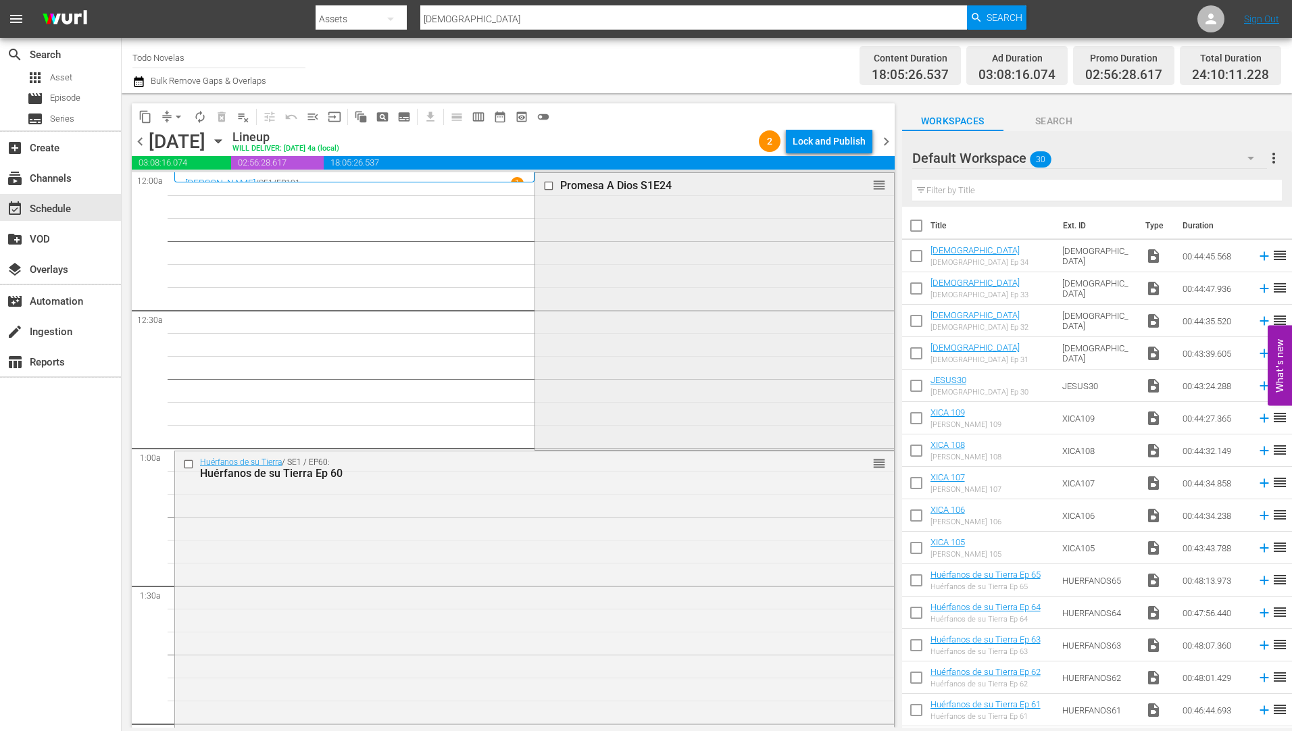
click at [543, 185] on input "checkbox" at bounding box center [550, 185] width 14 height 11
click at [188, 465] on input "checkbox" at bounding box center [190, 464] width 14 height 11
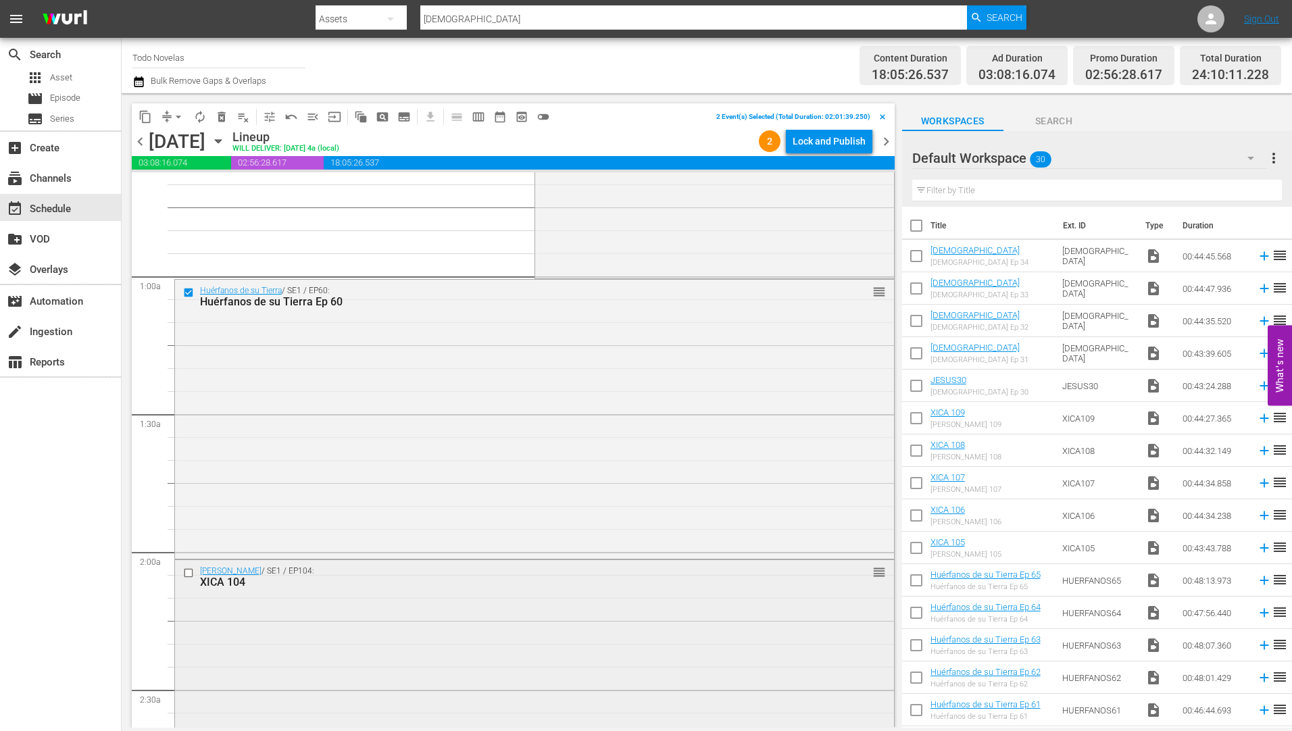
scroll to position [338, 0]
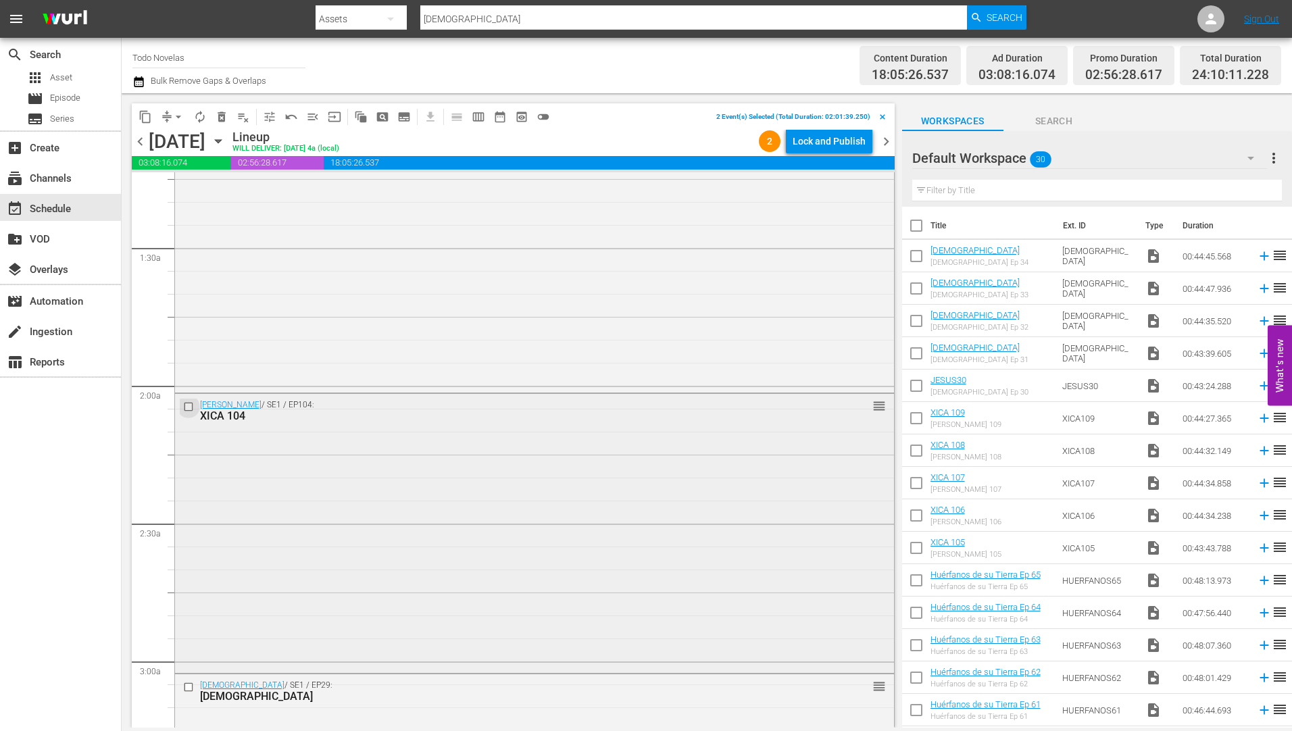
click at [188, 407] on input "checkbox" at bounding box center [190, 406] width 14 height 11
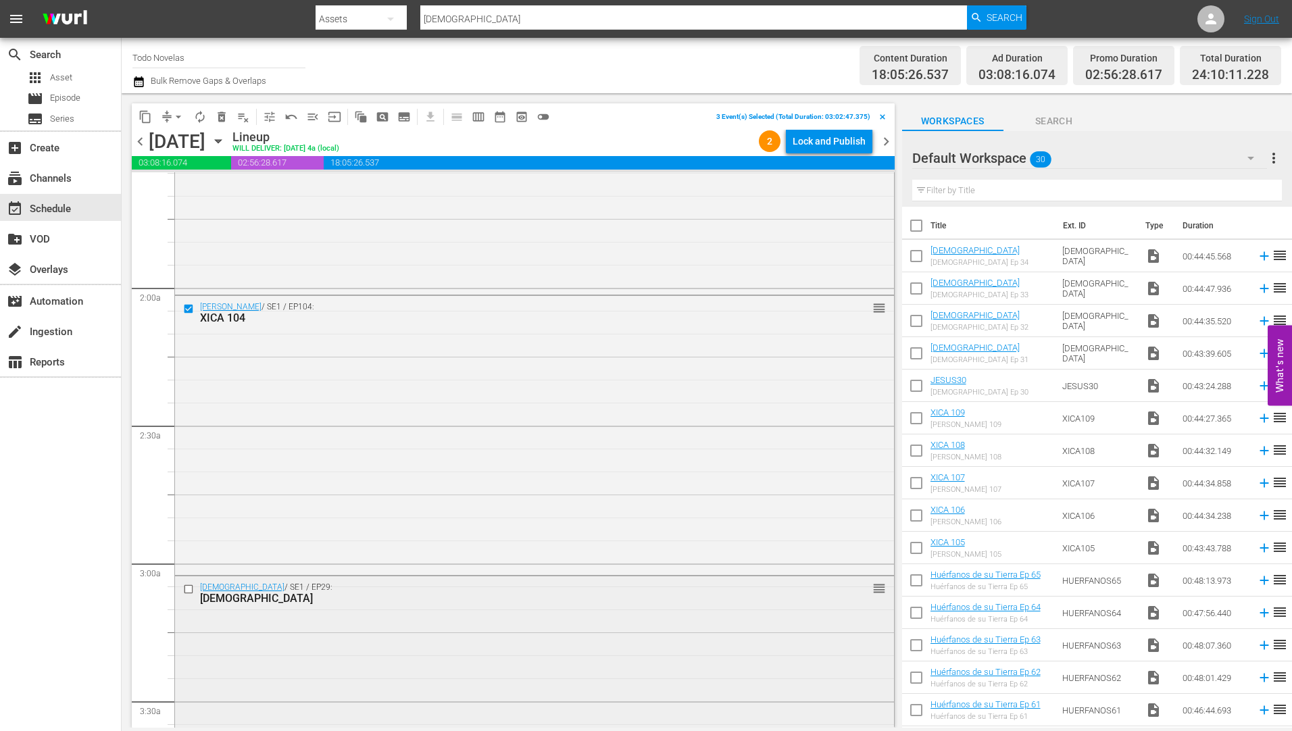
scroll to position [608, 0]
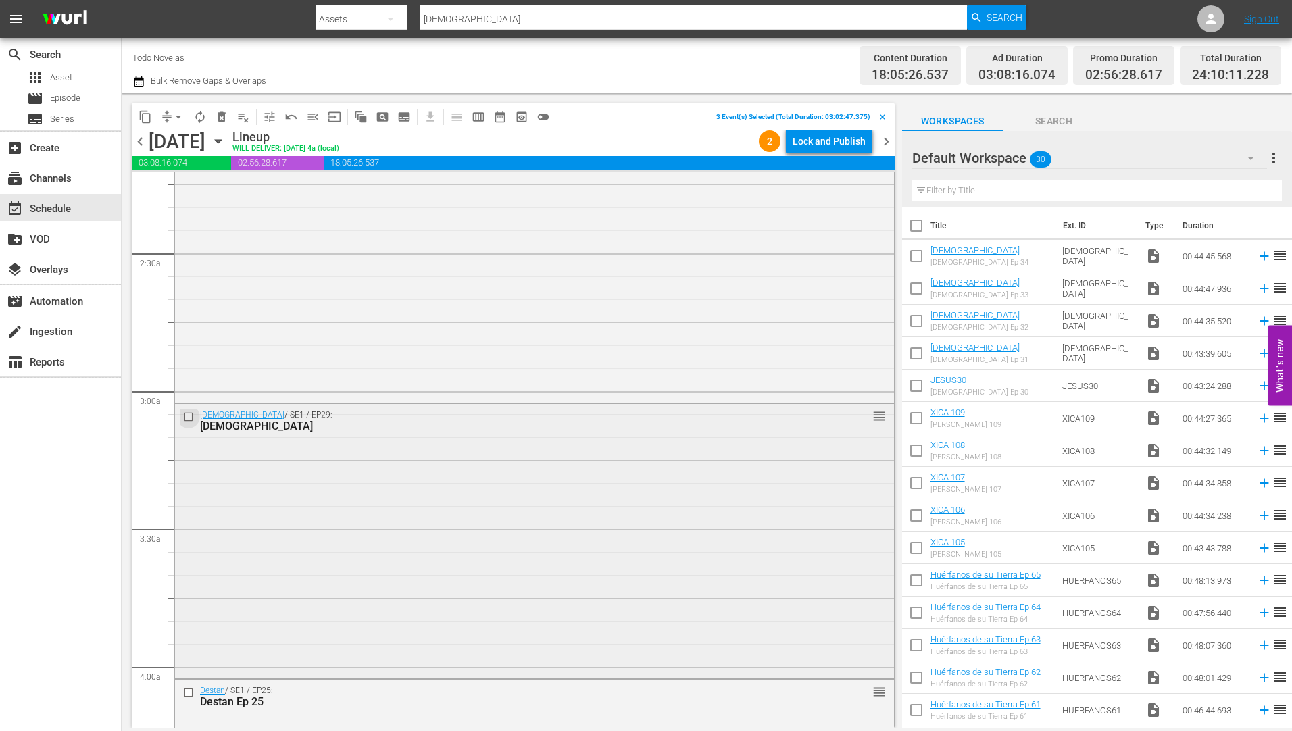
click at [187, 418] on input "checkbox" at bounding box center [190, 417] width 14 height 11
click at [188, 423] on input "checkbox" at bounding box center [190, 421] width 14 height 11
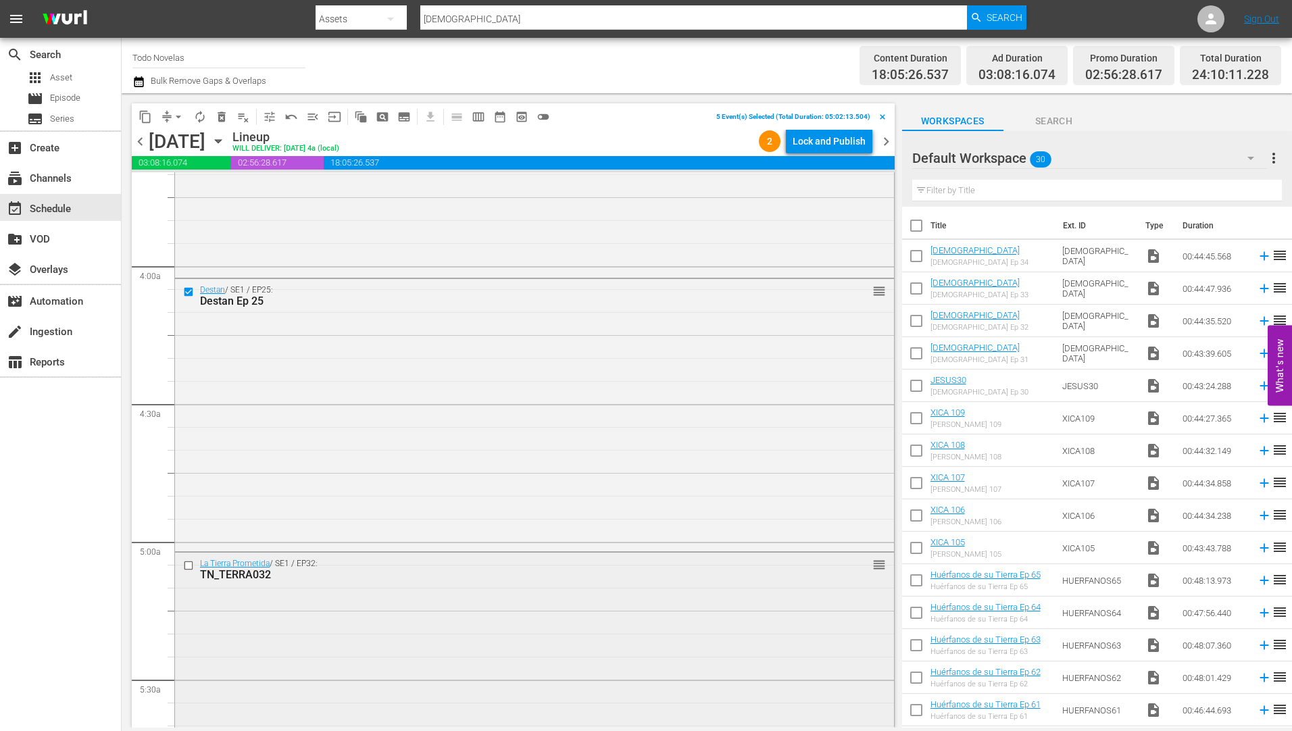
scroll to position [1149, 0]
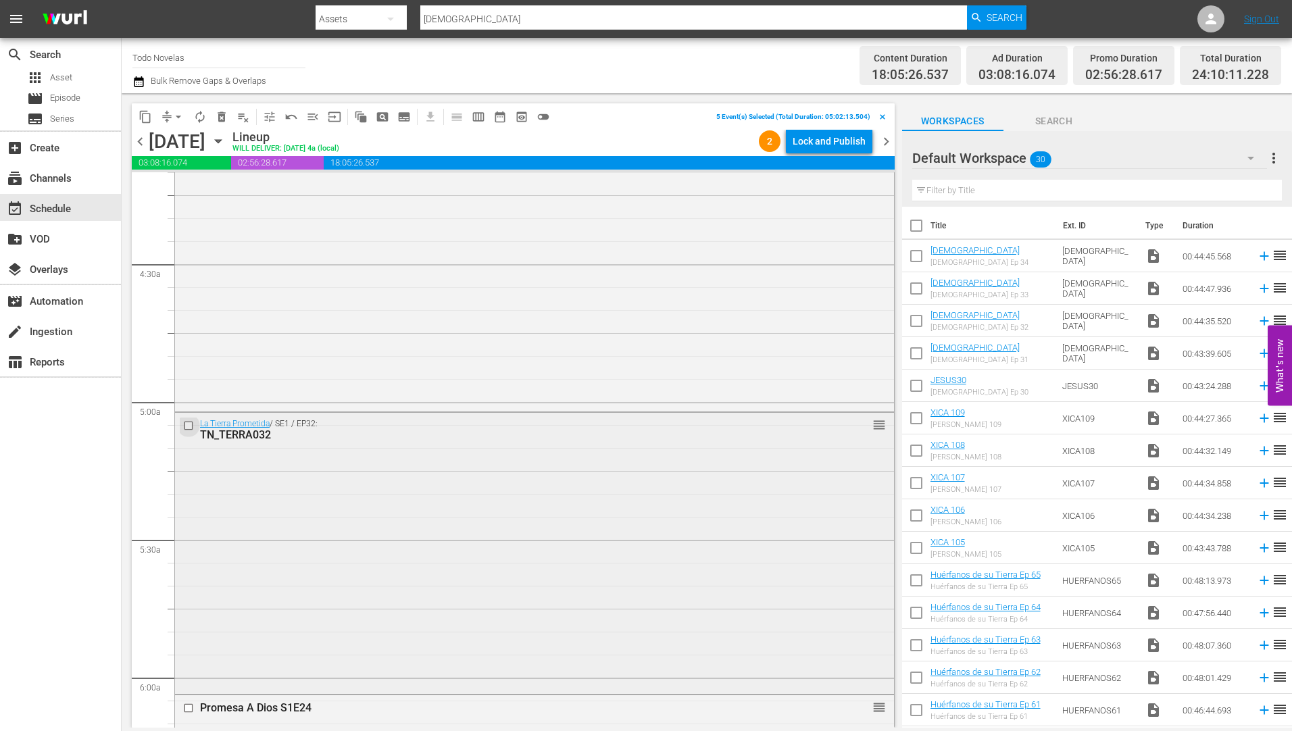
click at [187, 424] on input "checkbox" at bounding box center [190, 425] width 14 height 11
click at [222, 114] on span "delete_forever_outlined" at bounding box center [222, 117] width 14 height 14
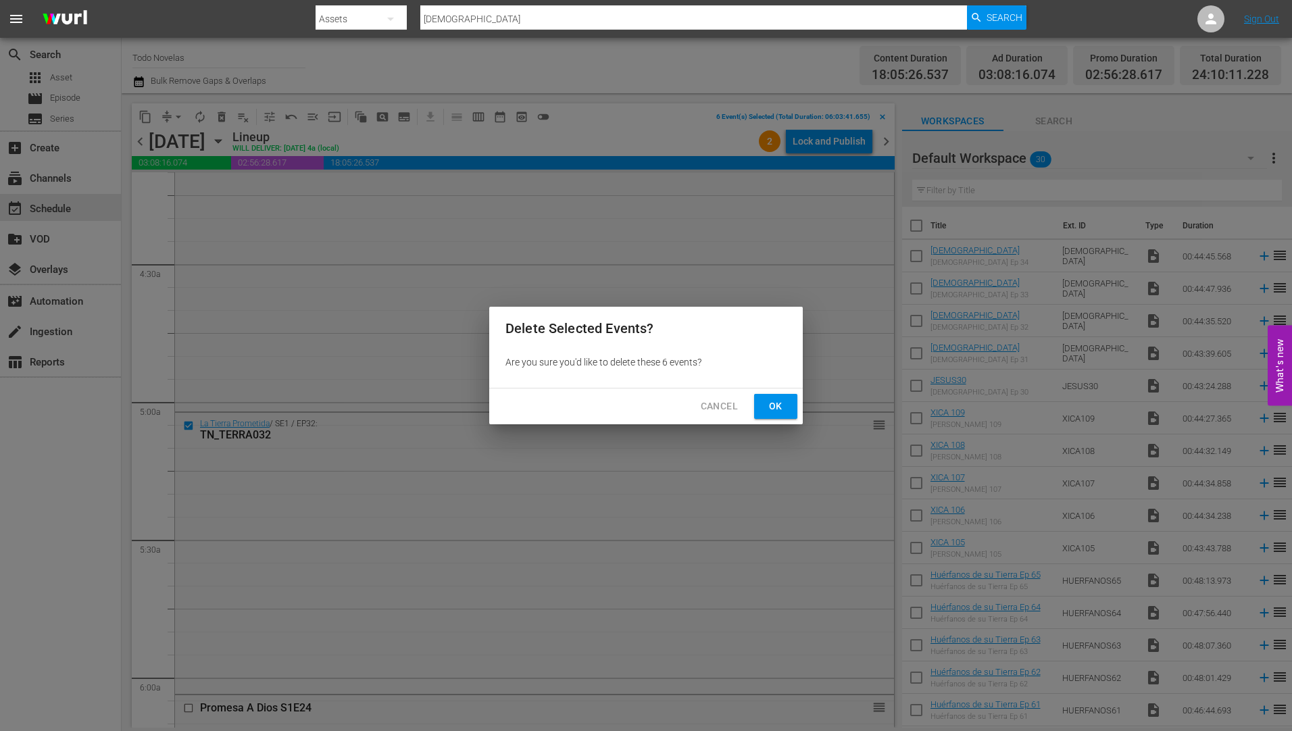
click at [783, 401] on span "Ok" at bounding box center [776, 406] width 22 height 17
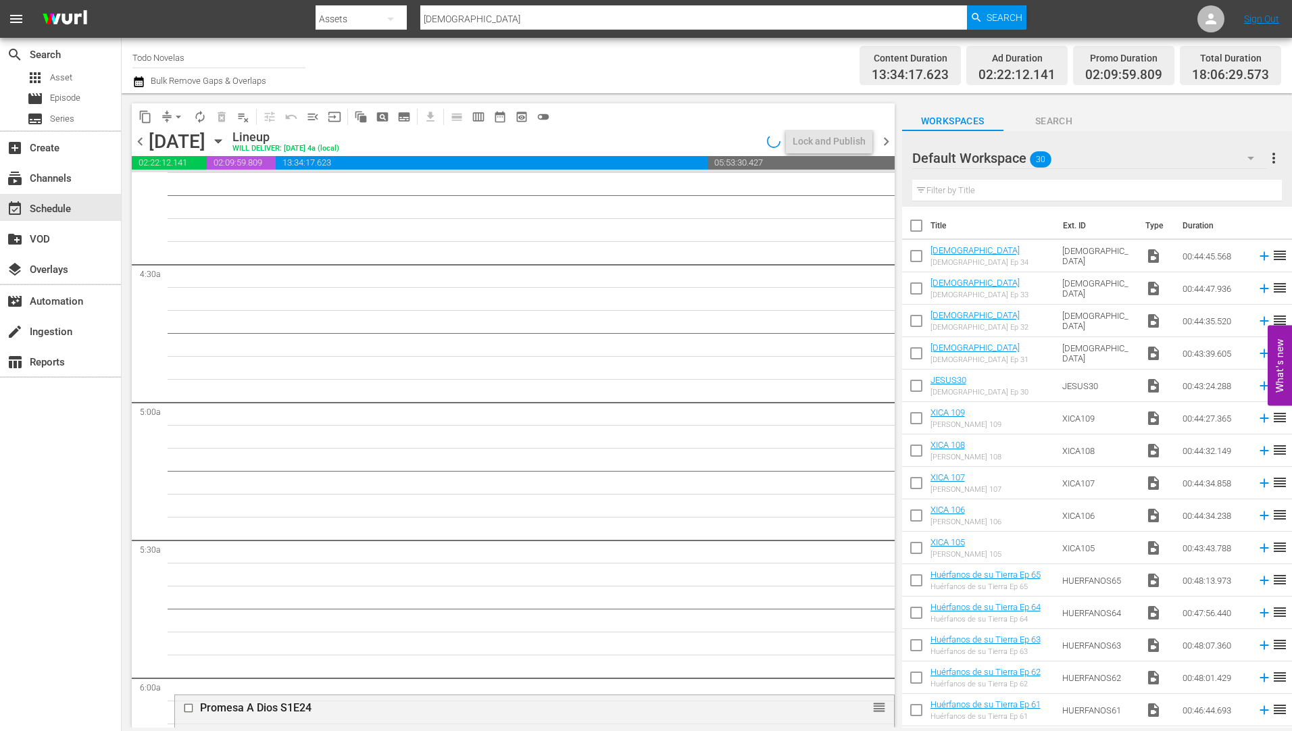
scroll to position [1218, 0]
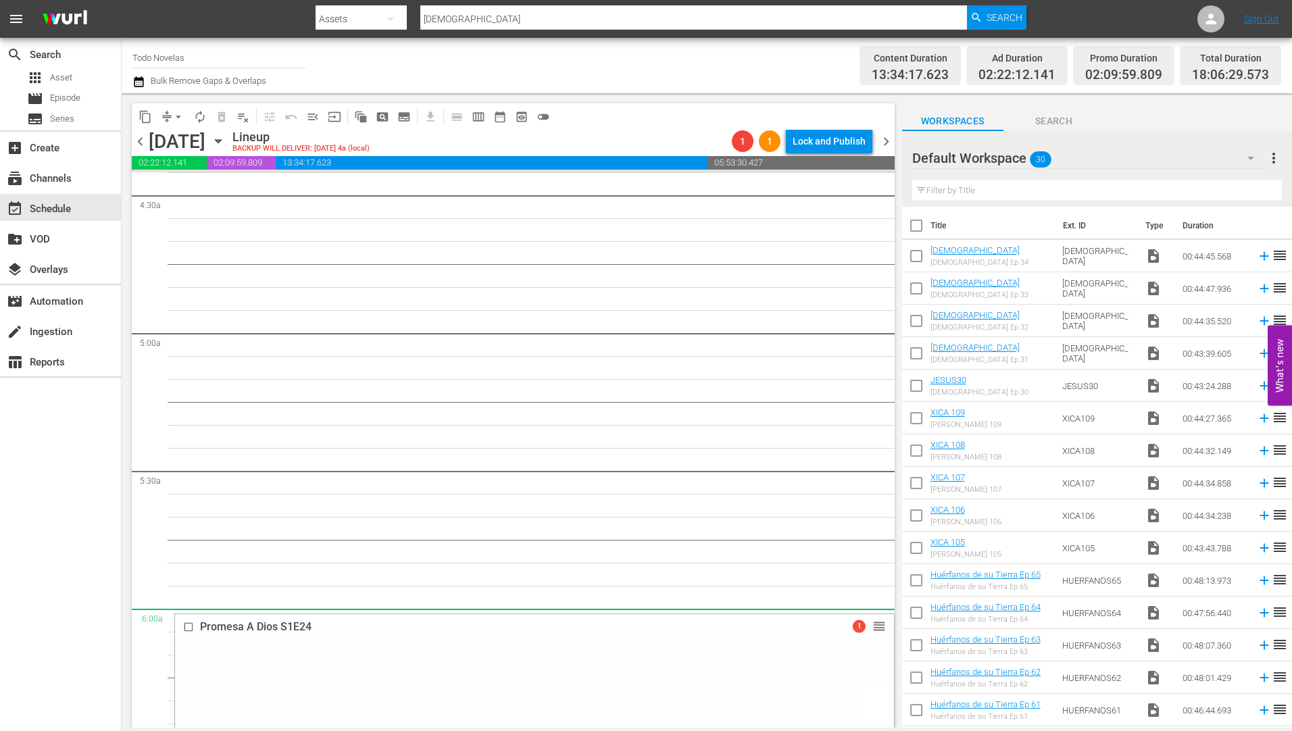
drag, startPoint x: 869, startPoint y: 633, endPoint x: 867, endPoint y: 618, distance: 14.3
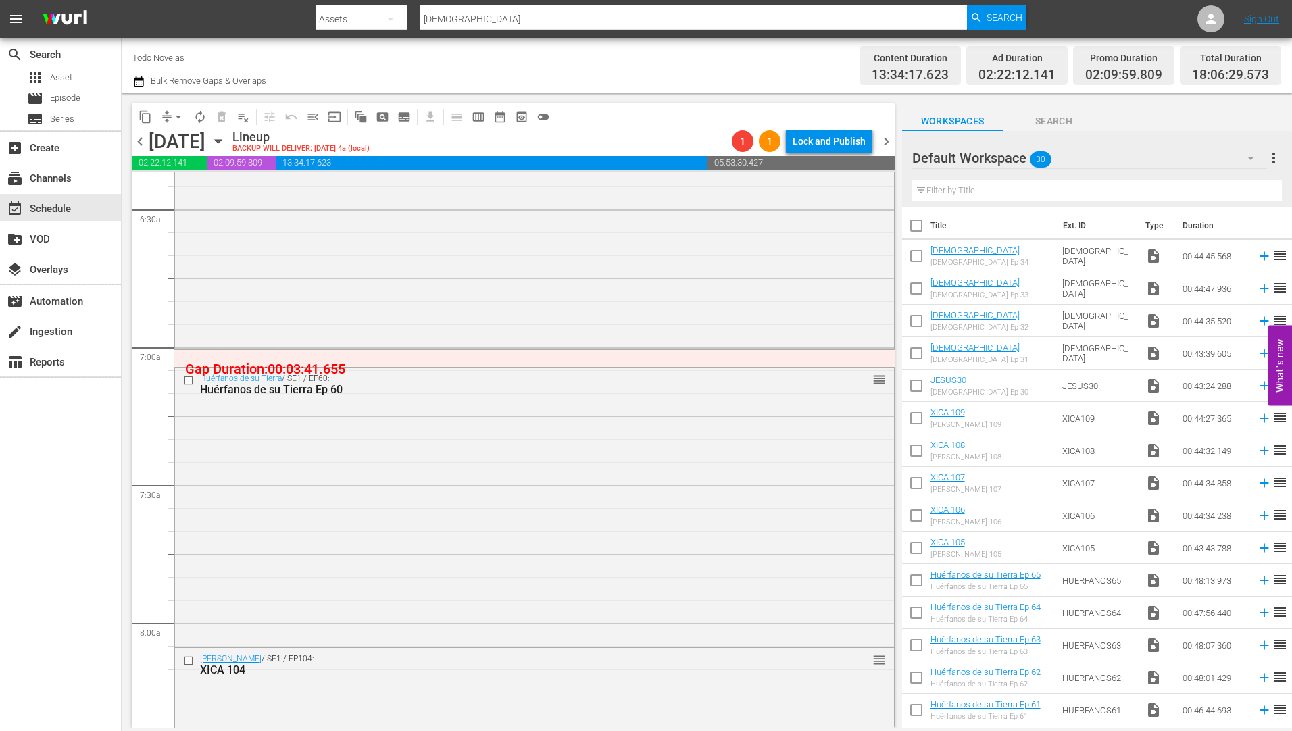
scroll to position [1826, 0]
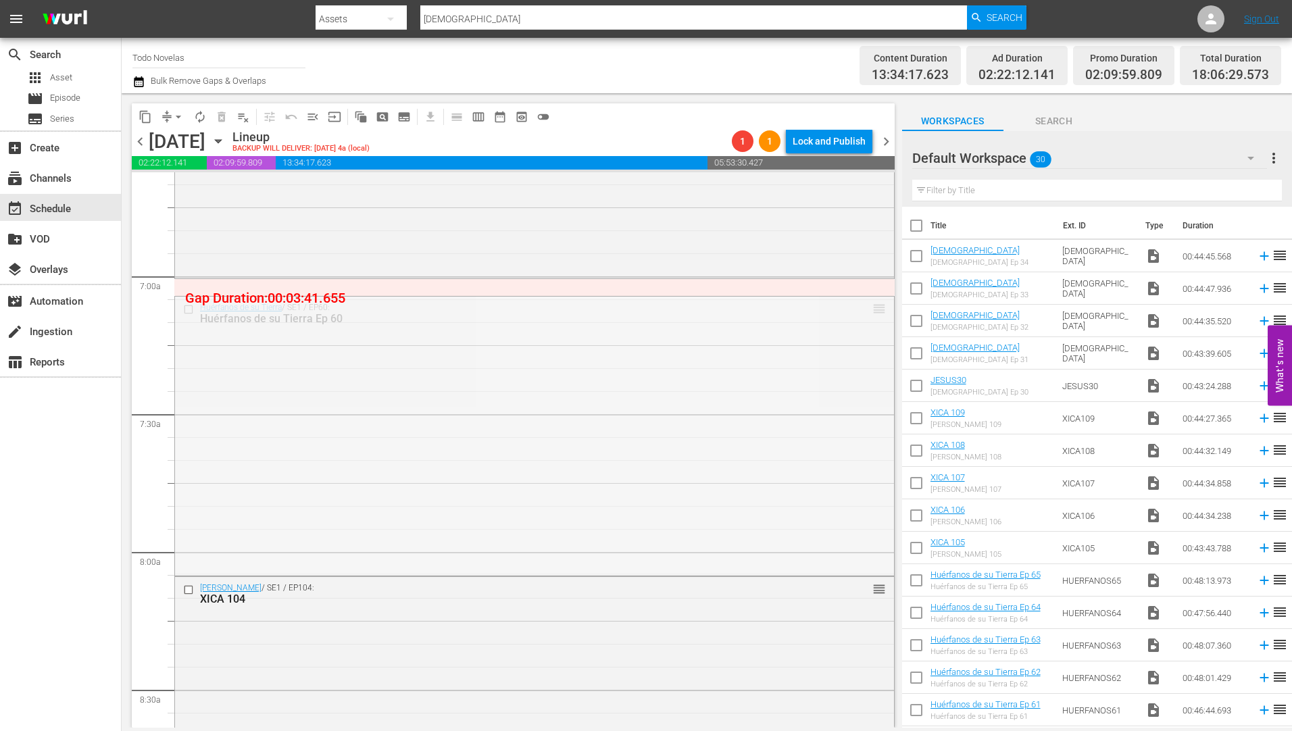
drag, startPoint x: 869, startPoint y: 306, endPoint x: 866, endPoint y: 284, distance: 21.8
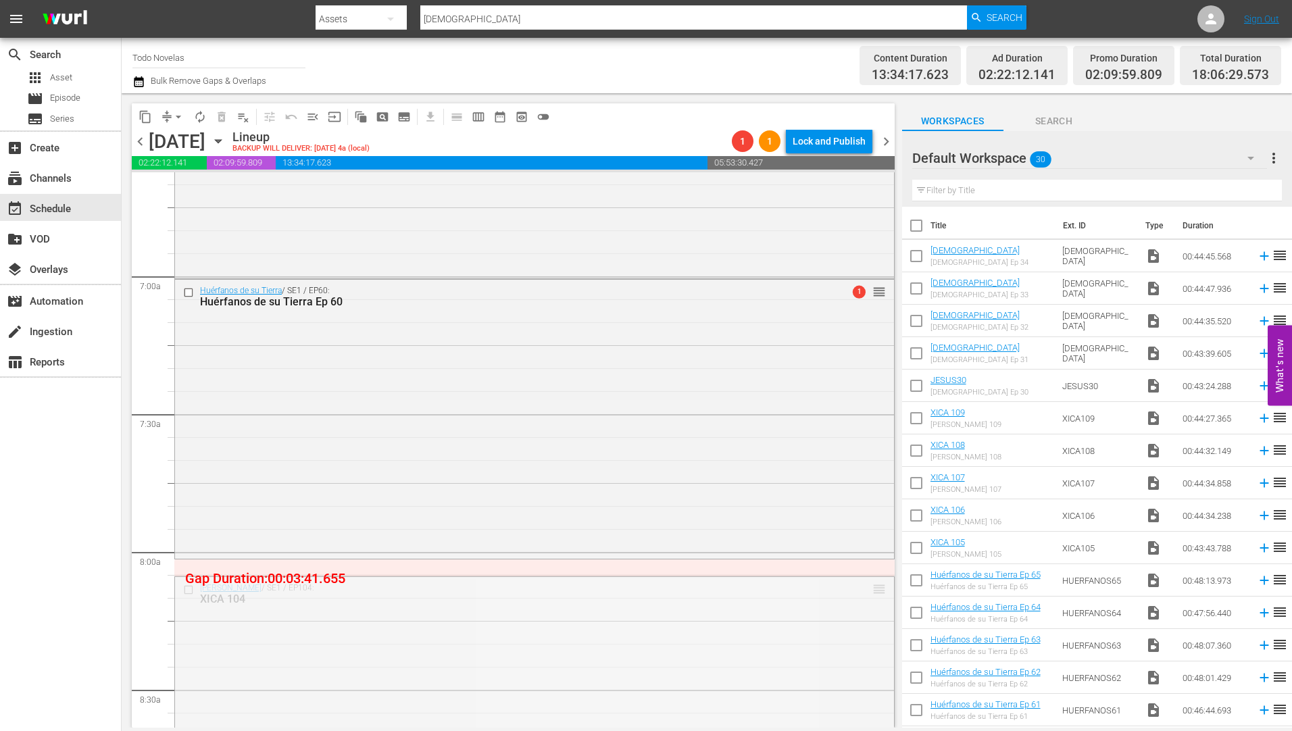
drag, startPoint x: 870, startPoint y: 589, endPoint x: 872, endPoint y: 557, distance: 31.8
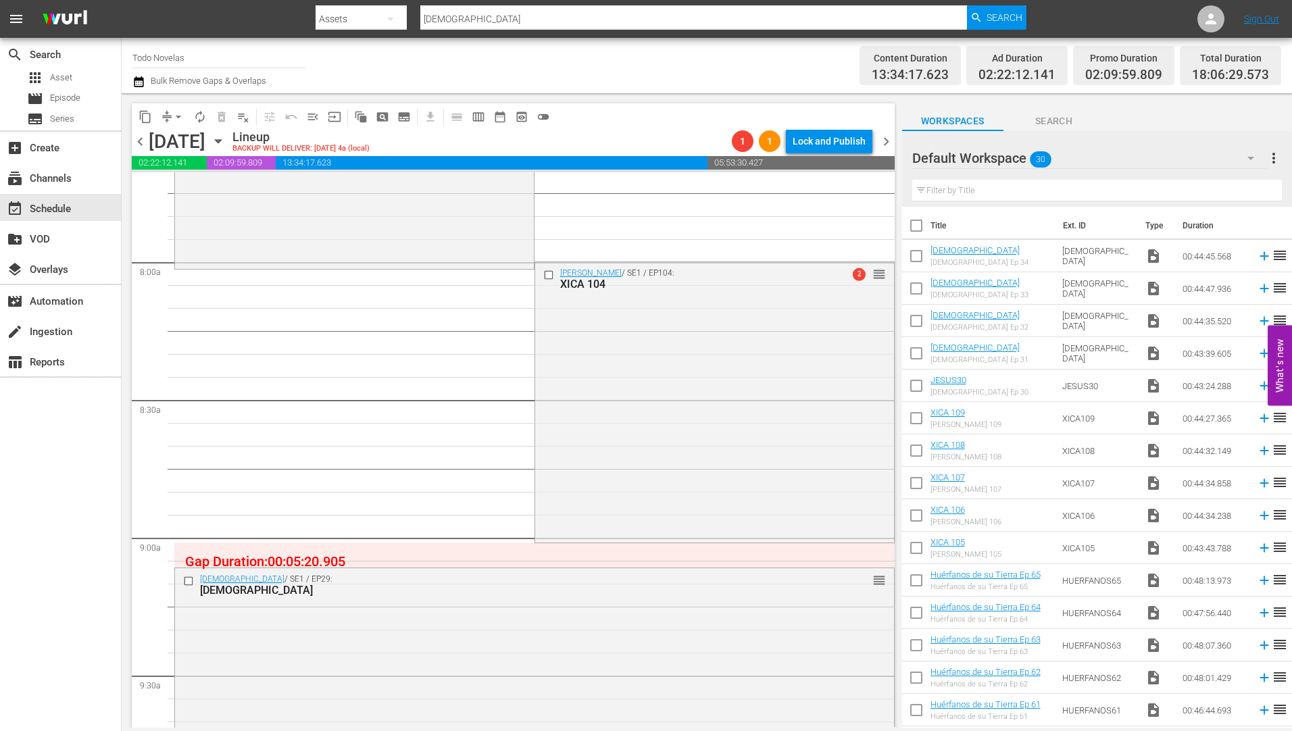
scroll to position [2164, 0]
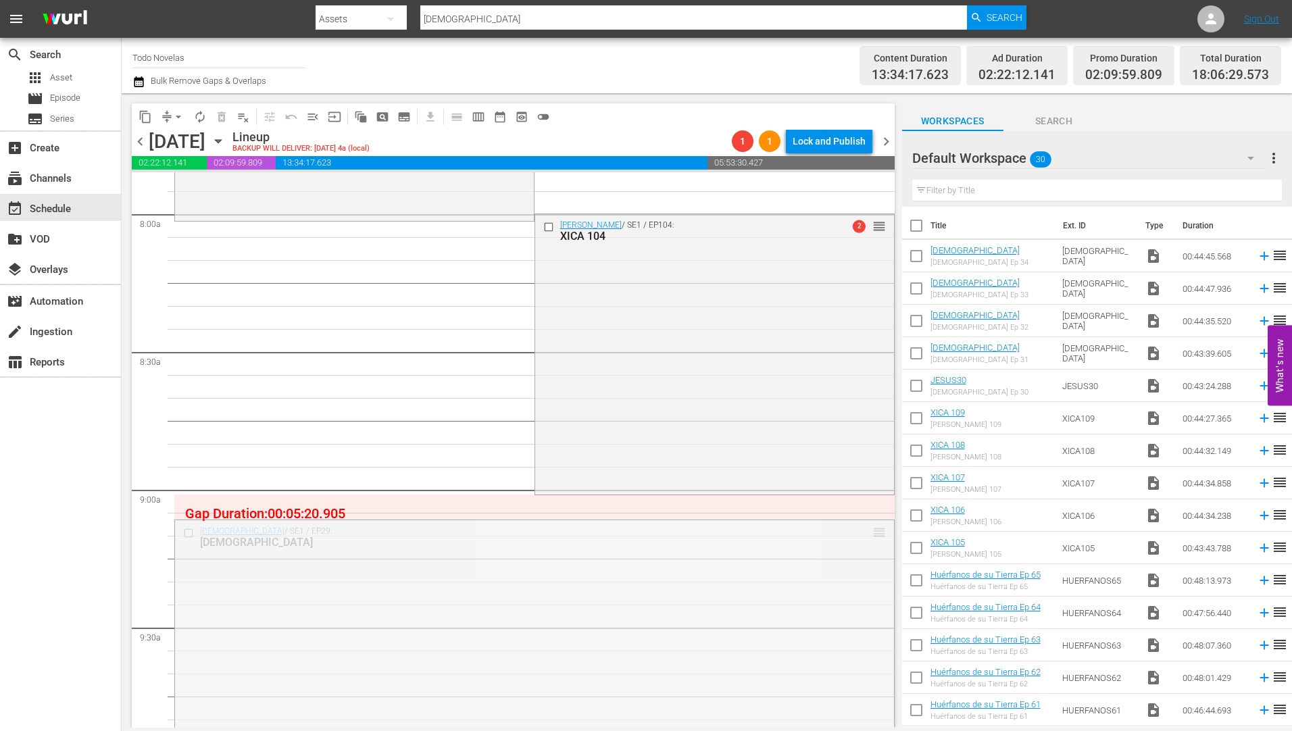
drag, startPoint x: 868, startPoint y: 530, endPoint x: 863, endPoint y: 499, distance: 32.2
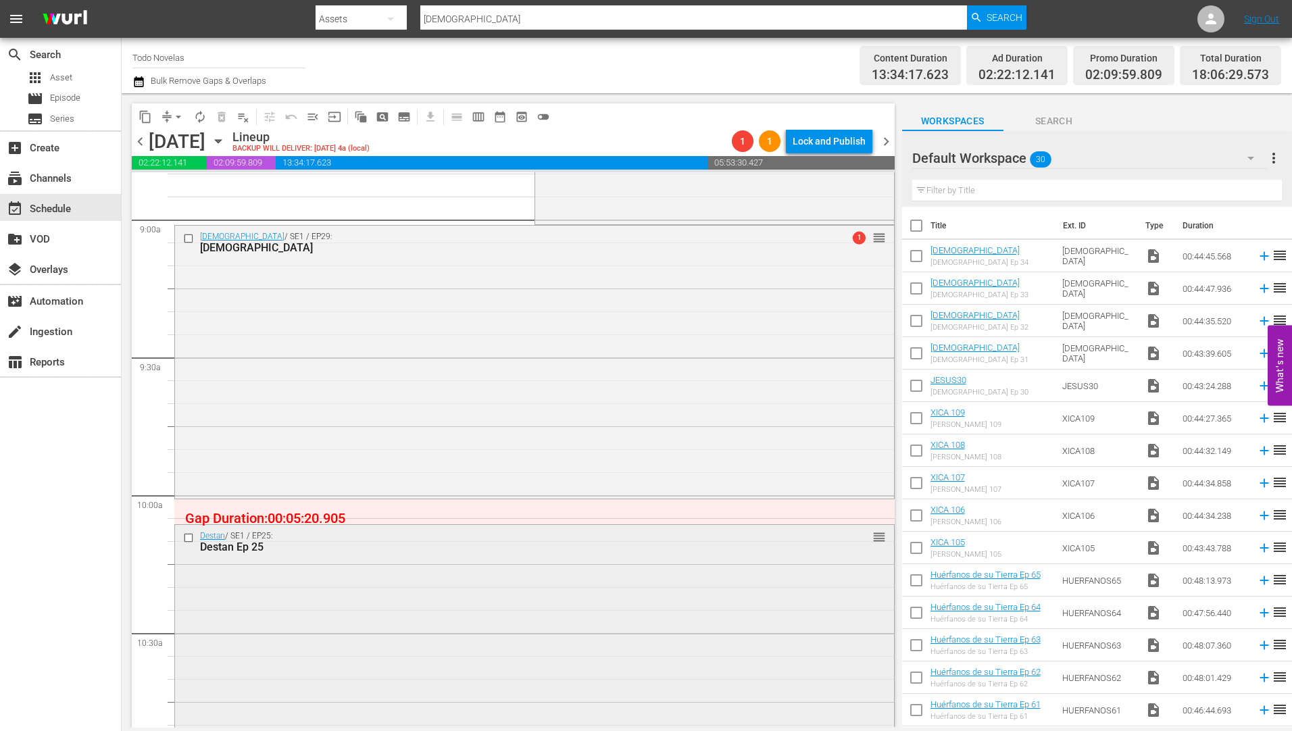
scroll to position [2569, 0]
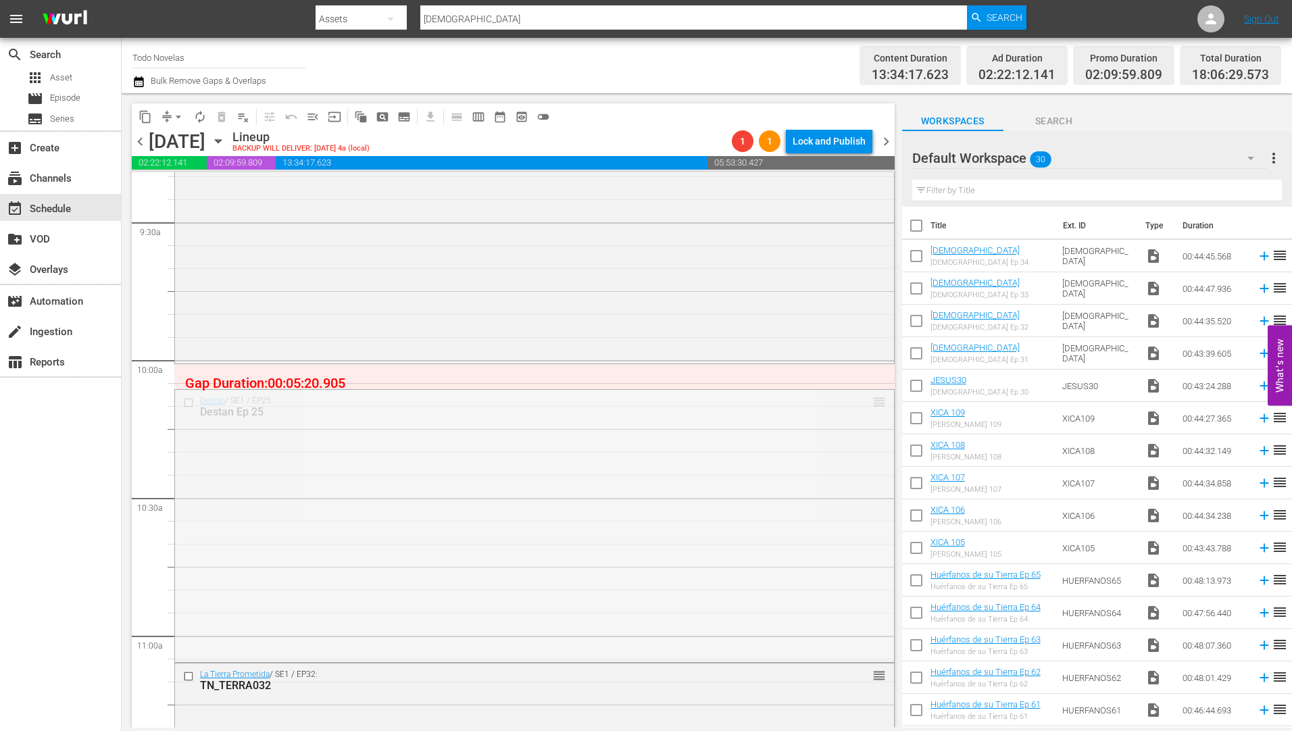
drag, startPoint x: 867, startPoint y: 403, endPoint x: 858, endPoint y: 374, distance: 29.9
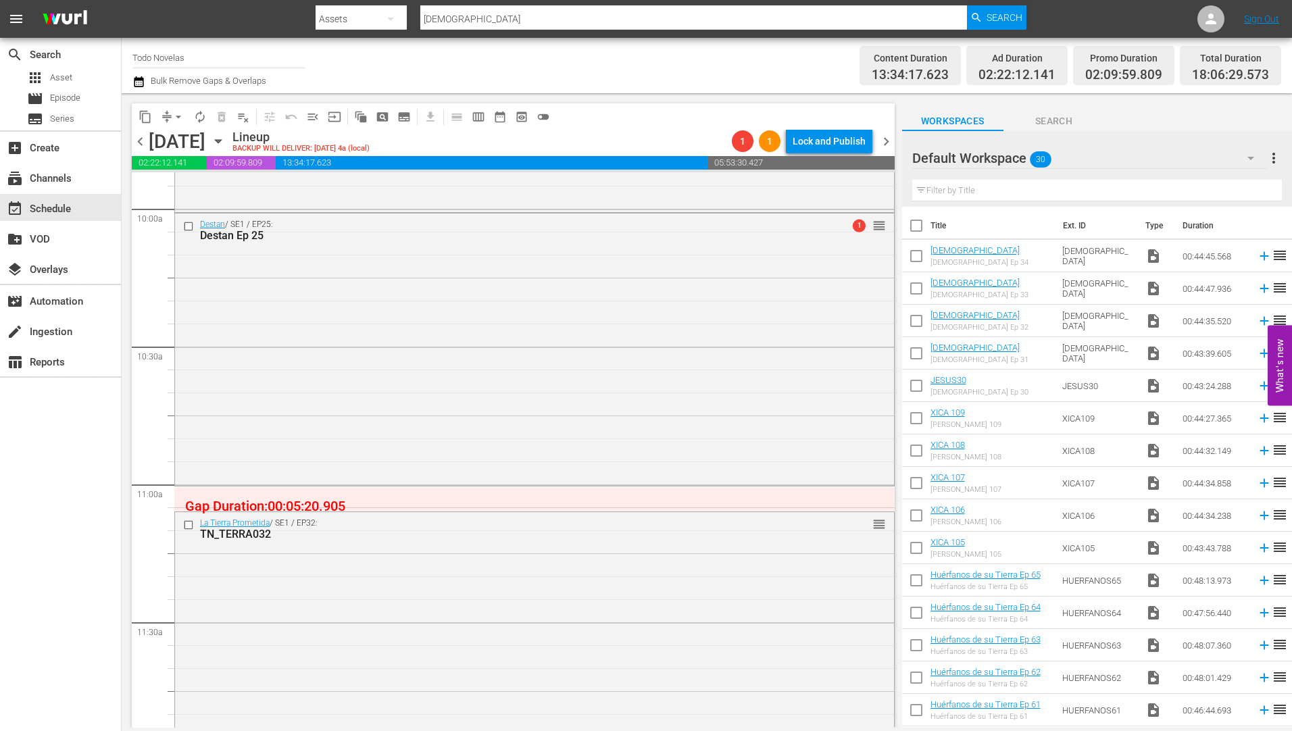
scroll to position [2772, 0]
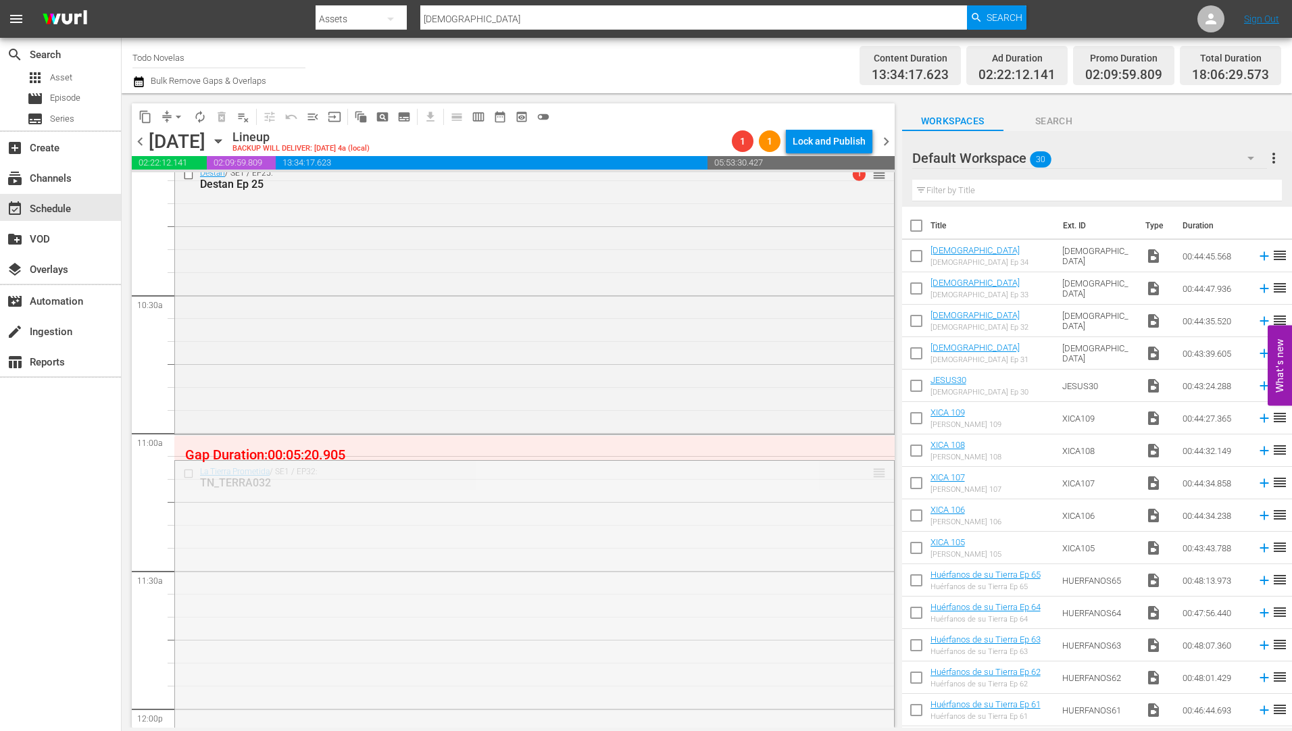
drag, startPoint x: 867, startPoint y: 473, endPoint x: 861, endPoint y: 446, distance: 27.7
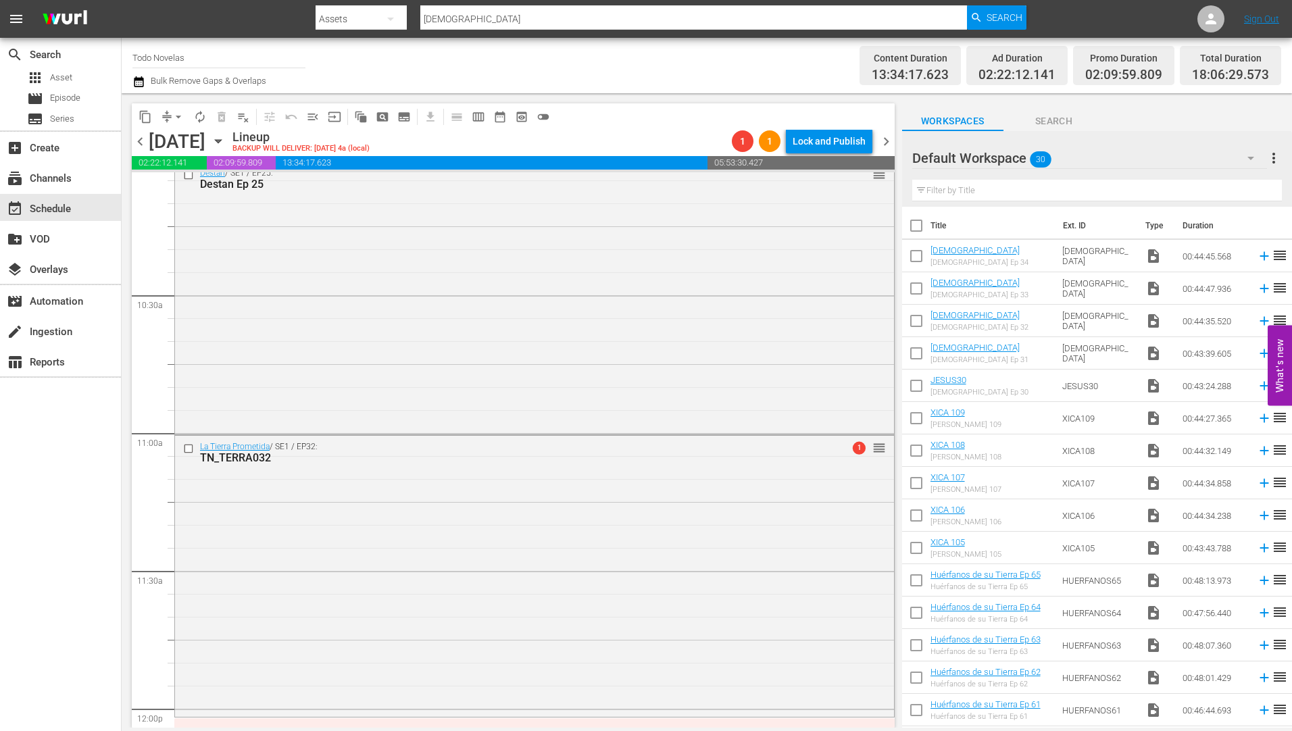
scroll to position [2975, 0]
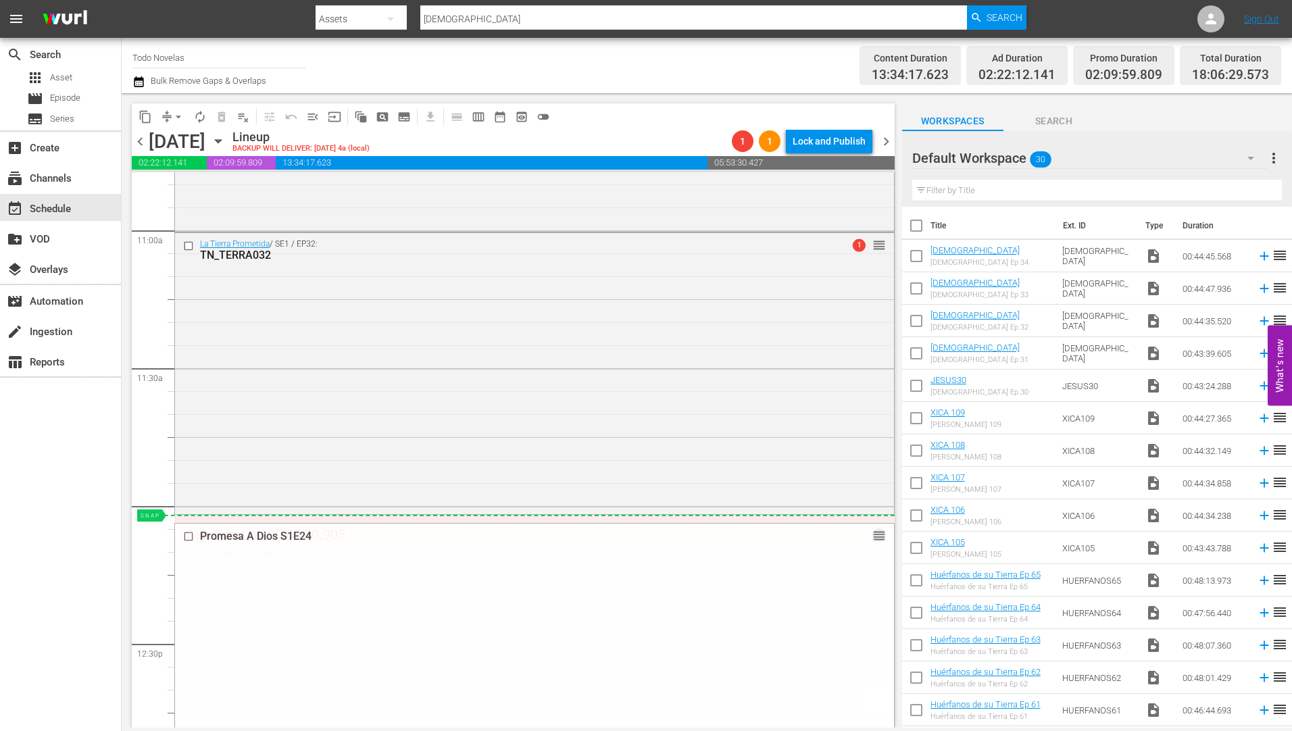
drag, startPoint x: 869, startPoint y: 553, endPoint x: 856, endPoint y: 520, distance: 35.8
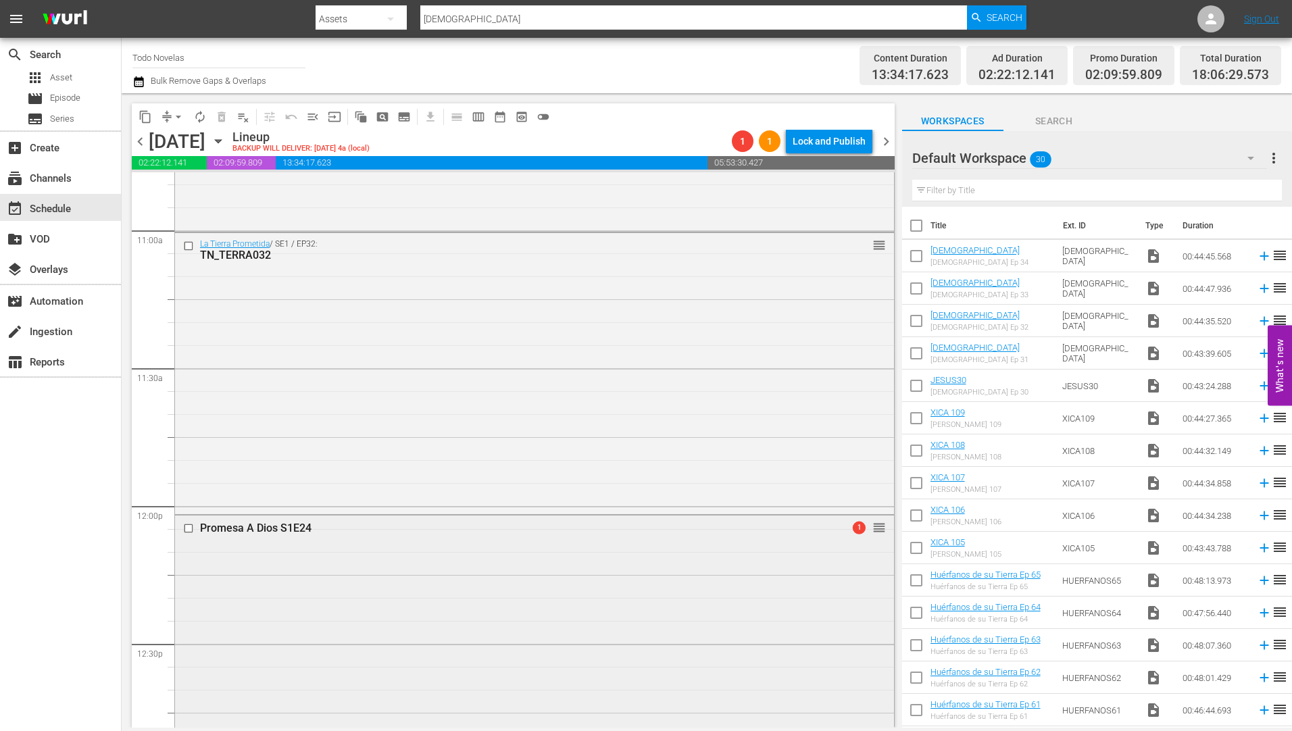
scroll to position [3177, 0]
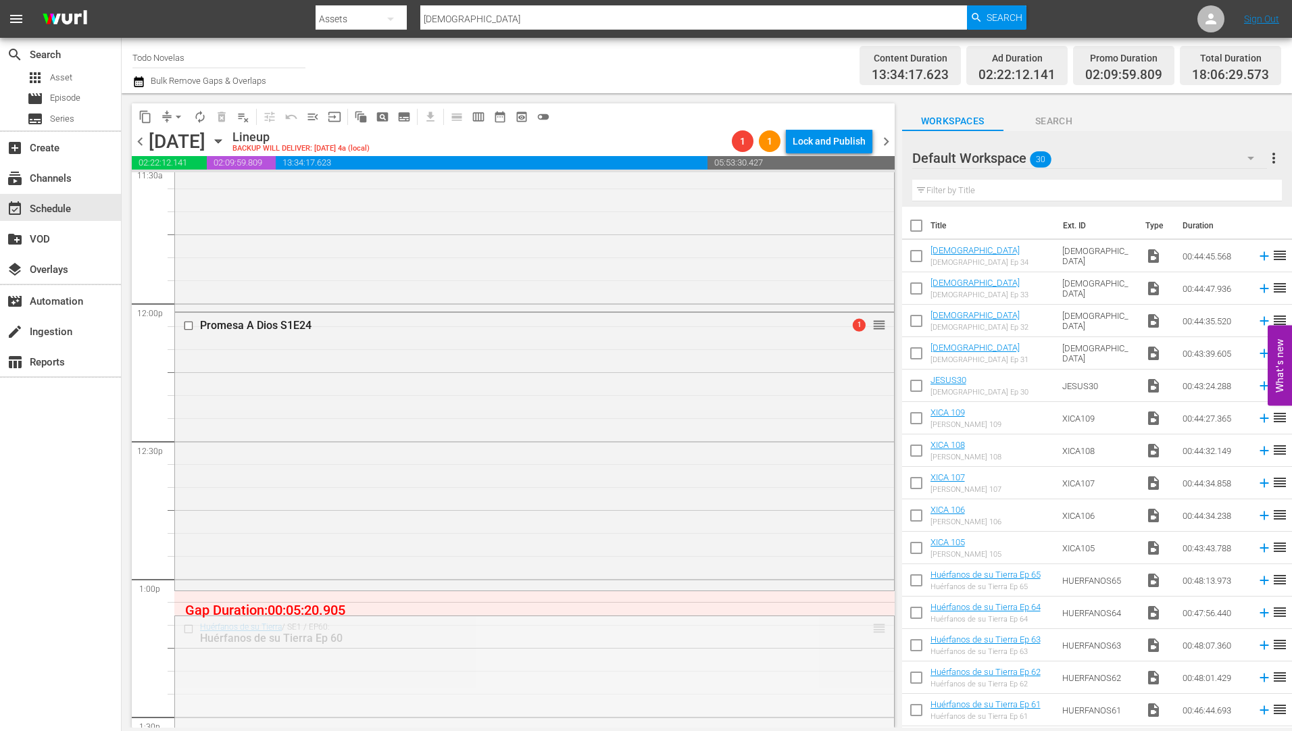
drag, startPoint x: 870, startPoint y: 632, endPoint x: 867, endPoint y: 597, distance: 34.6
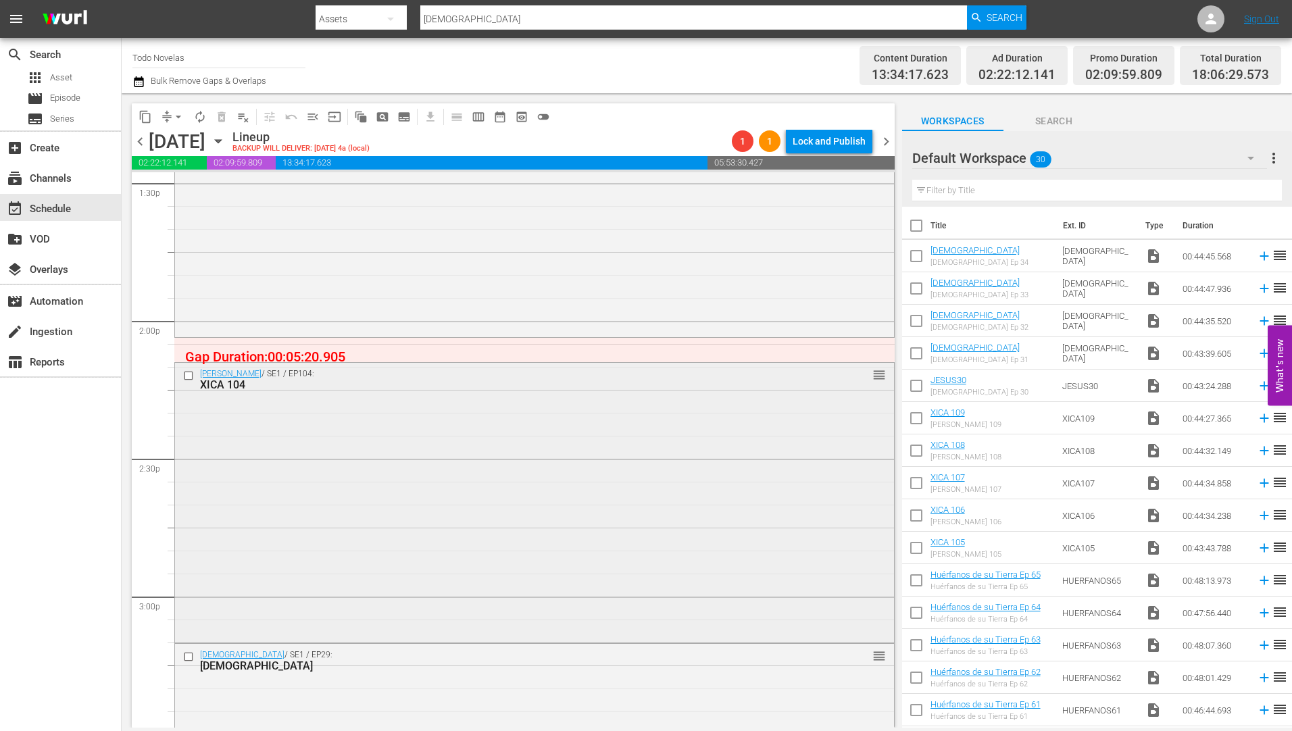
scroll to position [3718, 0]
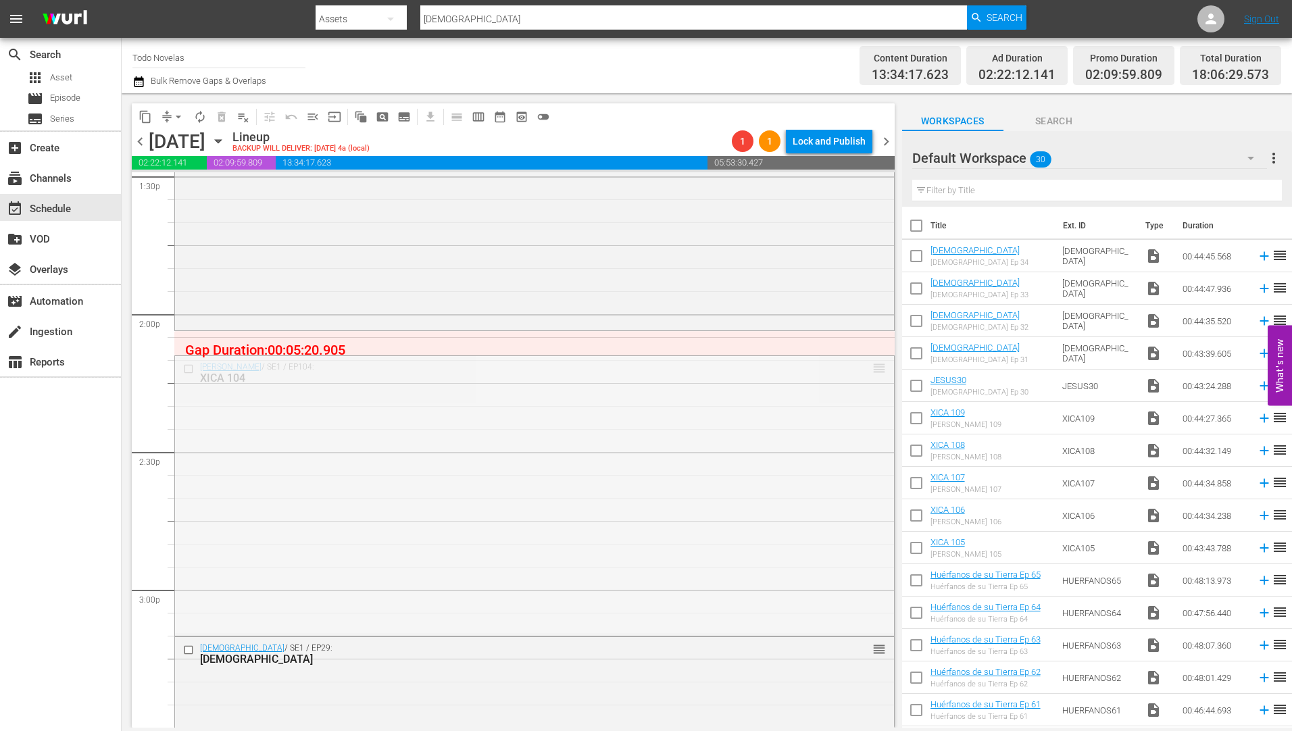
drag, startPoint x: 869, startPoint y: 372, endPoint x: 866, endPoint y: 335, distance: 37.3
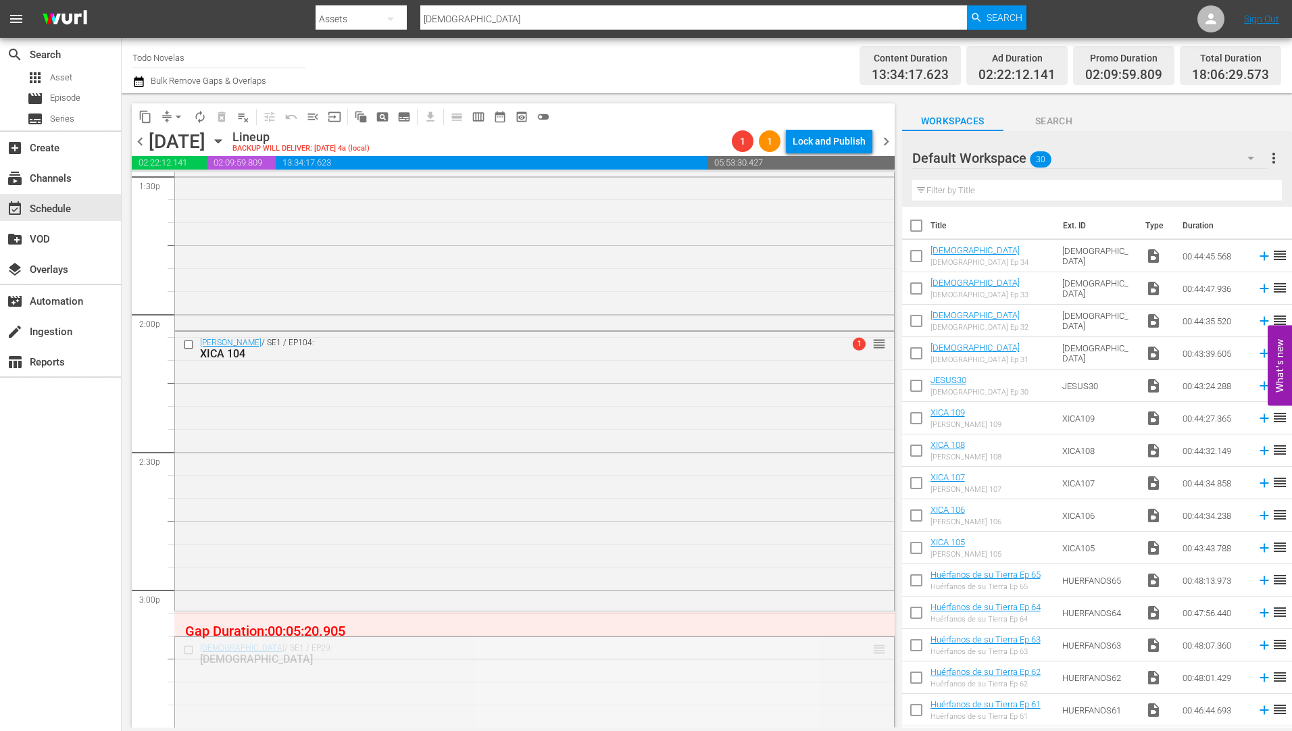
drag, startPoint x: 869, startPoint y: 653, endPoint x: 866, endPoint y: 622, distance: 31.9
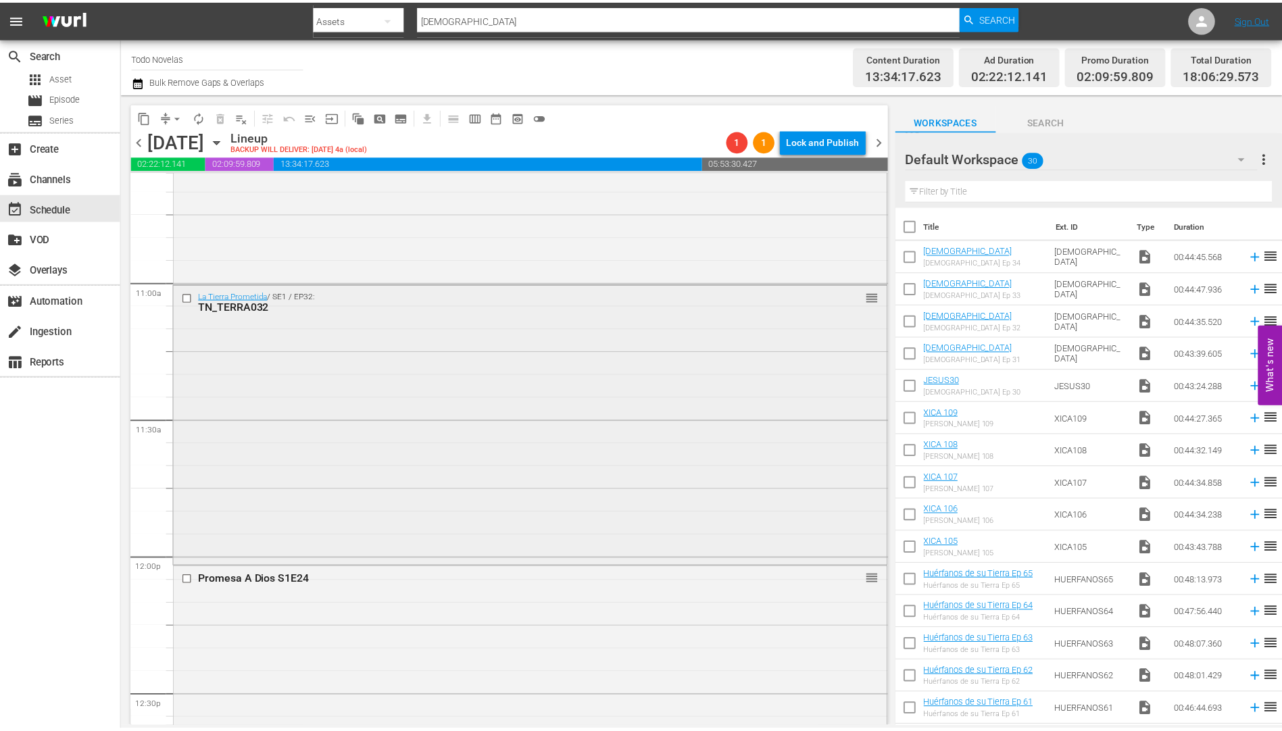
scroll to position [2907, 0]
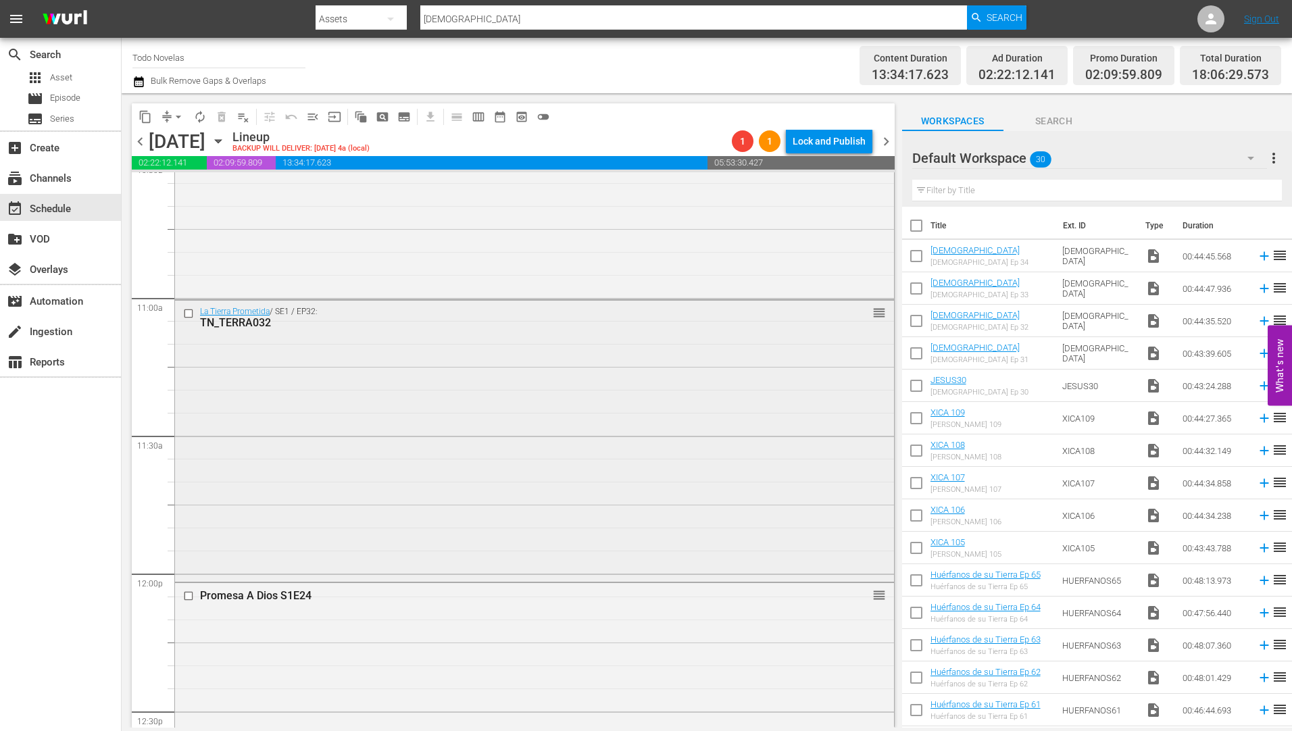
click at [237, 322] on div "TN_TERRA032" at bounding box center [509, 322] width 618 height 13
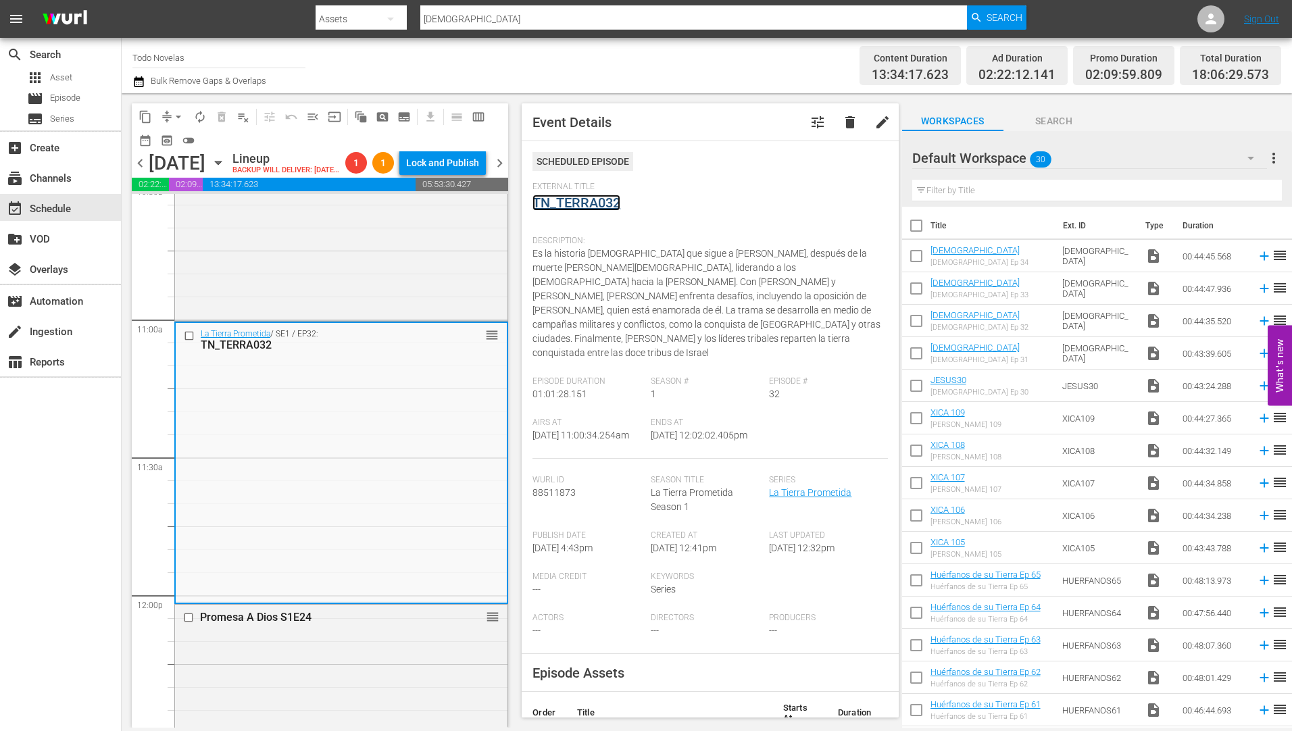
click at [578, 197] on link "TN_TERRA032" at bounding box center [576, 203] width 88 height 16
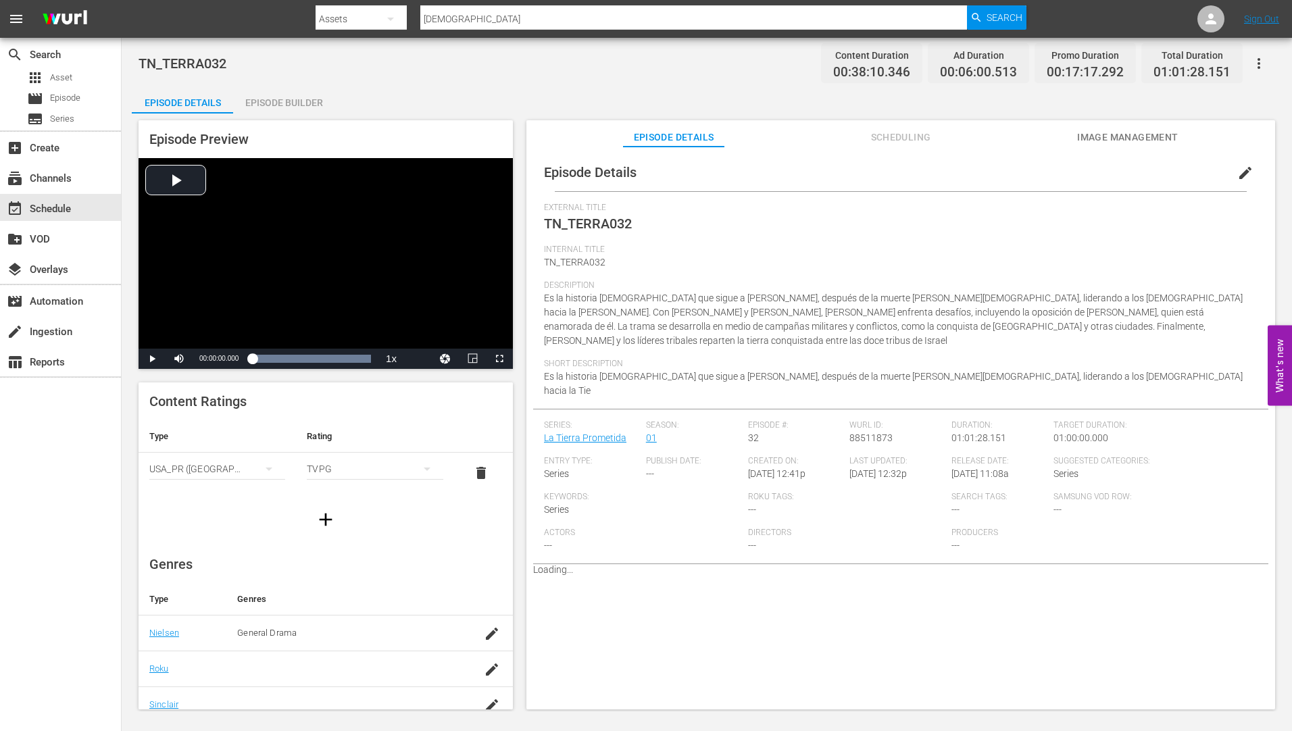
click at [272, 99] on div "Episode Builder" at bounding box center [283, 102] width 101 height 32
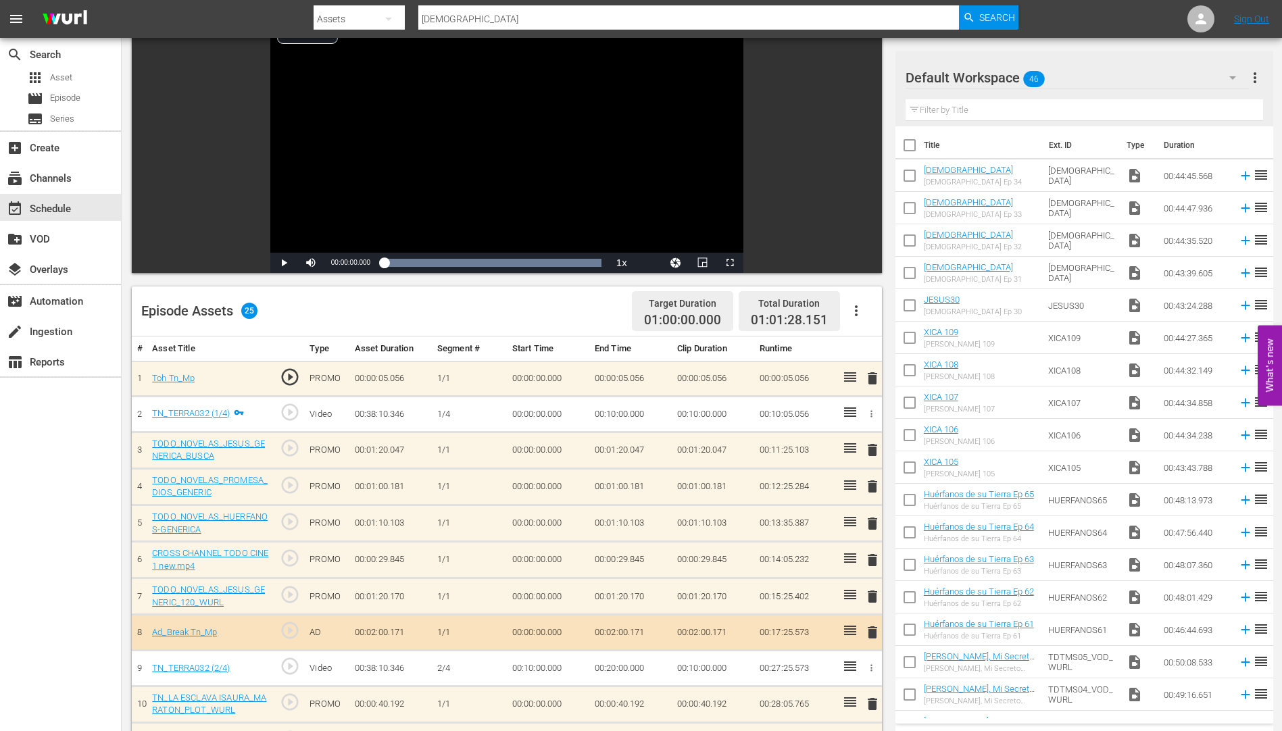
scroll to position [270, 0]
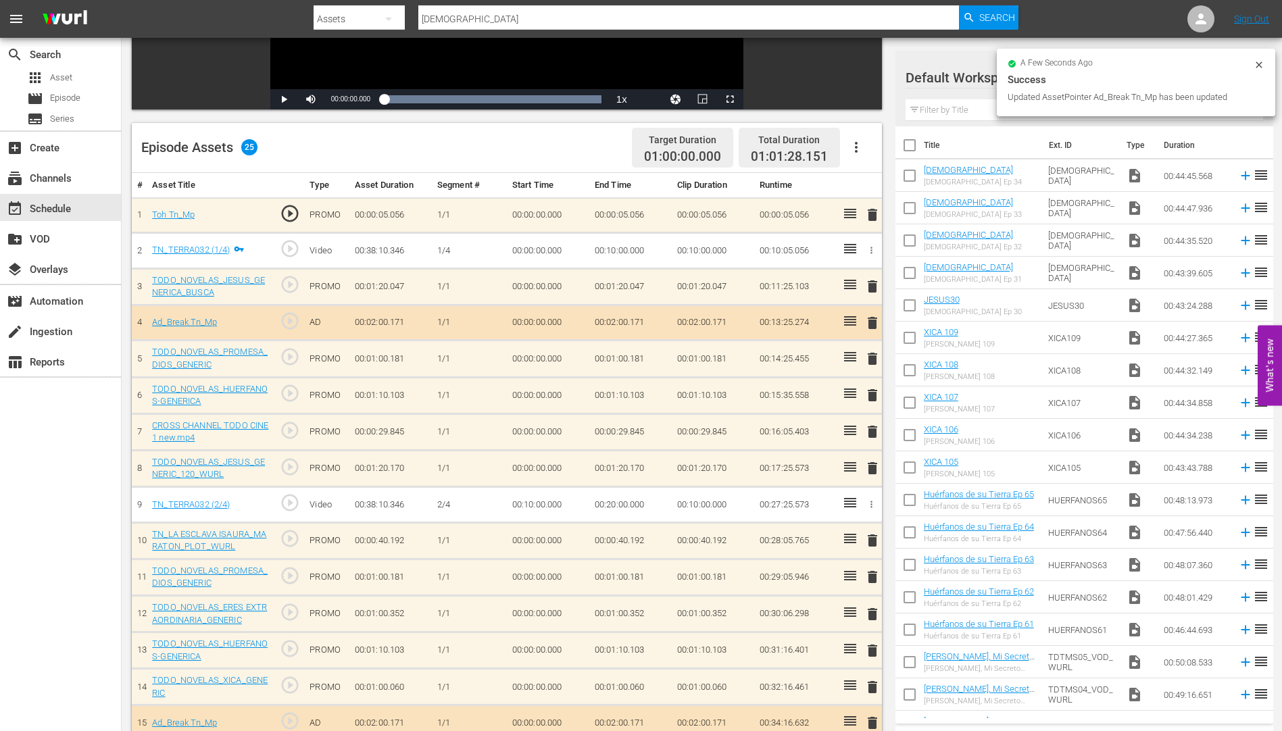
click at [872, 469] on span "delete" at bounding box center [872, 468] width 16 height 16
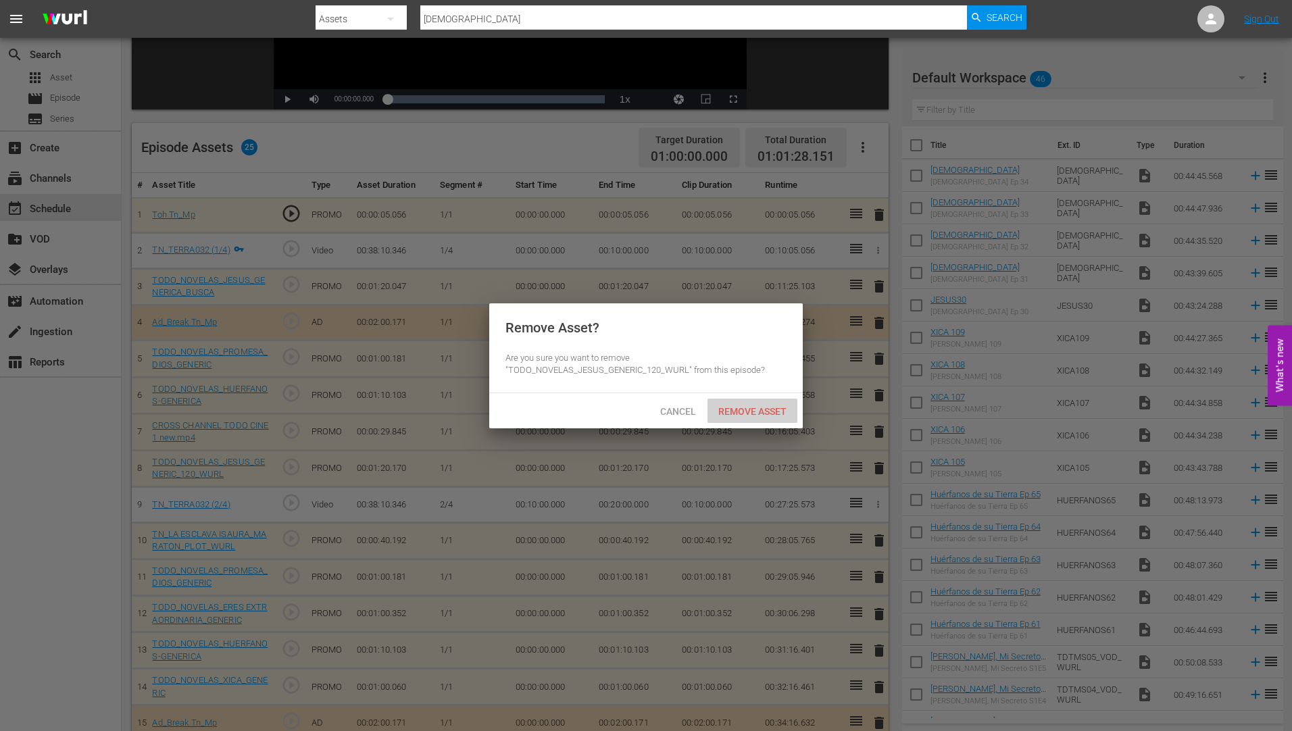
click at [728, 403] on div "Remove Asset" at bounding box center [753, 411] width 90 height 25
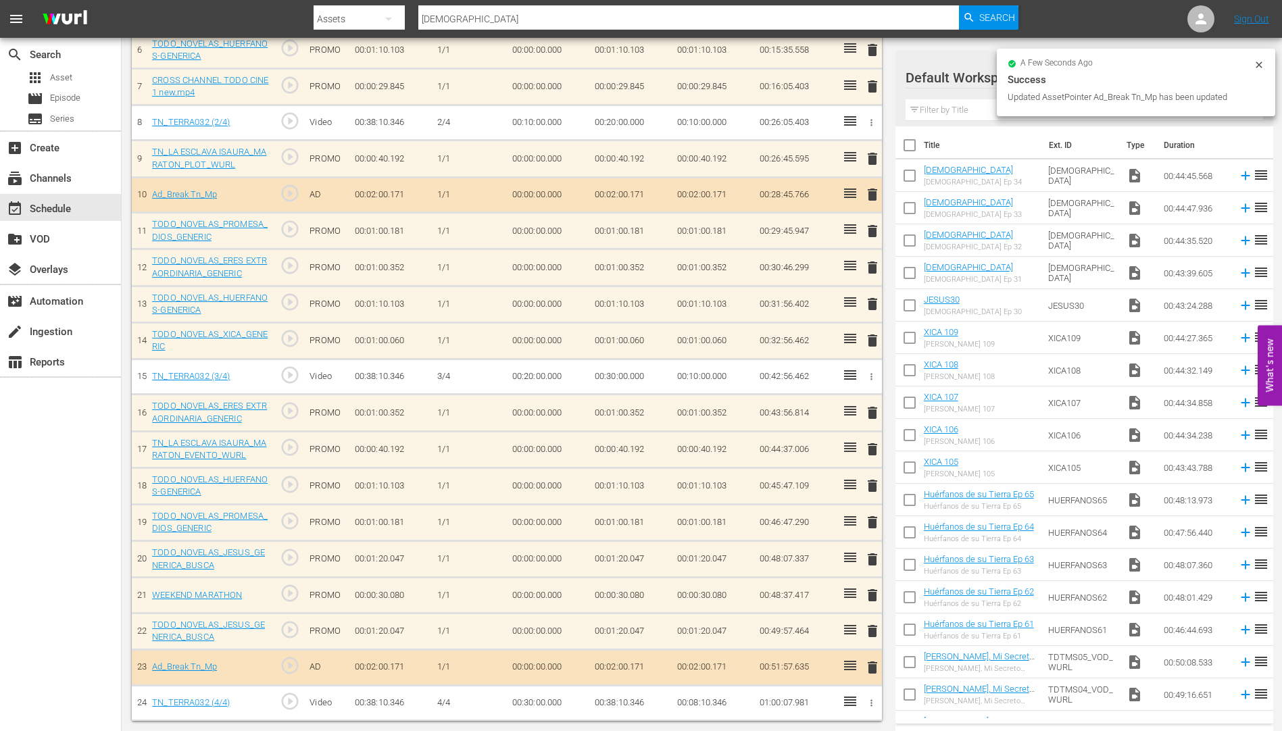
scroll to position [616, 0]
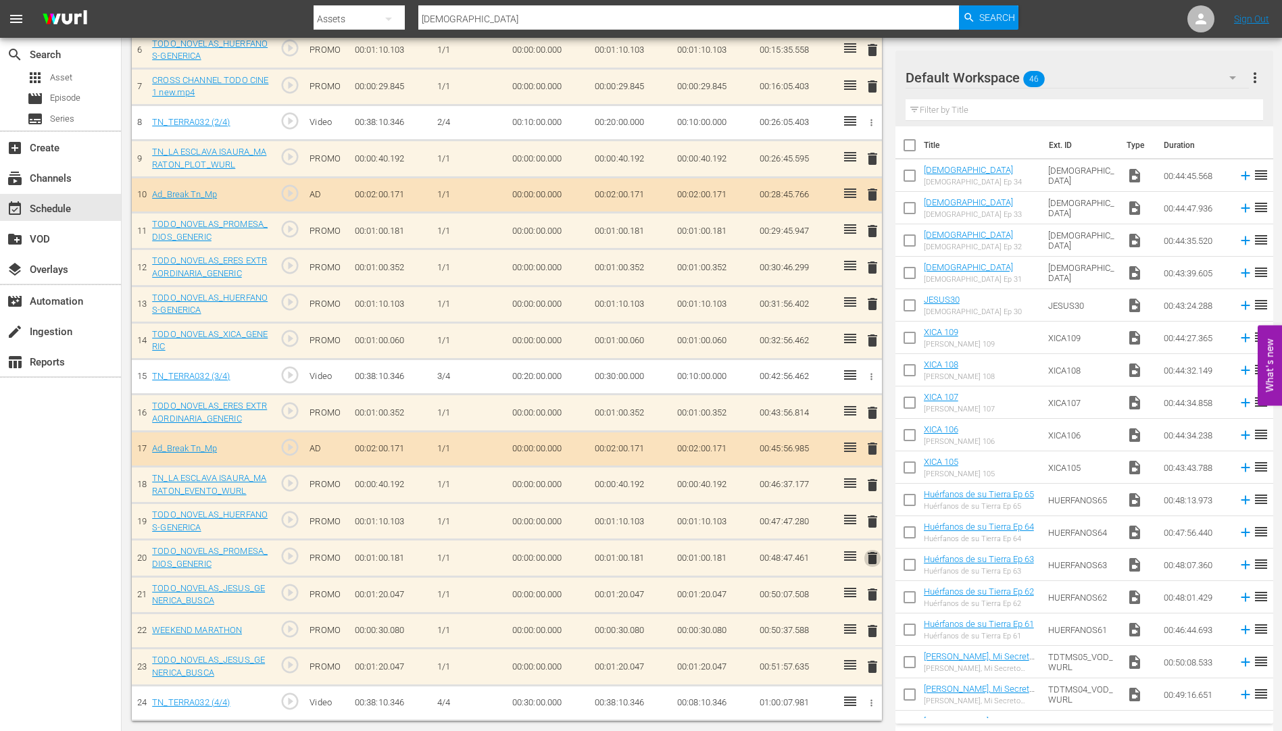
click at [875, 555] on span "delete" at bounding box center [872, 558] width 16 height 16
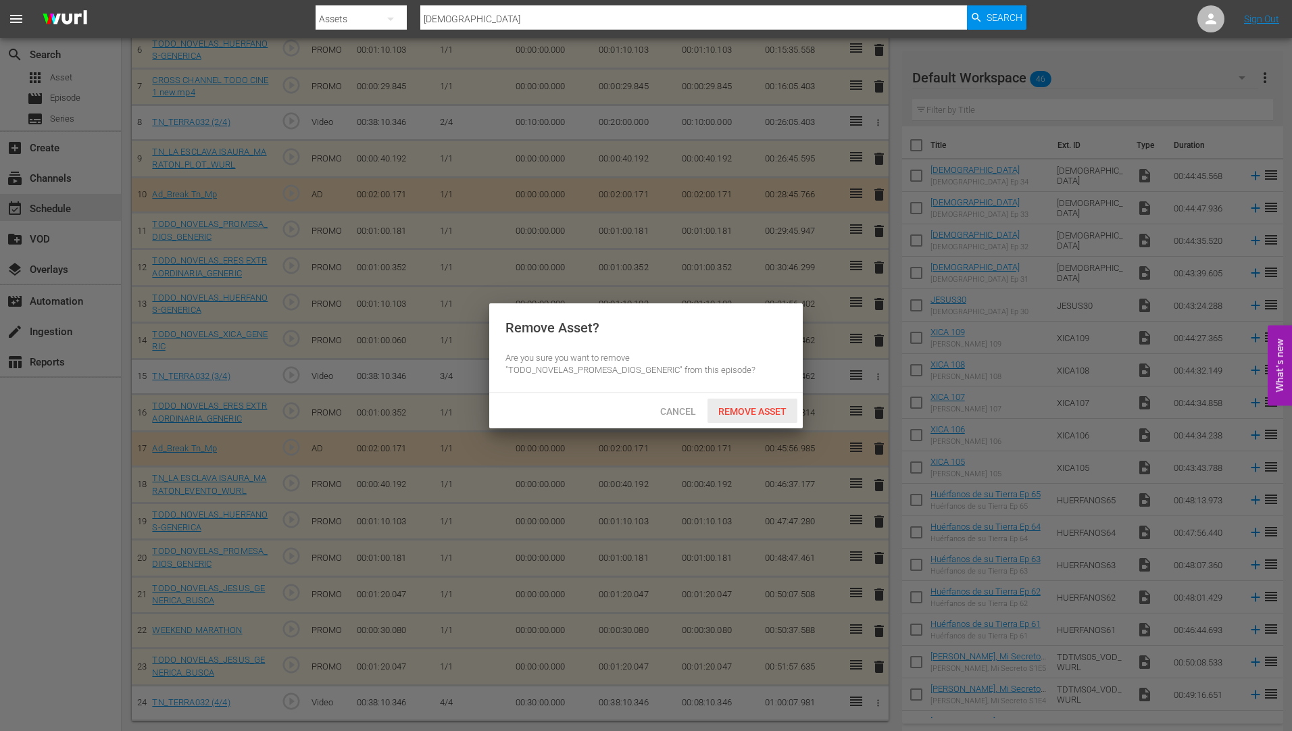
click at [750, 406] on span "Remove Asset" at bounding box center [753, 411] width 90 height 11
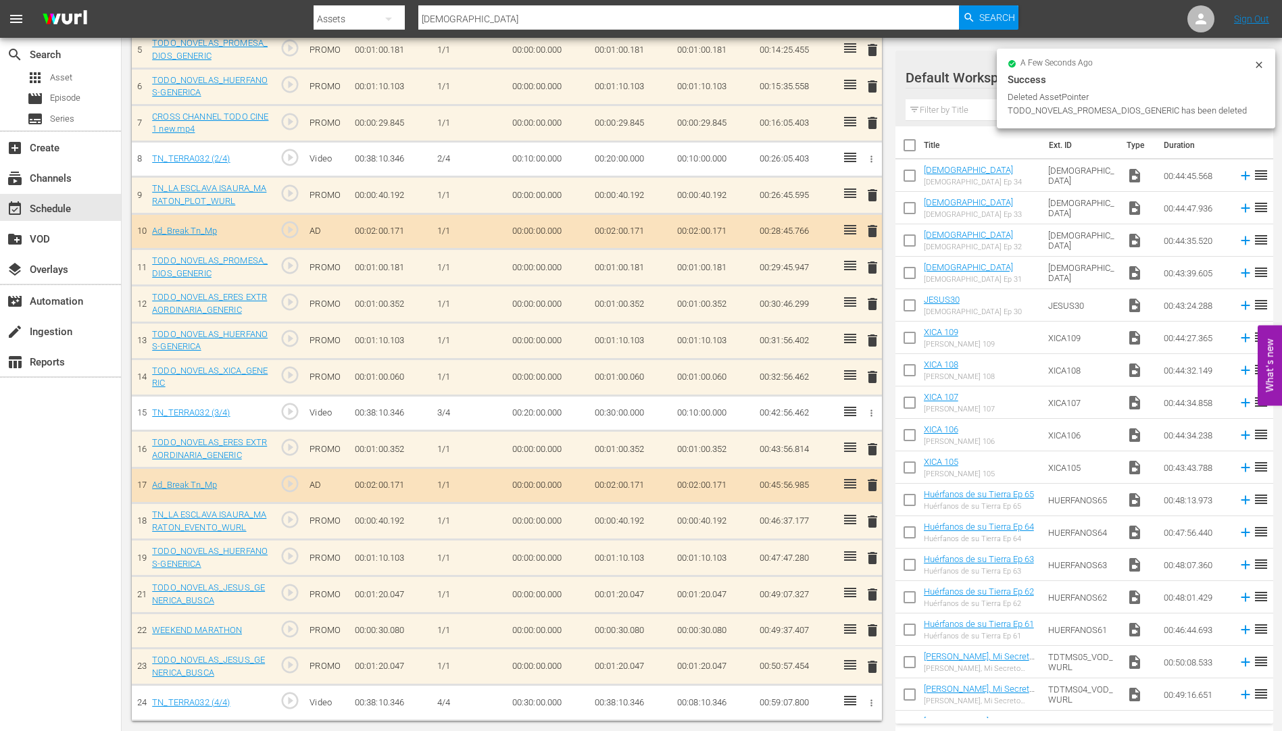
scroll to position [579, 0]
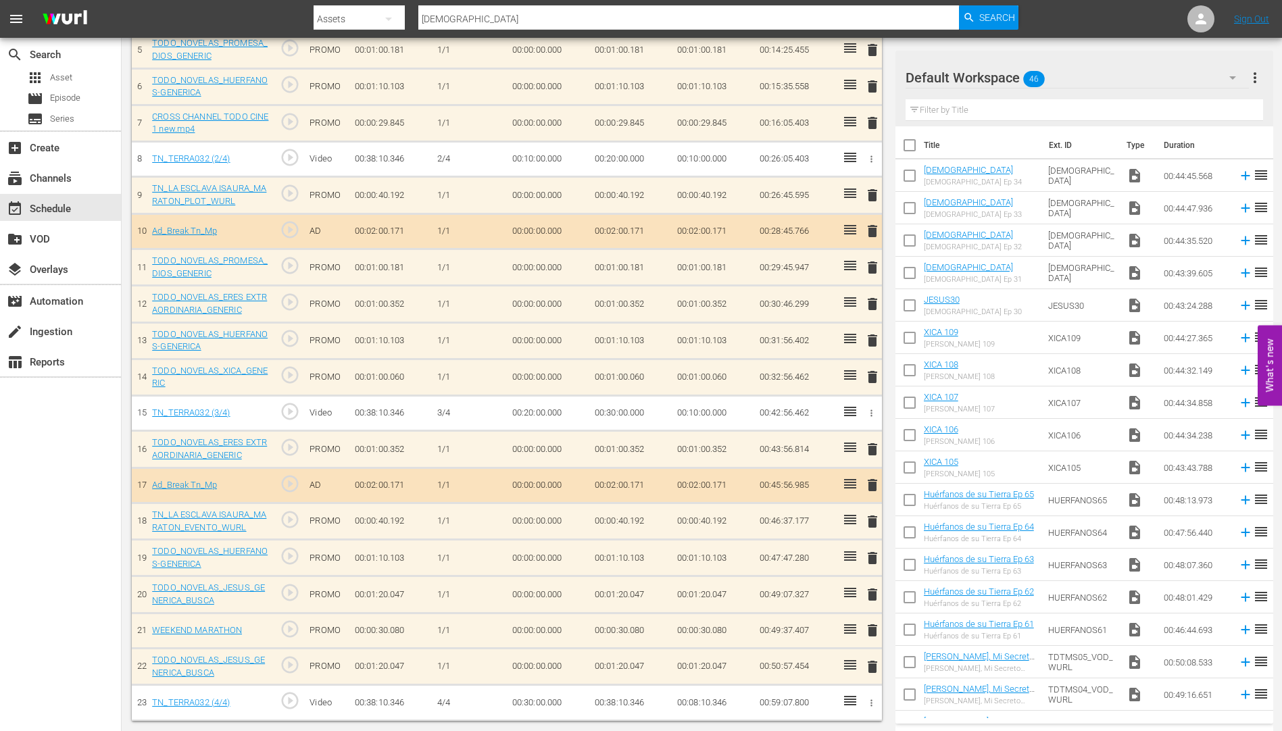
click at [872, 666] on span "delete" at bounding box center [872, 667] width 16 height 16
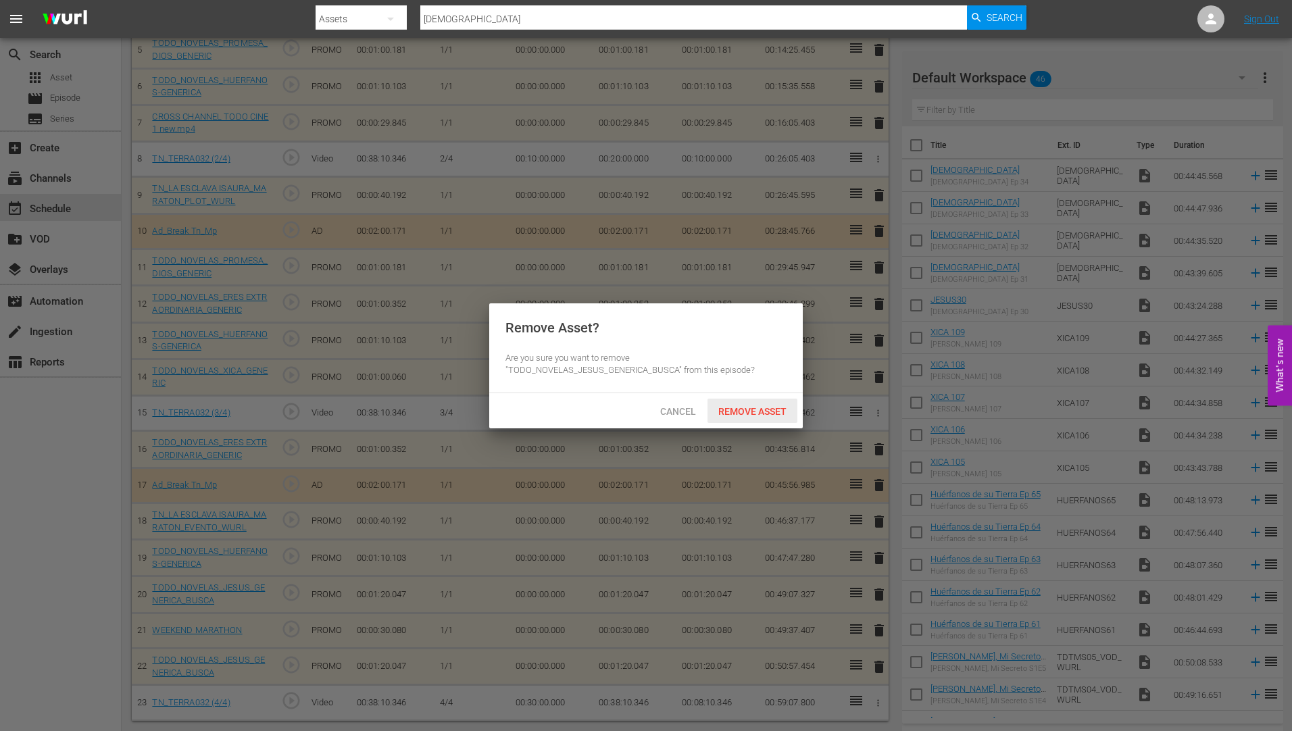
click at [764, 410] on span "Remove Asset" at bounding box center [753, 411] width 90 height 11
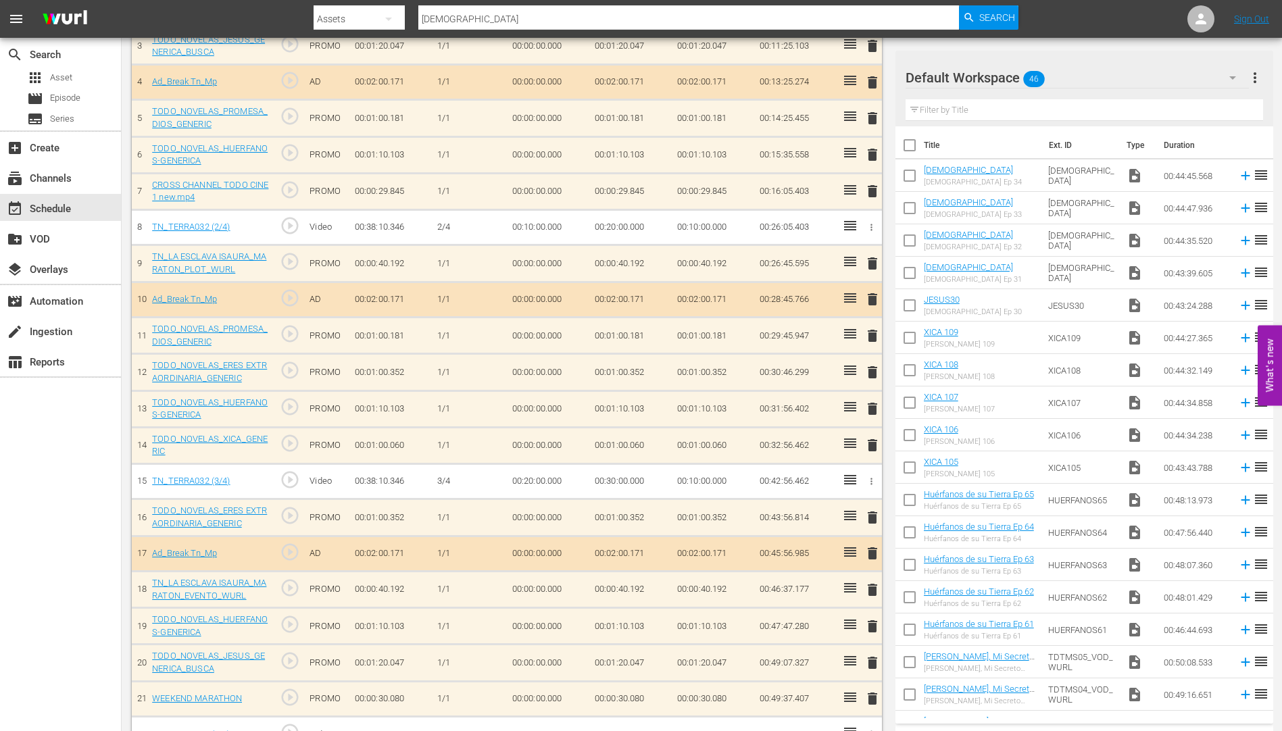
scroll to position [543, 0]
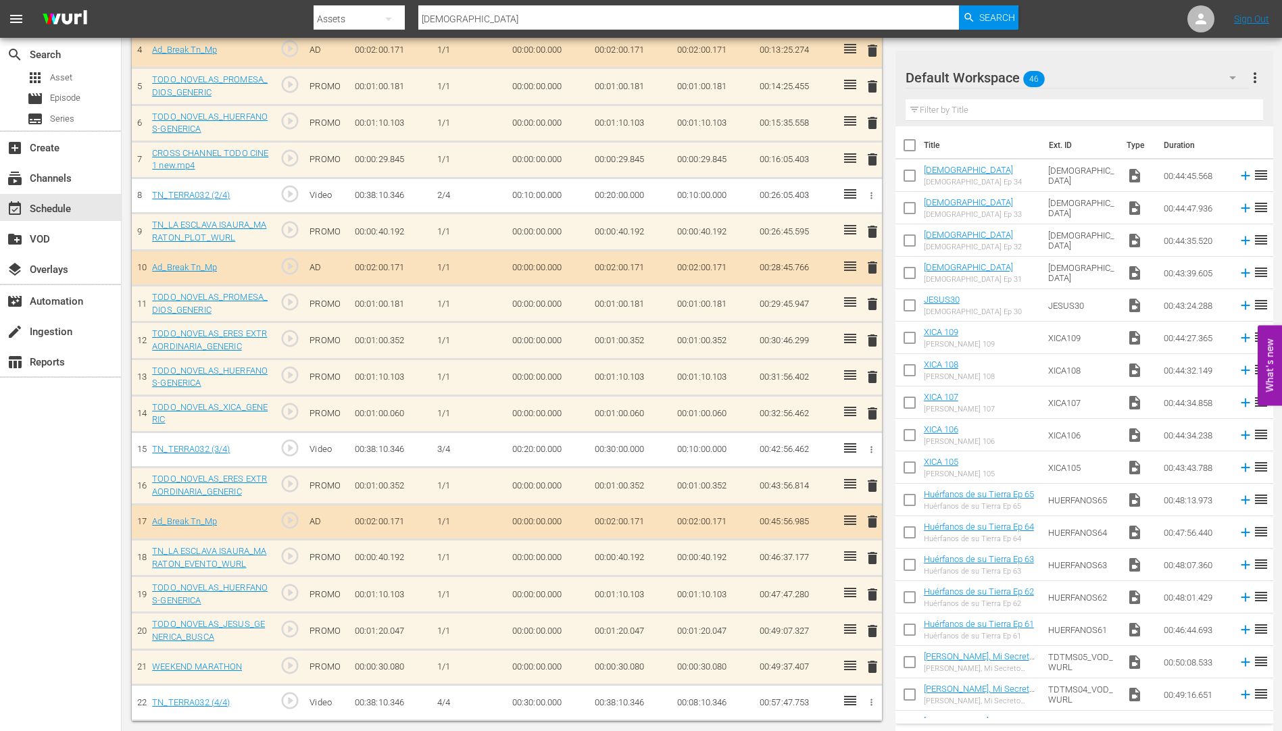
click at [874, 304] on span "delete" at bounding box center [872, 304] width 16 height 16
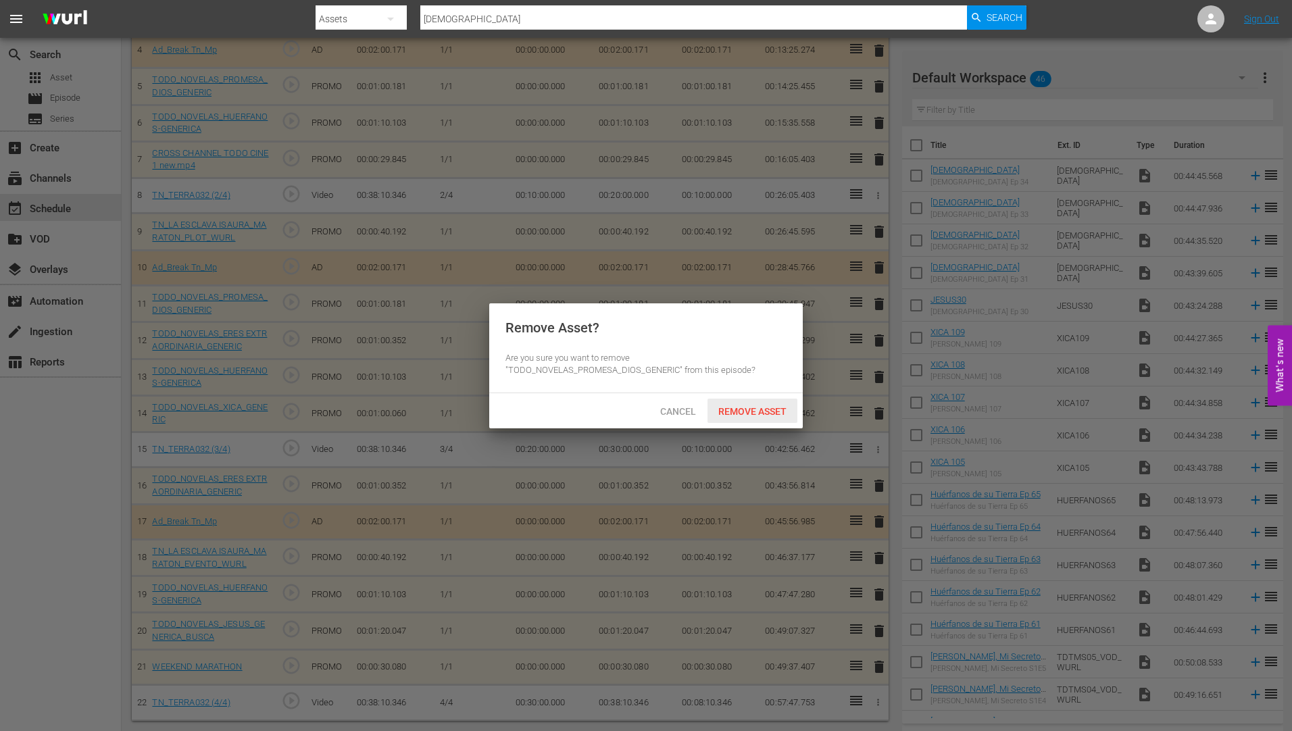
click at [767, 406] on span "Remove Asset" at bounding box center [753, 411] width 90 height 11
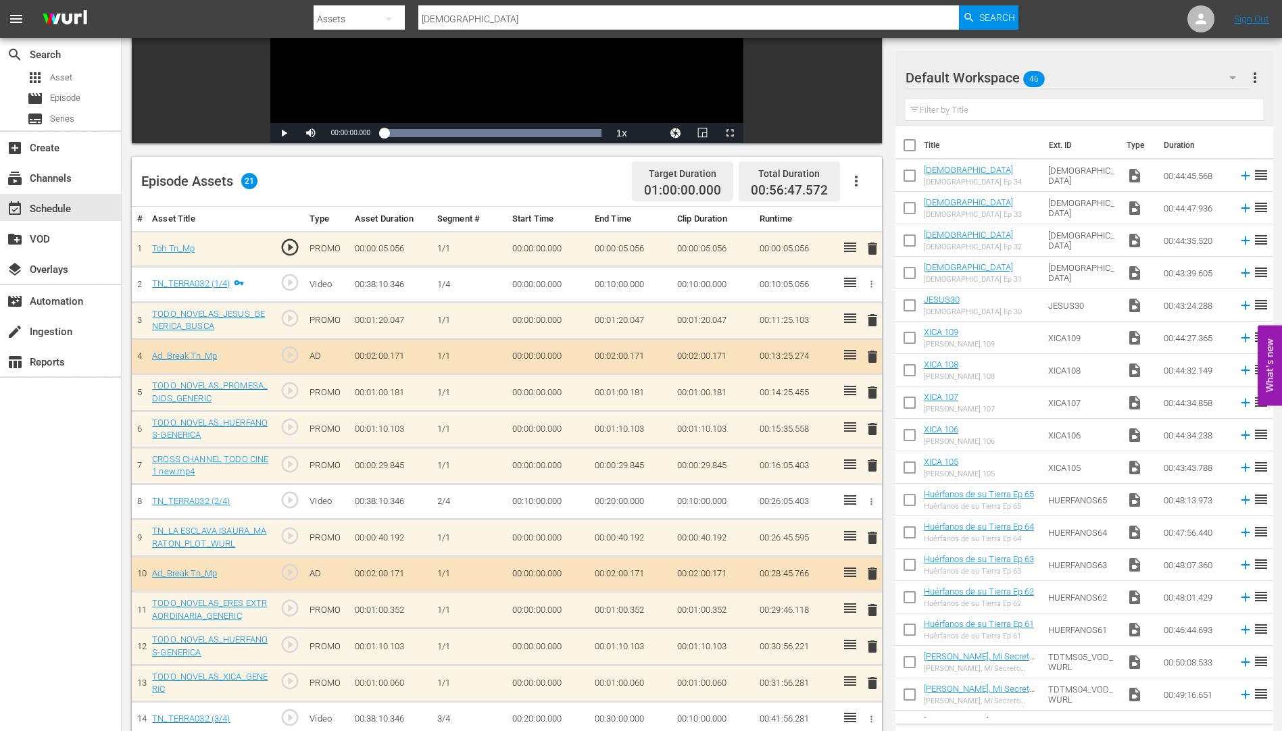
scroll to position [236, 0]
click at [873, 393] on span "delete" at bounding box center [872, 393] width 16 height 16
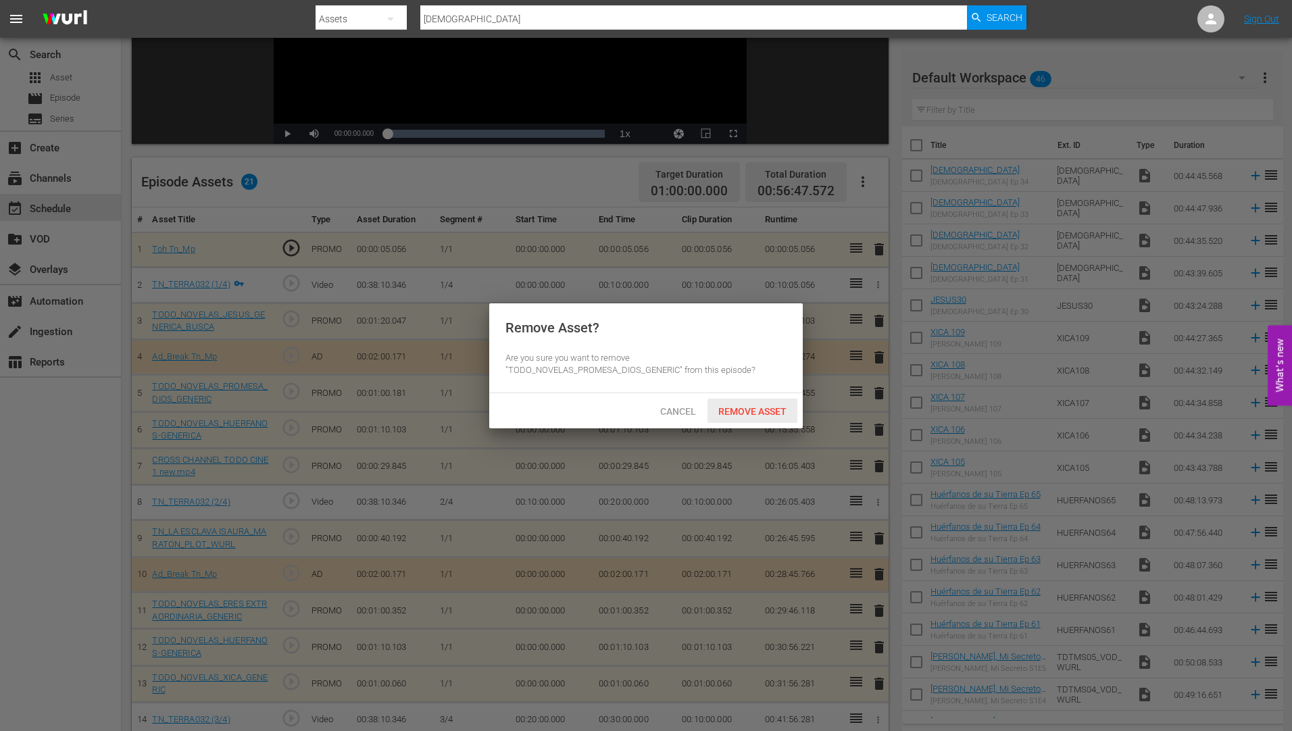
click at [751, 406] on span "Remove Asset" at bounding box center [753, 411] width 90 height 11
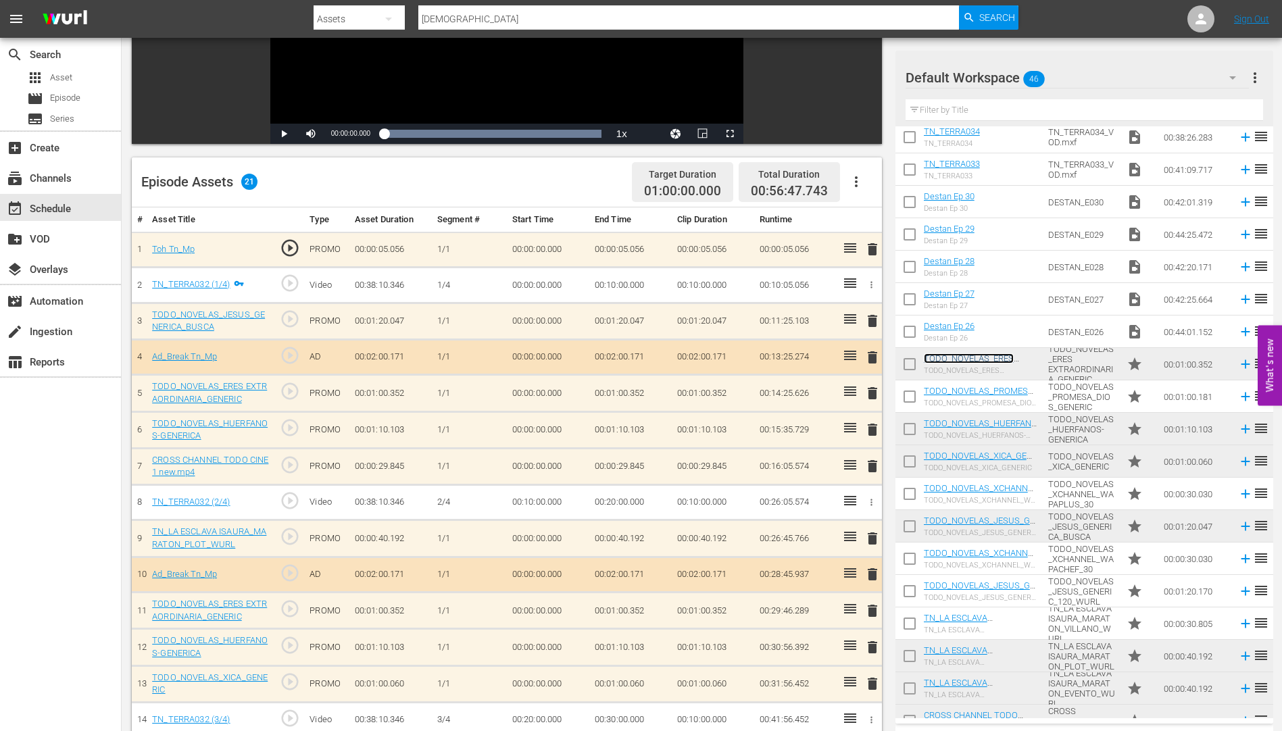
scroll to position [506, 0]
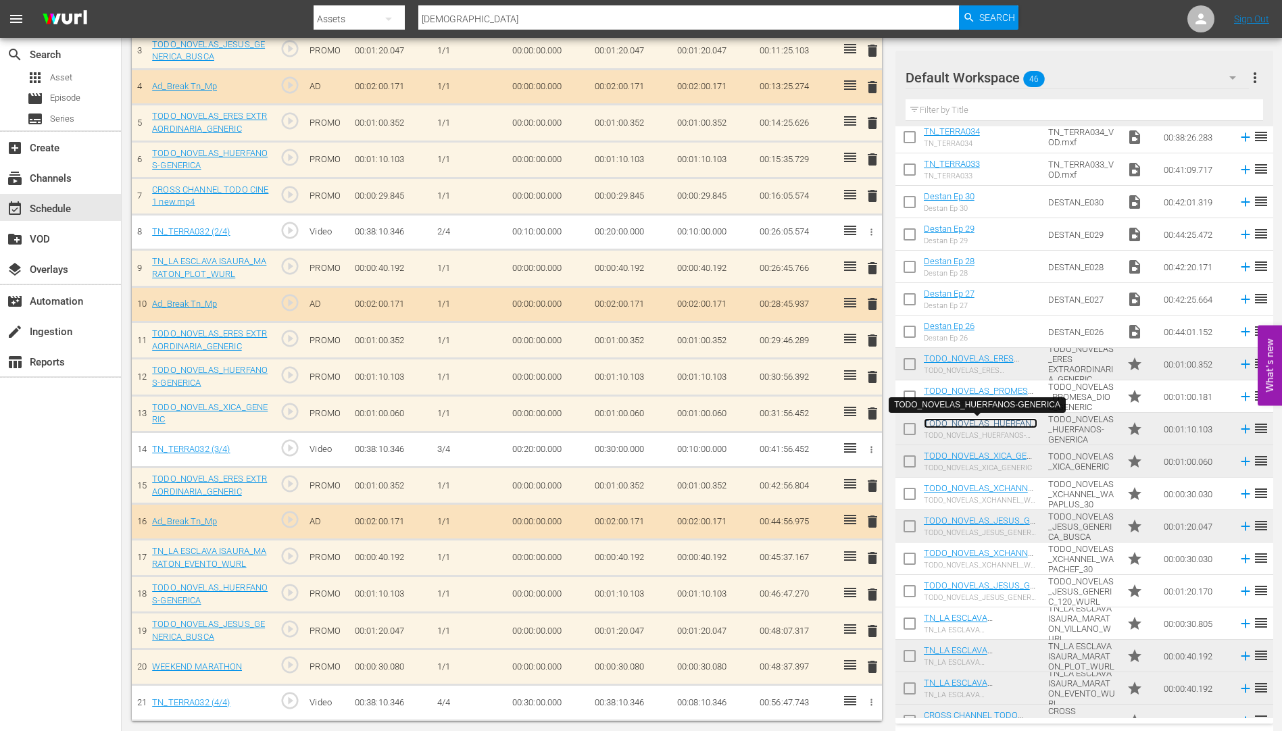
click at [1010, 424] on link "TODO_NOVELAS_HUERFANOS-GENERICA" at bounding box center [981, 428] width 114 height 20
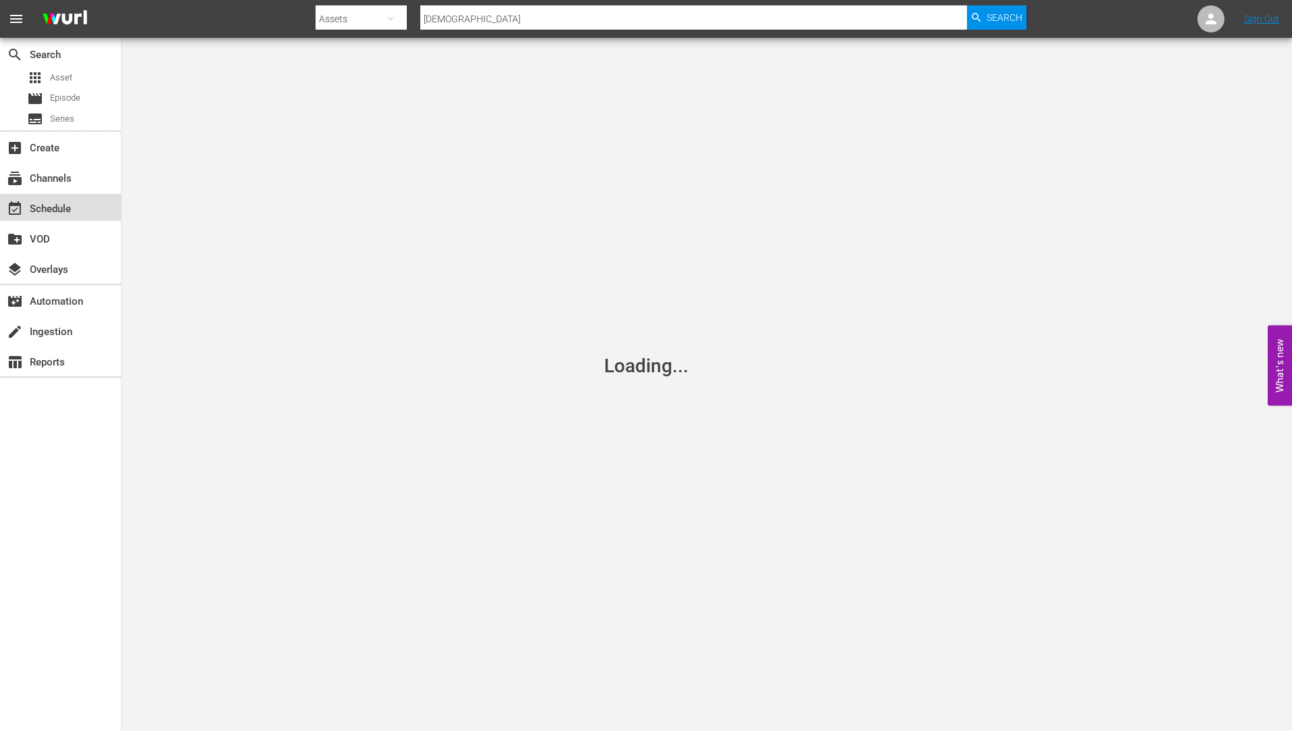
click at [41, 209] on div "event_available Schedule" at bounding box center [38, 207] width 76 height 12
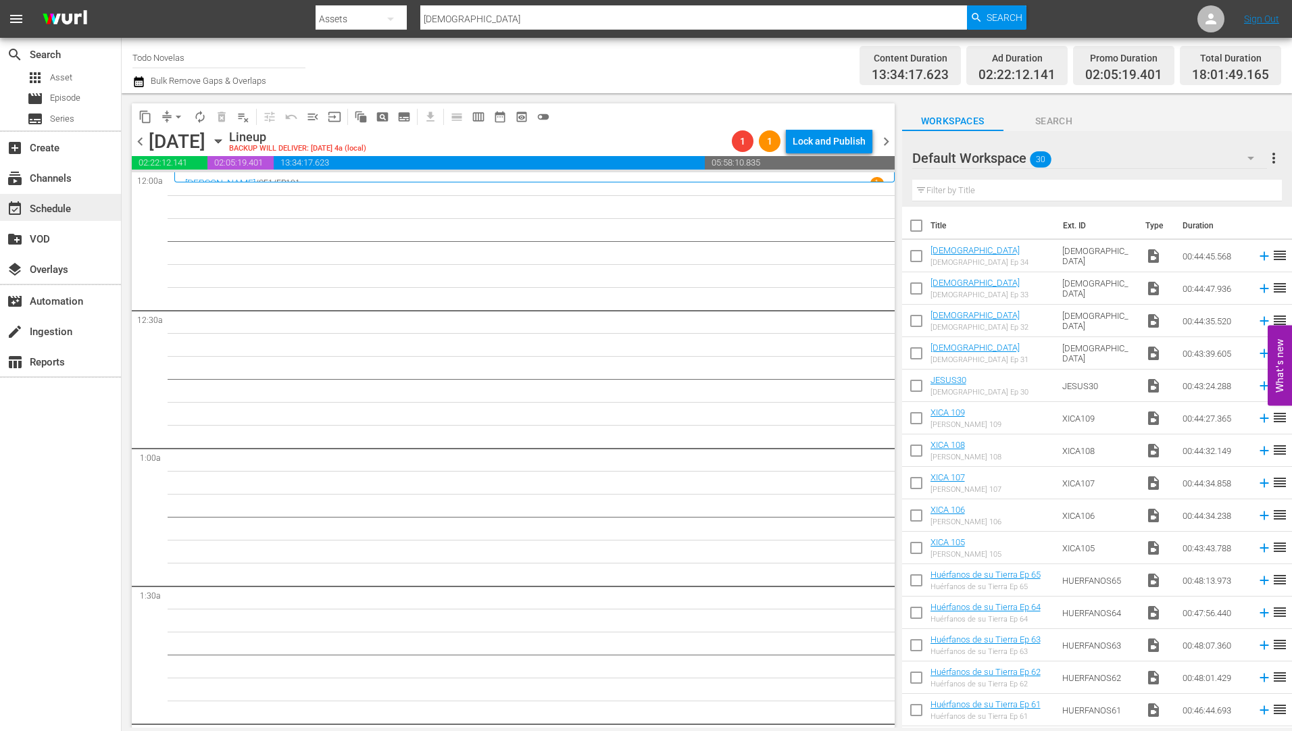
click at [54, 206] on div "event_available Schedule" at bounding box center [38, 207] width 76 height 12
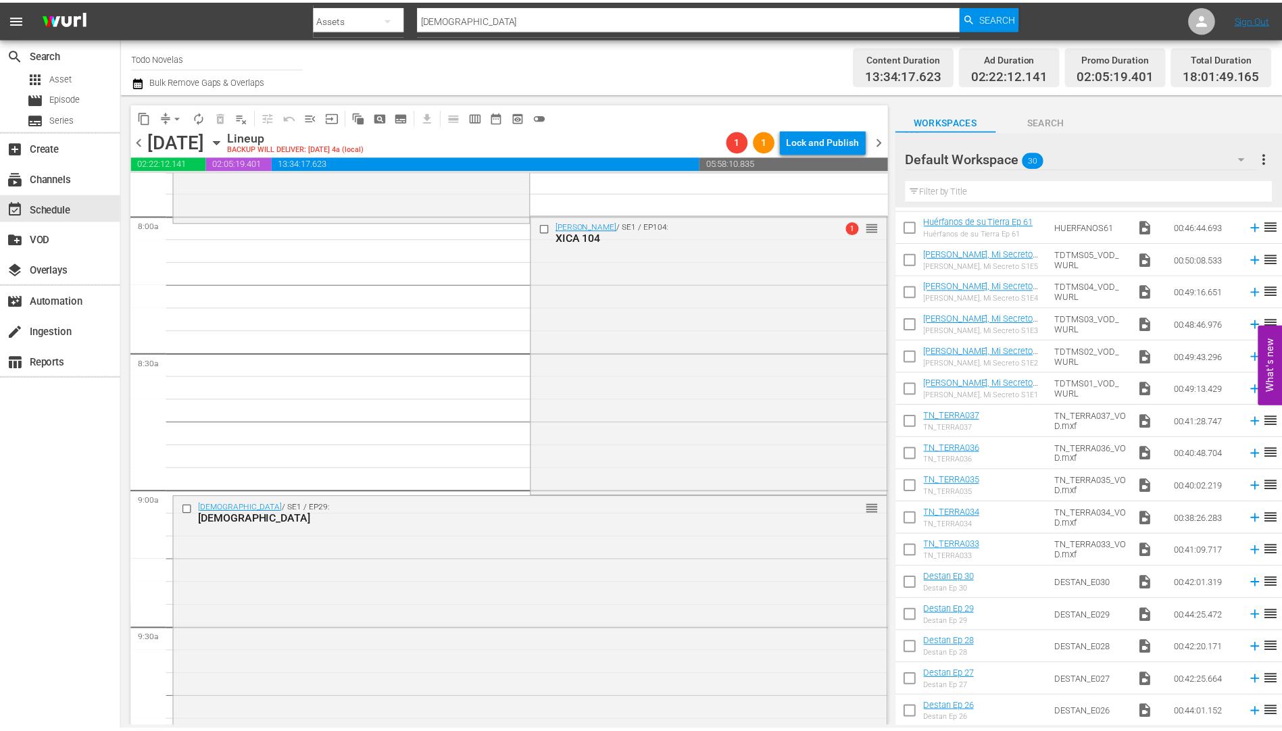
scroll to position [1892, 0]
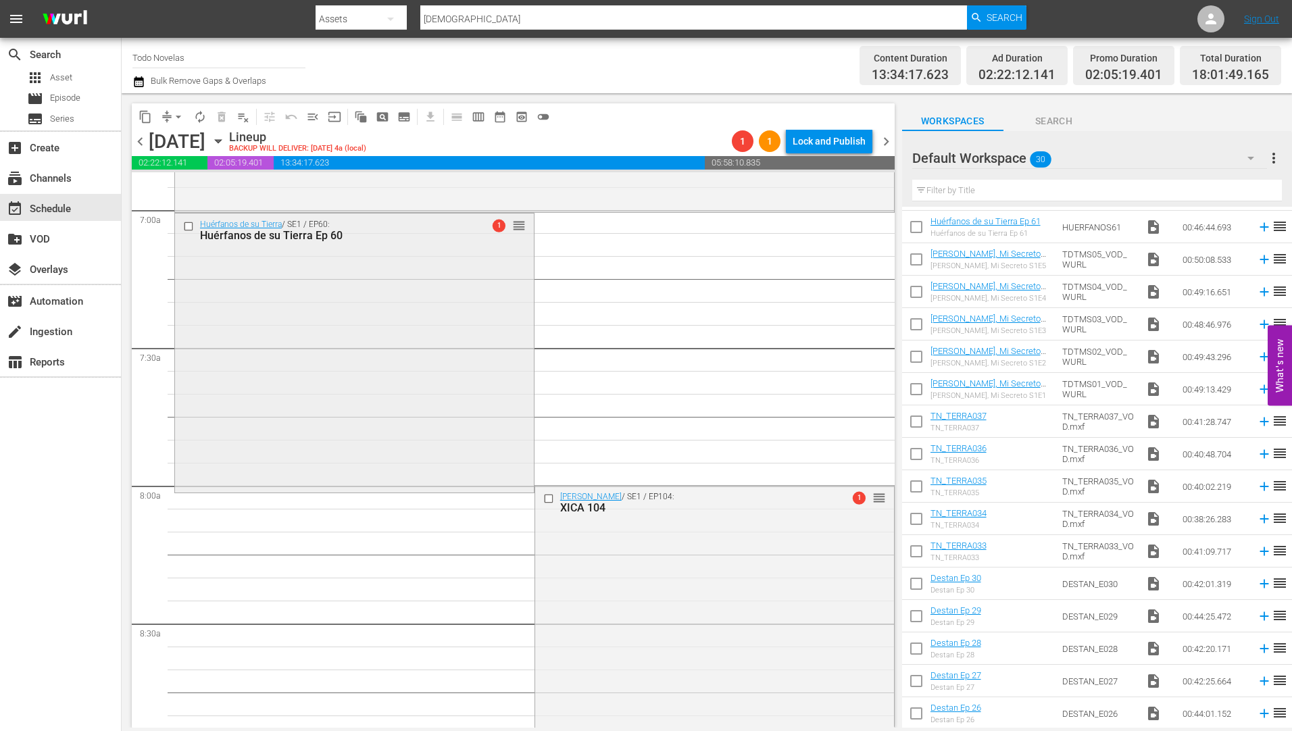
click at [242, 234] on div "Huérfanos de su Tierra Ep 60" at bounding box center [332, 235] width 265 height 13
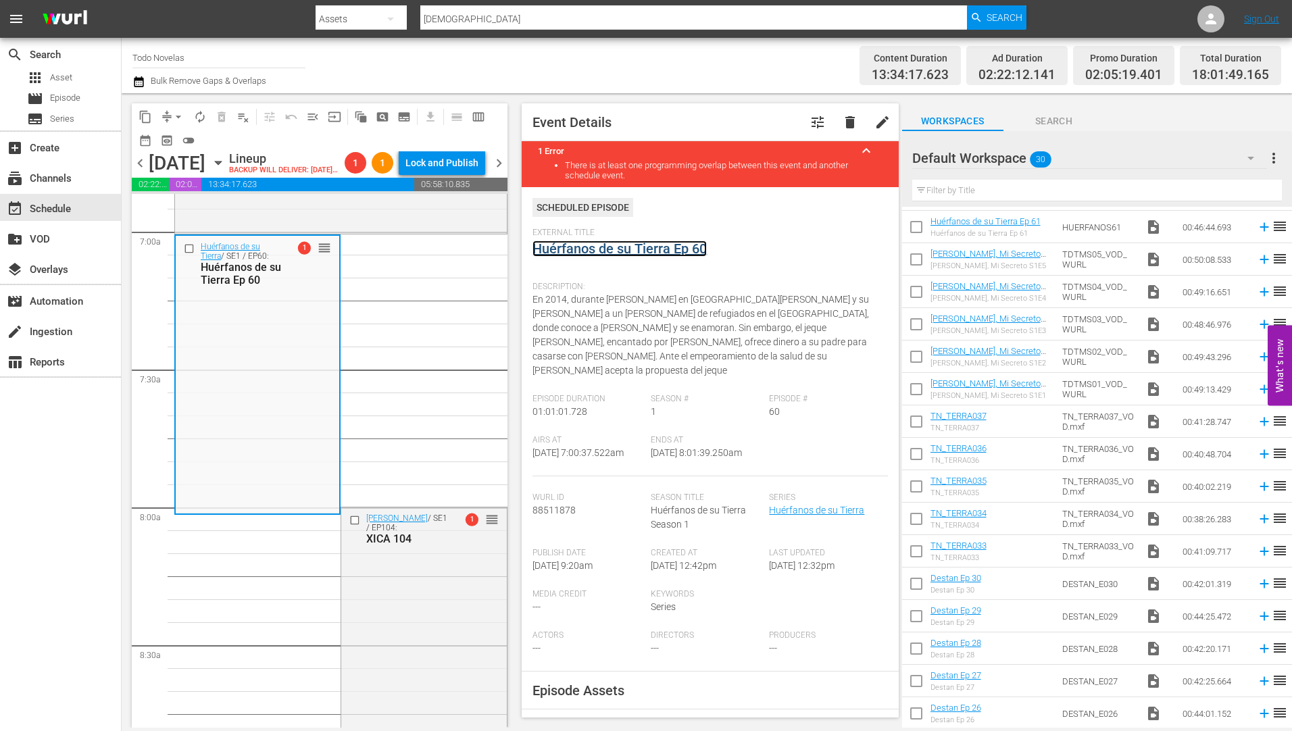
click at [603, 252] on link "Huérfanos de su Tierra Ep 60" at bounding box center [619, 249] width 174 height 16
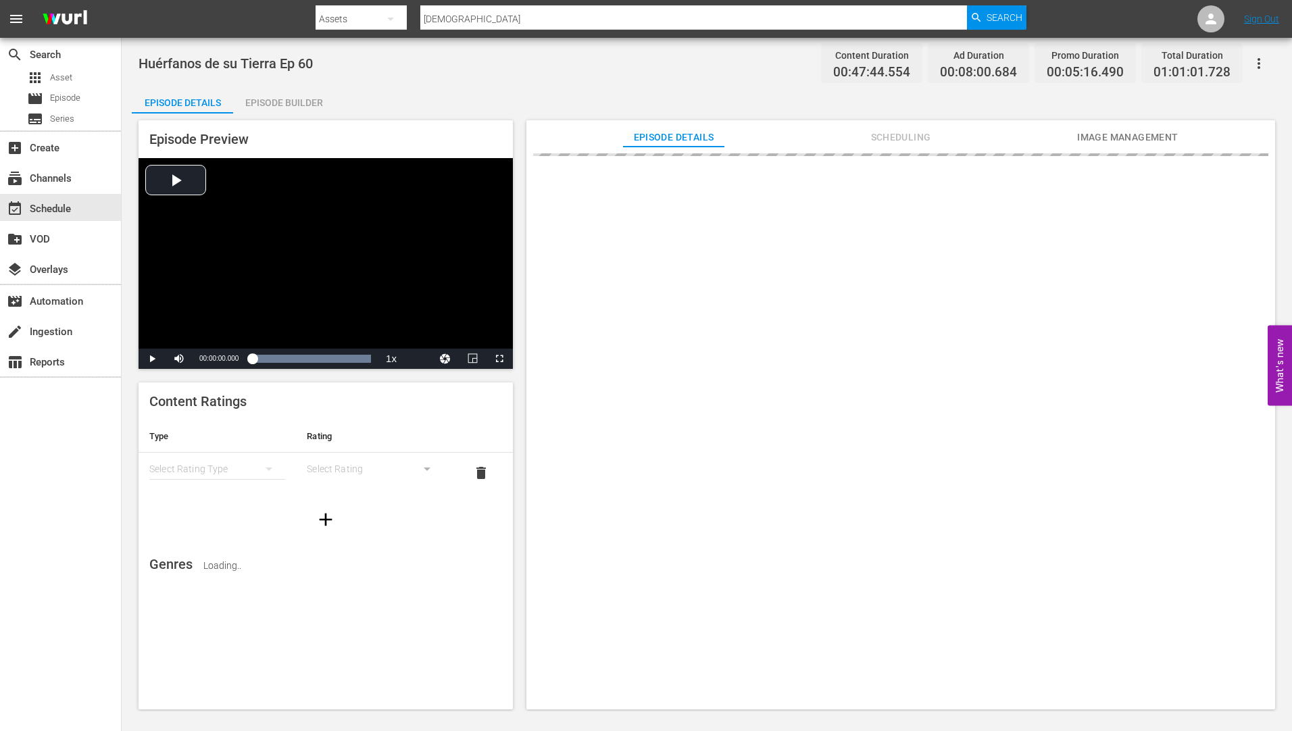
click at [293, 102] on div "Episode Builder" at bounding box center [283, 102] width 101 height 32
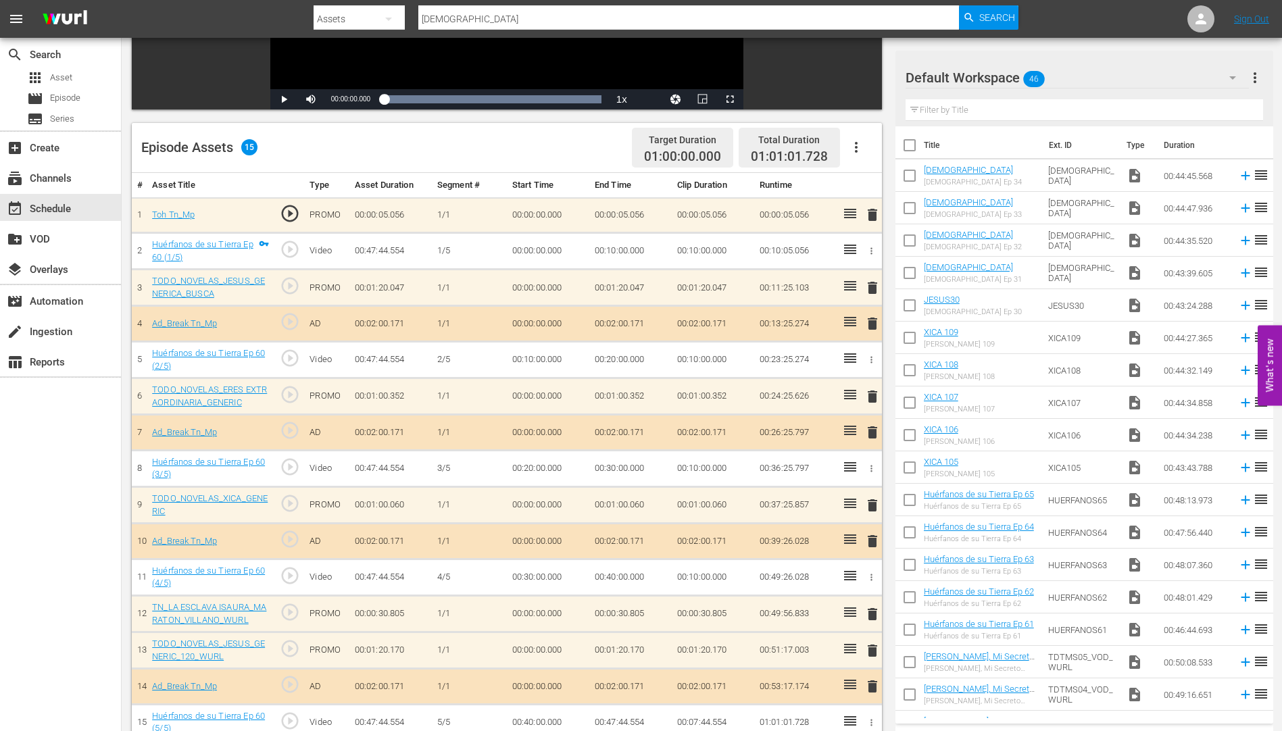
scroll to position [352, 0]
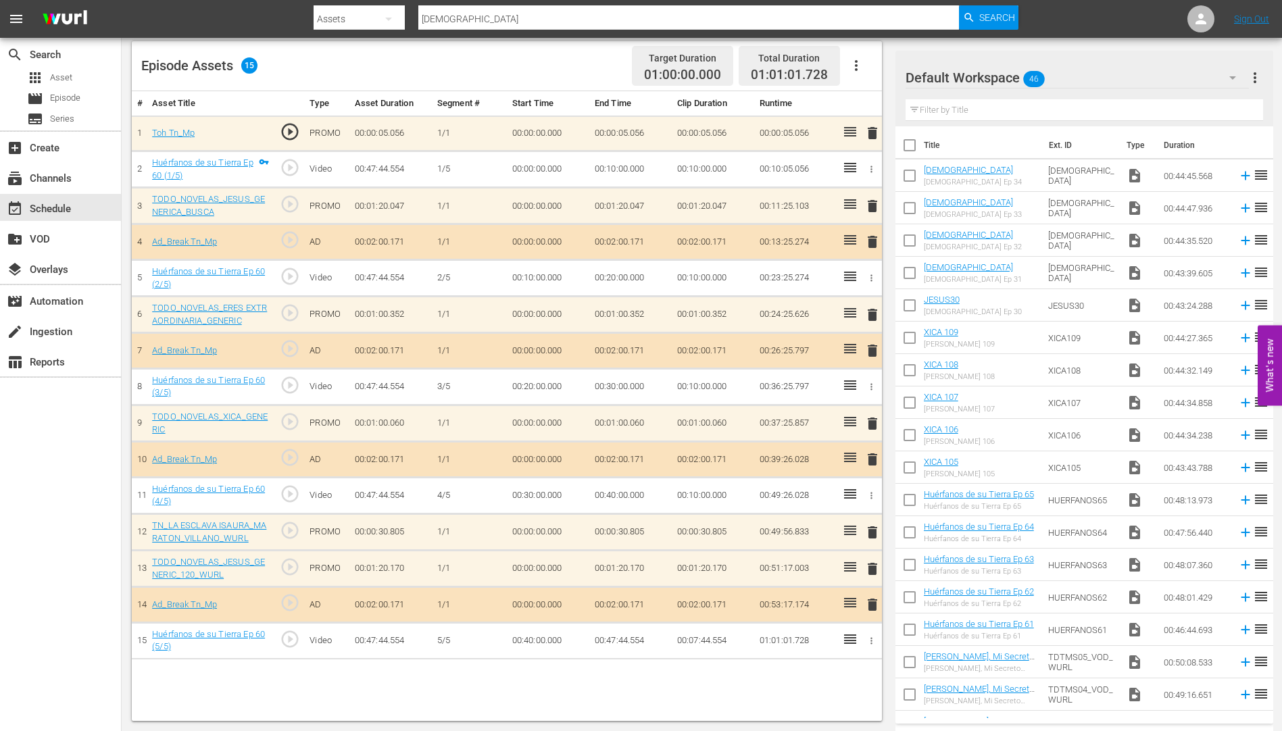
click at [874, 424] on span "delete" at bounding box center [872, 424] width 16 height 16
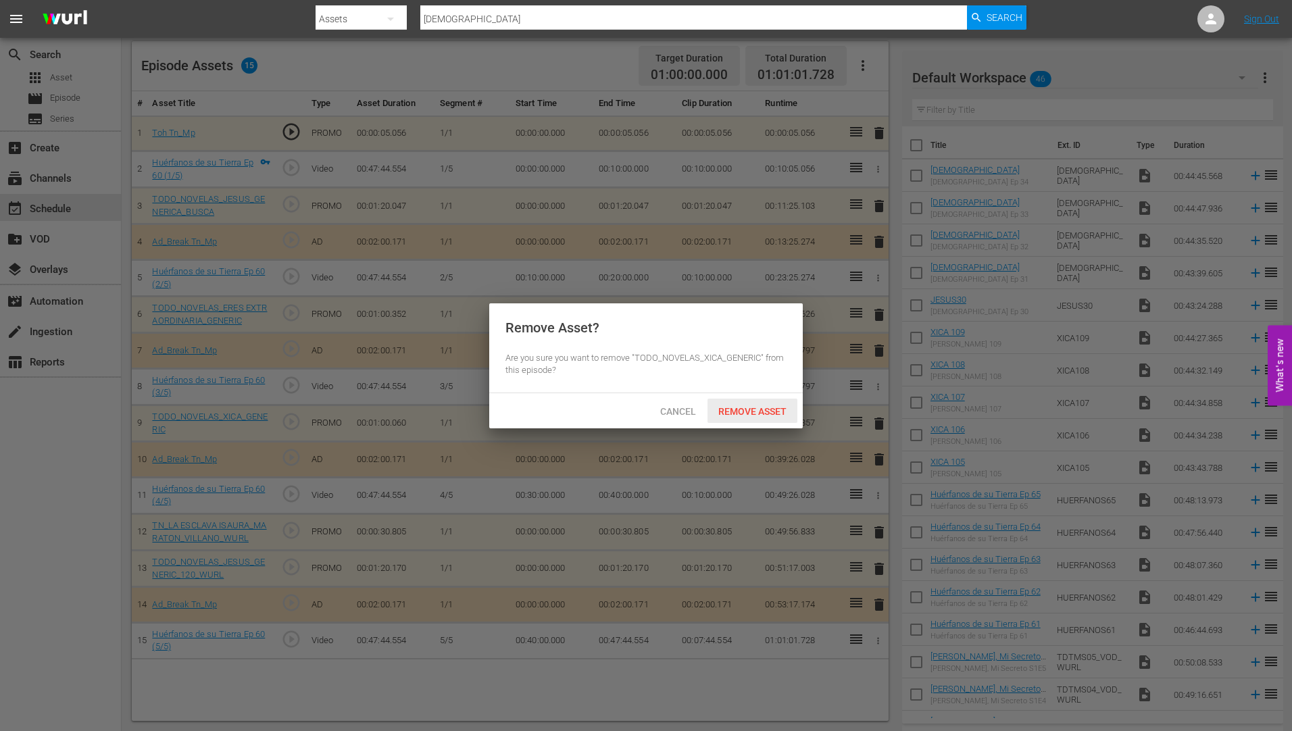
click at [739, 406] on span "Remove Asset" at bounding box center [753, 411] width 90 height 11
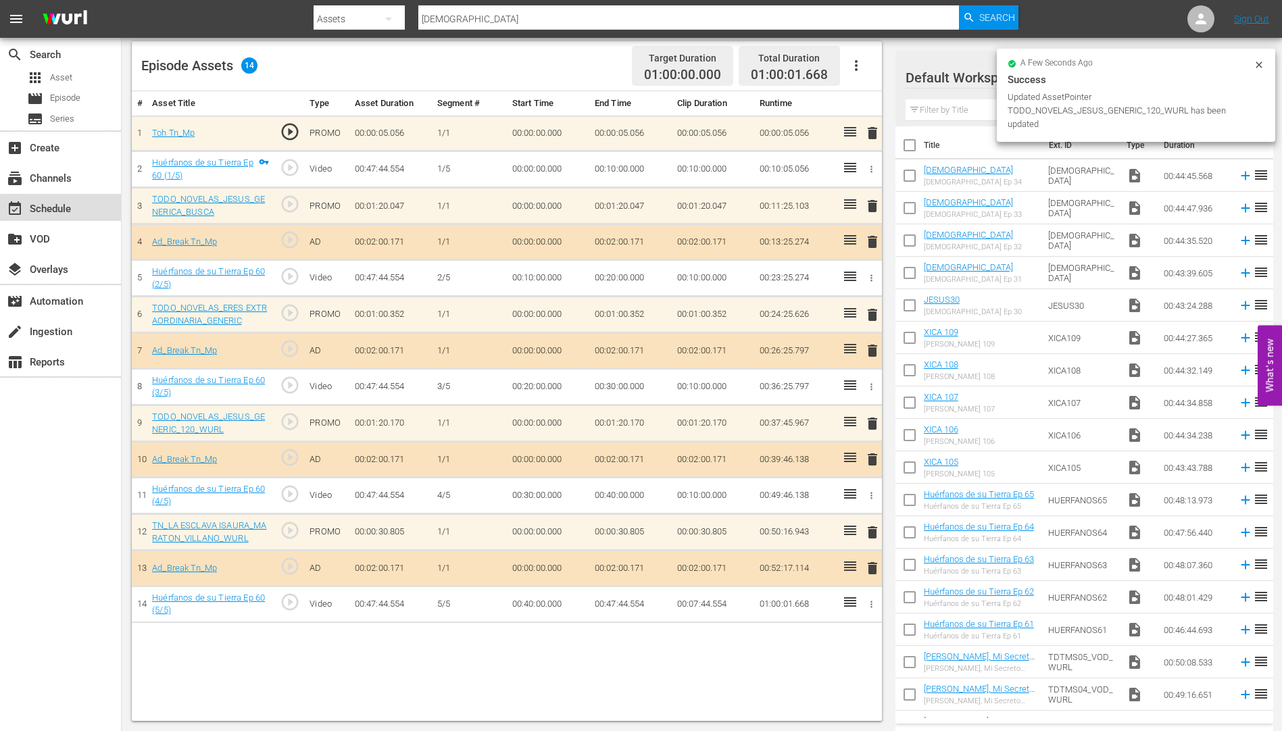
click at [53, 208] on div "event_available Schedule" at bounding box center [38, 207] width 76 height 12
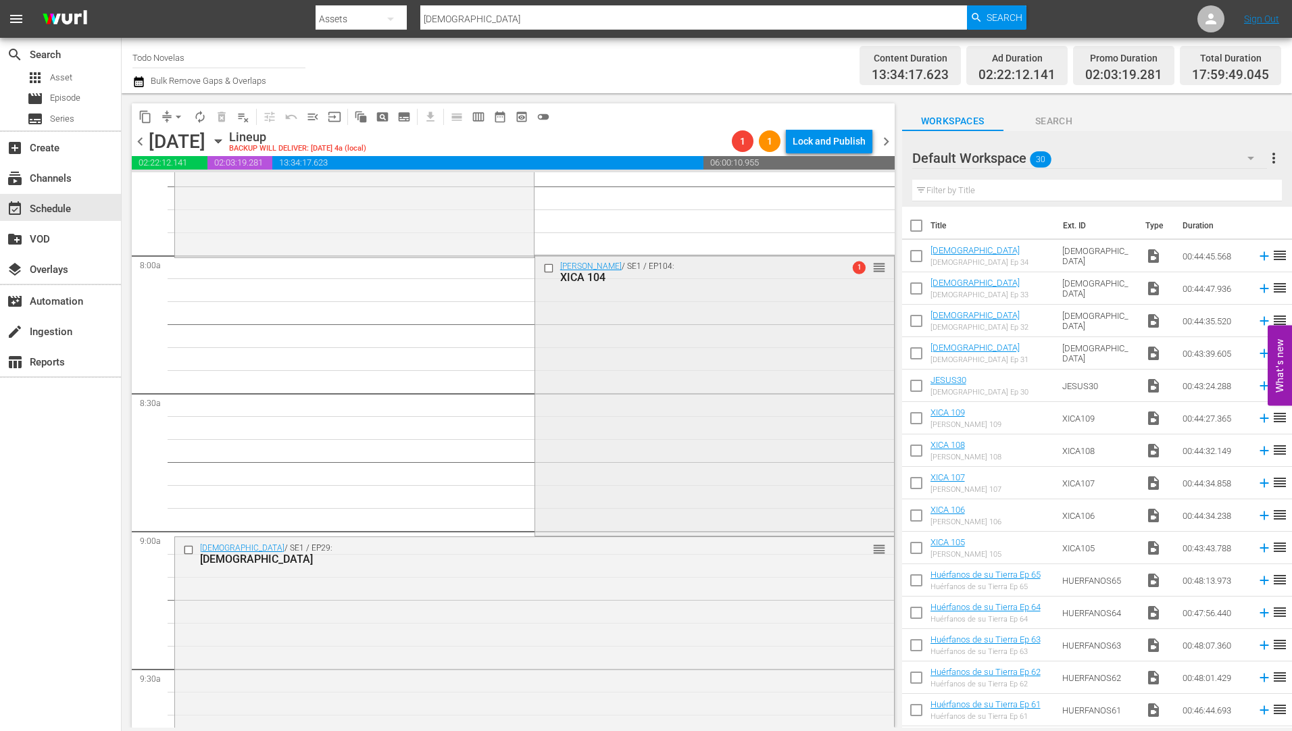
scroll to position [2143, 0]
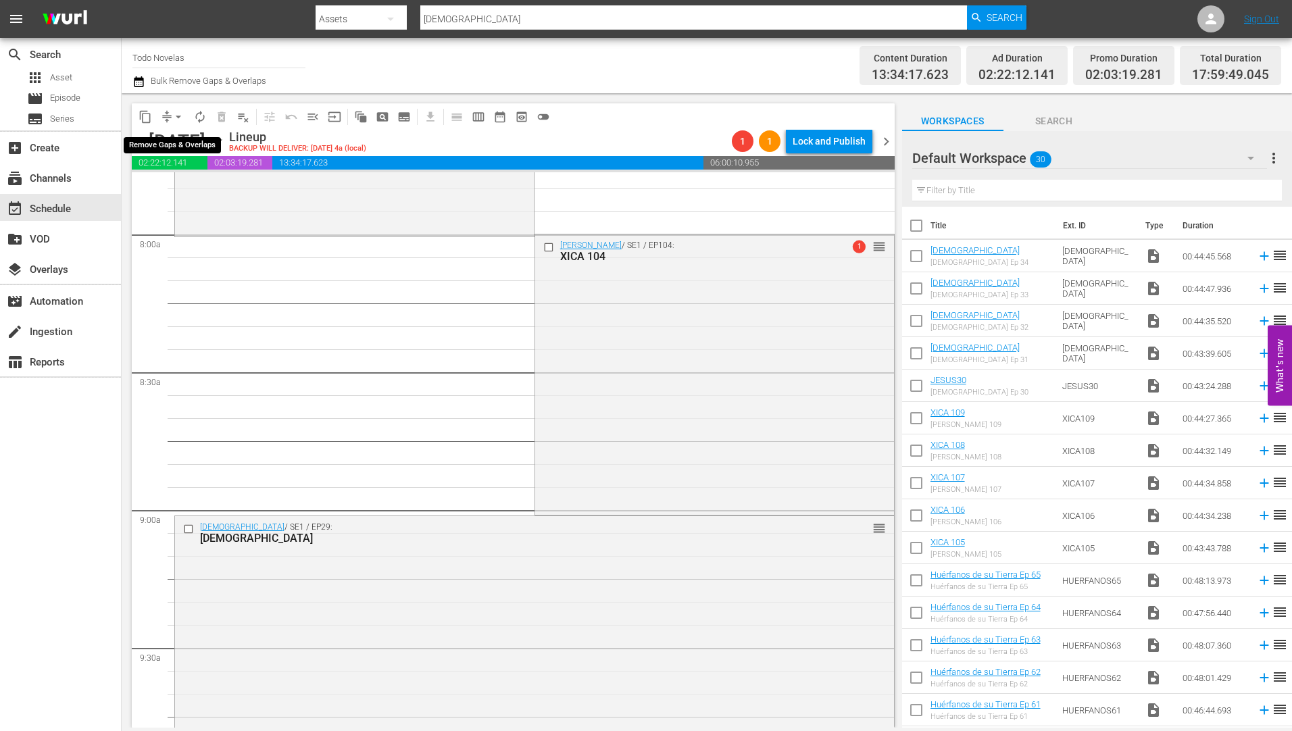
click at [179, 114] on span "arrow_drop_down" at bounding box center [179, 117] width 14 height 14
click at [658, 331] on div "Xica Da Silva / SE1 / EP104: XICA 104 1 reorder" at bounding box center [714, 372] width 359 height 277
click at [635, 51] on div "Channel Title Todo Novelas Bulk Remove Gaps & Overlaps" at bounding box center [445, 65] width 626 height 49
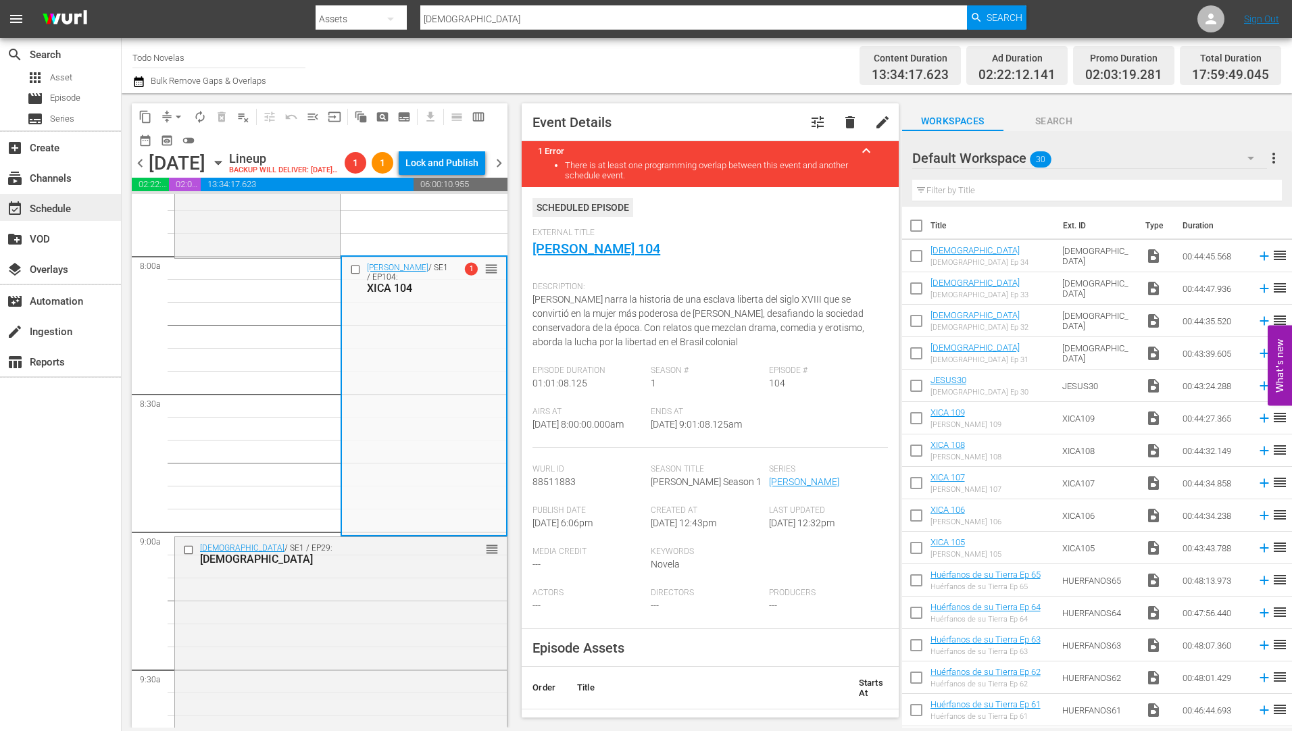
click at [49, 201] on div "event_available Schedule" at bounding box center [38, 207] width 76 height 12
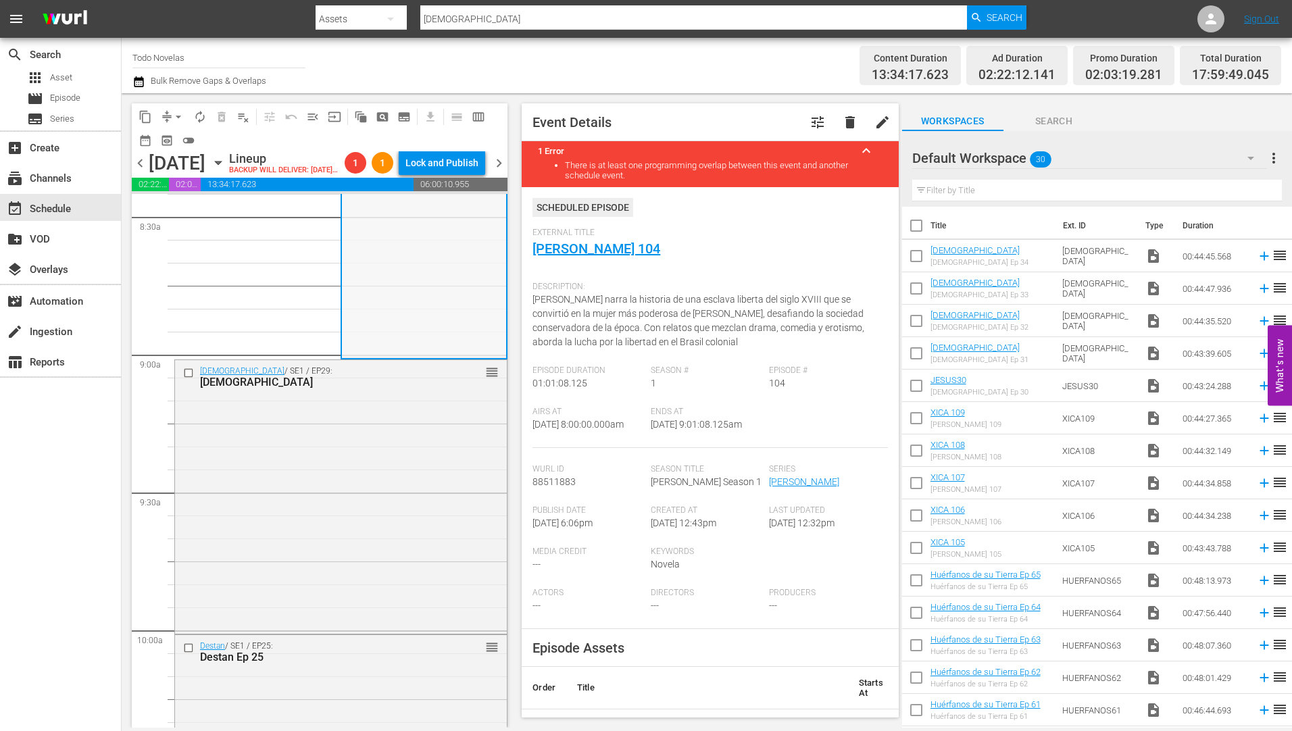
scroll to position [2346, 0]
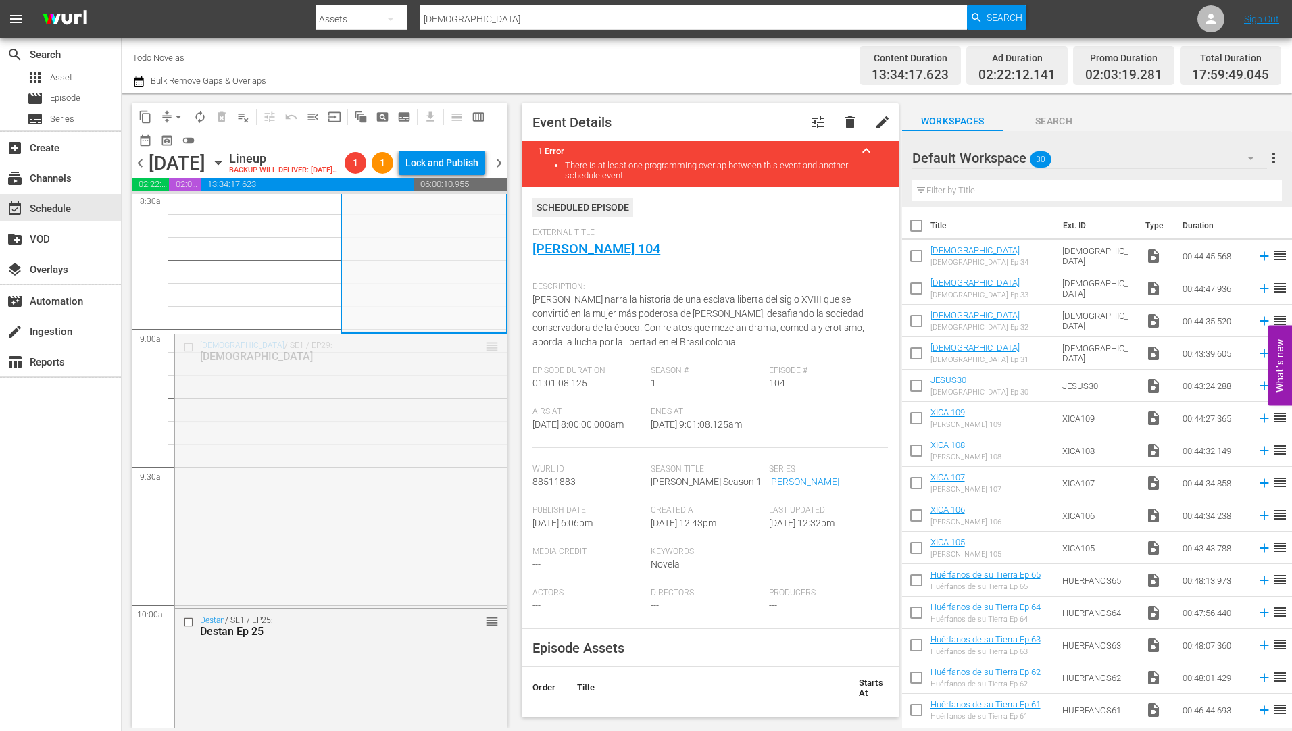
drag, startPoint x: 480, startPoint y: 368, endPoint x: 482, endPoint y: 353, distance: 14.3
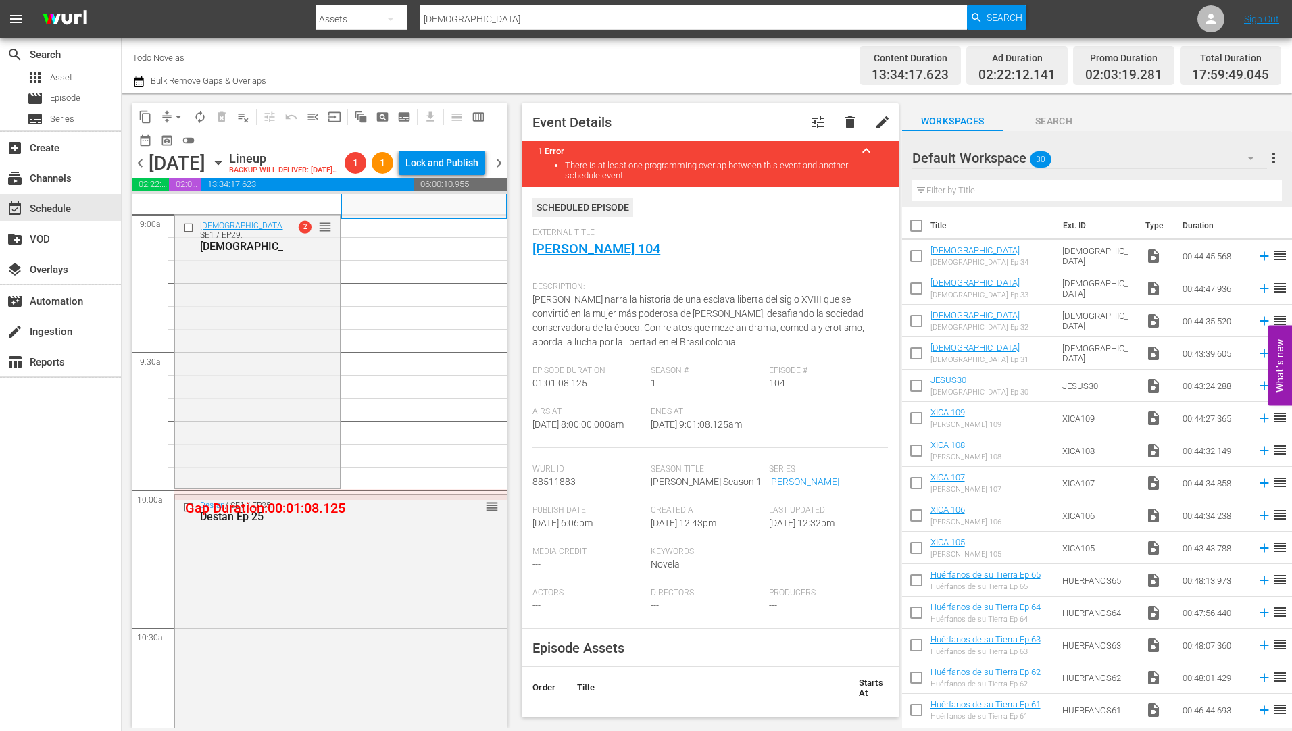
scroll to position [2481, 0]
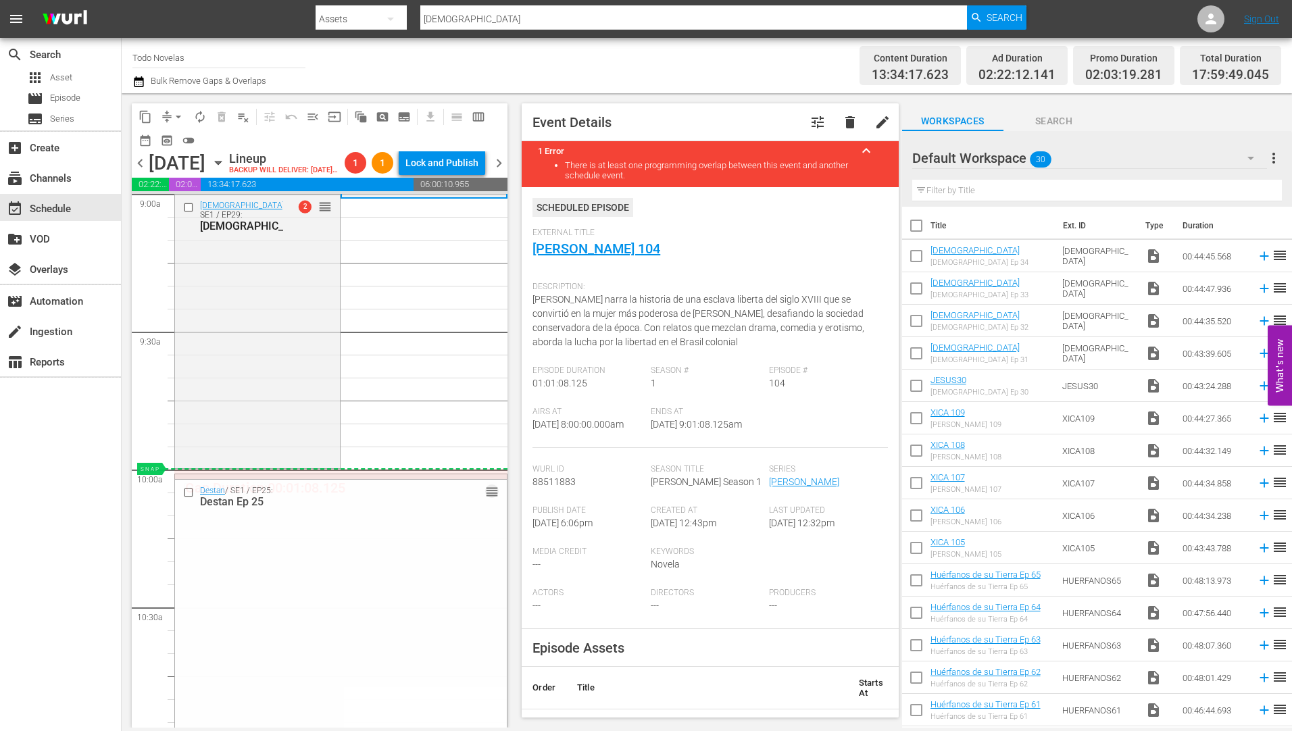
drag, startPoint x: 482, startPoint y: 514, endPoint x: 481, endPoint y: 499, distance: 14.9
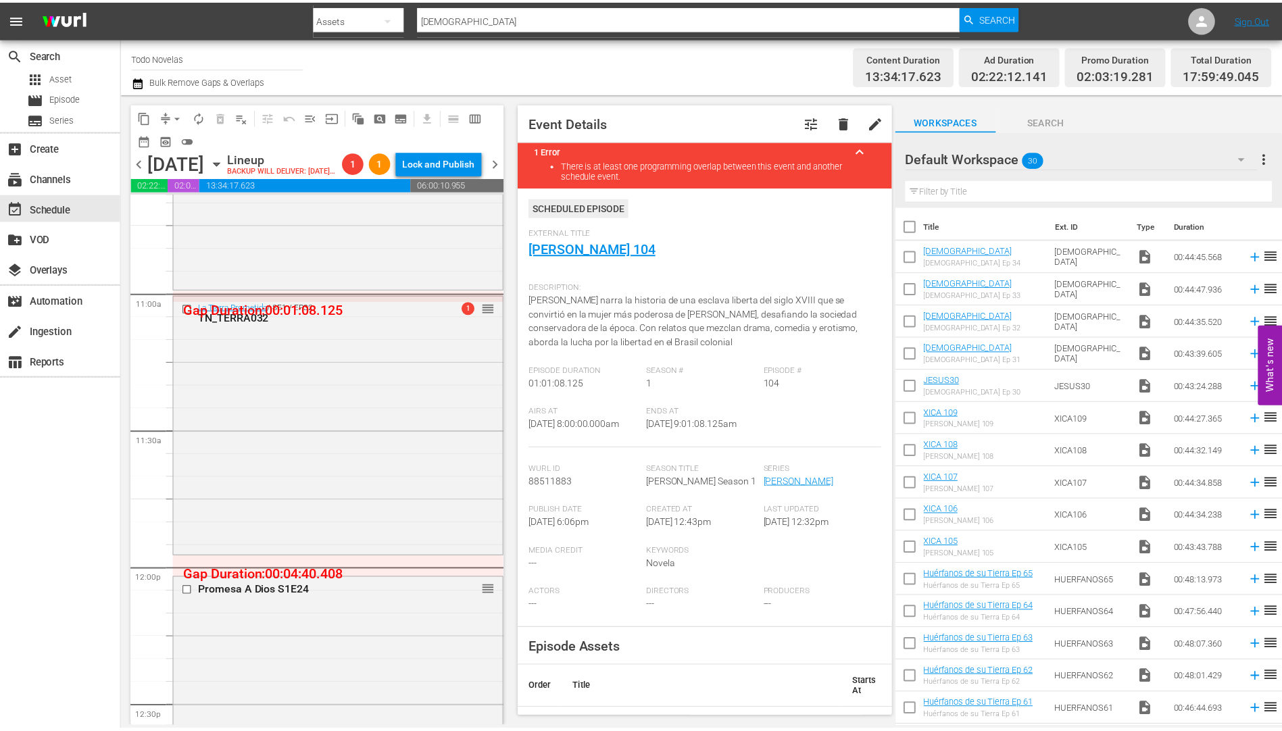
scroll to position [2954, 0]
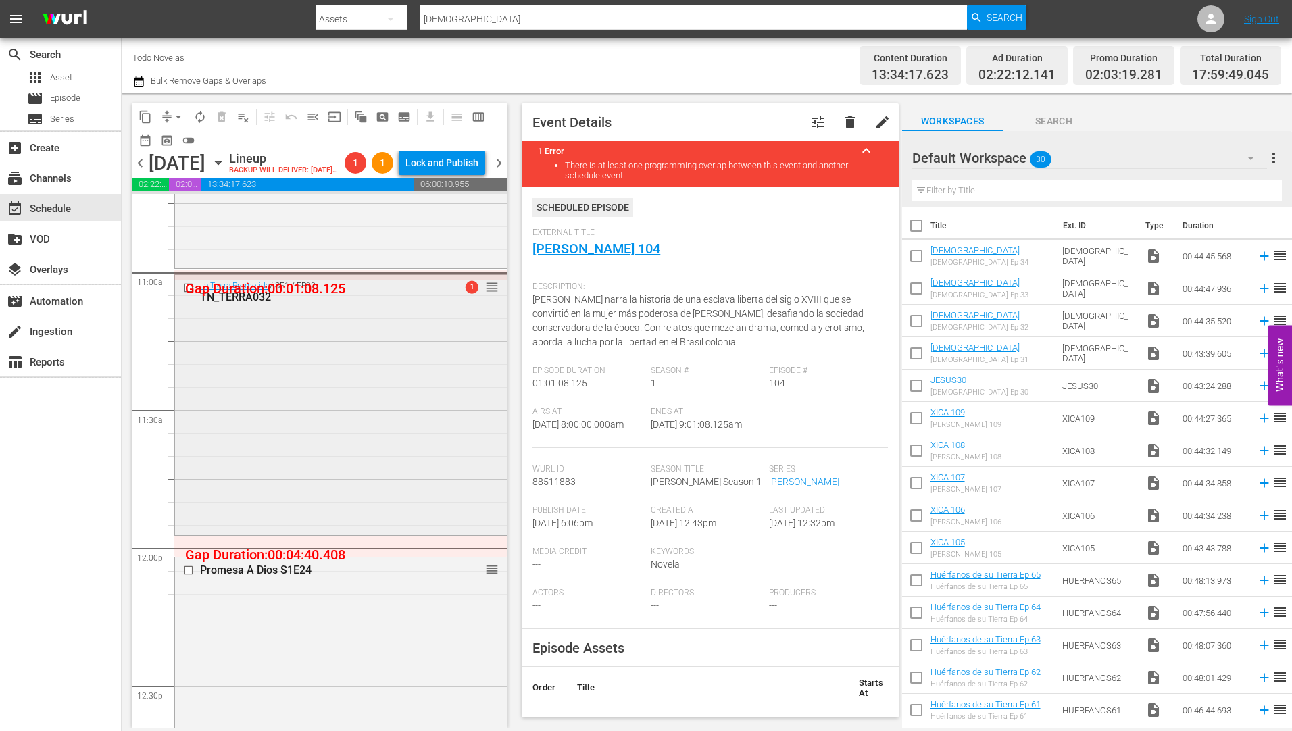
click at [239, 303] on div "TN_TERRA032" at bounding box center [319, 297] width 239 height 13
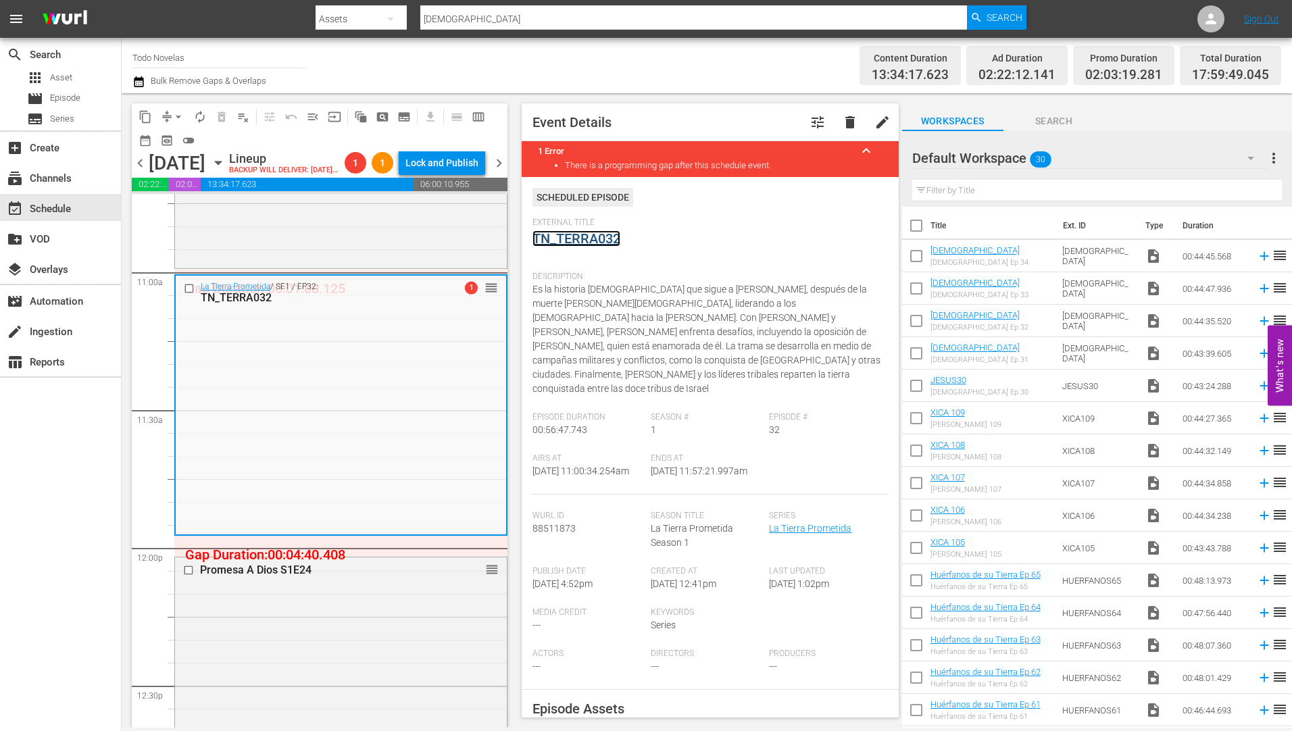
click at [576, 239] on link "TN_TERRA032" at bounding box center [576, 238] width 88 height 16
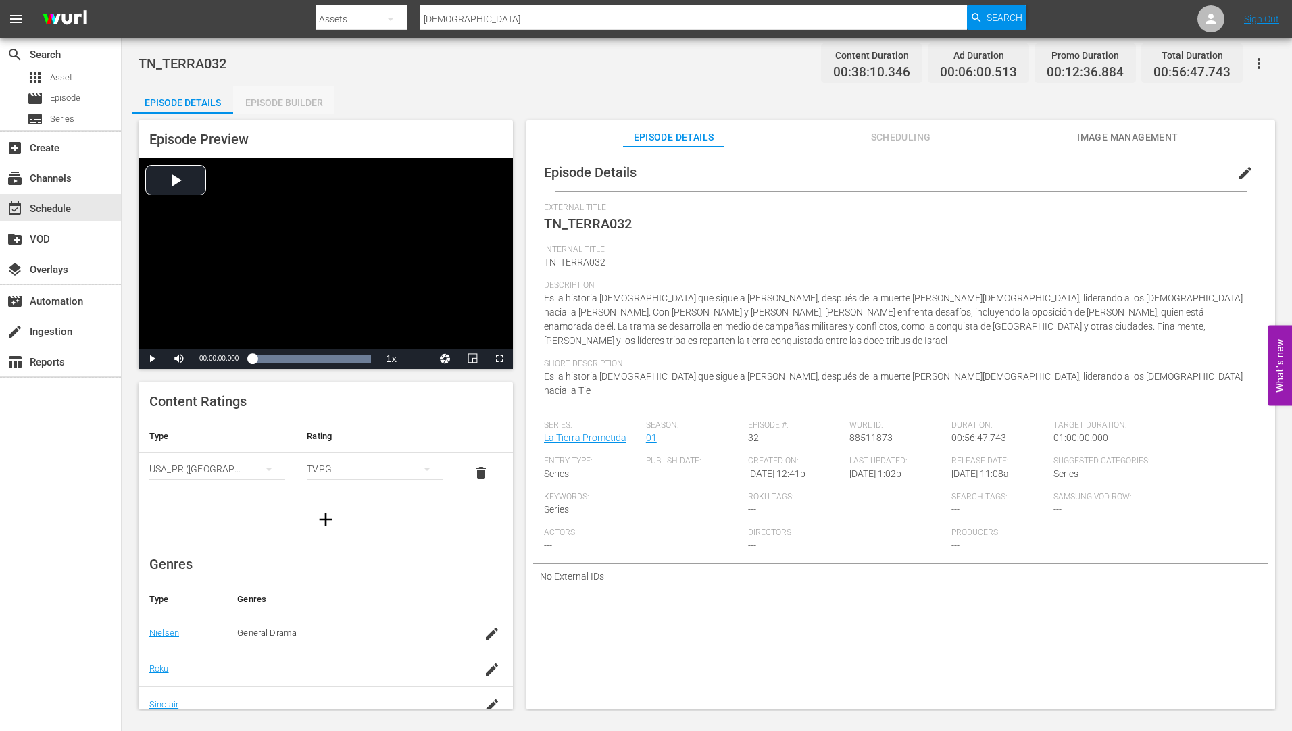
click at [303, 97] on div "Episode Builder" at bounding box center [283, 102] width 101 height 32
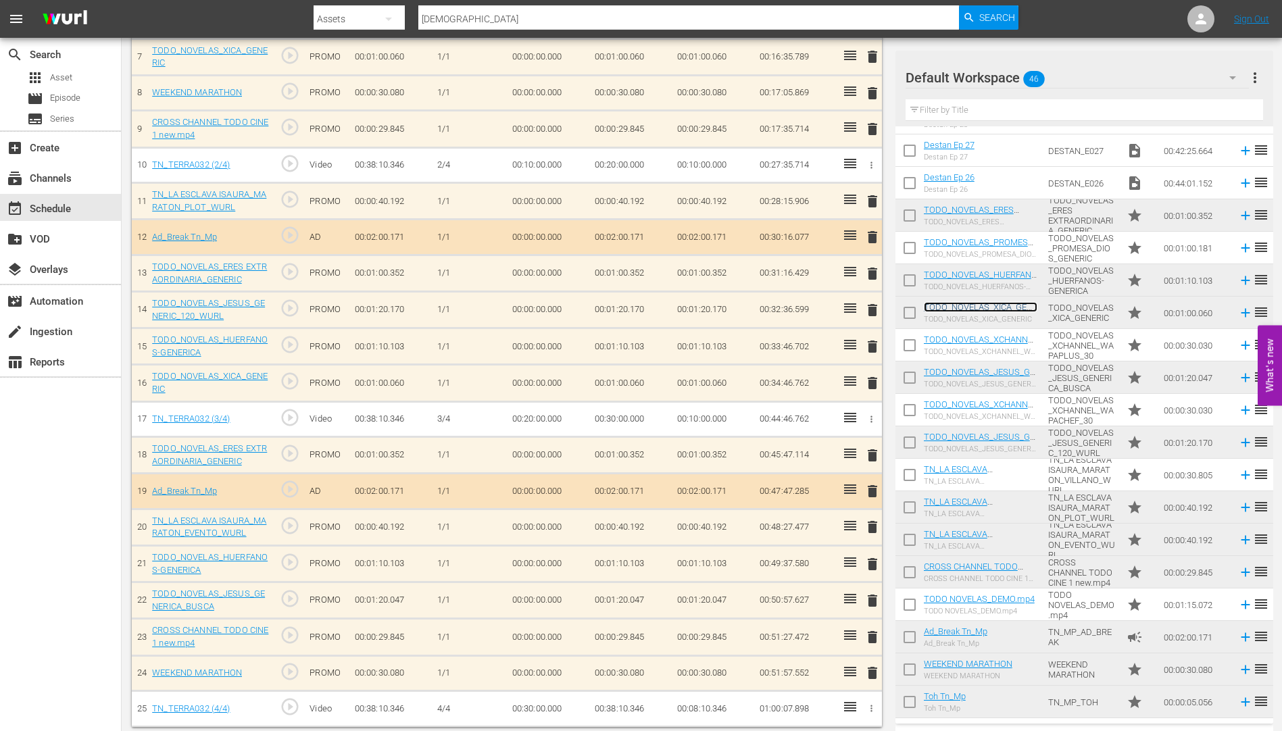
scroll to position [651, 0]
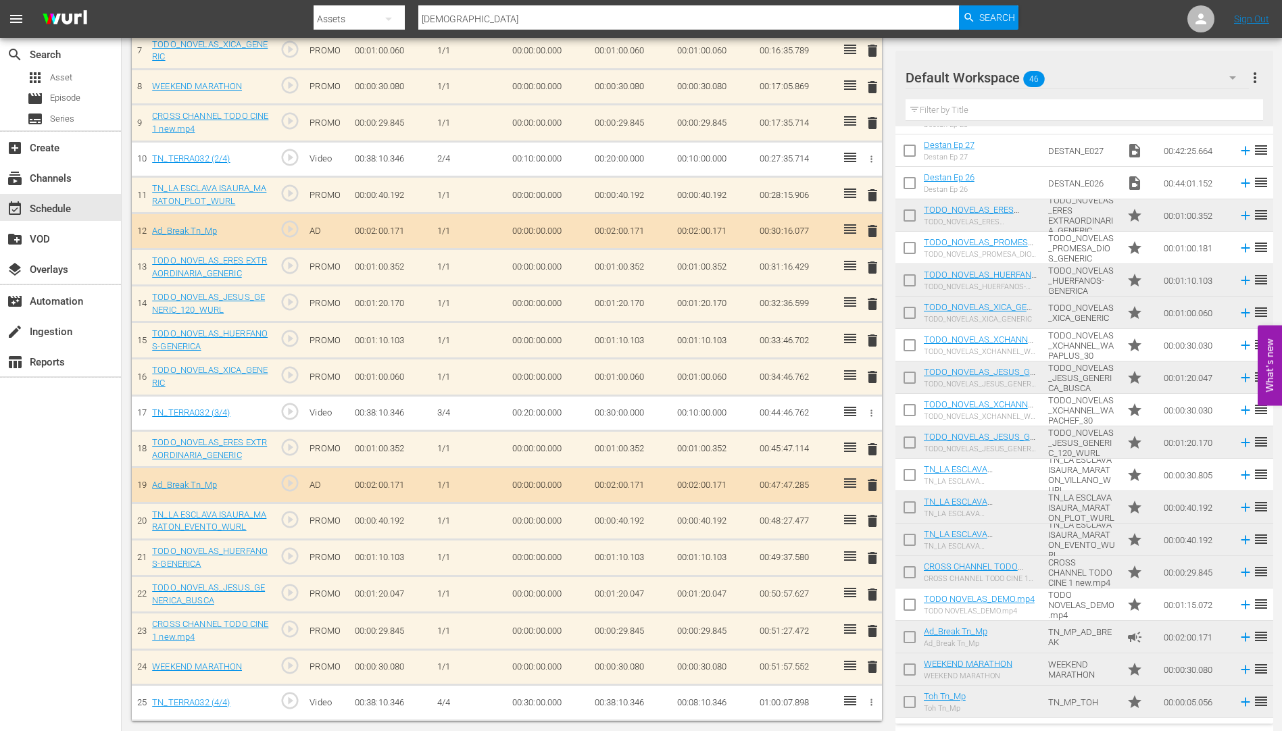
click at [906, 249] on input "checkbox" at bounding box center [909, 251] width 28 height 28
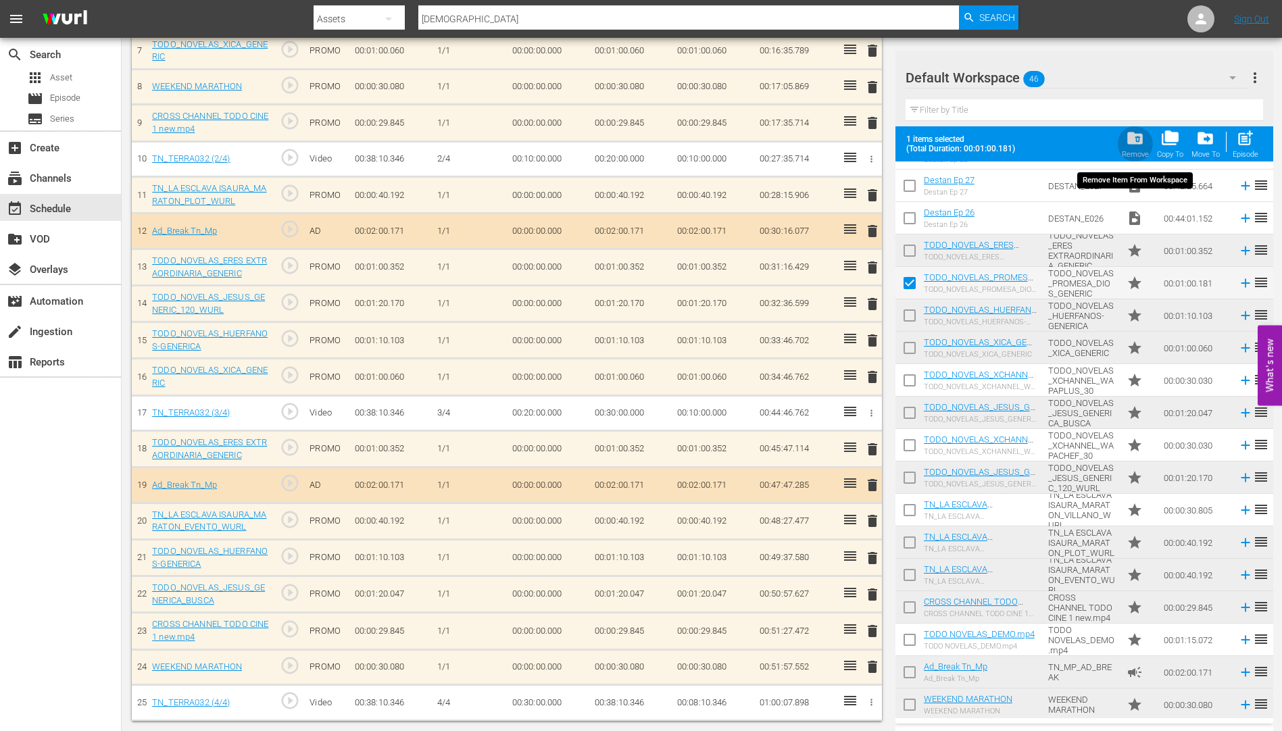
click at [1133, 137] on span "folder_delete" at bounding box center [1135, 138] width 18 height 18
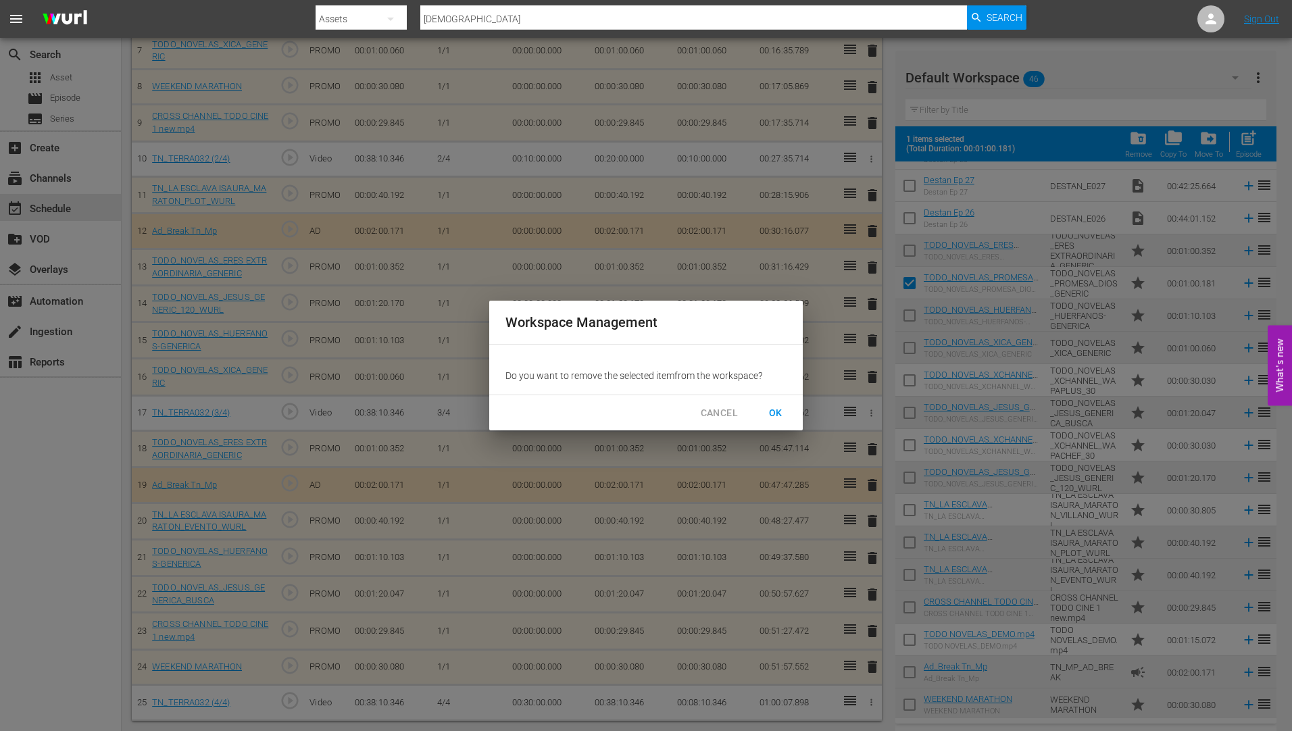
click at [774, 415] on span "OK" at bounding box center [776, 413] width 22 height 17
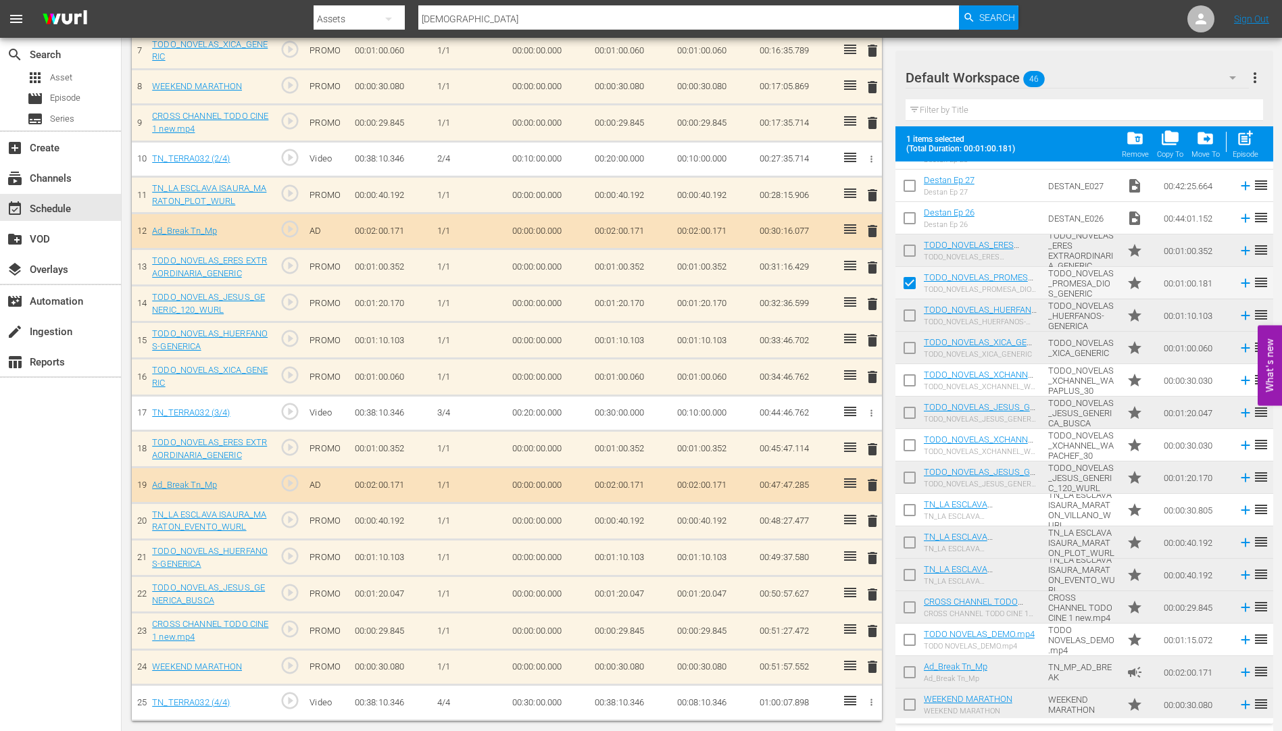
checkbox input "false"
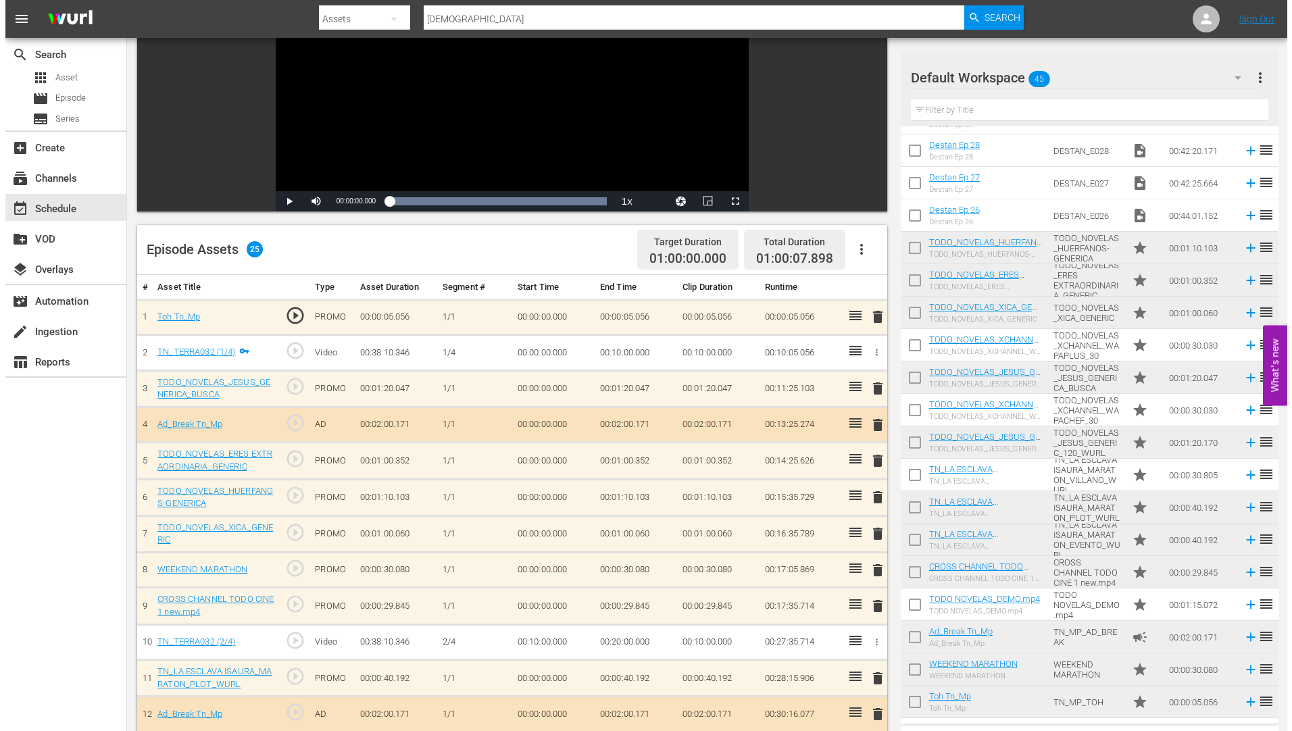
scroll to position [0, 0]
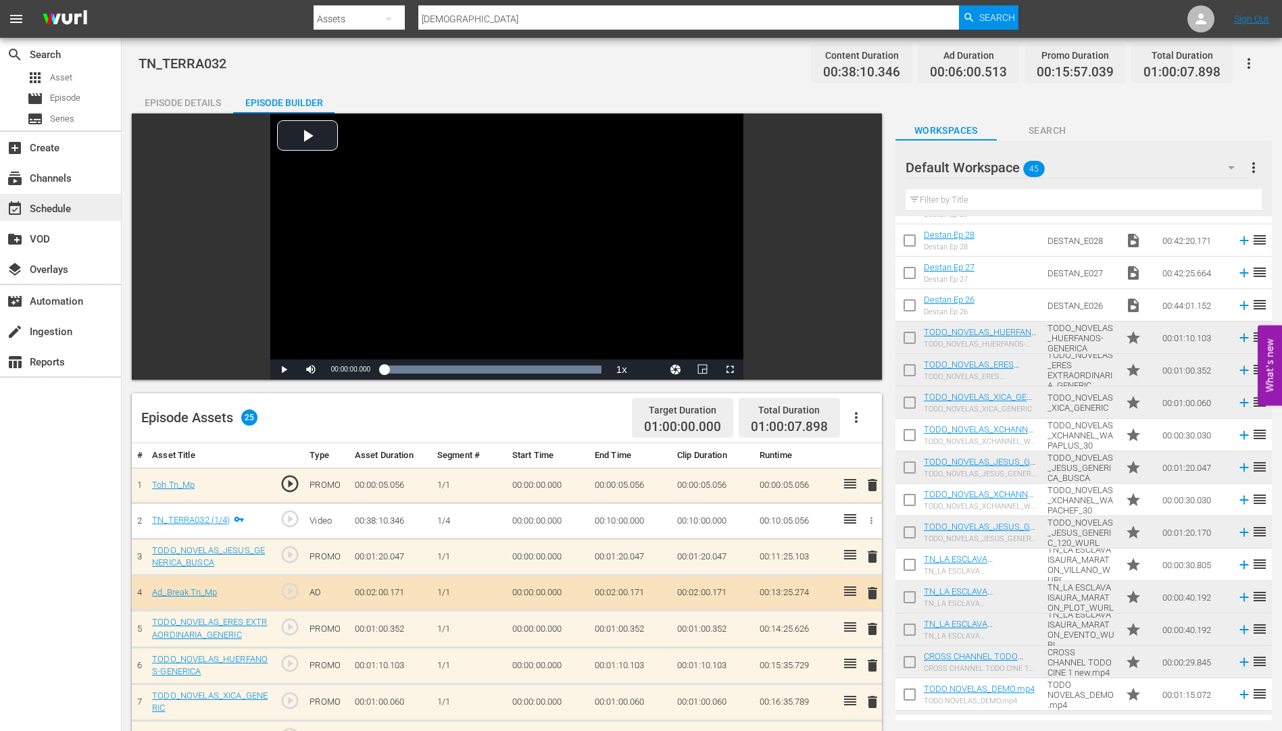
click at [51, 205] on div "event_available Schedule" at bounding box center [38, 207] width 76 height 12
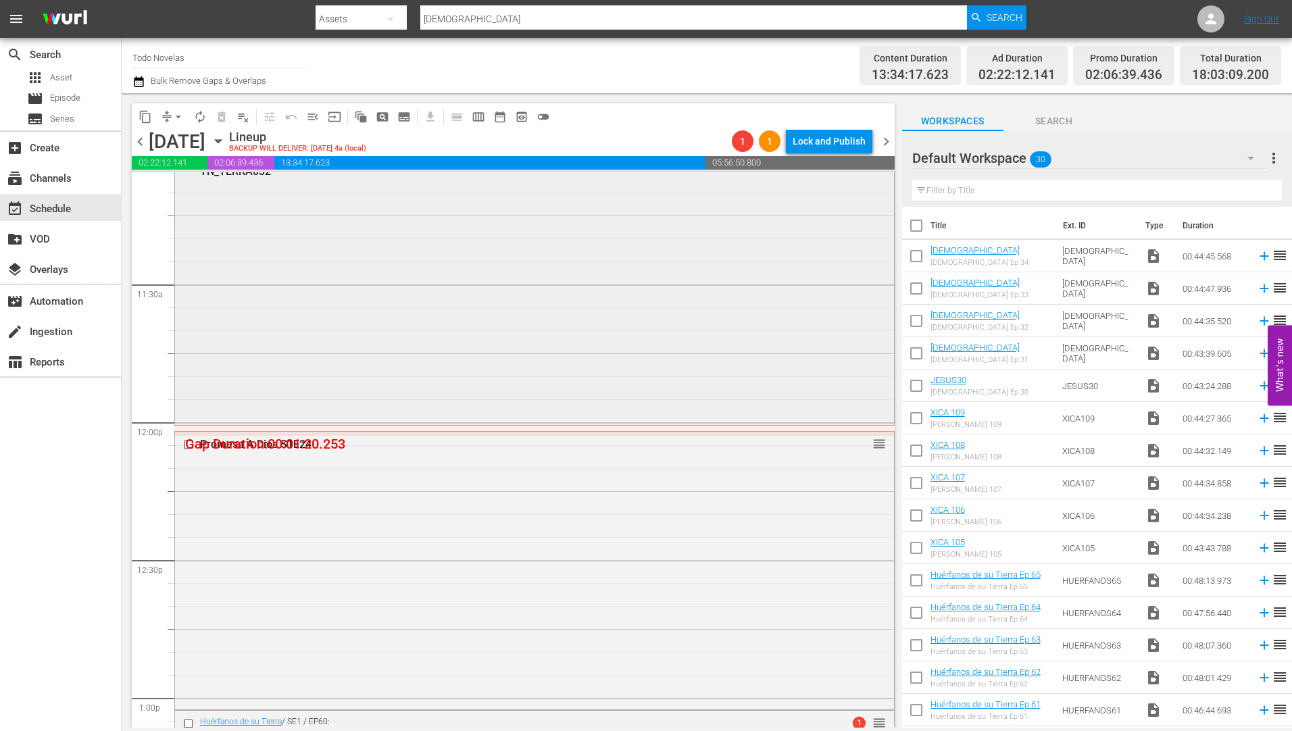
scroll to position [3176, 0]
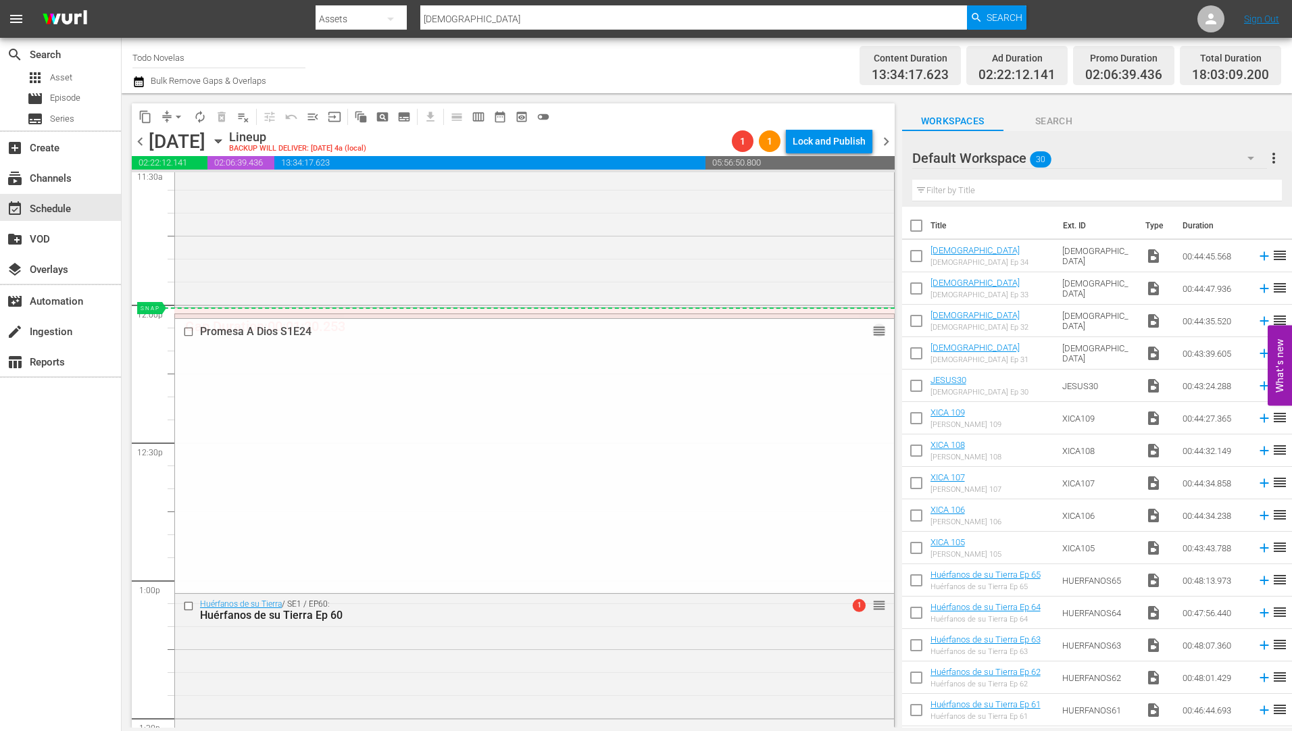
drag, startPoint x: 867, startPoint y: 326, endPoint x: 865, endPoint y: 307, distance: 19.0
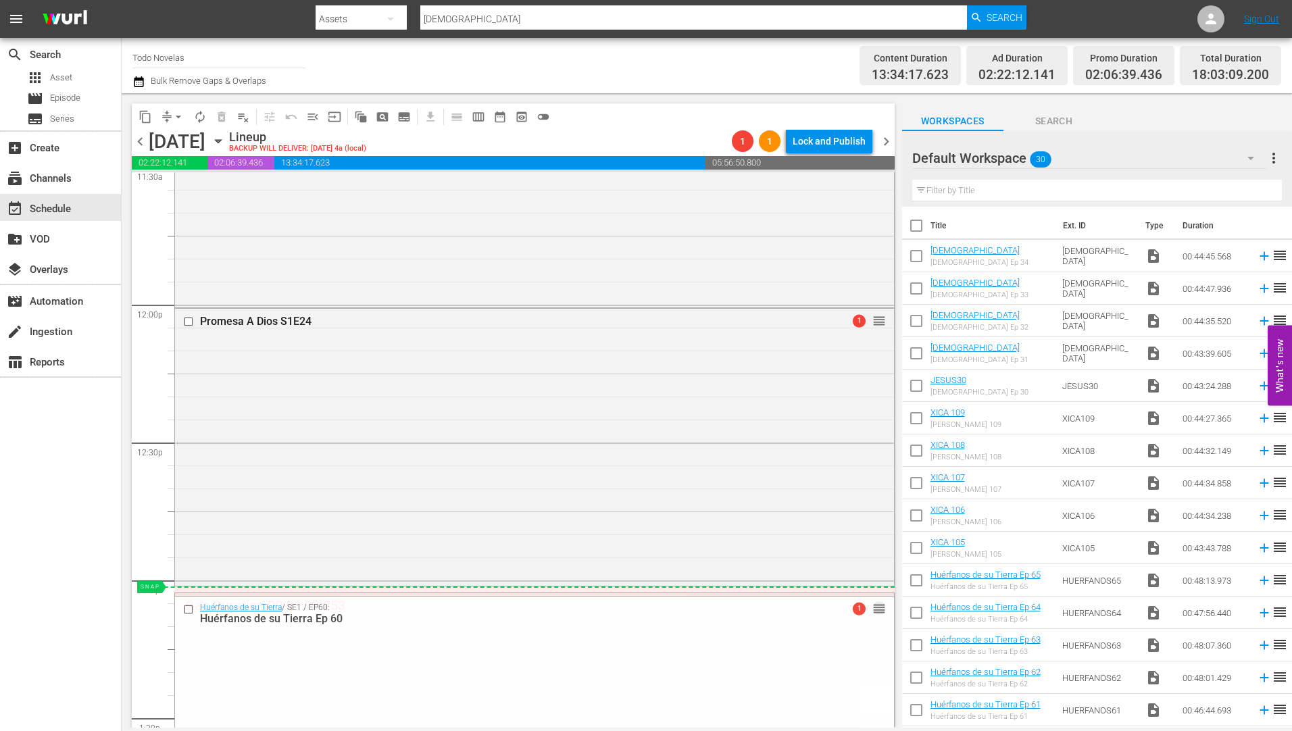
drag, startPoint x: 868, startPoint y: 605, endPoint x: 871, endPoint y: 586, distance: 19.8
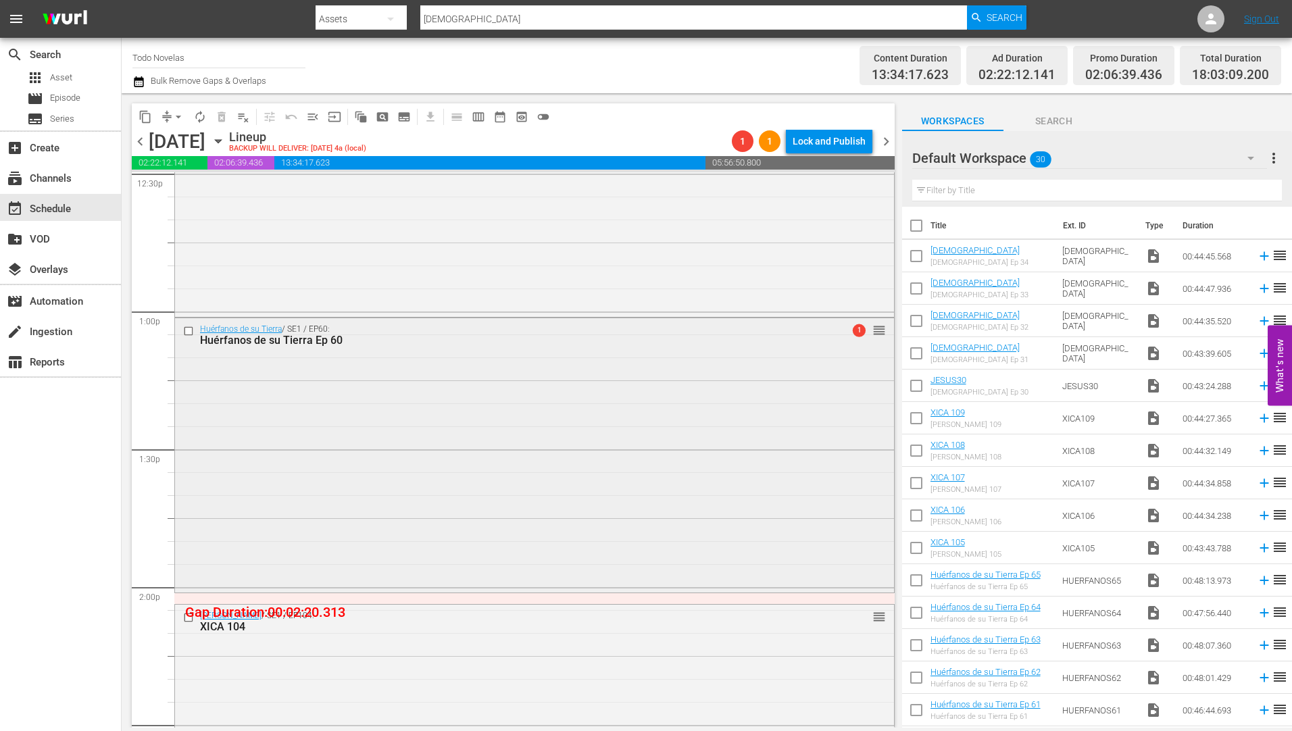
scroll to position [3446, 0]
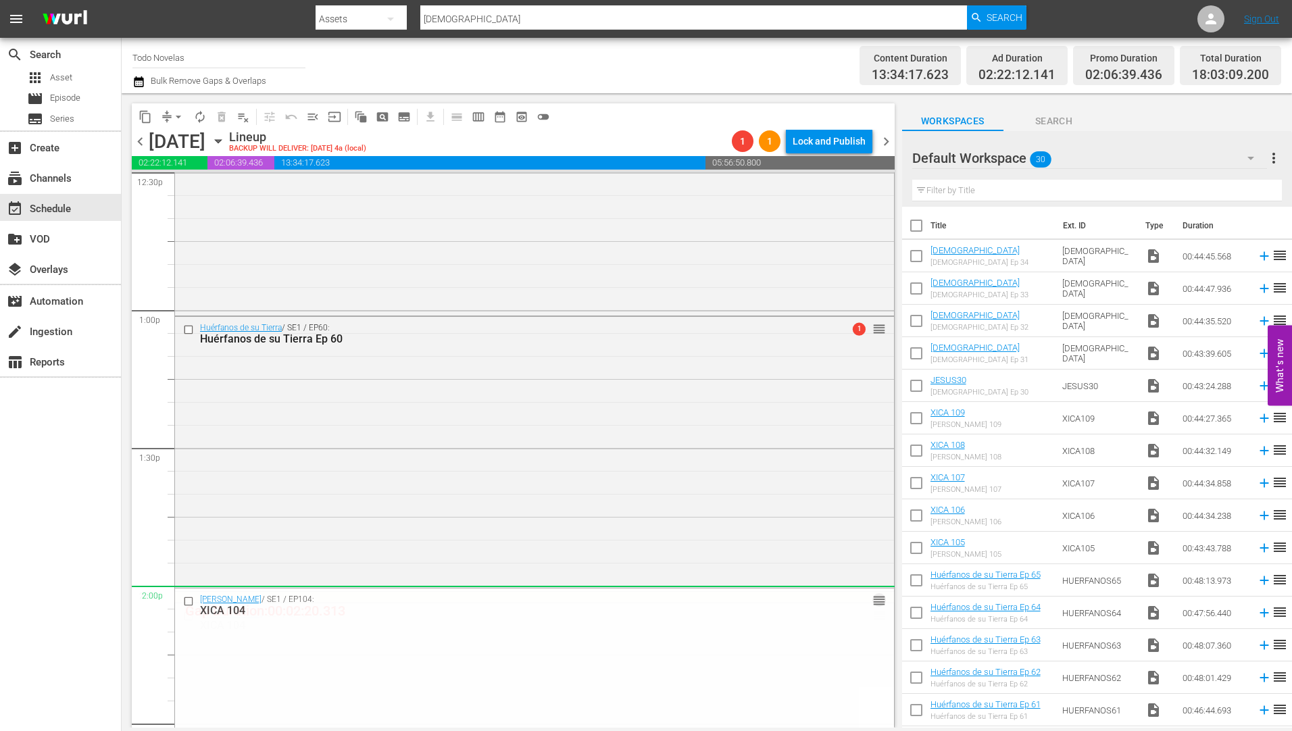
drag, startPoint x: 867, startPoint y: 615, endPoint x: 864, endPoint y: 591, distance: 24.5
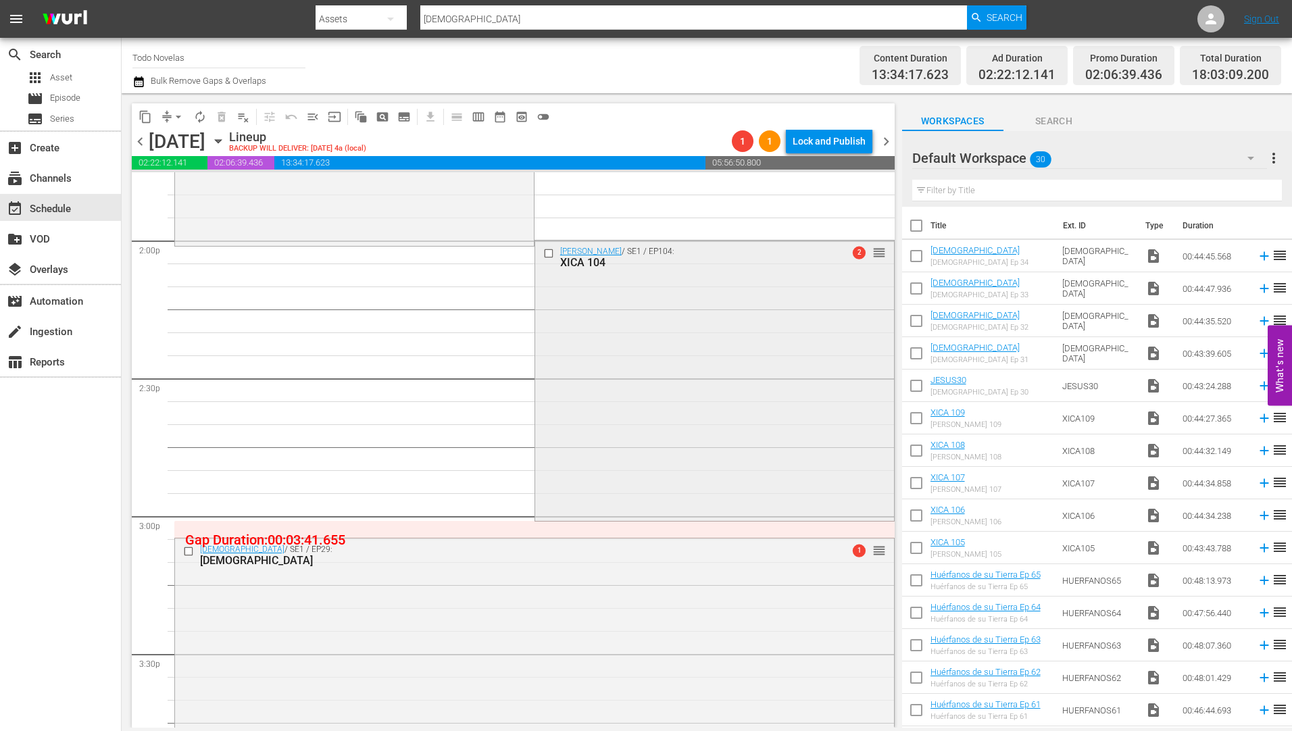
scroll to position [3852, 0]
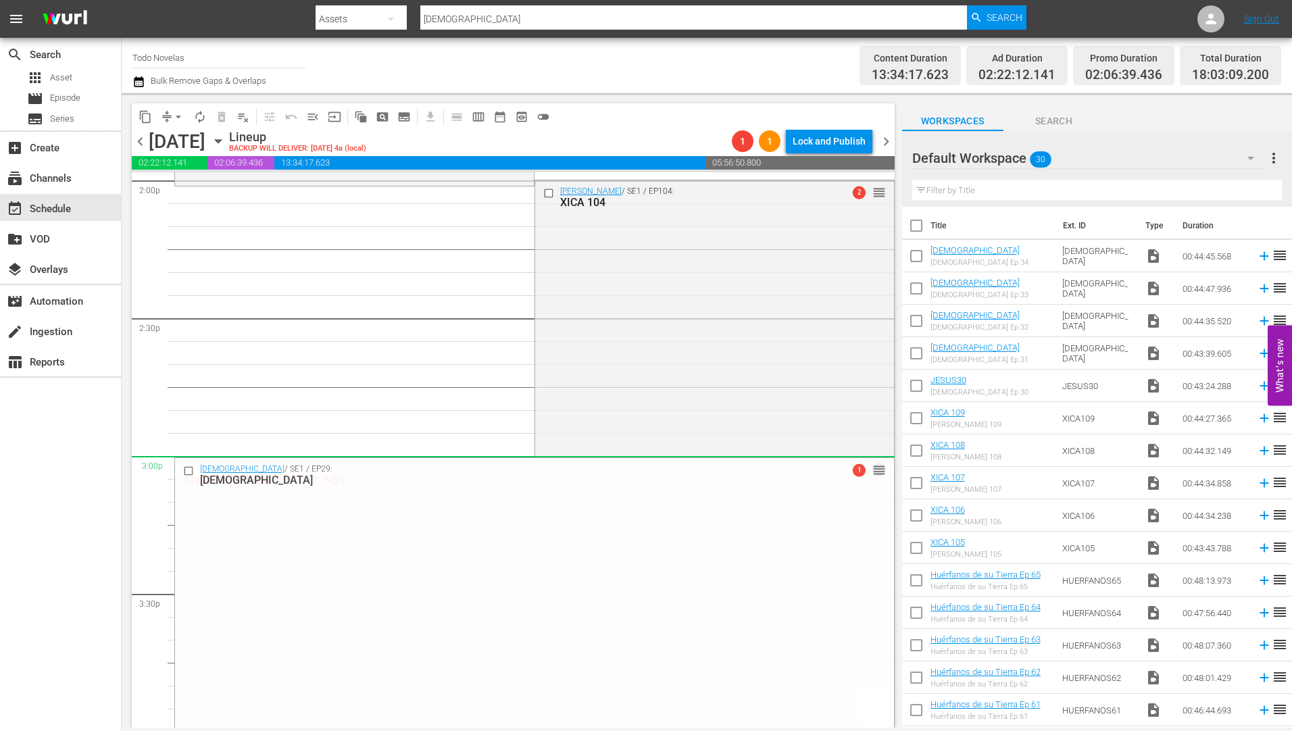
drag, startPoint x: 868, startPoint y: 489, endPoint x: 866, endPoint y: 460, distance: 29.2
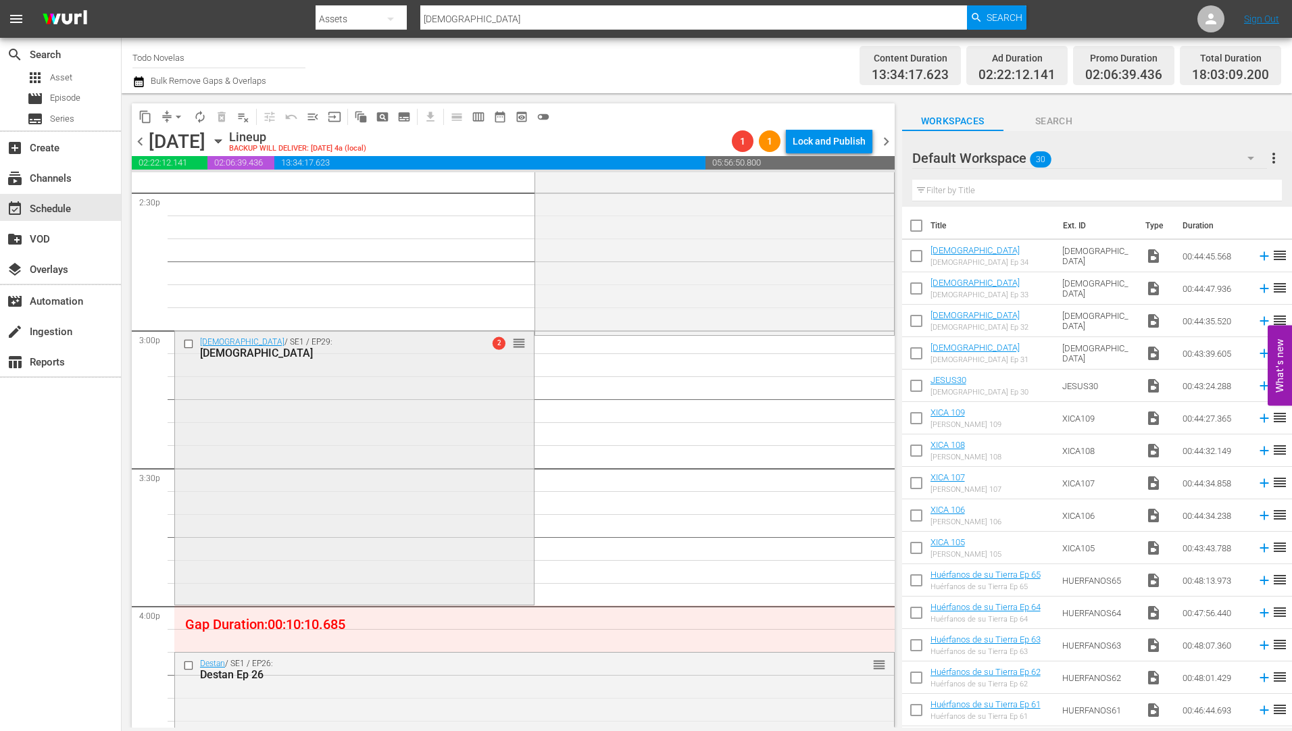
scroll to position [4122, 0]
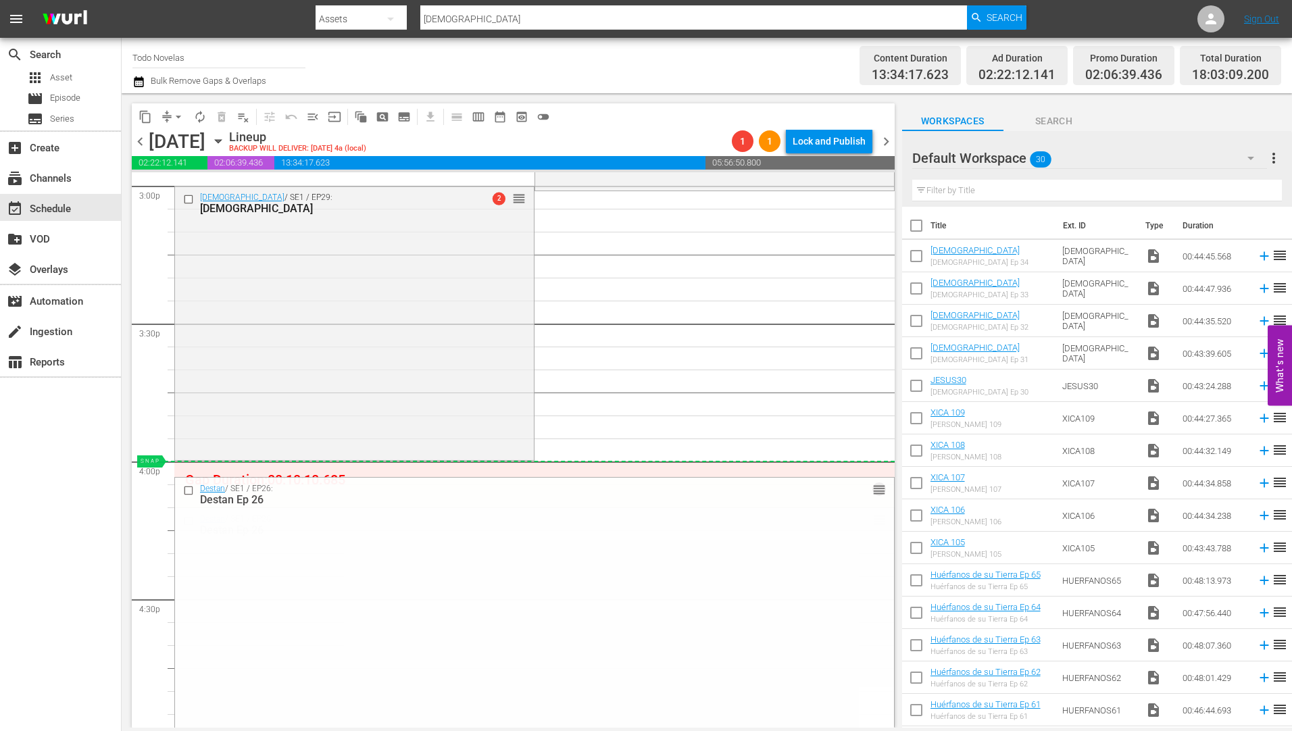
drag, startPoint x: 871, startPoint y: 521, endPoint x: 863, endPoint y: 470, distance: 52.0
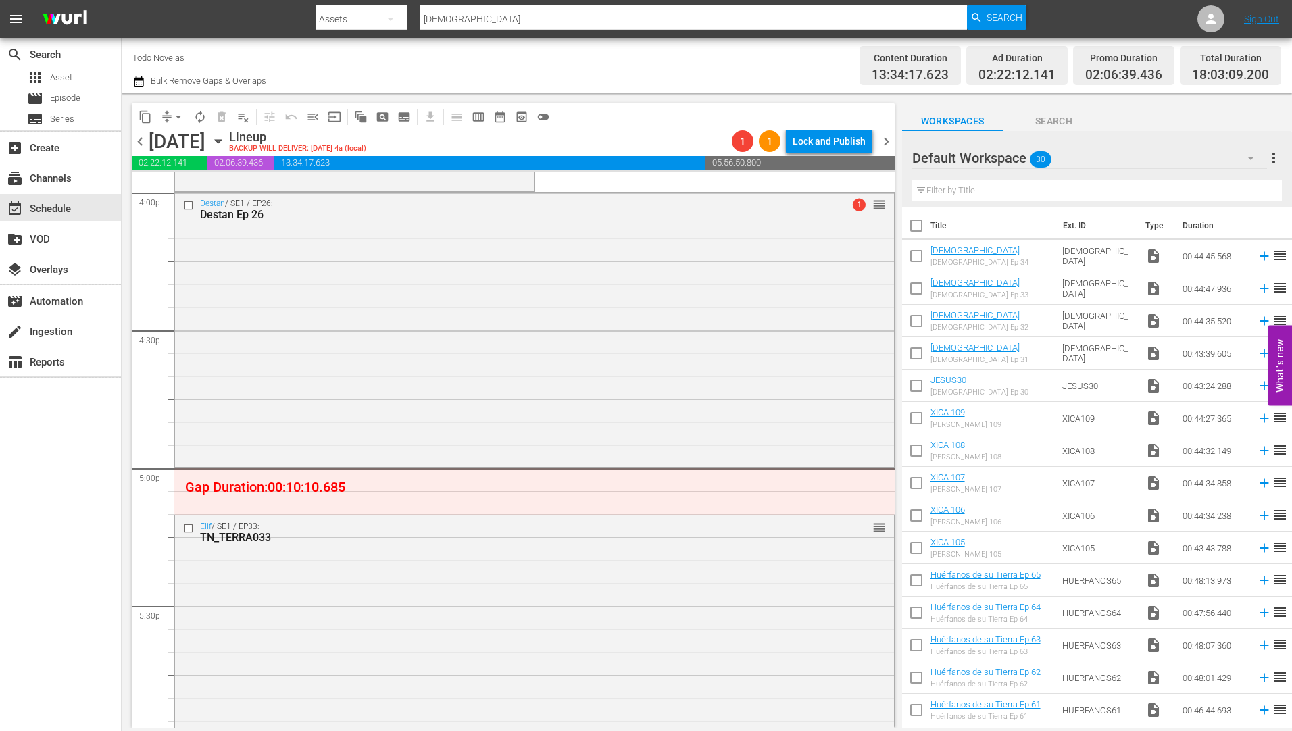
scroll to position [4392, 0]
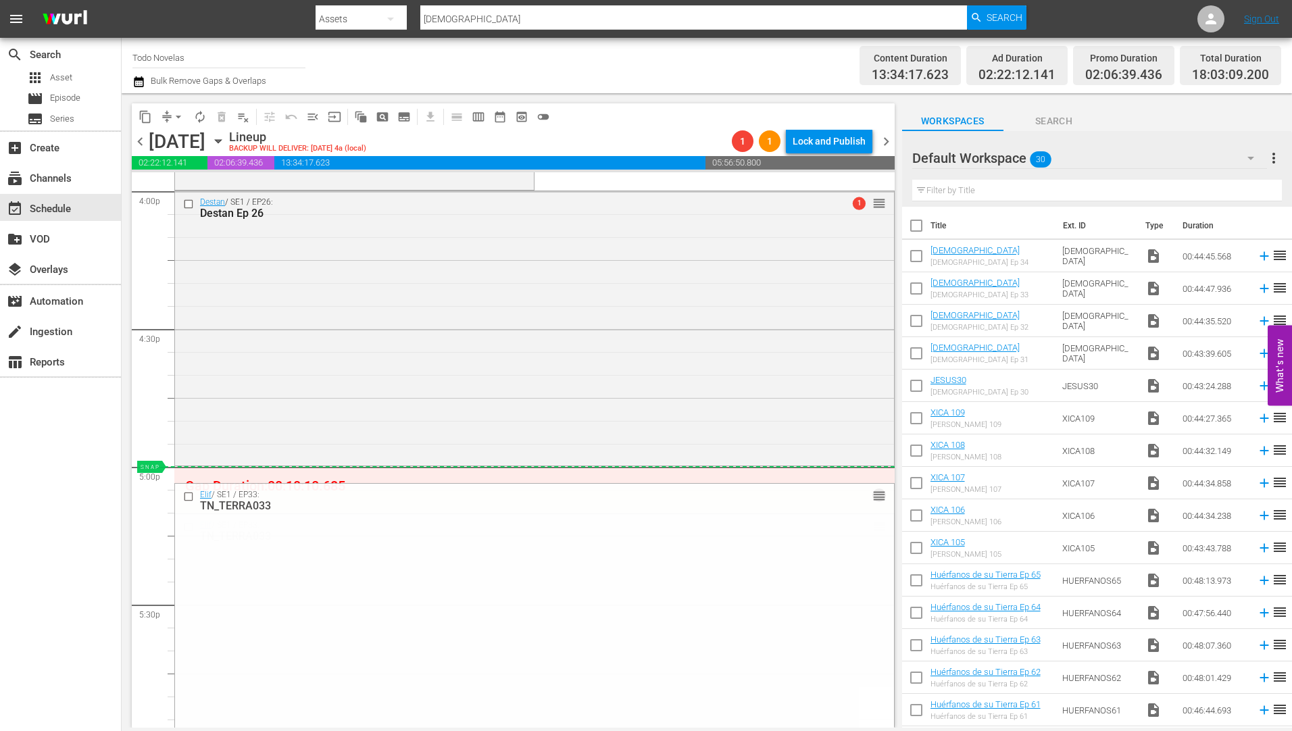
drag, startPoint x: 870, startPoint y: 528, endPoint x: 864, endPoint y: 476, distance: 52.3
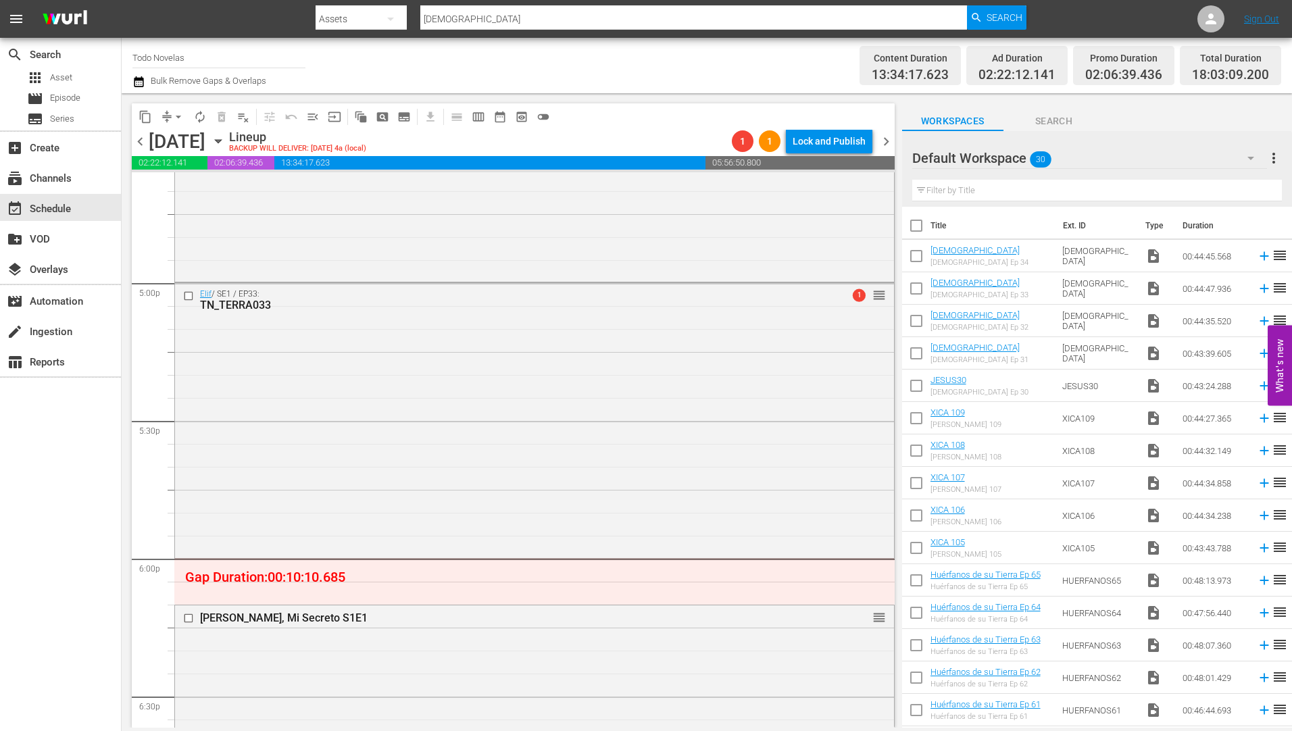
scroll to position [4663, 0]
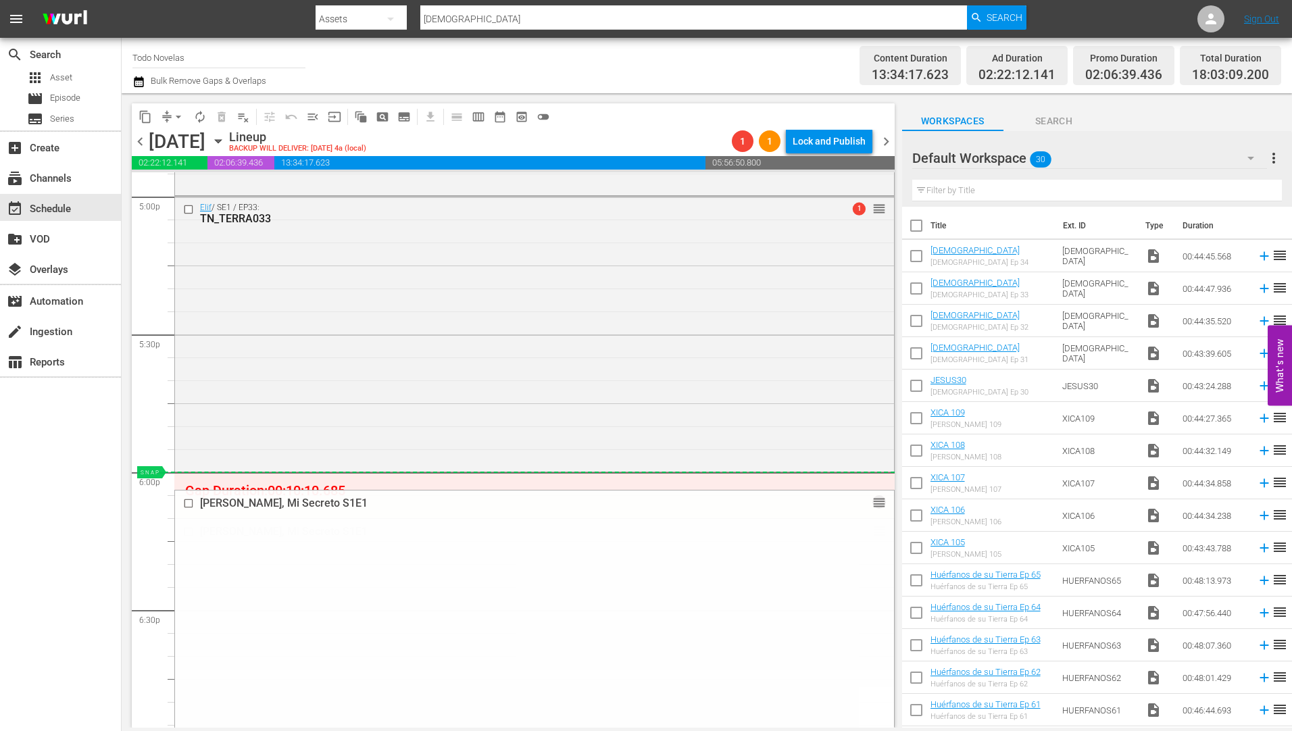
drag, startPoint x: 868, startPoint y: 530, endPoint x: 868, endPoint y: 475, distance: 55.4
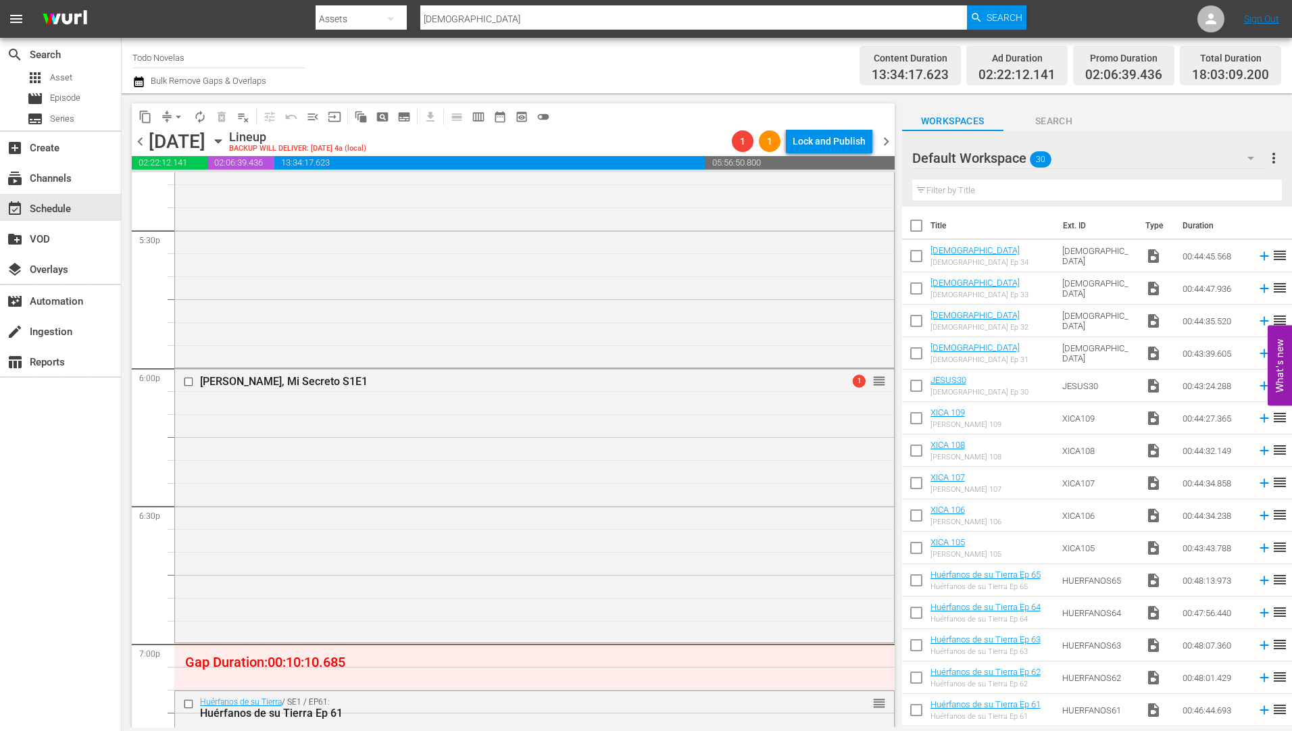
scroll to position [4865, 0]
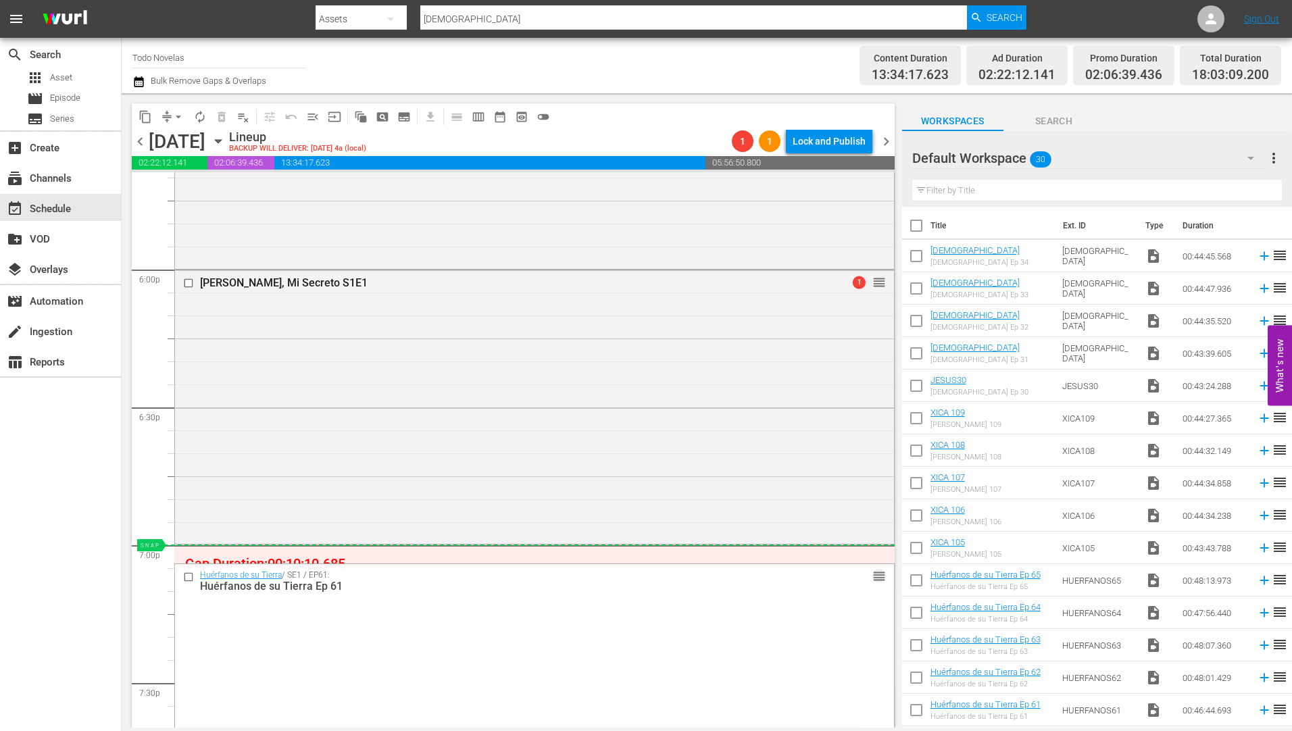
drag, startPoint x: 867, startPoint y: 605, endPoint x: 862, endPoint y: 553, distance: 51.6
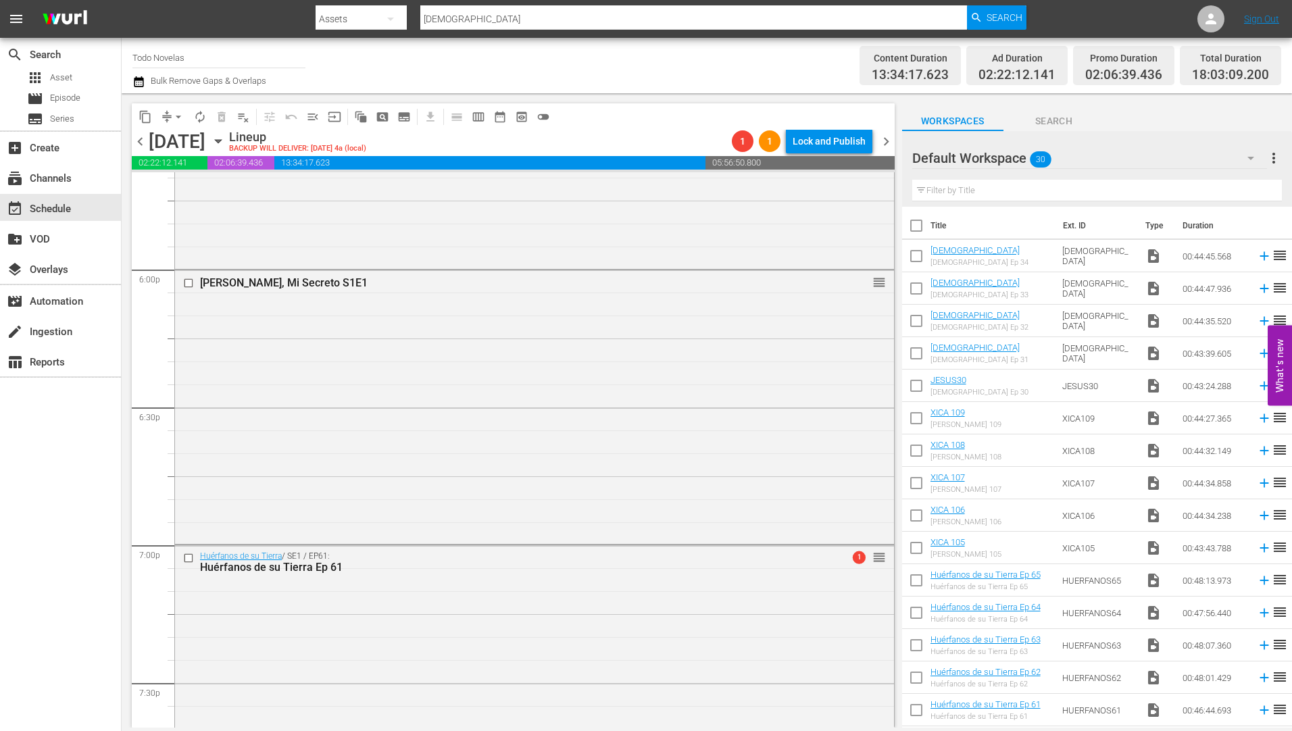
scroll to position [5136, 0]
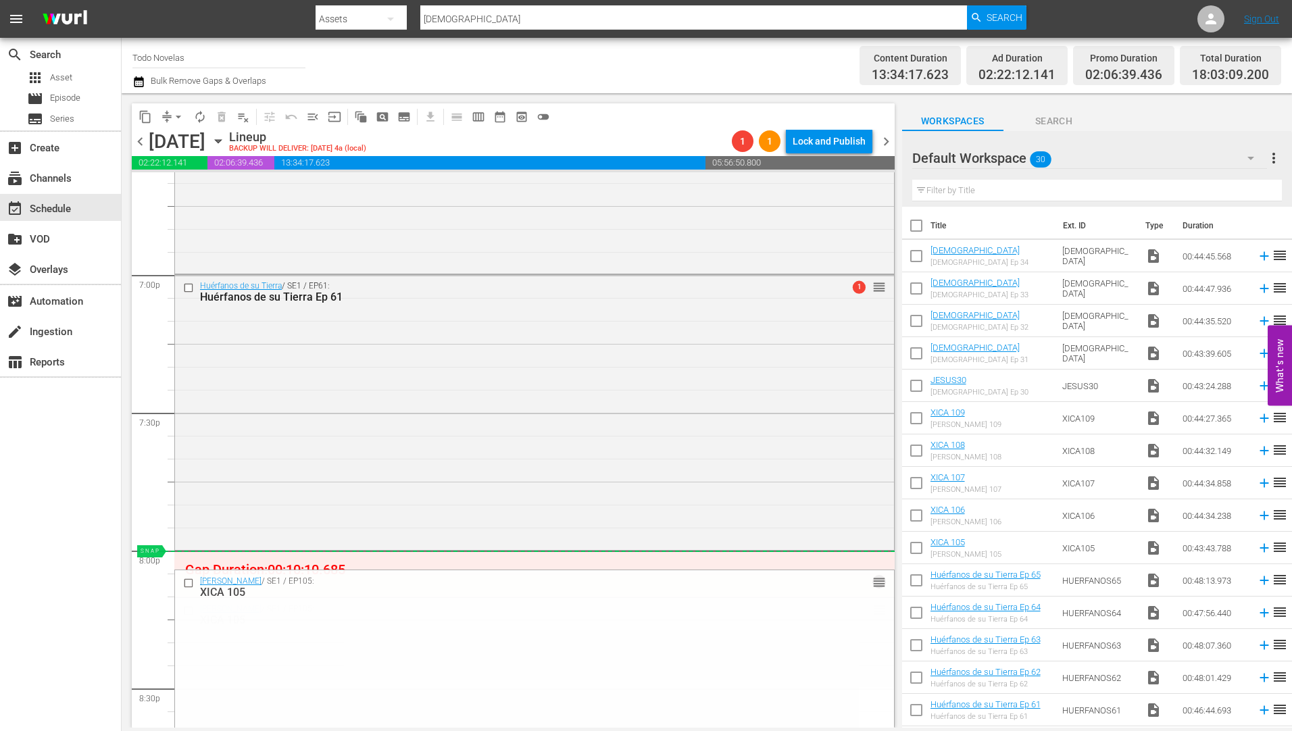
drag, startPoint x: 868, startPoint y: 610, endPoint x: 866, endPoint y: 555, distance: 54.1
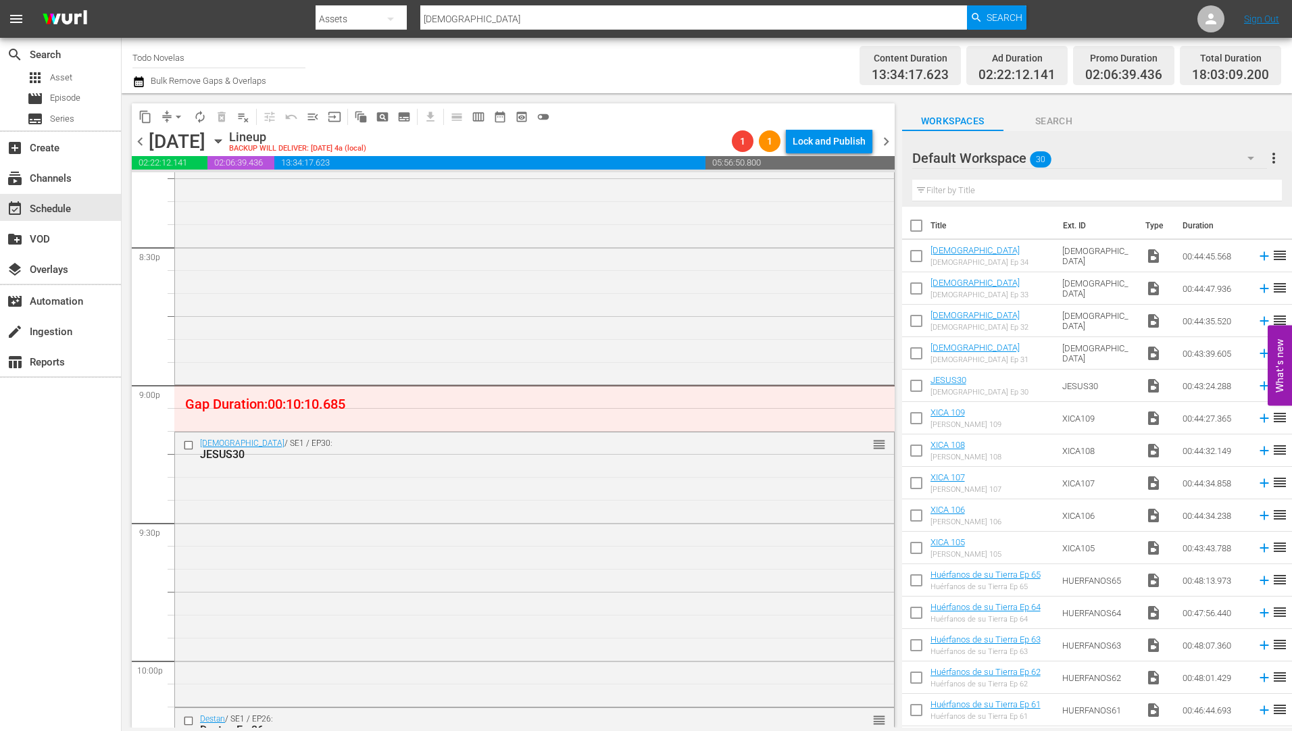
scroll to position [5609, 0]
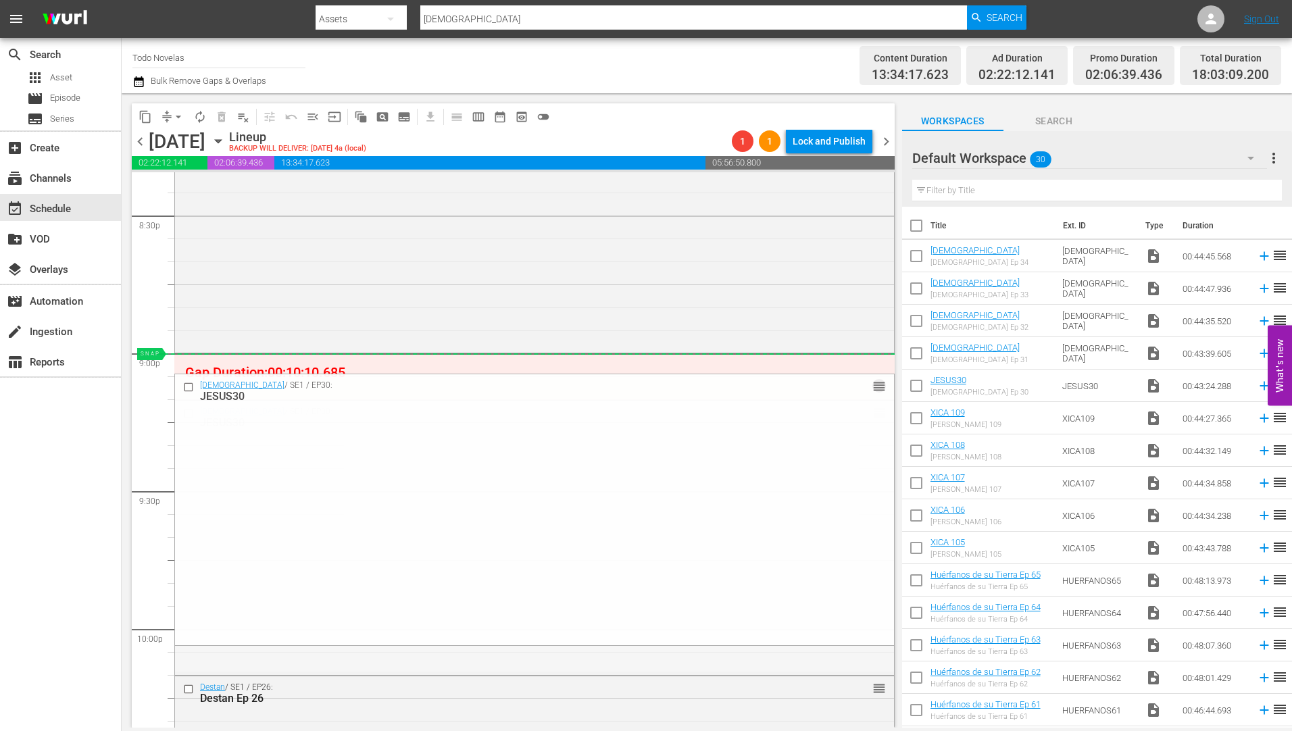
drag, startPoint x: 870, startPoint y: 416, endPoint x: 863, endPoint y: 360, distance: 56.5
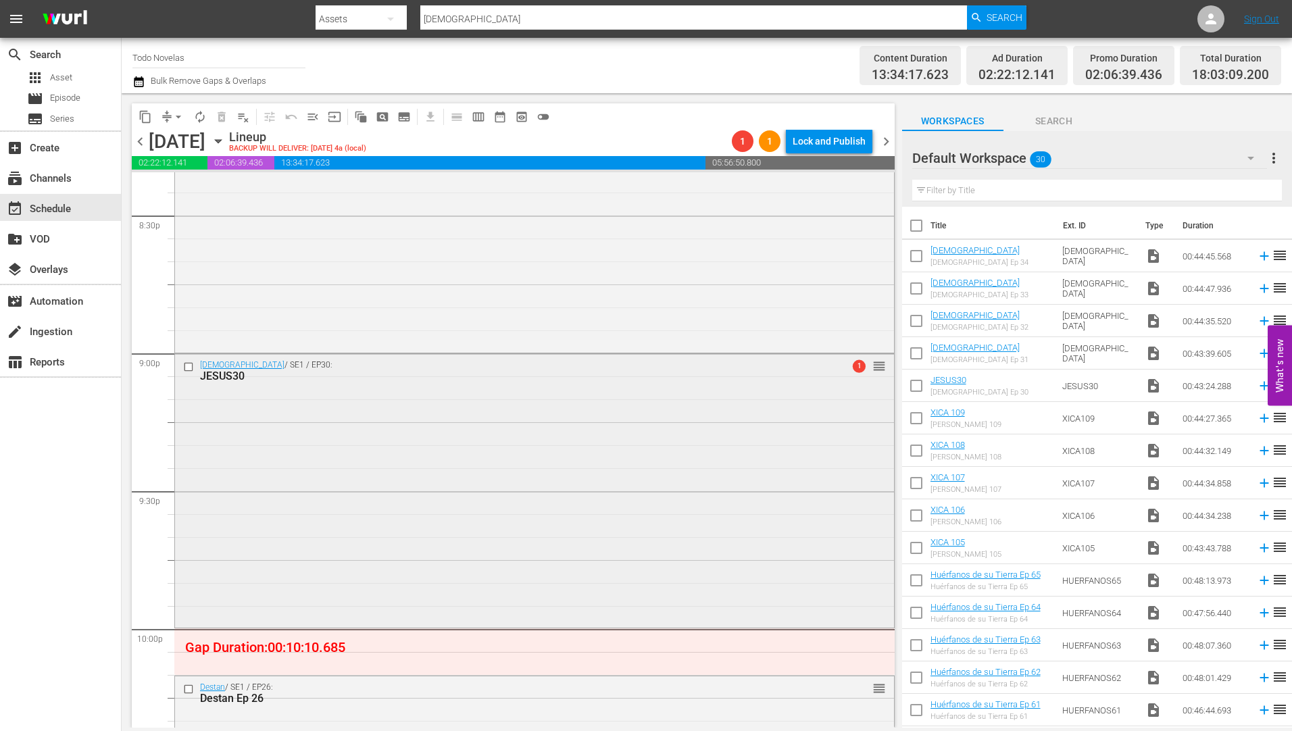
scroll to position [5811, 0]
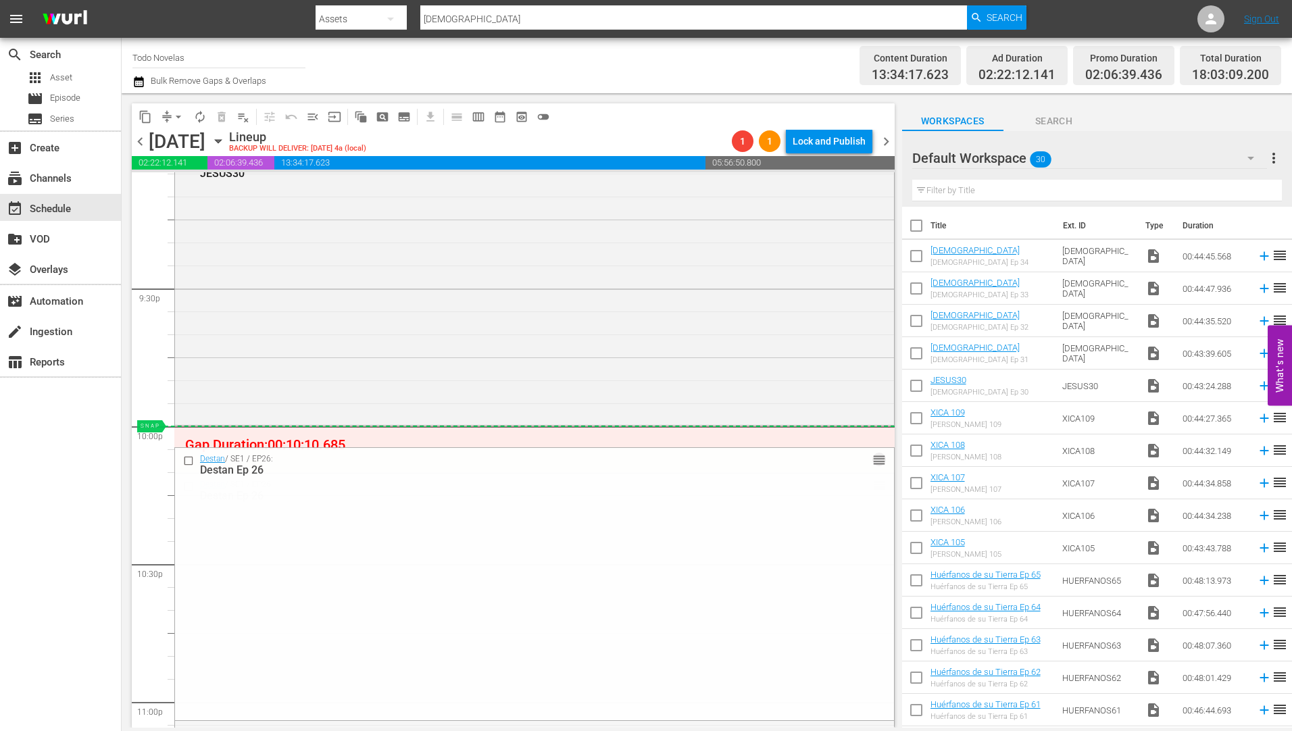
drag, startPoint x: 867, startPoint y: 488, endPoint x: 857, endPoint y: 435, distance: 53.7
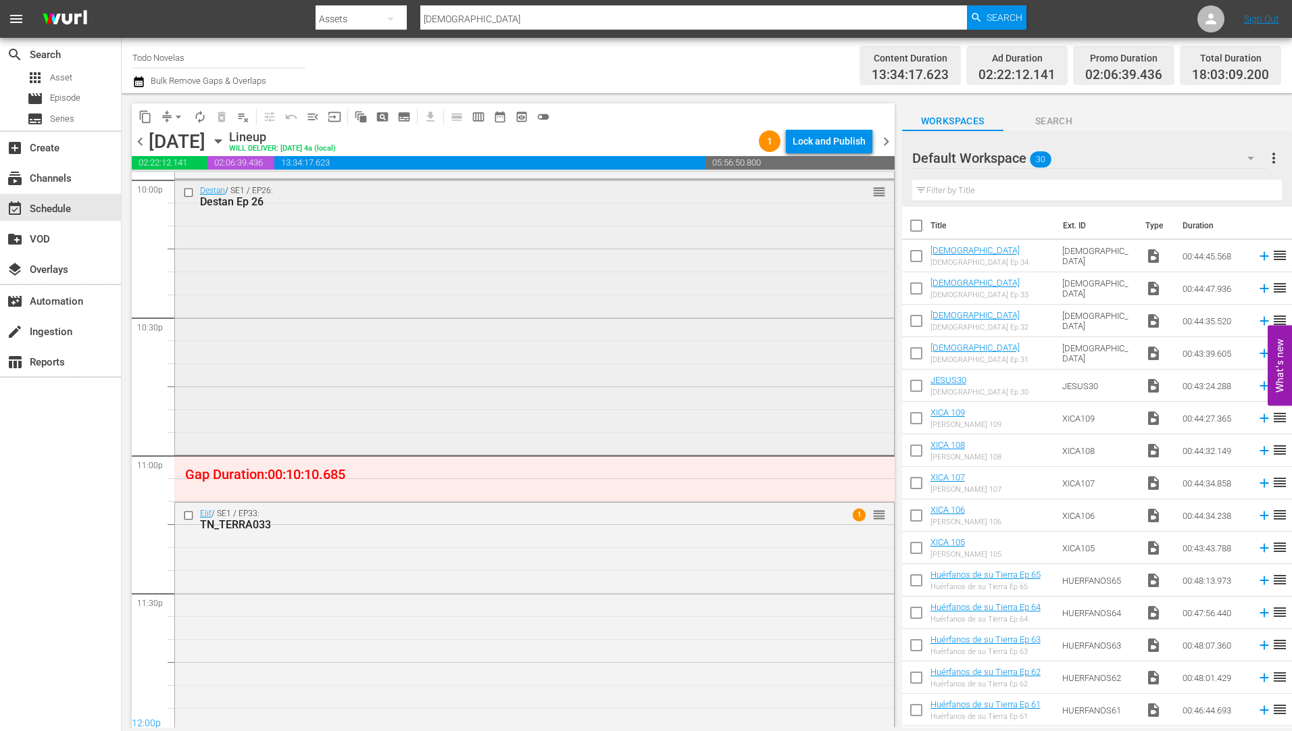
scroll to position [6082, 0]
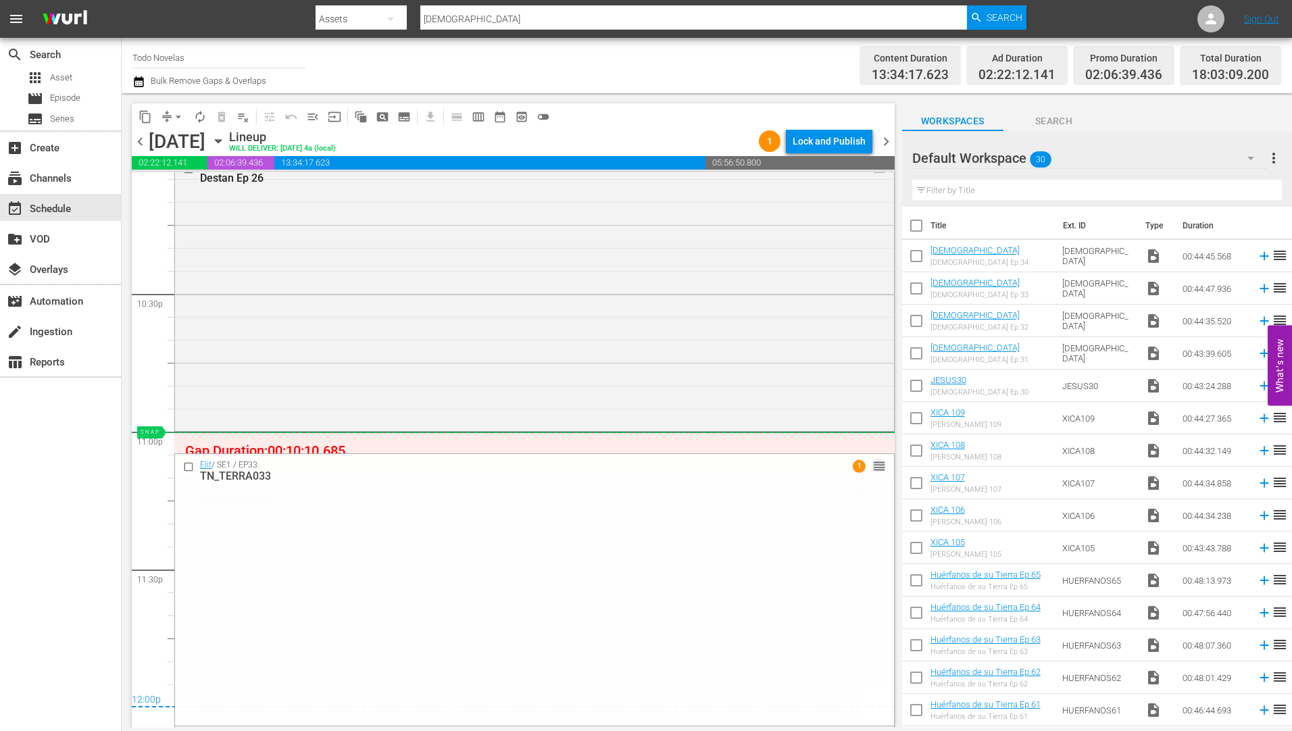
drag, startPoint x: 868, startPoint y: 491, endPoint x: 870, endPoint y: 441, distance: 50.7
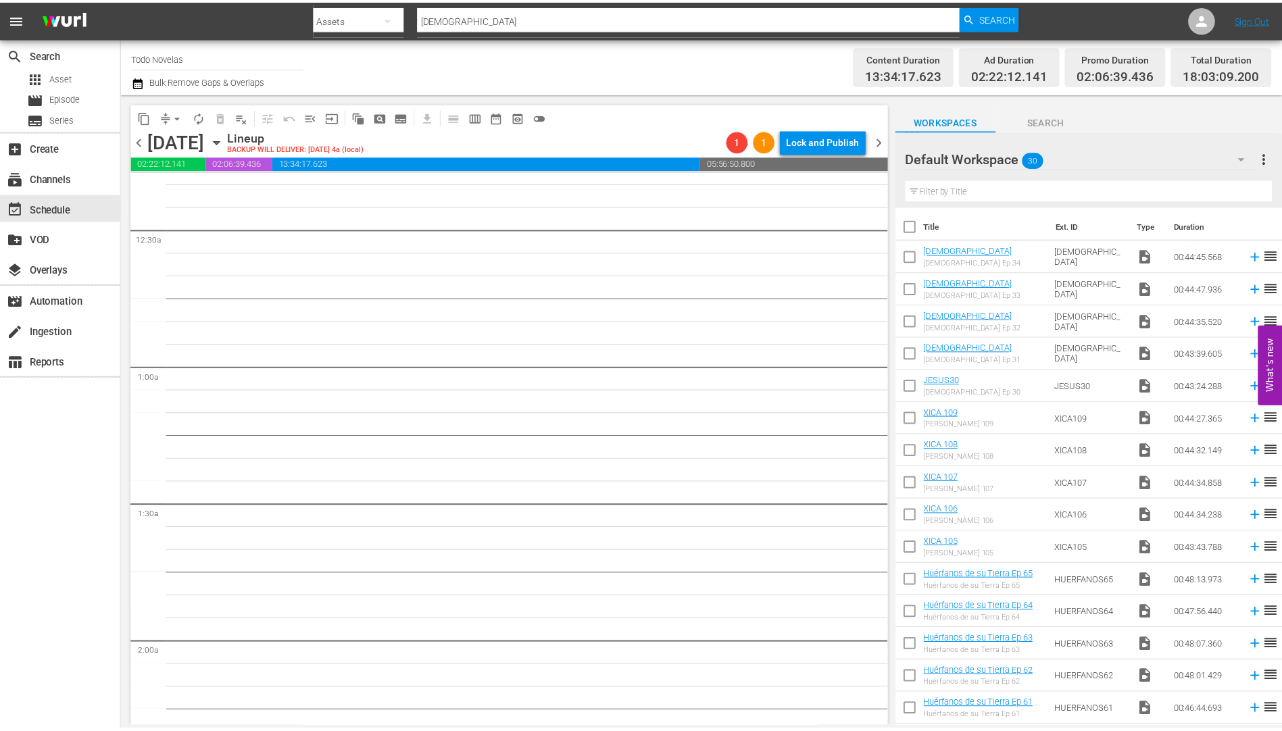
scroll to position [0, 0]
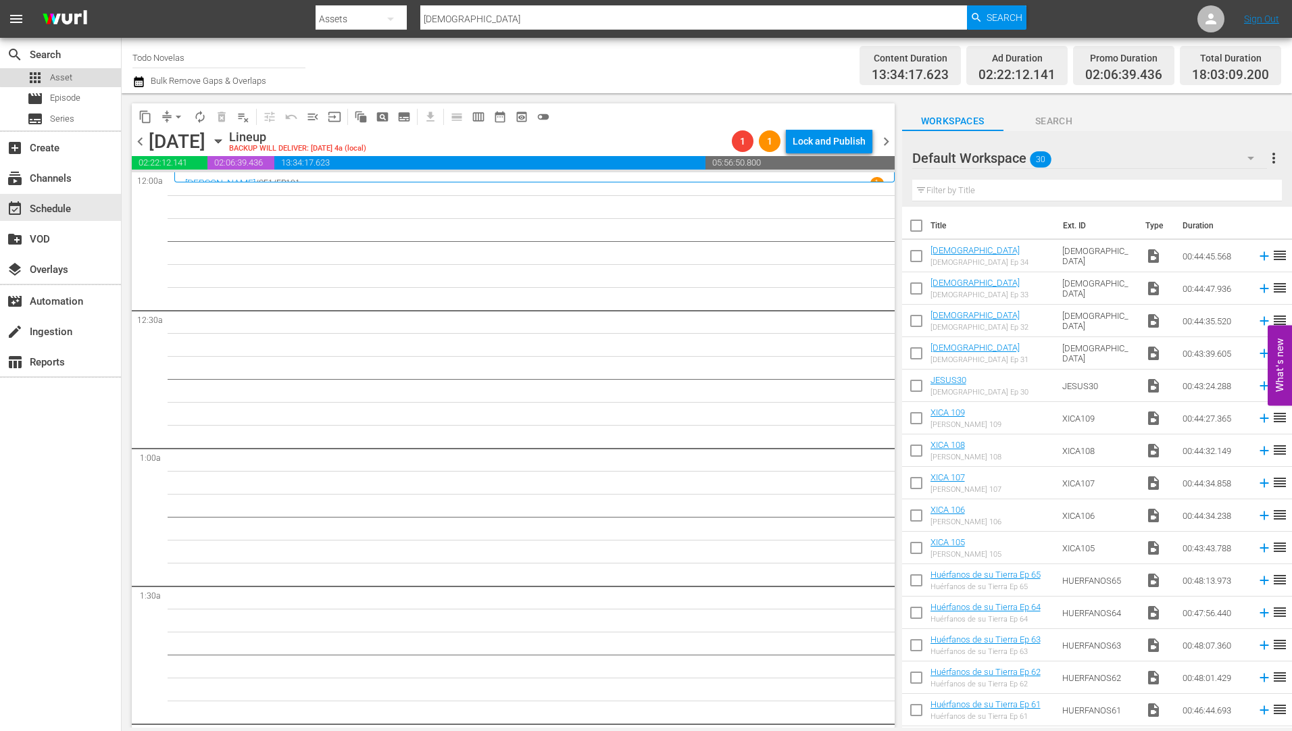
click at [64, 73] on span "Asset" at bounding box center [61, 78] width 22 height 14
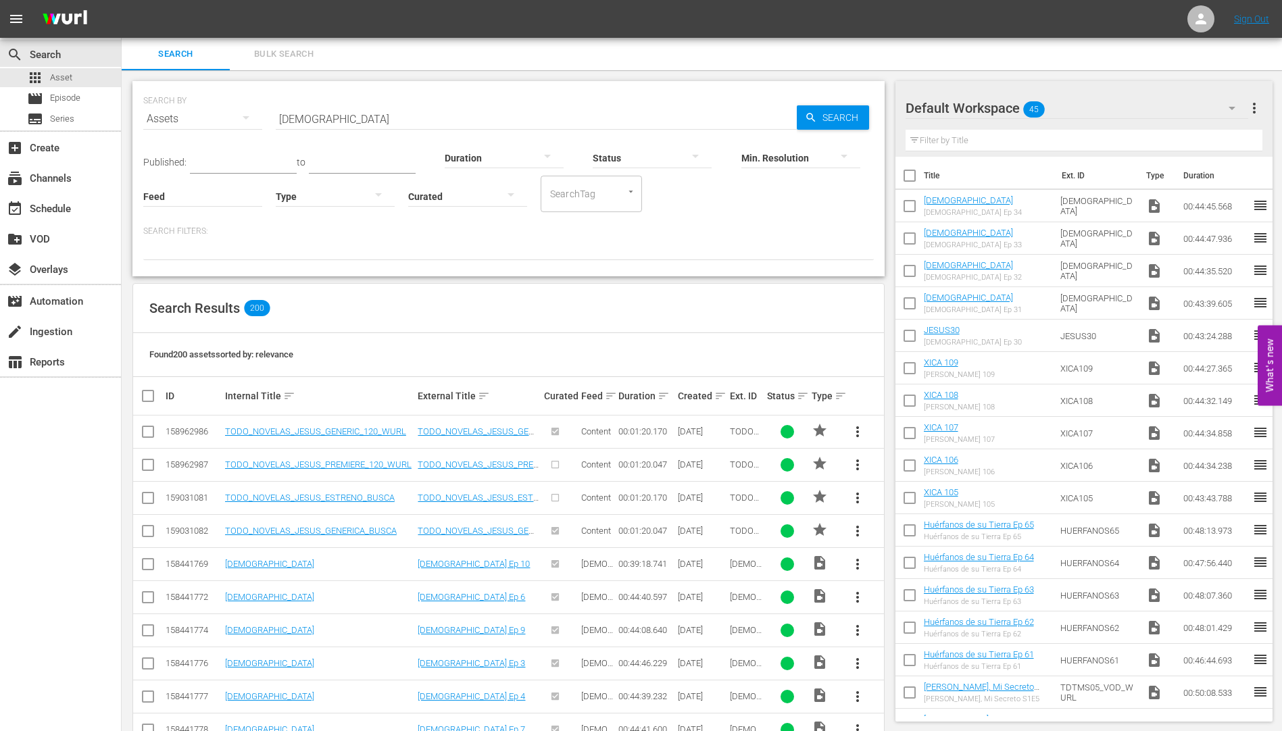
click at [308, 122] on input "jesus" at bounding box center [536, 119] width 521 height 32
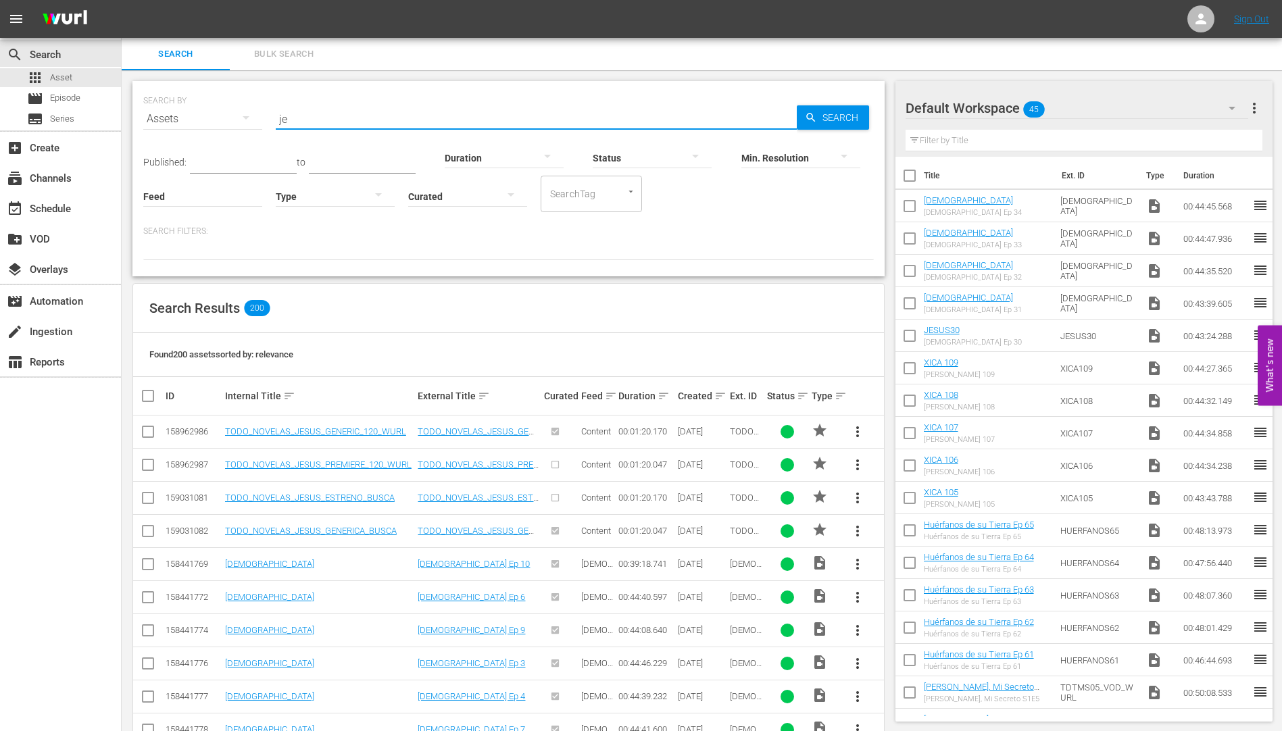
type input "j"
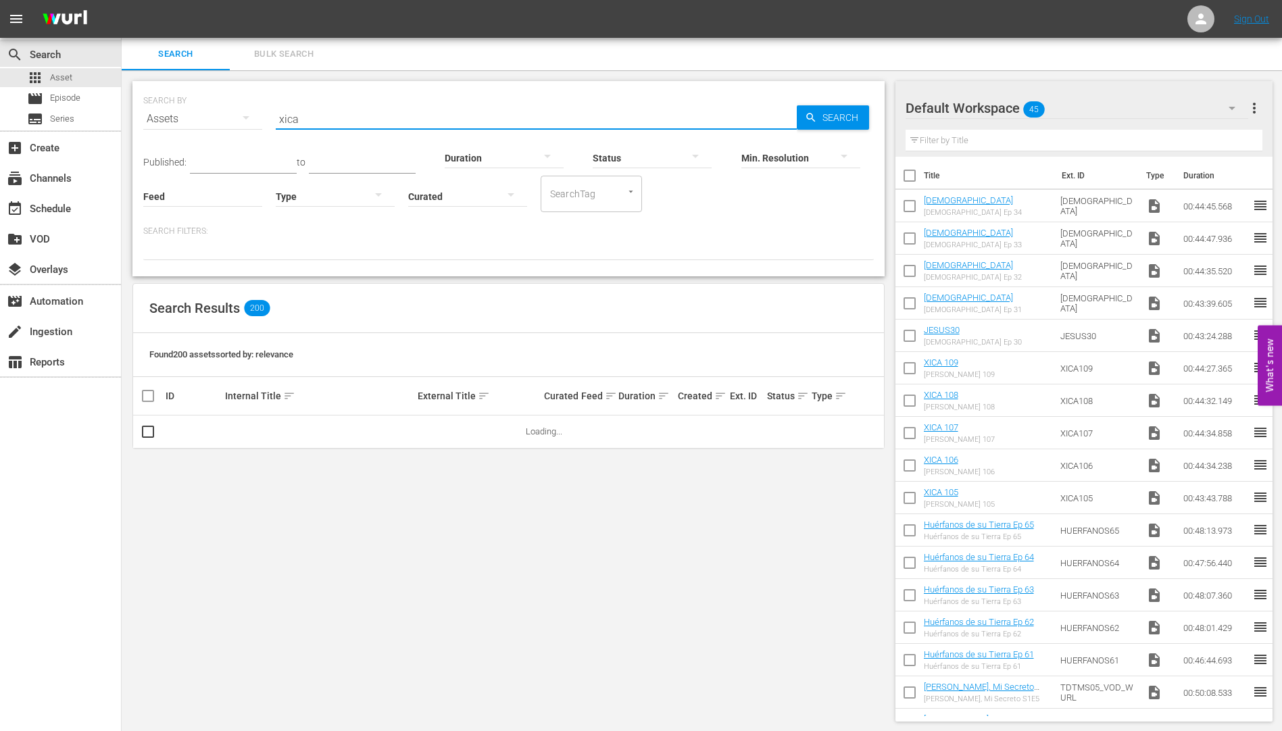
click at [841, 117] on span "Search" at bounding box center [843, 117] width 52 height 24
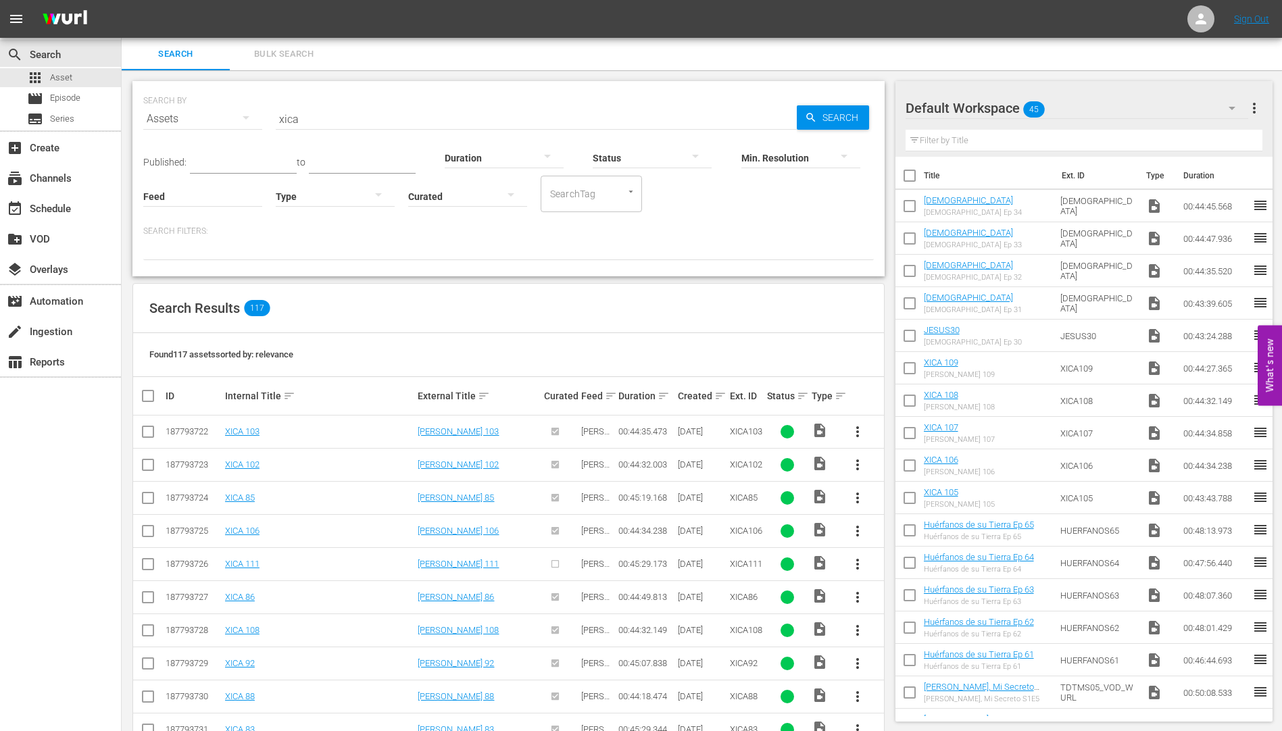
click at [857, 462] on span "more_vert" at bounding box center [857, 465] width 16 height 16
click at [907, 501] on div "Workspace" at bounding box center [931, 503] width 92 height 32
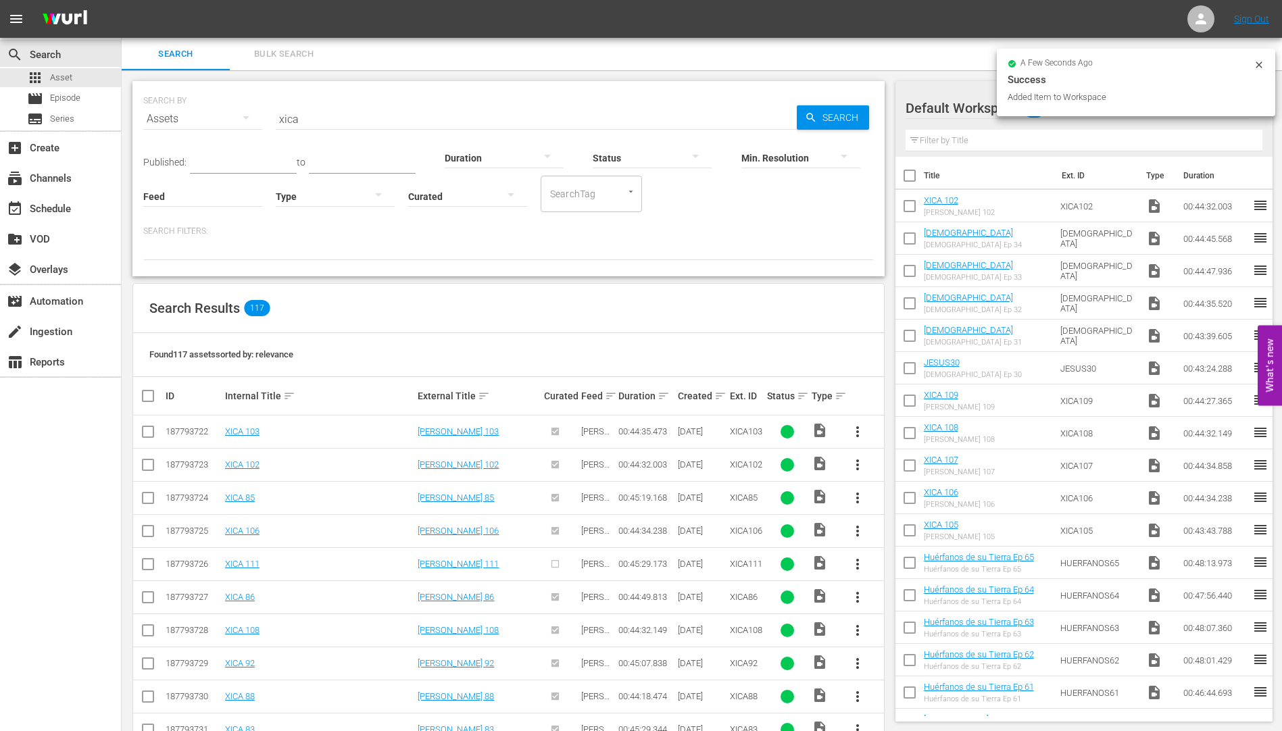
click at [855, 426] on span "more_vert" at bounding box center [857, 432] width 16 height 16
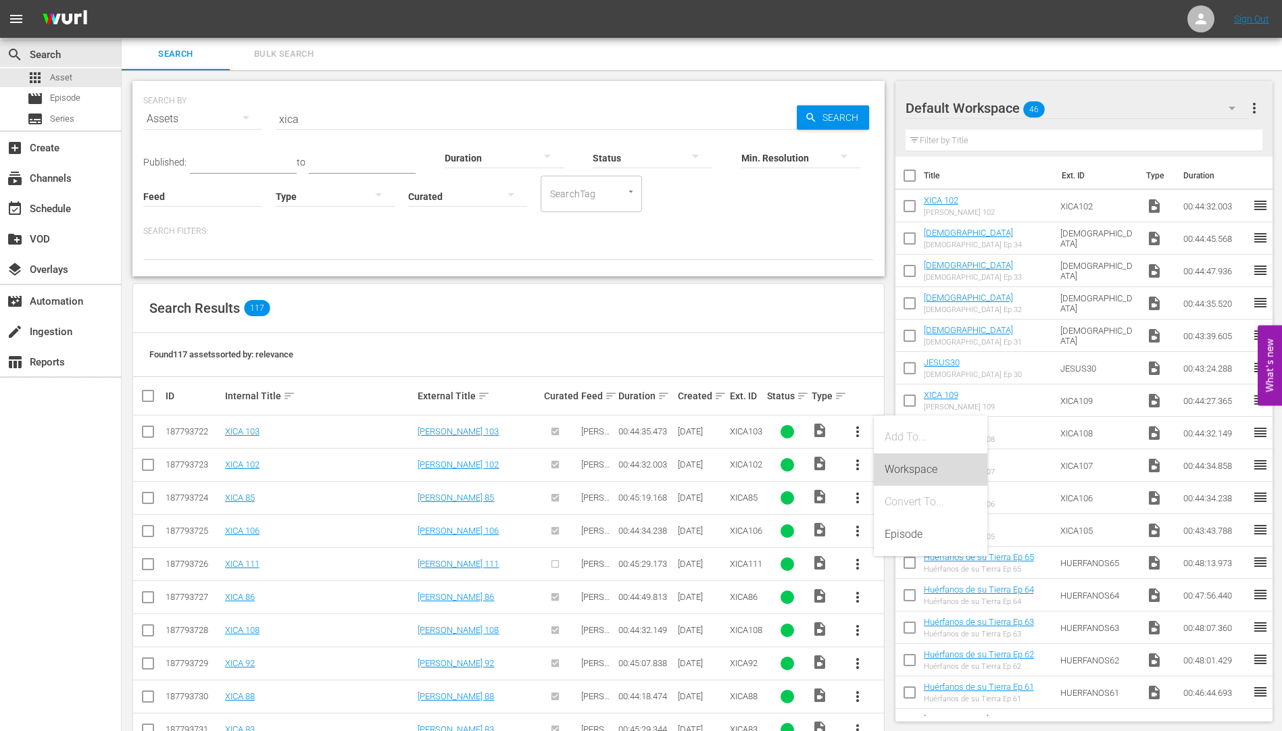
click at [912, 466] on div "Workspace" at bounding box center [931, 469] width 92 height 32
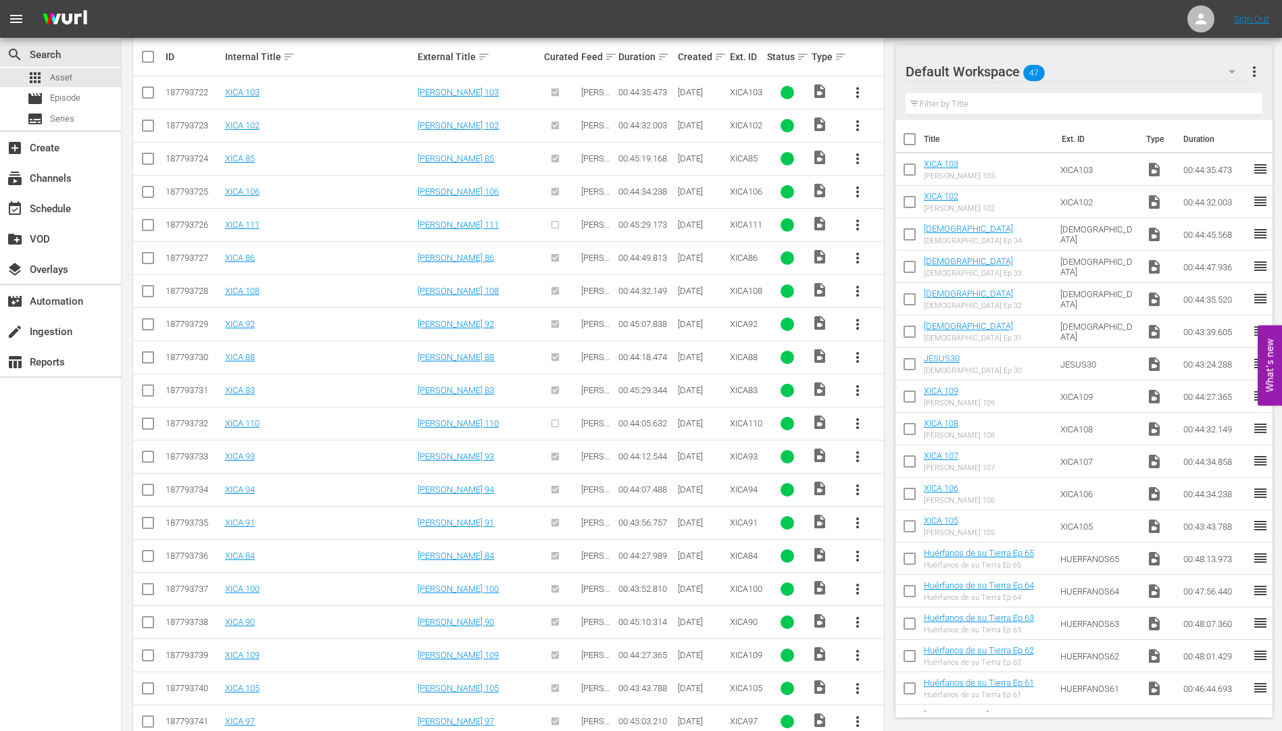
scroll to position [404, 0]
click at [855, 685] on span "more_vert" at bounding box center [857, 690] width 16 height 16
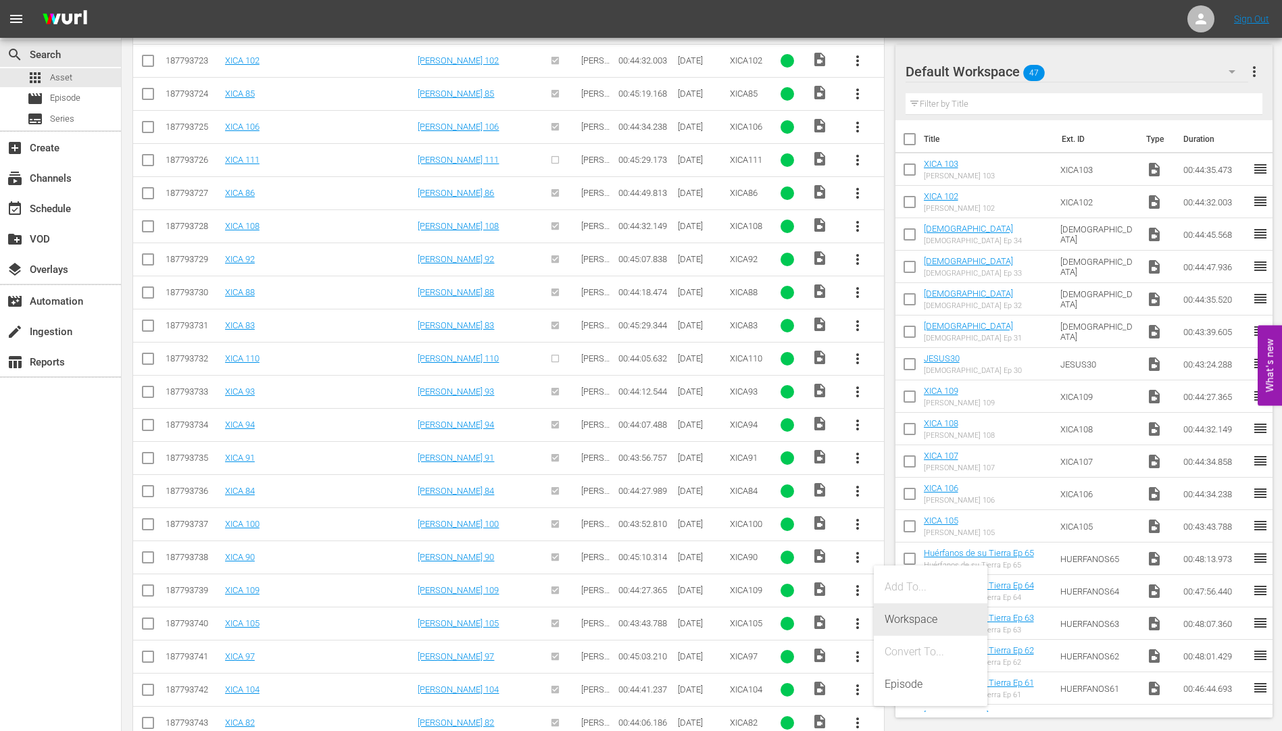
click at [920, 618] on div "Workspace" at bounding box center [931, 619] width 92 height 32
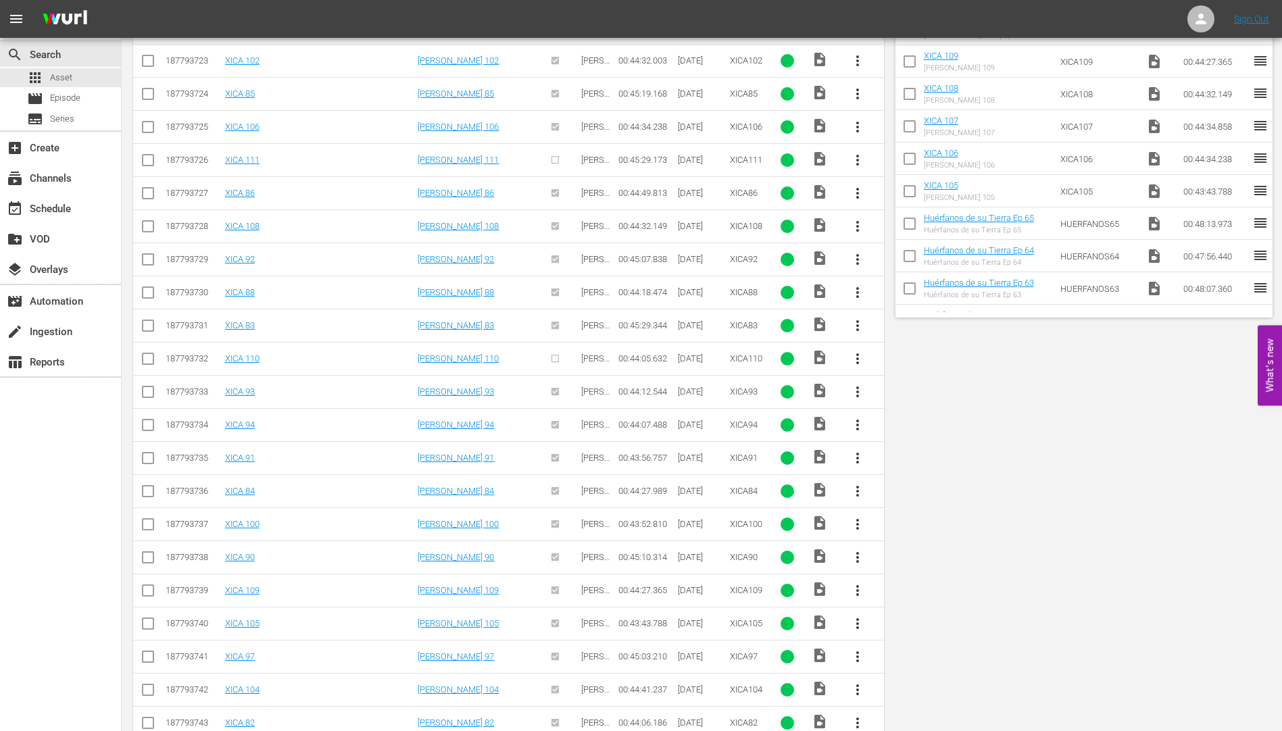
scroll to position [0, 0]
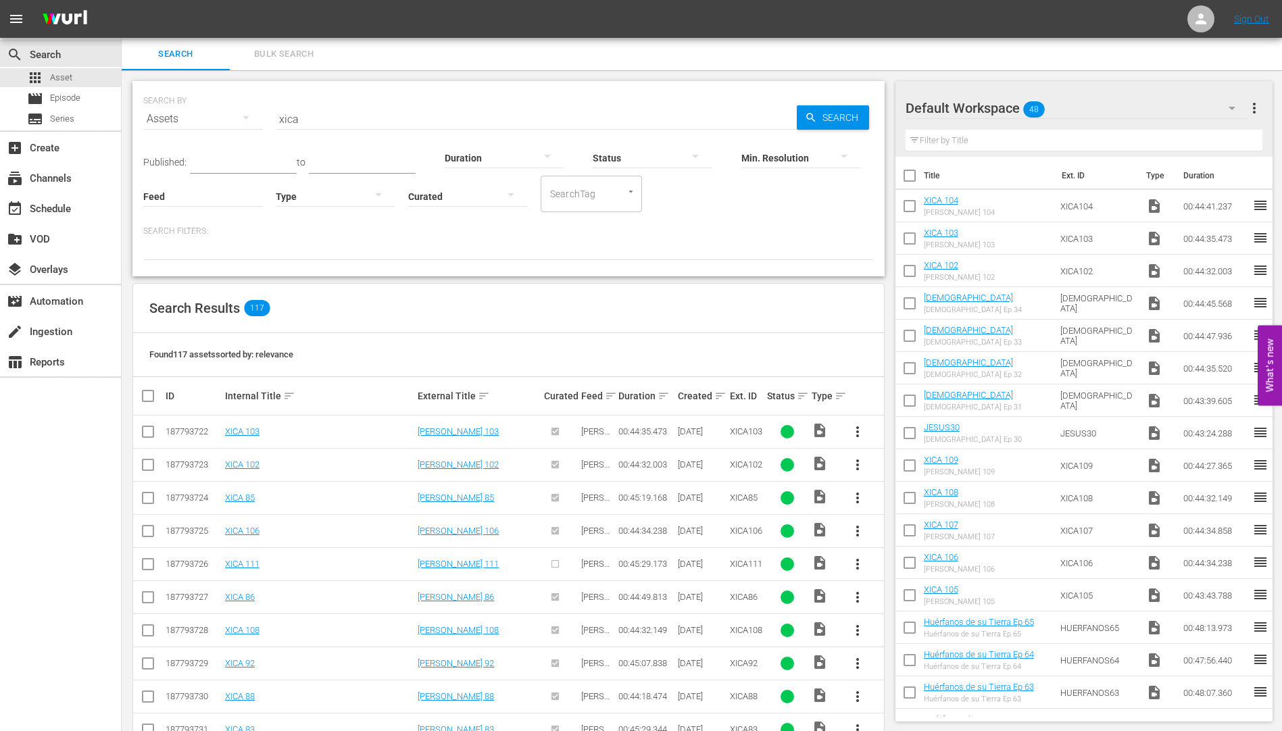
click at [307, 116] on input "xica" at bounding box center [536, 119] width 521 height 32
type input "x"
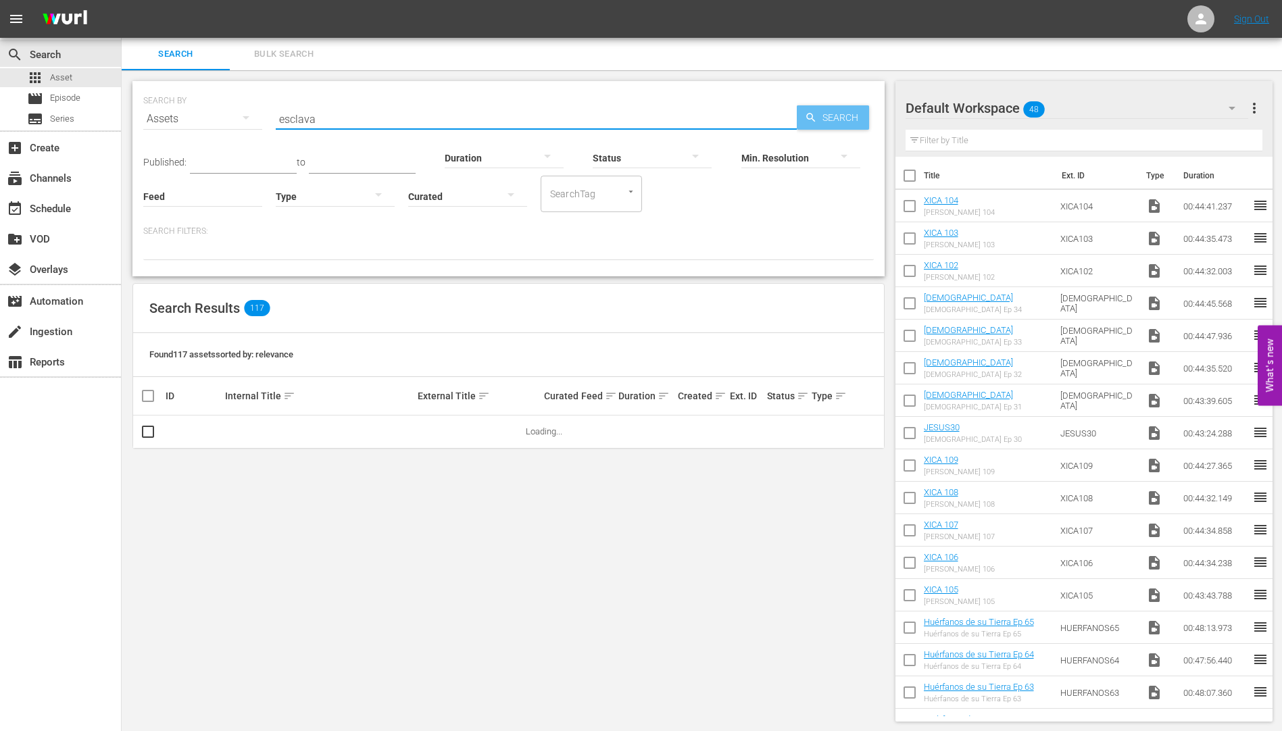
type input "esclava"
click at [833, 114] on span "Search" at bounding box center [843, 117] width 52 height 24
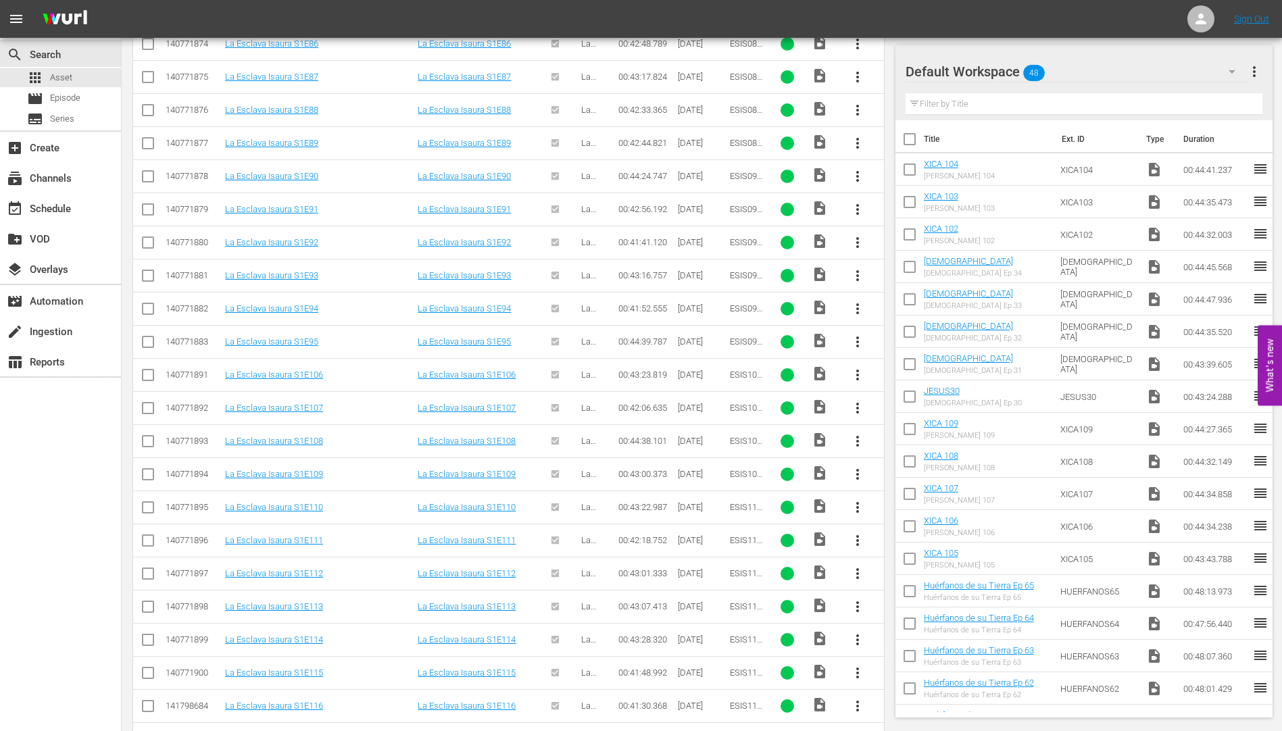
scroll to position [5816, 0]
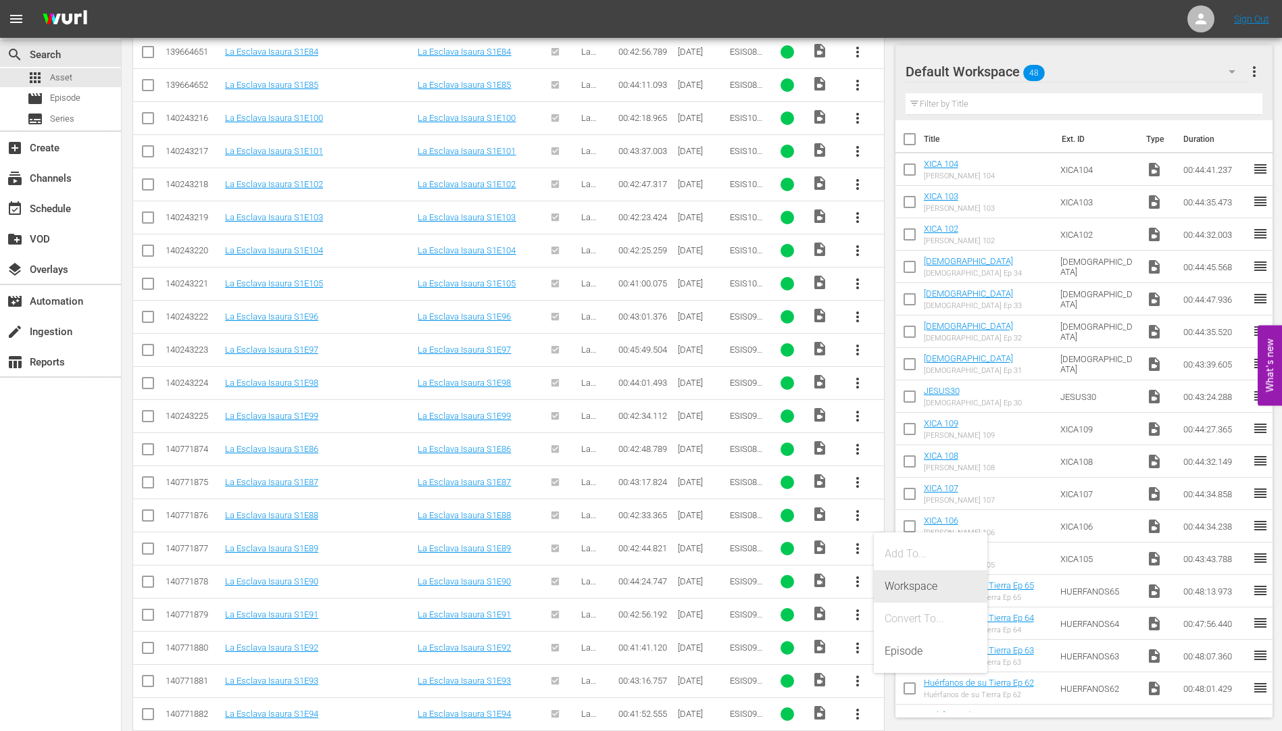
click at [903, 586] on div "Workspace" at bounding box center [931, 586] width 92 height 32
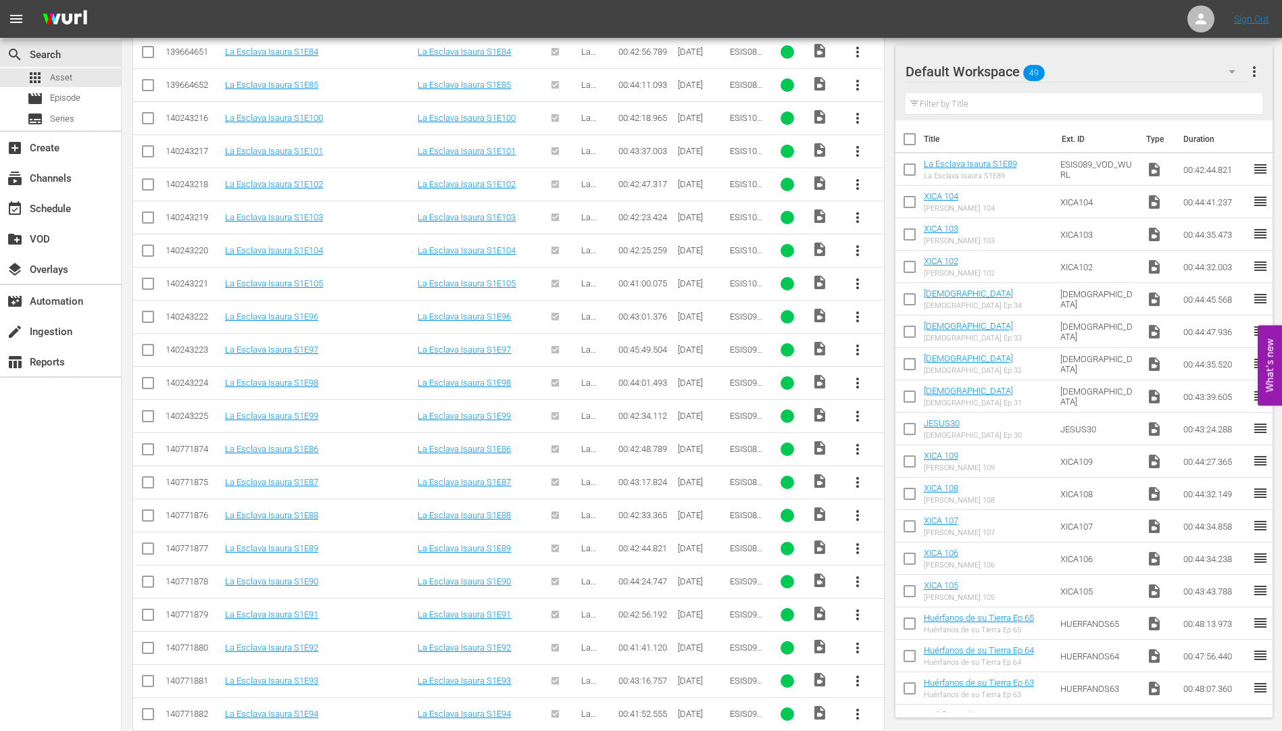
click at [909, 168] on input "checkbox" at bounding box center [909, 172] width 28 height 28
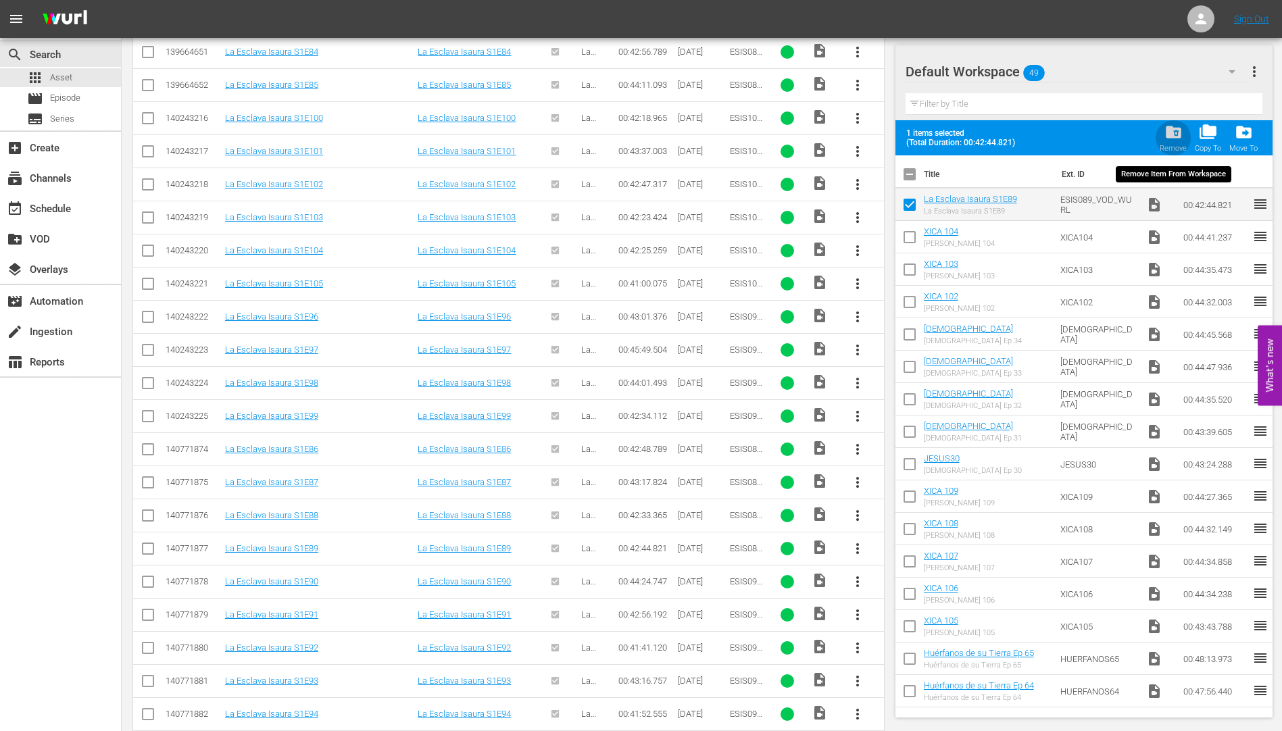
click at [1175, 131] on span "folder_delete" at bounding box center [1173, 132] width 18 height 18
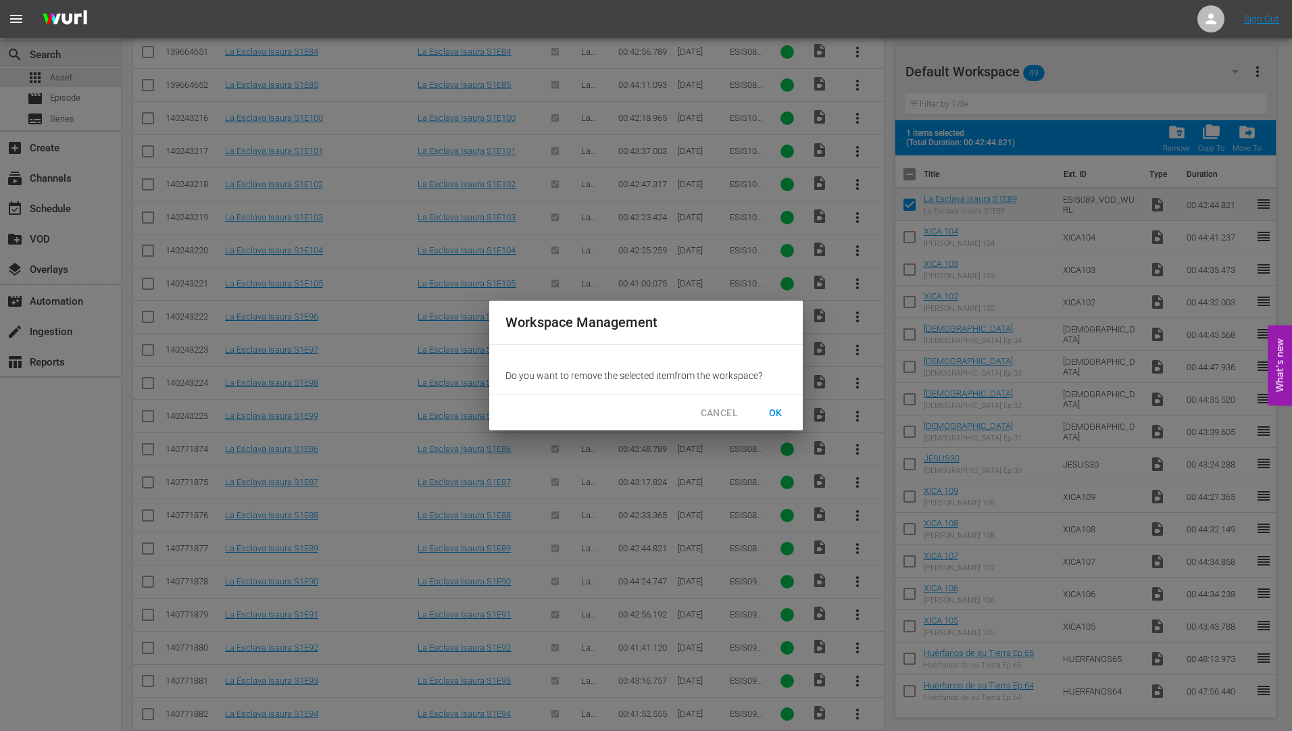
click at [774, 410] on span "OK" at bounding box center [776, 413] width 22 height 17
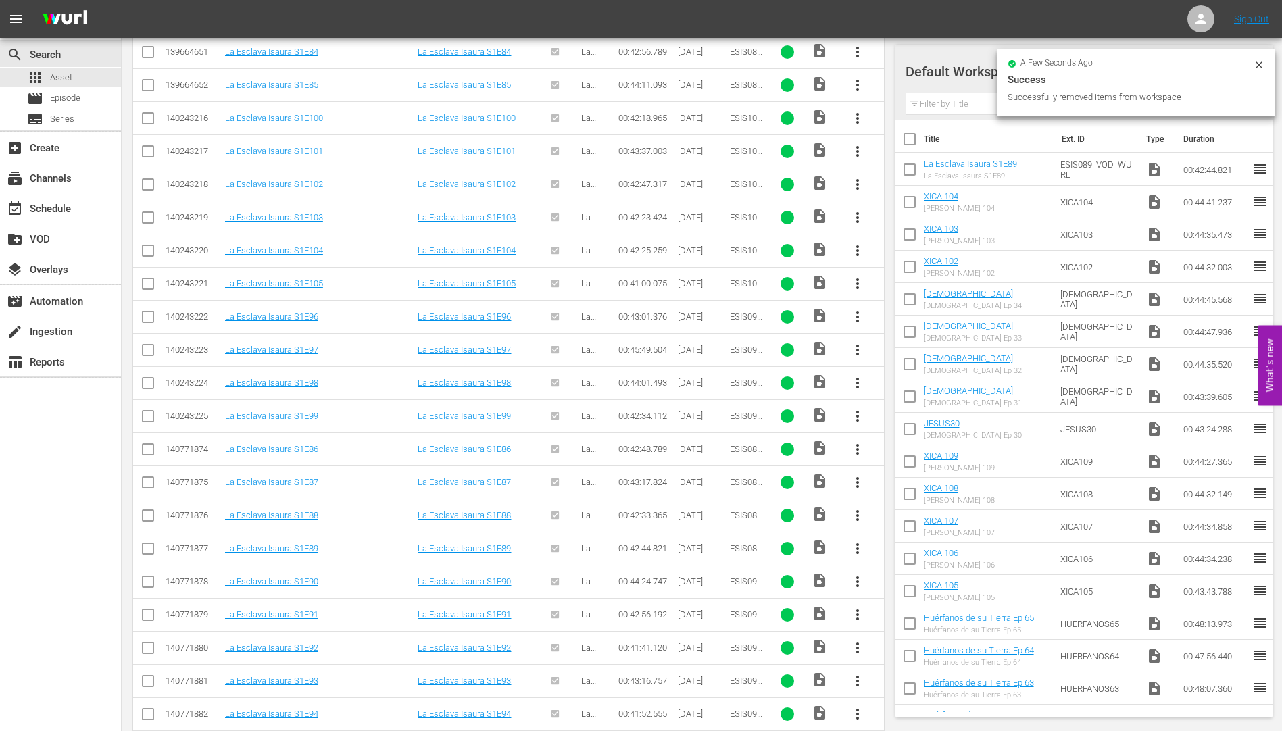
checkbox input "false"
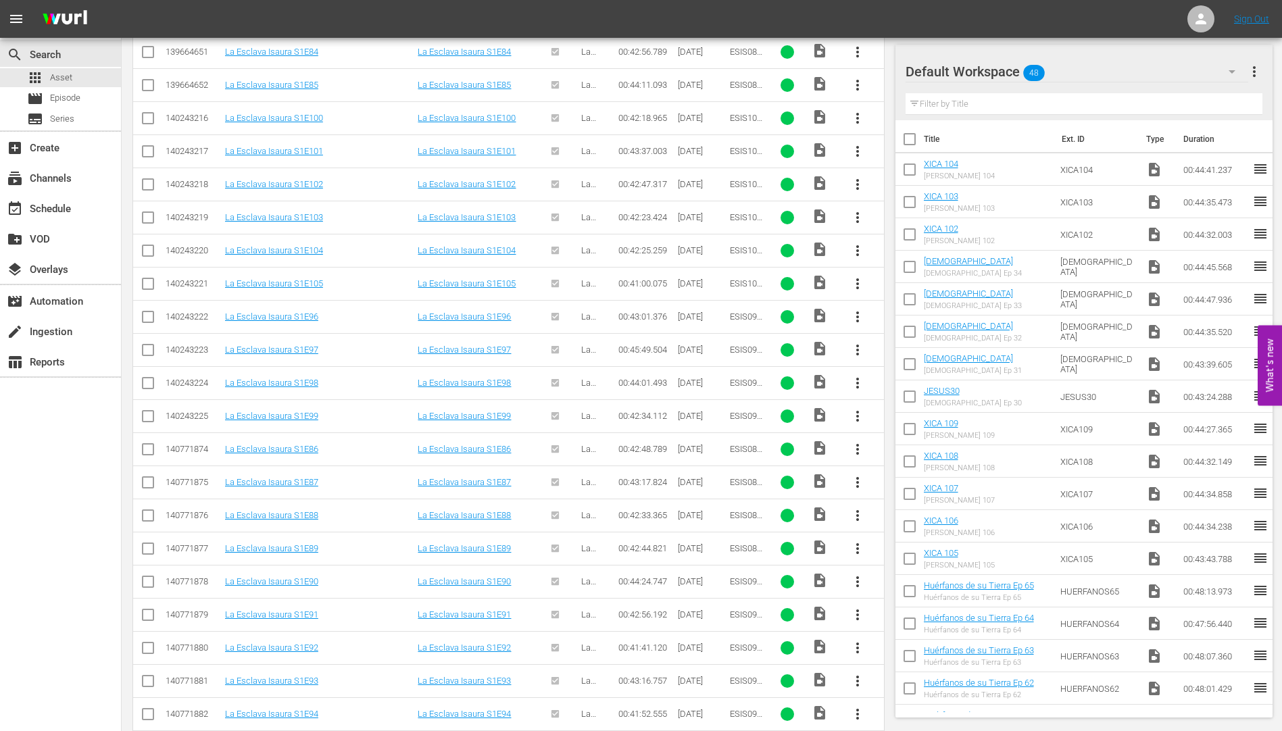
click at [856, 280] on span "more_vert" at bounding box center [857, 284] width 16 height 16
click at [921, 318] on div "Workspace" at bounding box center [931, 321] width 92 height 32
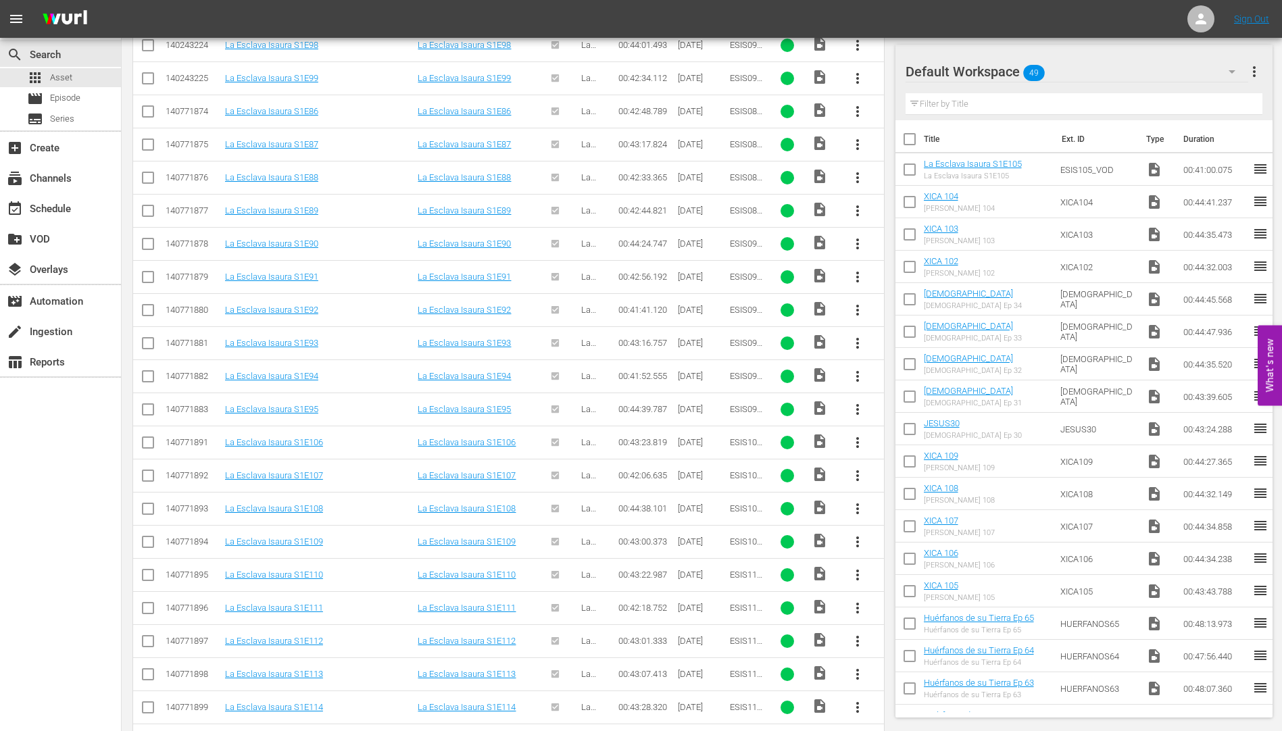
click at [856, 438] on span "more_vert" at bounding box center [857, 443] width 16 height 16
click at [899, 477] on div "Workspace" at bounding box center [931, 480] width 92 height 32
click at [857, 472] on span "more_vert" at bounding box center [857, 476] width 16 height 16
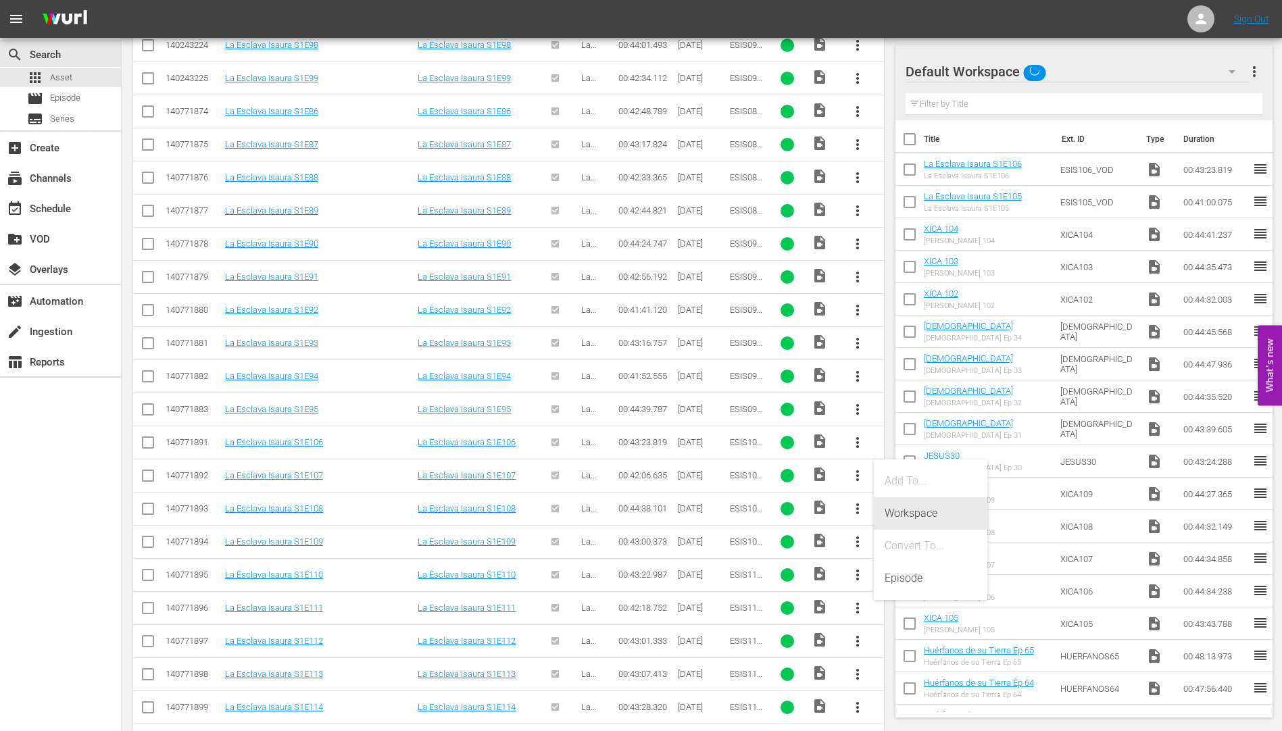
click at [906, 517] on div "Workspace" at bounding box center [931, 513] width 92 height 32
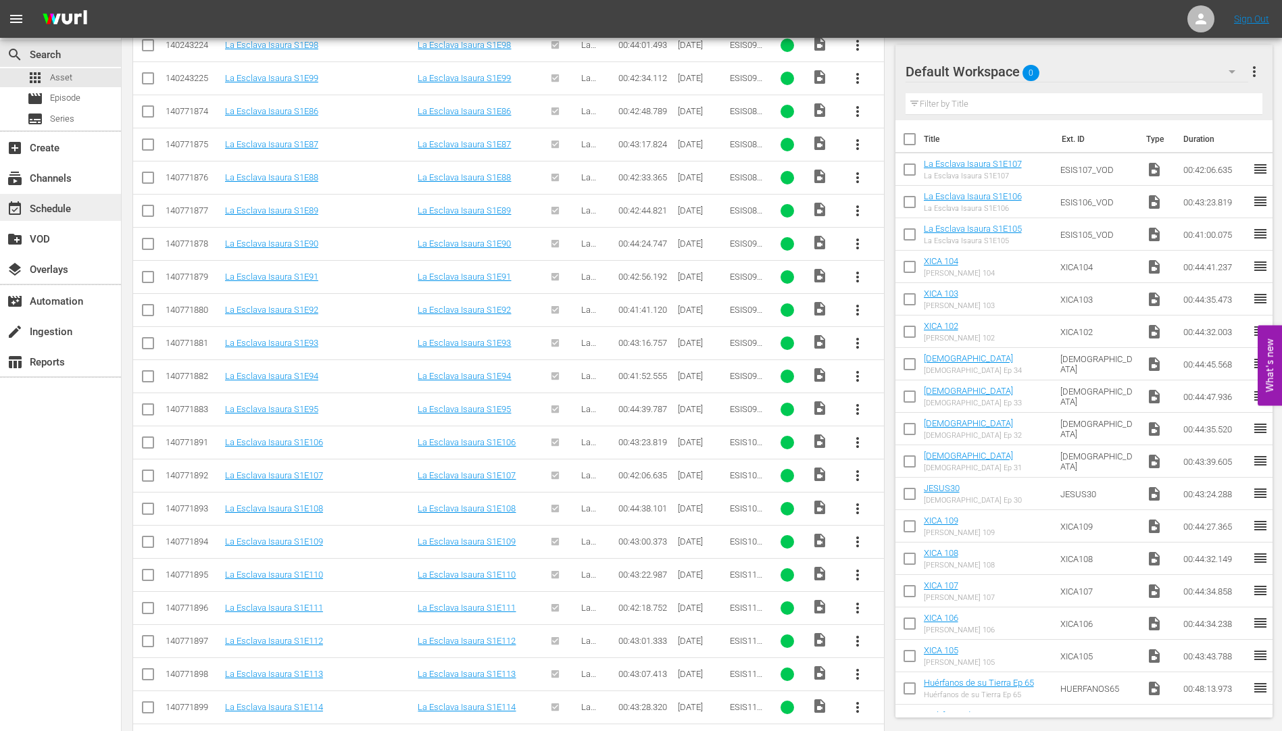
click at [59, 206] on div "event_available Schedule" at bounding box center [38, 207] width 76 height 12
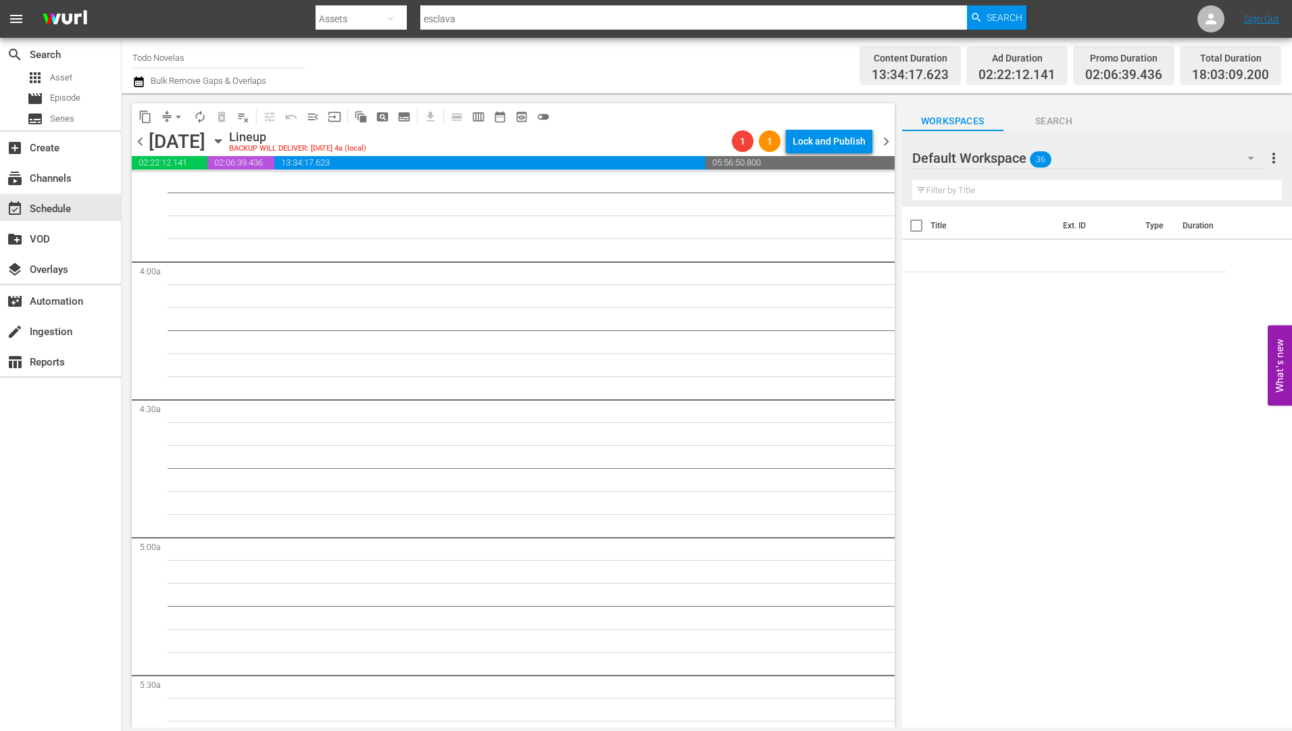
scroll to position [608, 0]
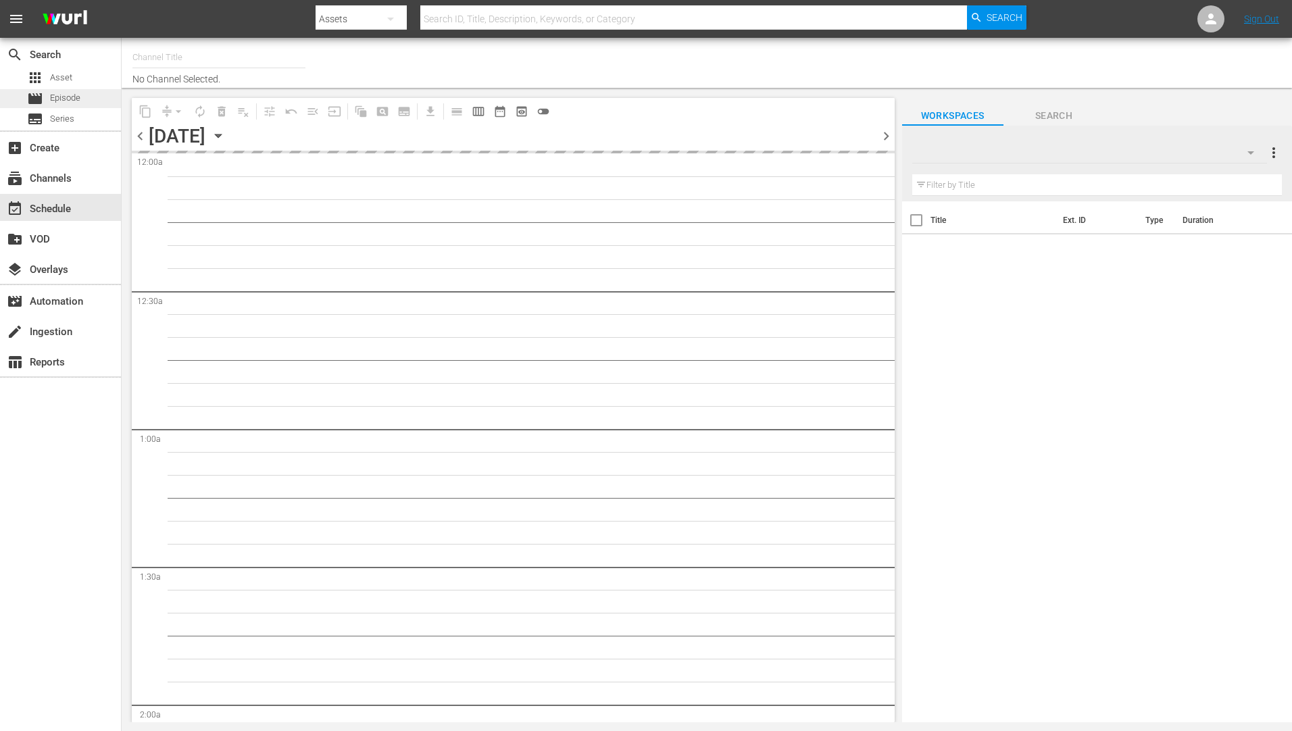
type input "Todo Novelas (1563)"
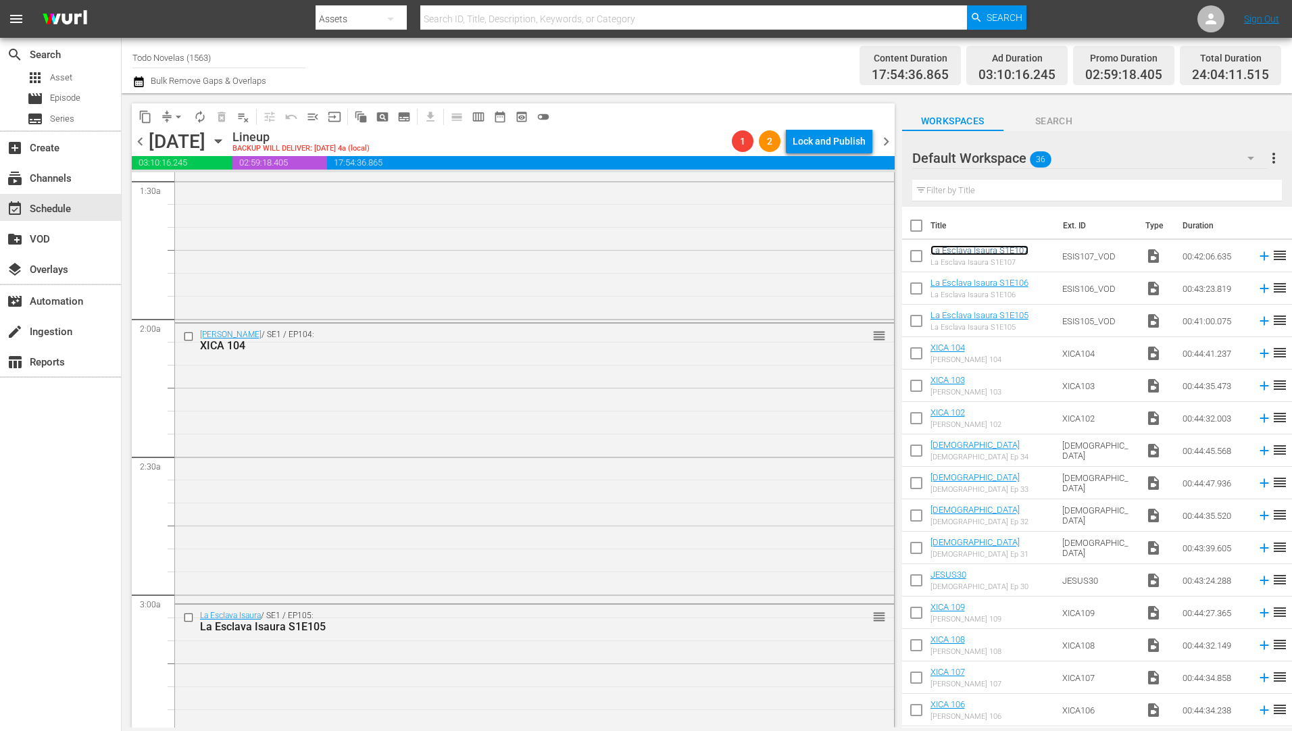
scroll to position [405, 0]
click at [214, 340] on div "XICA 104" at bounding box center [509, 345] width 618 height 13
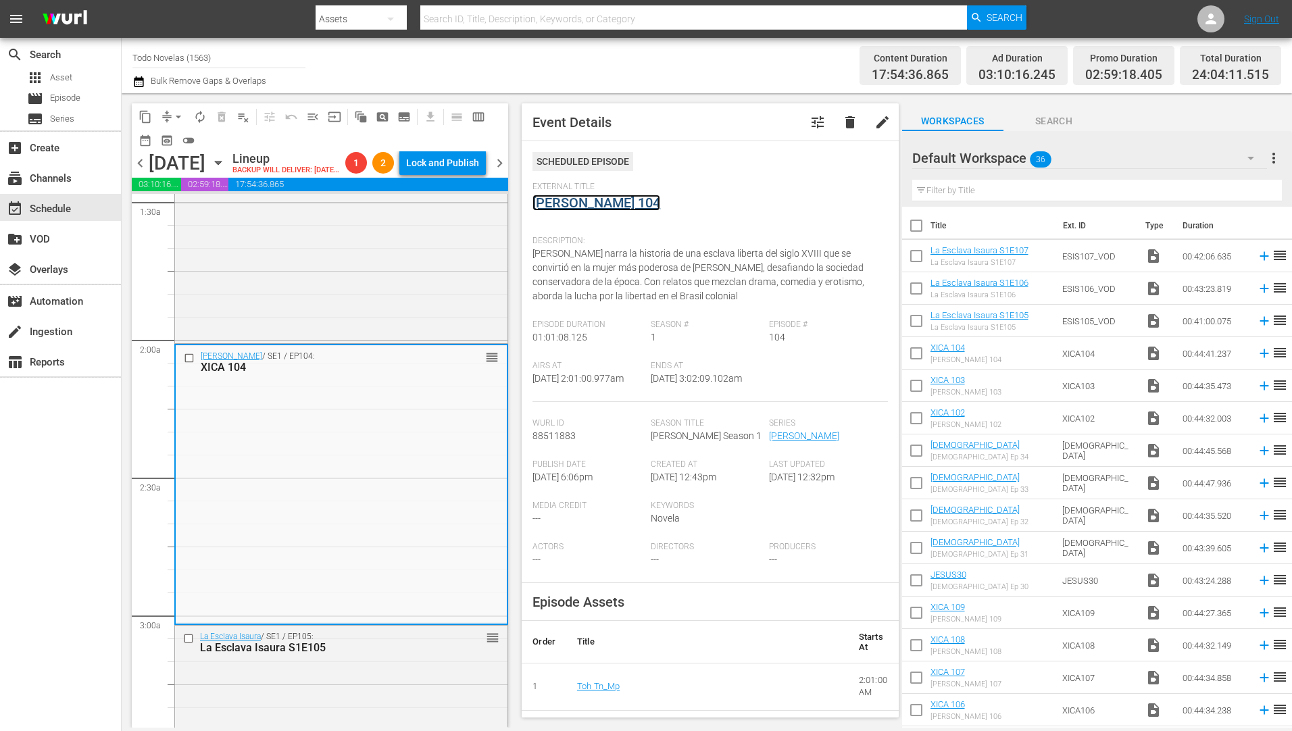
click at [589, 199] on link "[PERSON_NAME] 104" at bounding box center [596, 203] width 128 height 16
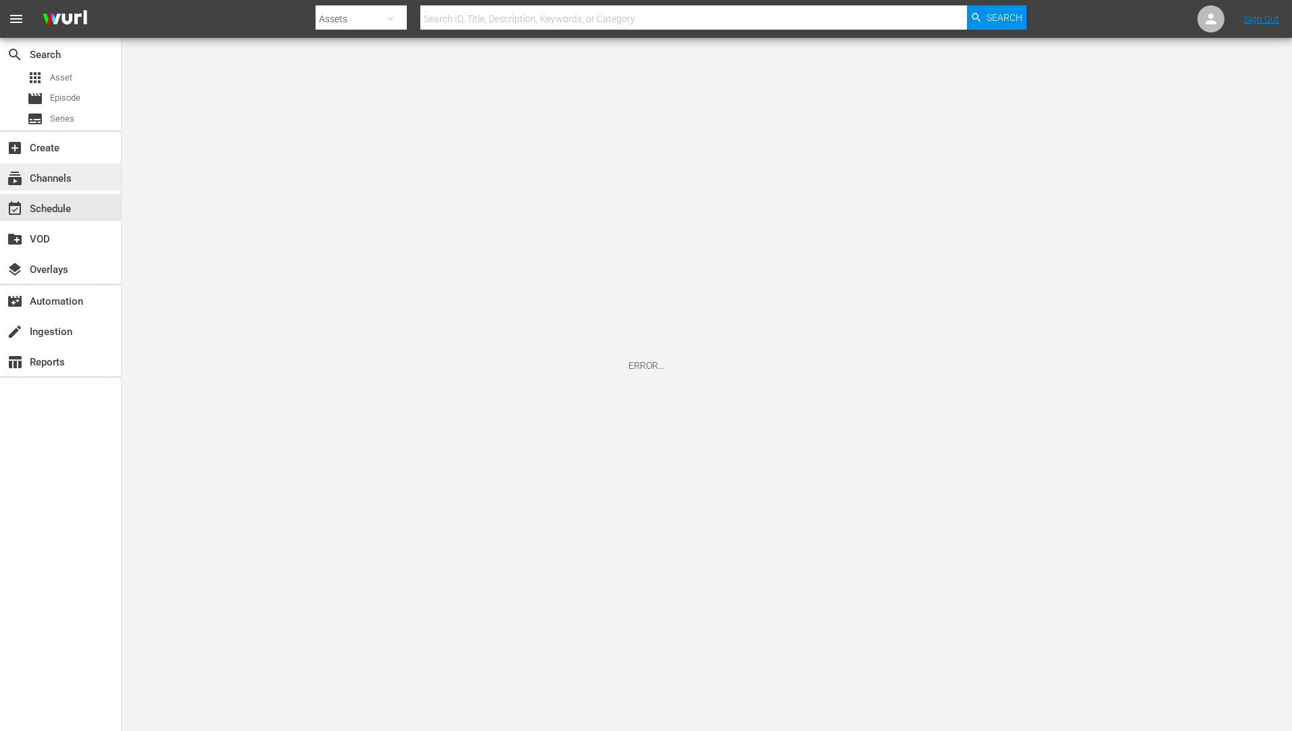
click at [51, 172] on div "subscriptions Channels" at bounding box center [38, 176] width 76 height 12
click at [55, 207] on div "event_available Schedule" at bounding box center [38, 207] width 76 height 12
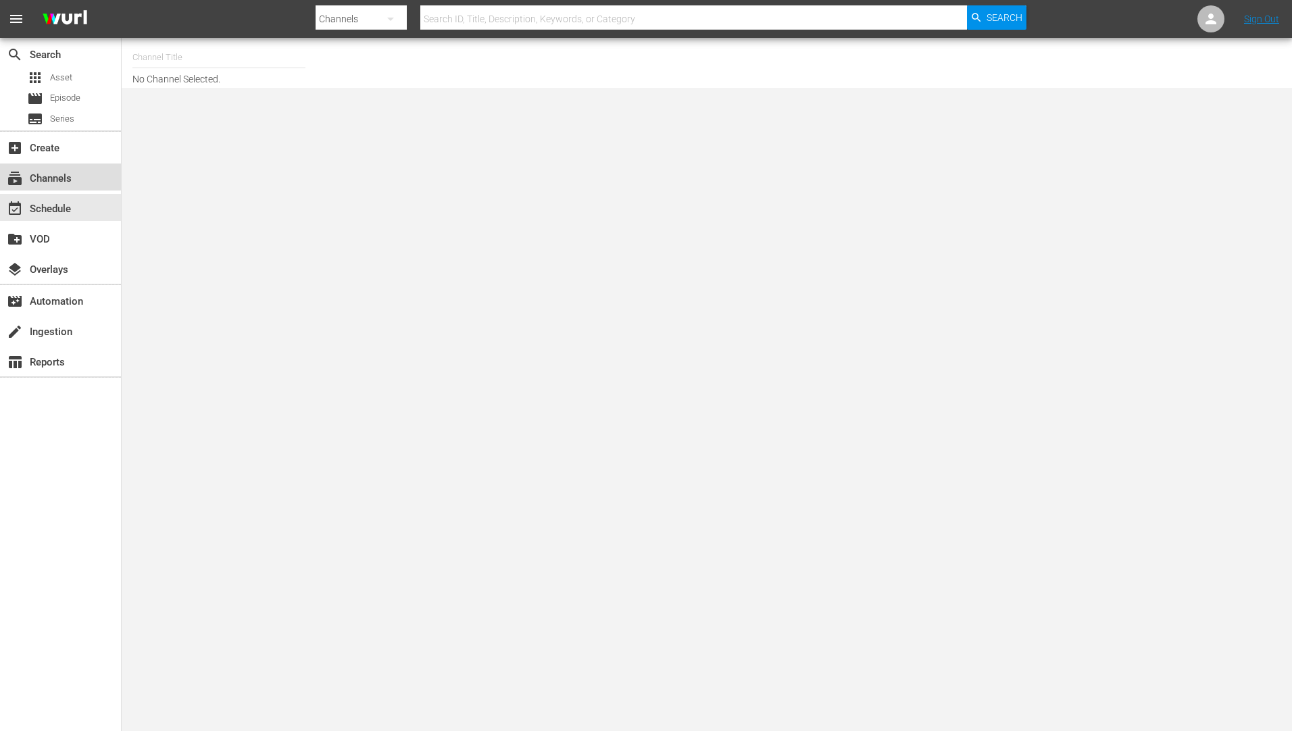
click at [55, 173] on div "subscriptions Channels" at bounding box center [38, 176] width 76 height 12
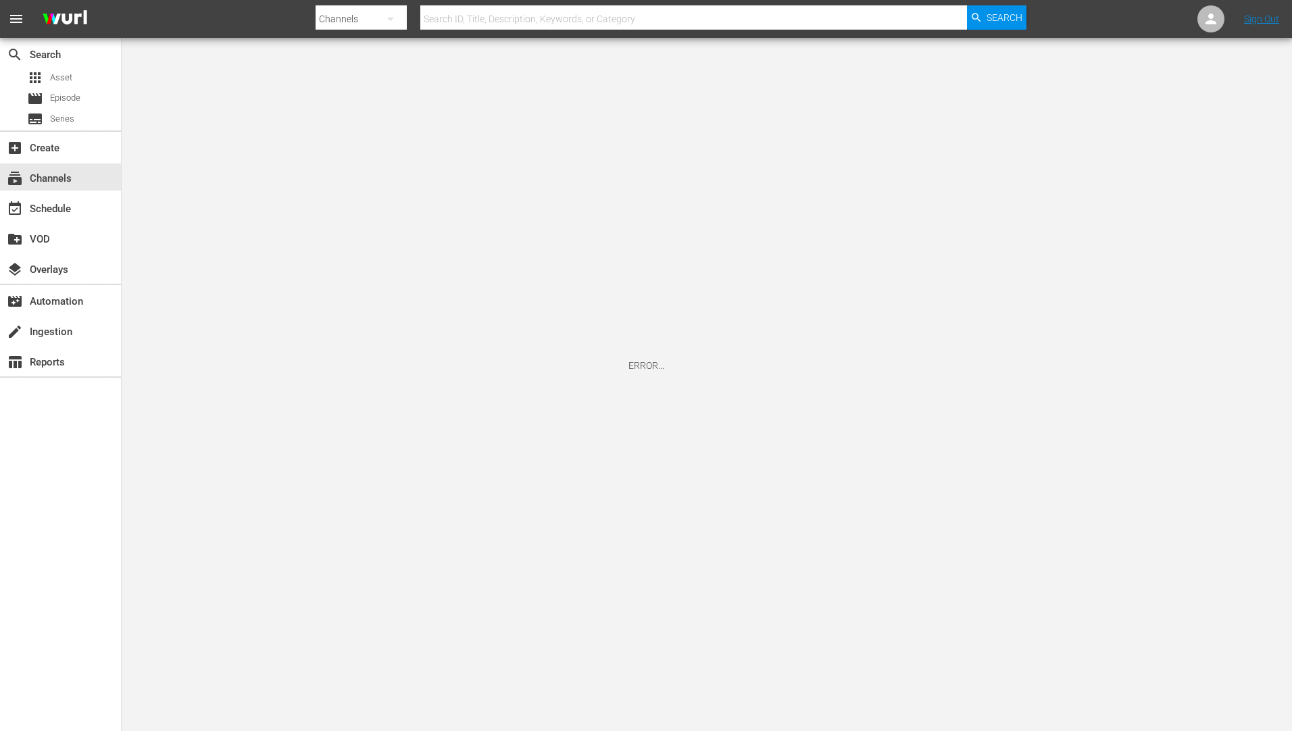
click at [512, 543] on div "ERROR..." at bounding box center [646, 365] width 1292 height 731
click at [60, 173] on div "subscriptions Channels" at bounding box center [38, 176] width 76 height 12
click at [46, 205] on div "event_available Schedule" at bounding box center [38, 207] width 76 height 12
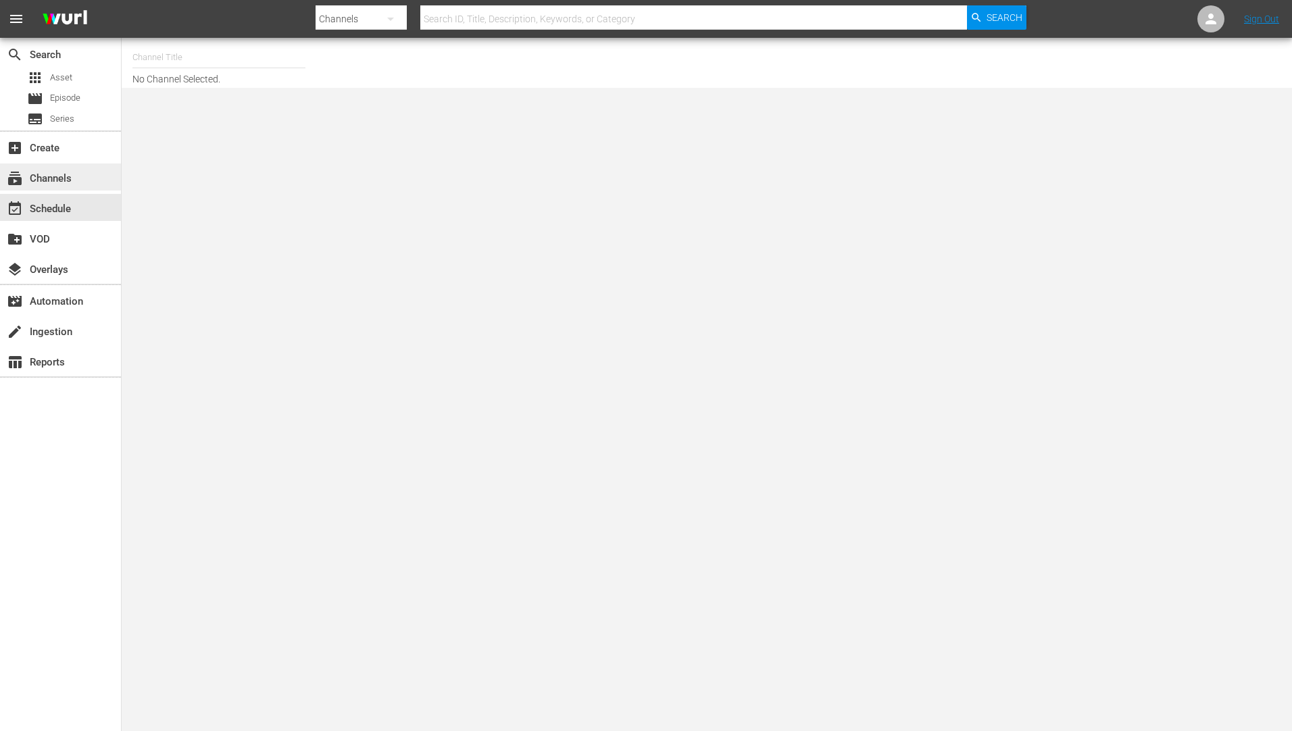
click at [49, 177] on div "subscriptions Channels" at bounding box center [38, 176] width 76 height 12
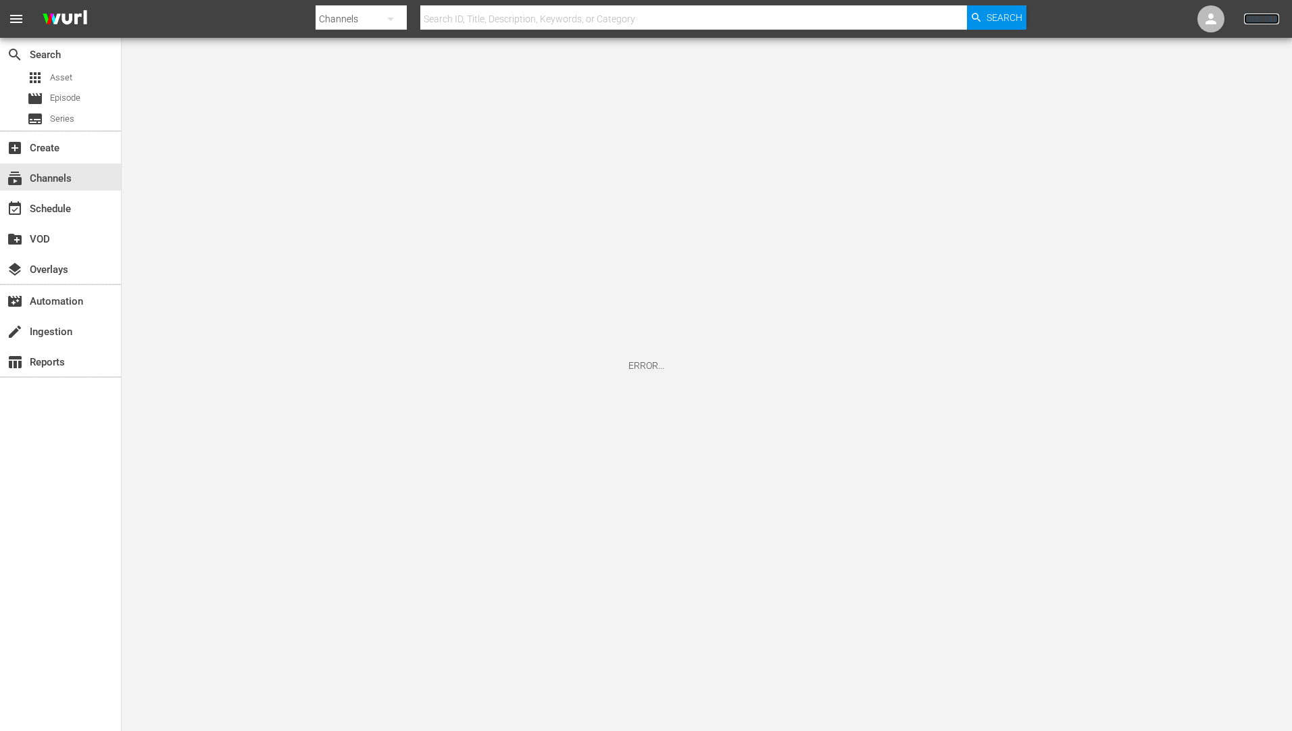
click at [1271, 18] on link "Sign Out" at bounding box center [1261, 19] width 35 height 11
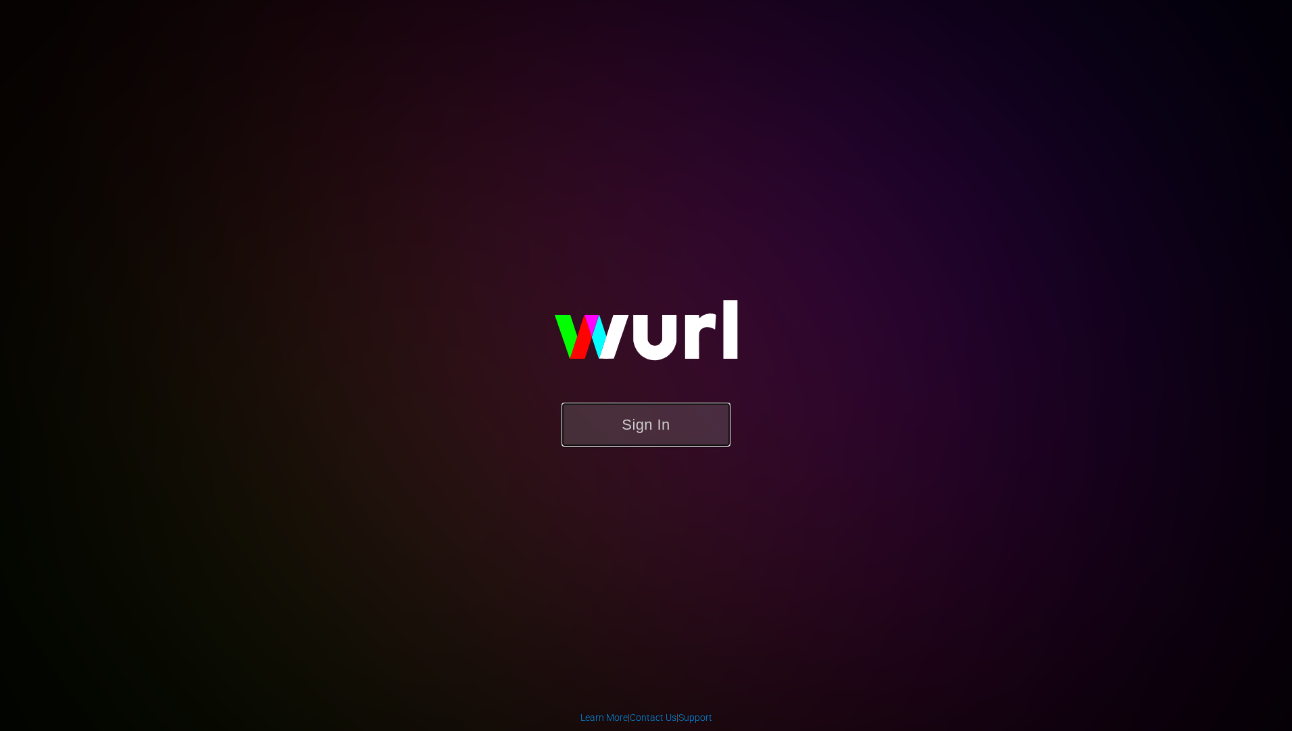
click at [651, 428] on button "Sign In" at bounding box center [646, 425] width 169 height 44
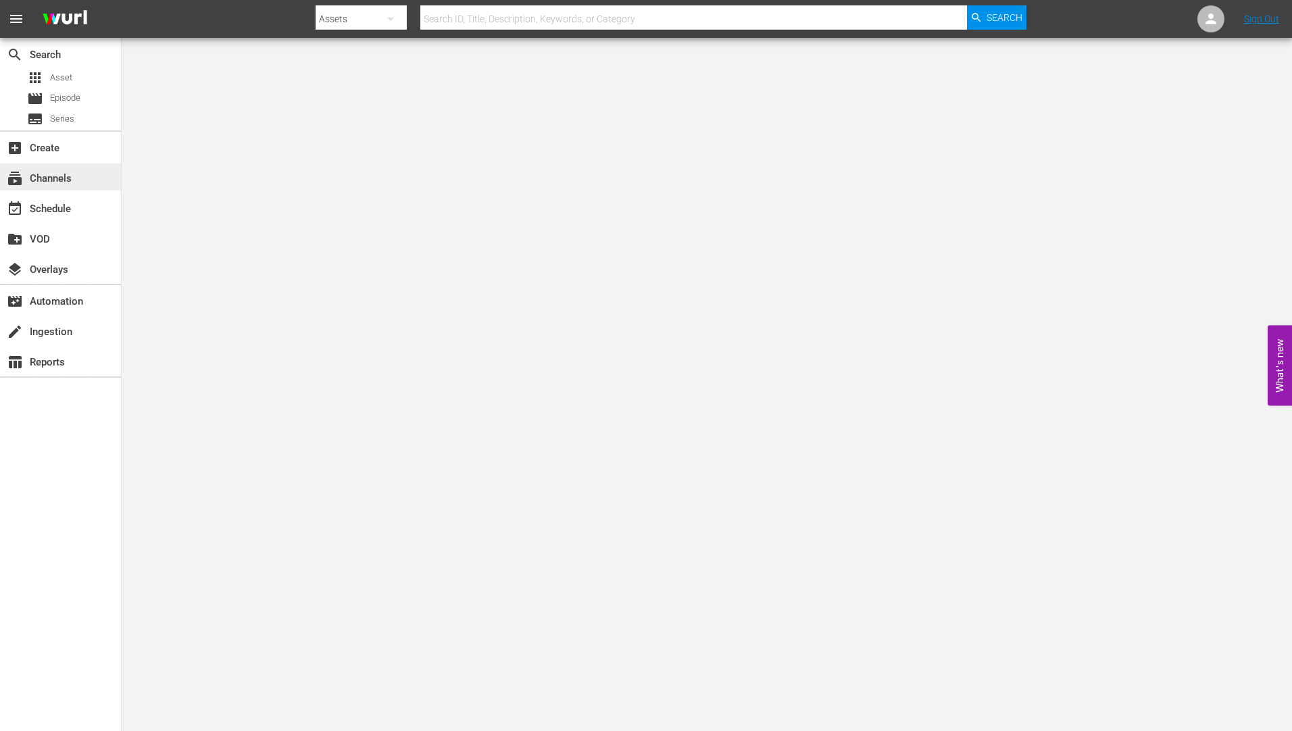
click at [62, 174] on div "subscriptions Channels" at bounding box center [38, 176] width 76 height 12
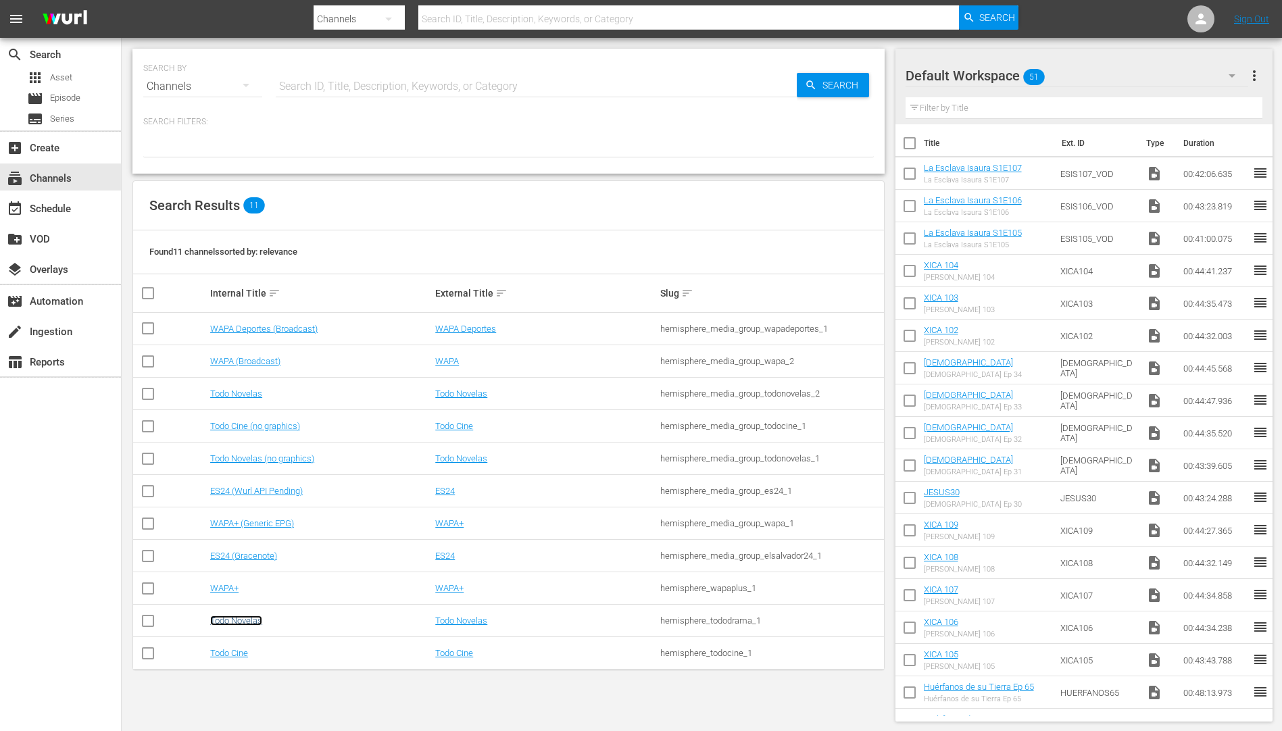
click at [235, 622] on link "Todo Novelas" at bounding box center [236, 621] width 52 height 10
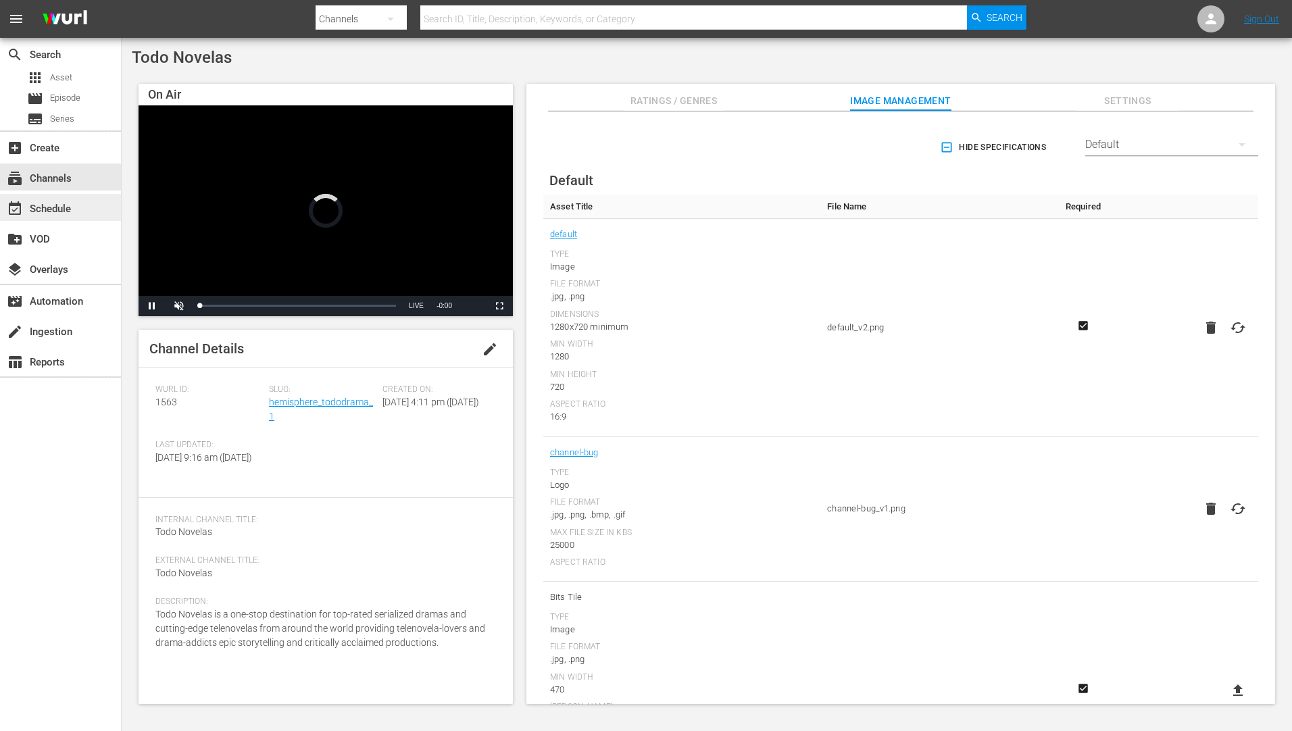
click at [55, 207] on div "event_available Schedule" at bounding box center [38, 207] width 76 height 12
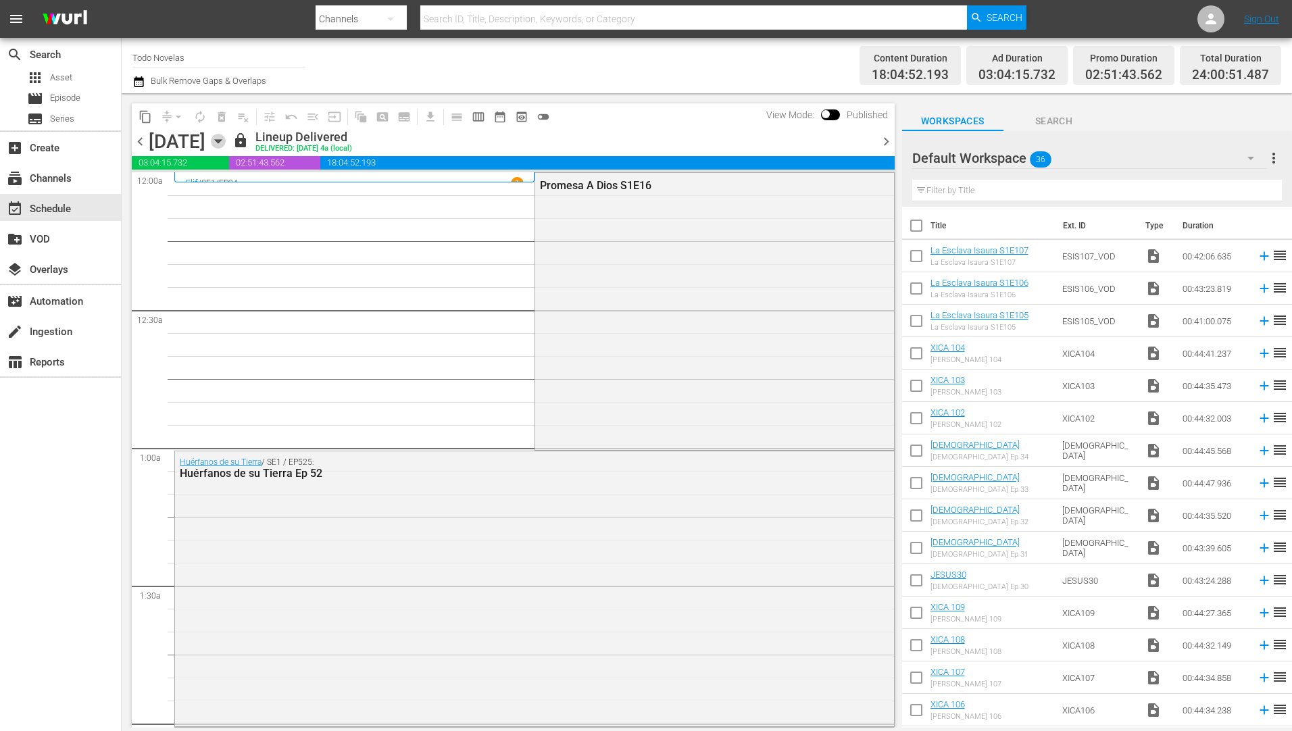
click at [221, 140] on icon "button" at bounding box center [218, 141] width 6 height 3
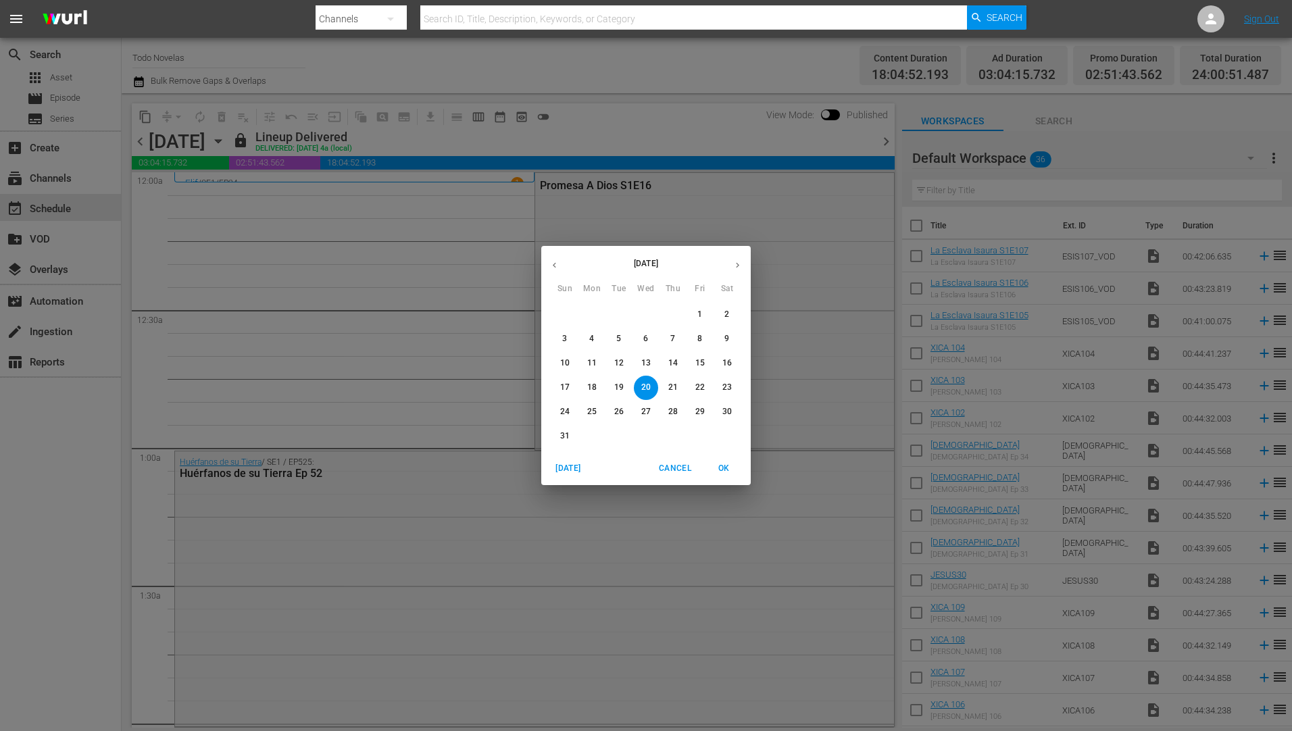
click at [737, 262] on icon "button" at bounding box center [738, 265] width 10 height 10
click at [588, 310] on span "1" at bounding box center [592, 314] width 24 height 11
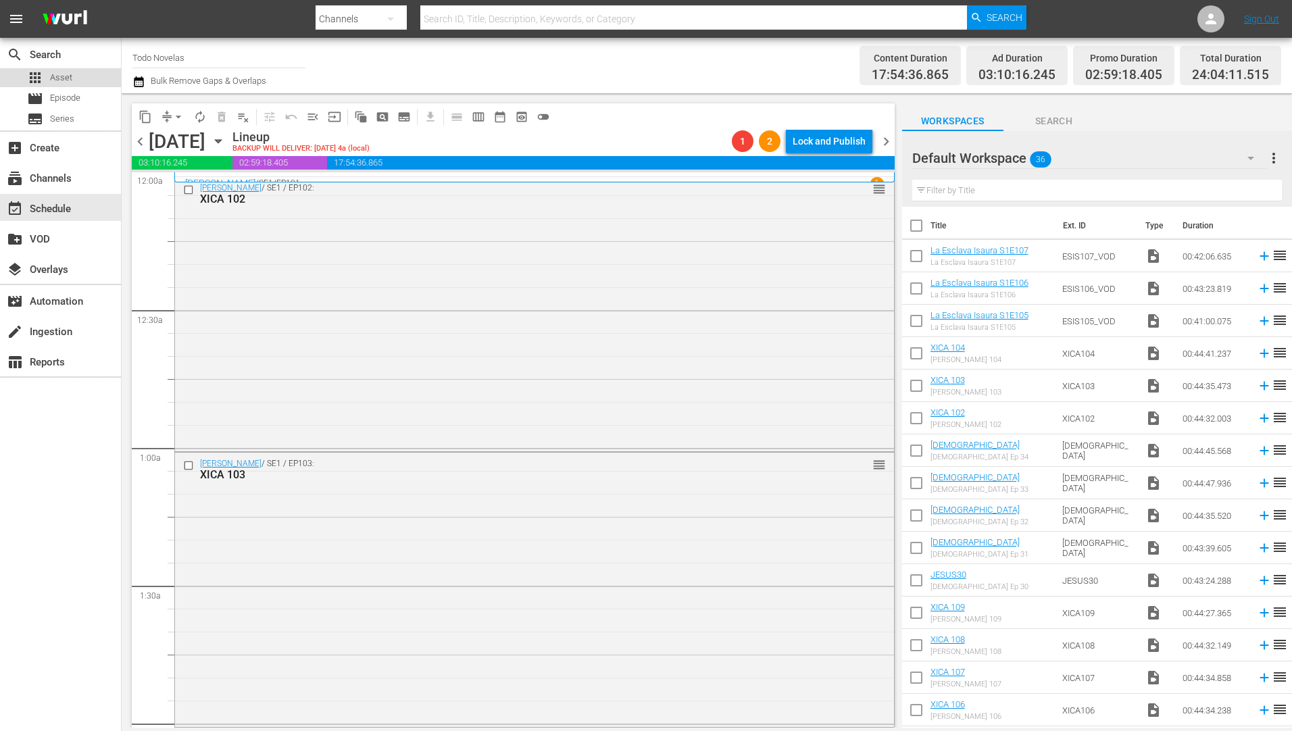
click at [63, 74] on span "Asset" at bounding box center [61, 78] width 22 height 14
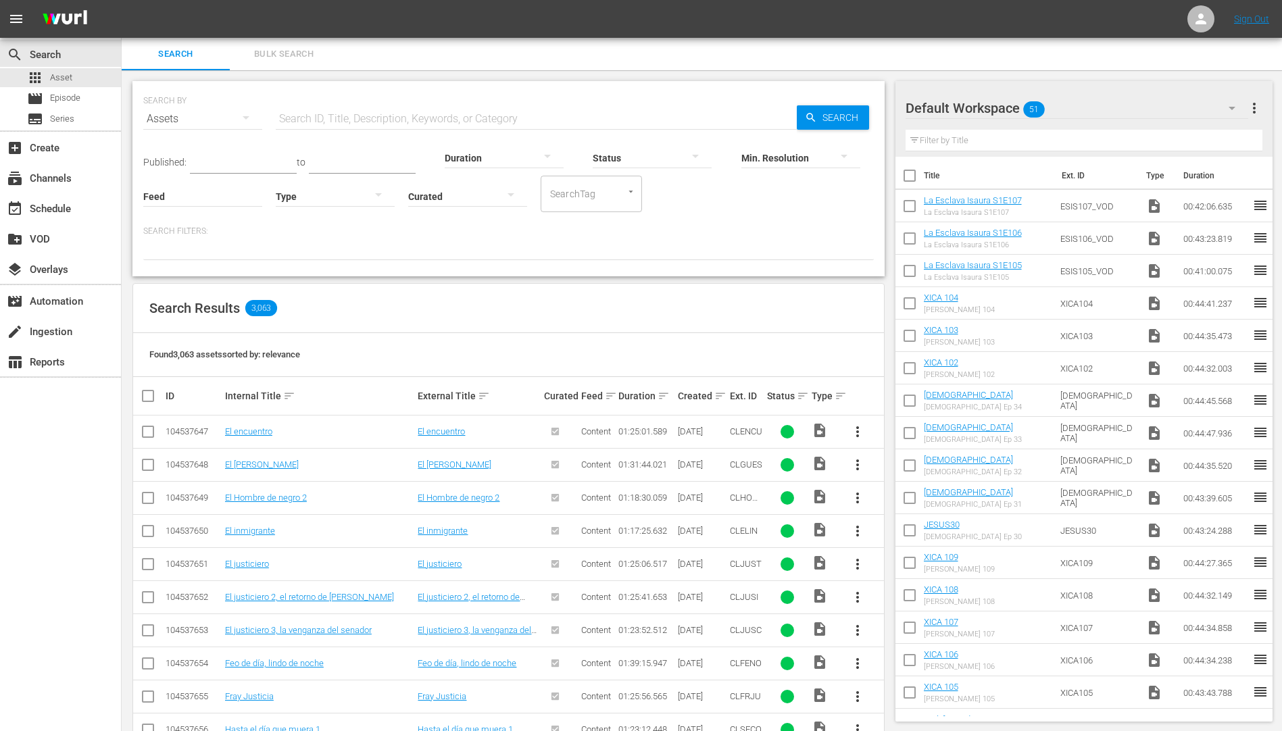
click at [361, 118] on input "text" at bounding box center [536, 119] width 521 height 32
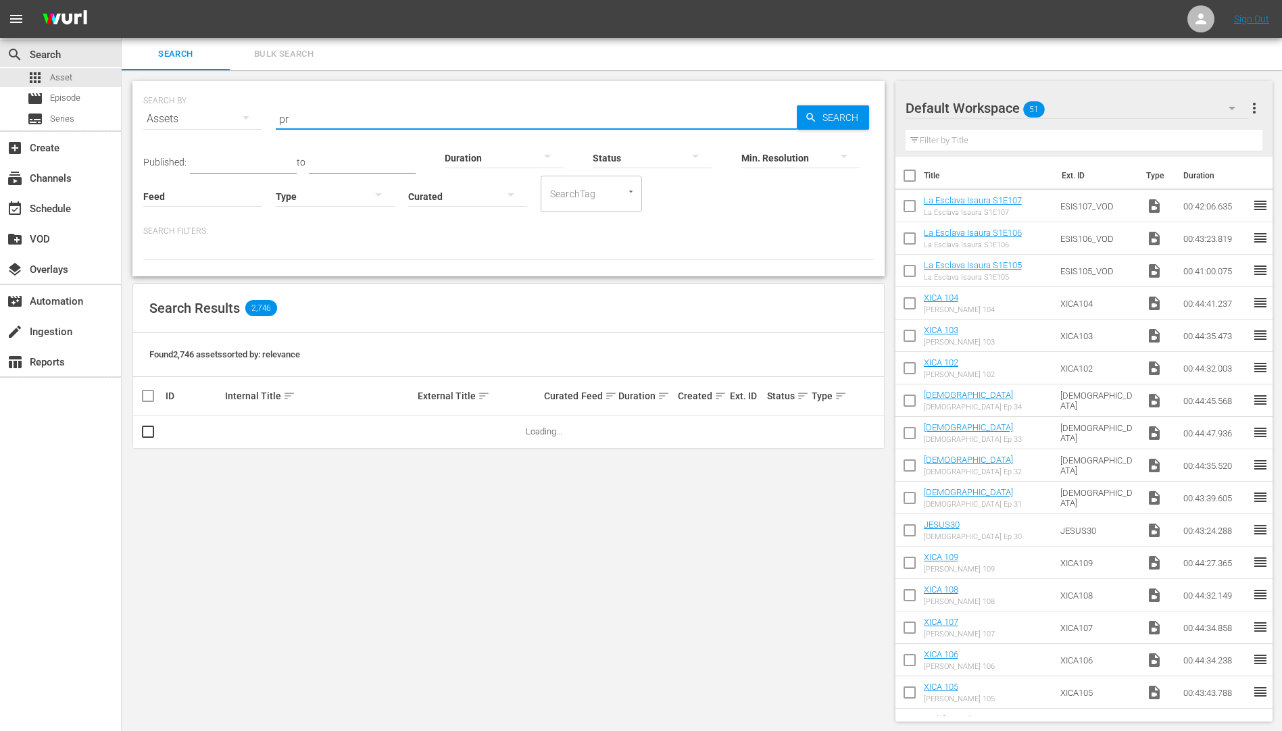
type input "promesas"
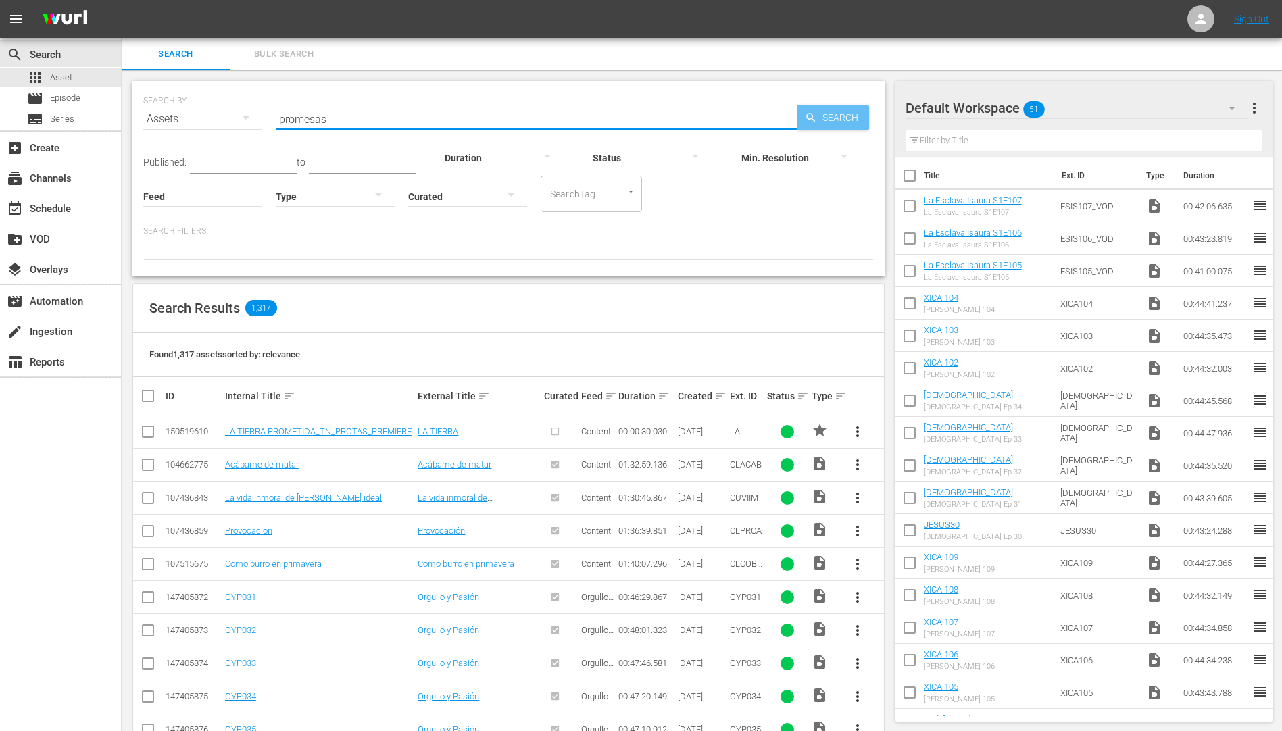
click at [822, 121] on span "Search" at bounding box center [843, 117] width 52 height 24
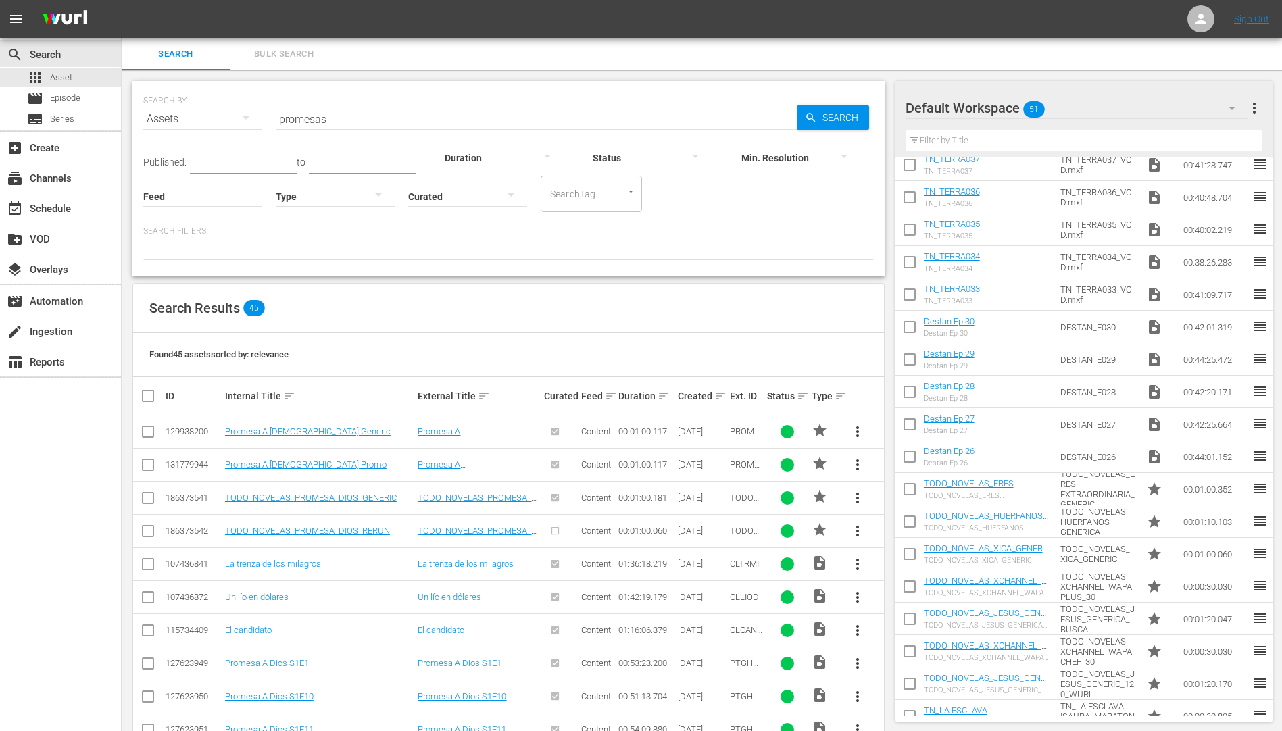
scroll to position [1128, 0]
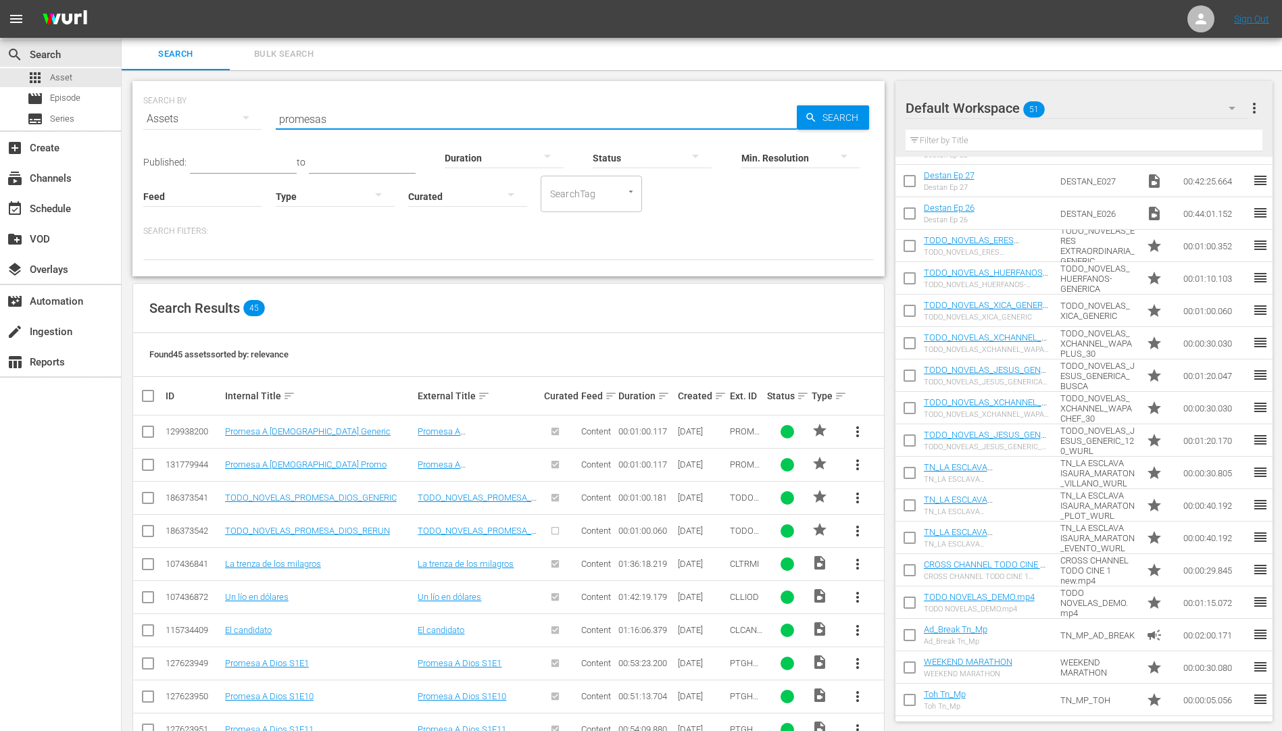
drag, startPoint x: 339, startPoint y: 118, endPoint x: 215, endPoint y: 130, distance: 124.3
click at [215, 130] on div "SEARCH BY Search By Assets Search ID, Title, Description, Keywords, or Category…" at bounding box center [508, 110] width 730 height 49
type input "terrius"
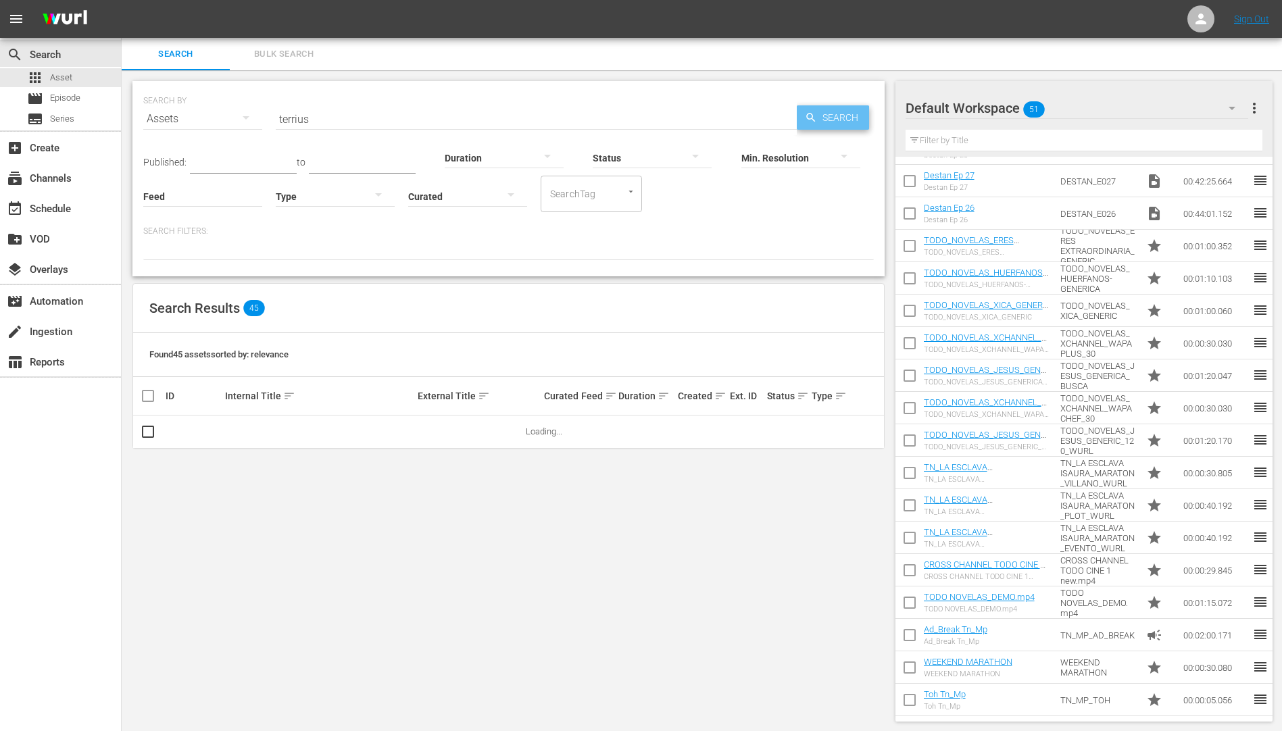
click at [831, 112] on span "Search" at bounding box center [843, 117] width 52 height 24
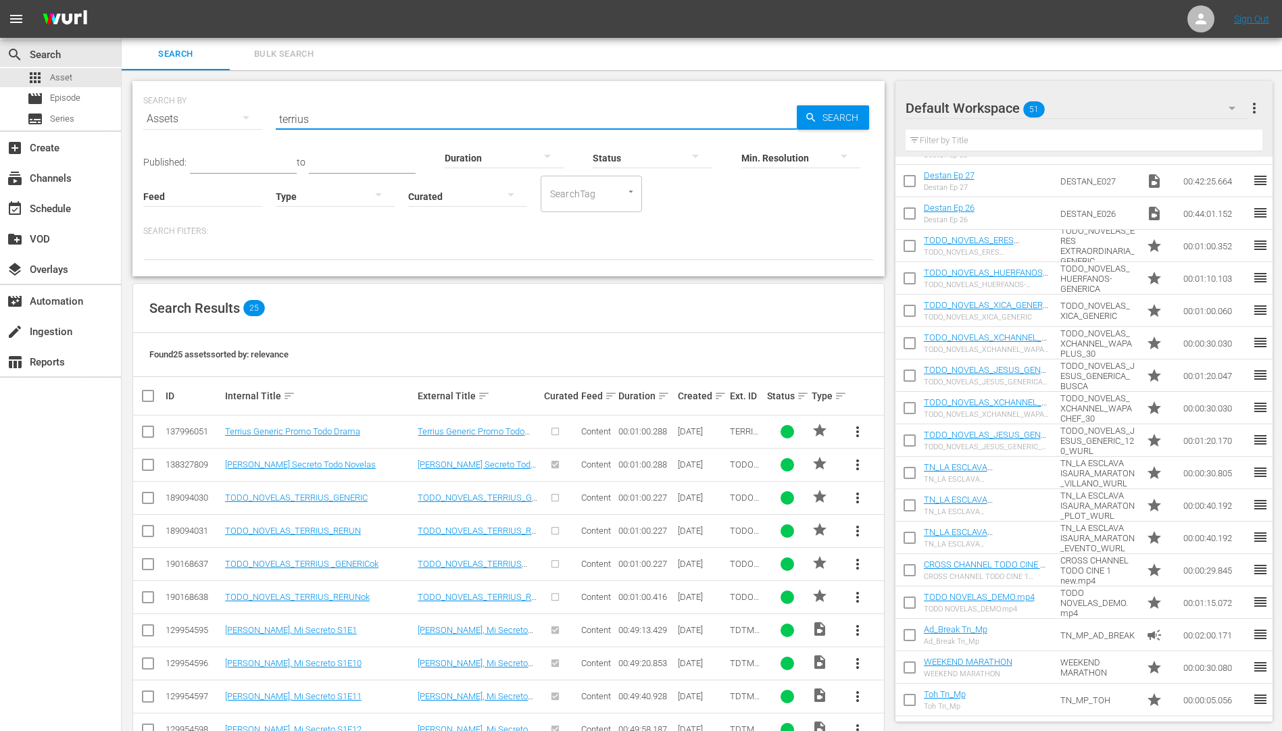
drag, startPoint x: 313, startPoint y: 117, endPoint x: 259, endPoint y: 116, distance: 53.4
click at [259, 116] on div "SEARCH BY Search By Assets Search ID, Title, Description, Keywords, or Category…" at bounding box center [508, 110] width 730 height 49
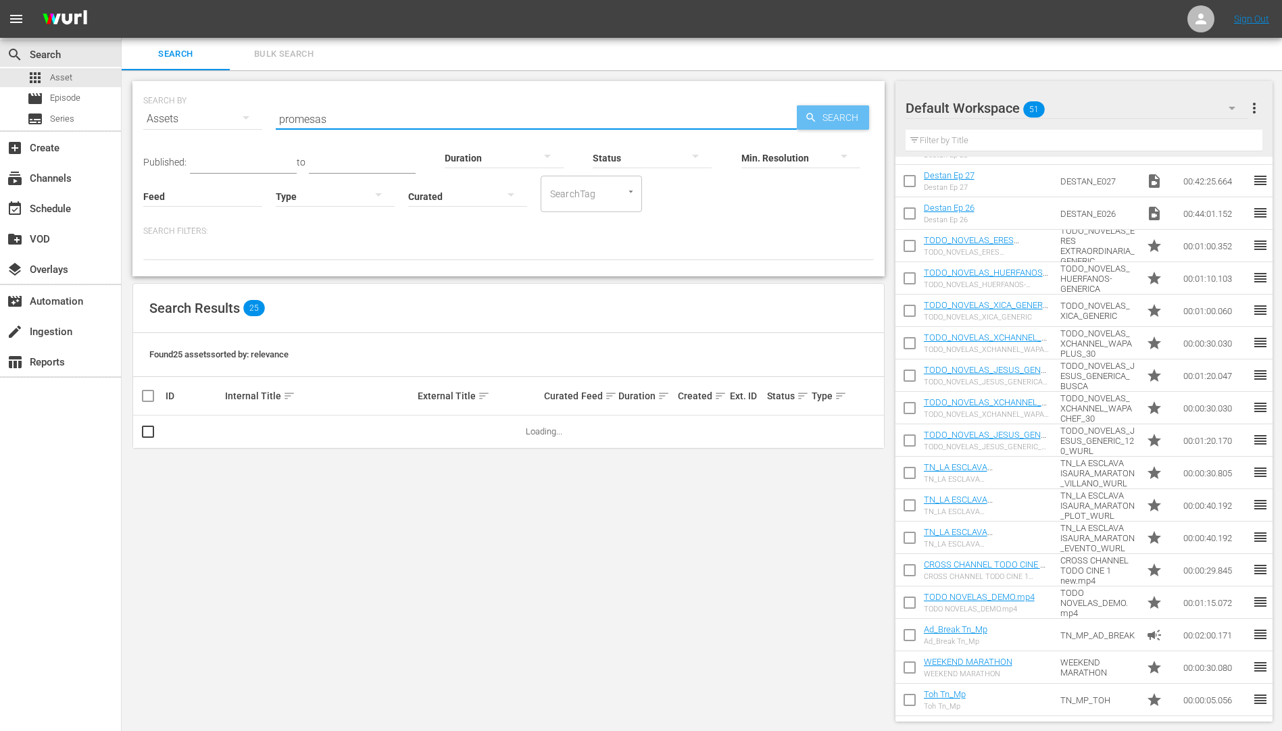
type input "promesas"
click at [838, 116] on span "Search" at bounding box center [843, 117] width 52 height 24
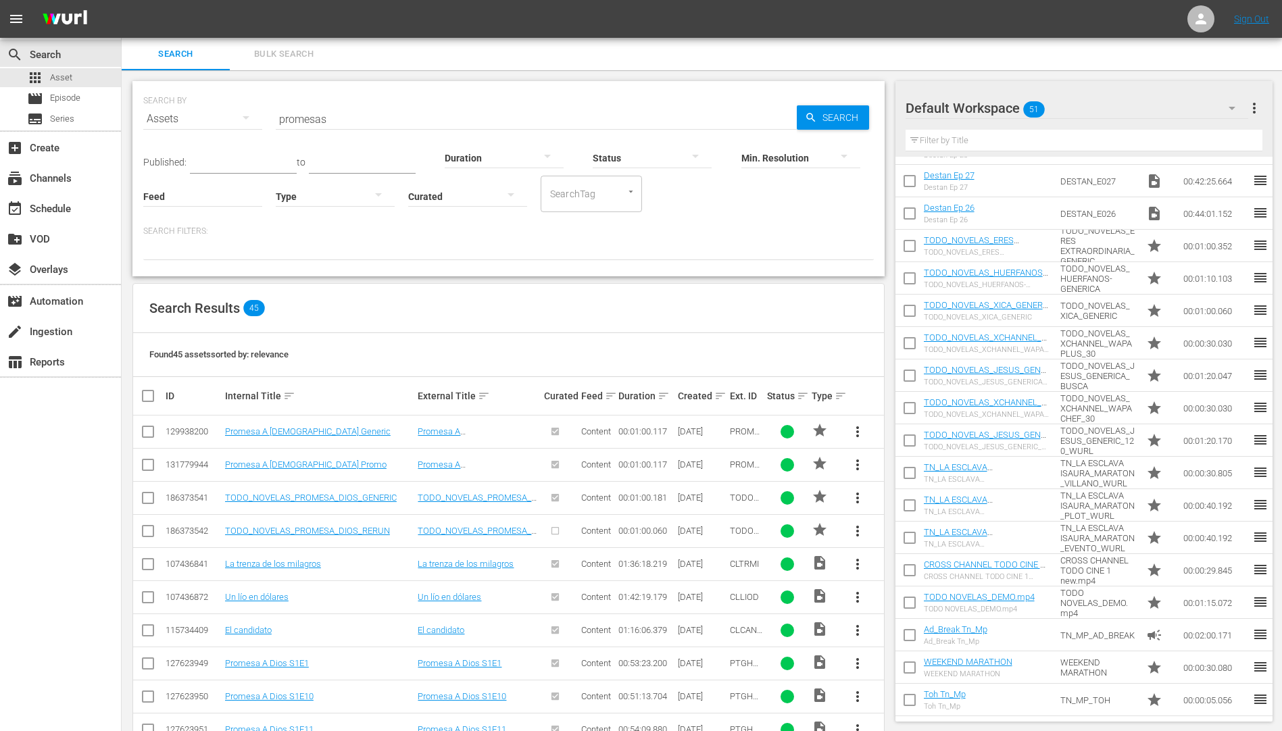
click at [854, 429] on span "more_vert" at bounding box center [857, 432] width 16 height 16
click at [937, 530] on div "Replace within all episodes" at bounding box center [950, 535] width 130 height 32
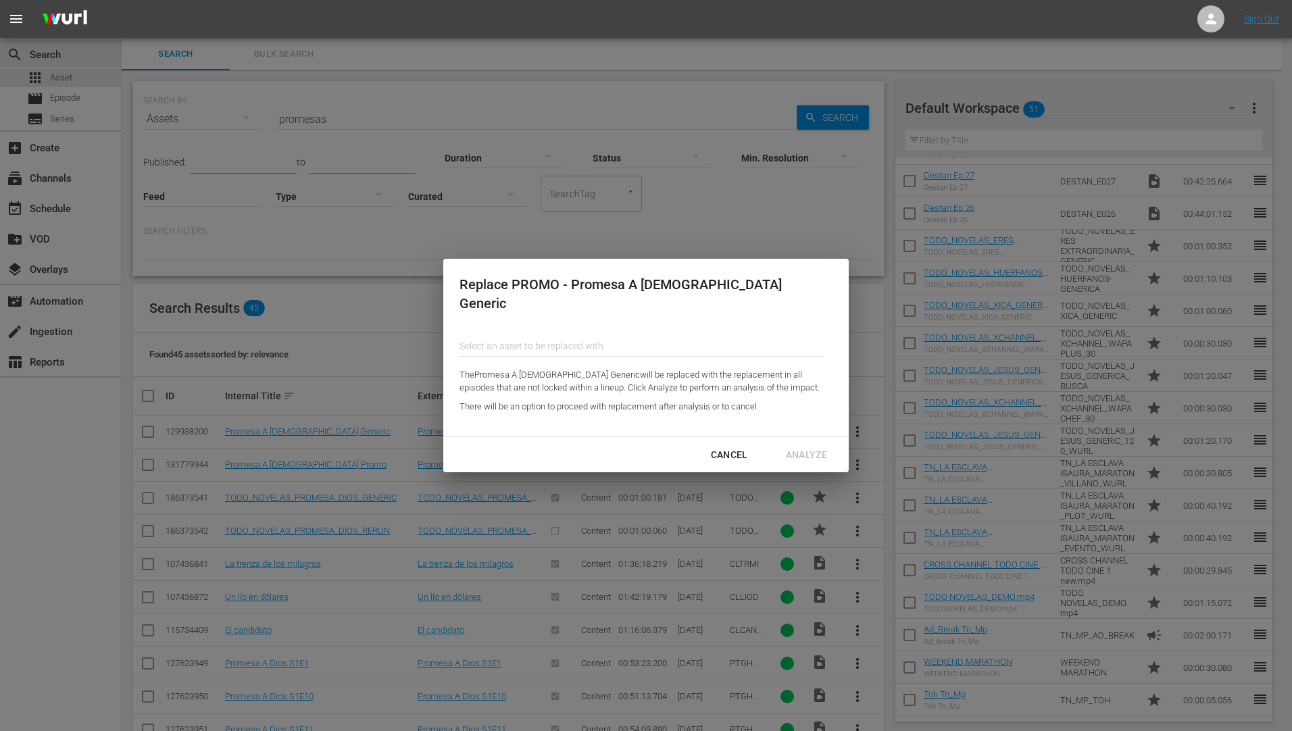
click at [480, 332] on input "text" at bounding box center [642, 346] width 365 height 32
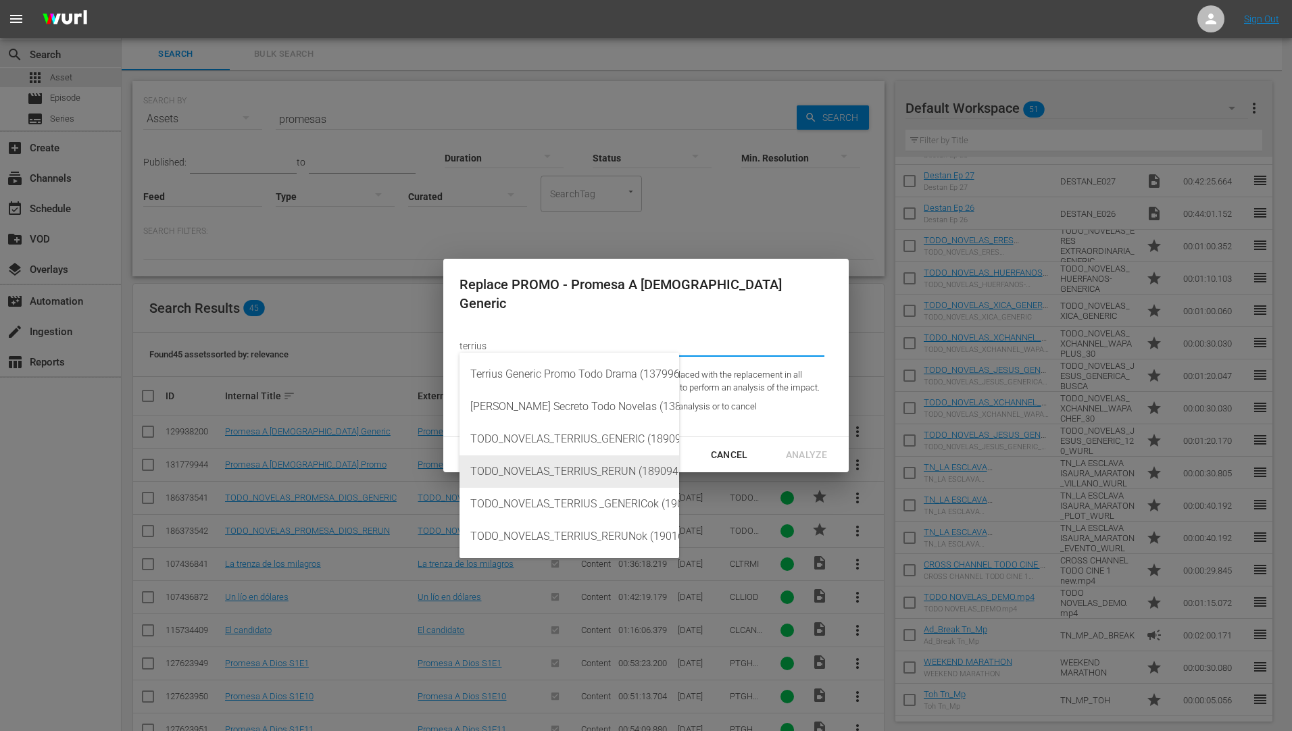
click at [565, 472] on div "TODO_NOVELAS_TERRIUS_RERUN (189094031)" at bounding box center [569, 471] width 198 height 32
type input "TODO_NOVELAS_TERRIUS_RERUN (189094031)"
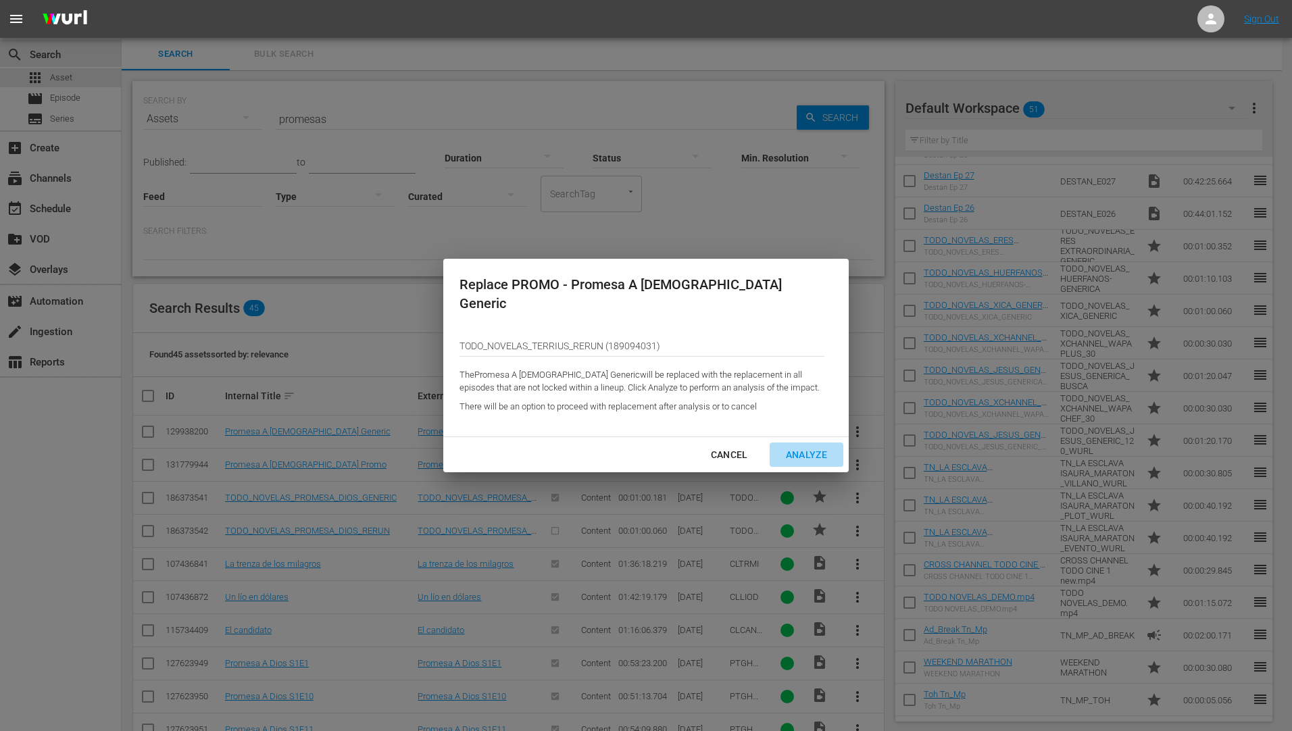
click at [816, 443] on button "Analyze" at bounding box center [807, 455] width 74 height 25
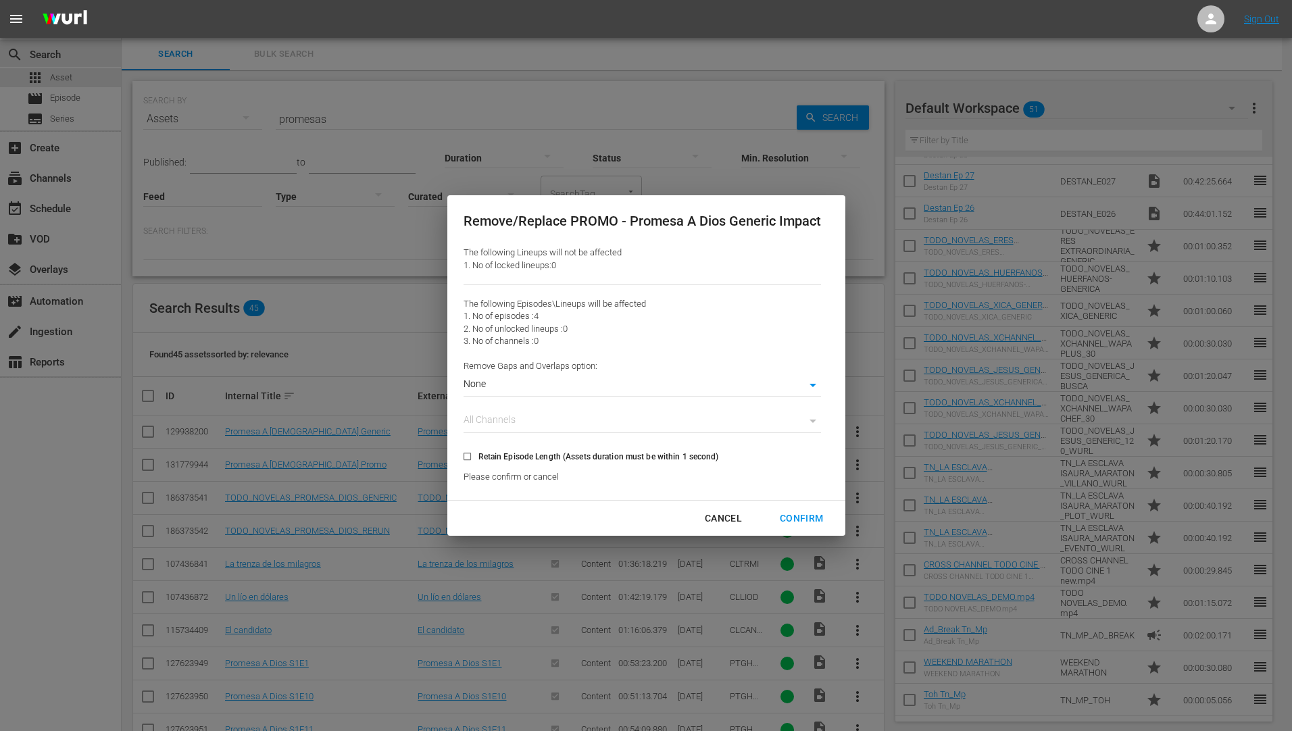
click at [814, 518] on div "Confirm" at bounding box center [801, 518] width 65 height 17
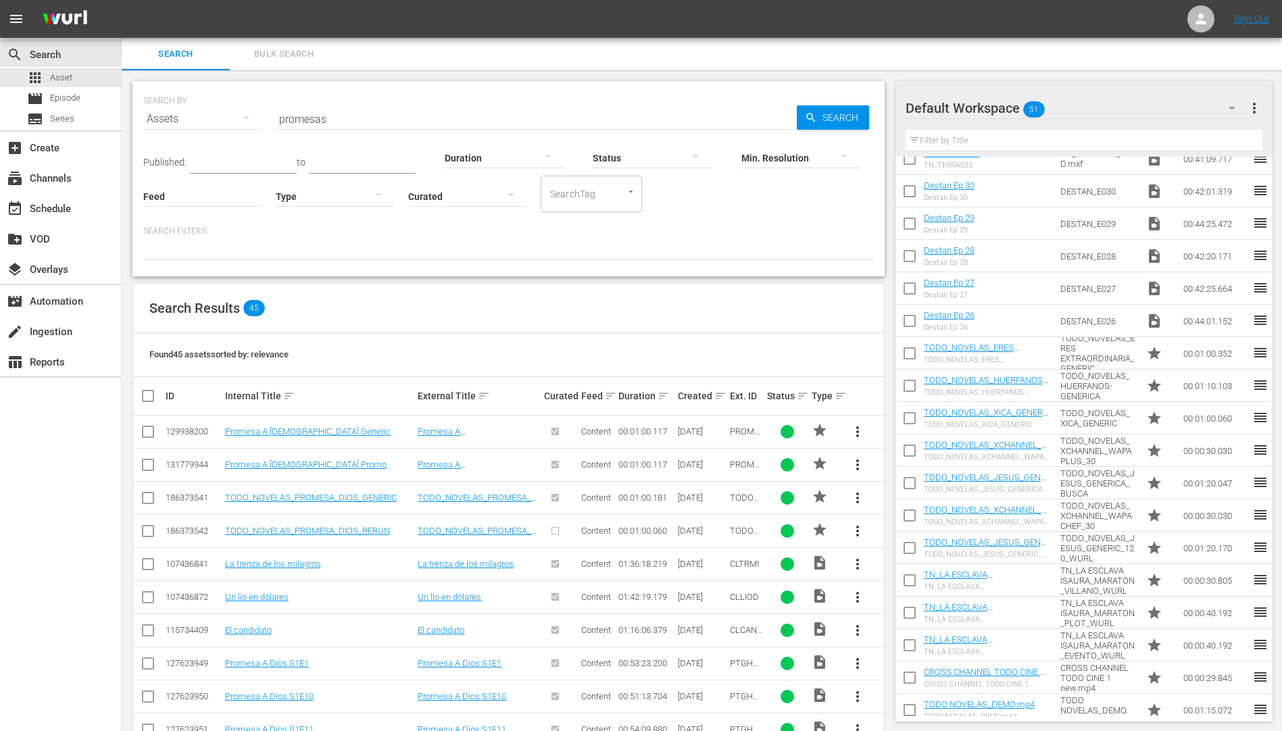
scroll to position [1060, 0]
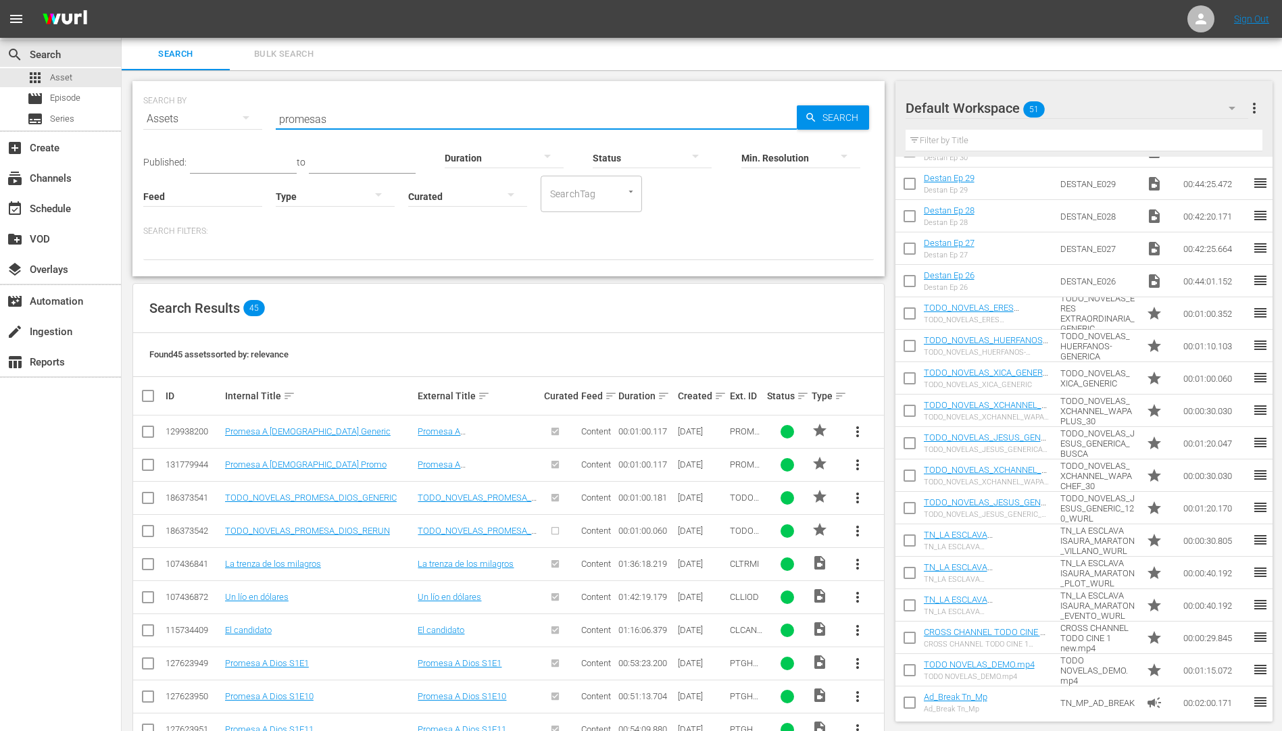
drag, startPoint x: 335, startPoint y: 117, endPoint x: 245, endPoint y: 127, distance: 90.4
click at [245, 127] on div "SEARCH BY Search By Assets Search ID, Title, Description, Keywords, or Category…" at bounding box center [508, 110] width 730 height 49
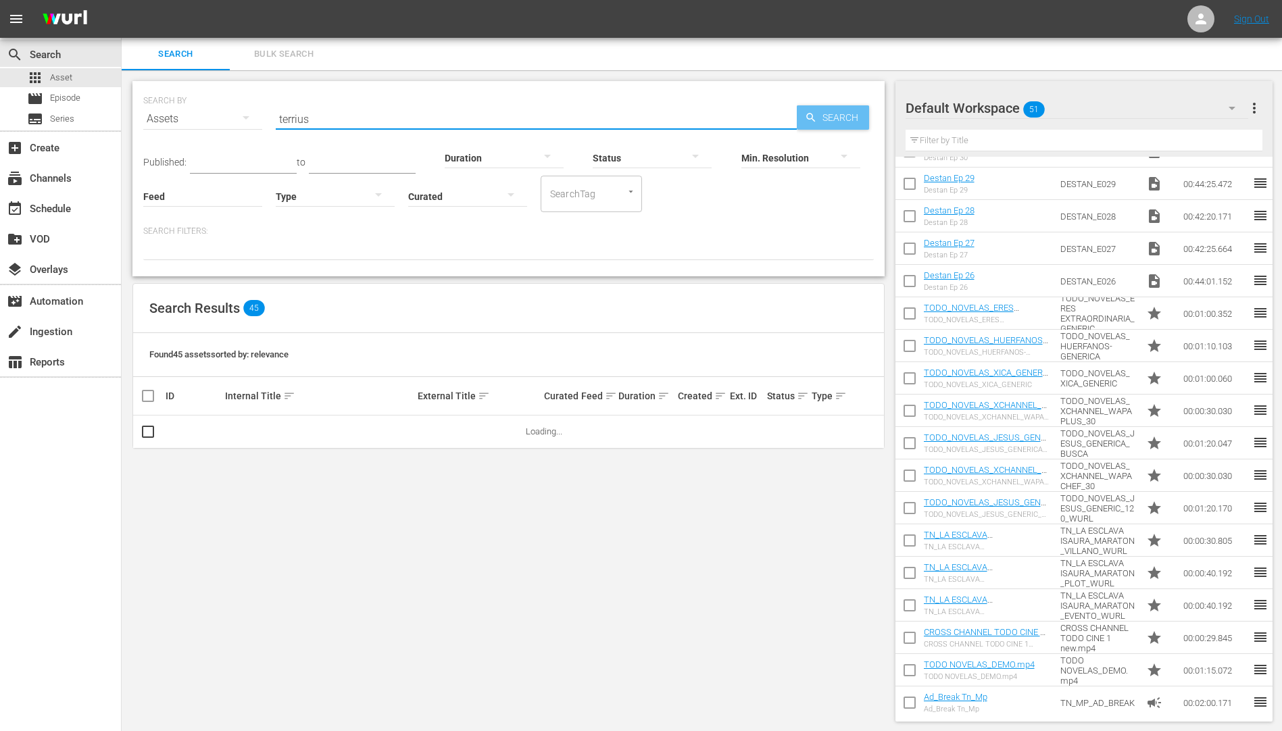
type input "terrius"
click at [843, 110] on span "Search" at bounding box center [843, 117] width 52 height 24
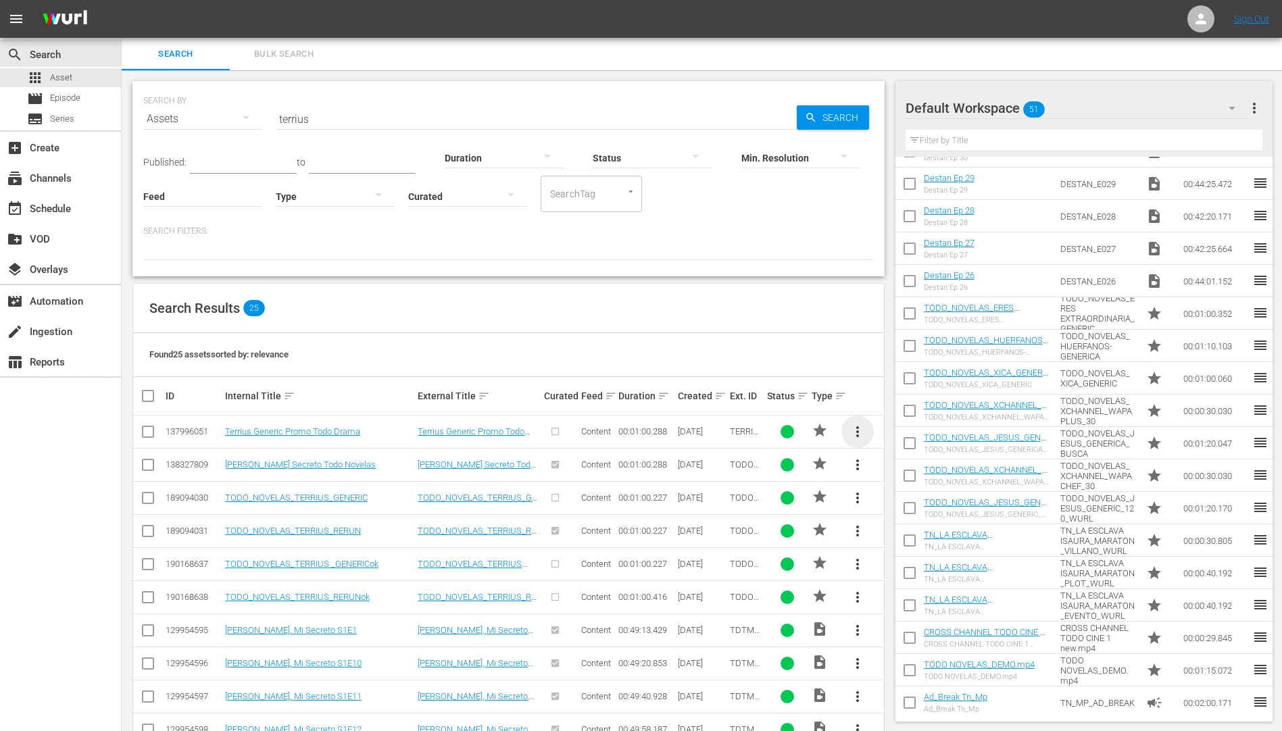
click at [858, 430] on span "more_vert" at bounding box center [857, 432] width 16 height 16
click at [857, 528] on span "more_vert" at bounding box center [857, 531] width 16 height 16
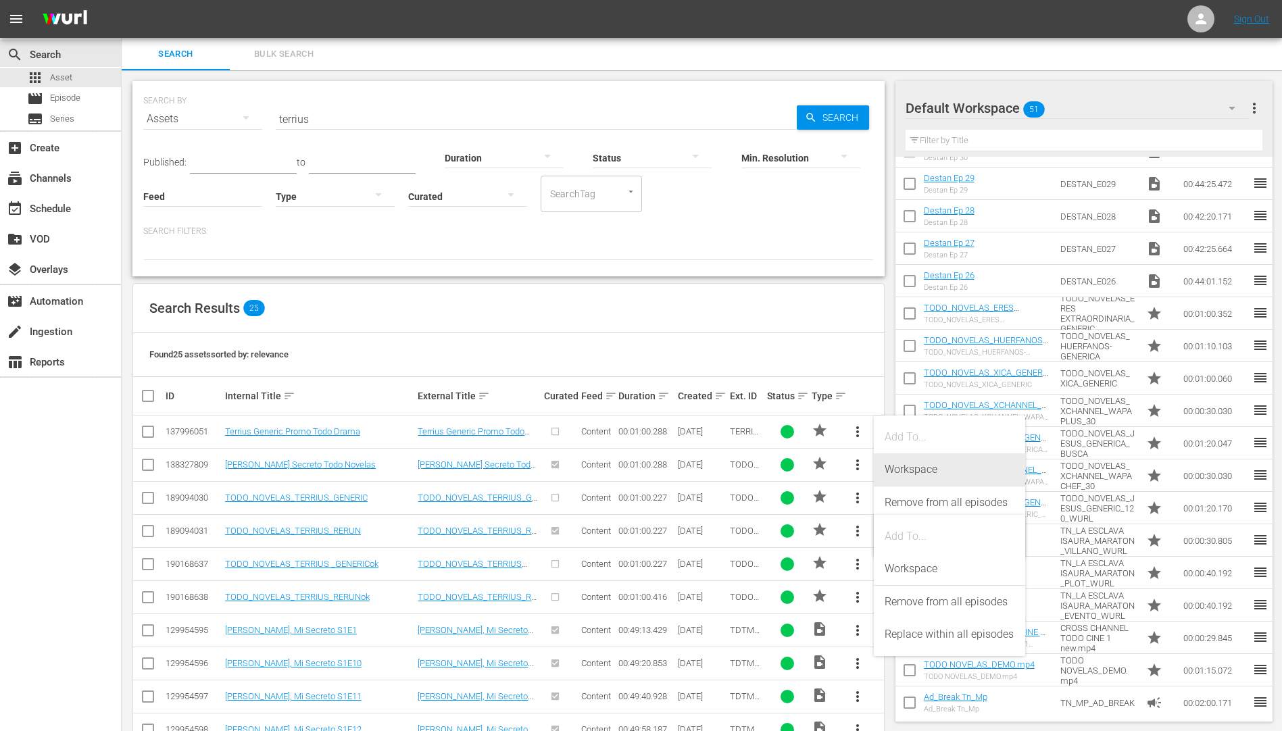
click at [918, 470] on div "Workspace" at bounding box center [950, 469] width 130 height 32
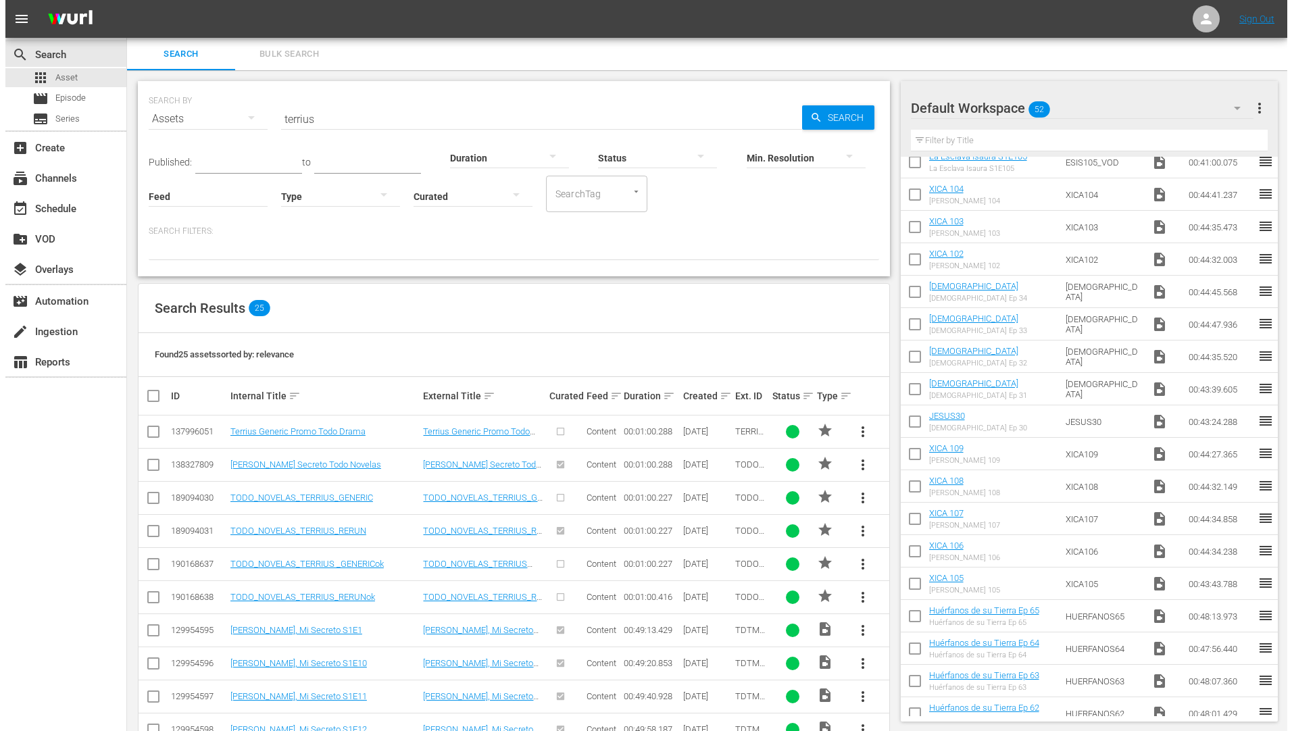
scroll to position [0, 0]
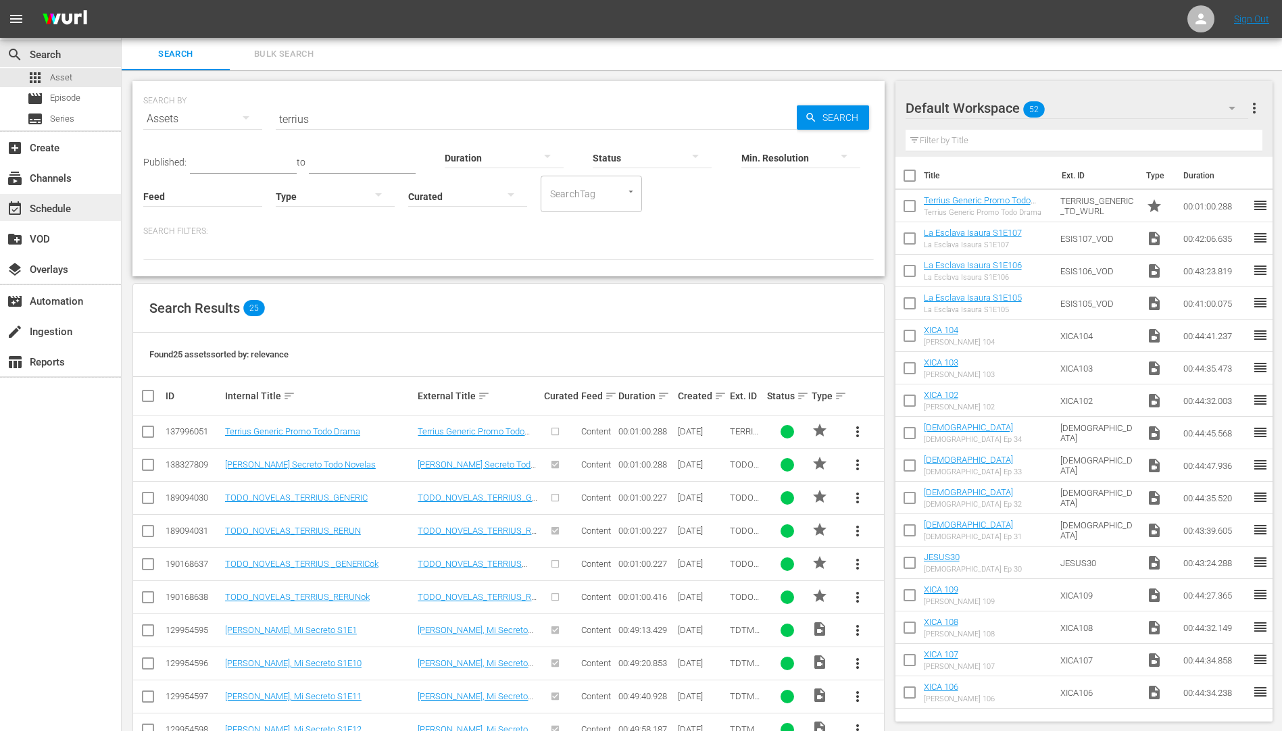
click at [49, 206] on div "event_available Schedule" at bounding box center [38, 207] width 76 height 12
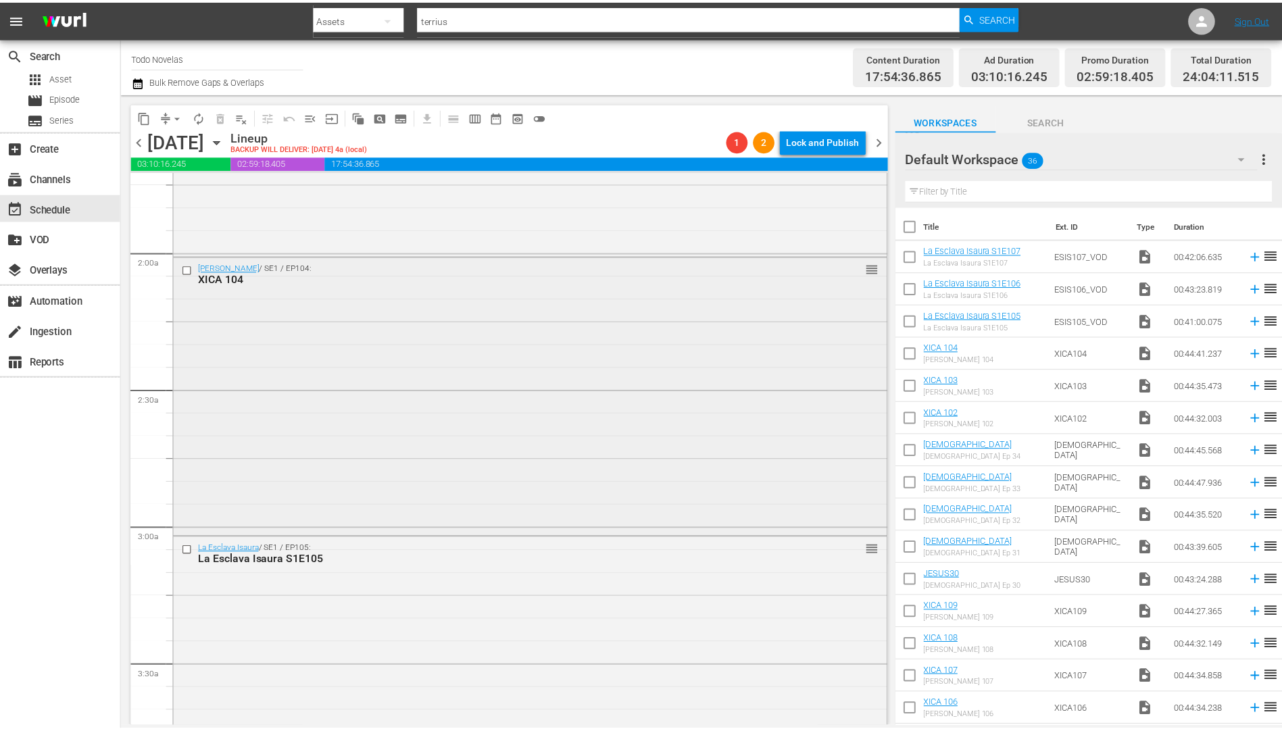
scroll to position [473, 0]
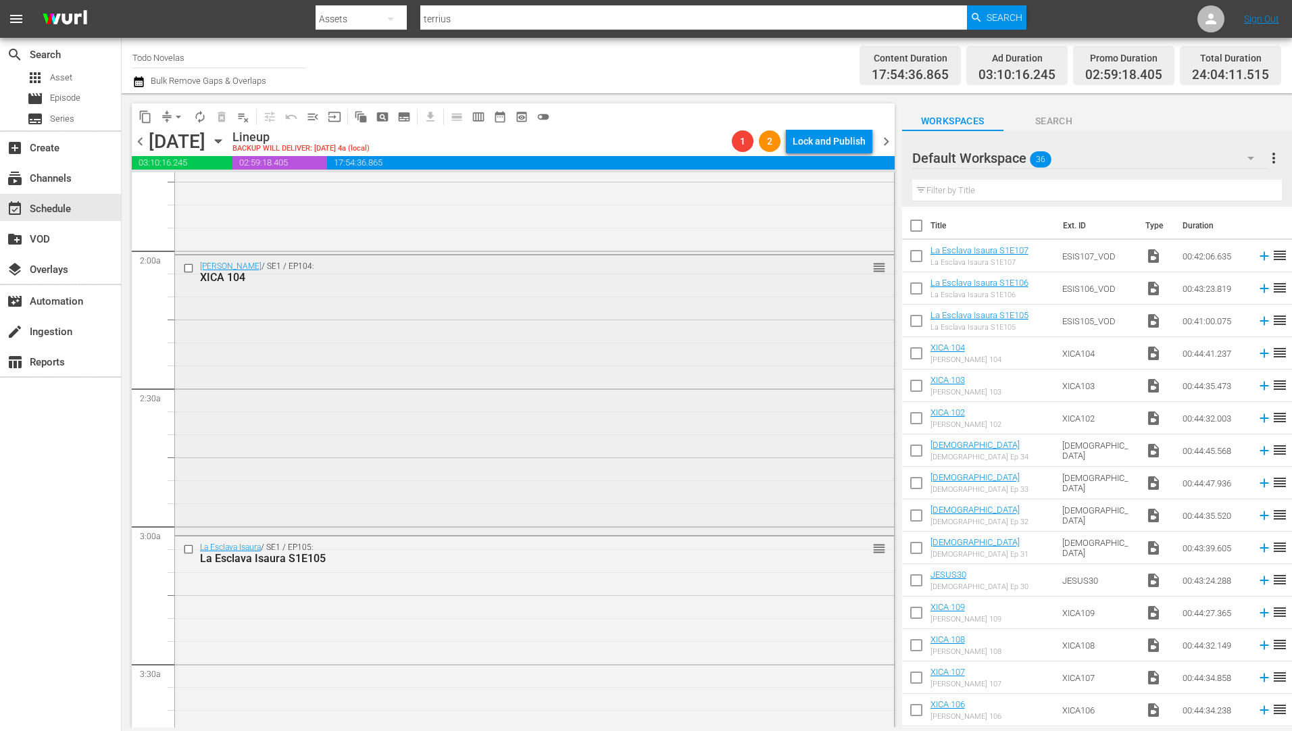
click at [230, 276] on div "XICA 104" at bounding box center [509, 277] width 618 height 13
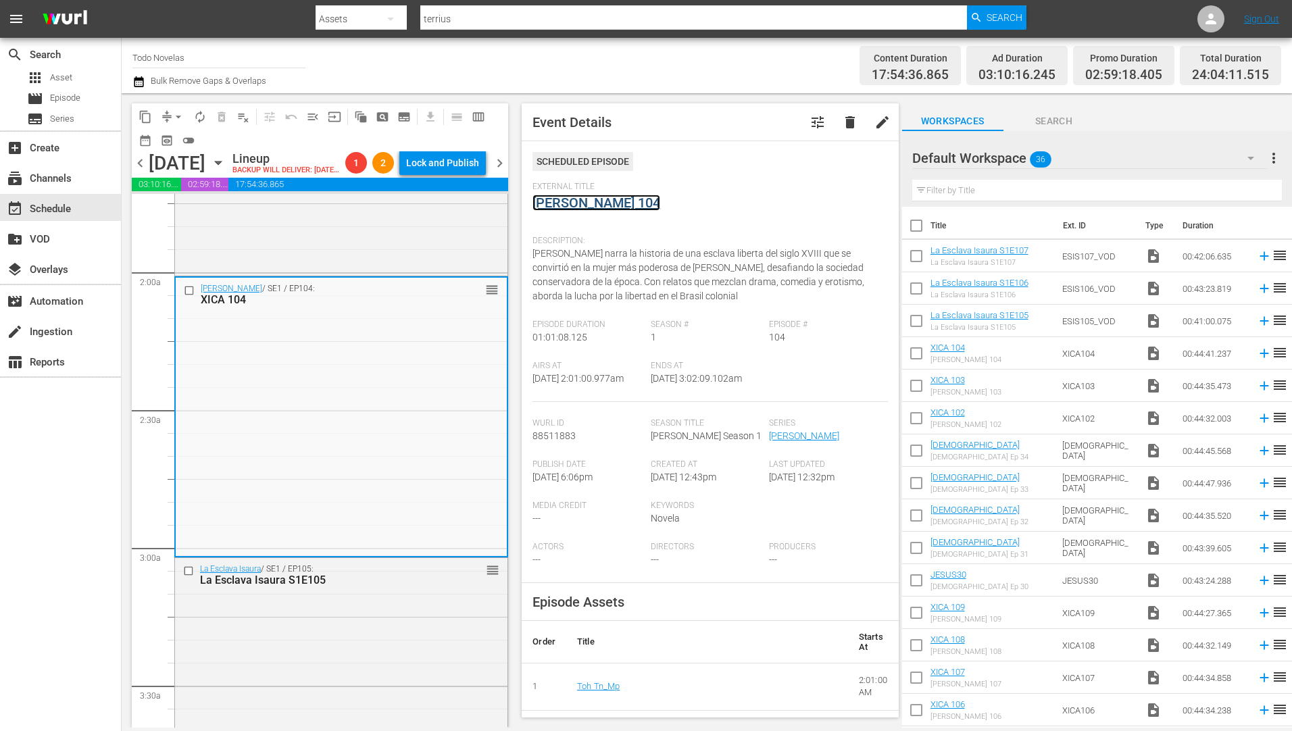
click at [550, 205] on link "[PERSON_NAME] 104" at bounding box center [596, 203] width 128 height 16
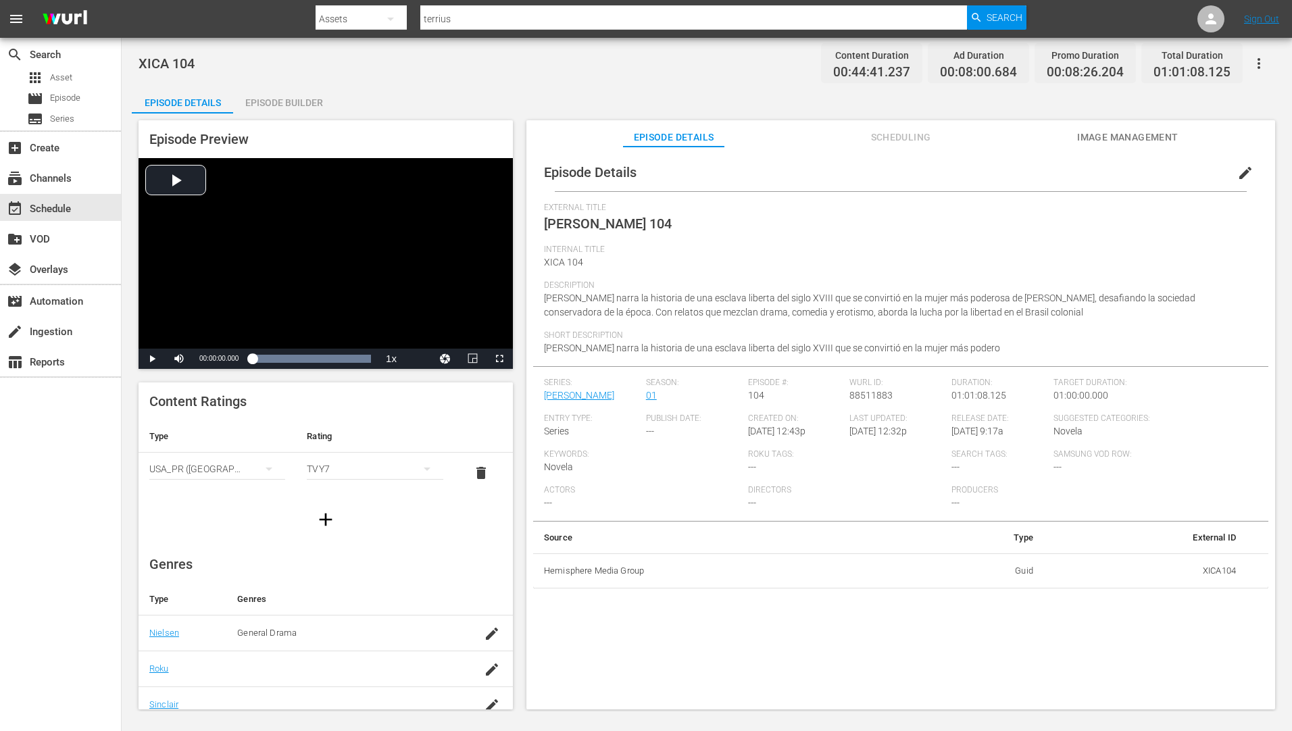
click at [297, 99] on div "Episode Builder" at bounding box center [283, 102] width 101 height 32
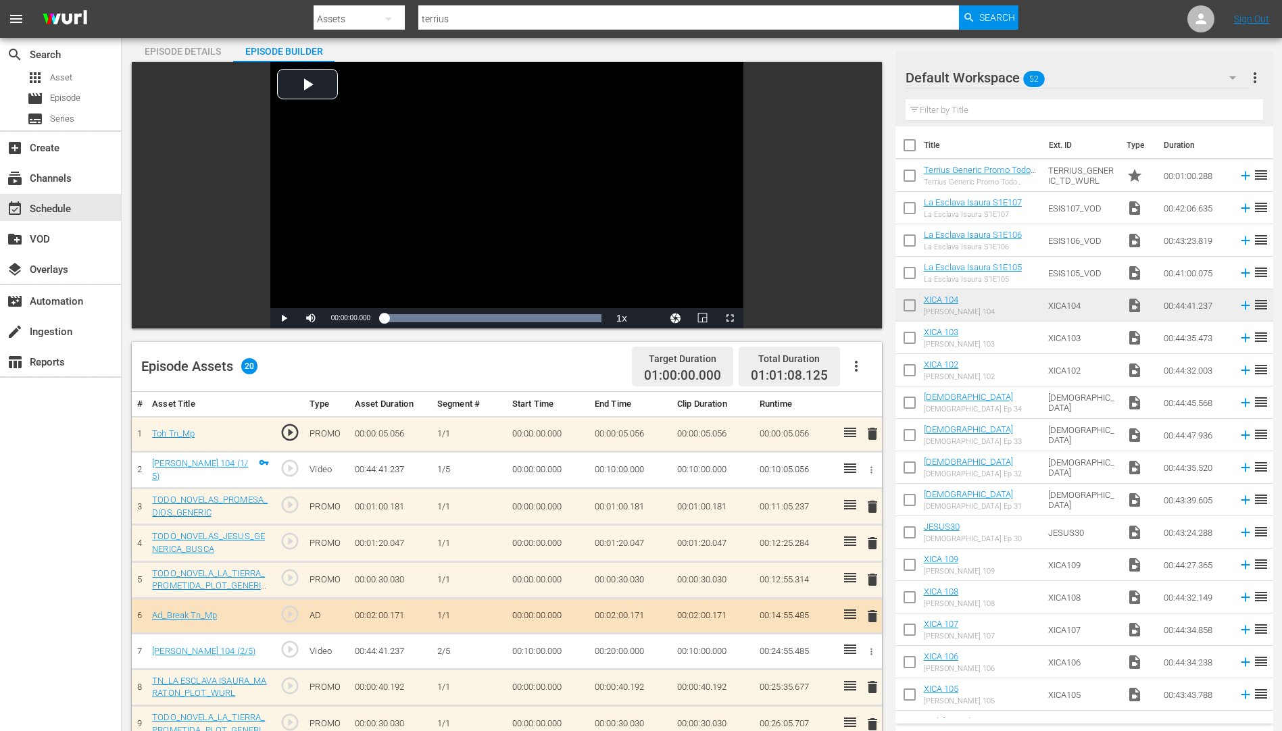
scroll to position [203, 0]
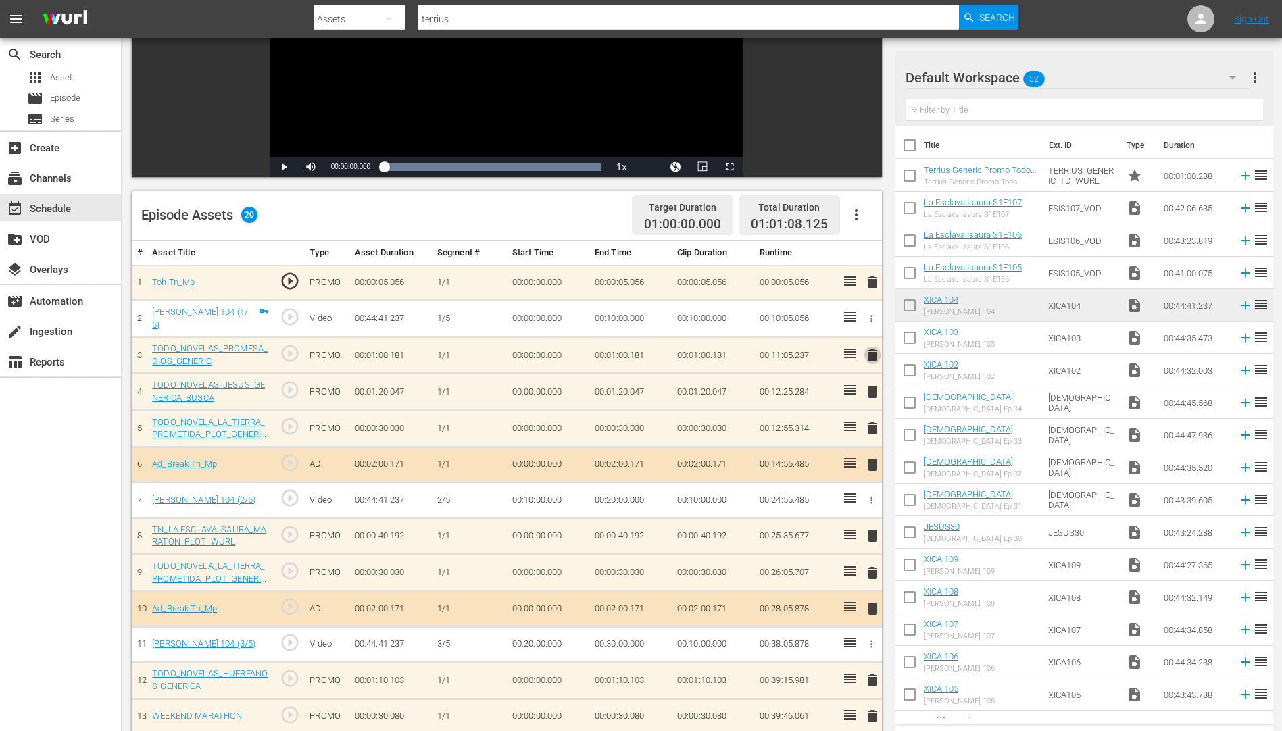
click at [871, 353] on span "delete" at bounding box center [872, 355] width 16 height 16
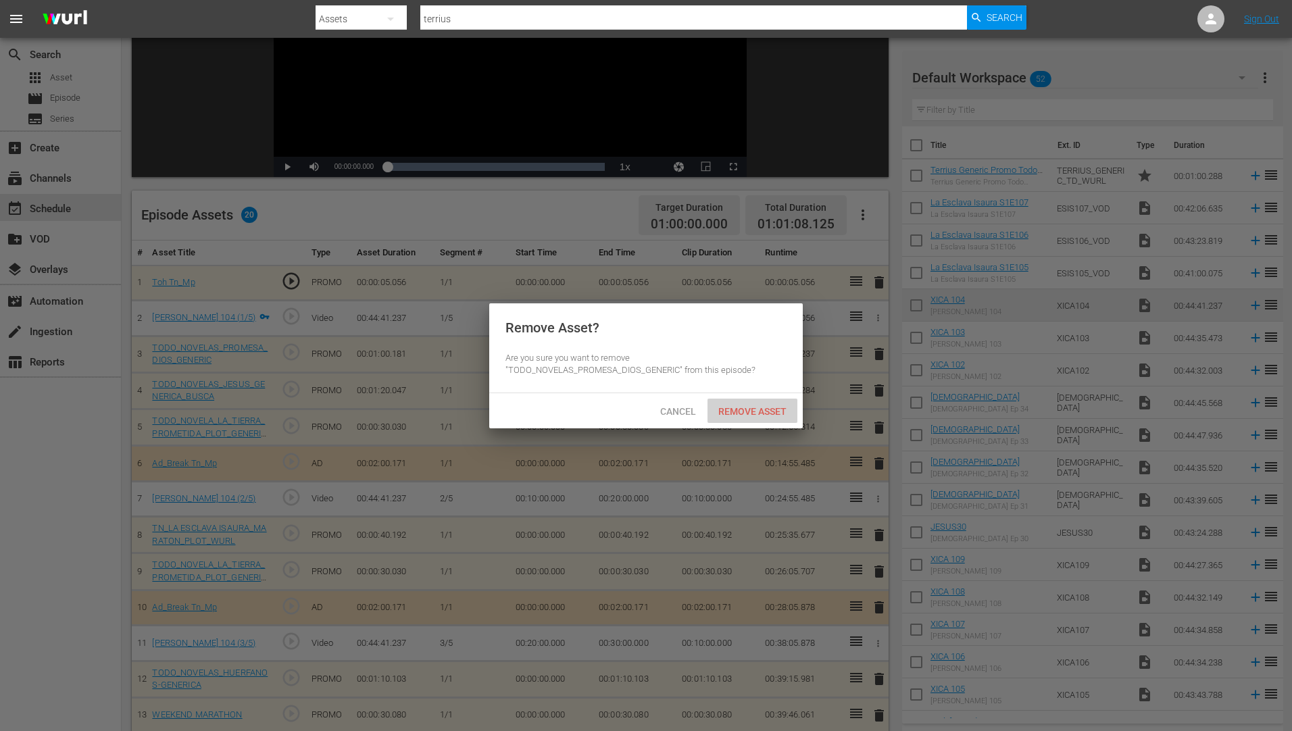
click at [751, 406] on span "Remove Asset" at bounding box center [753, 411] width 90 height 11
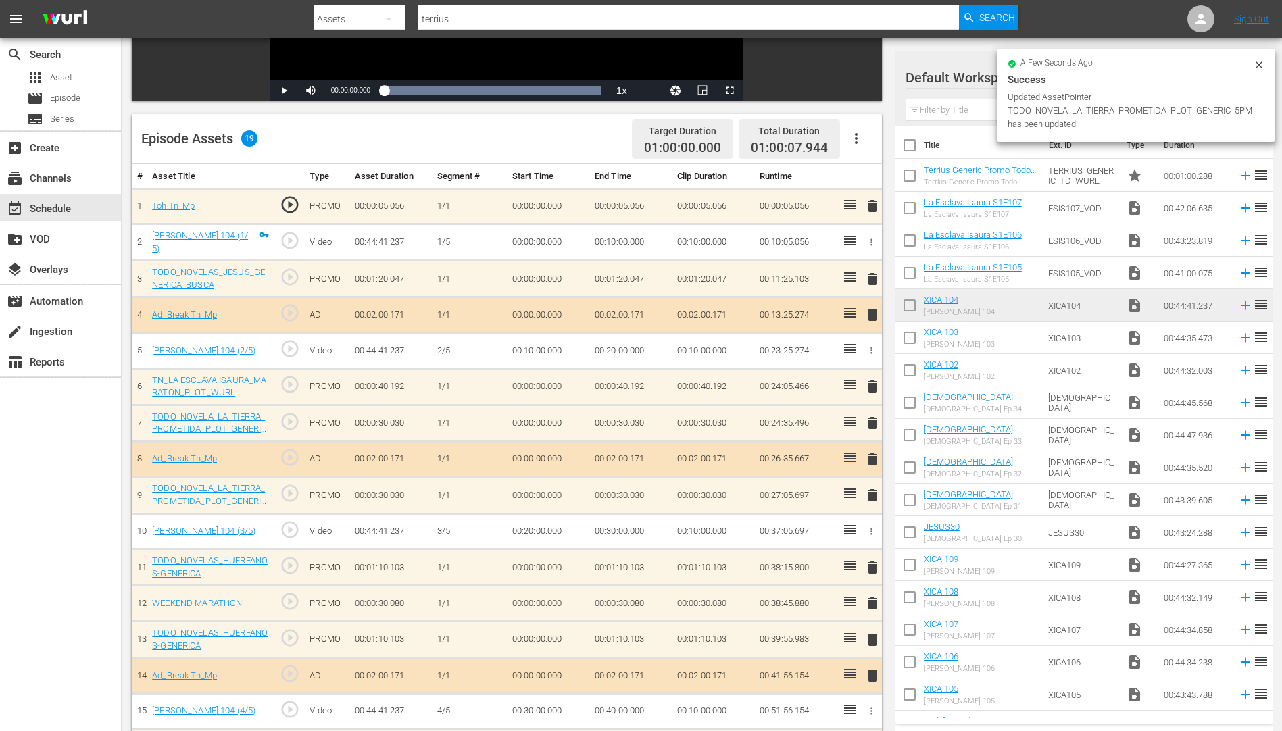
scroll to position [430, 0]
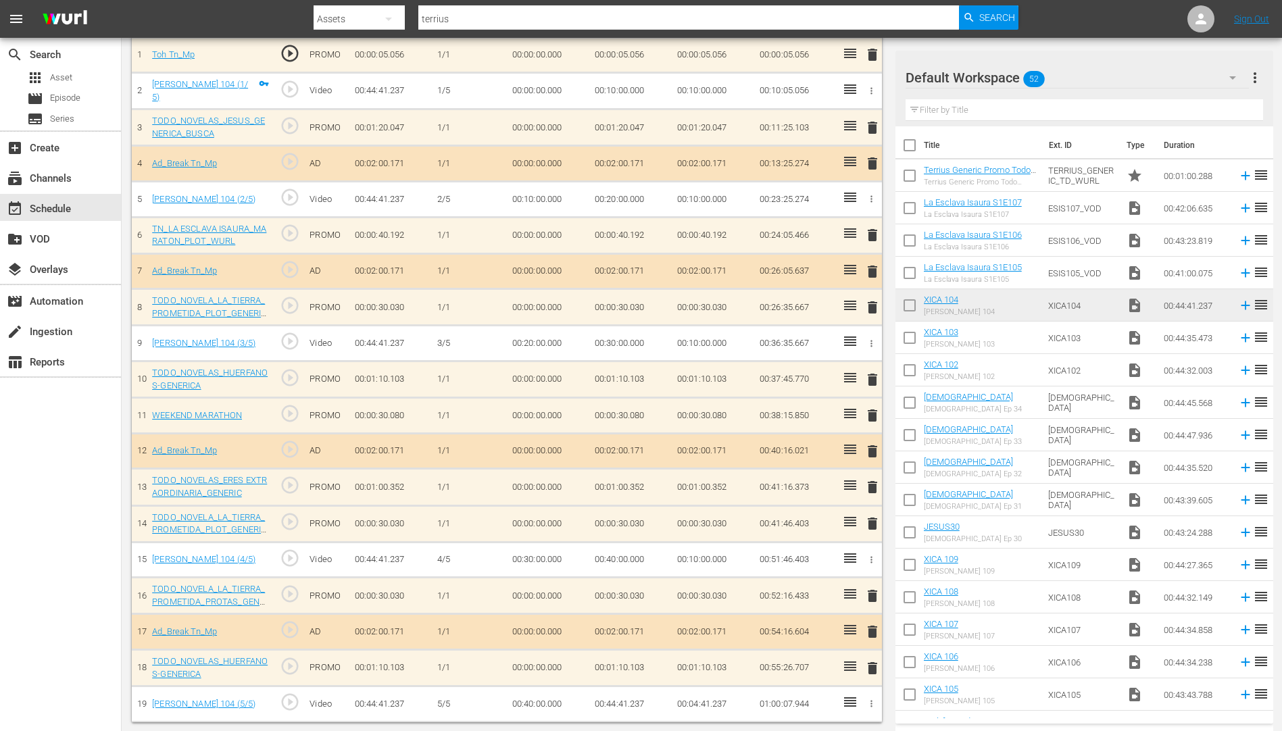
click at [851, 485] on icon at bounding box center [850, 484] width 12 height 9
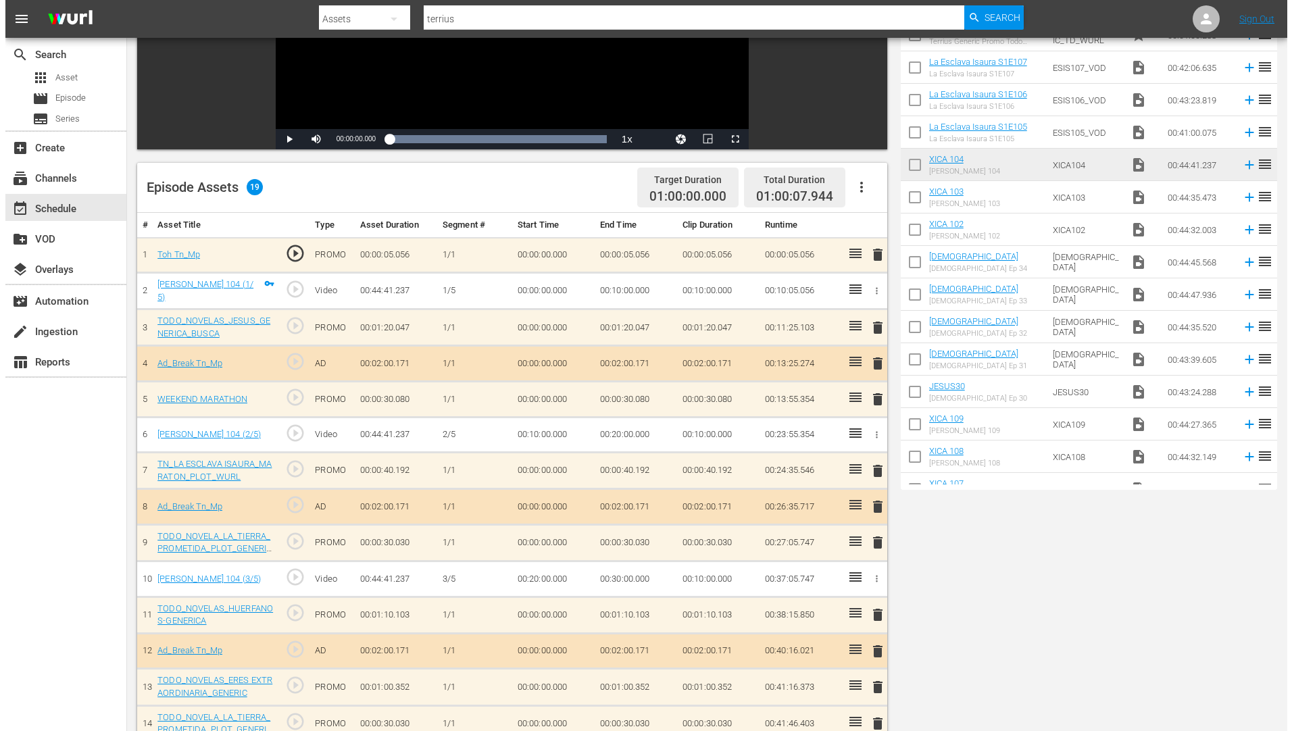
scroll to position [0, 0]
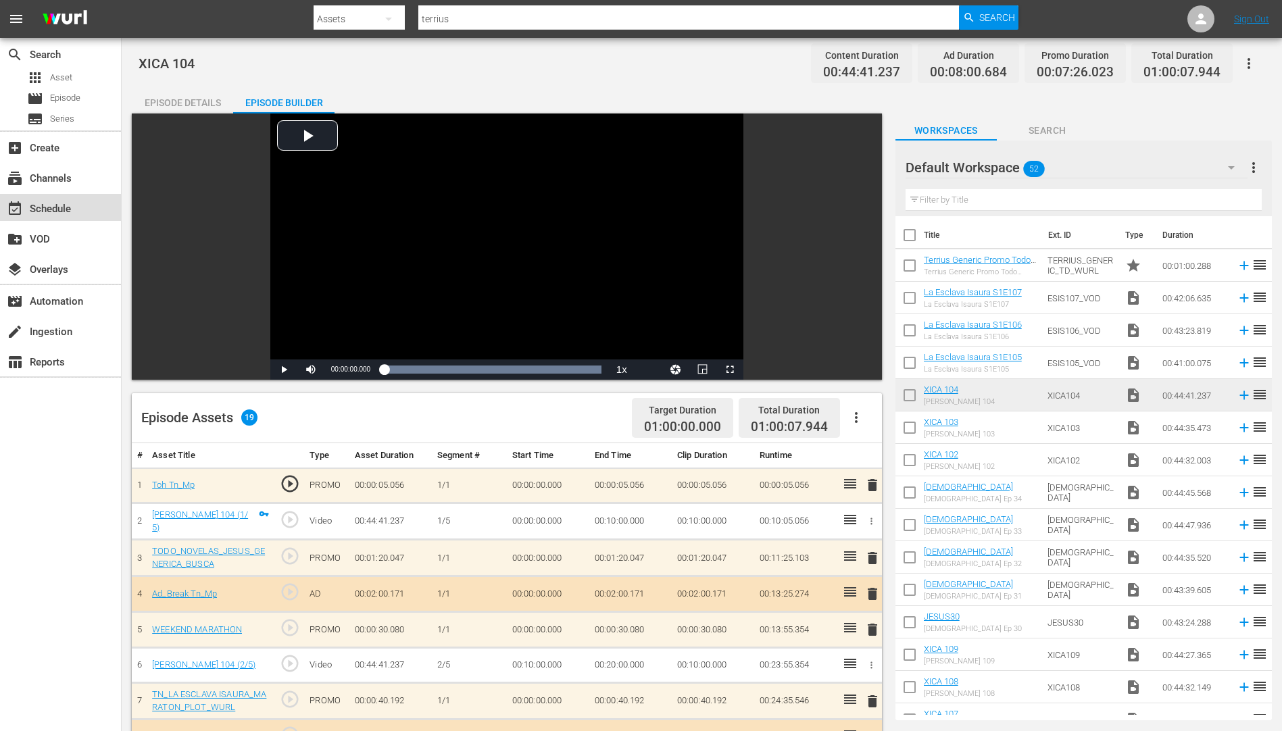
click at [54, 205] on div "event_available Schedule" at bounding box center [38, 207] width 76 height 12
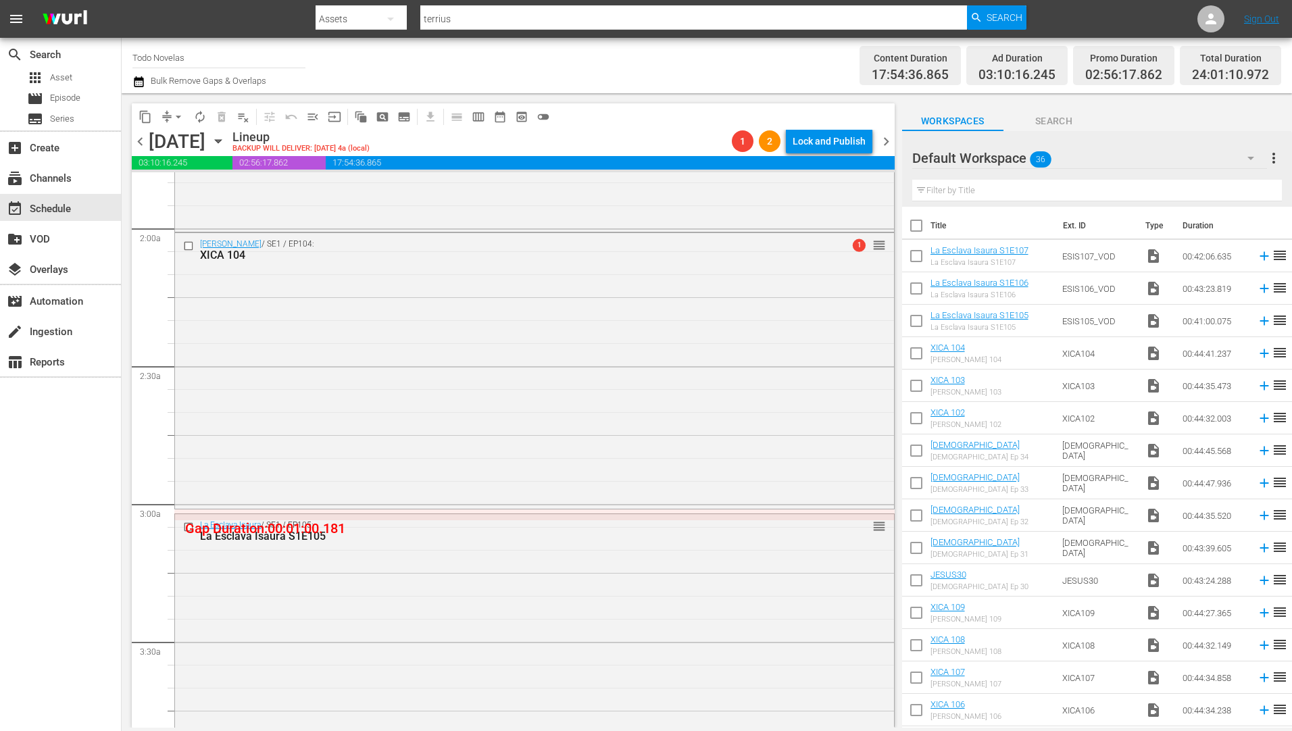
scroll to position [541, 0]
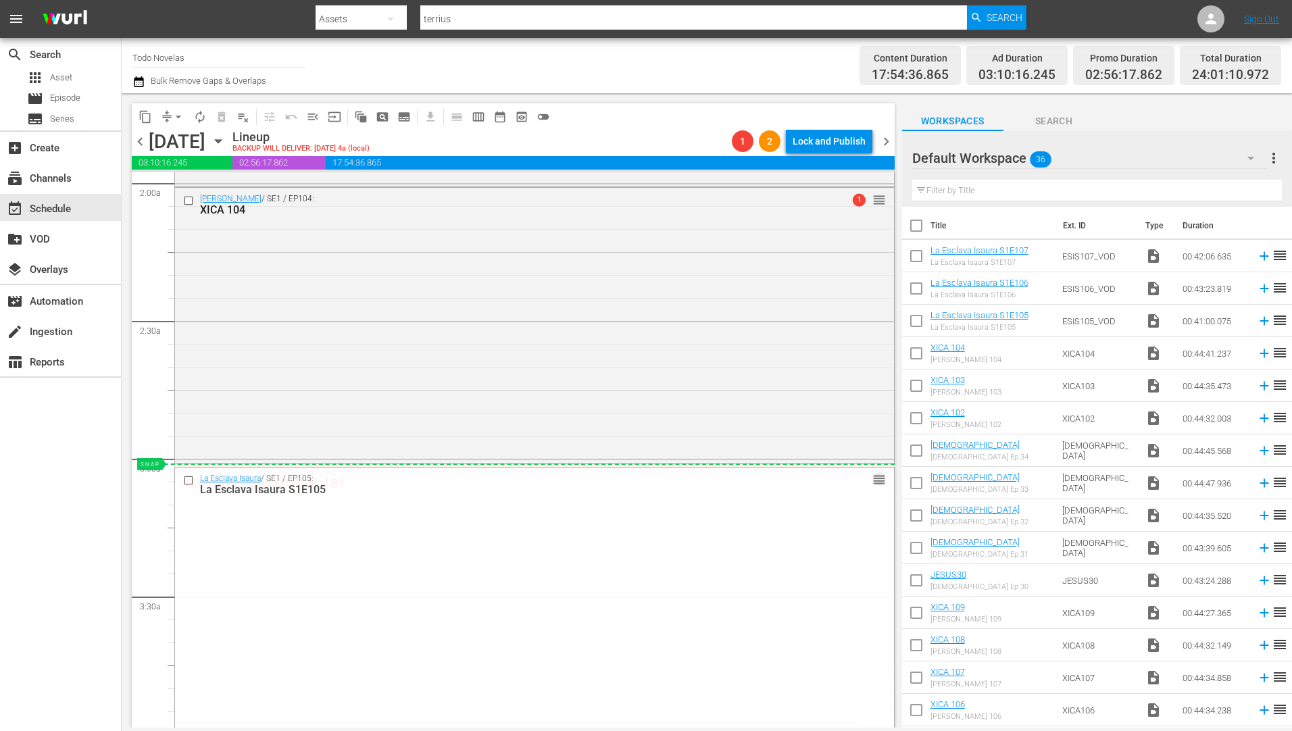
drag, startPoint x: 869, startPoint y: 482, endPoint x: 868, endPoint y: 466, distance: 15.6
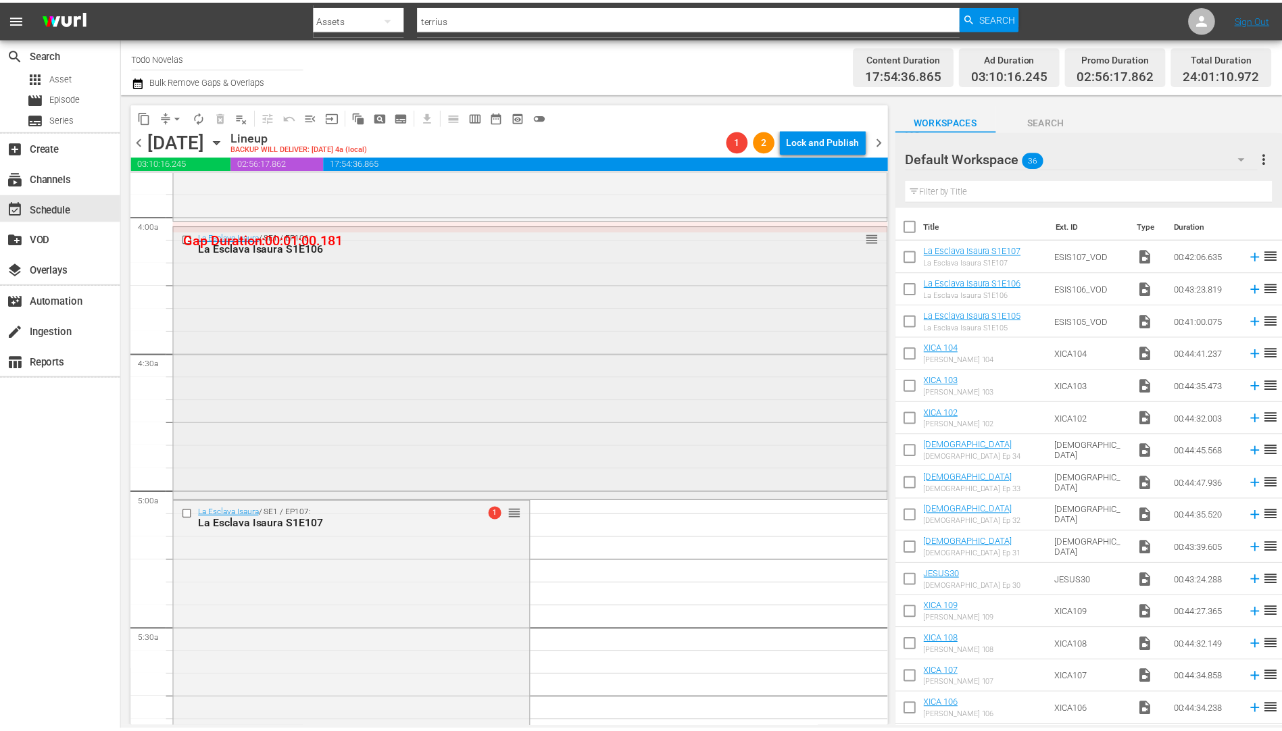
scroll to position [1081, 0]
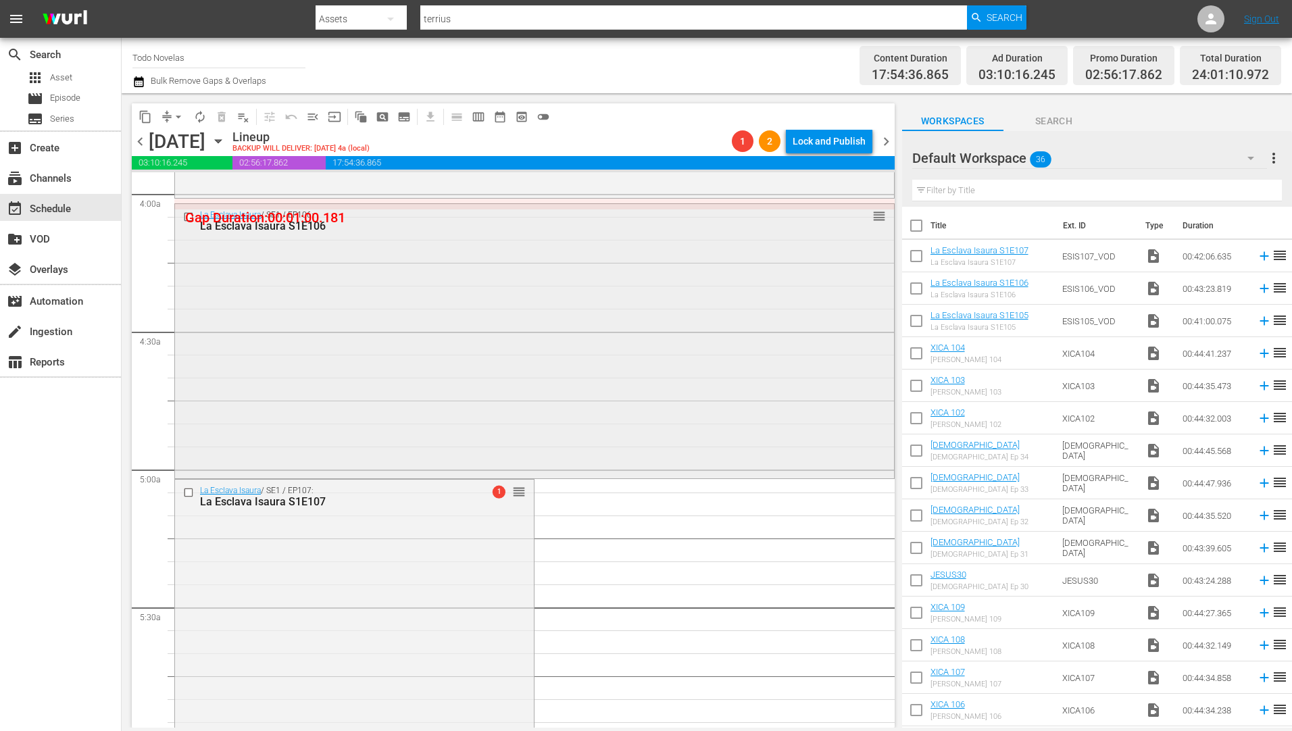
click at [284, 224] on div "La Esclava Isaura S1E106" at bounding box center [509, 226] width 618 height 13
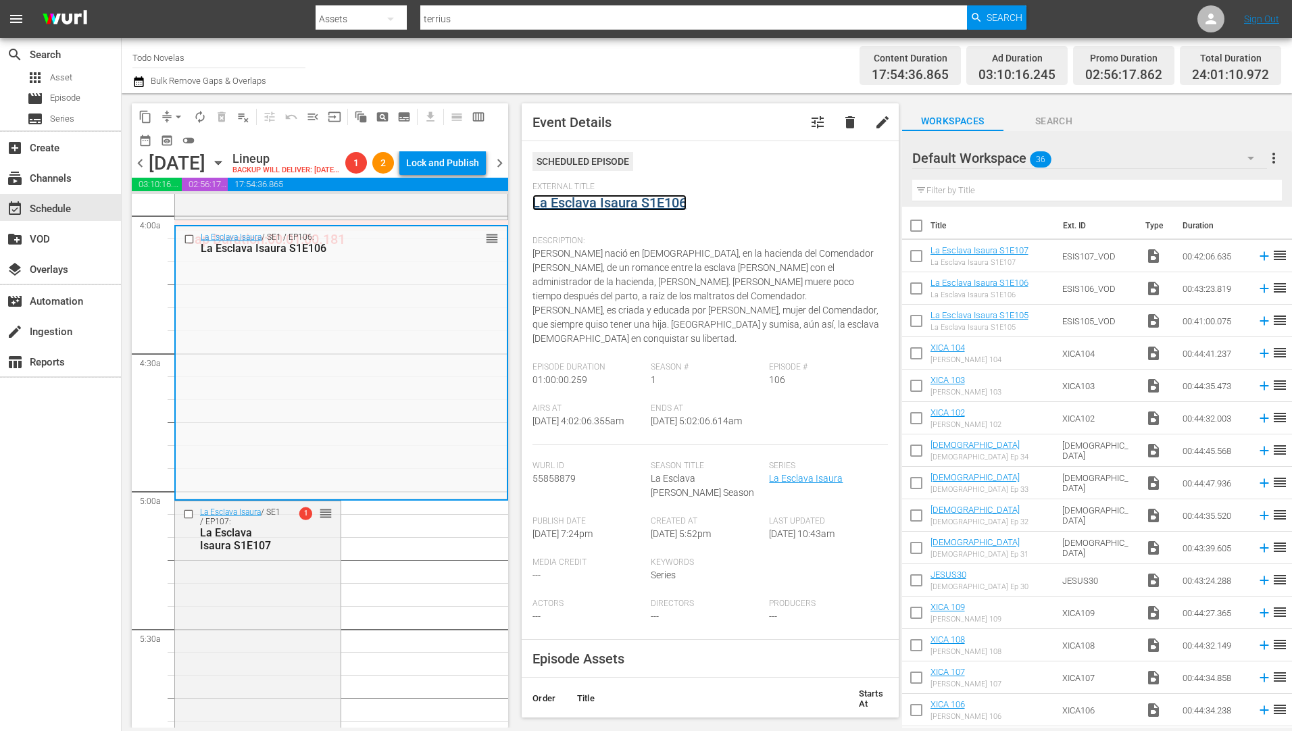
click at [586, 202] on link "La Esclava Isaura S1E106" at bounding box center [609, 203] width 154 height 16
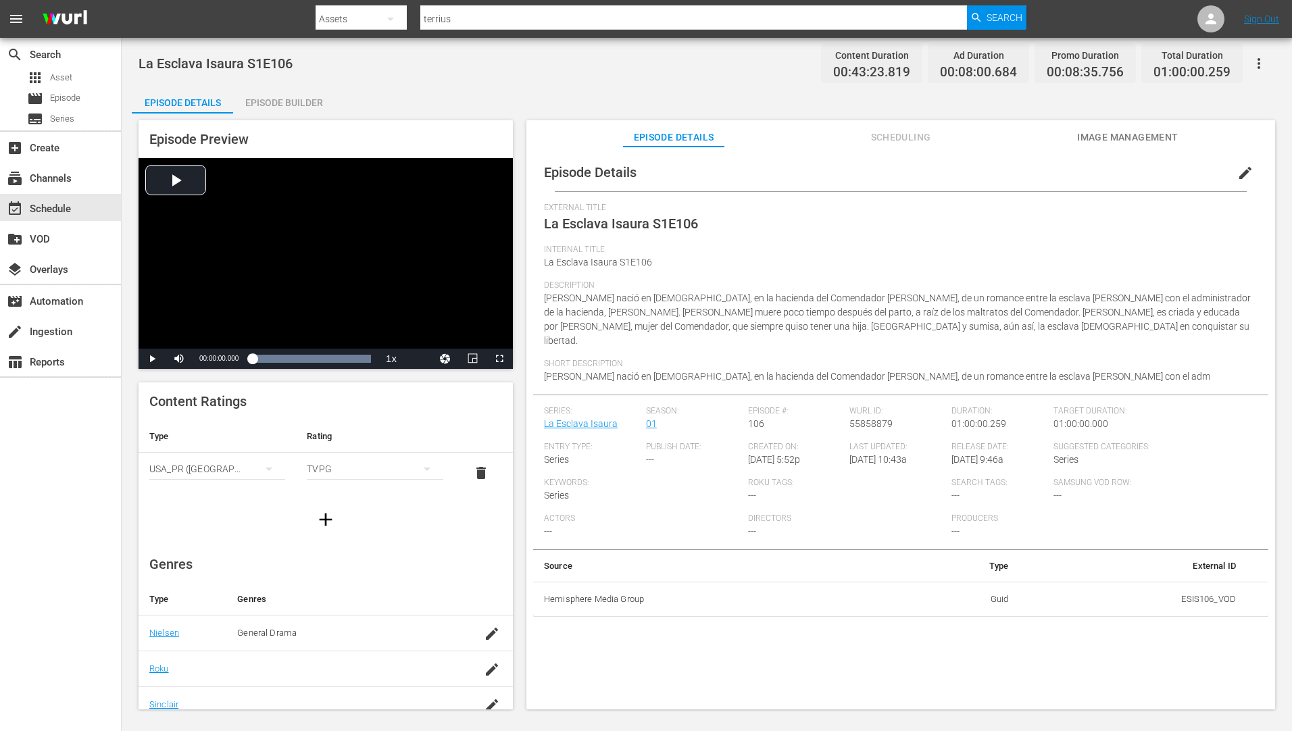
click at [302, 100] on div "Episode Builder" at bounding box center [283, 102] width 101 height 32
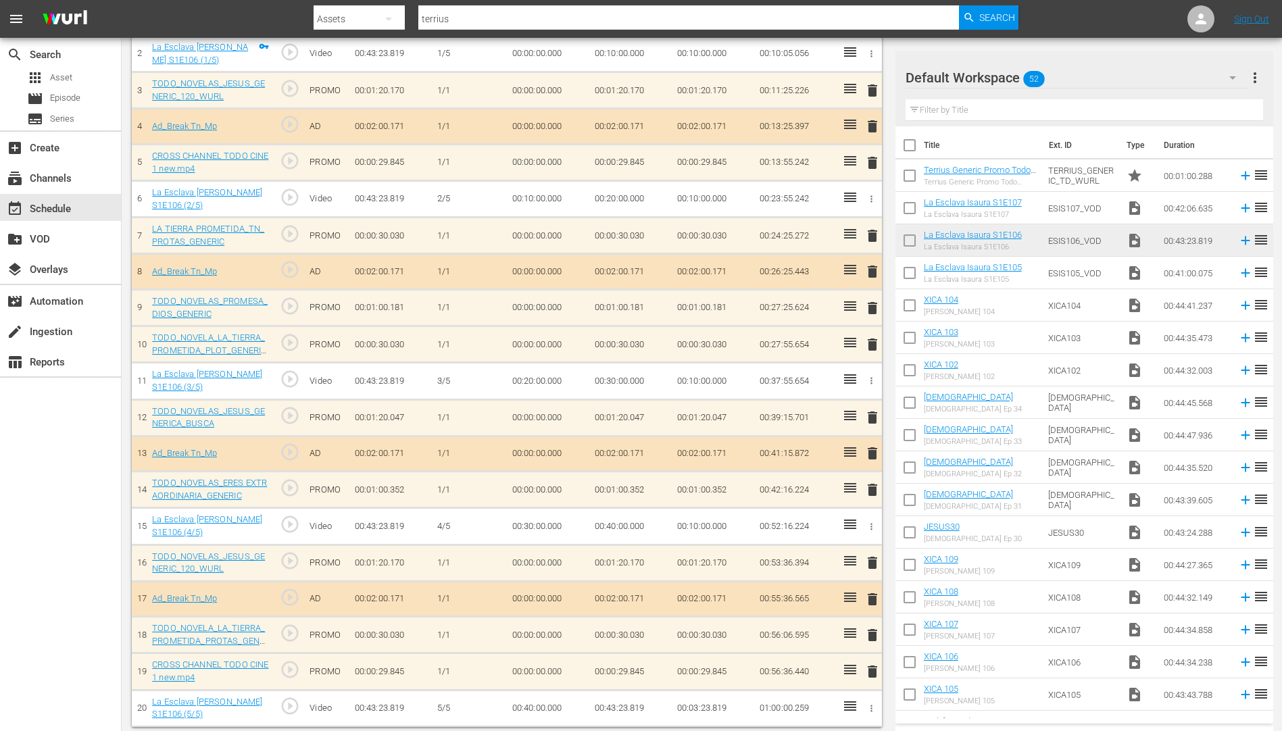
scroll to position [474, 0]
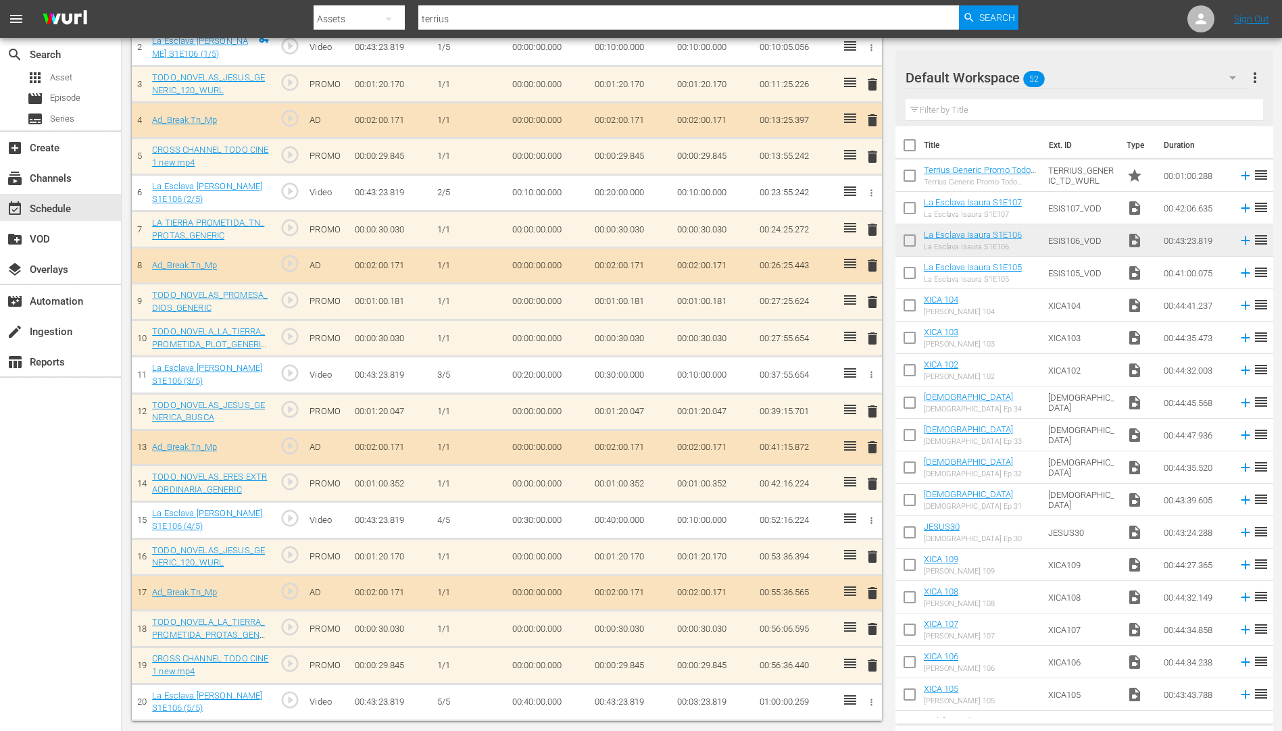
click at [873, 303] on span "delete" at bounding box center [872, 302] width 16 height 16
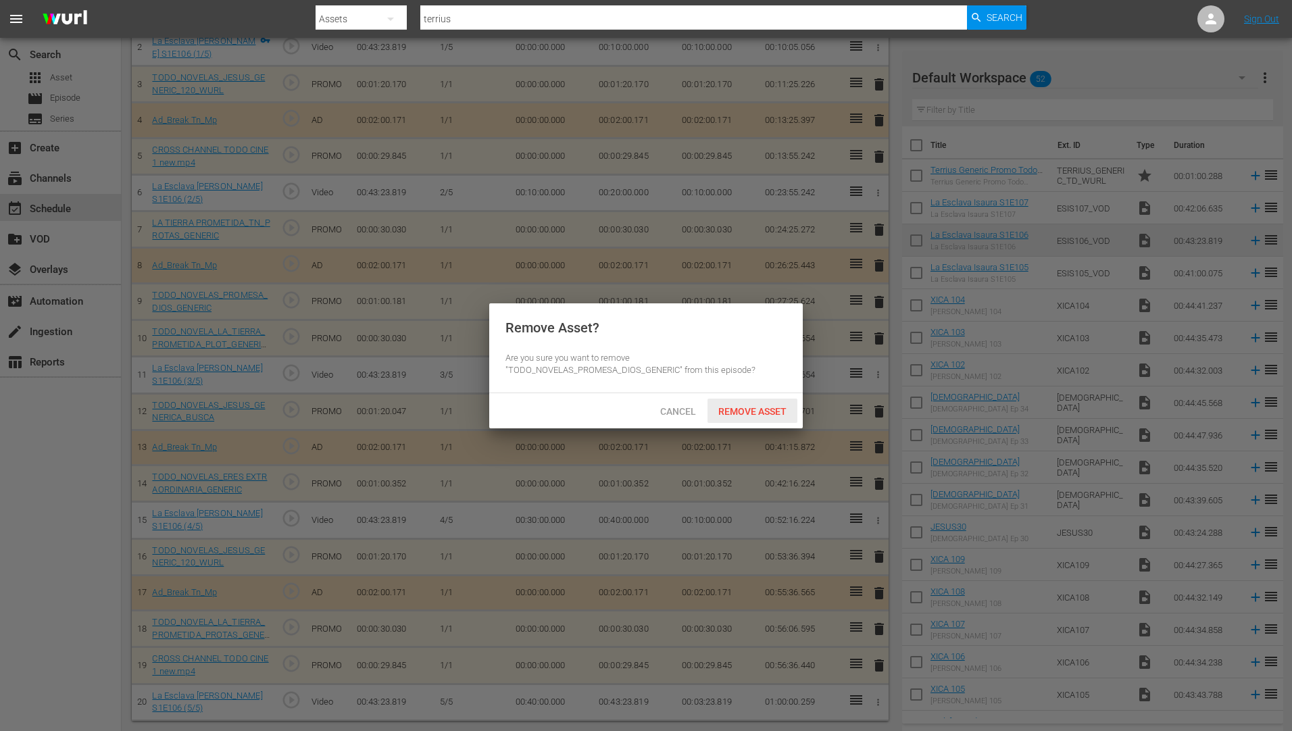
click at [768, 407] on span "Remove Asset" at bounding box center [753, 411] width 90 height 11
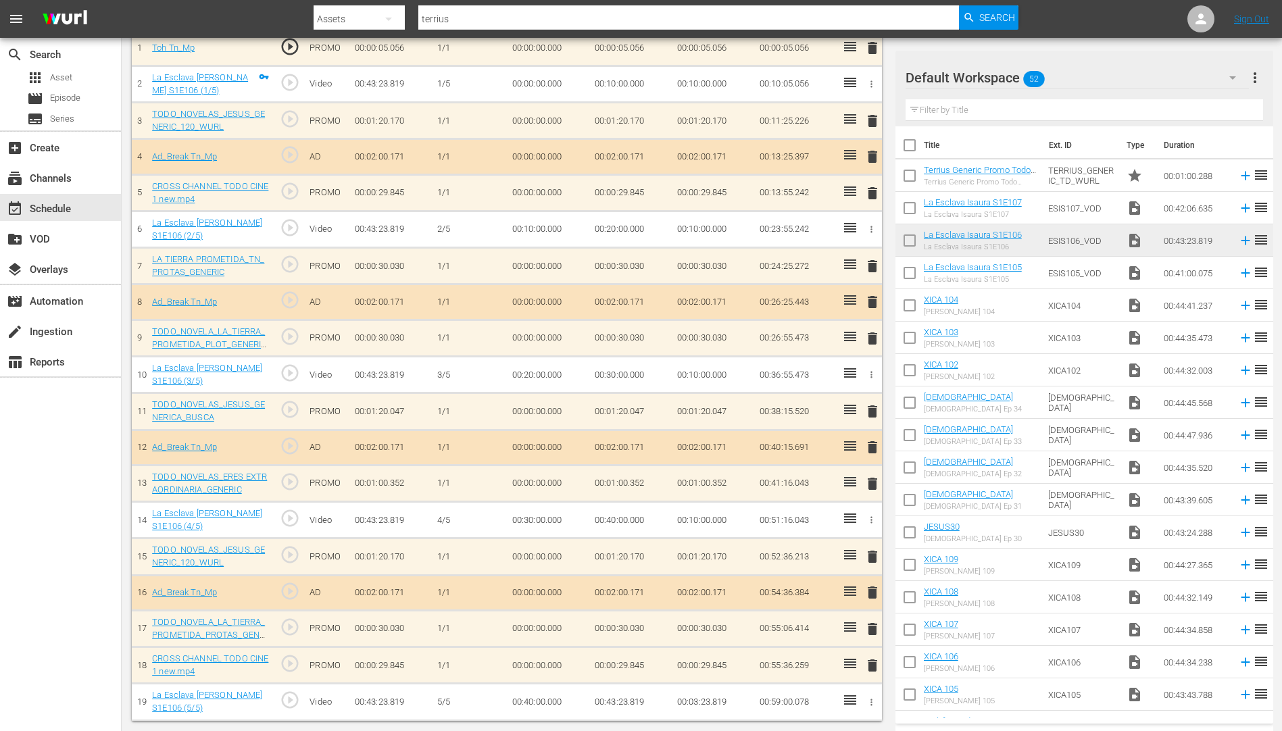
scroll to position [99, 0]
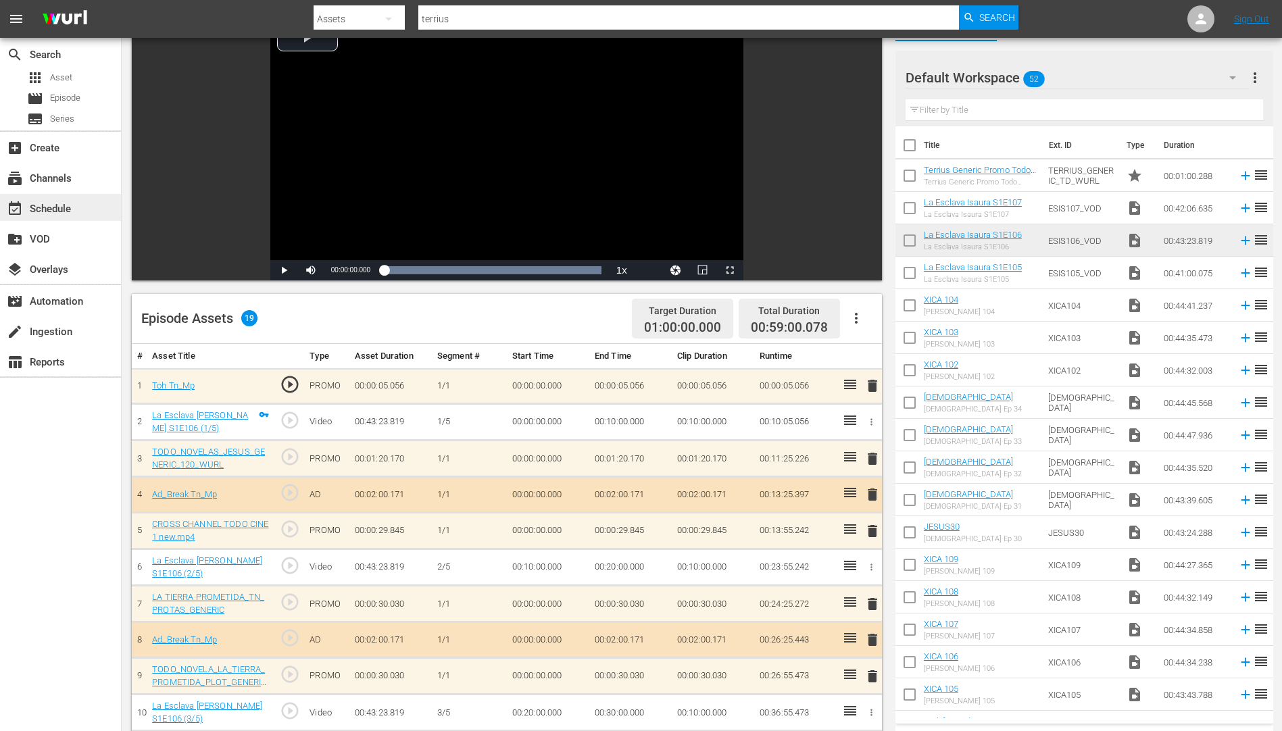
click at [57, 205] on div "event_available Schedule" at bounding box center [38, 207] width 76 height 12
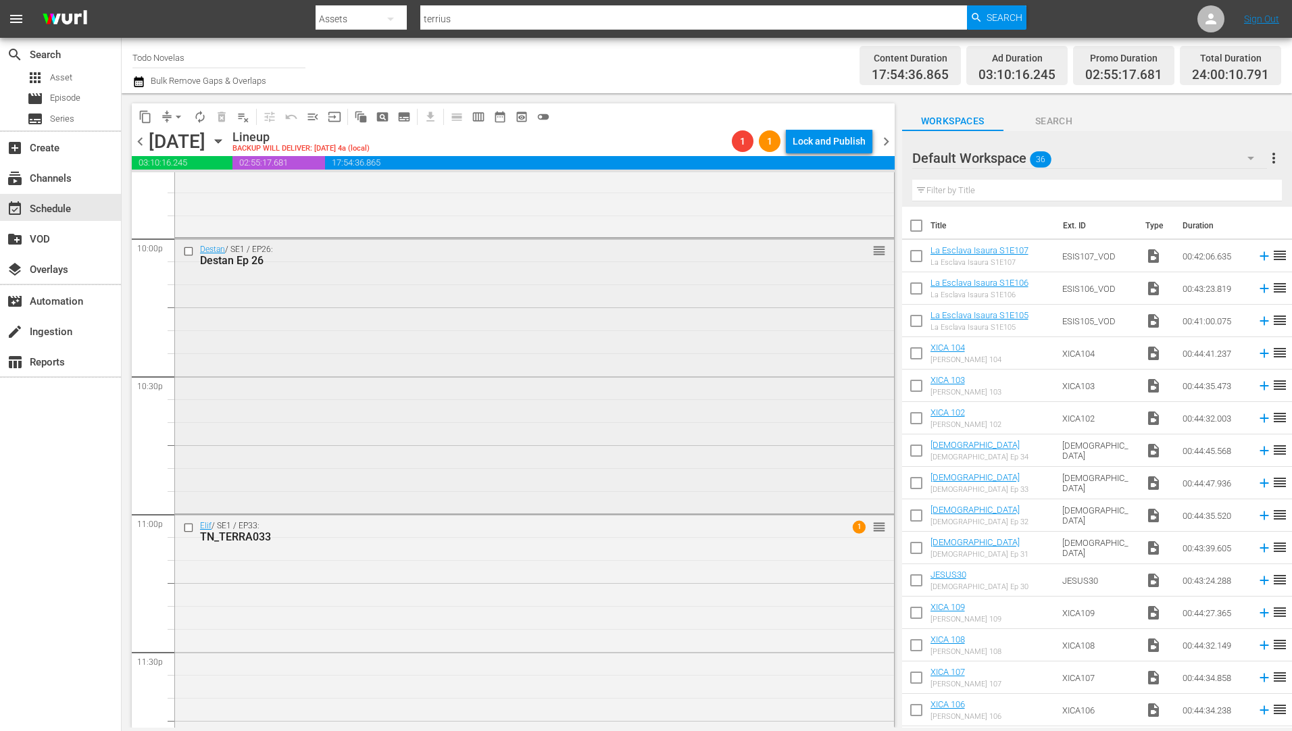
scroll to position [6061, 0]
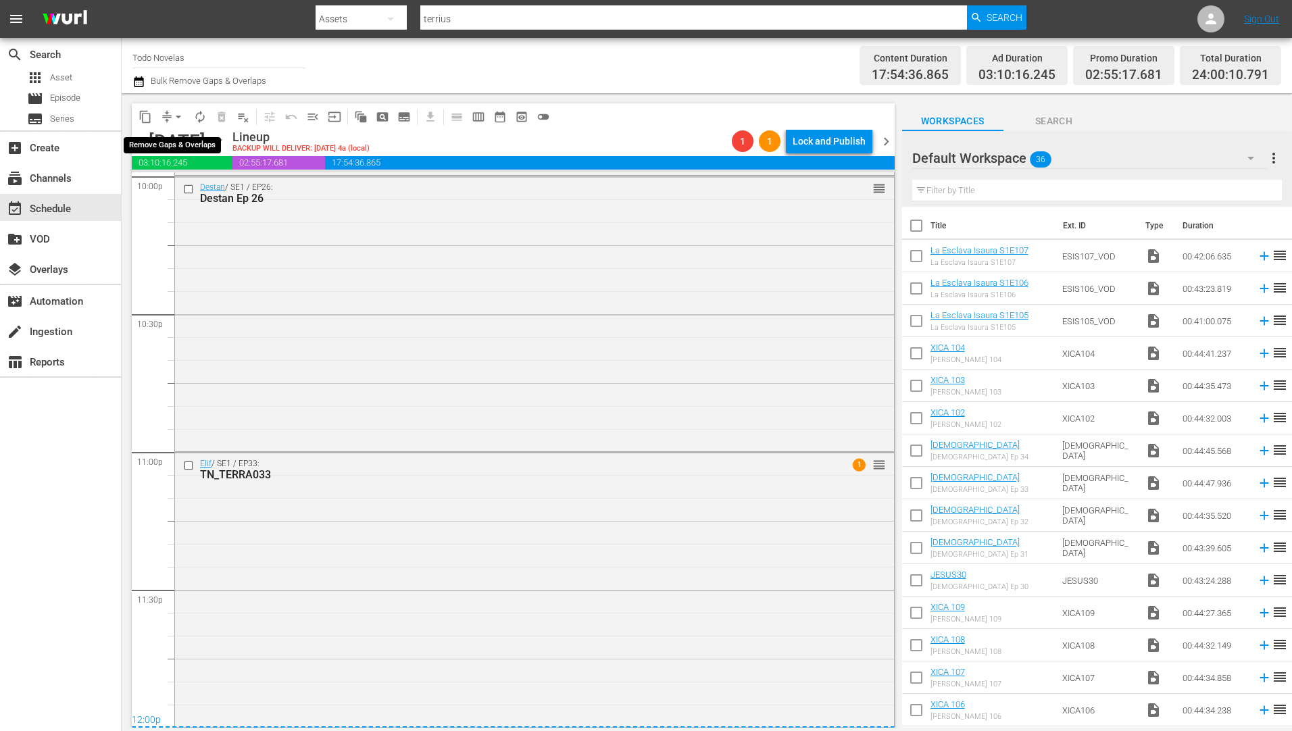
click at [176, 112] on span "arrow_drop_down" at bounding box center [179, 117] width 14 height 14
click at [175, 139] on li "Align to Midnight" at bounding box center [179, 144] width 142 height 22
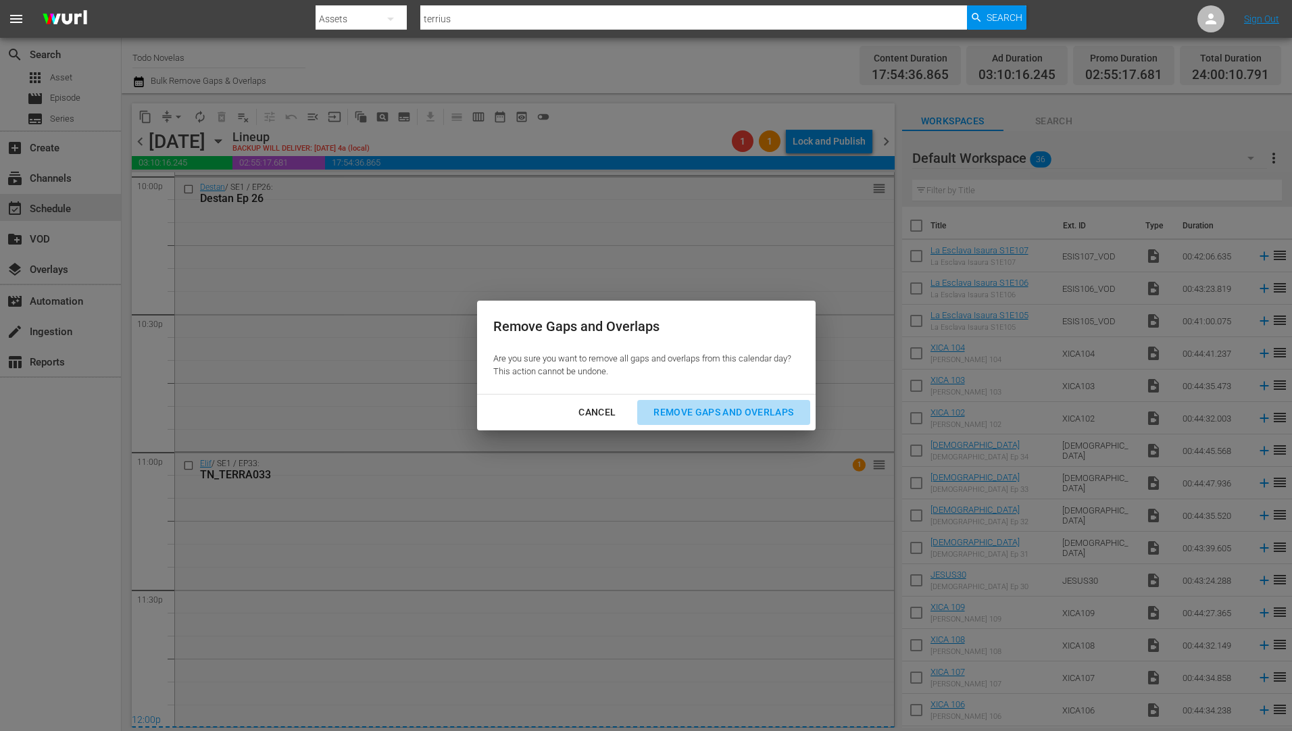
click at [697, 406] on div "Remove Gaps and Overlaps" at bounding box center [724, 412] width 162 height 17
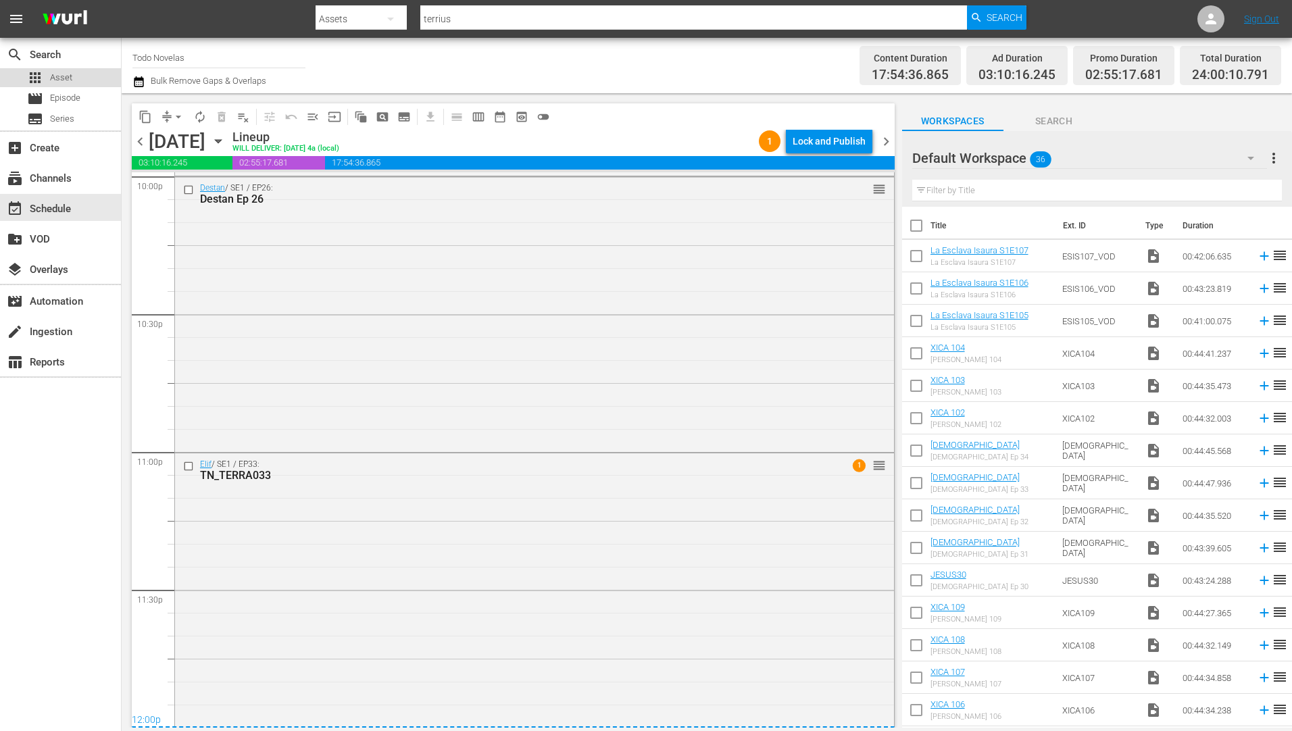
click at [63, 74] on span "Asset" at bounding box center [61, 78] width 22 height 14
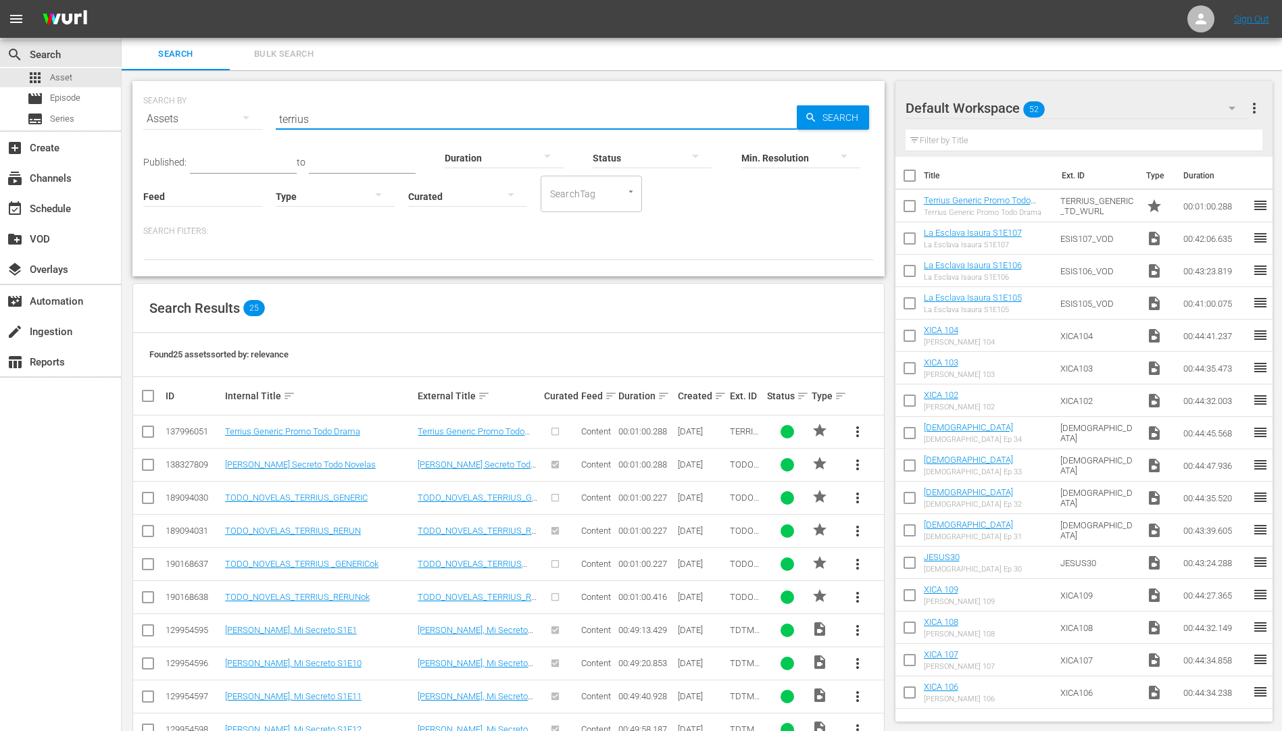
drag, startPoint x: 334, startPoint y: 113, endPoint x: 256, endPoint y: 116, distance: 78.5
click at [263, 111] on div "SEARCH BY Search By Assets Search ID, Title, Description, Keywords, or Category…" at bounding box center [508, 110] width 730 height 49
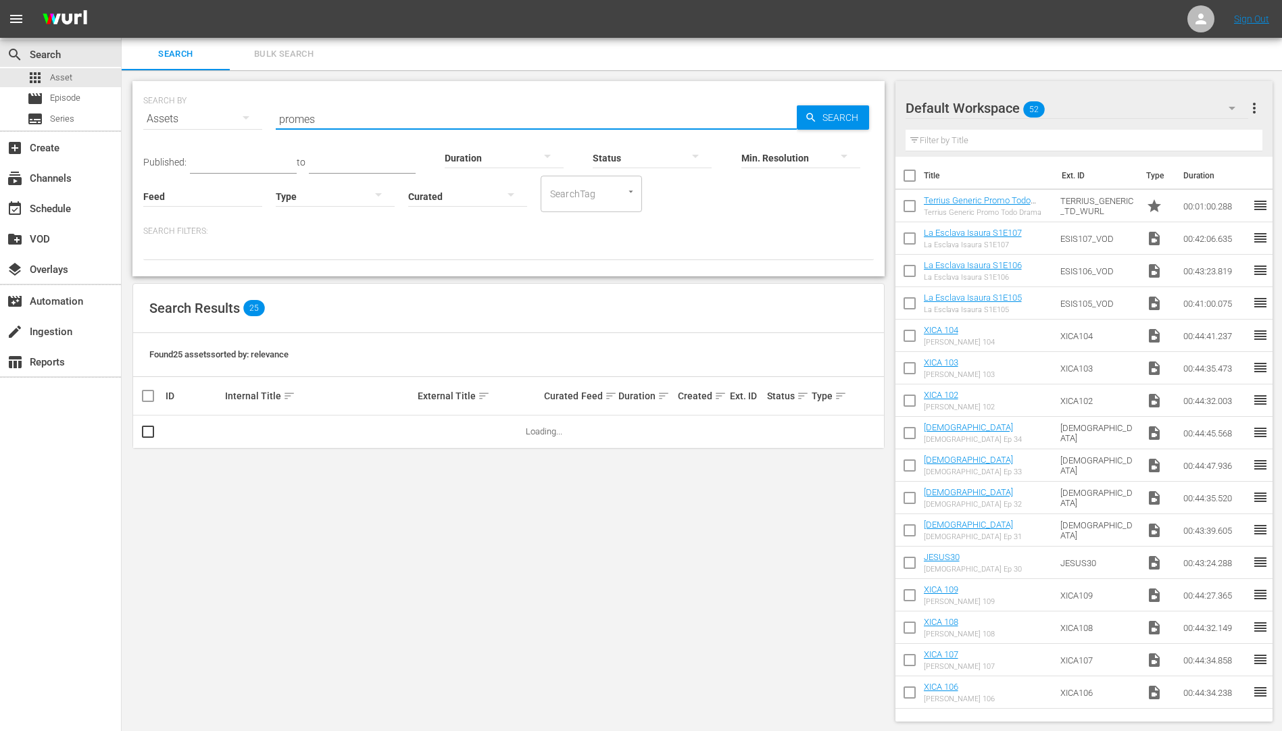
type input "[PERSON_NAME]"
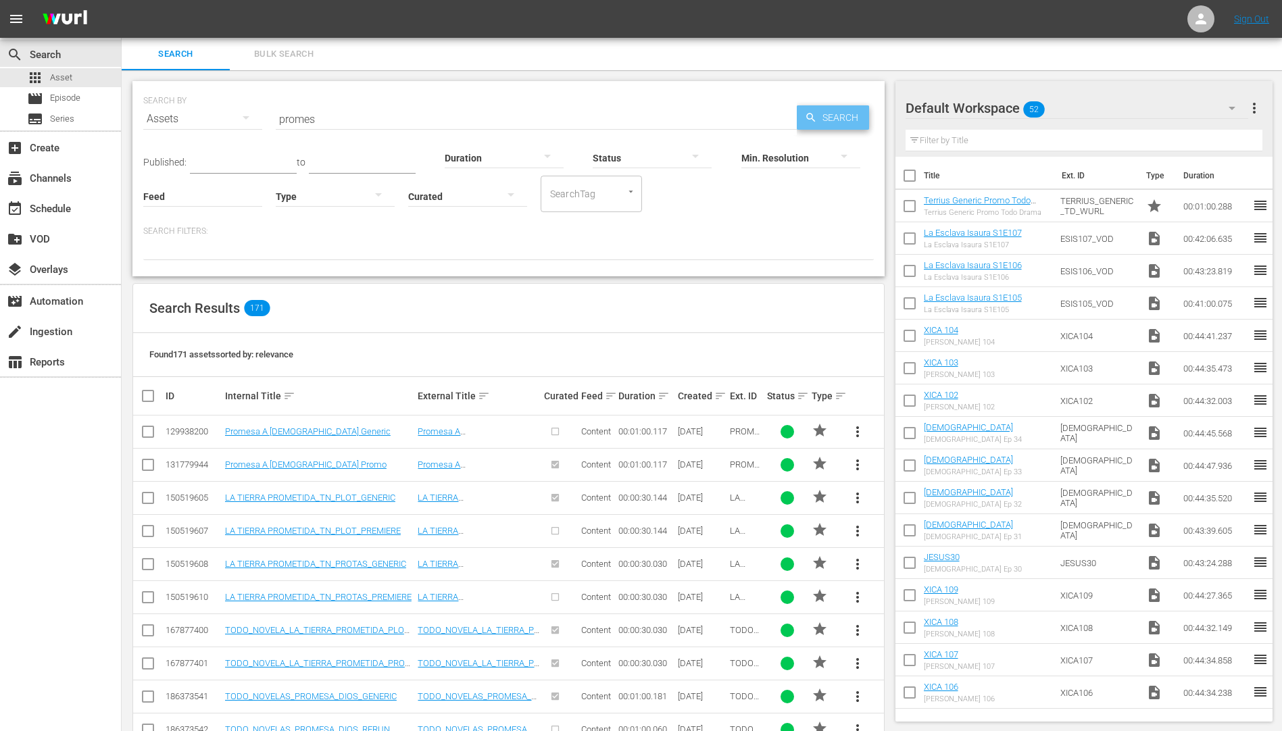
drag, startPoint x: 853, startPoint y: 112, endPoint x: 842, endPoint y: 116, distance: 11.3
click at [851, 112] on span "Search" at bounding box center [843, 117] width 52 height 24
click at [858, 462] on span "more_vert" at bounding box center [857, 465] width 16 height 16
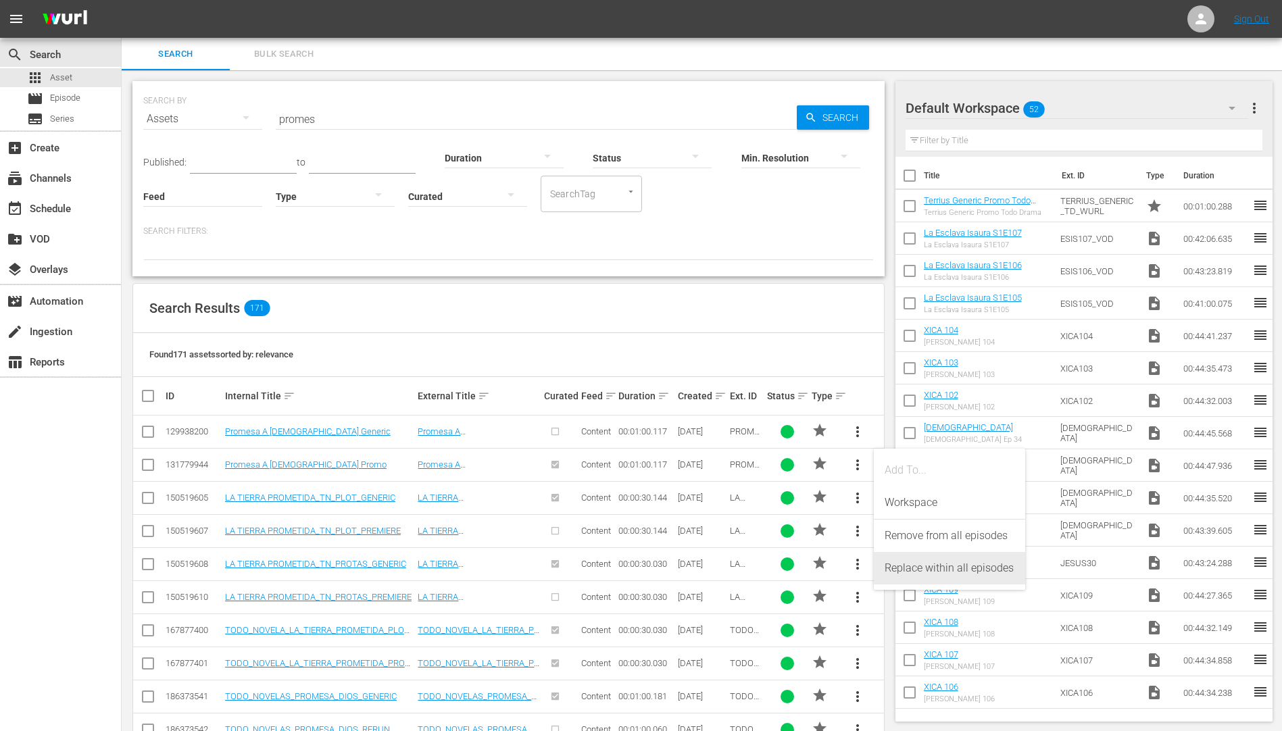
click at [949, 566] on div "Replace within all episodes" at bounding box center [950, 568] width 130 height 32
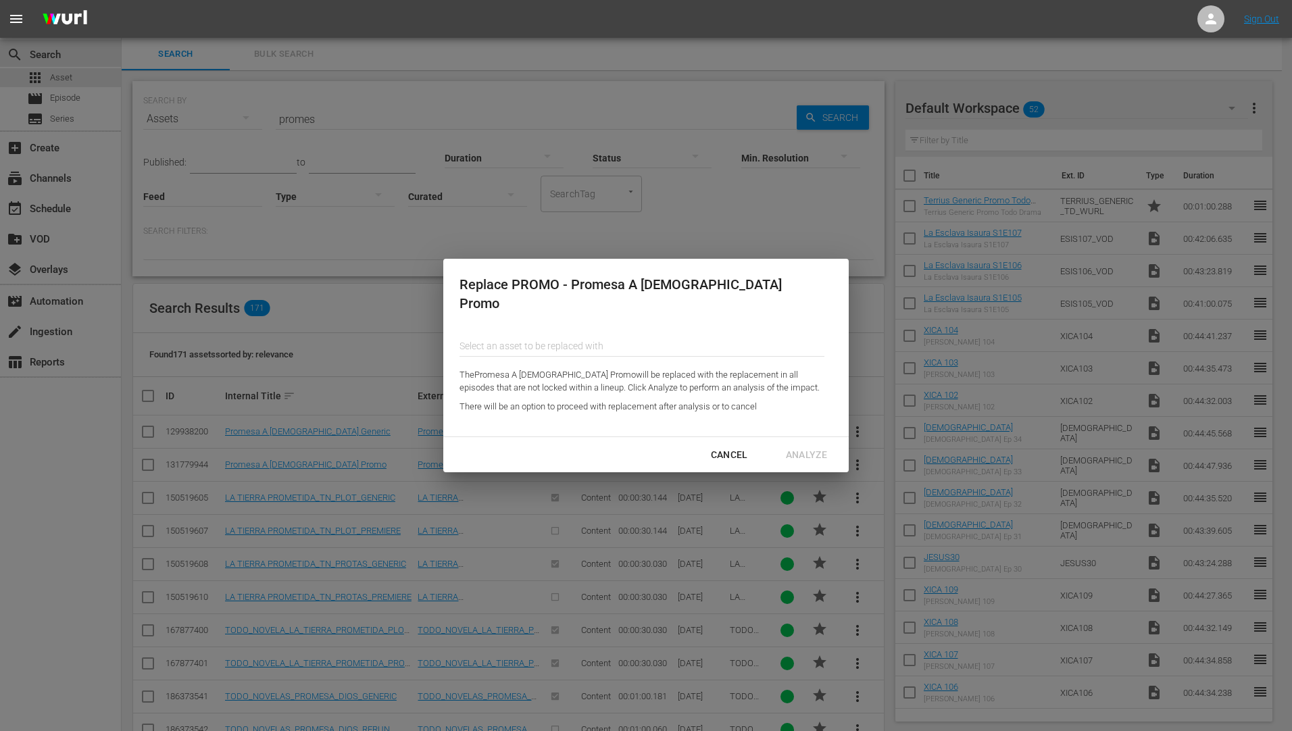
click at [538, 339] on input "text" at bounding box center [642, 346] width 365 height 32
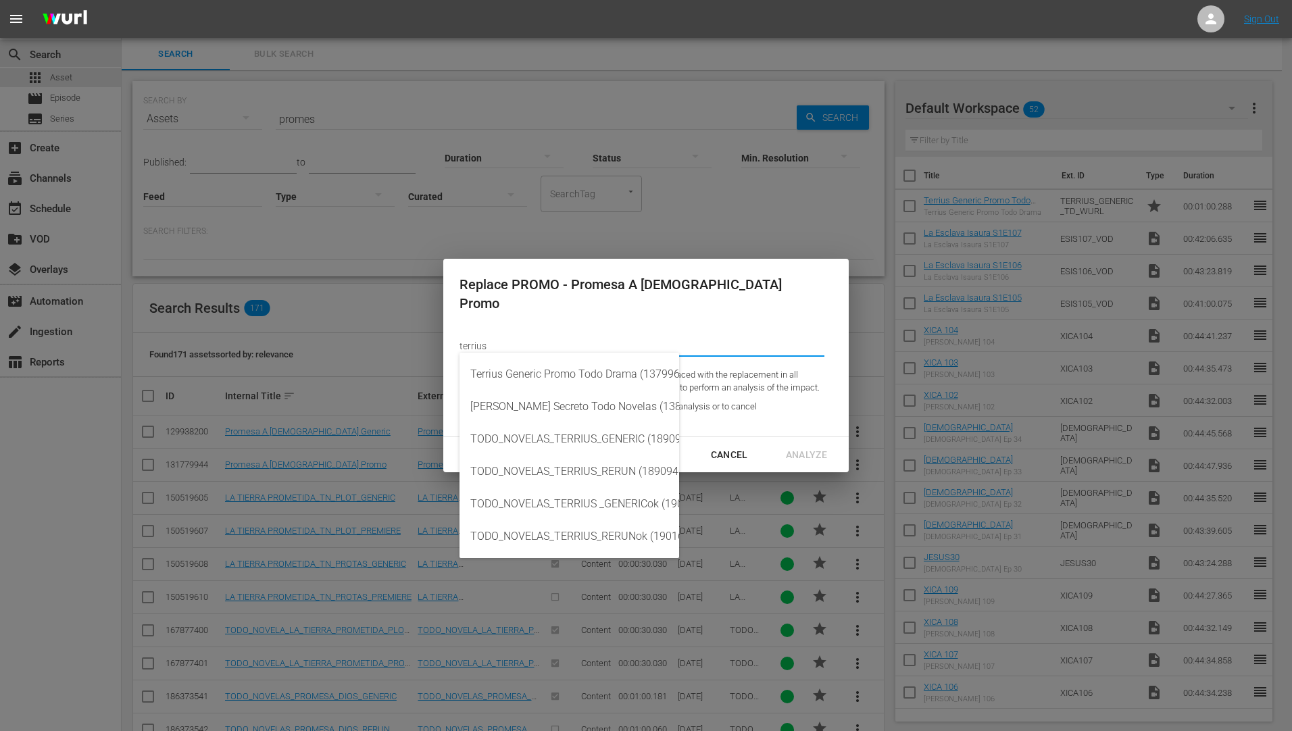
scroll to position [0, 45]
click at [592, 434] on div "TODO_NOVELAS_TERRIUS_GENERIC (189094030)" at bounding box center [525, 439] width 198 height 32
type input "TODO_NOVELAS_TERRIUS_GENERIC (189094030)"
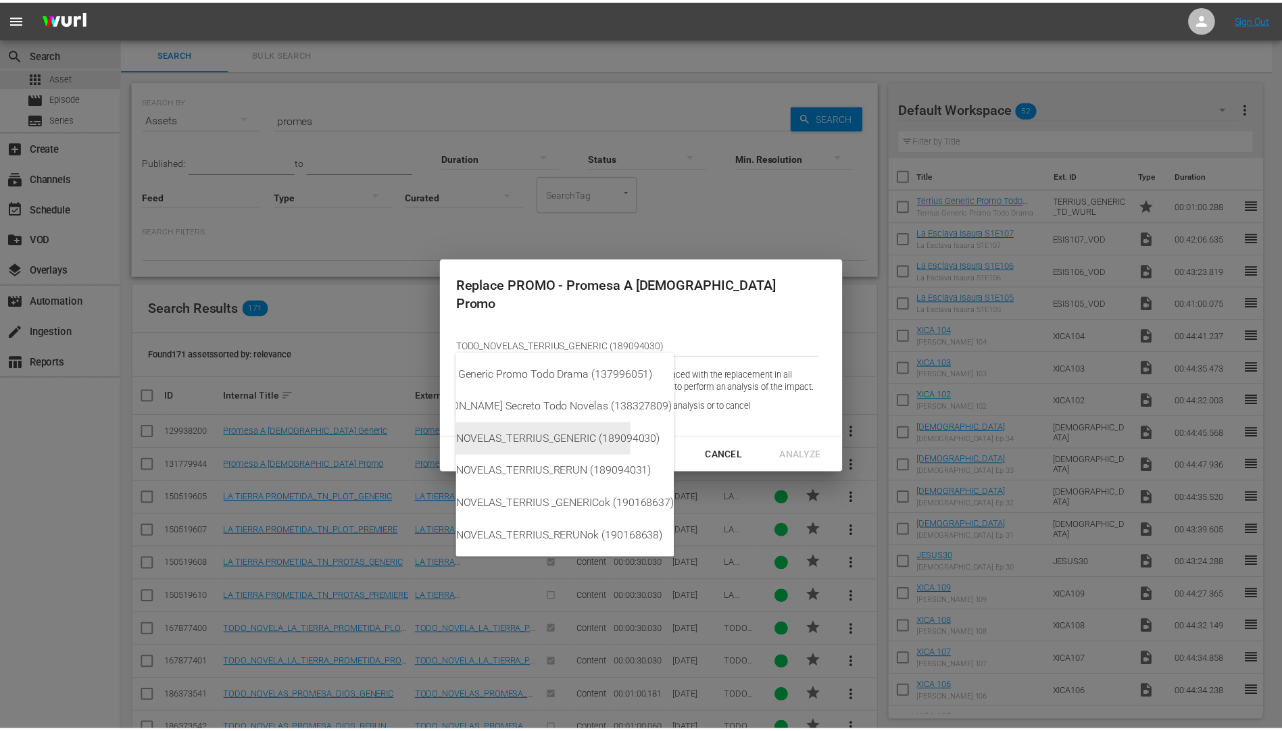
scroll to position [0, 0]
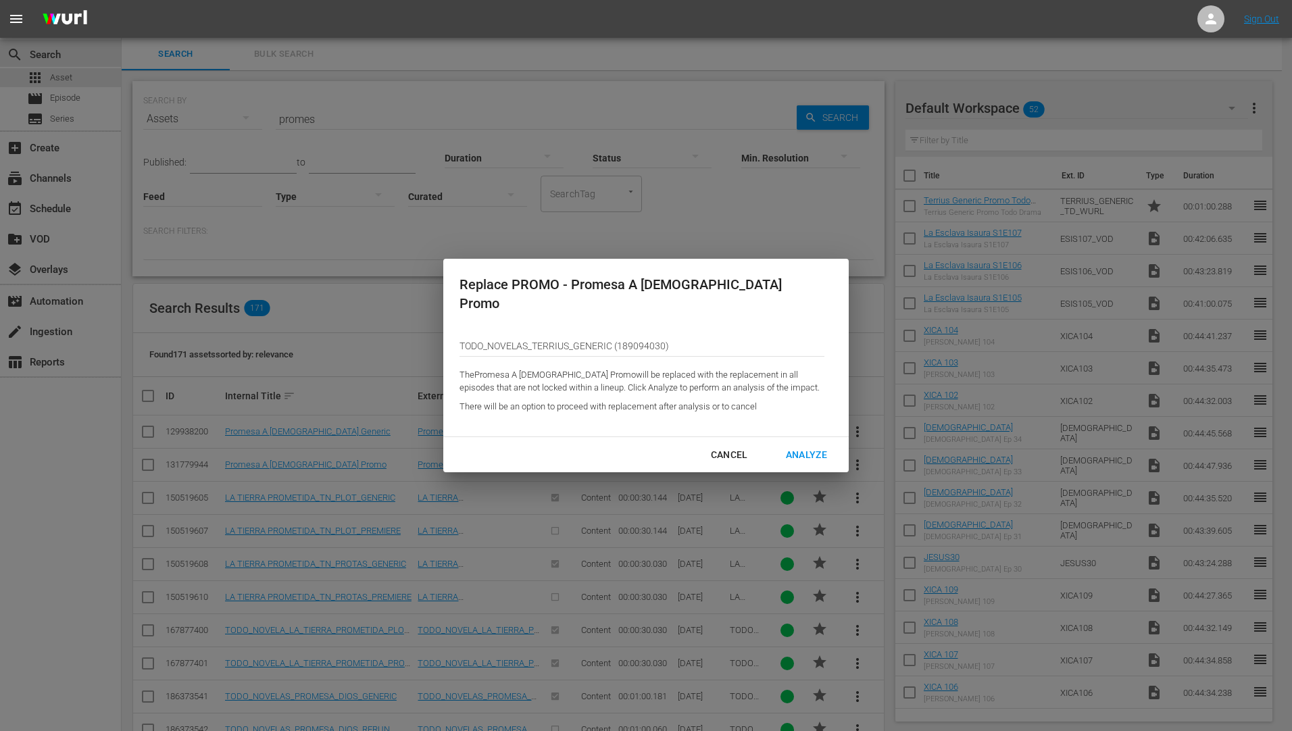
click at [808, 447] on div "Analyze" at bounding box center [806, 455] width 63 height 17
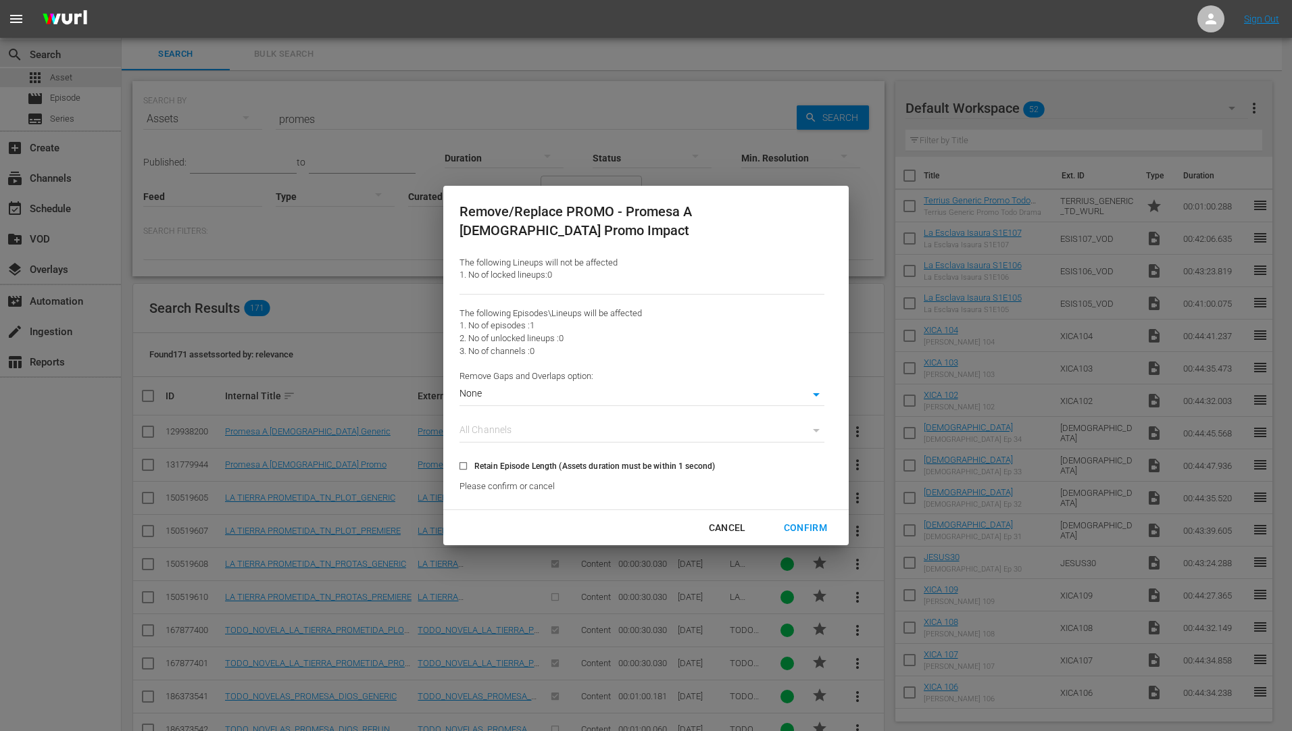
click at [792, 520] on div "Confirm" at bounding box center [805, 528] width 65 height 17
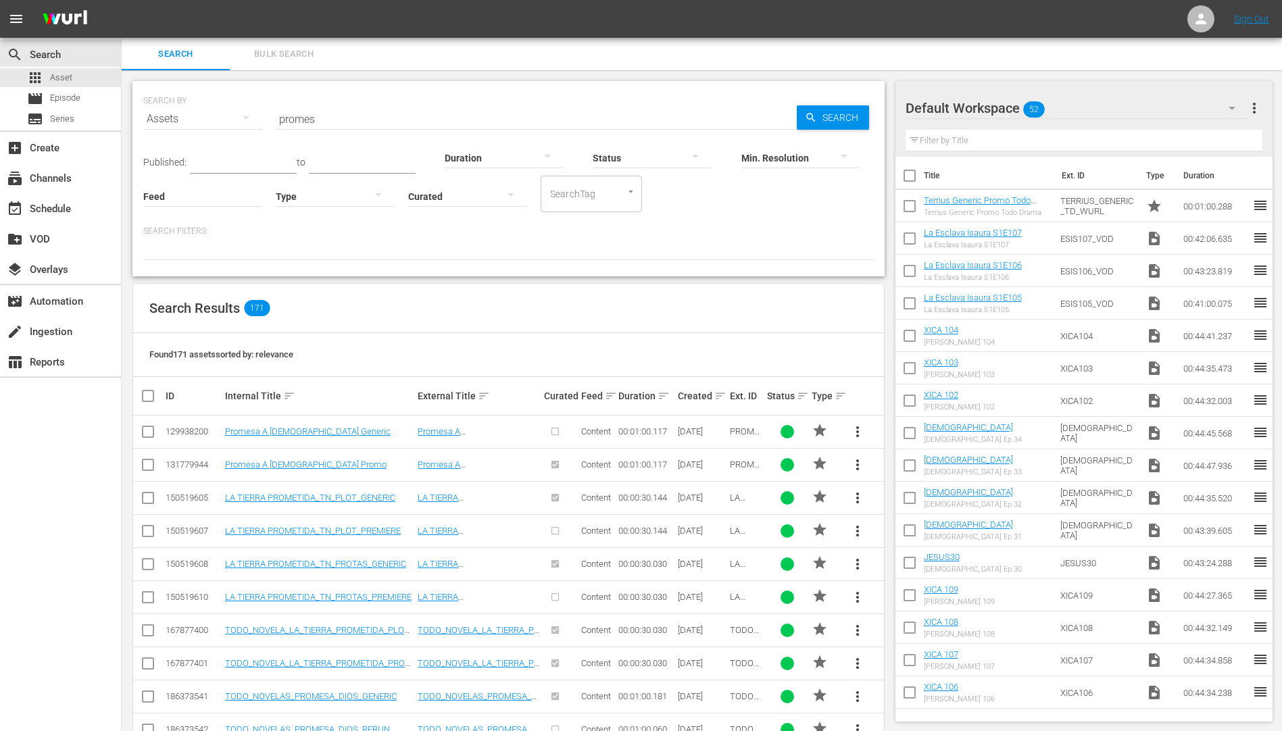
click at [858, 427] on span "more_vert" at bounding box center [857, 432] width 16 height 16
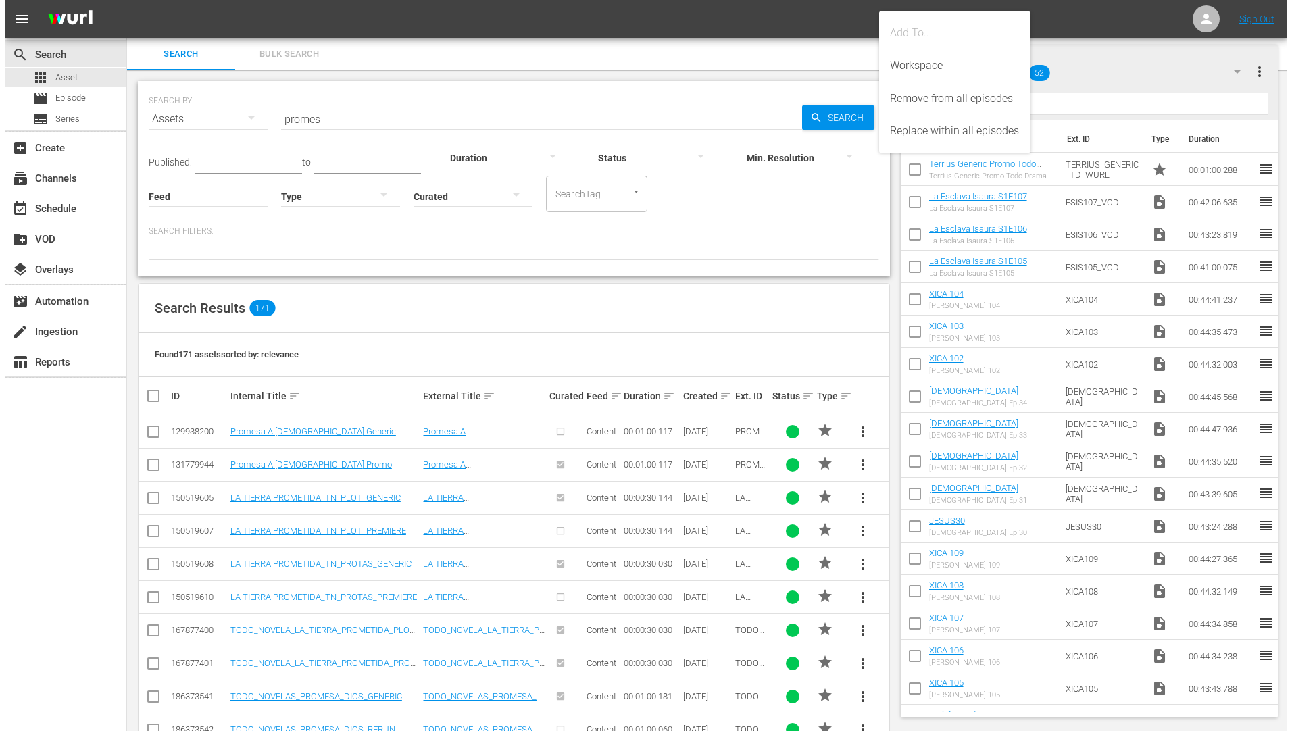
scroll to position [404, 0]
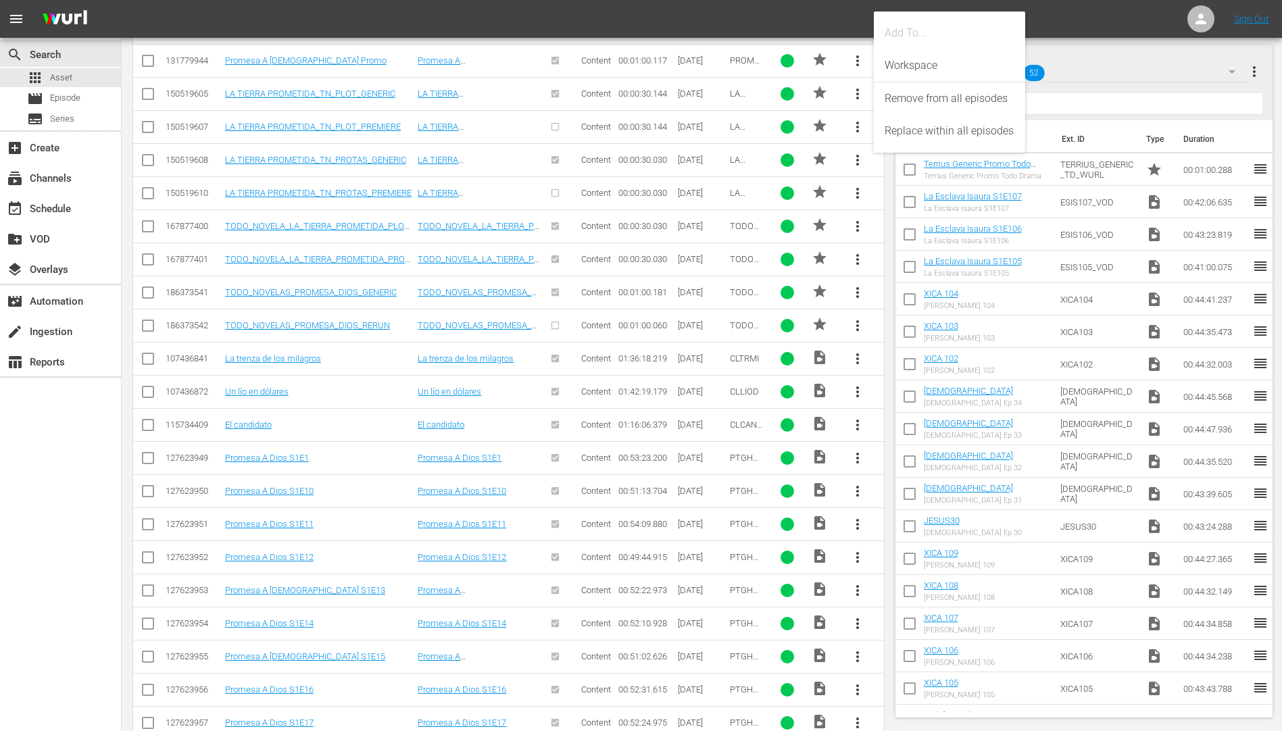
click at [855, 289] on span "more_vert" at bounding box center [857, 292] width 16 height 16
click at [937, 391] on div "Replace within all episodes" at bounding box center [950, 396] width 130 height 32
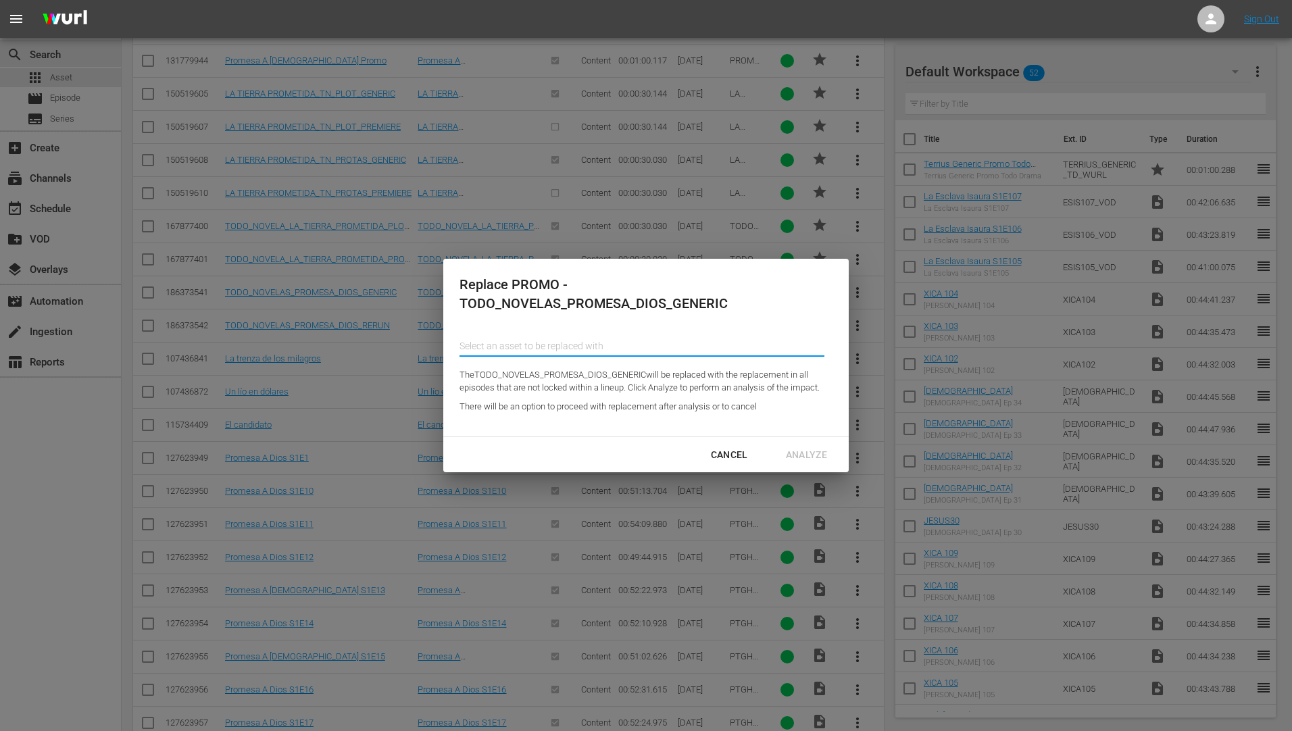
click at [530, 344] on input "text" at bounding box center [642, 346] width 365 height 32
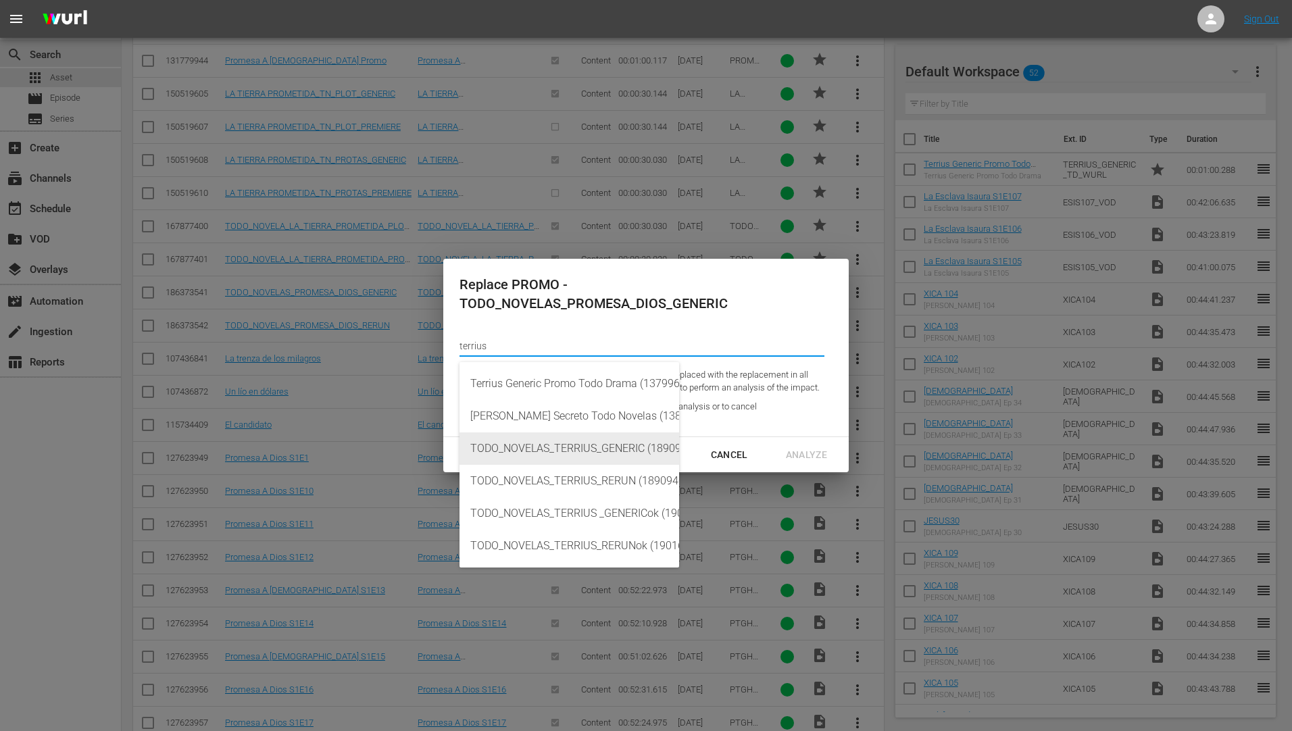
click at [601, 445] on div "TODO_NOVELAS_TERRIUS_GENERIC (189094030)" at bounding box center [569, 448] width 198 height 32
type input "TODO_NOVELAS_TERRIUS_GENERIC (189094030)"
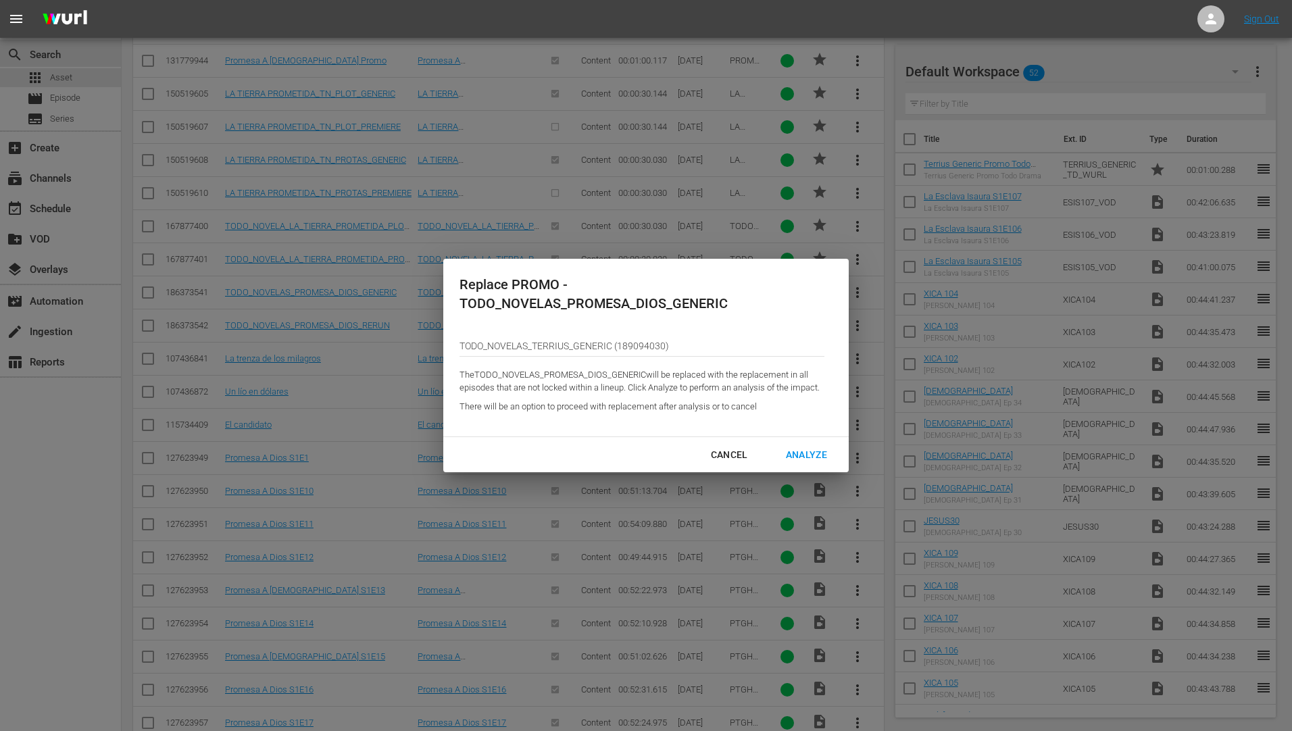
click at [805, 452] on div "Analyze" at bounding box center [806, 455] width 63 height 17
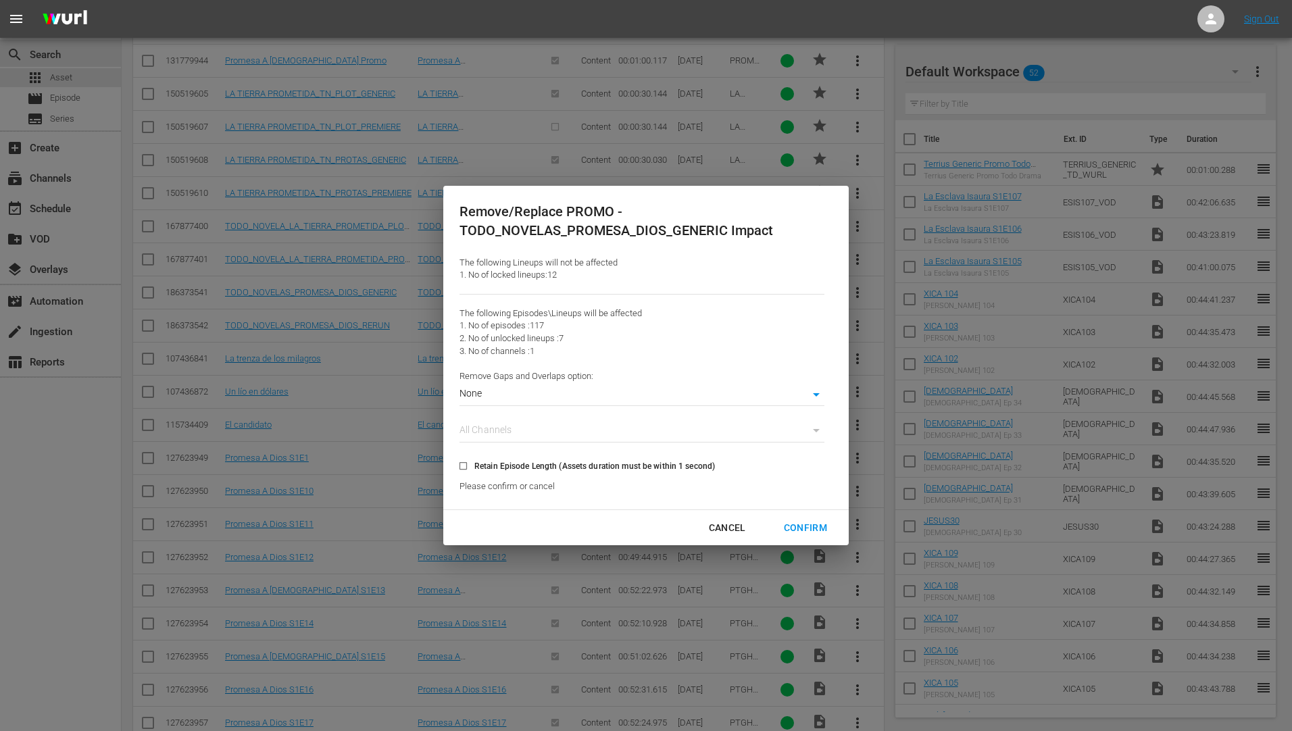
click at [804, 522] on div "Confirm" at bounding box center [805, 528] width 65 height 17
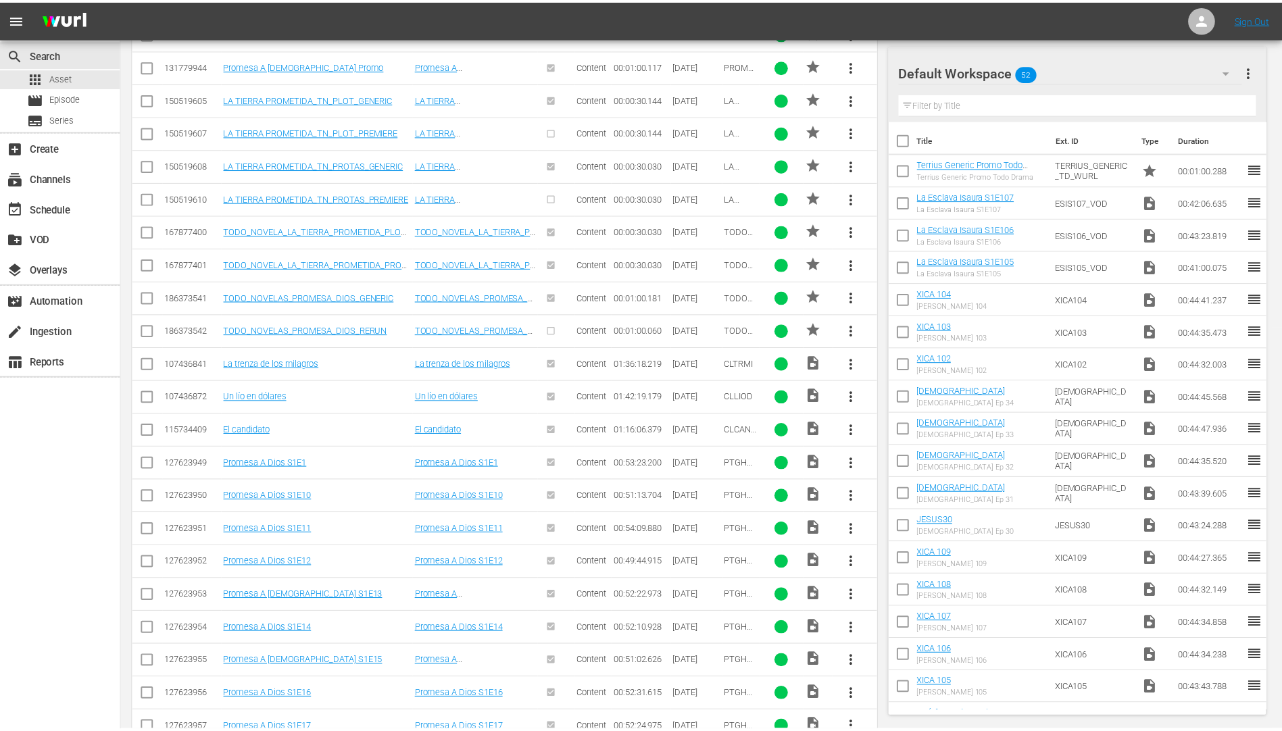
scroll to position [410, 0]
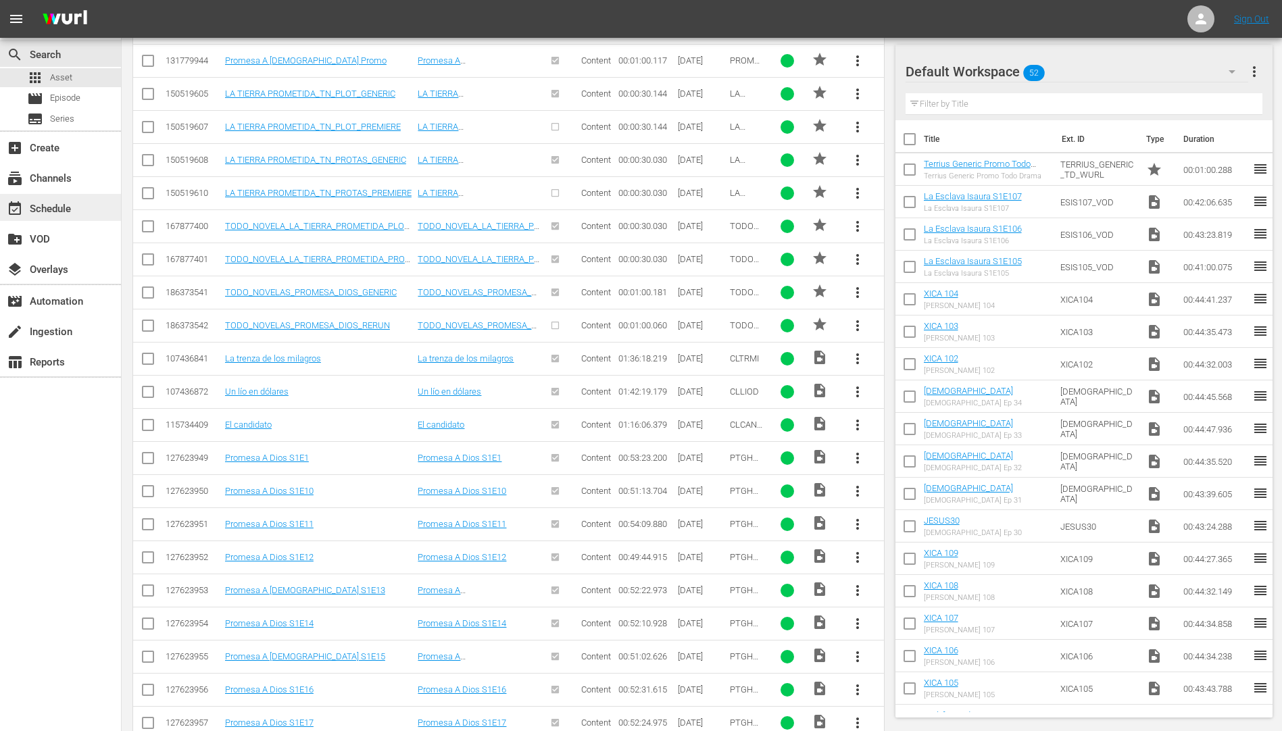
click at [41, 209] on div "event_available Schedule" at bounding box center [38, 207] width 76 height 12
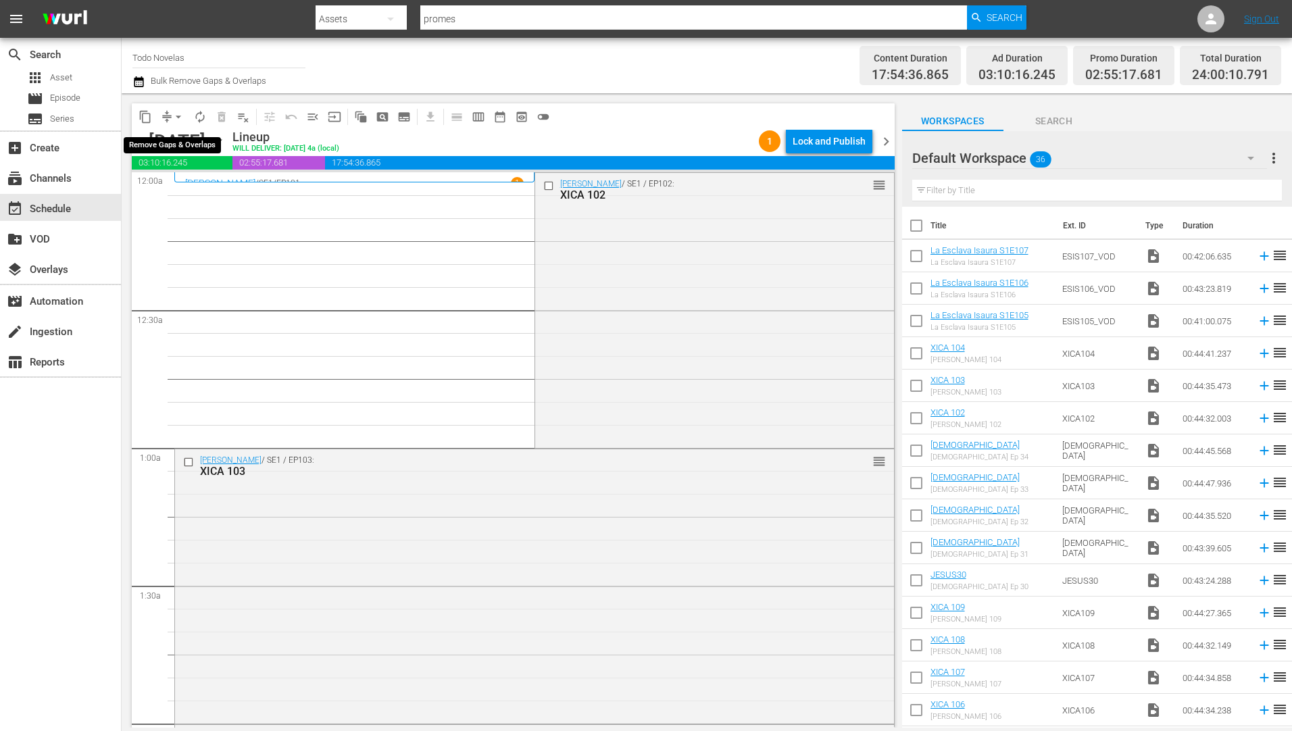
click at [176, 113] on span "arrow_drop_down" at bounding box center [179, 117] width 14 height 14
click at [173, 142] on li "Align to Midnight" at bounding box center [179, 144] width 142 height 22
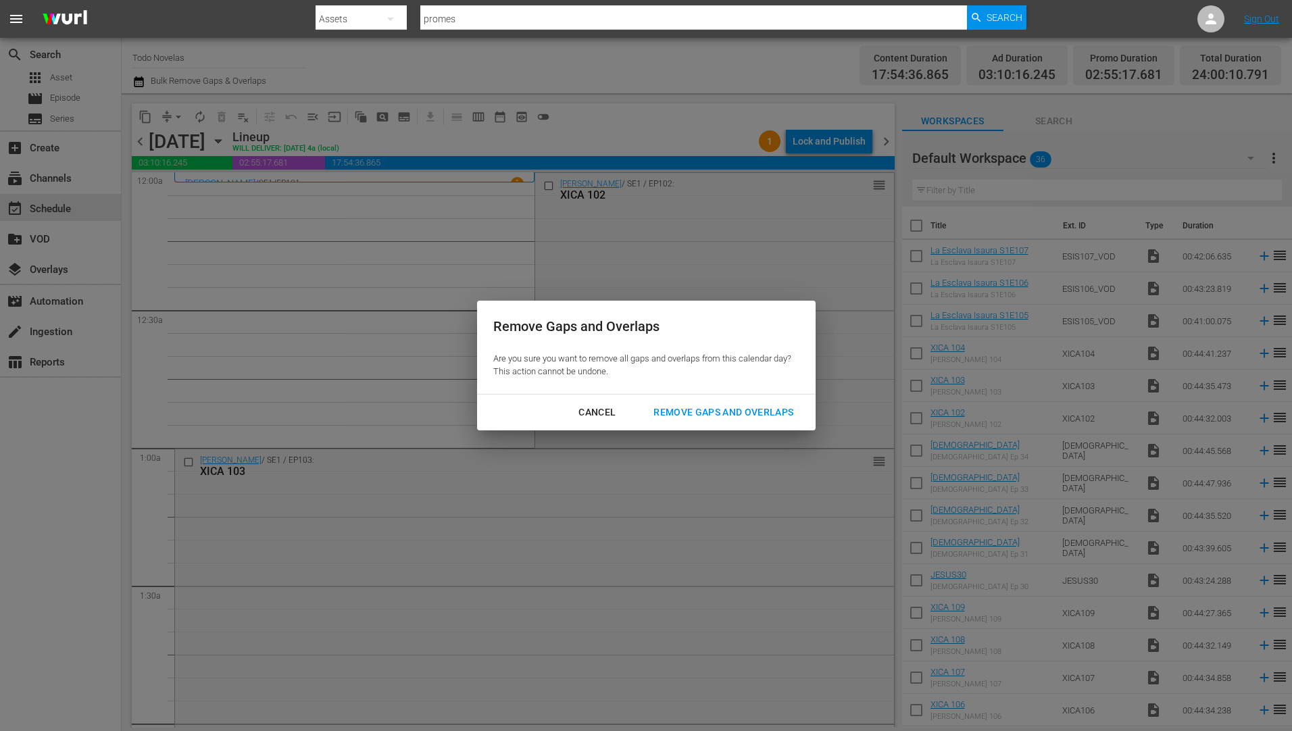
click at [713, 410] on div "Remove Gaps and Overlaps" at bounding box center [724, 412] width 162 height 17
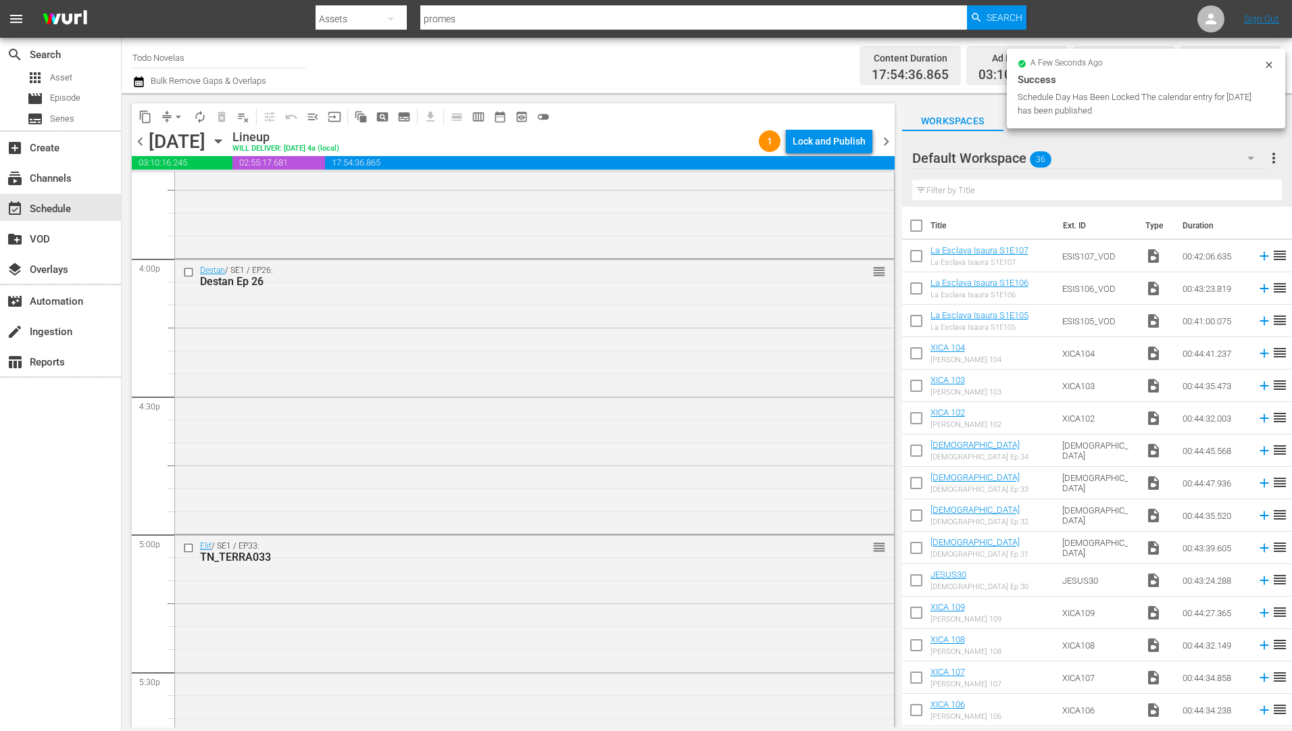
scroll to position [6062, 0]
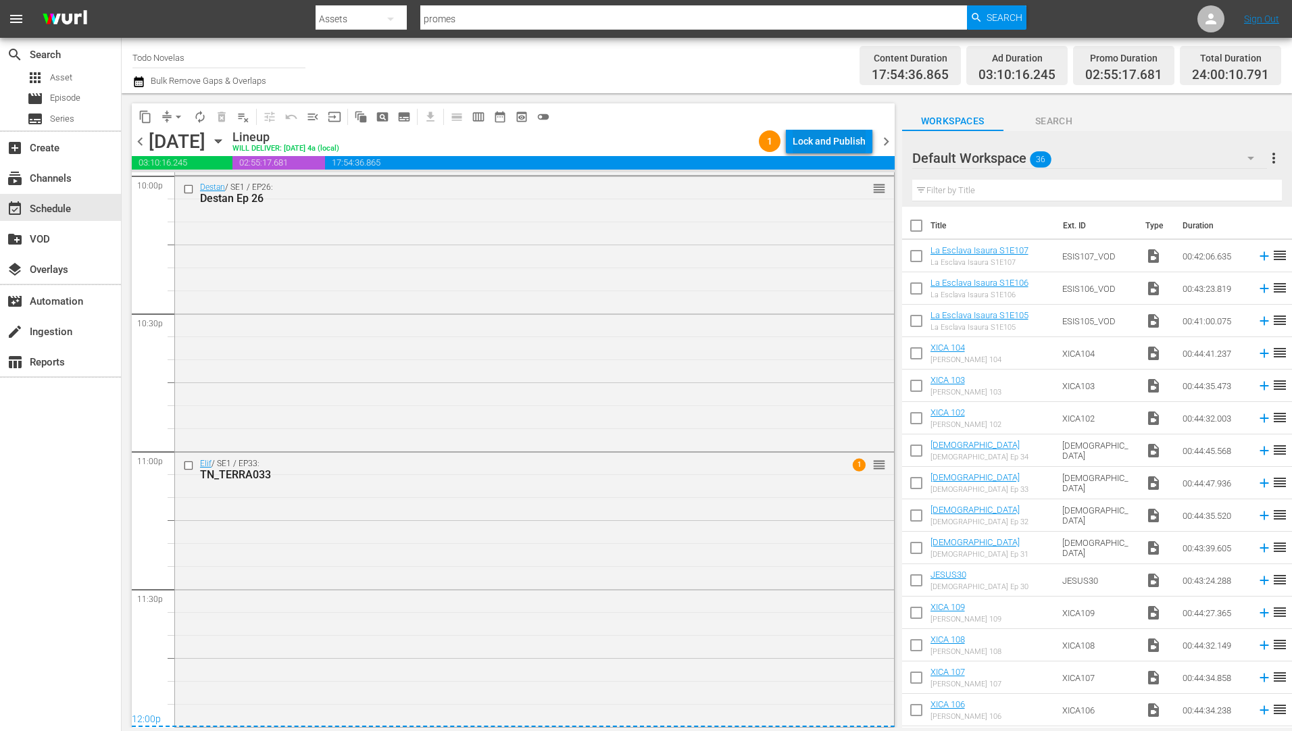
click at [839, 139] on div "Lock and Publish" at bounding box center [829, 141] width 73 height 24
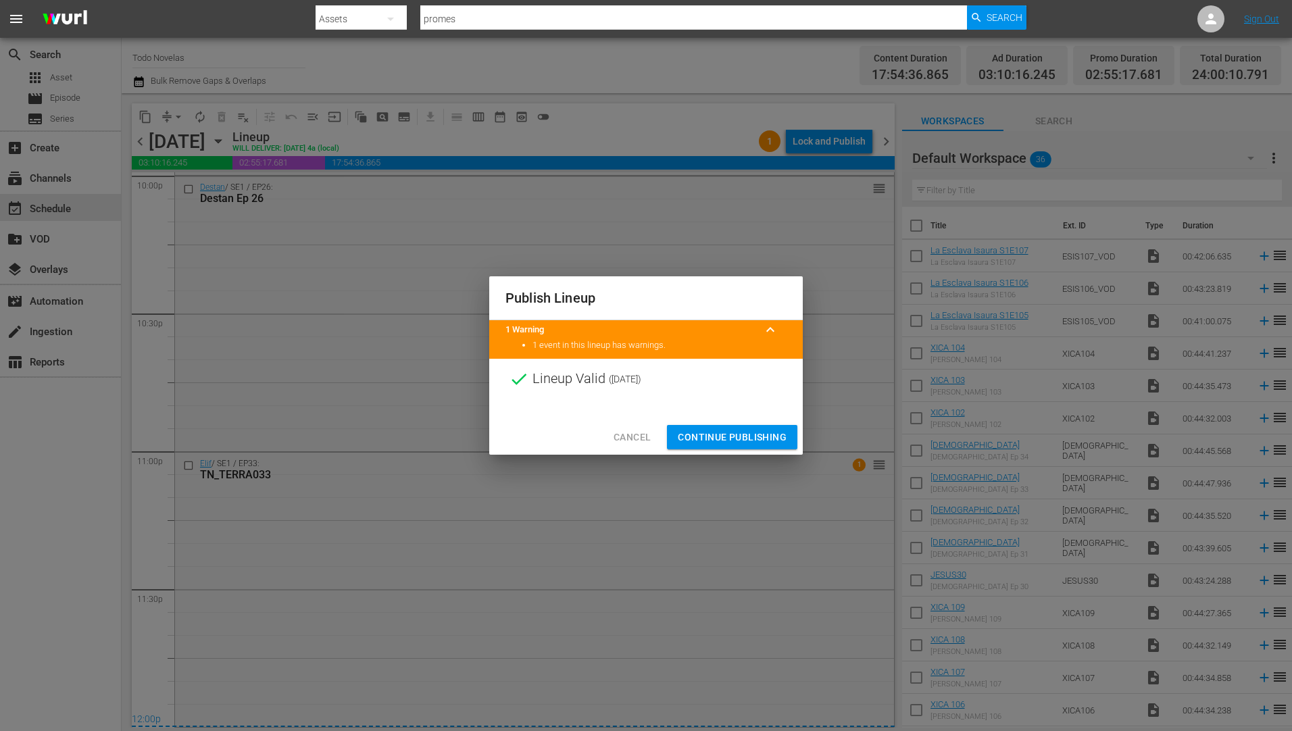
click at [751, 432] on span "Continue Publishing" at bounding box center [732, 437] width 109 height 17
